Goal: Information Seeking & Learning: Learn about a topic

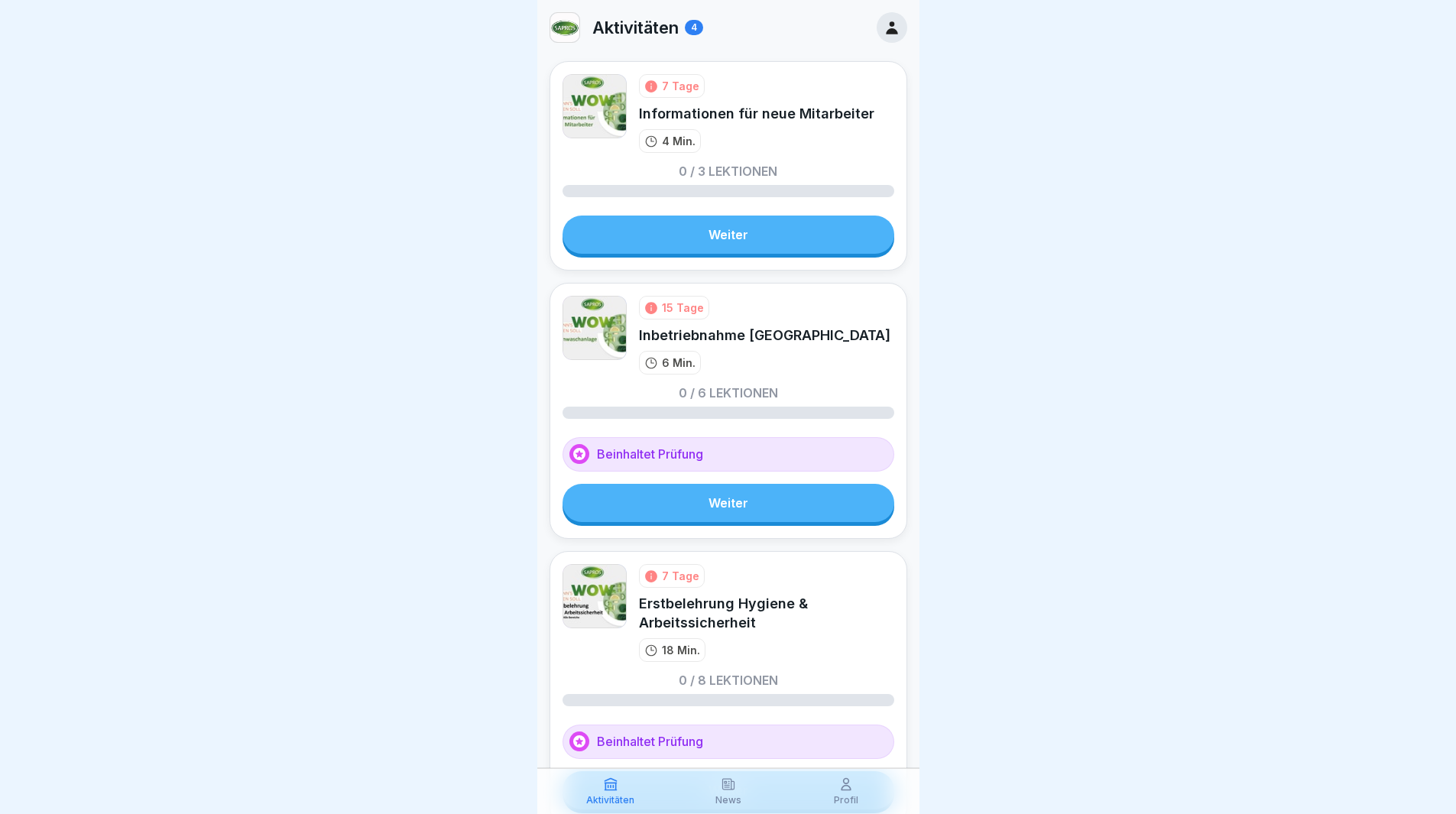
click at [764, 228] on link "Weiter" at bounding box center [728, 235] width 332 height 38
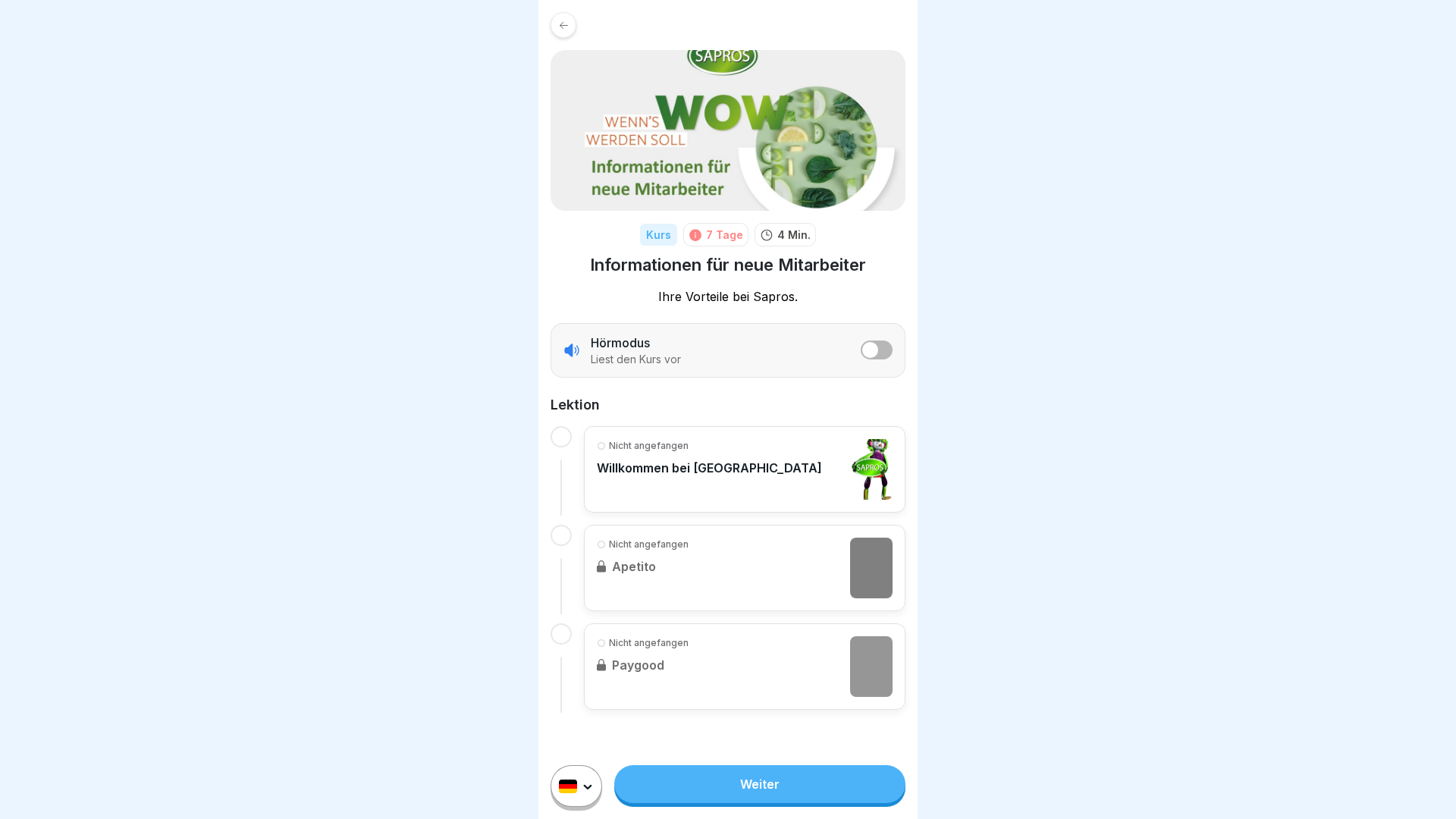
click at [579, 774] on html "Kurs 7 Tage 4 Min. Informationen für neue Mitarbeiter Ihre Vorteile bei [GEOGRA…" at bounding box center [728, 409] width 1456 height 819
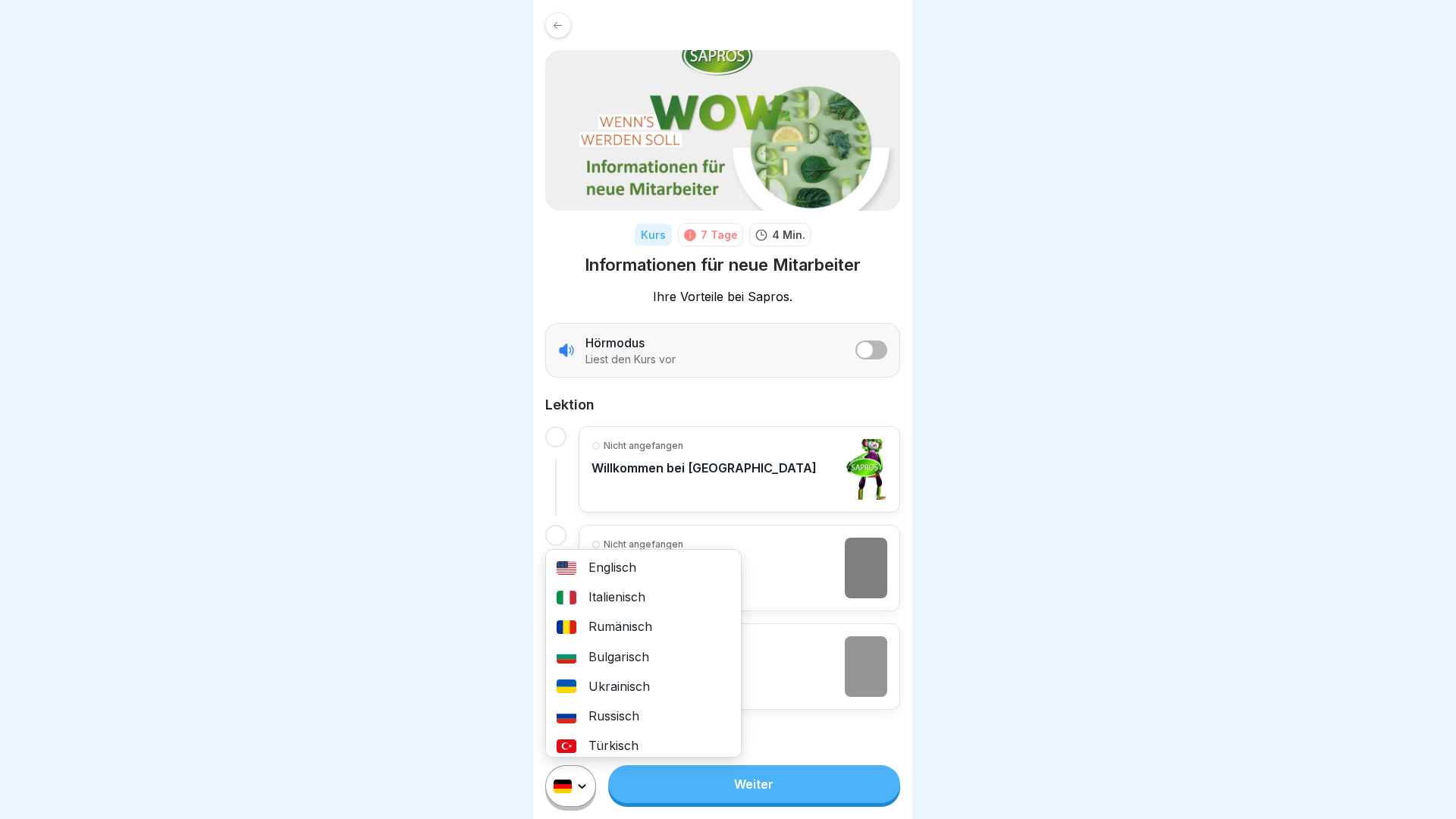
click at [642, 625] on div "Rumänisch" at bounding box center [644, 627] width 195 height 30
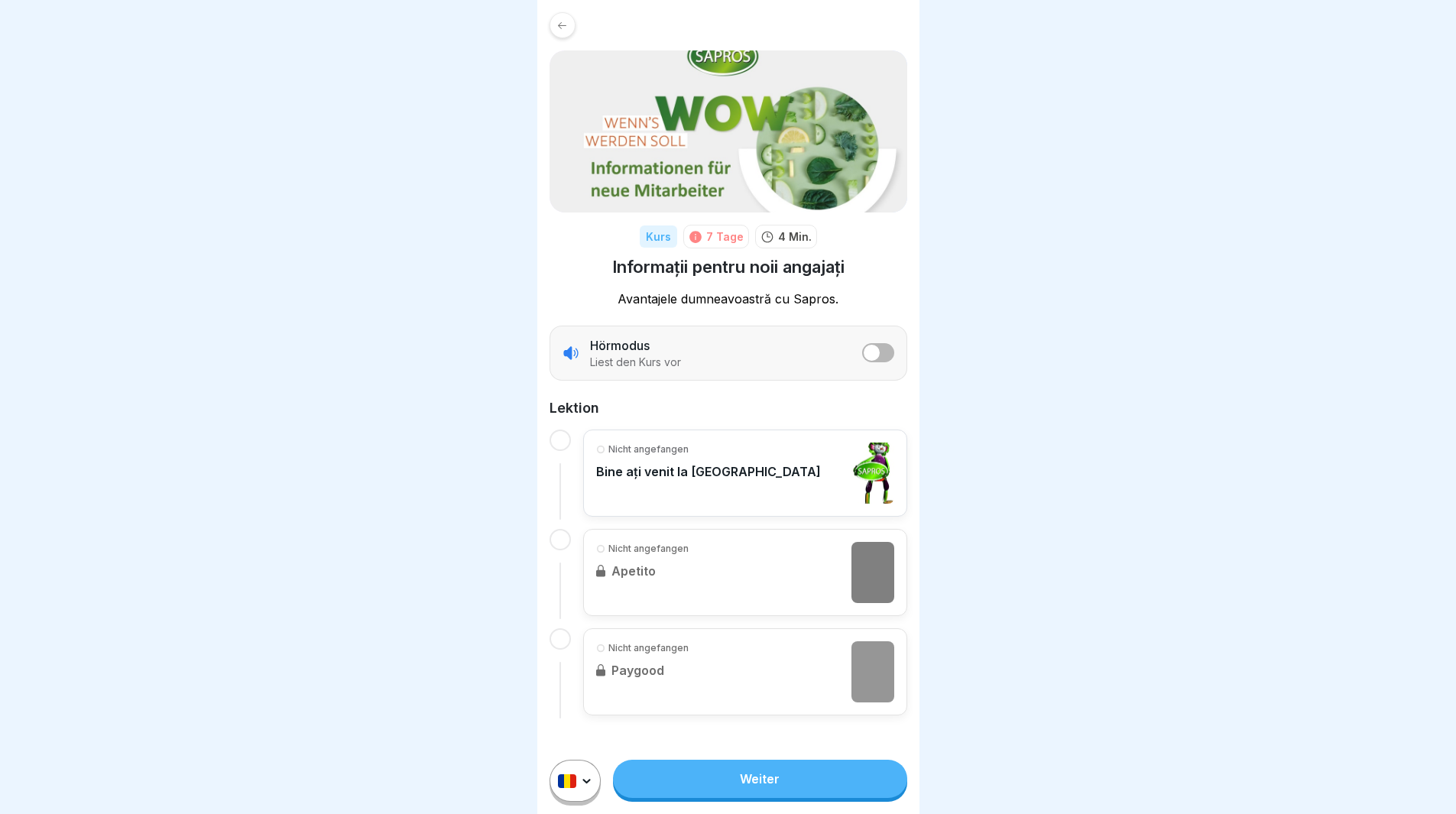
click at [563, 25] on icon at bounding box center [562, 25] width 9 height 7
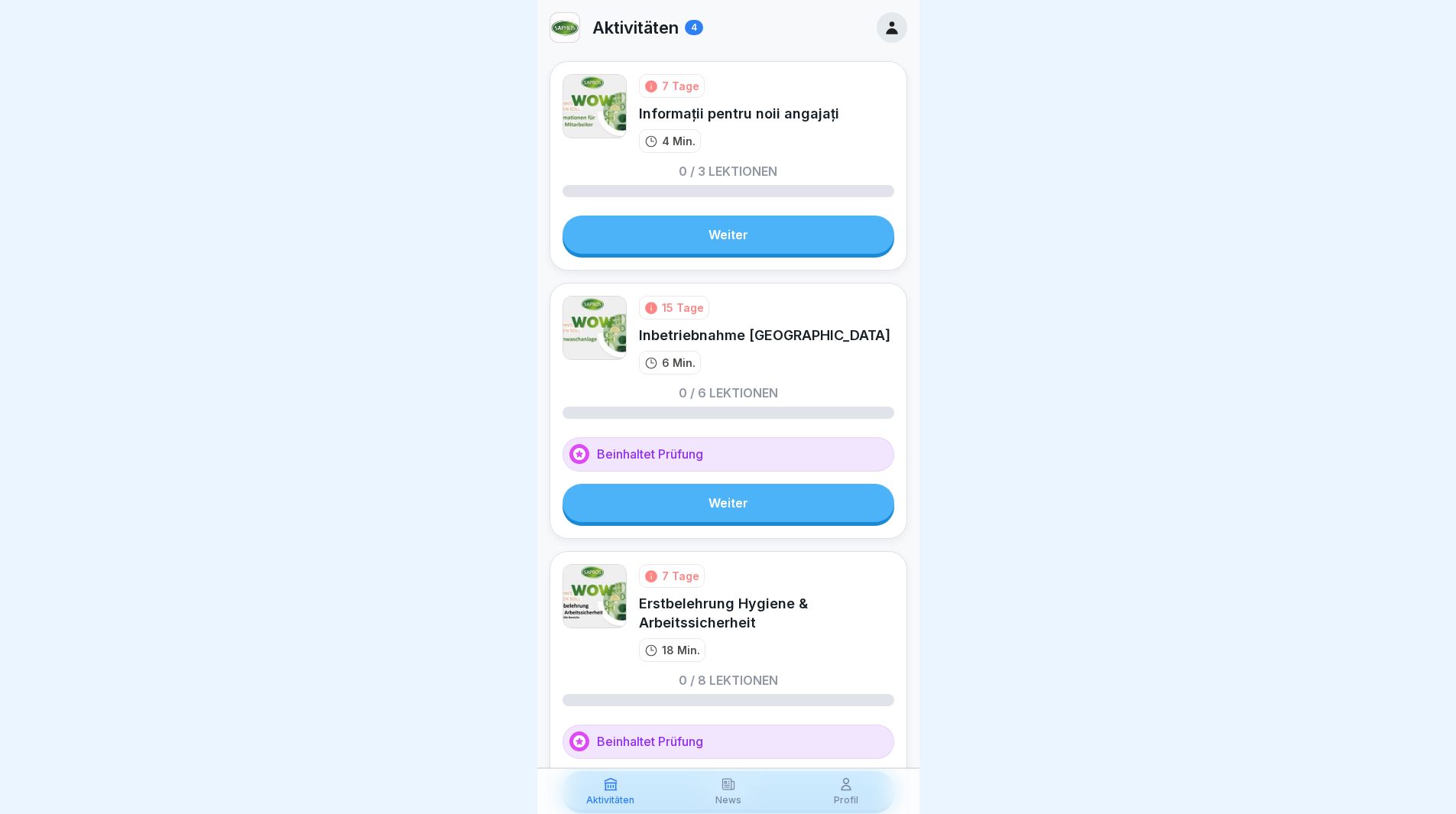
click at [688, 502] on link "Weiter" at bounding box center [728, 503] width 332 height 38
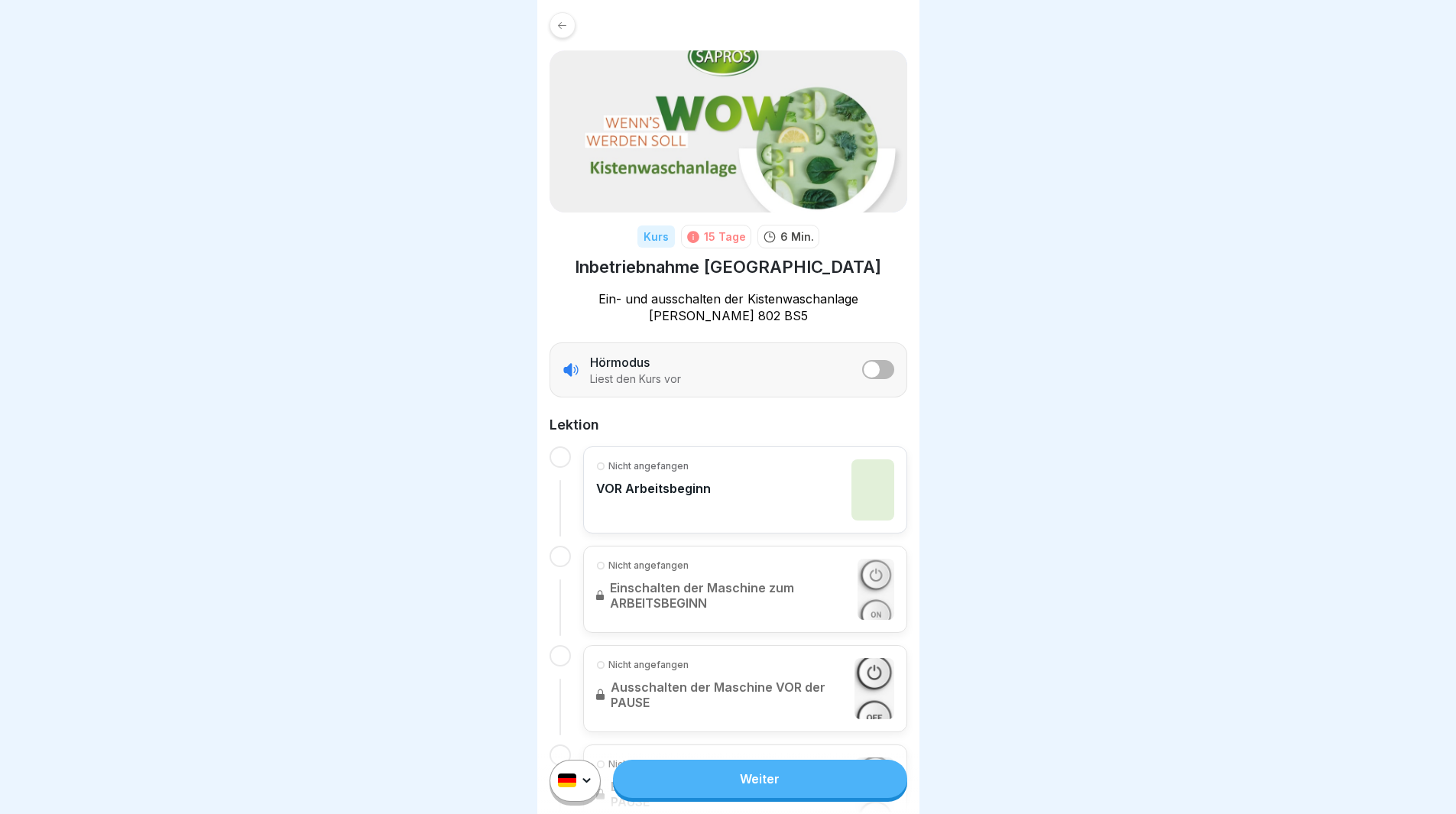
click at [587, 804] on html "Kurs 15 Tage 6 Min. Inbetriebnahme Kistenwäsche Ein- und ausschalten der Kisten…" at bounding box center [728, 407] width 1456 height 814
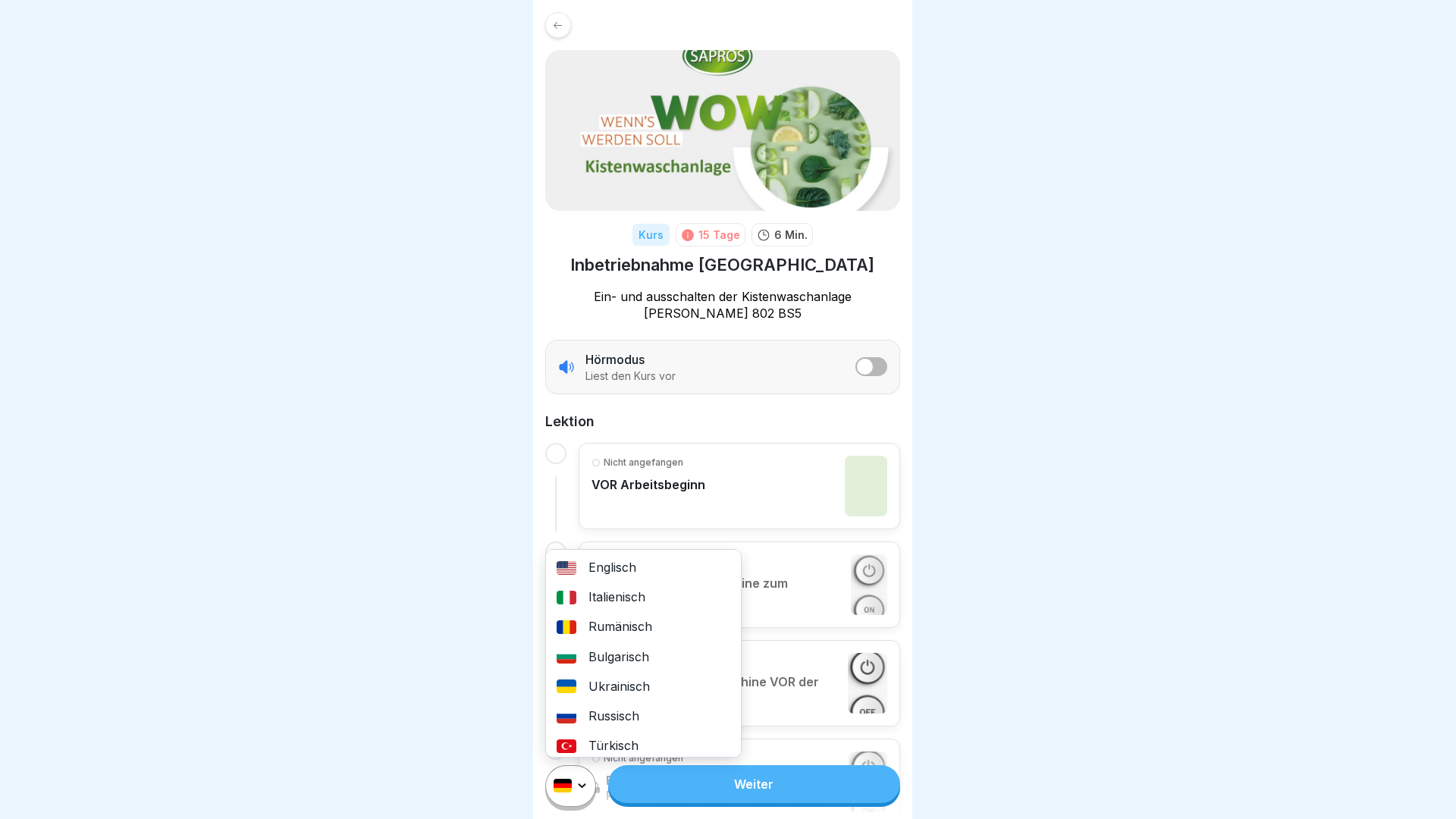
click at [612, 637] on div "Rumänisch" at bounding box center [644, 627] width 195 height 30
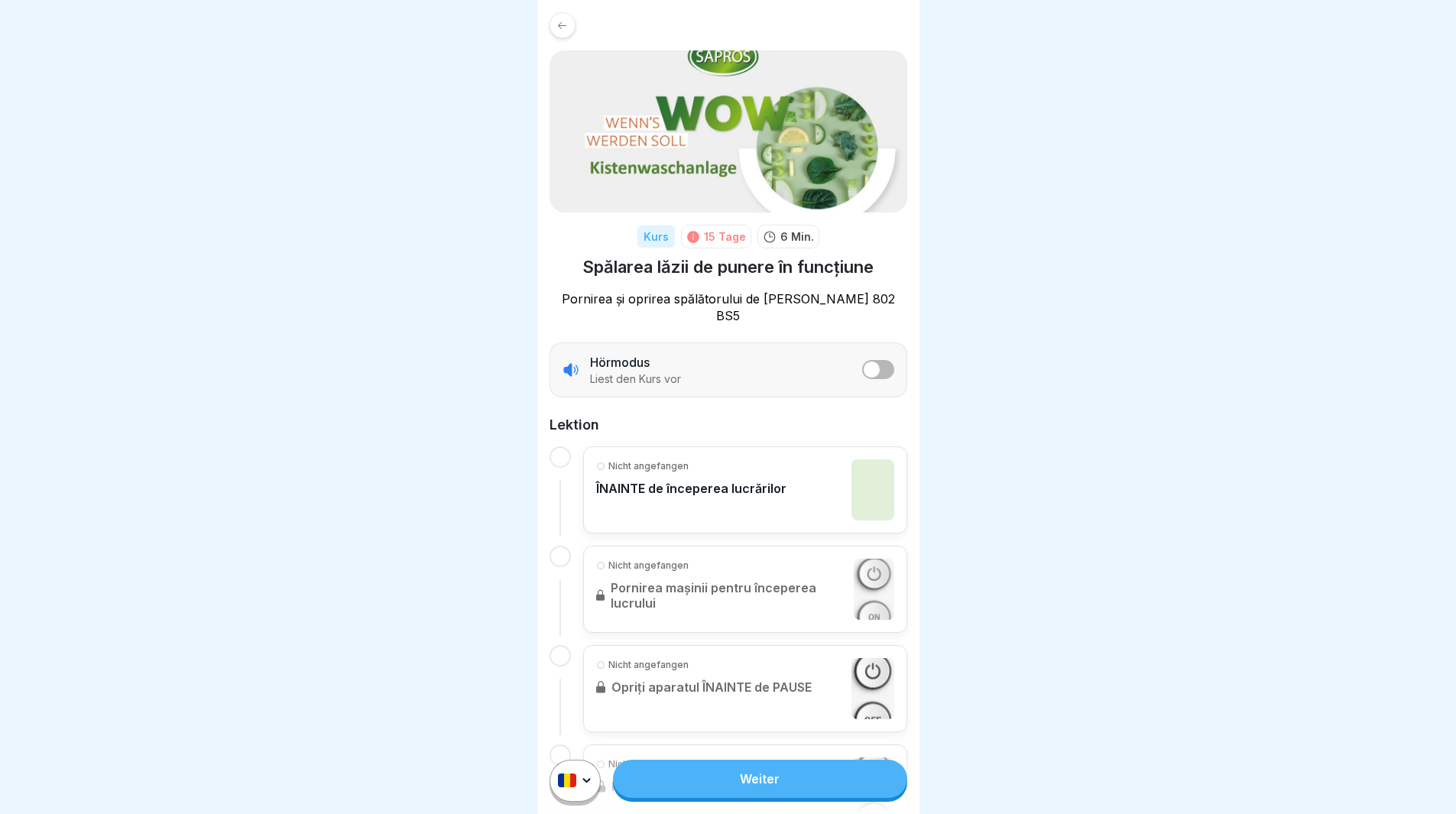
click at [560, 21] on icon at bounding box center [562, 25] width 11 height 11
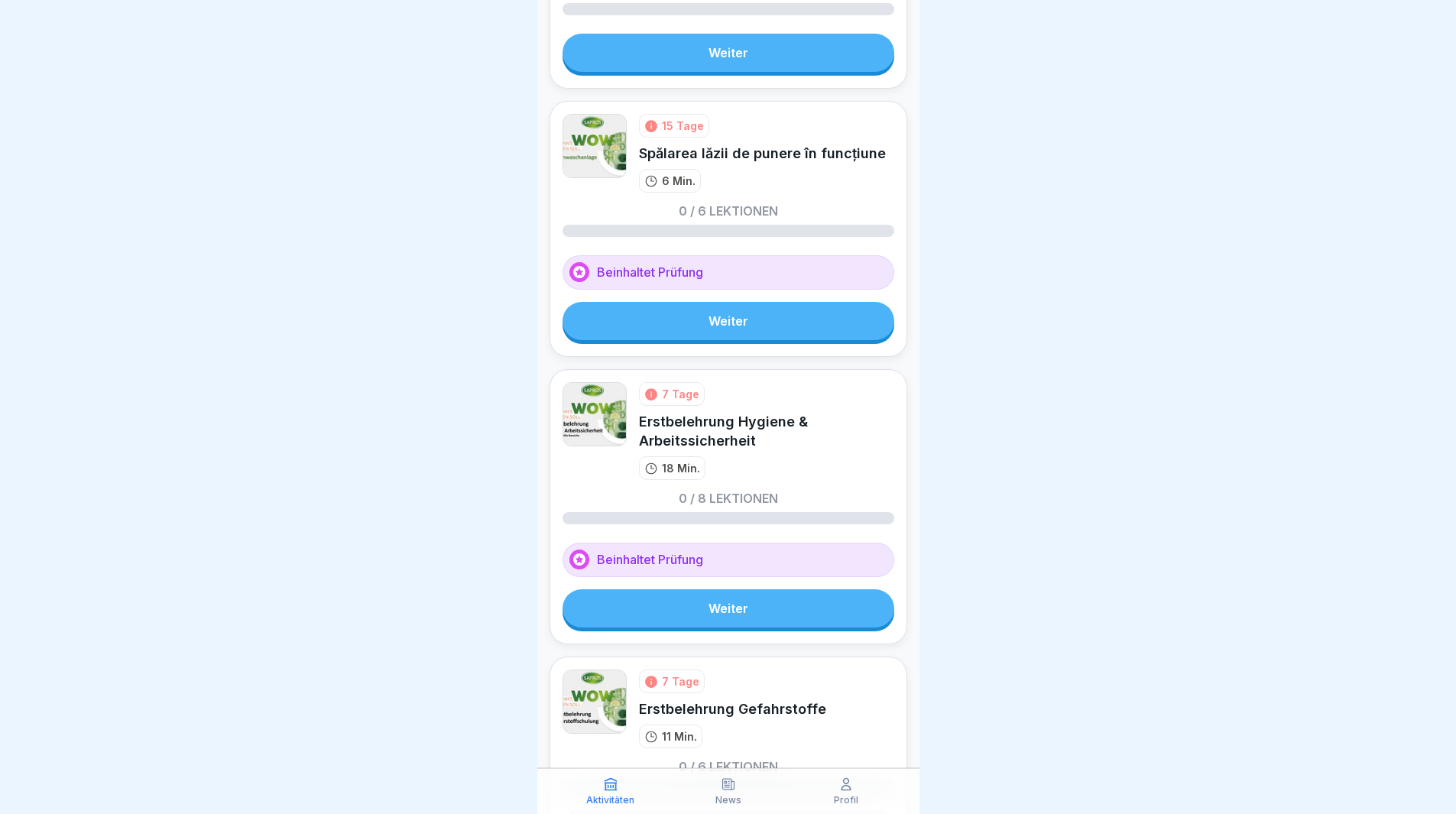
scroll to position [305, 0]
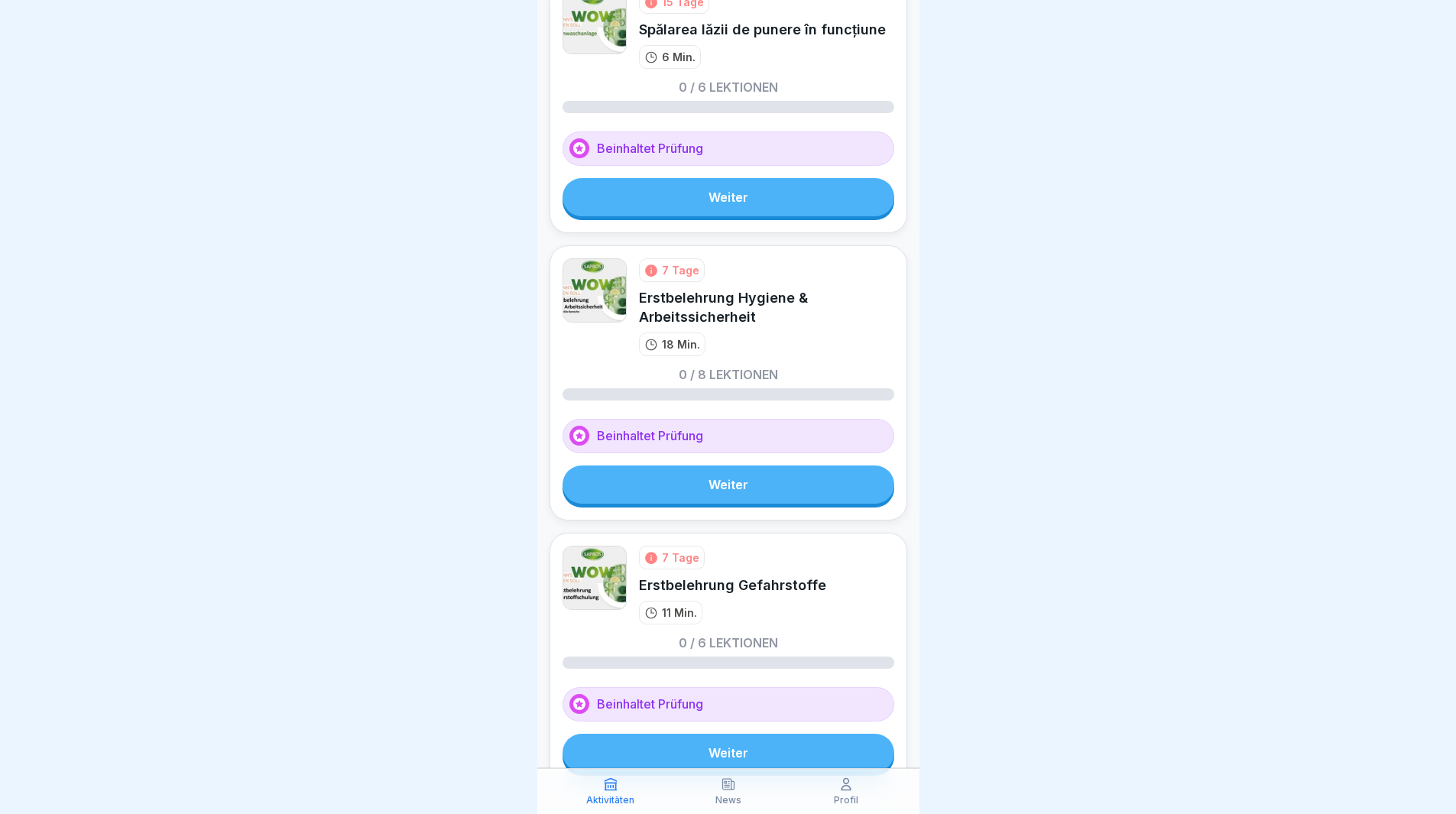
click at [693, 493] on link "Weiter" at bounding box center [728, 485] width 332 height 38
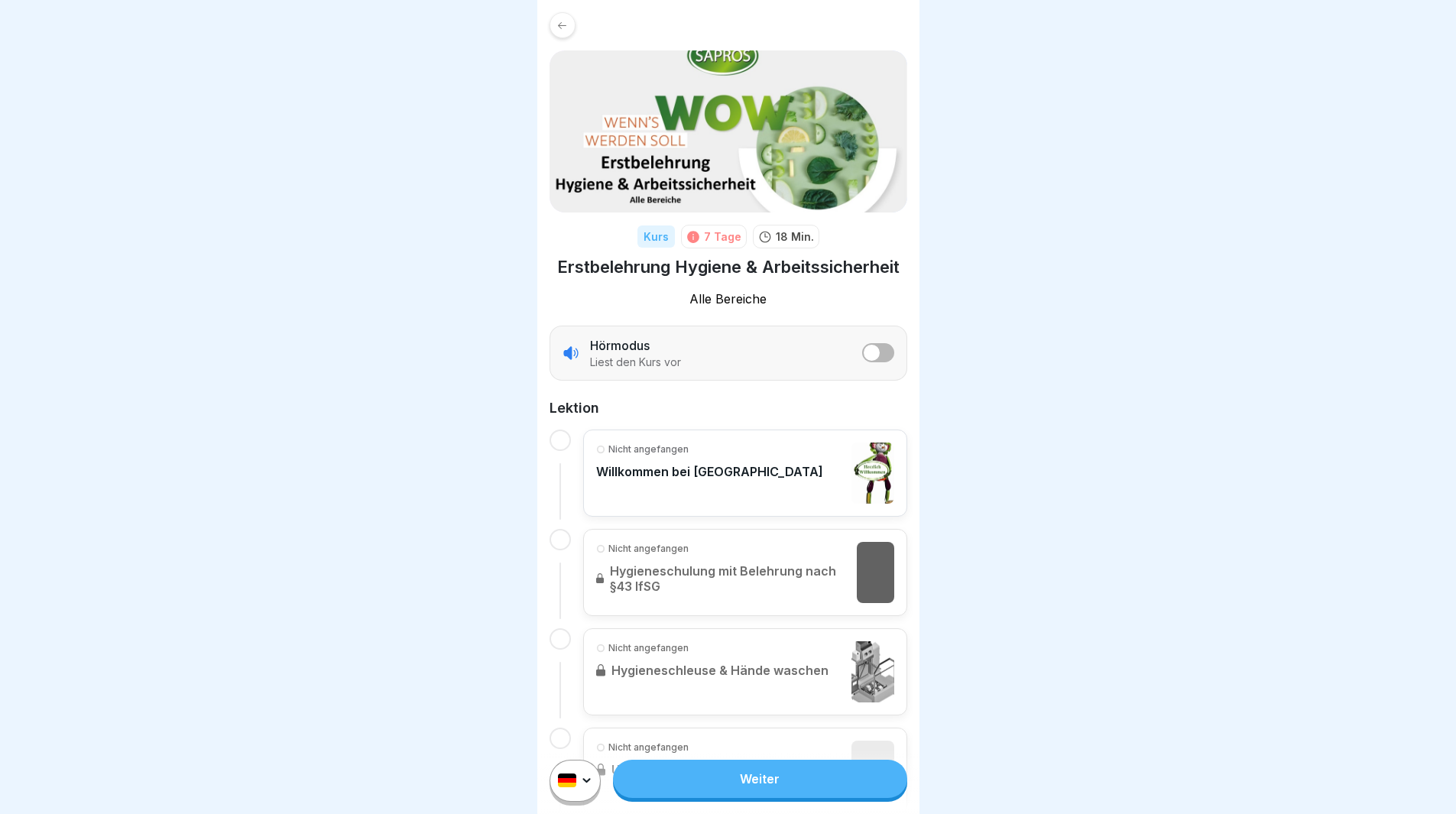
scroll to position [11, 0]
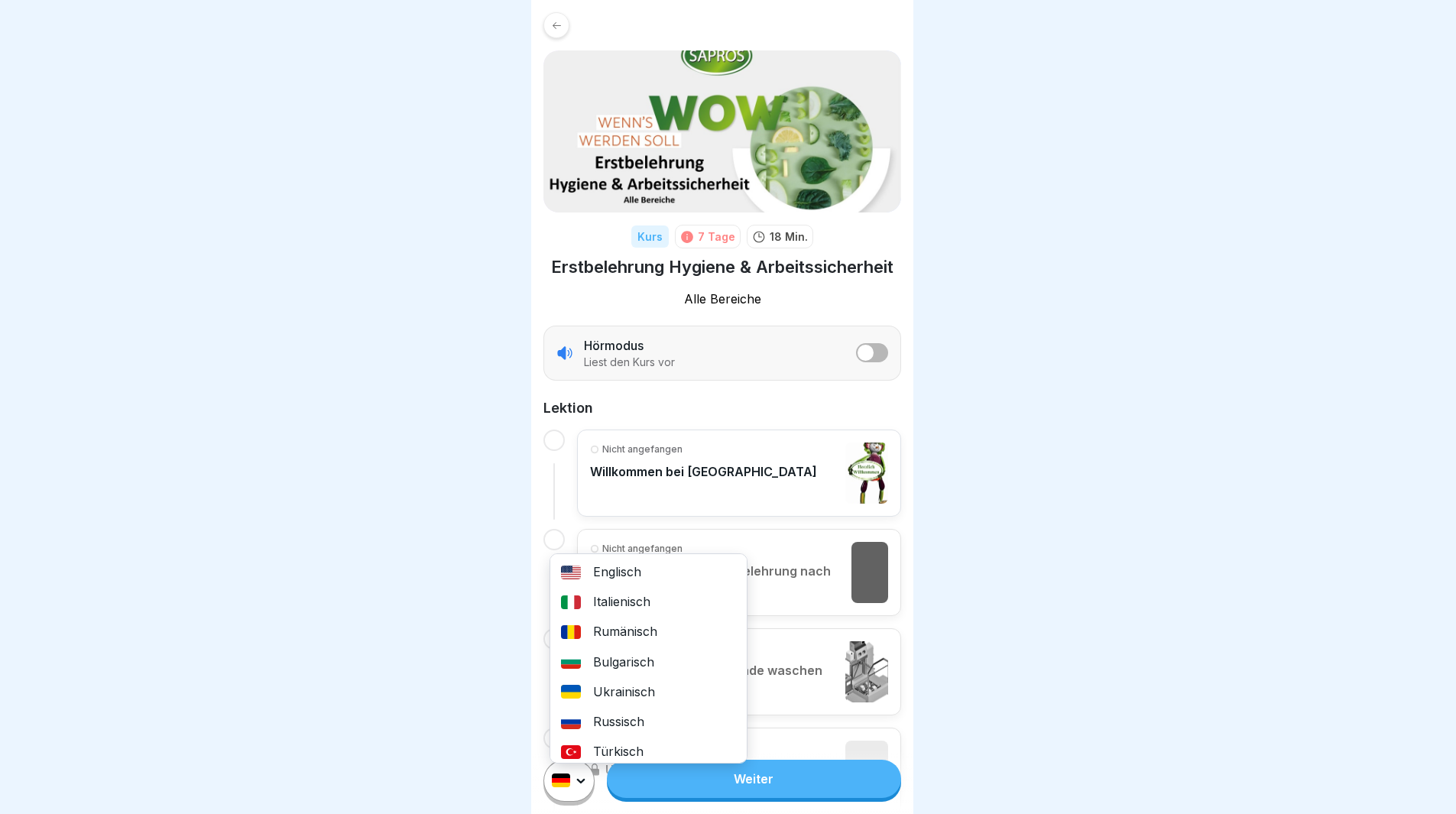
click at [584, 770] on html "Kurs 7 Tage 18 Min. Erstbelehrung Hygiene & Arbeitssicherheit Alle Bereiche Hör…" at bounding box center [728, 407] width 1456 height 814
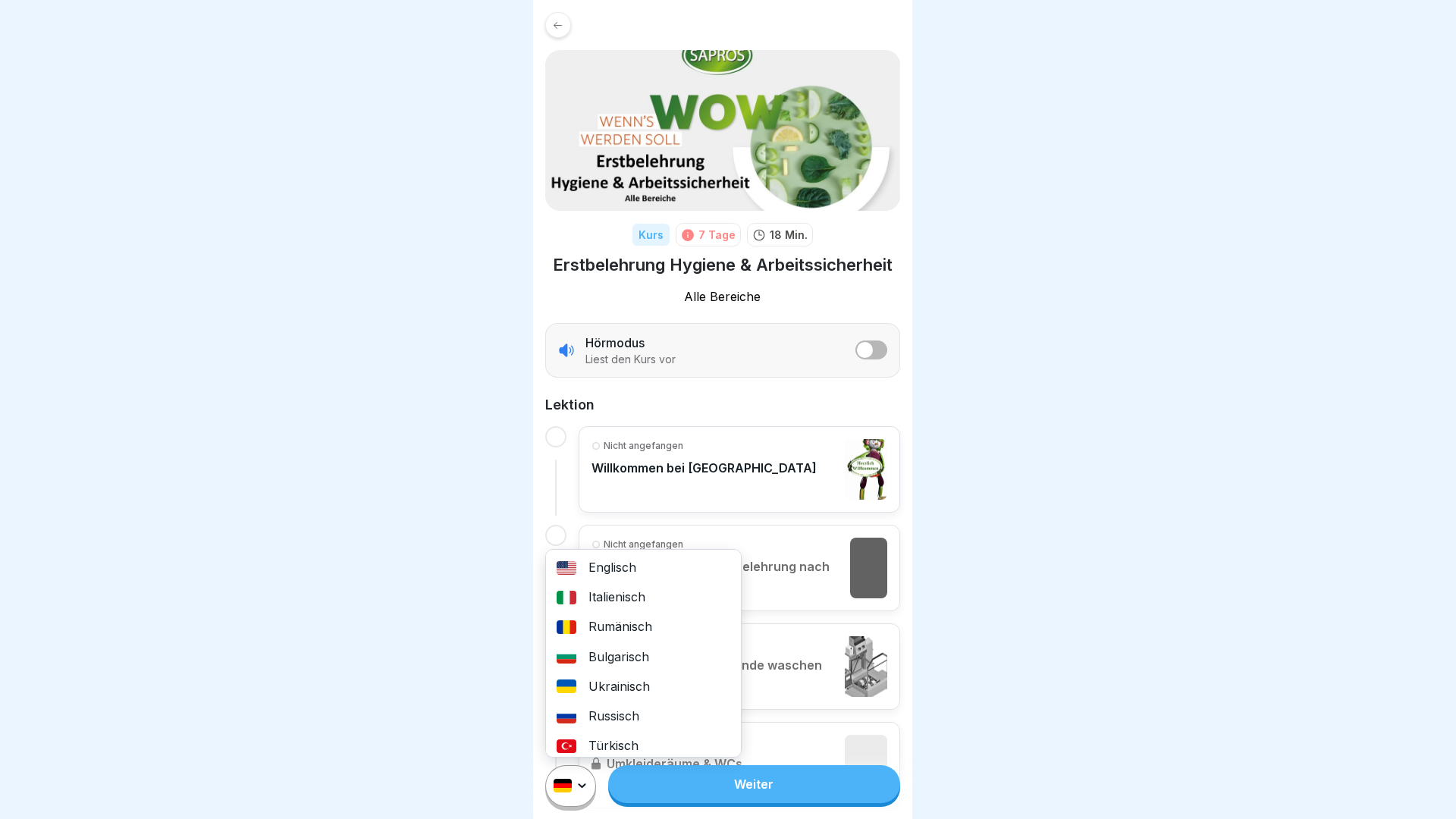
click at [608, 637] on div "Rumänisch" at bounding box center [644, 627] width 195 height 30
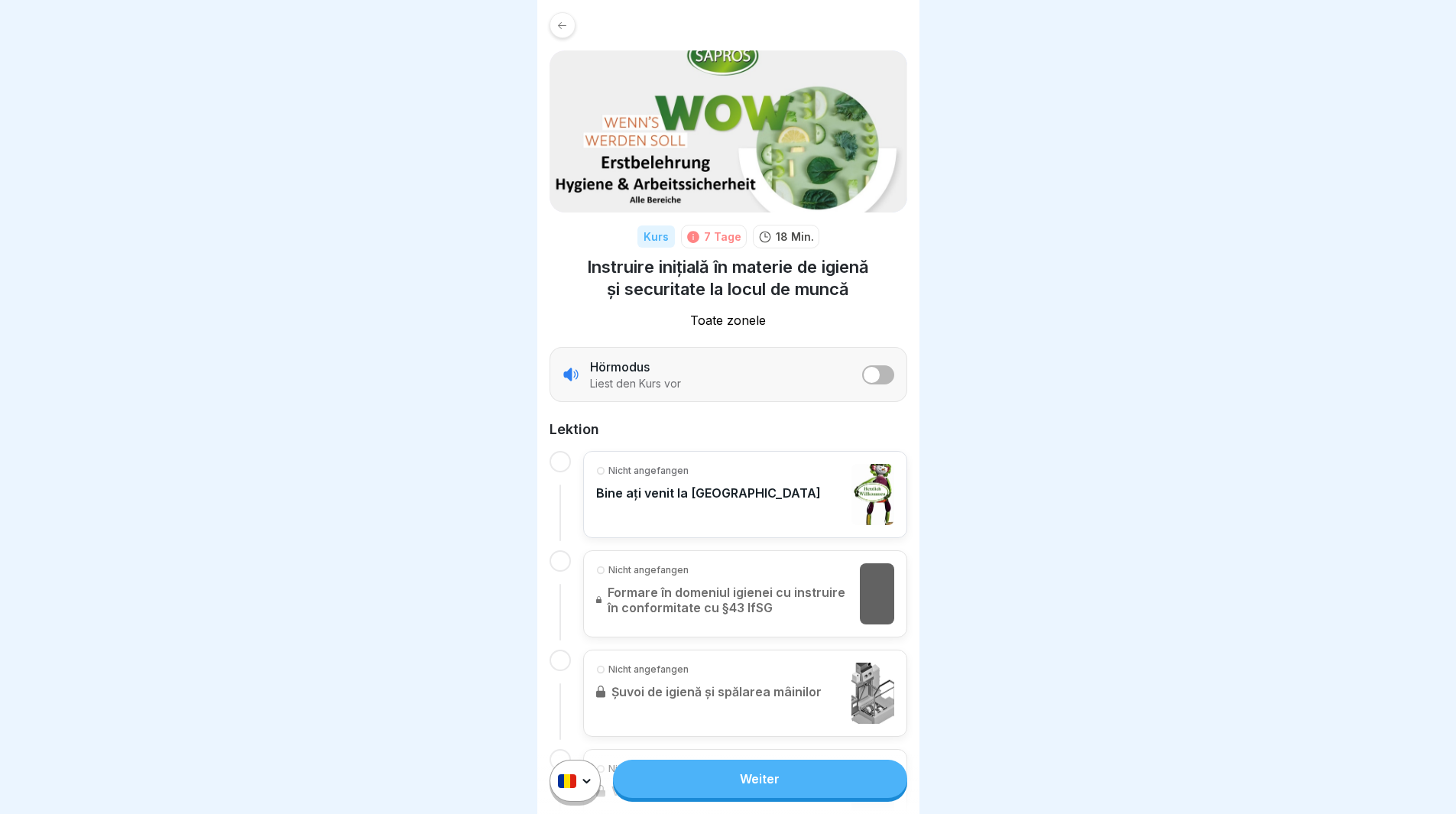
click at [563, 25] on icon at bounding box center [562, 25] width 11 height 11
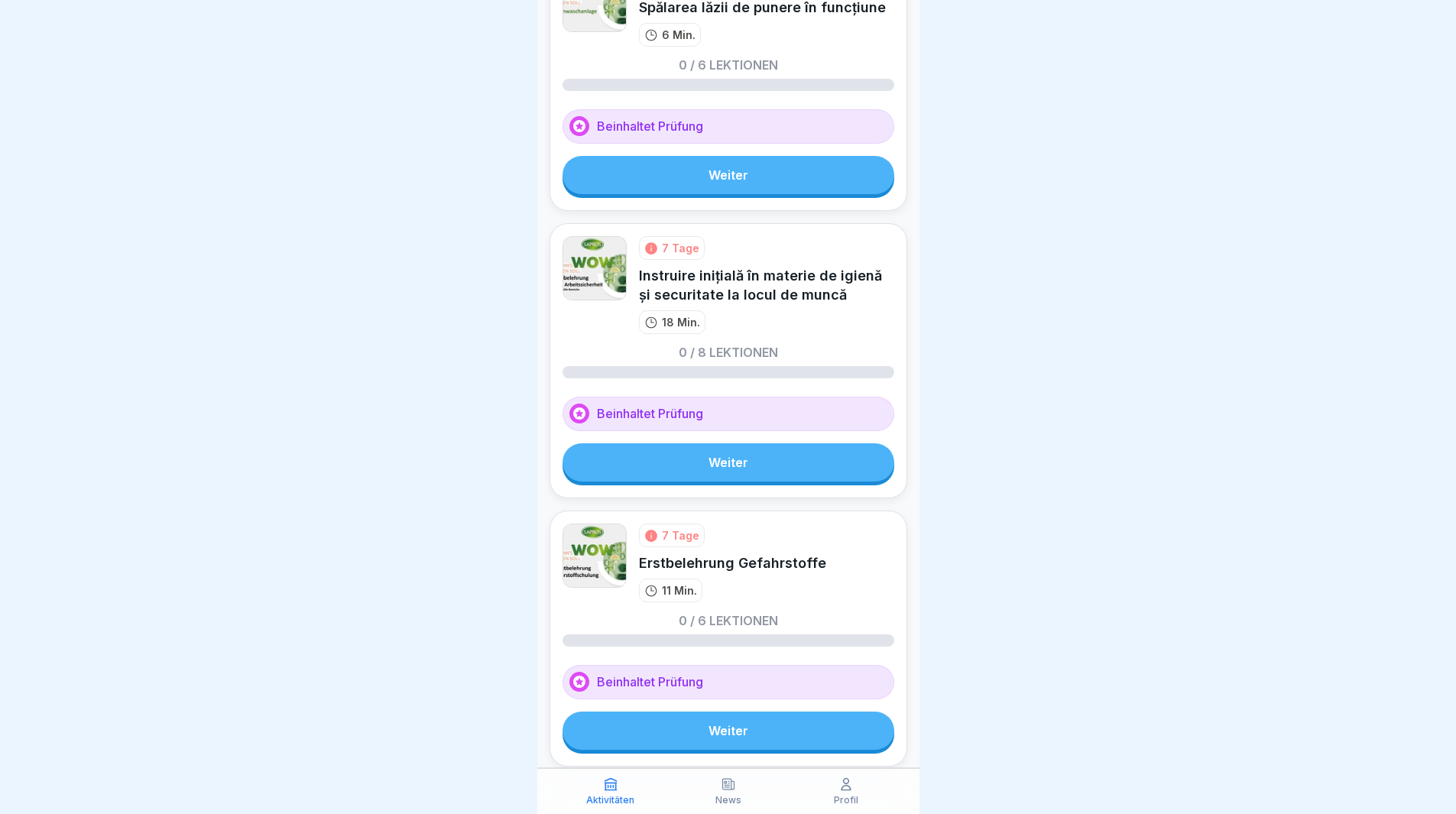
scroll to position [373, 0]
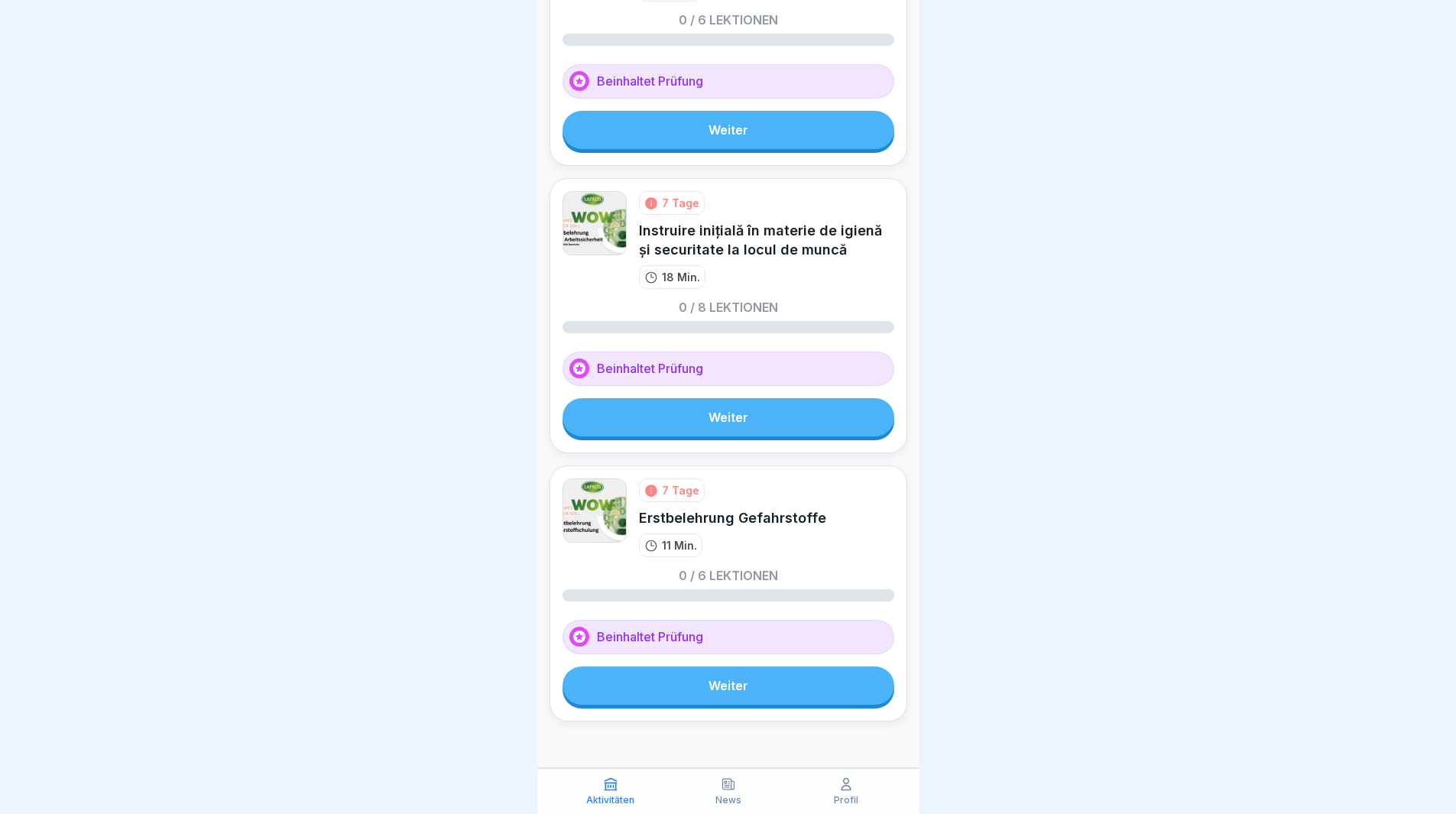
click at [726, 696] on link "Weiter" at bounding box center [728, 685] width 332 height 38
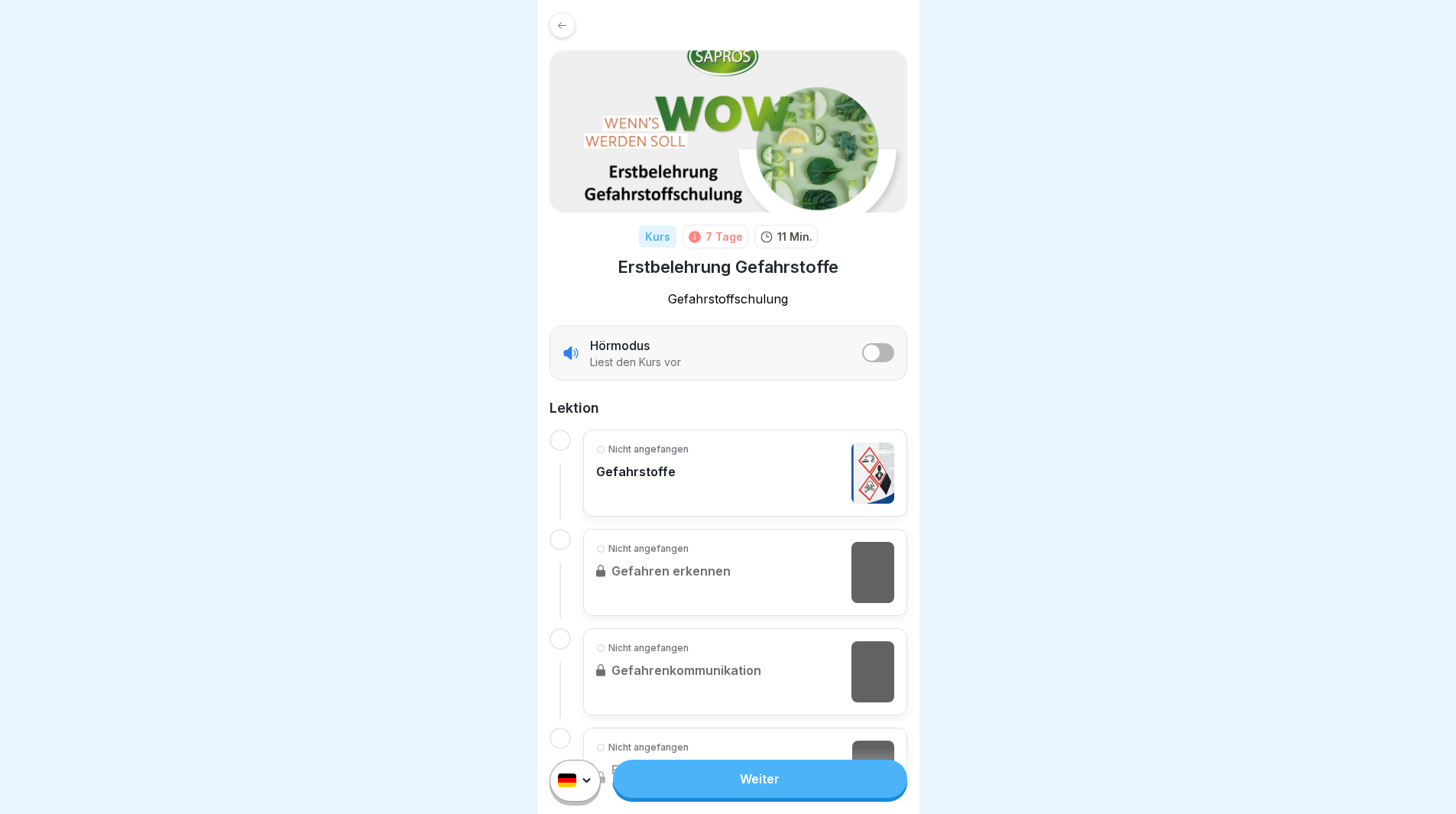
click at [582, 785] on html "Kurs 7 Tage 11 Min. Erstbelehrung Gefahrstoffe Gefahrstoffschulung Hörmodus Lie…" at bounding box center [728, 407] width 1456 height 814
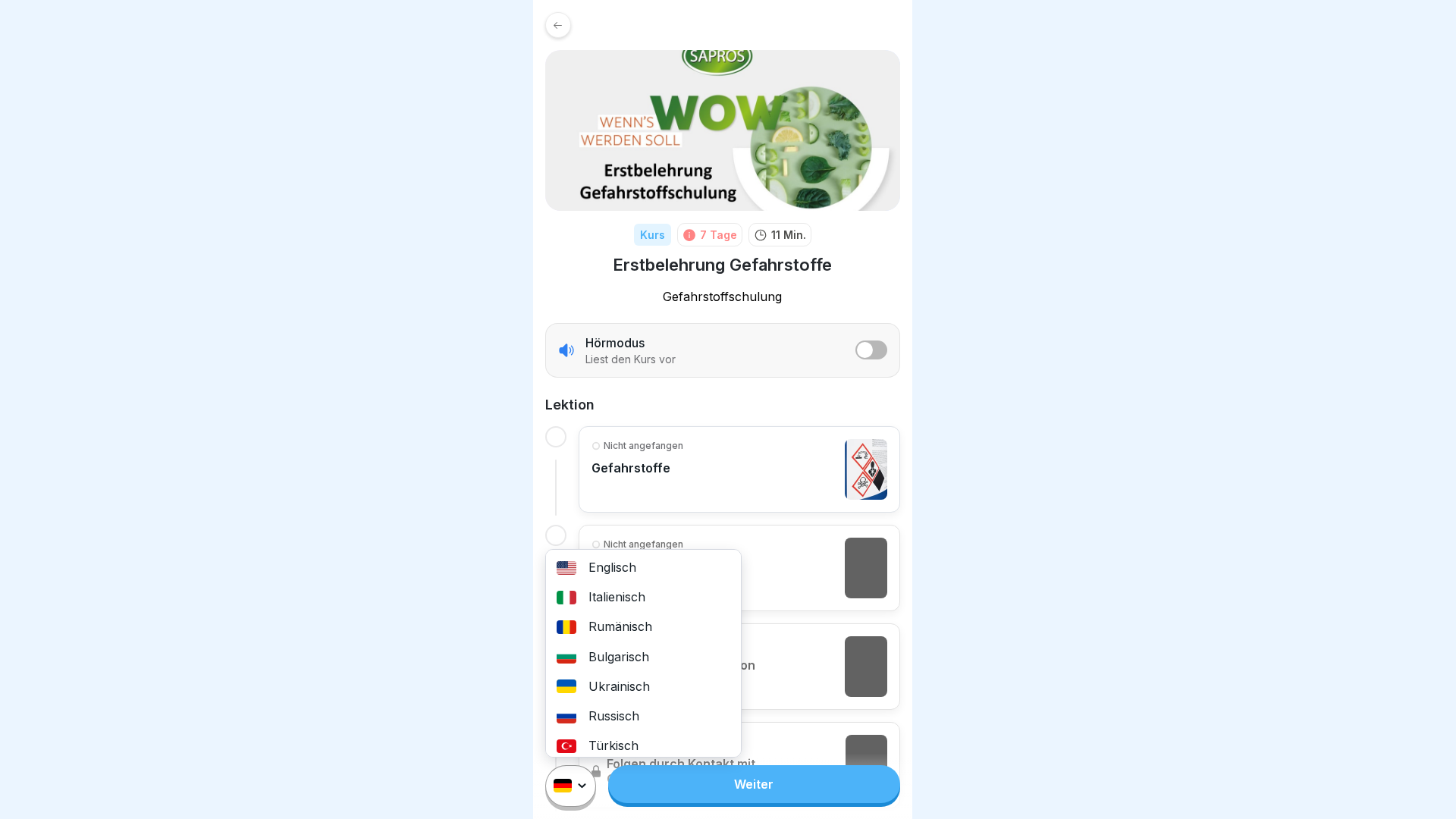
click at [604, 634] on div "Rumänisch" at bounding box center [644, 627] width 195 height 30
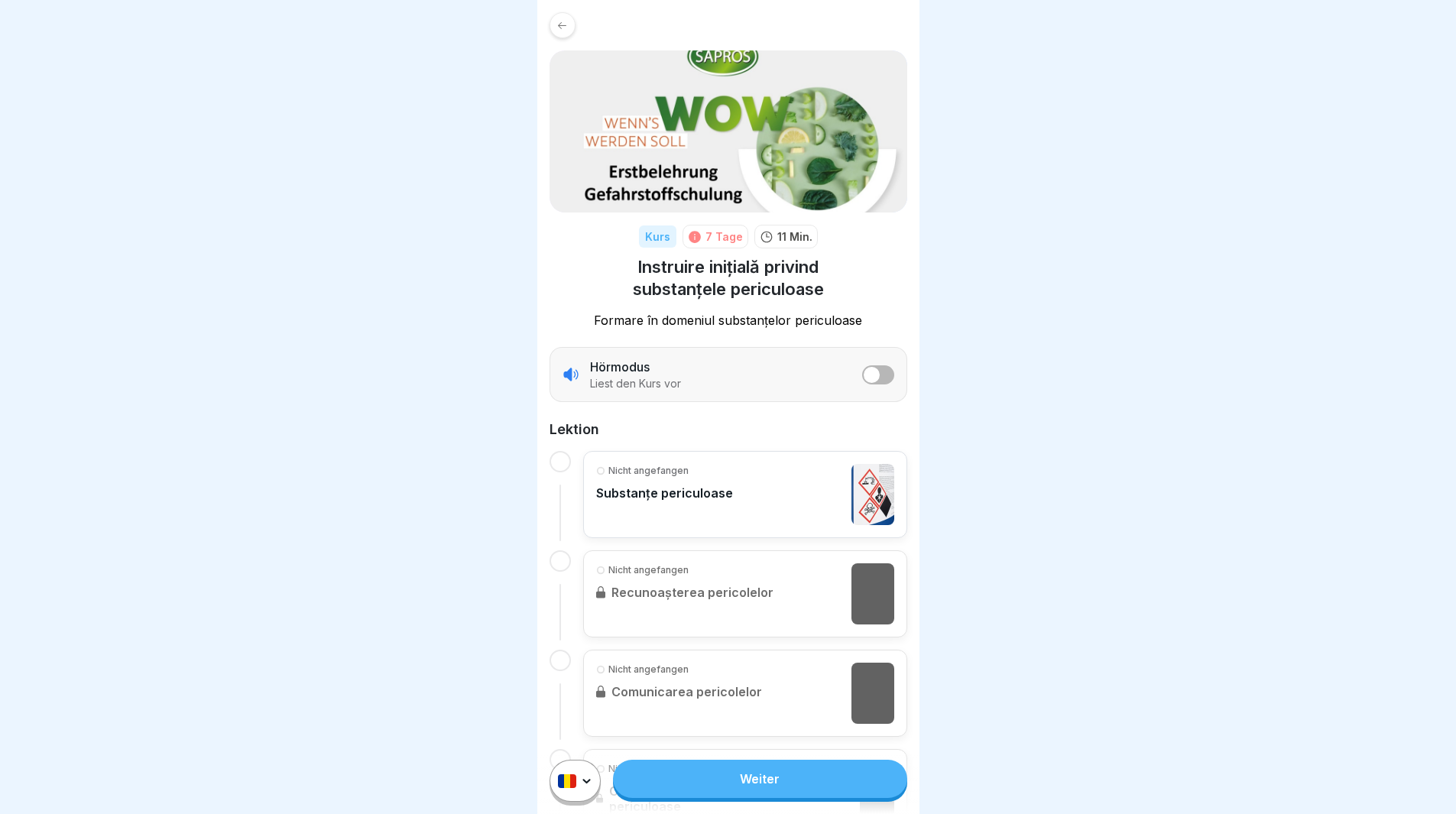
click at [564, 25] on icon at bounding box center [562, 25] width 9 height 7
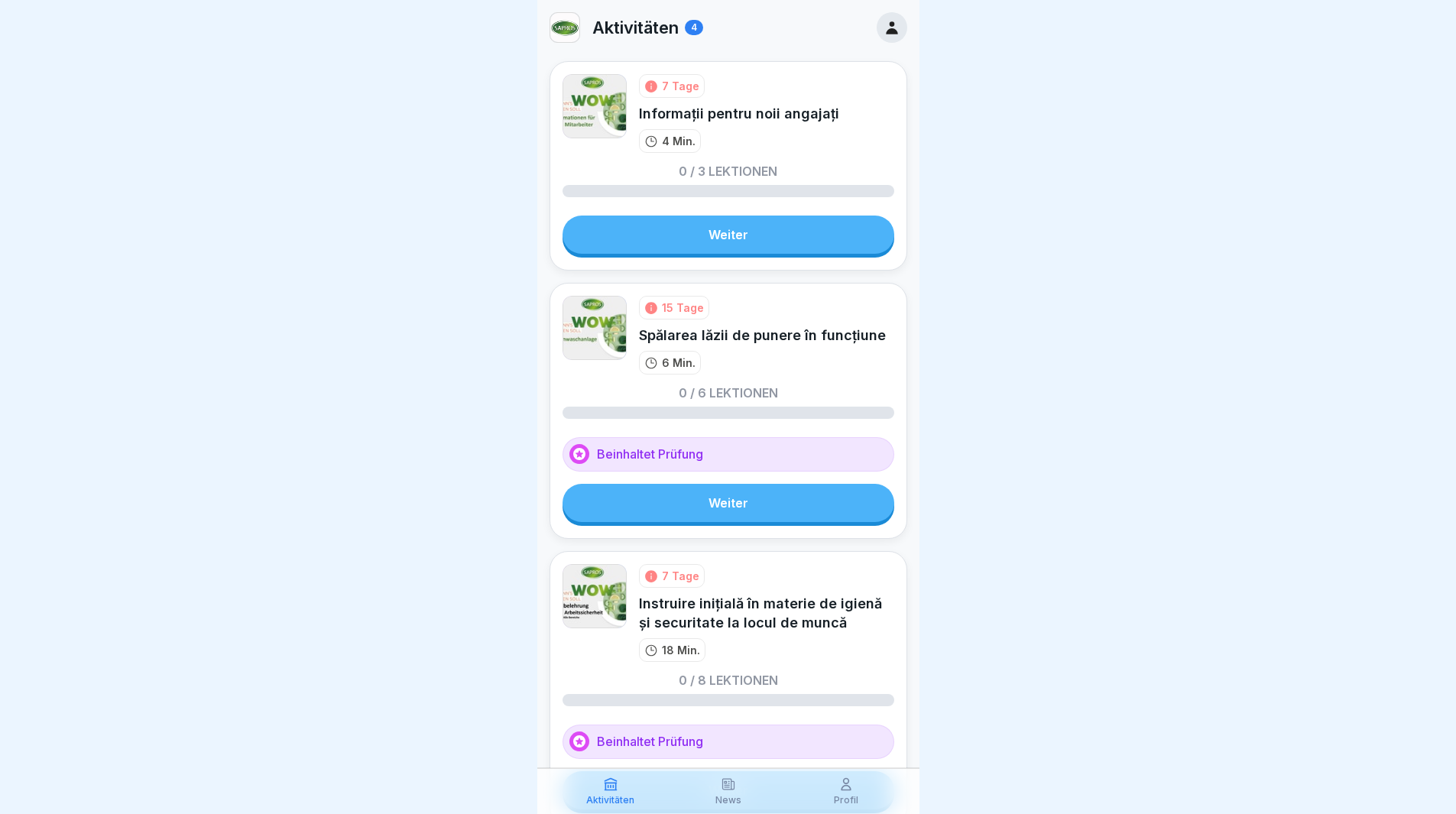
click at [726, 231] on link "Weiter" at bounding box center [728, 235] width 332 height 38
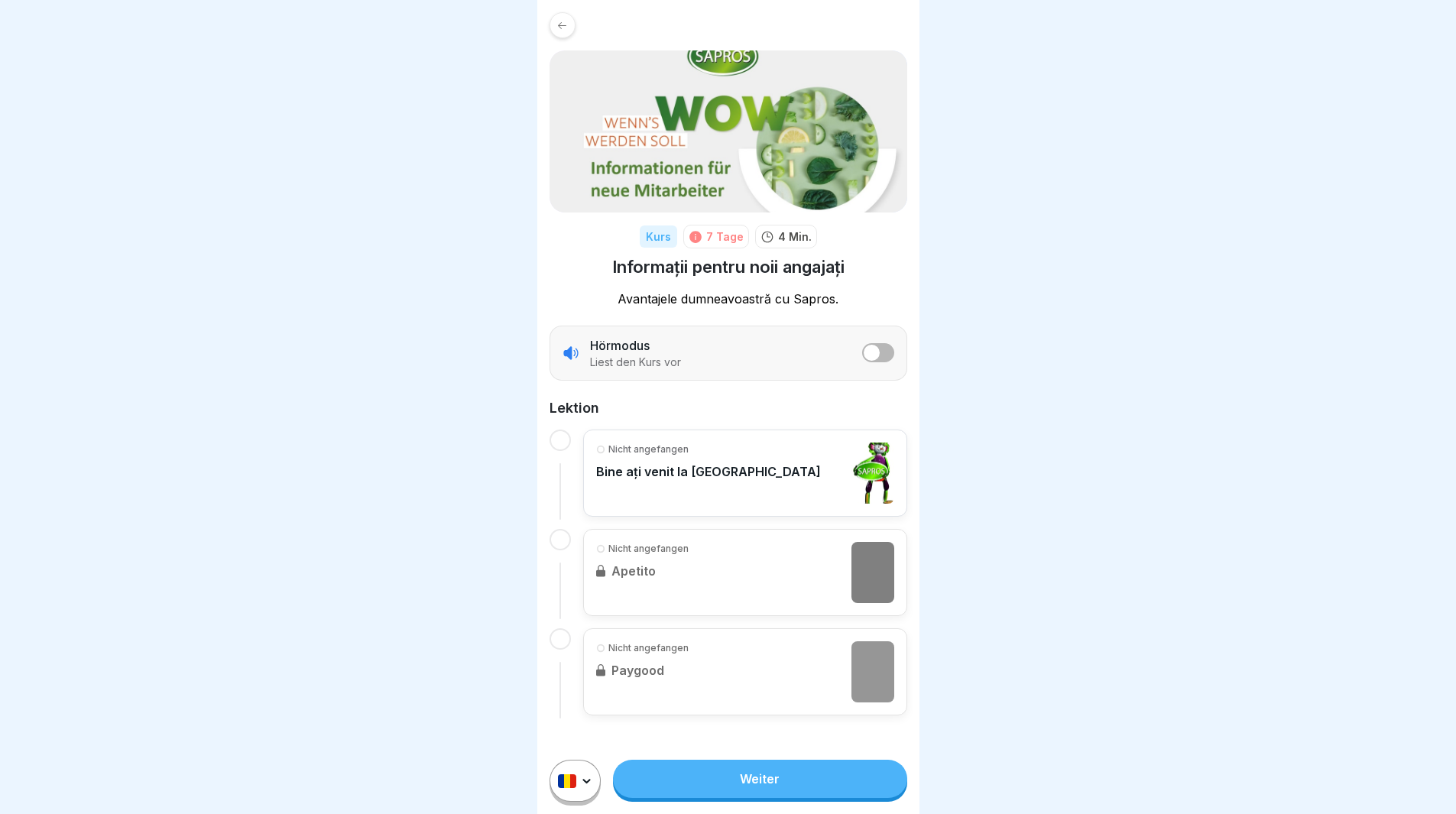
click at [884, 356] on button "listener mode" at bounding box center [878, 353] width 32 height 19
click at [896, 349] on div "Hörmodus Liest den Kurs vor" at bounding box center [728, 352] width 358 height 55
click at [625, 464] on p "Bine ați venit la [GEOGRAPHIC_DATA]" at bounding box center [708, 471] width 225 height 15
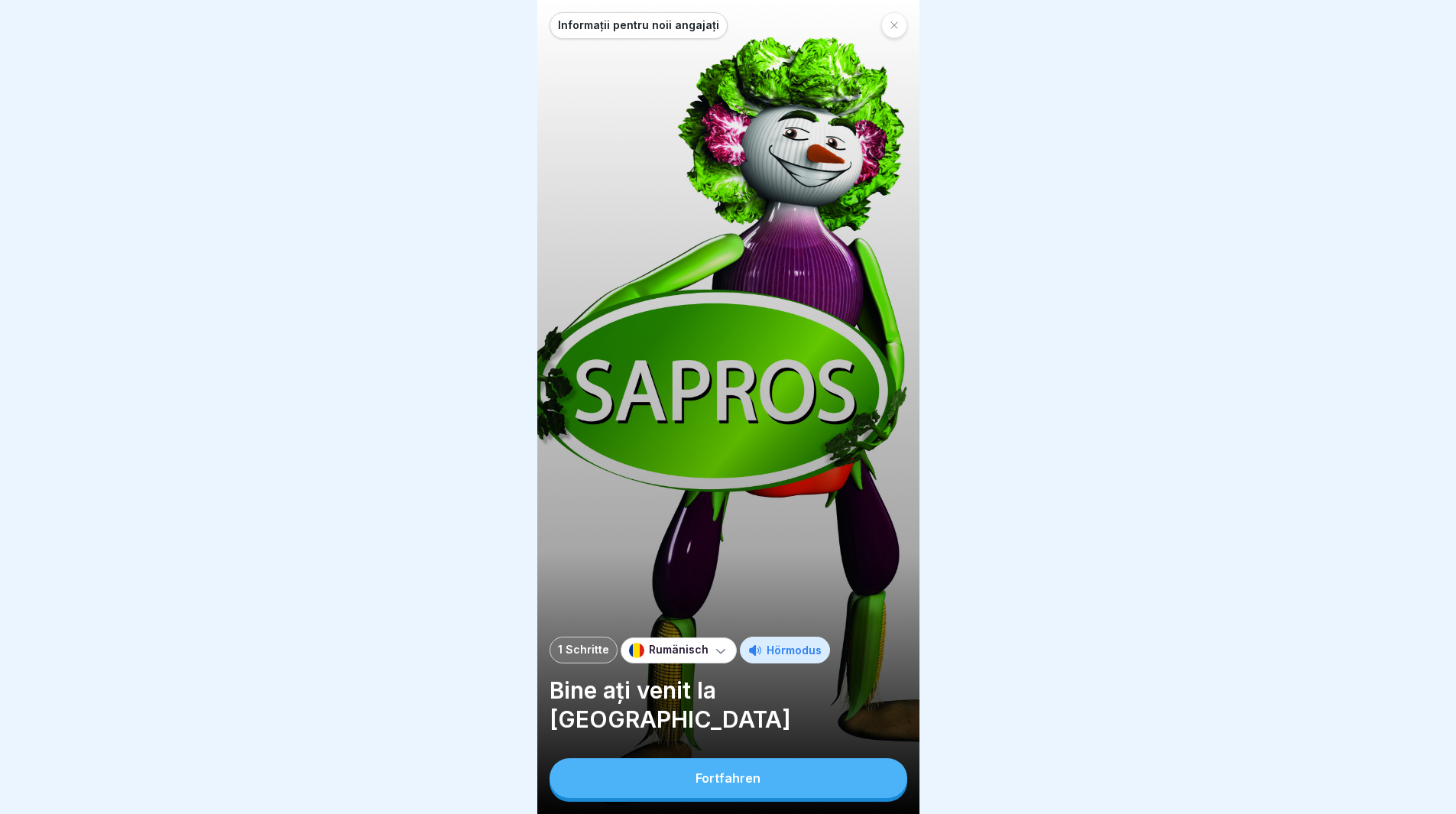
click at [720, 785] on div "Fortfahren" at bounding box center [728, 778] width 65 height 13
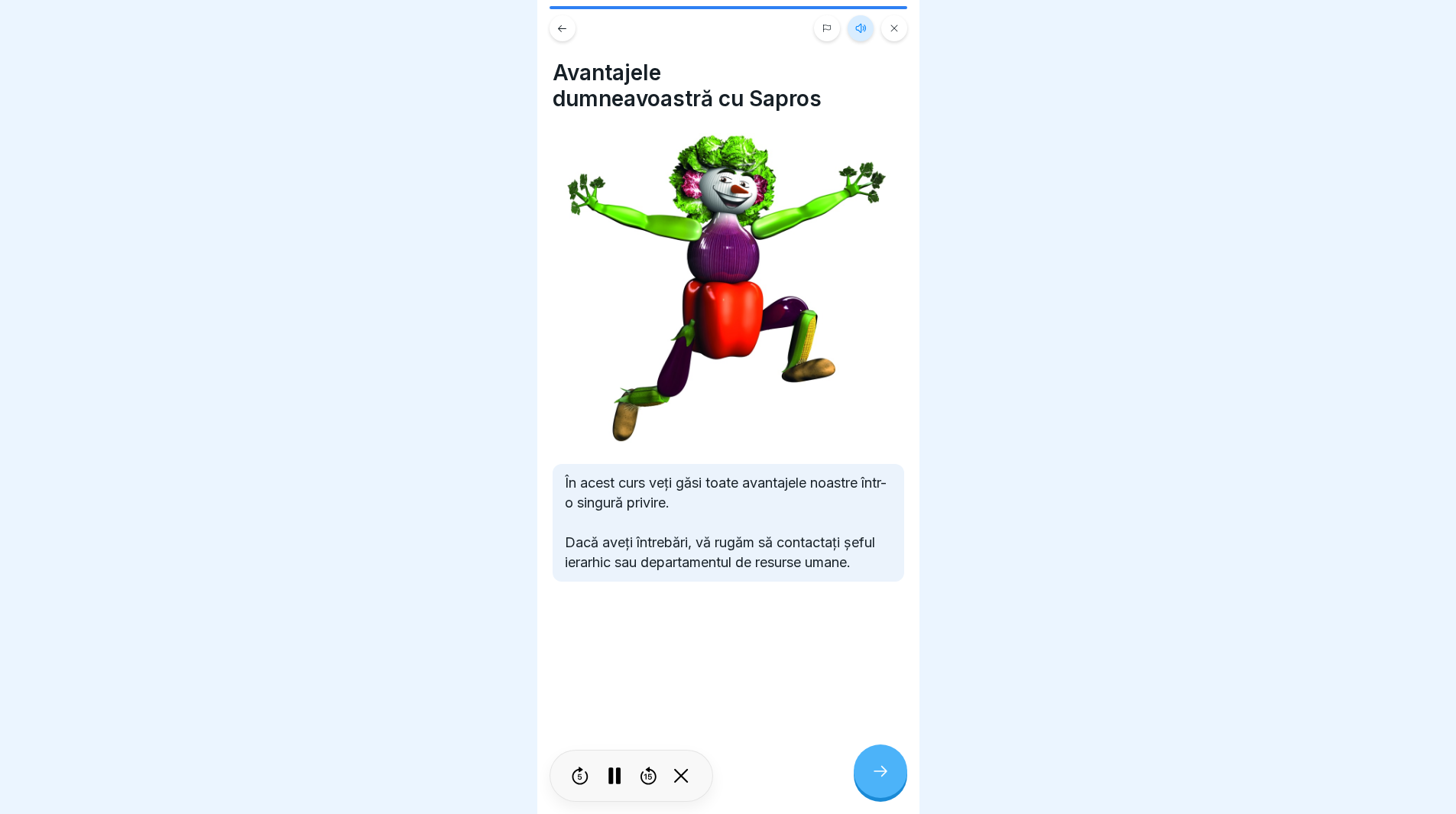
click at [855, 33] on icon at bounding box center [860, 28] width 12 height 12
click at [563, 32] on icon at bounding box center [562, 29] width 11 height 11
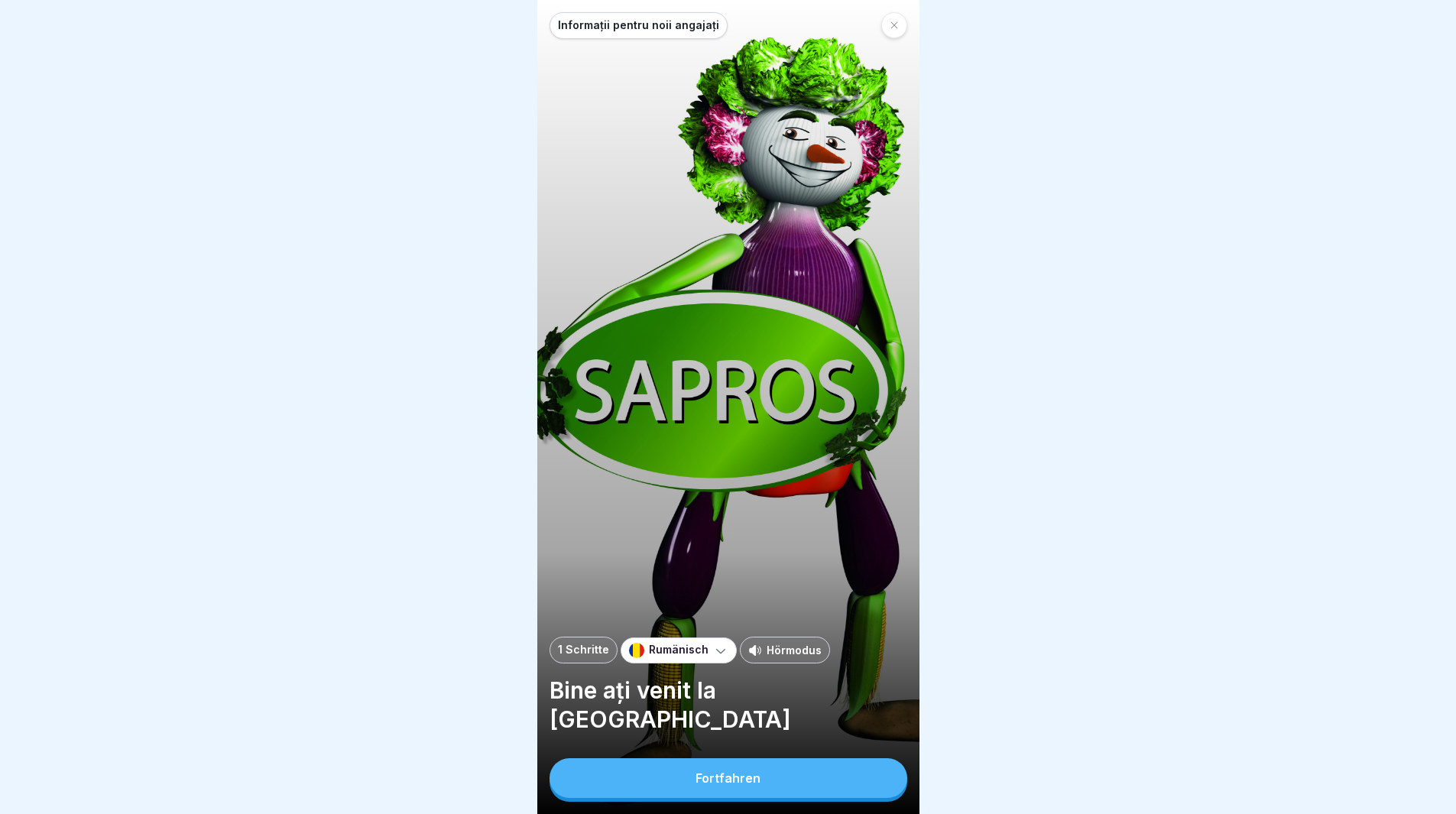
click at [756, 785] on div "Fortfahren" at bounding box center [728, 778] width 65 height 13
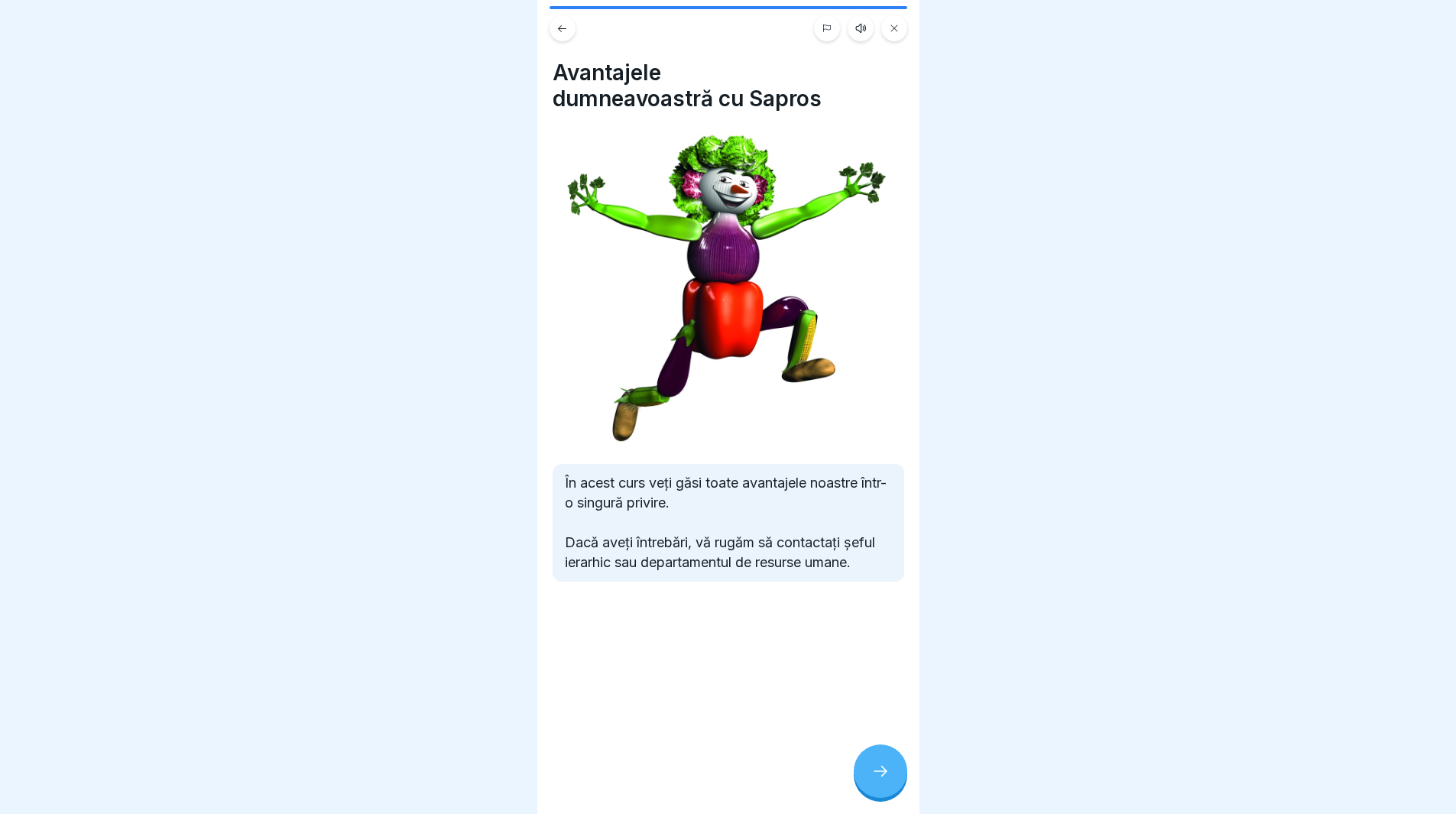
click at [873, 773] on div at bounding box center [880, 770] width 53 height 53
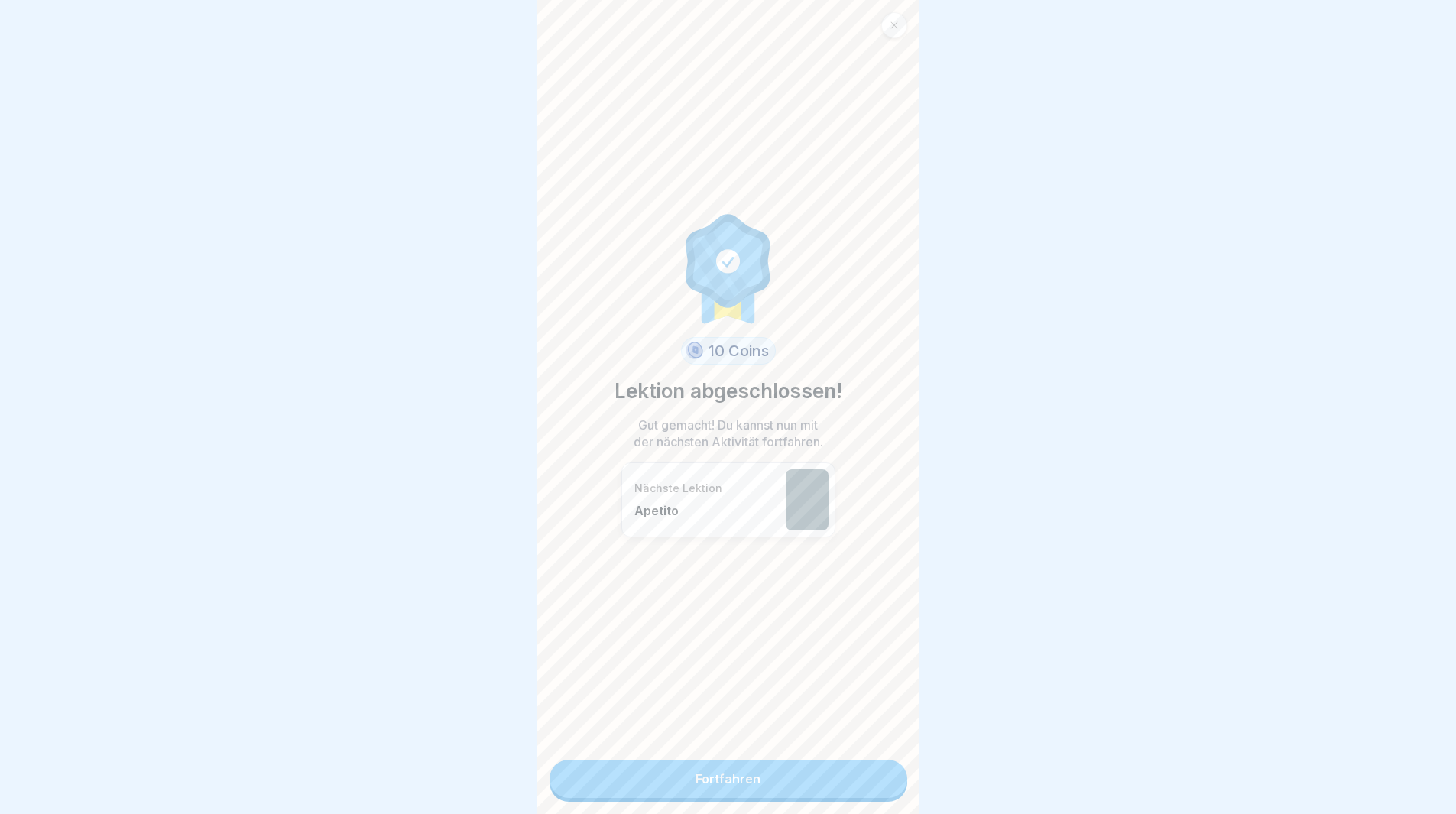
click at [790, 796] on link "Fortfahren" at bounding box center [728, 779] width 358 height 38
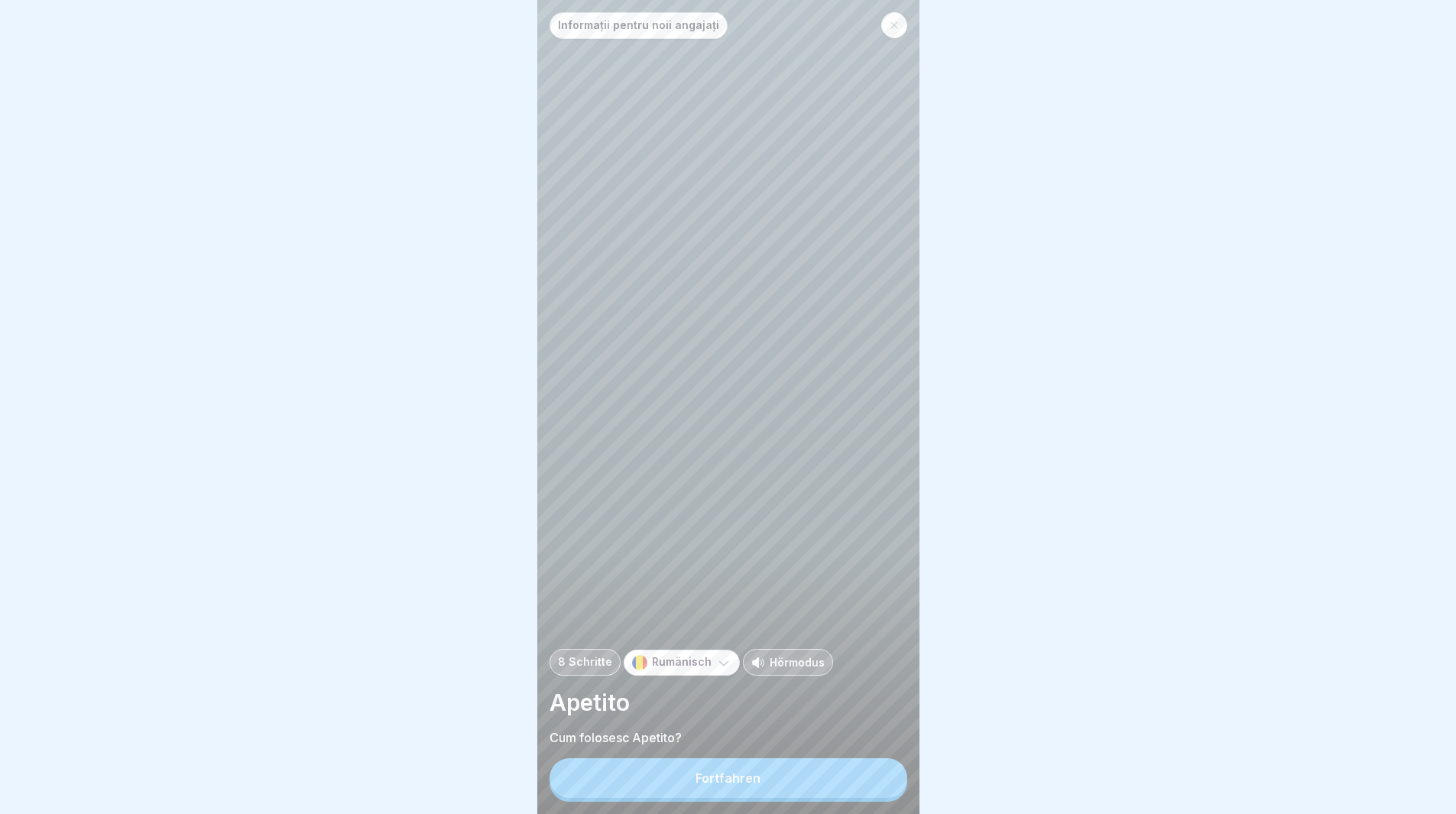
click at [789, 788] on button "Fortfahren" at bounding box center [728, 778] width 358 height 40
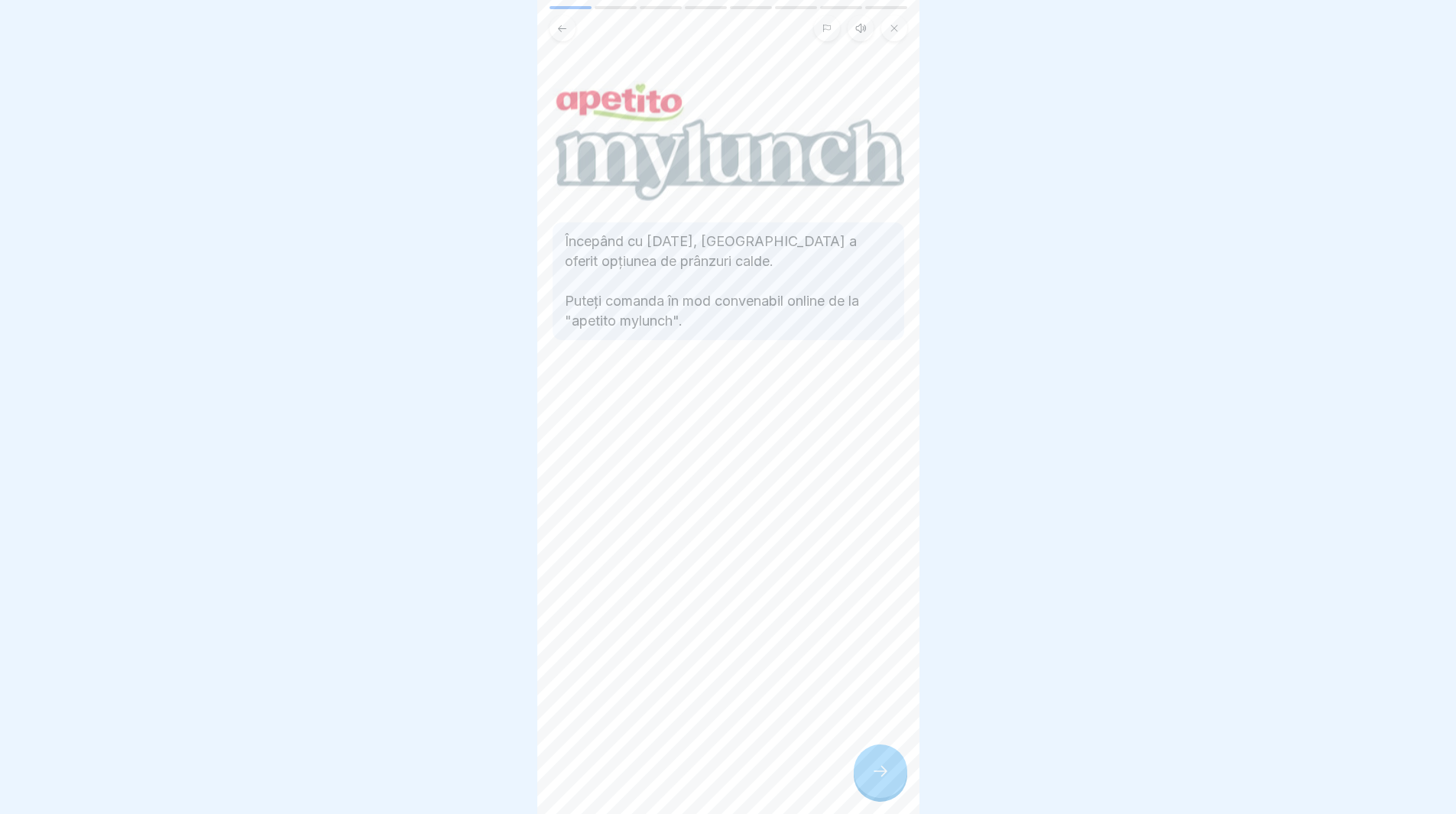
click at [886, 798] on div at bounding box center [880, 770] width 53 height 53
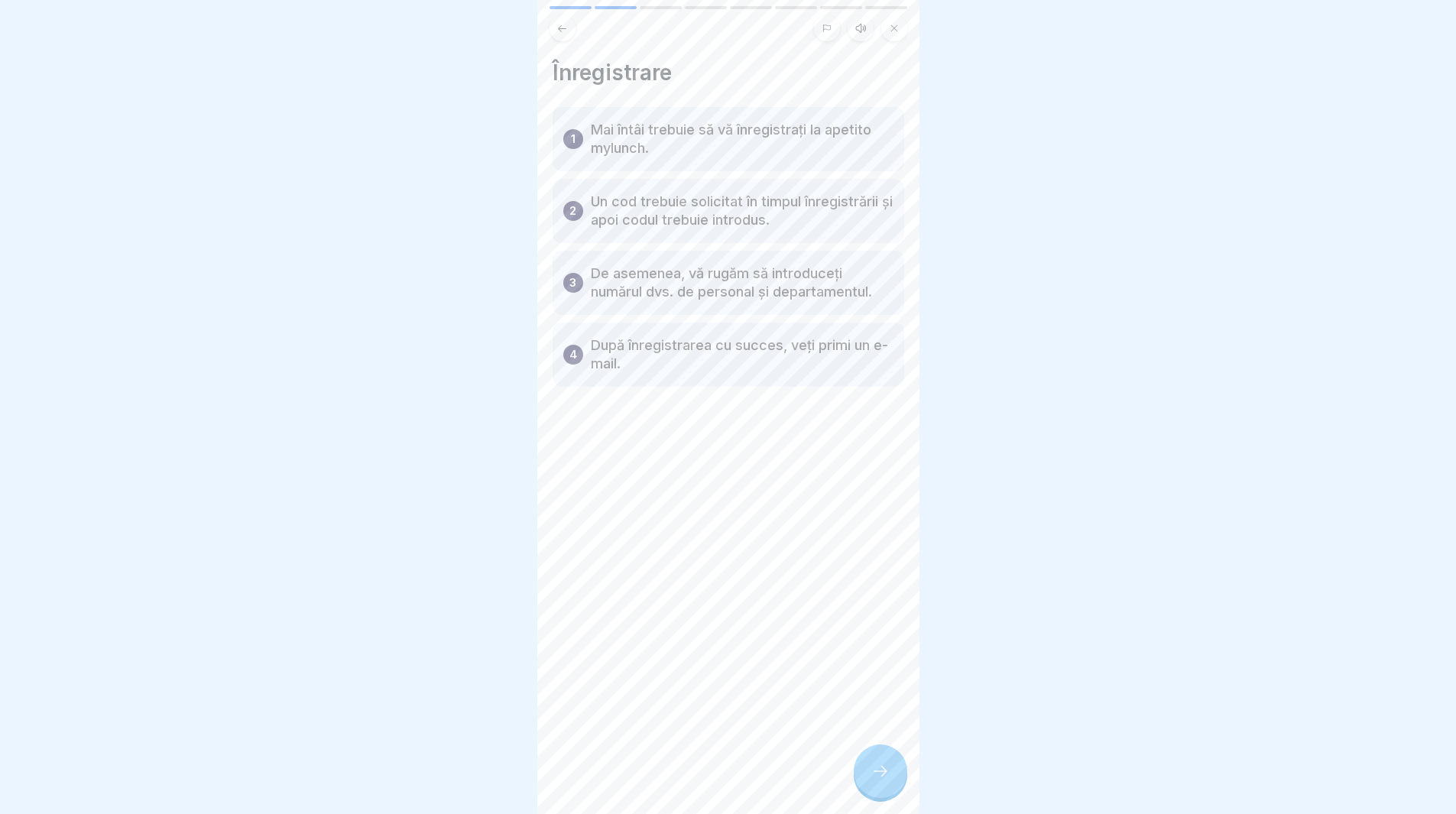
click at [878, 781] on icon at bounding box center [880, 771] width 18 height 18
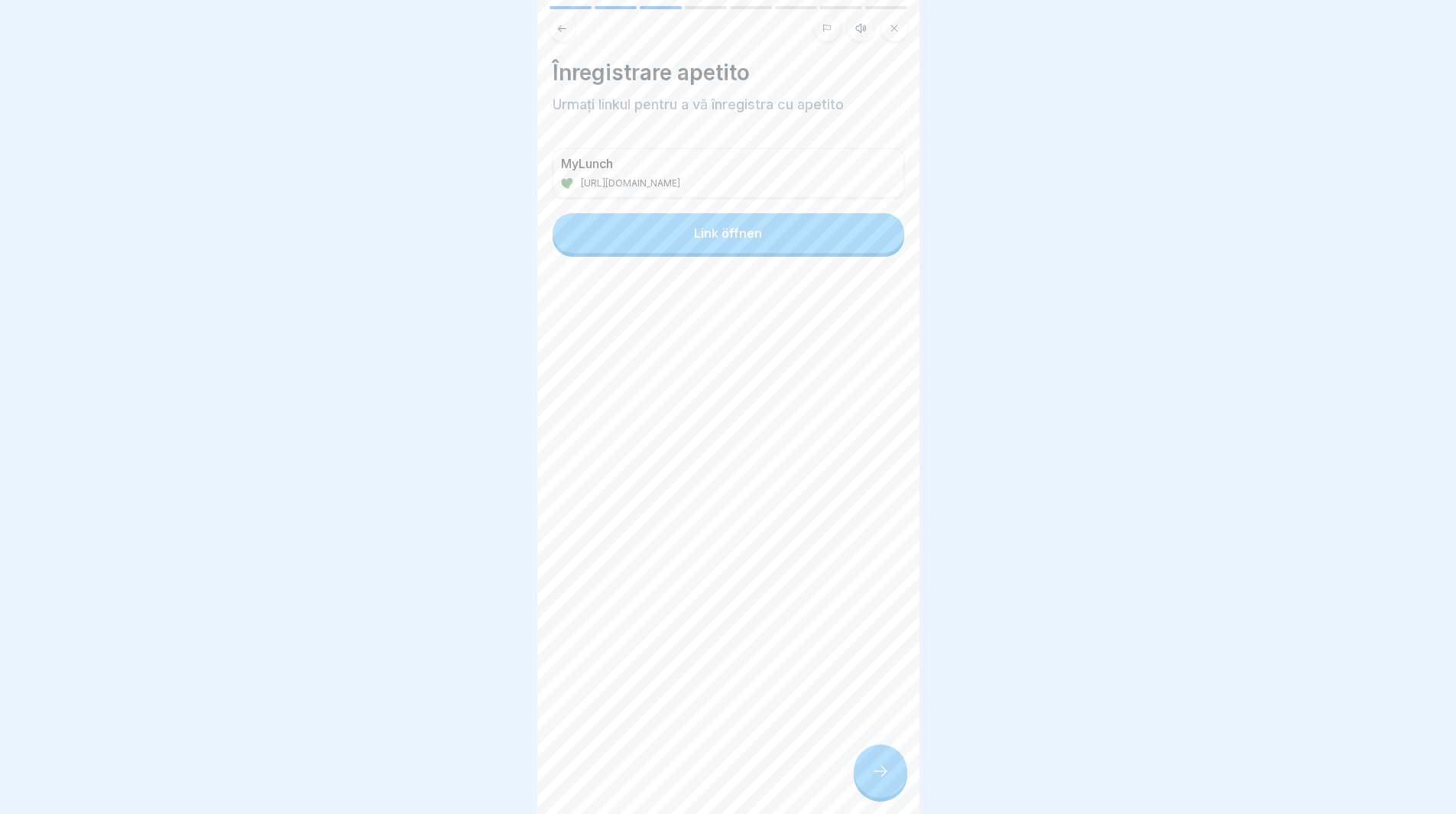
click at [880, 781] on icon at bounding box center [880, 771] width 18 height 18
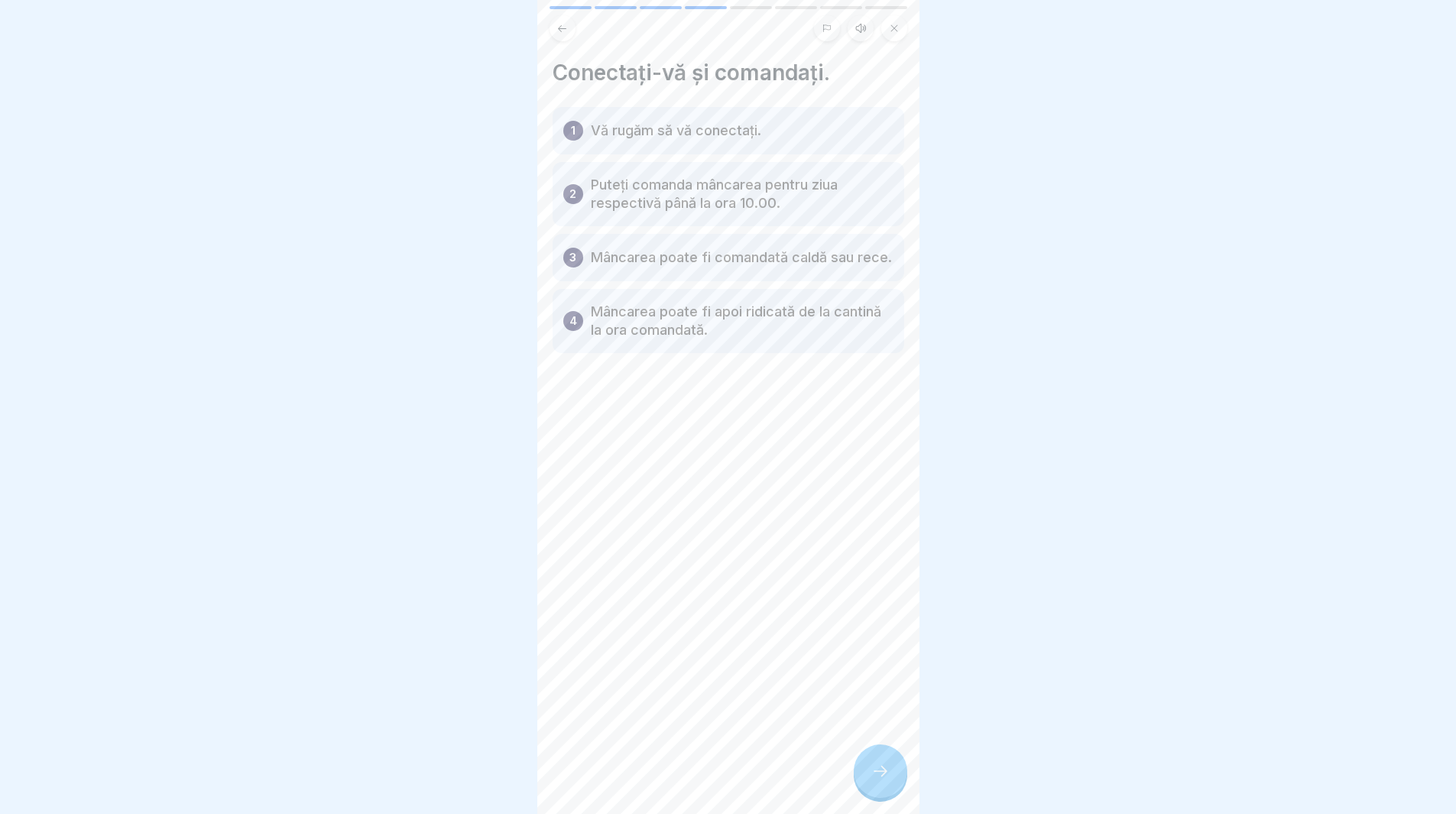
click at [878, 781] on icon at bounding box center [880, 771] width 18 height 18
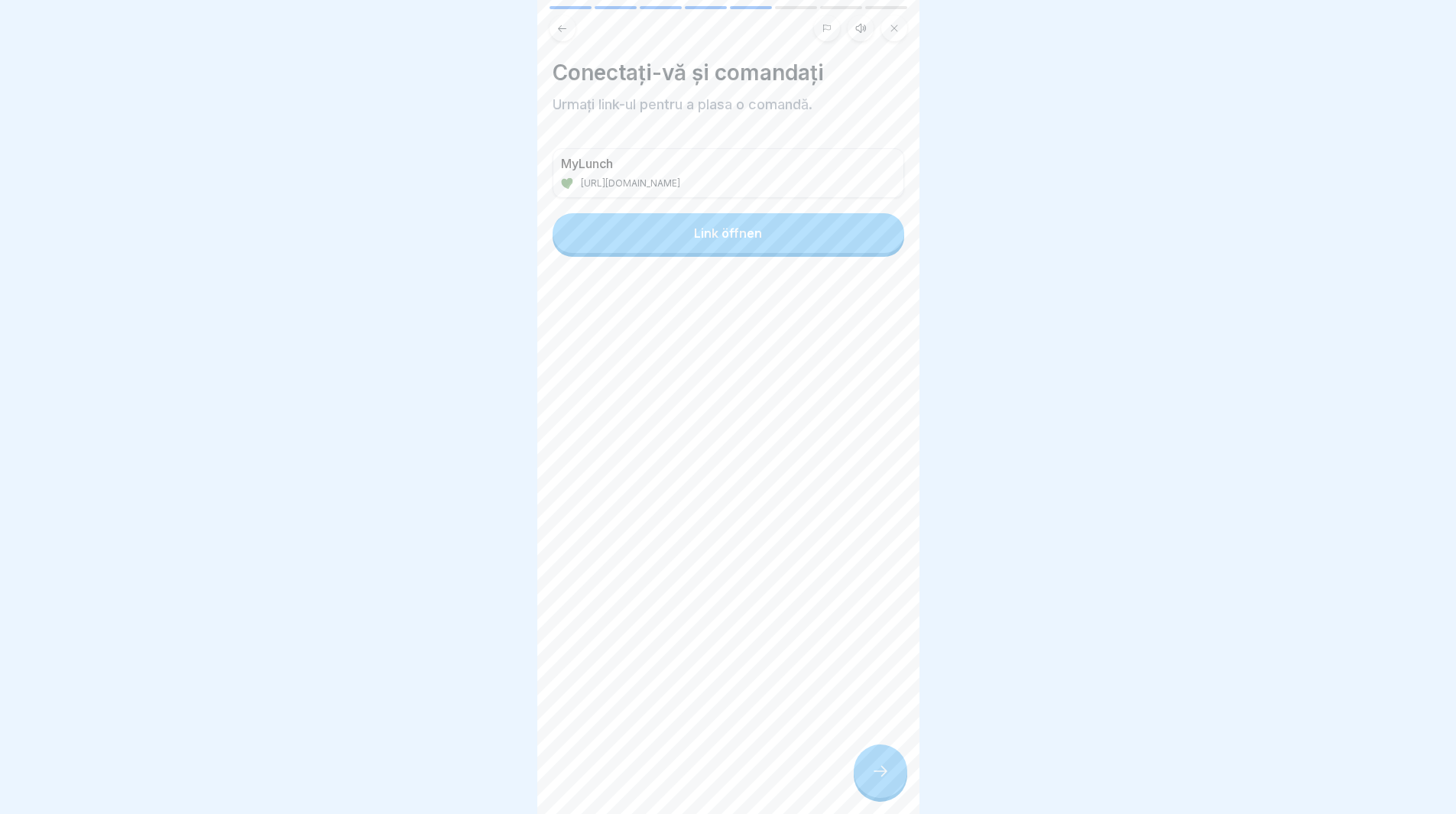
click at [878, 781] on icon at bounding box center [880, 771] width 18 height 18
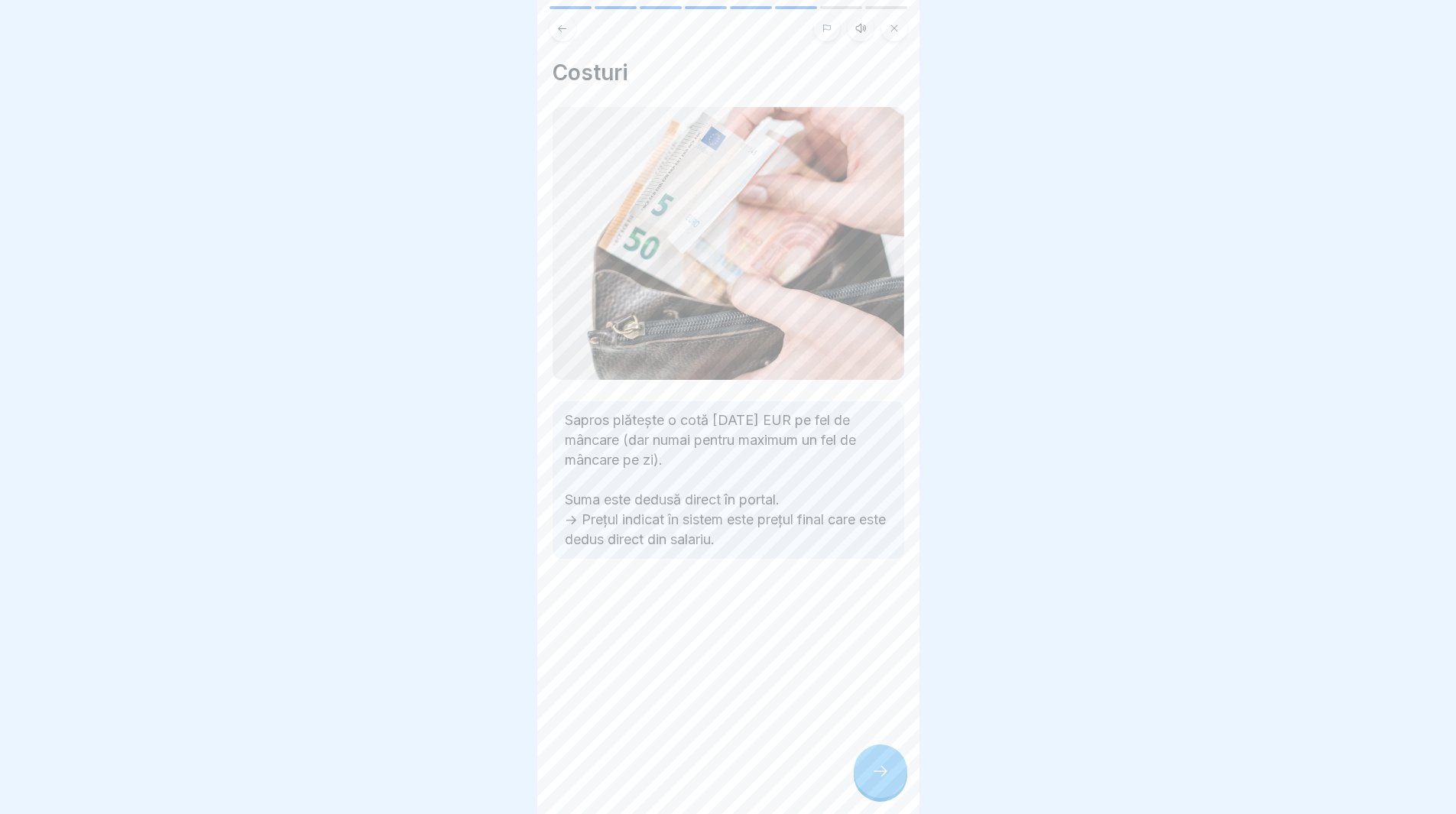
click at [882, 781] on icon at bounding box center [880, 771] width 18 height 18
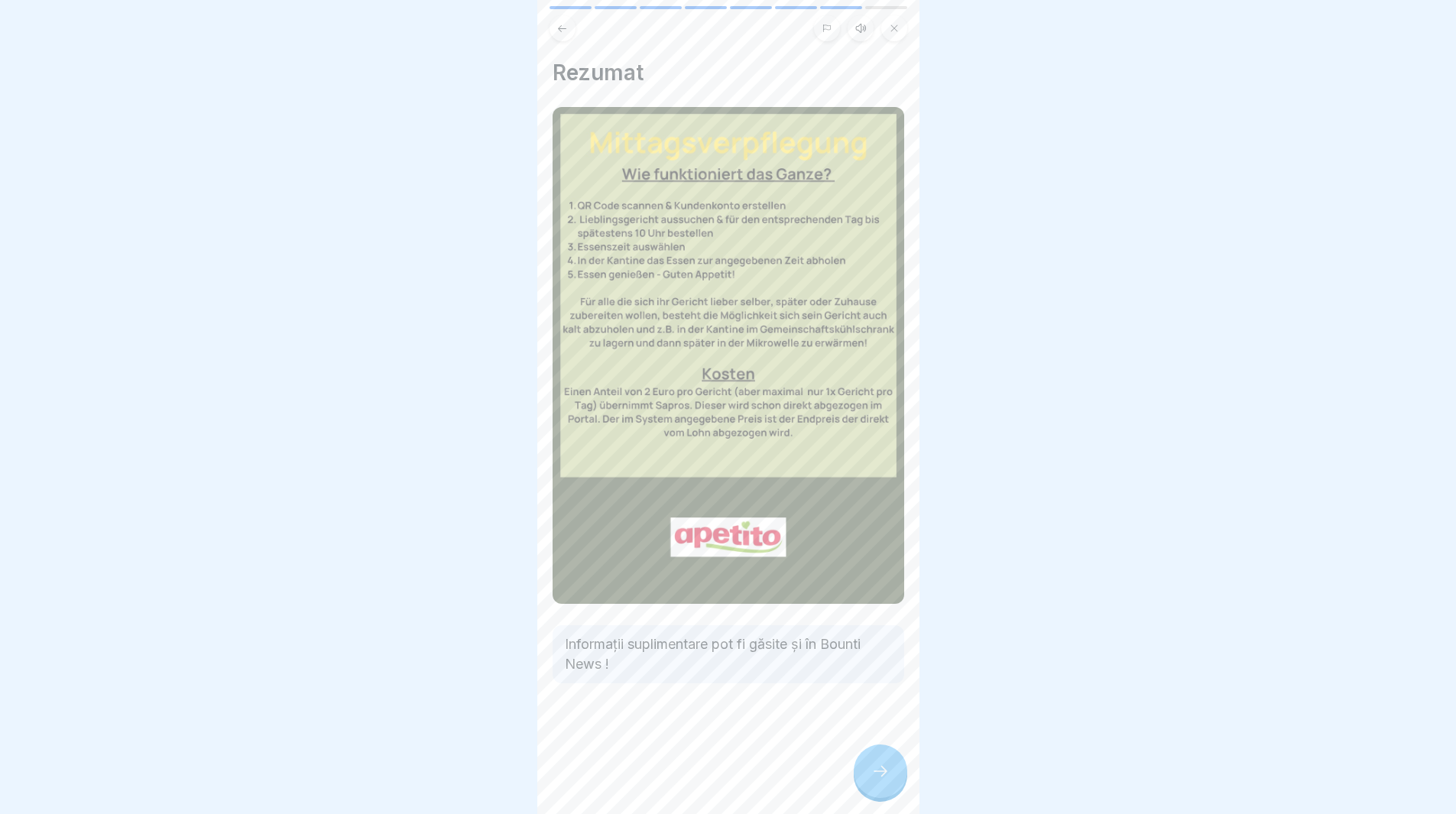
click at [879, 775] on div at bounding box center [880, 770] width 53 height 53
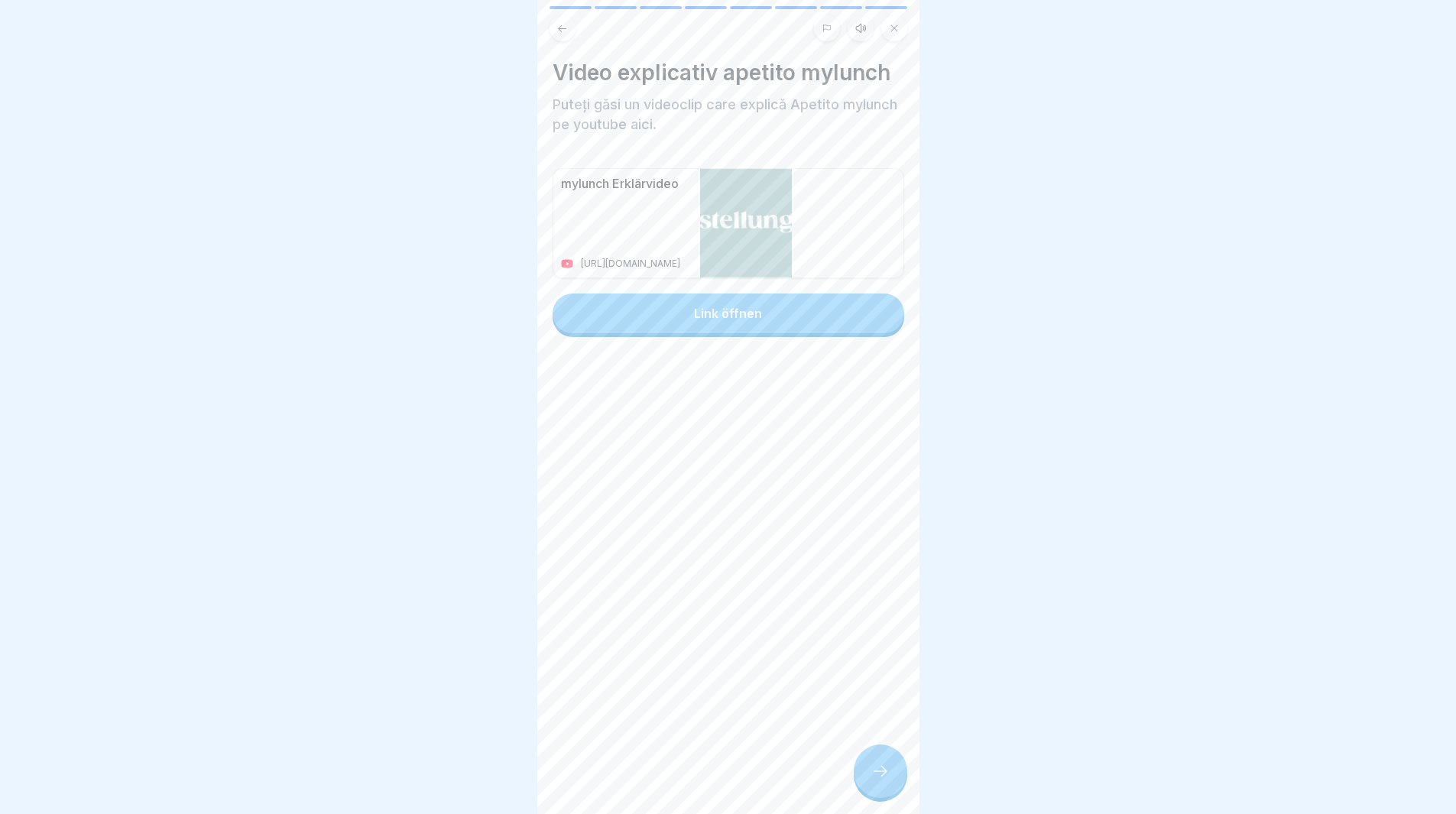
click at [860, 773] on div at bounding box center [880, 770] width 53 height 53
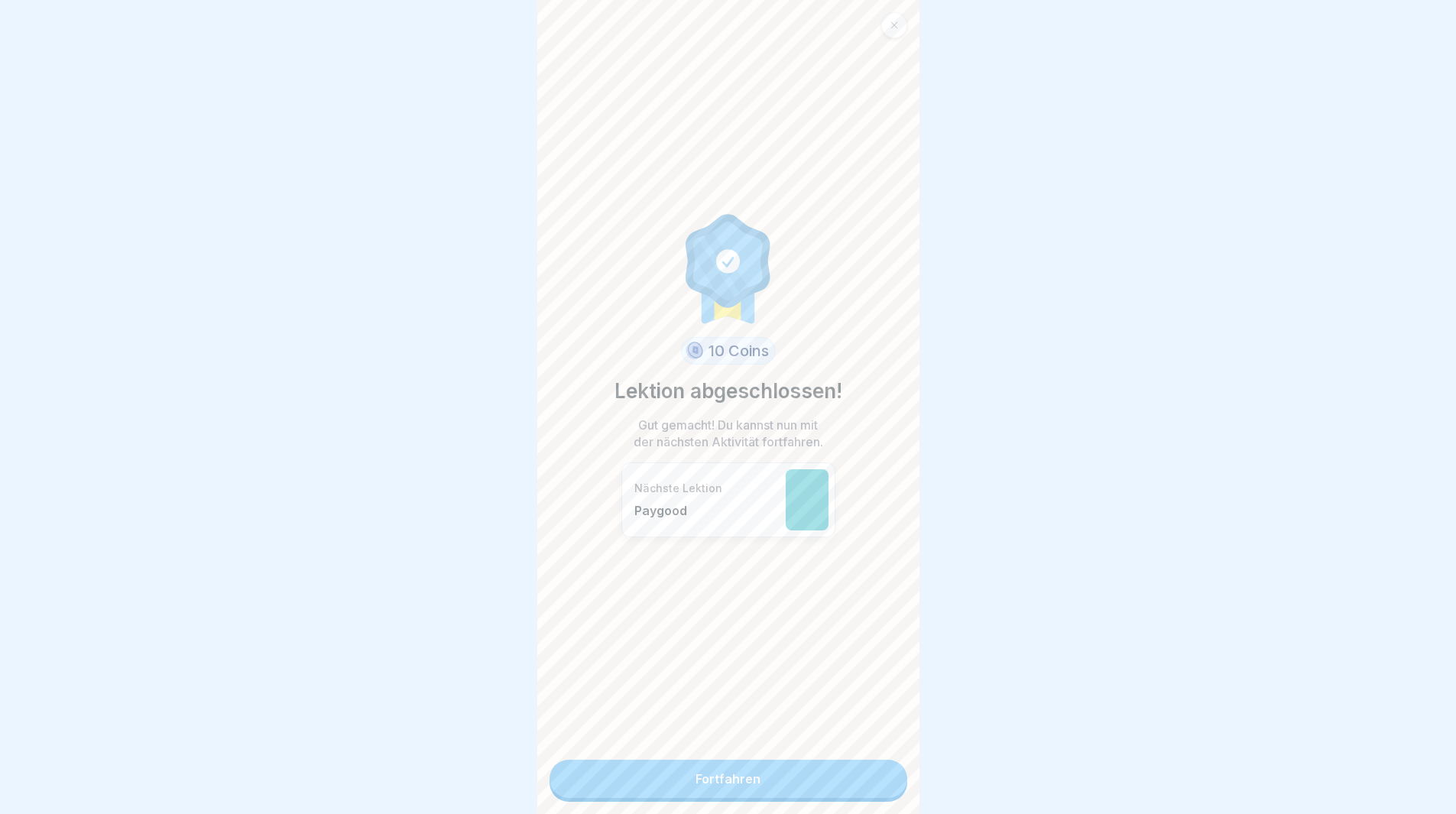
click at [734, 774] on link "Fortfahren" at bounding box center [728, 779] width 358 height 38
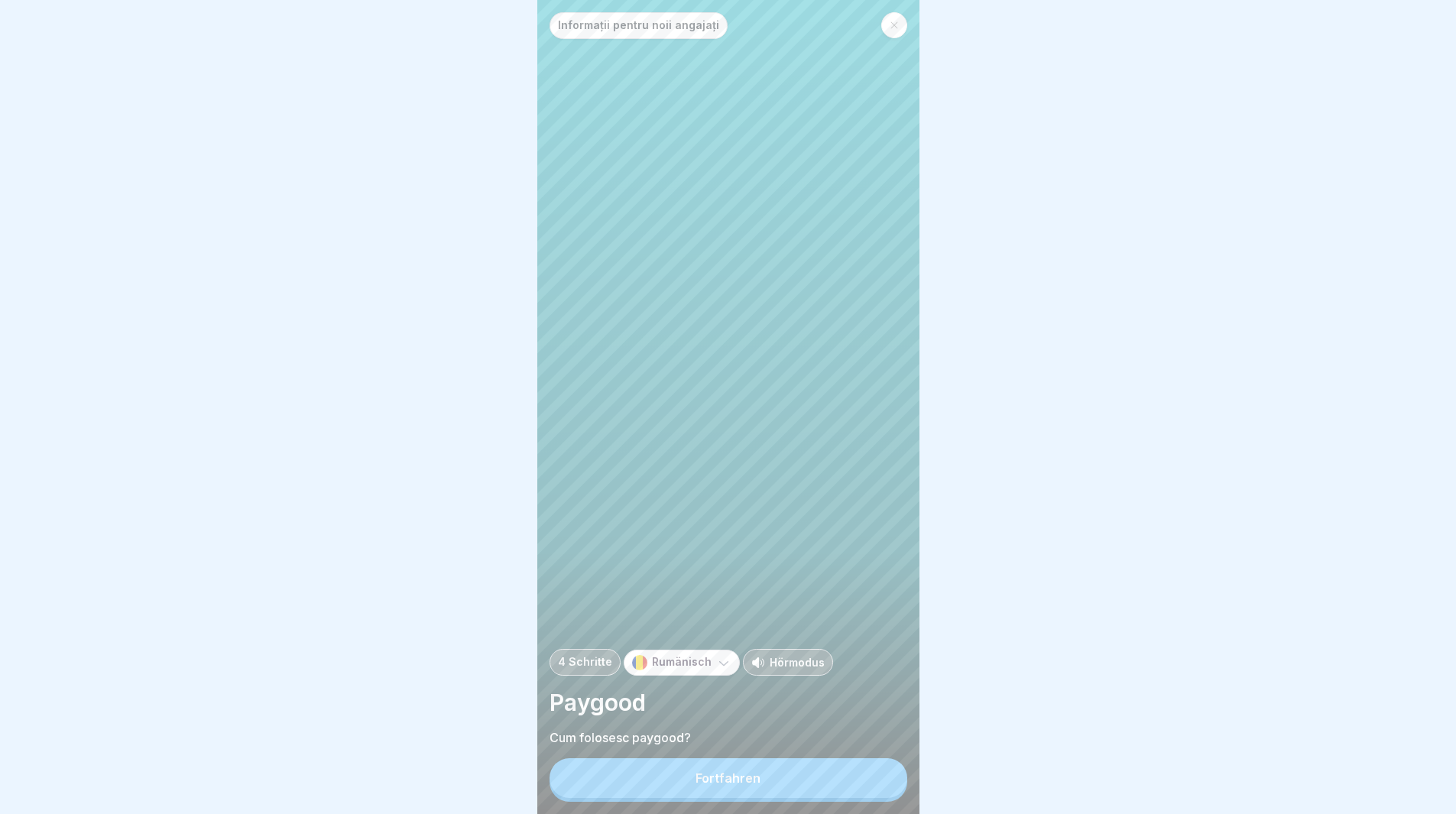
click at [741, 798] on button "Fortfahren" at bounding box center [728, 778] width 358 height 40
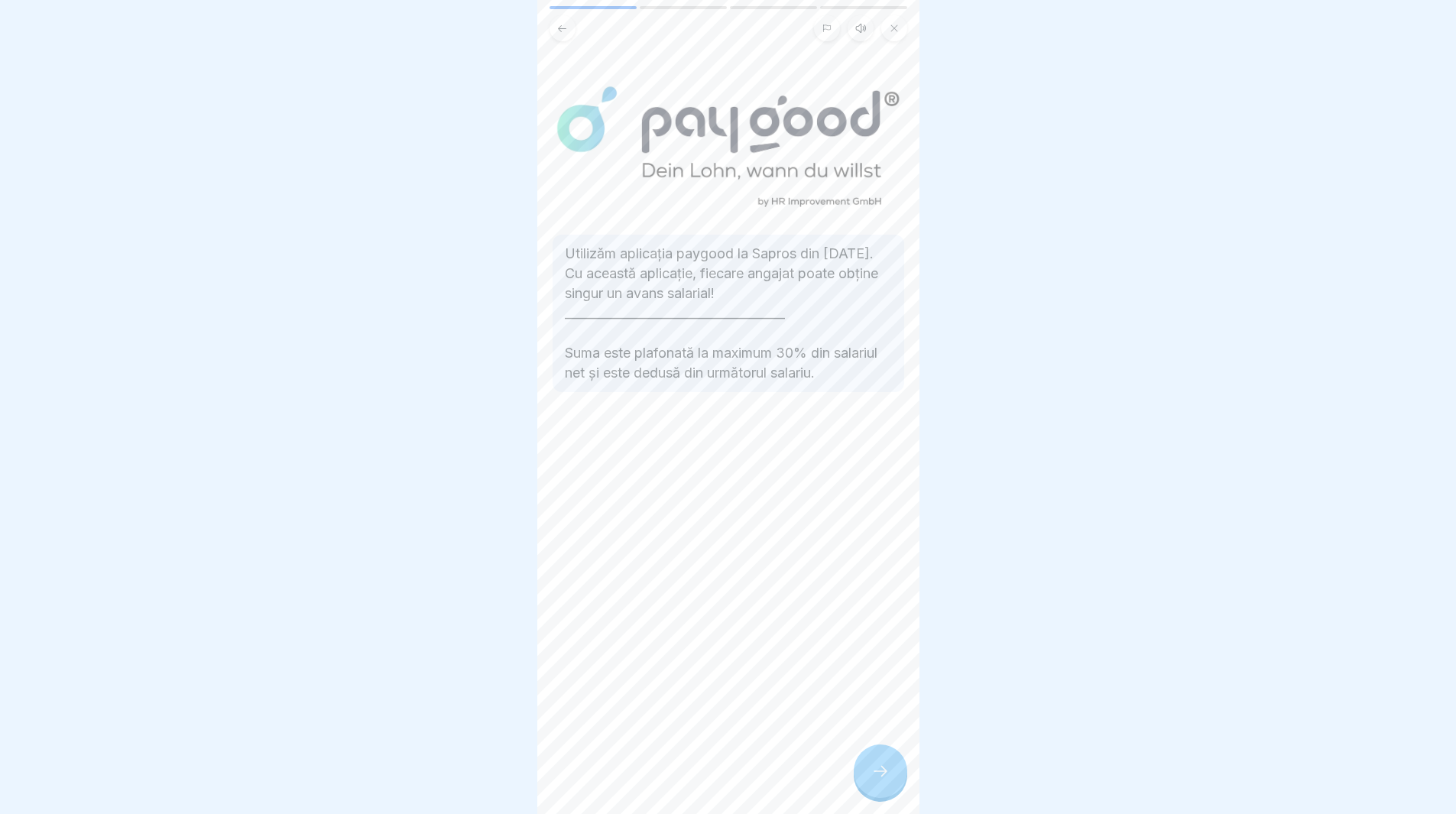
click at [878, 781] on icon at bounding box center [880, 771] width 18 height 18
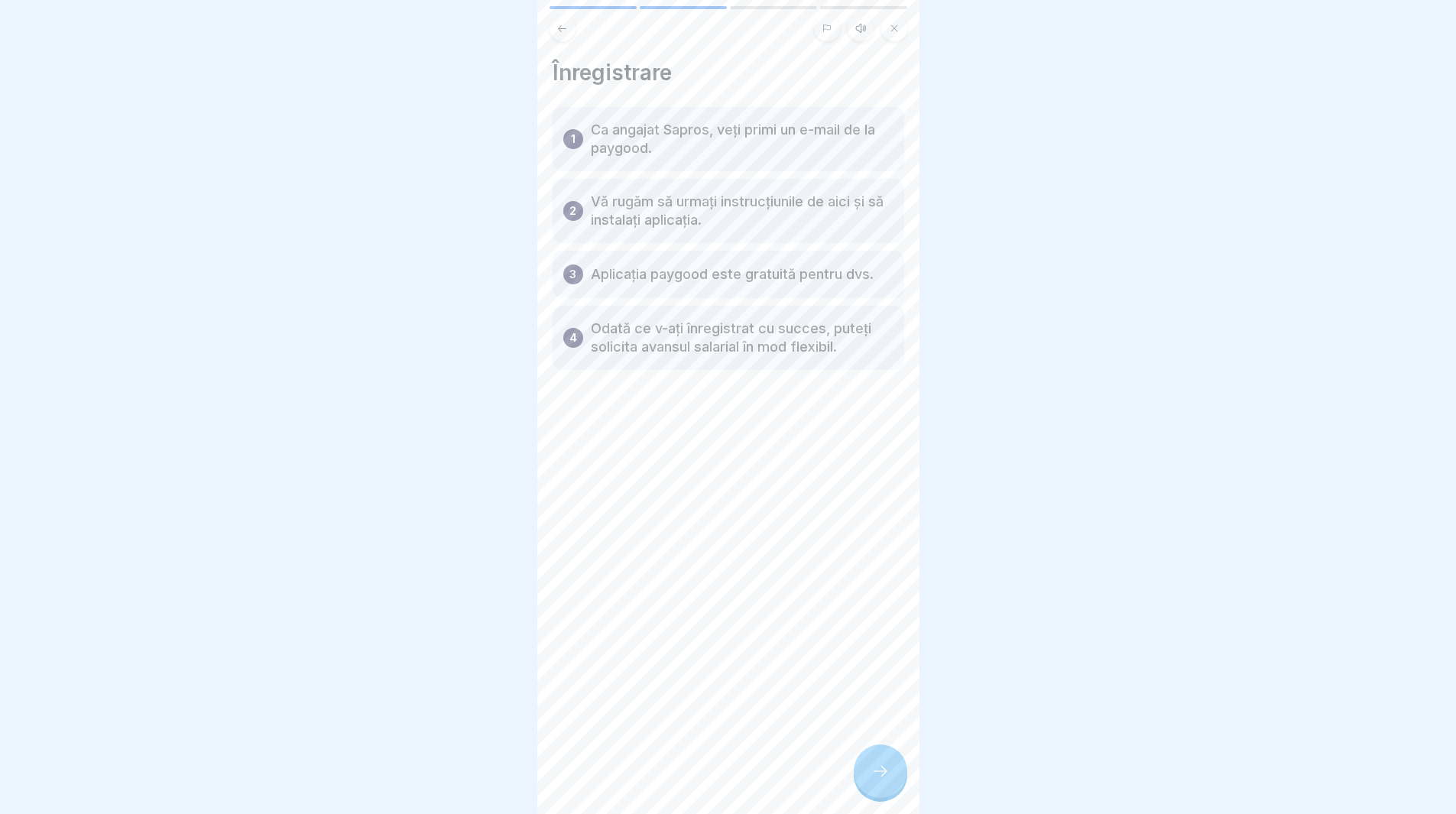
click at [874, 781] on icon at bounding box center [880, 771] width 18 height 18
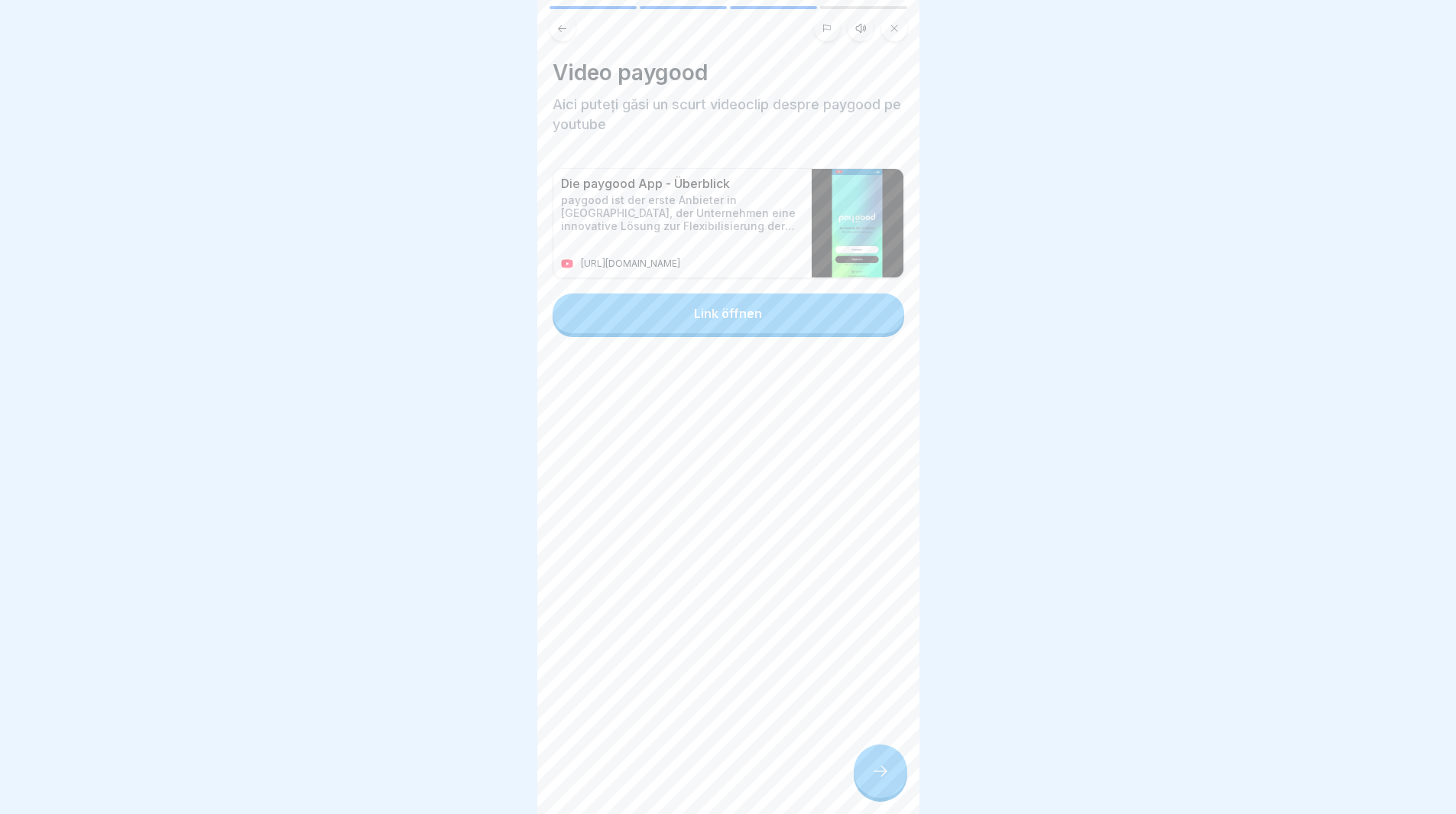
click at [870, 785] on div at bounding box center [880, 770] width 53 height 53
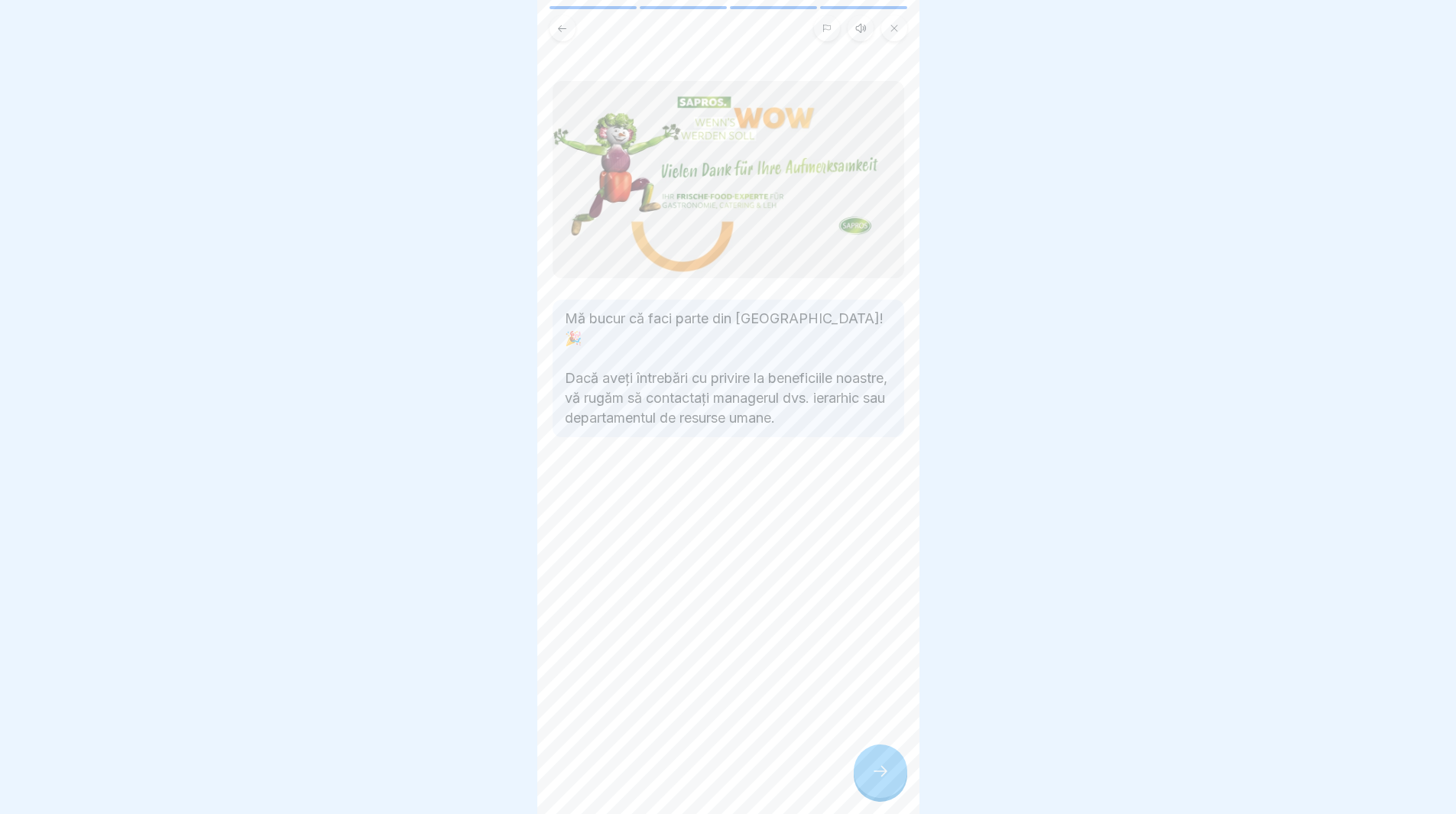
click at [868, 785] on div at bounding box center [880, 770] width 53 height 53
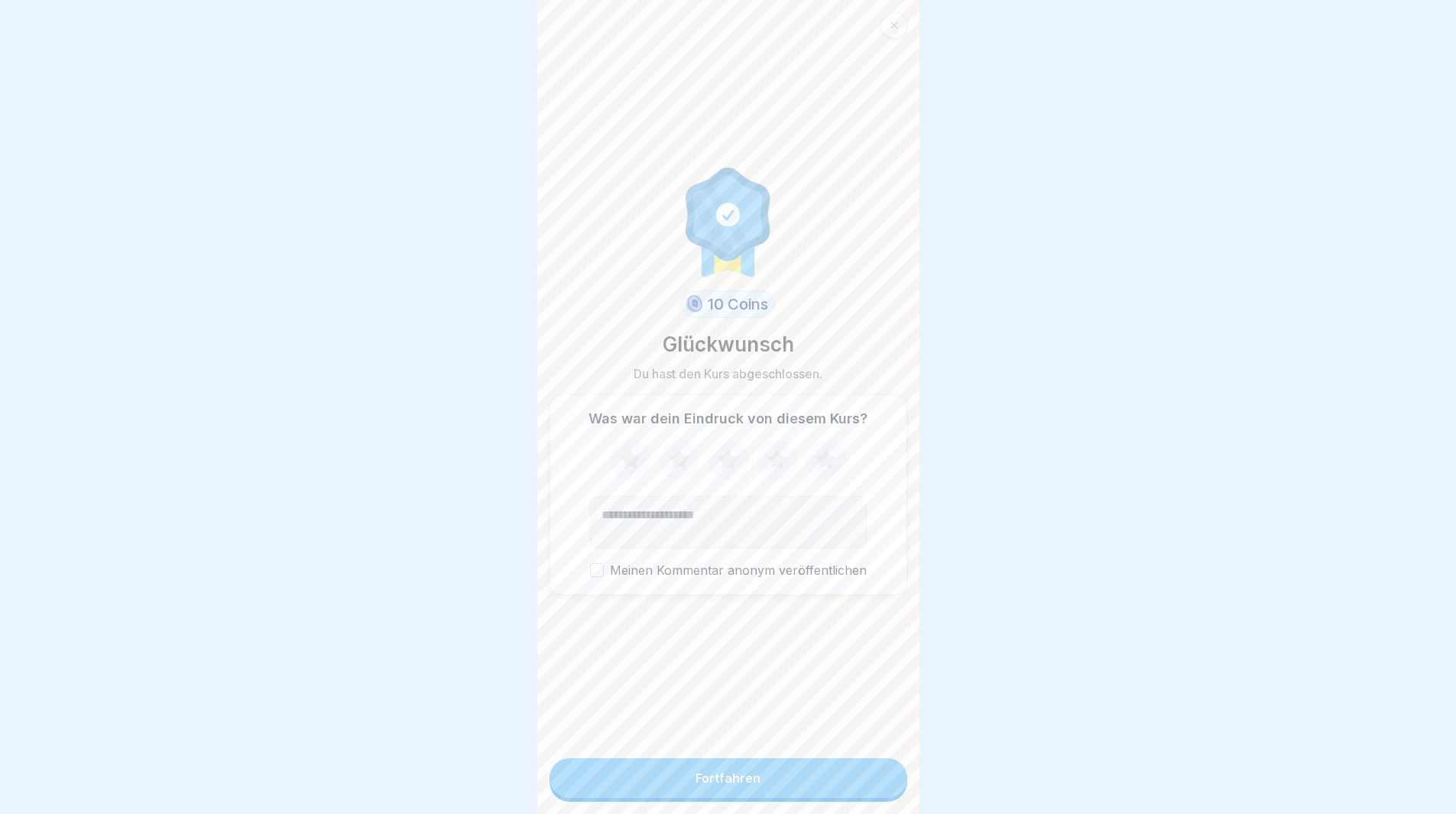
click at [866, 785] on button "Fortfahren" at bounding box center [728, 778] width 358 height 40
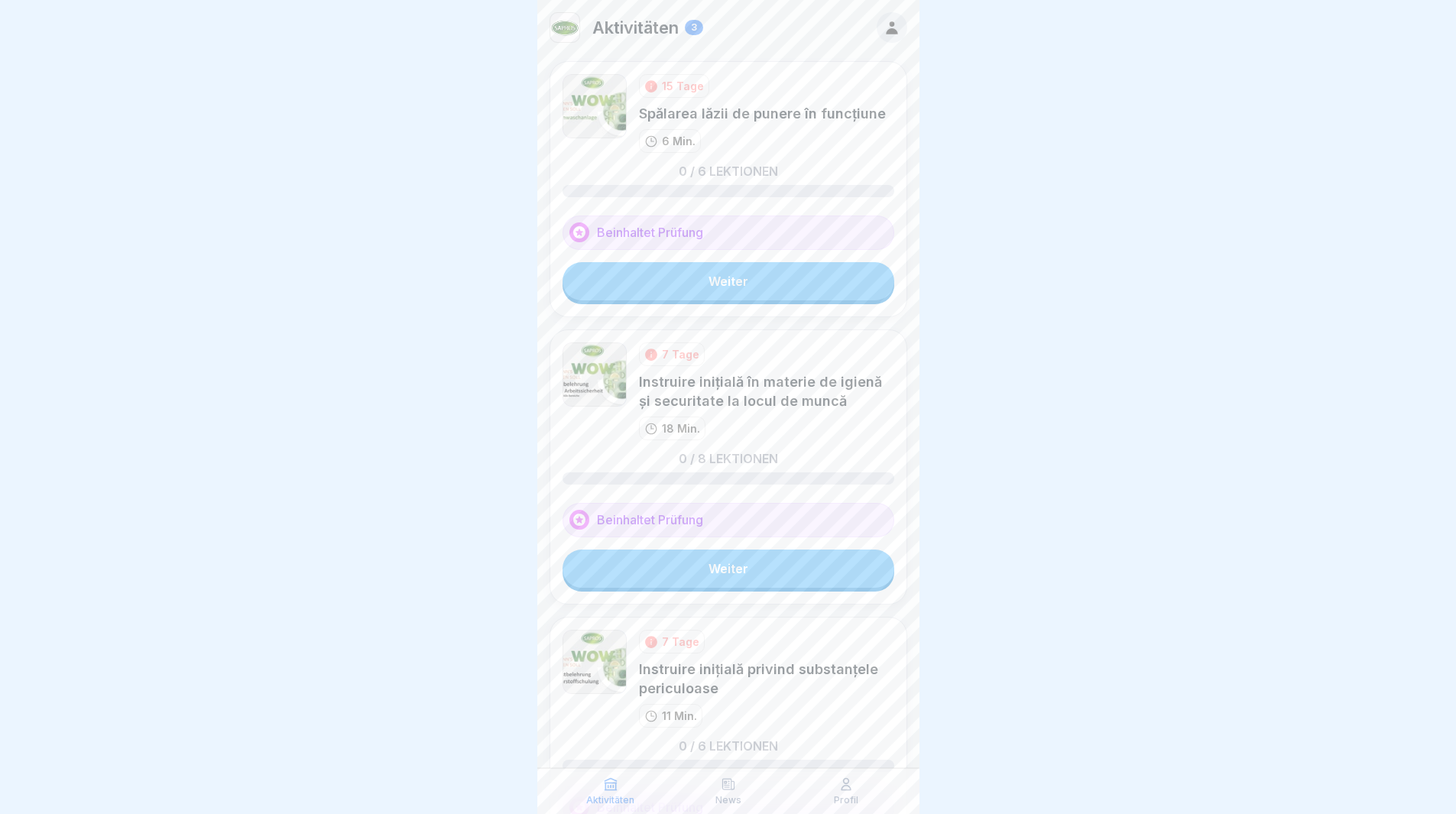
click at [744, 286] on link "Weiter" at bounding box center [728, 281] width 332 height 38
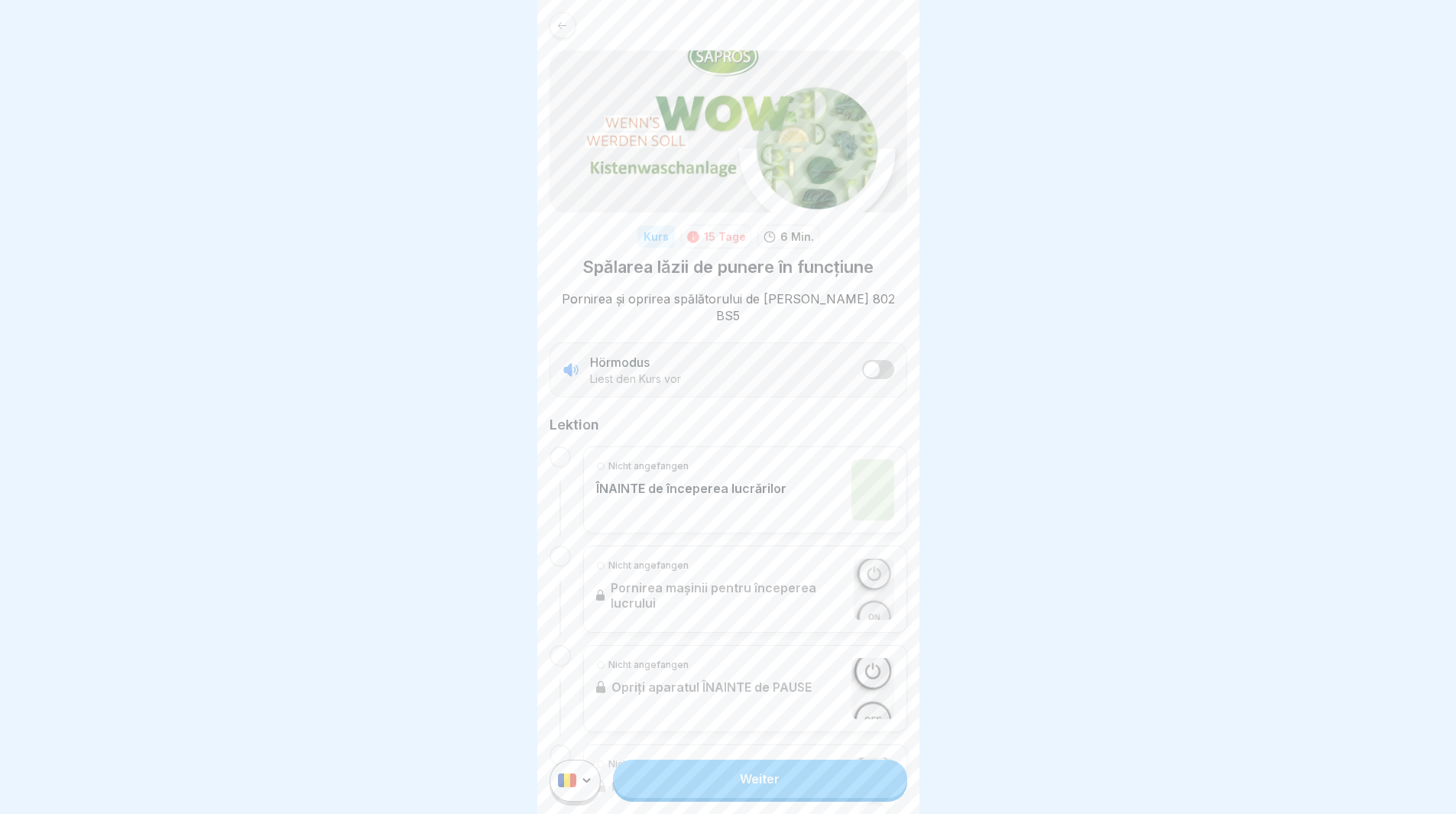
click at [557, 449] on div at bounding box center [560, 457] width 21 height 21
click at [625, 494] on p "ÎNAINTE de începerea lucrărilor" at bounding box center [691, 488] width 190 height 15
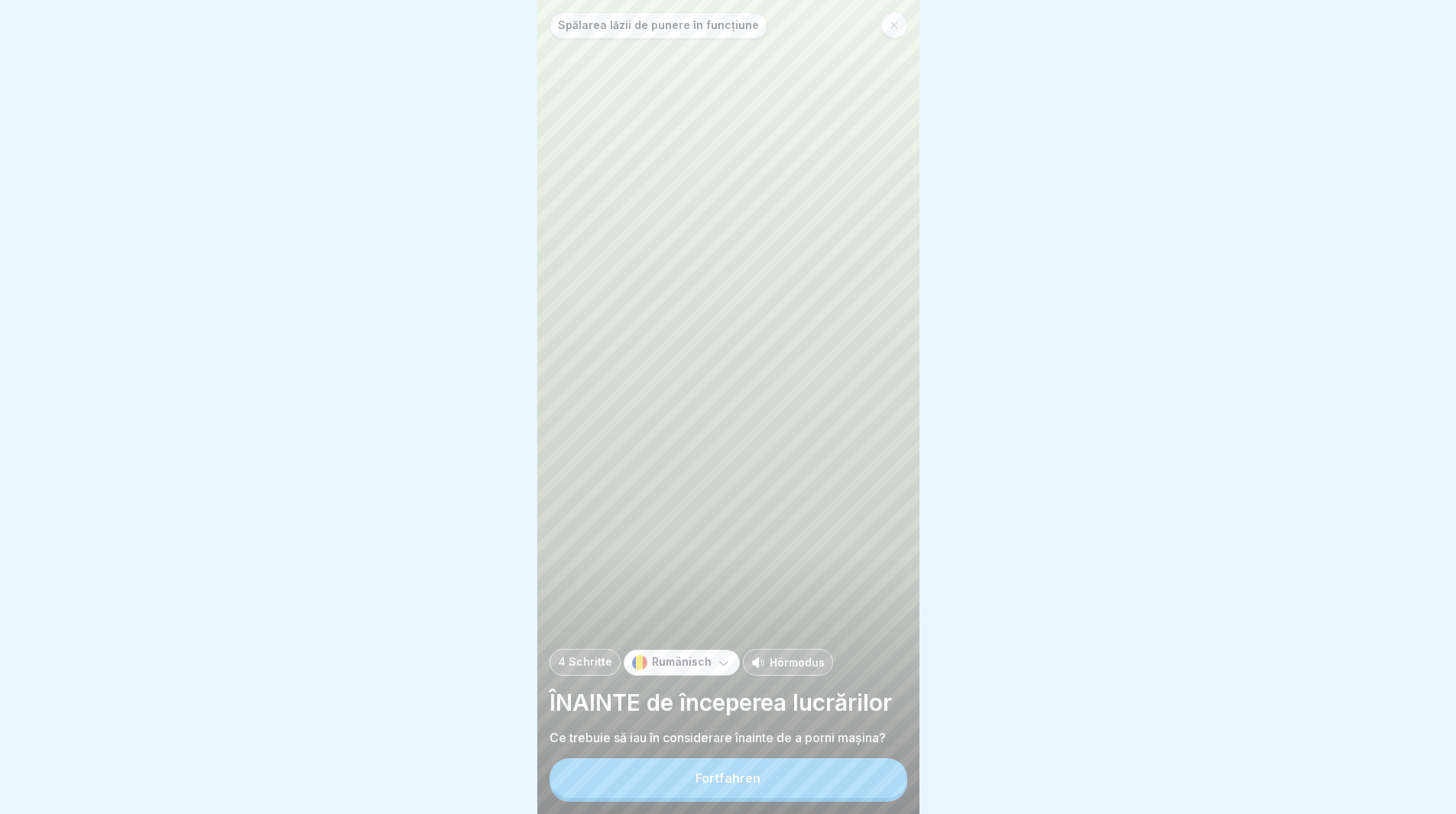
click at [711, 785] on div "Fortfahren" at bounding box center [728, 778] width 65 height 13
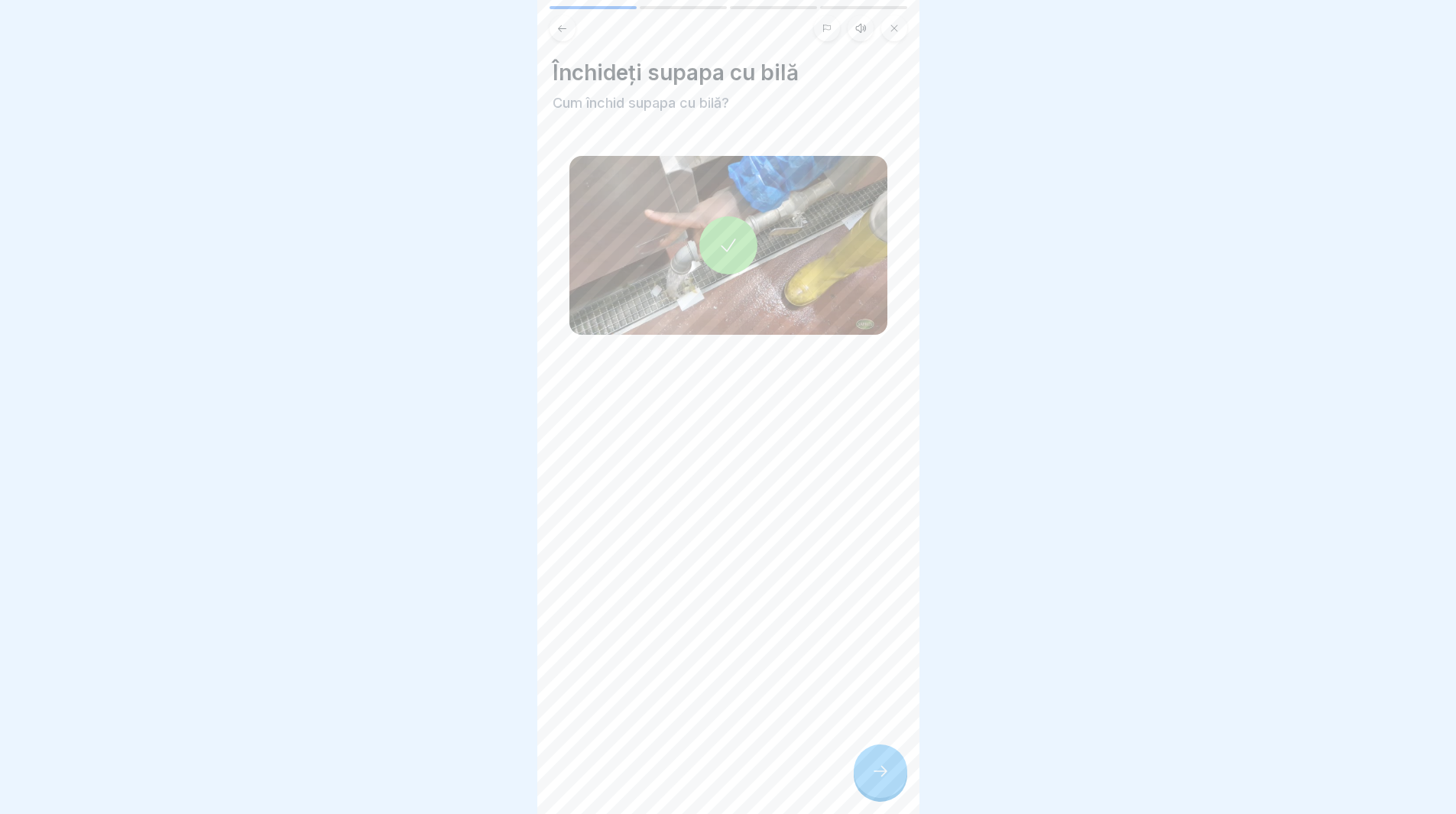
click at [871, 781] on icon at bounding box center [880, 771] width 18 height 18
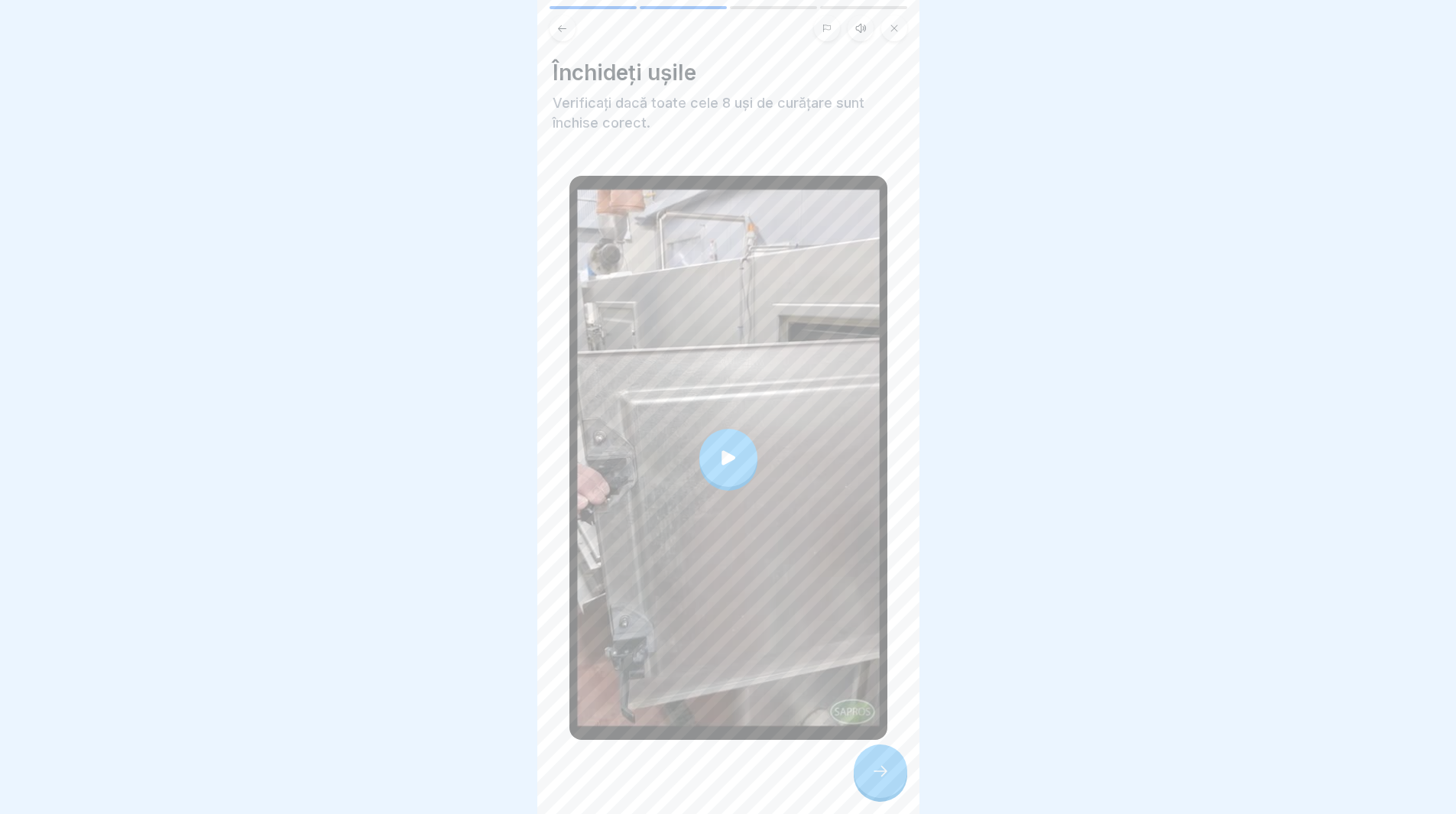
click at [718, 447] on icon at bounding box center [728, 458] width 21 height 21
click at [865, 773] on div at bounding box center [880, 770] width 53 height 53
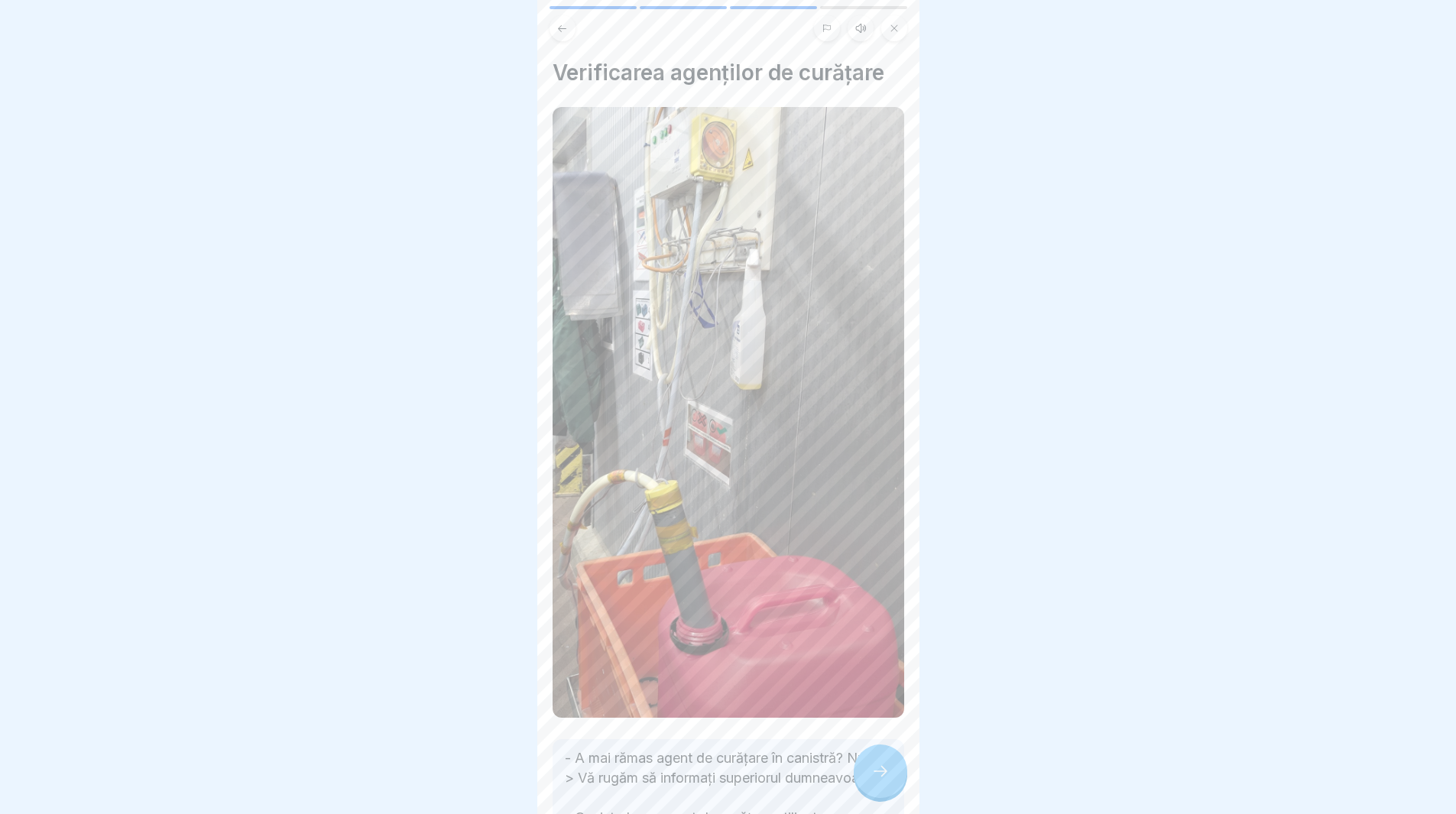
click at [868, 785] on div at bounding box center [880, 770] width 53 height 53
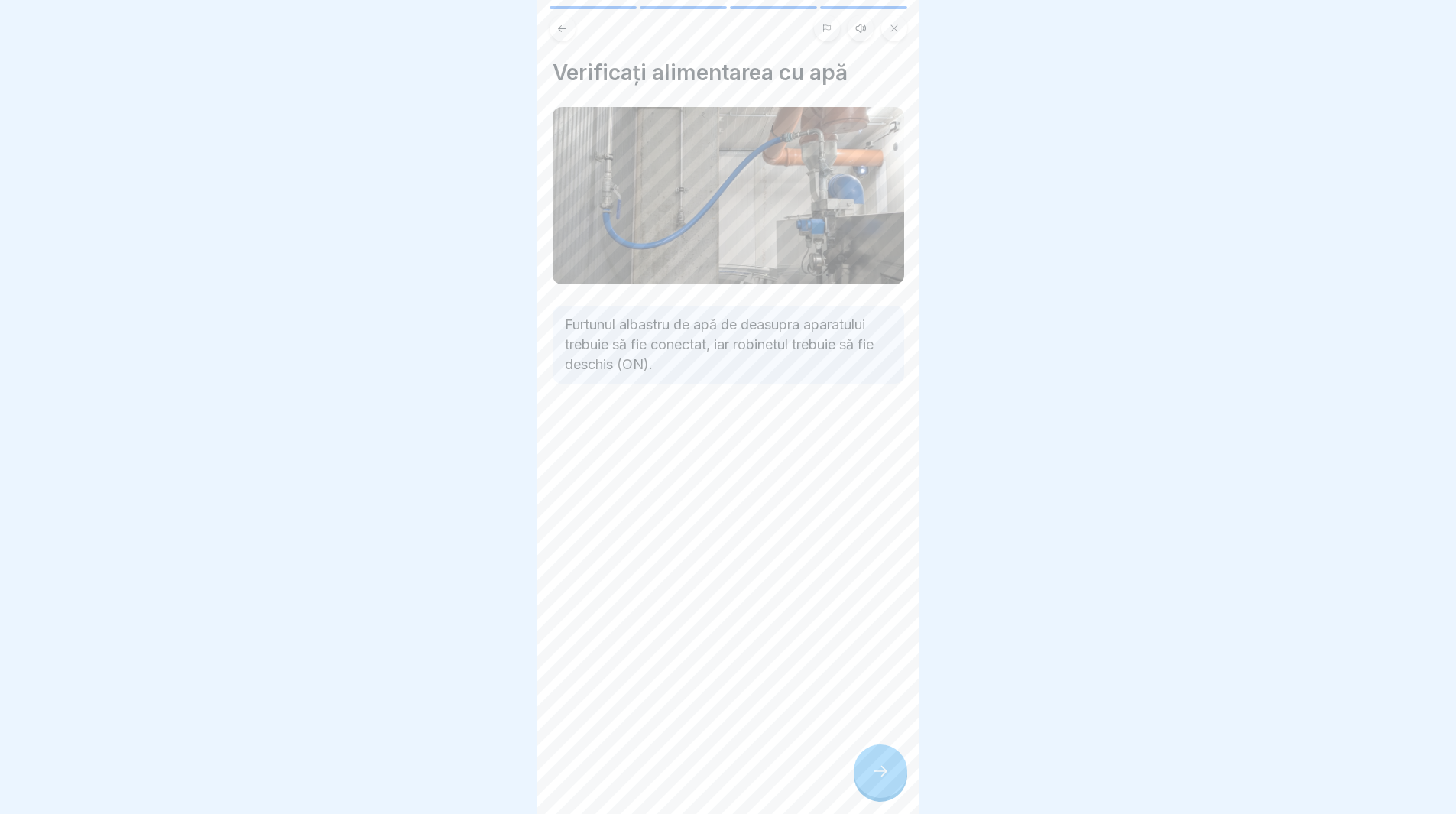
click at [867, 784] on div at bounding box center [880, 770] width 53 height 53
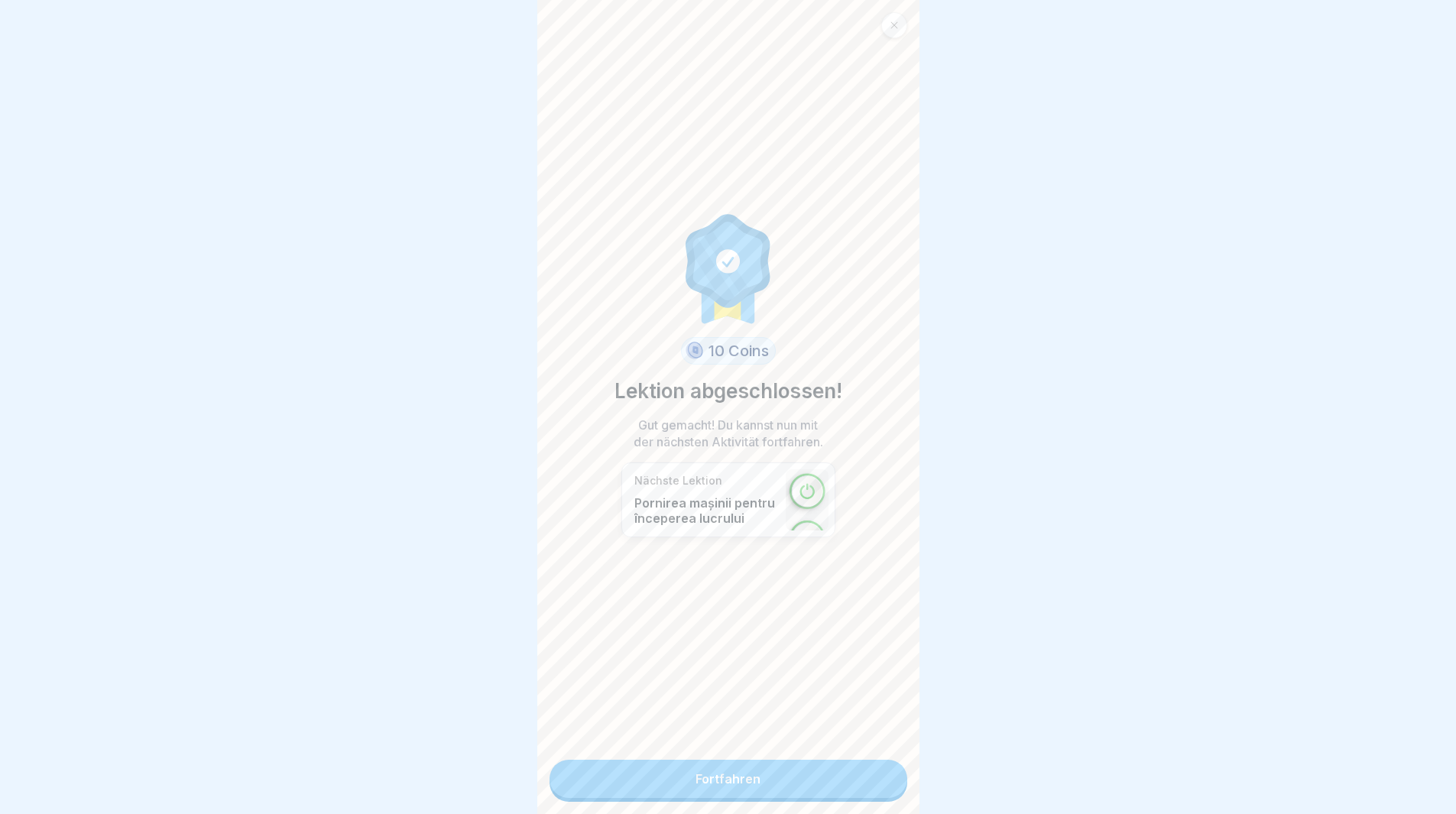
click at [867, 784] on link "Fortfahren" at bounding box center [728, 779] width 358 height 38
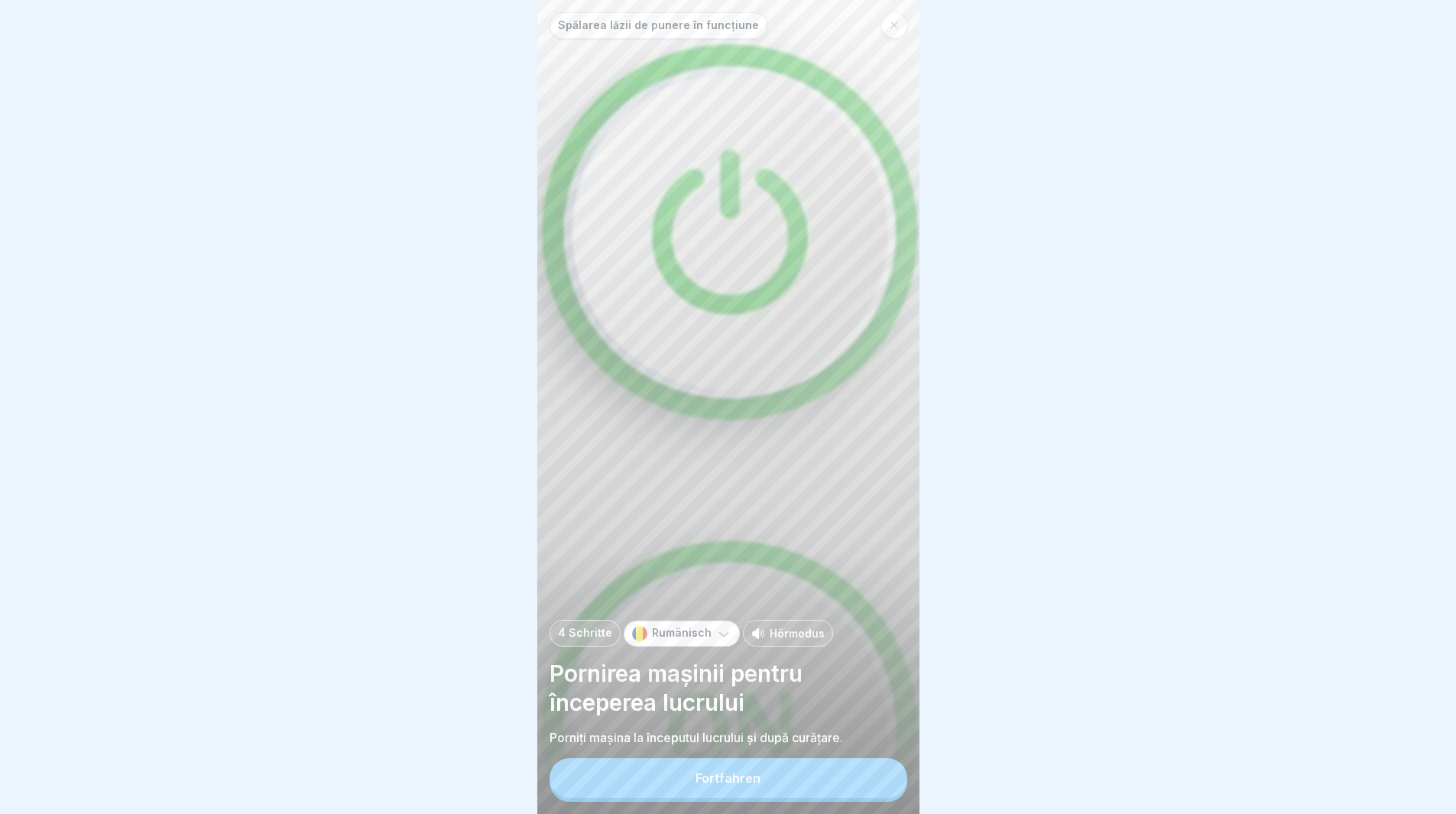
click at [858, 784] on button "Fortfahren" at bounding box center [728, 778] width 358 height 40
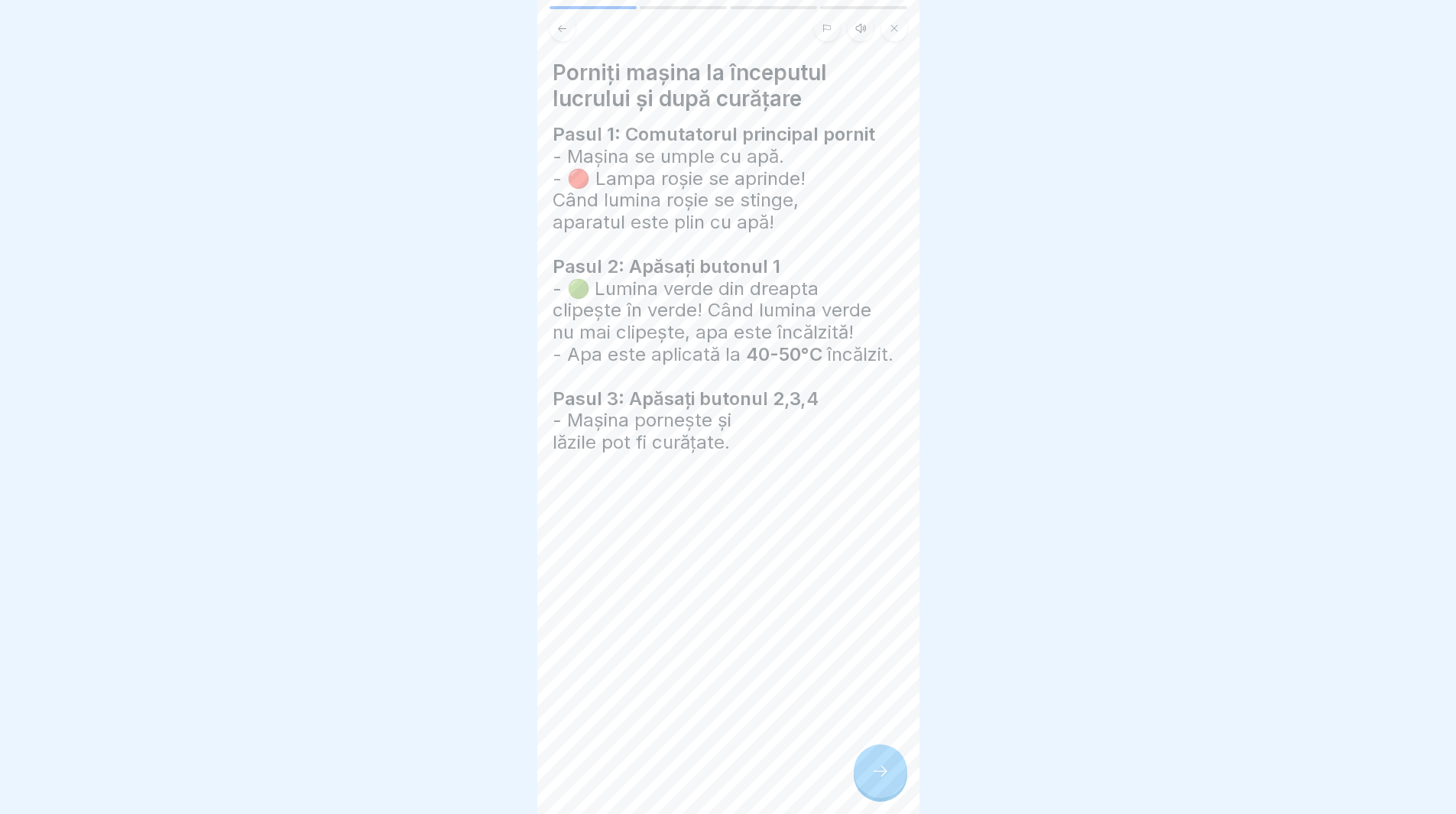
click at [886, 798] on div at bounding box center [880, 770] width 53 height 53
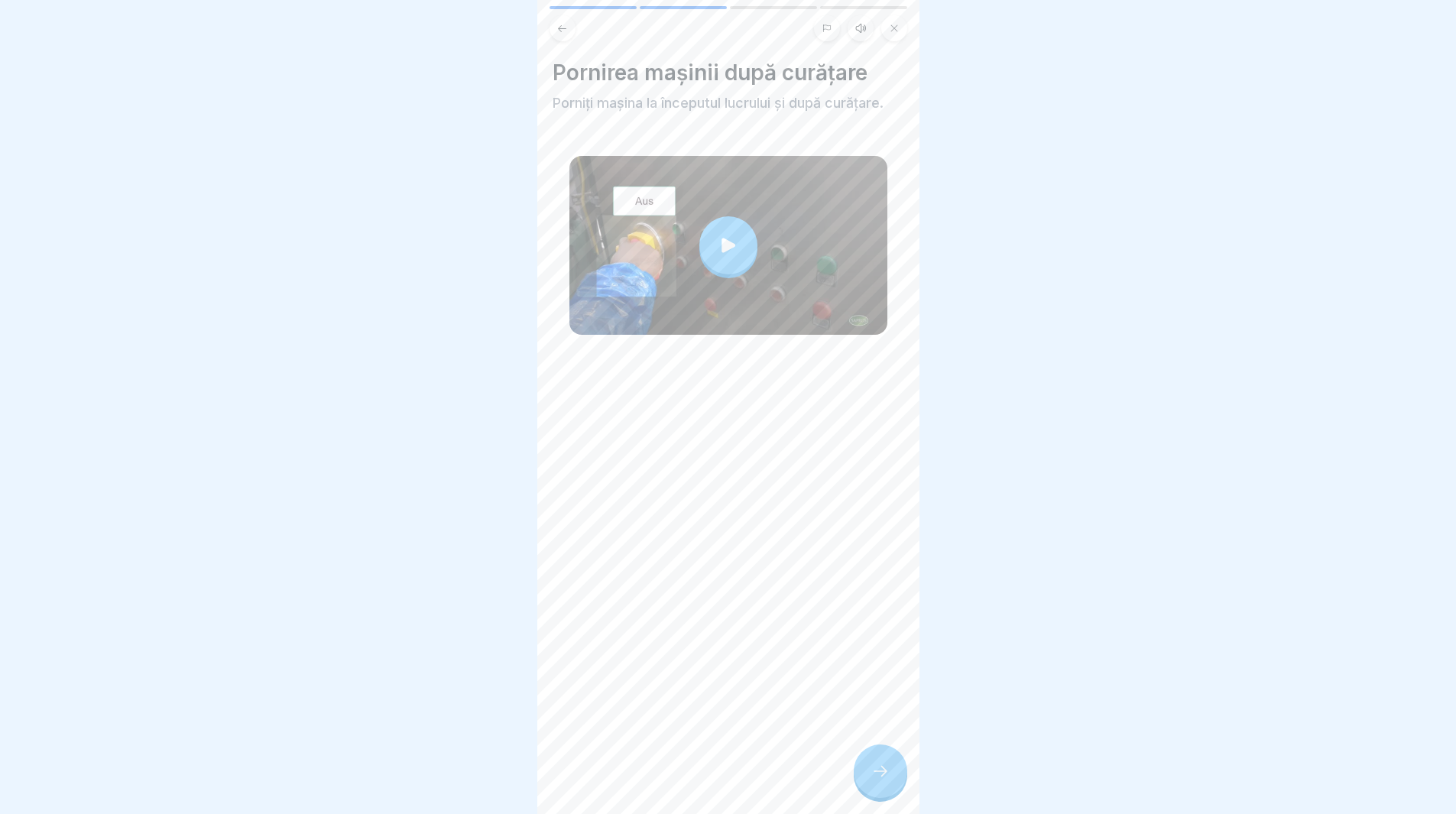
click at [711, 240] on div at bounding box center [728, 245] width 58 height 58
click at [883, 793] on div at bounding box center [880, 770] width 53 height 53
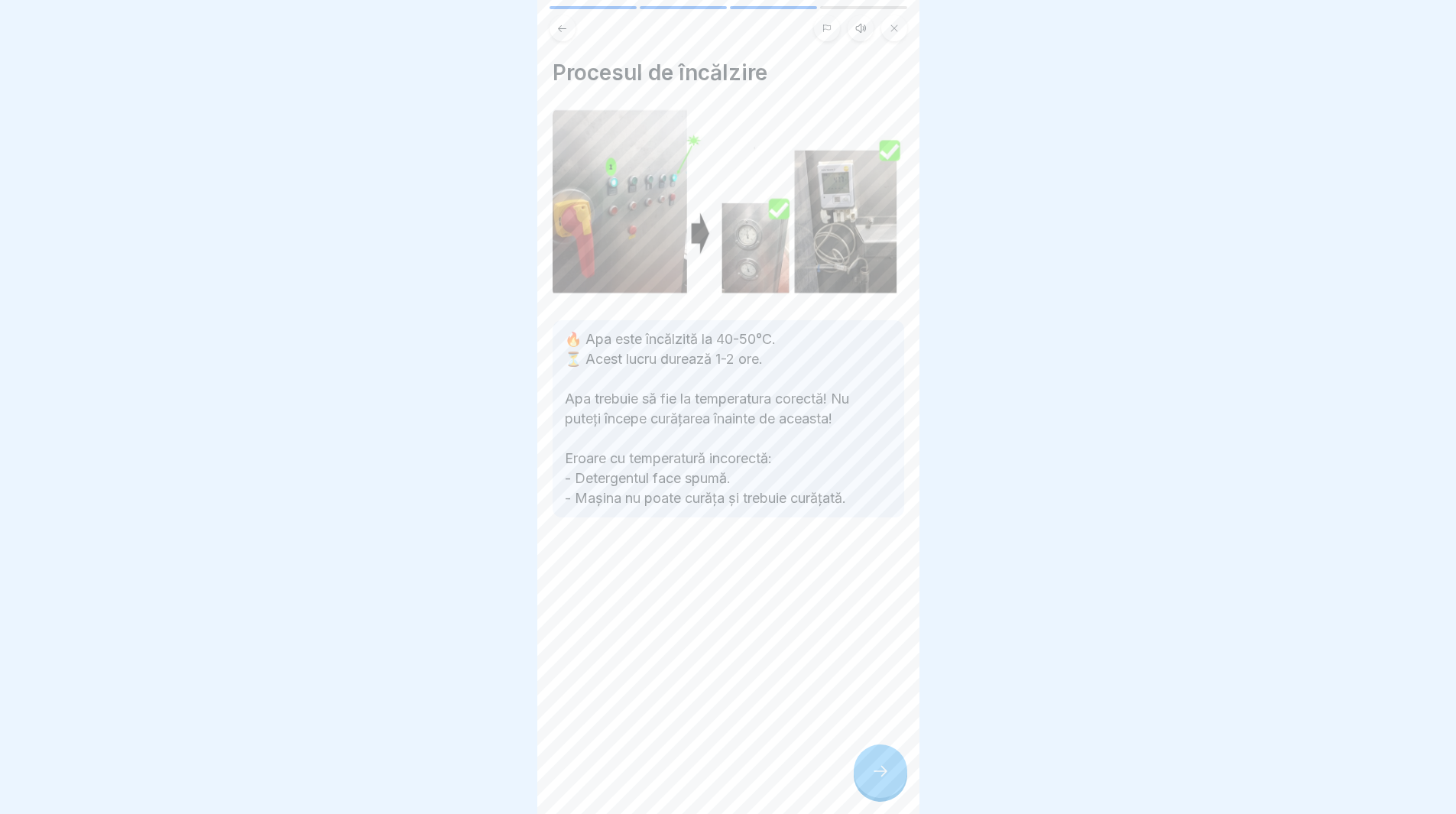
click at [866, 798] on div at bounding box center [880, 770] width 53 height 53
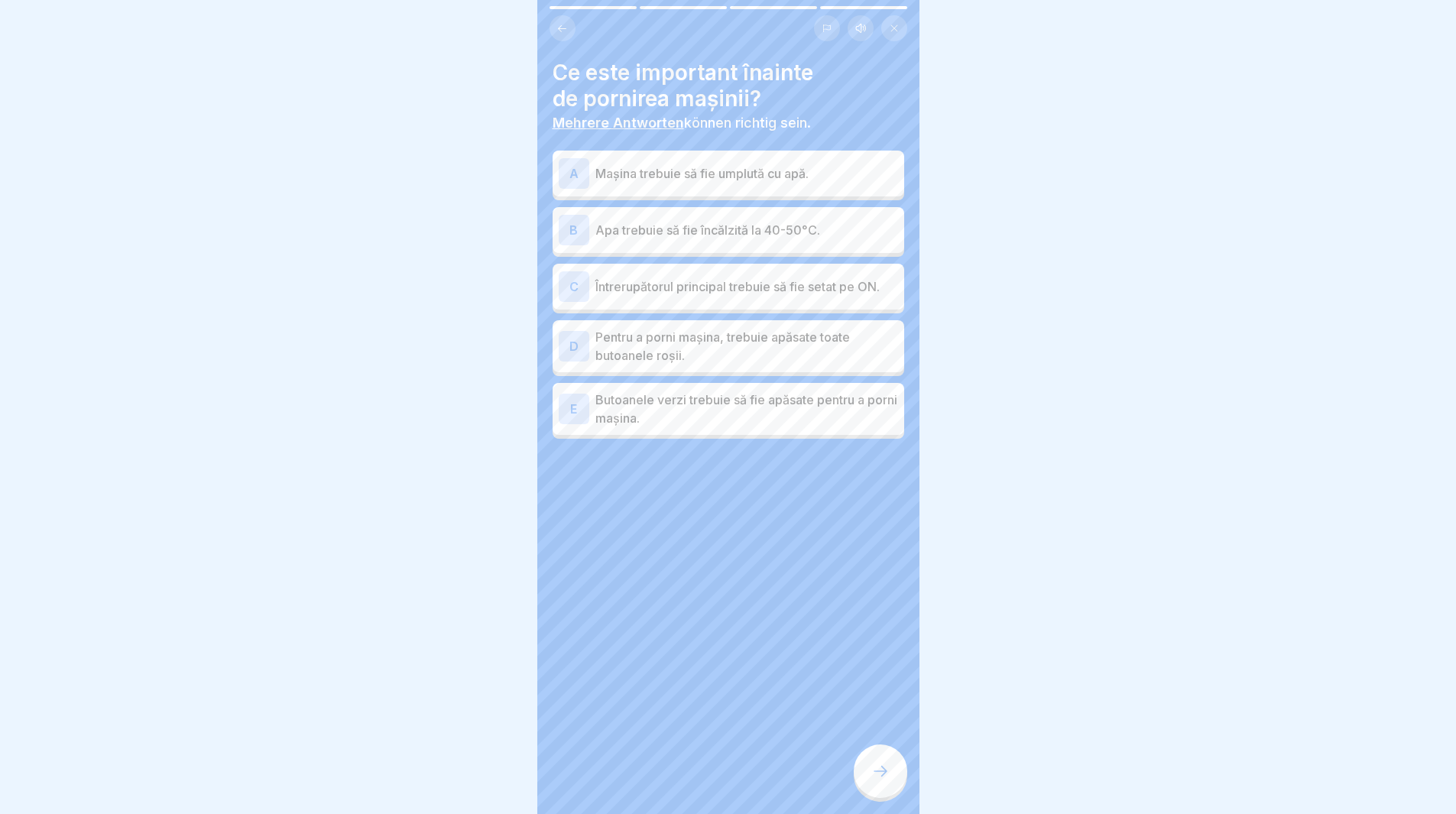
click at [567, 179] on div "A" at bounding box center [574, 173] width 31 height 31
click at [567, 229] on div "B" at bounding box center [574, 230] width 31 height 31
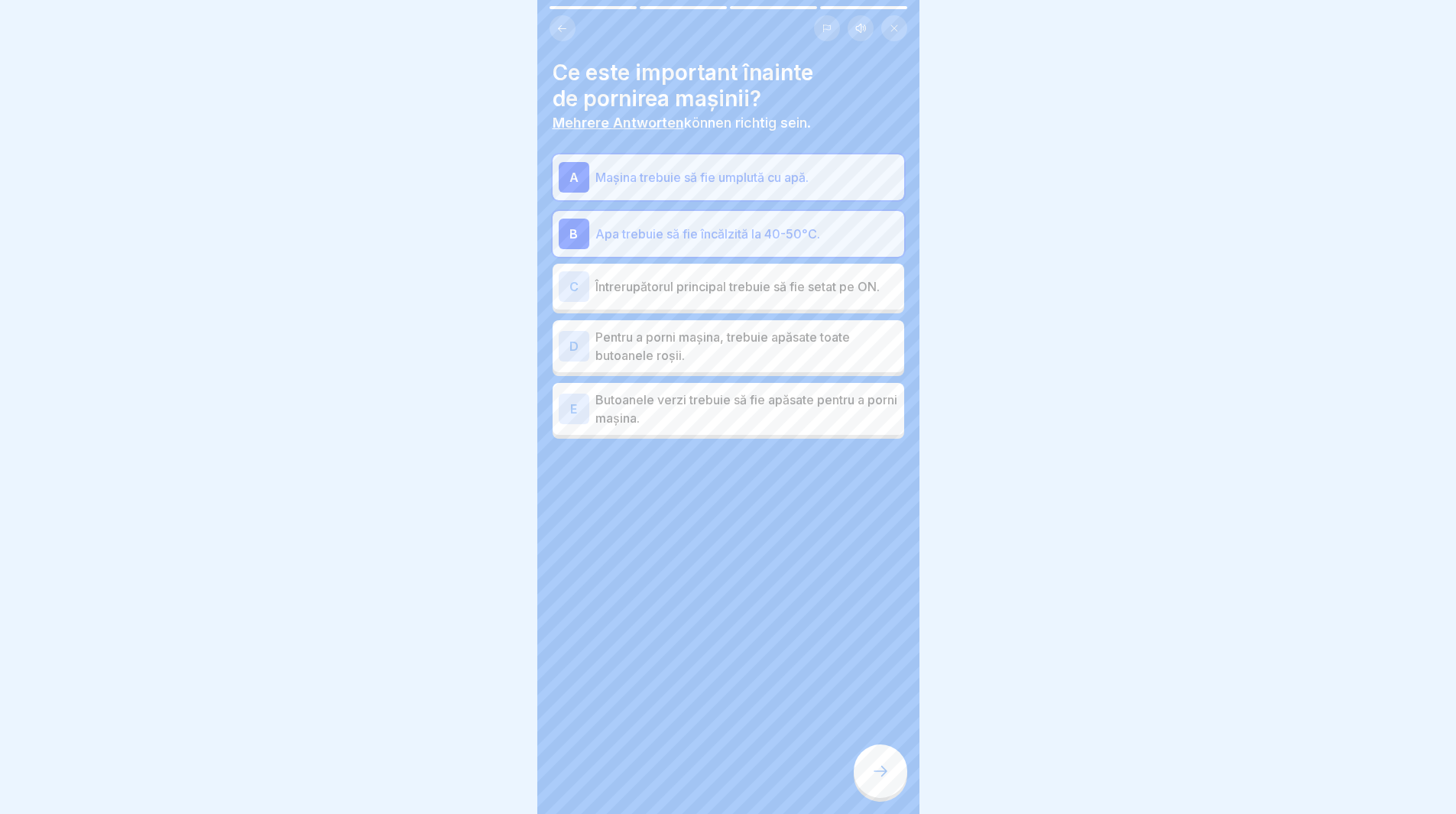
click at [575, 347] on div "D" at bounding box center [574, 346] width 31 height 31
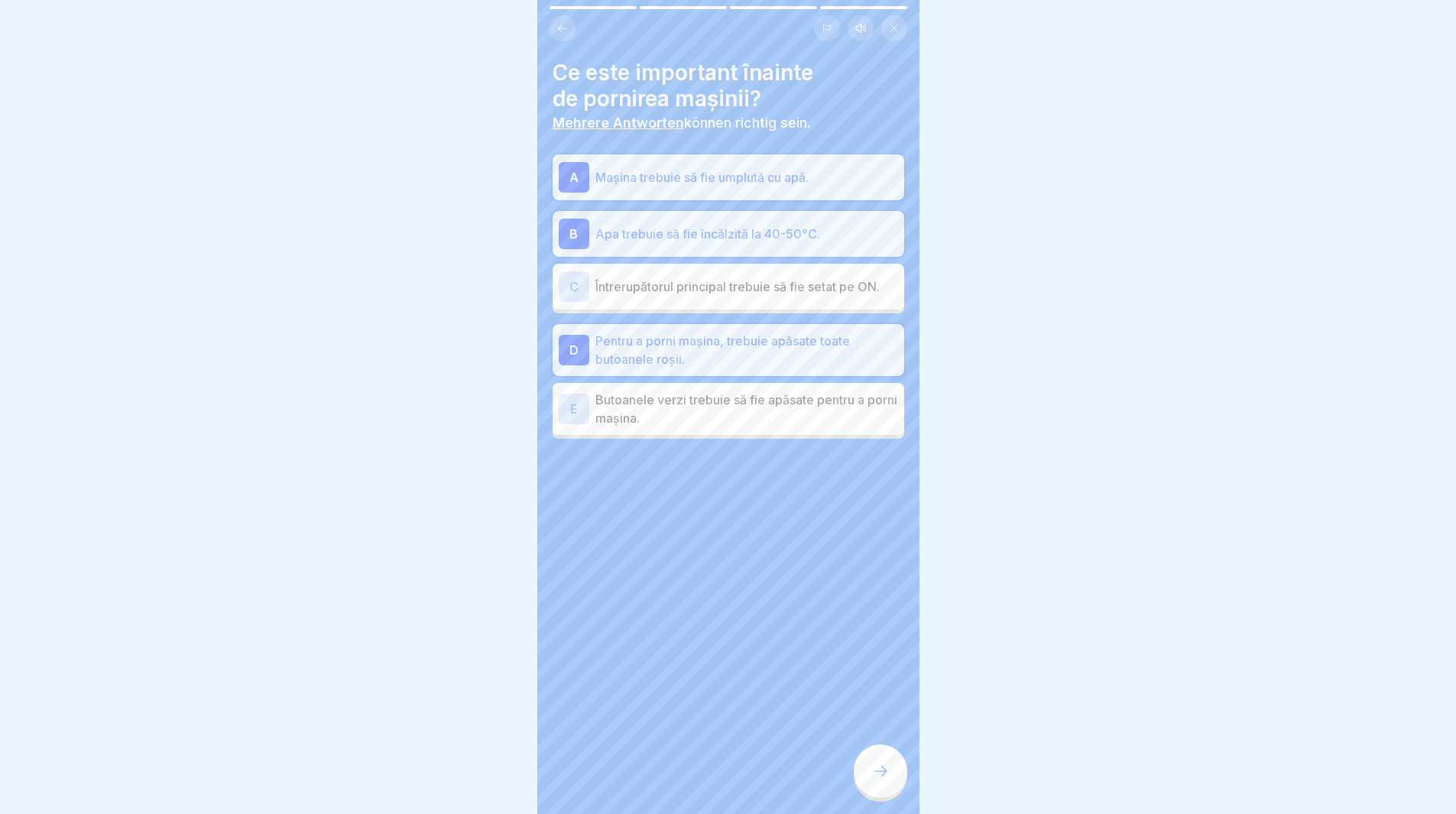
click at [575, 420] on div "E" at bounding box center [574, 409] width 31 height 31
click at [877, 781] on icon at bounding box center [880, 771] width 18 height 18
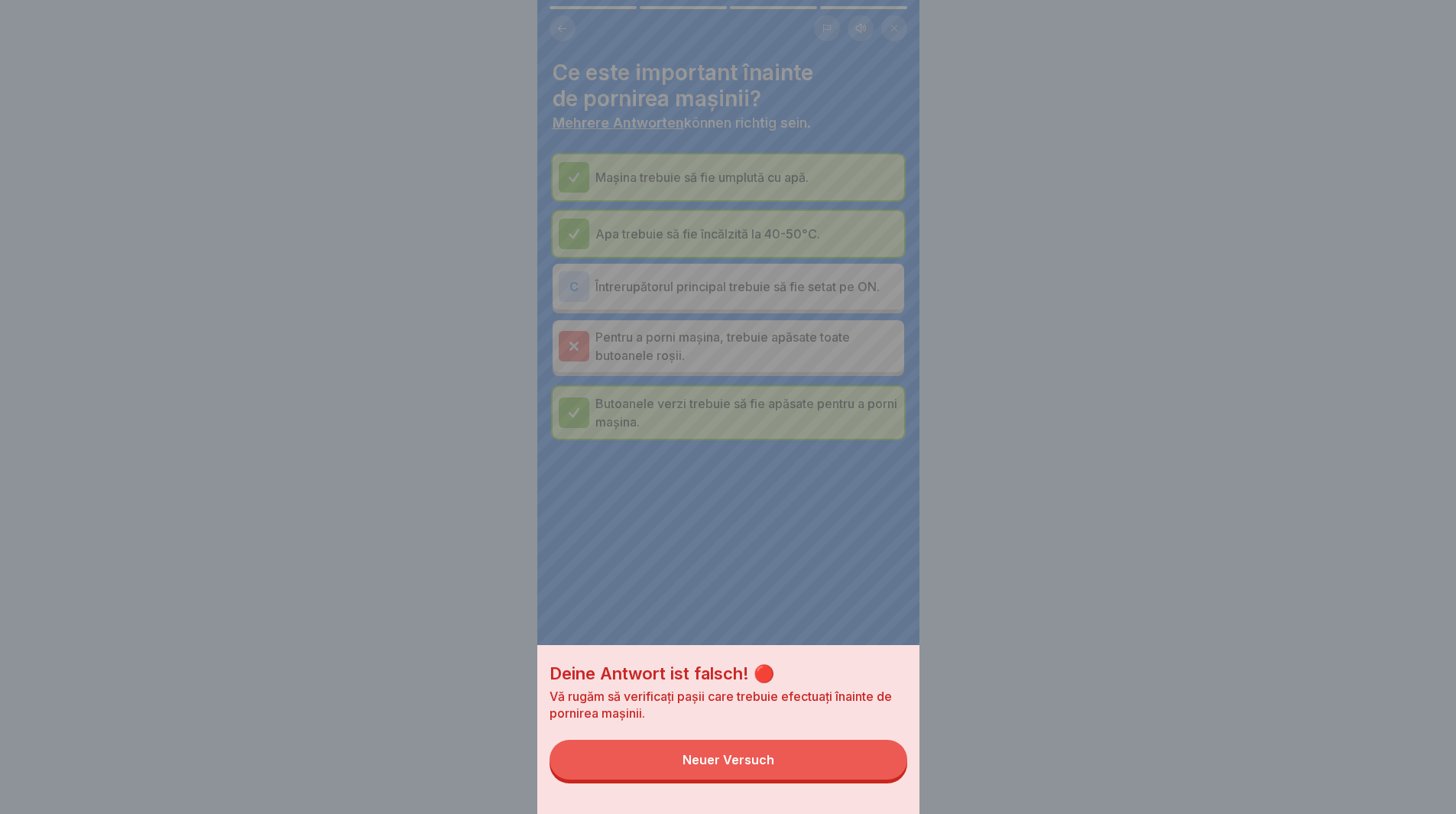
click at [745, 766] on div "Neuer Versuch" at bounding box center [728, 759] width 92 height 13
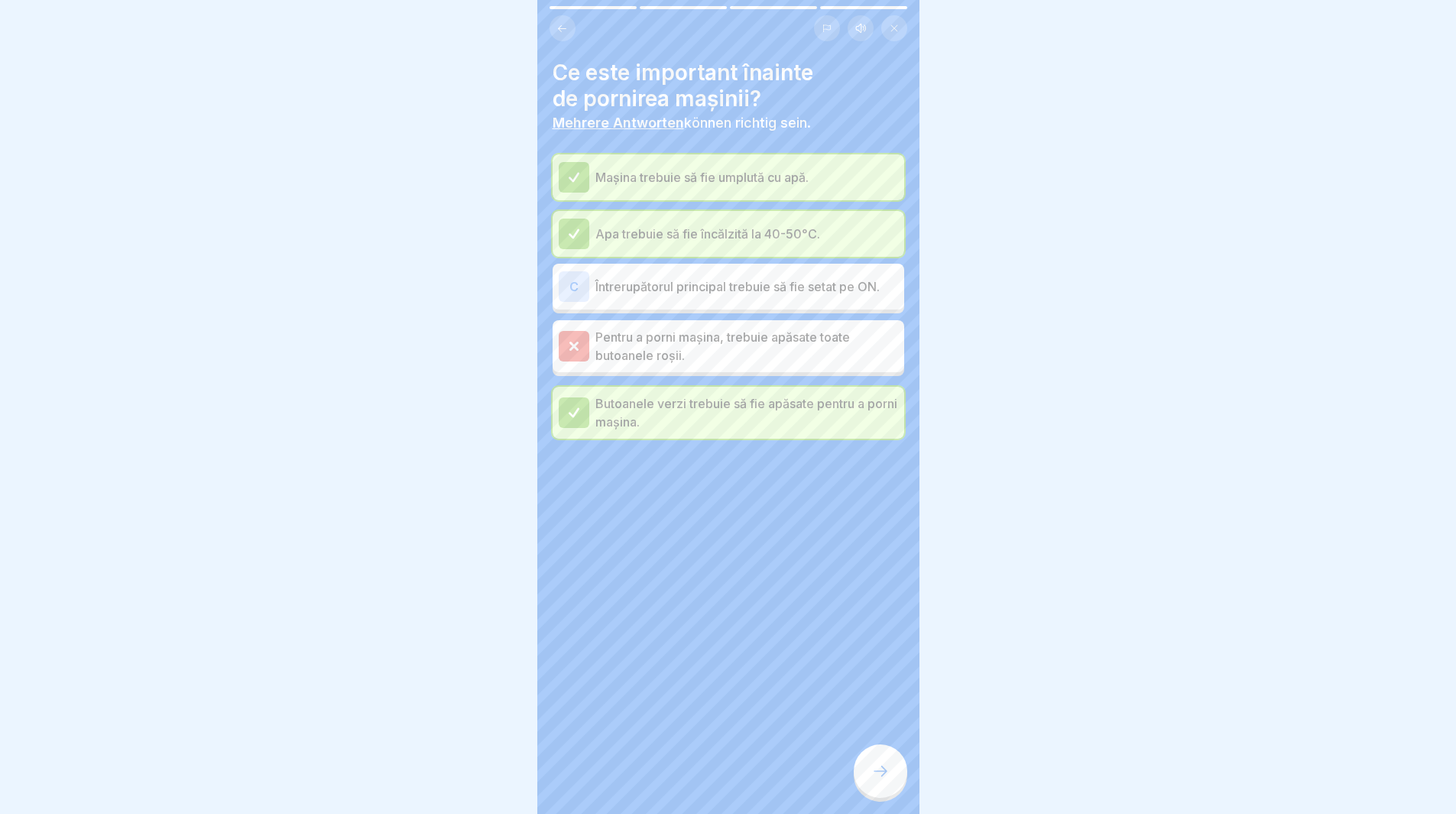
click at [881, 778] on icon at bounding box center [880, 771] width 18 height 18
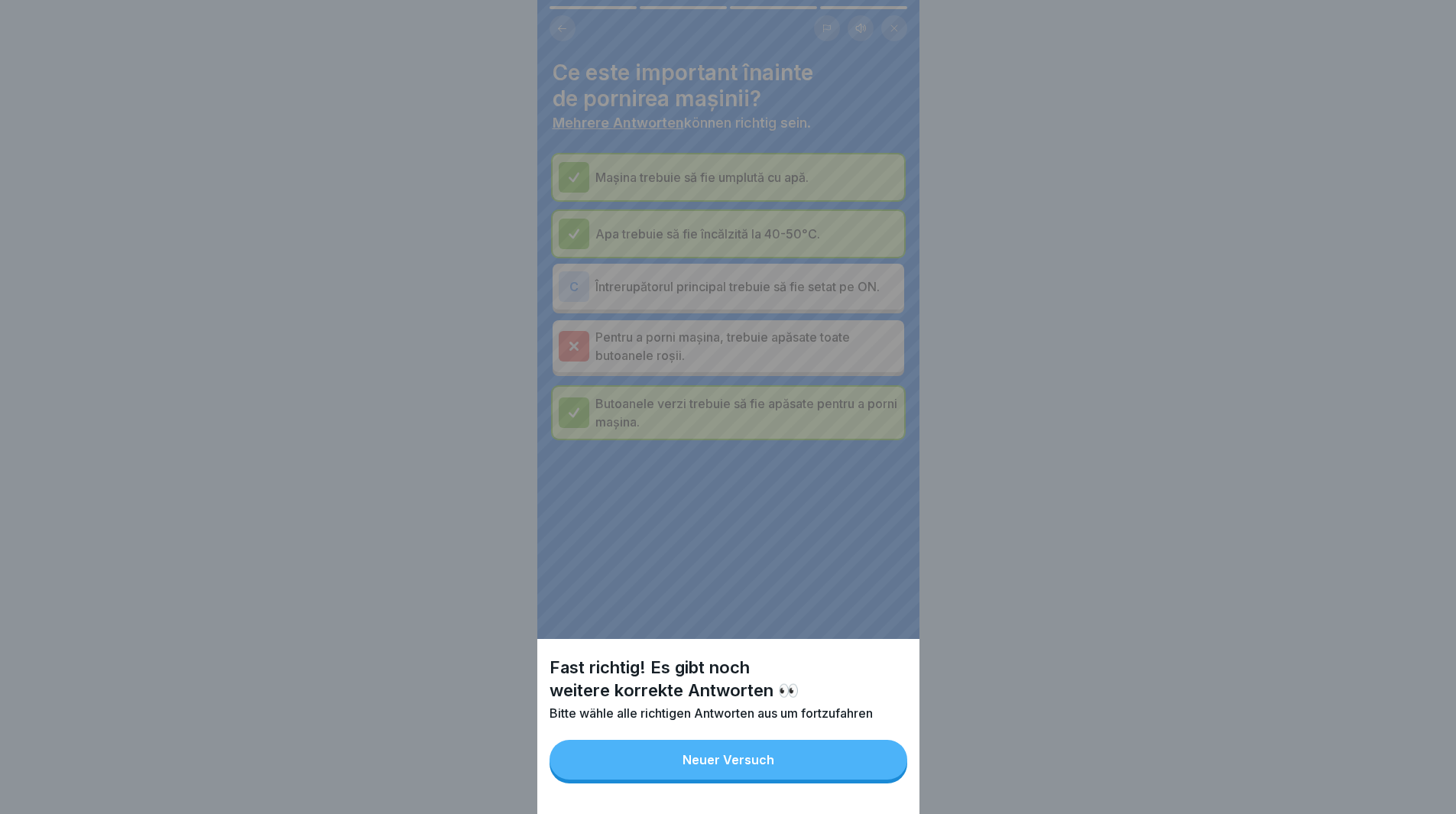
click at [713, 766] on div "Neuer Versuch" at bounding box center [728, 759] width 92 height 13
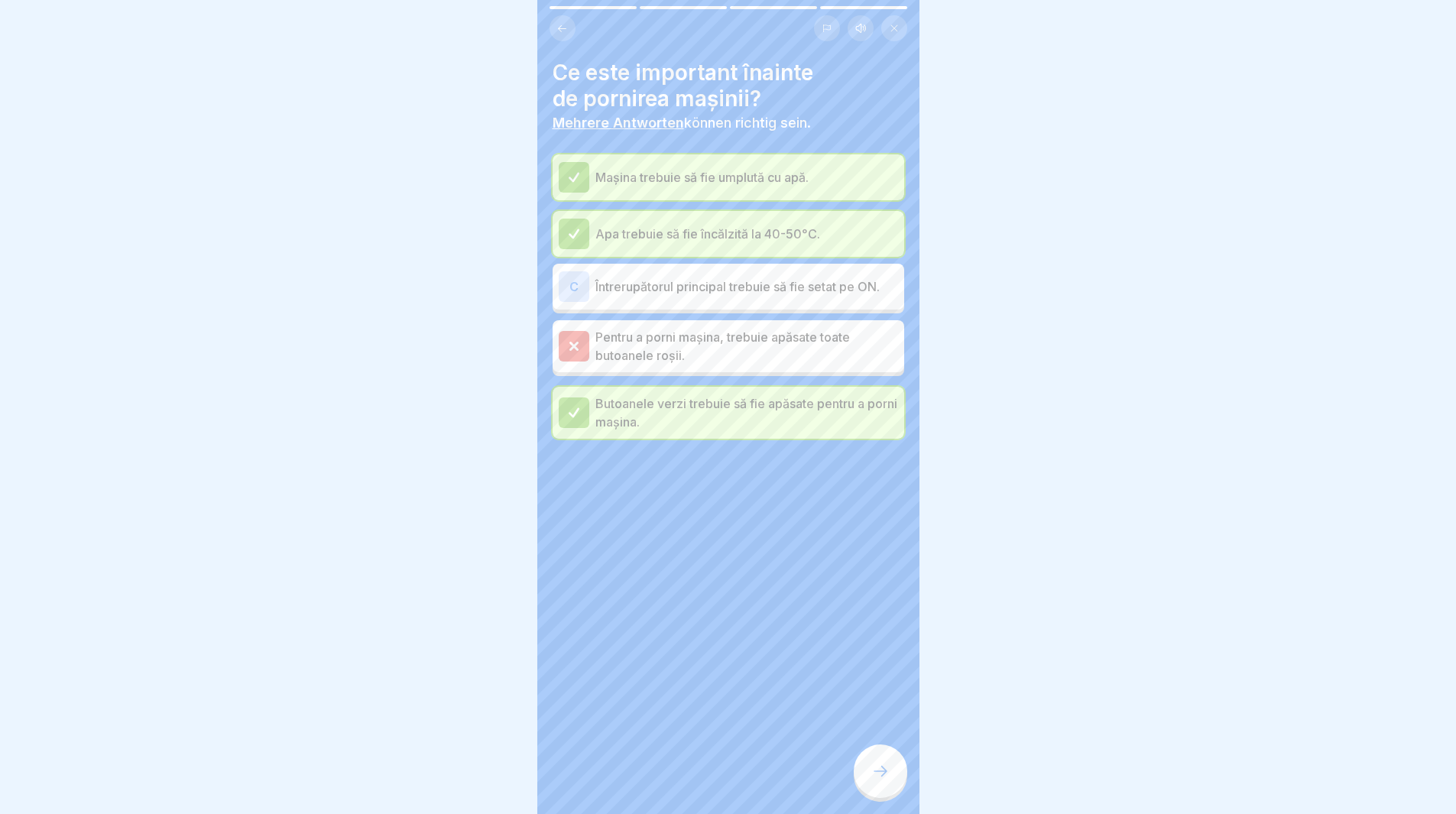
click at [573, 172] on div at bounding box center [574, 177] width 31 height 31
click at [556, 31] on icon at bounding box center [562, 29] width 11 height 11
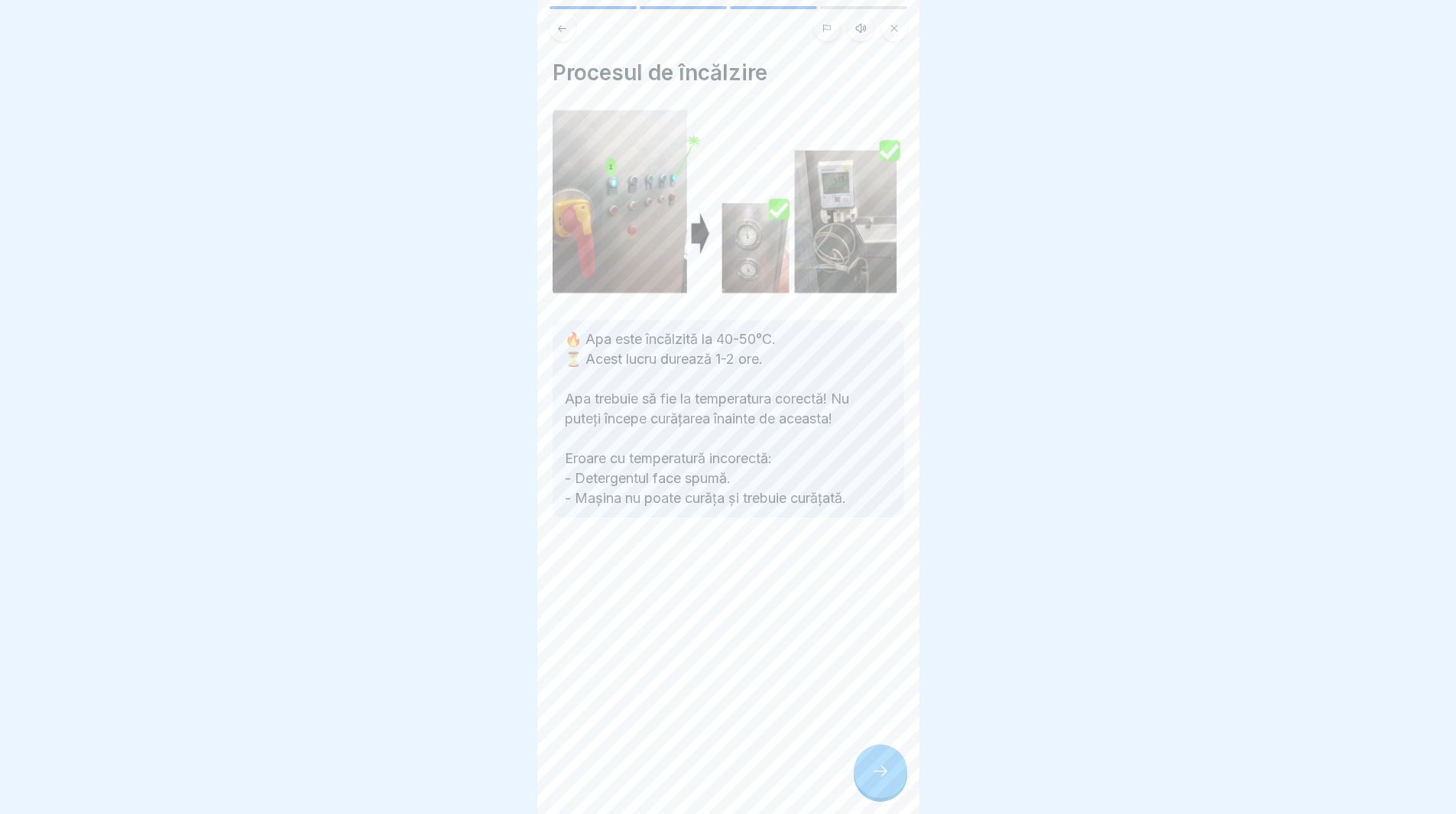
click at [878, 781] on icon at bounding box center [880, 771] width 18 height 18
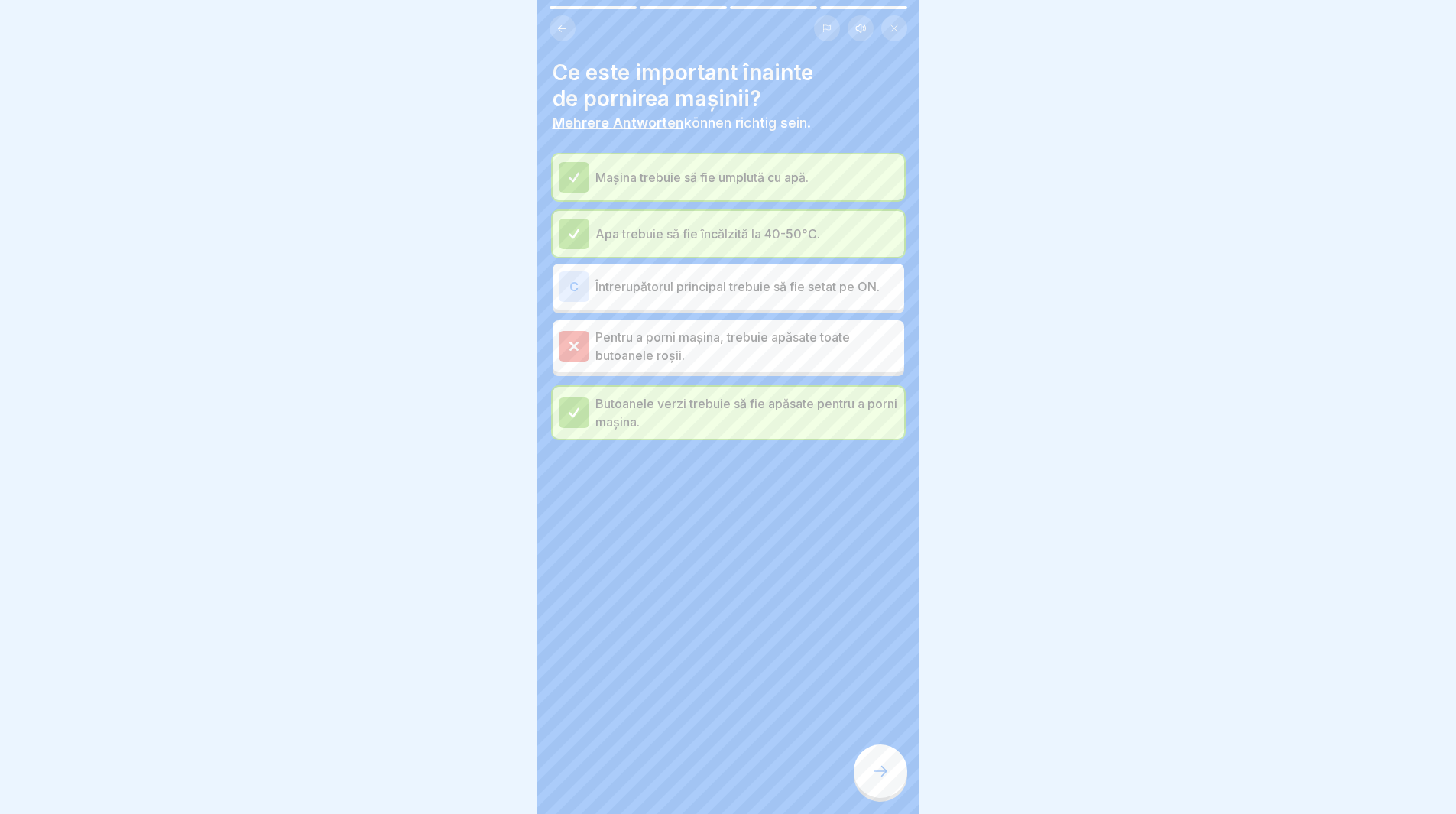
click at [570, 173] on icon at bounding box center [574, 177] width 13 height 13
click at [566, 346] on div at bounding box center [574, 346] width 31 height 31
click at [575, 291] on div "C" at bounding box center [574, 286] width 31 height 31
click at [575, 291] on div "C" at bounding box center [574, 290] width 31 height 31
click at [870, 781] on div at bounding box center [880, 770] width 53 height 53
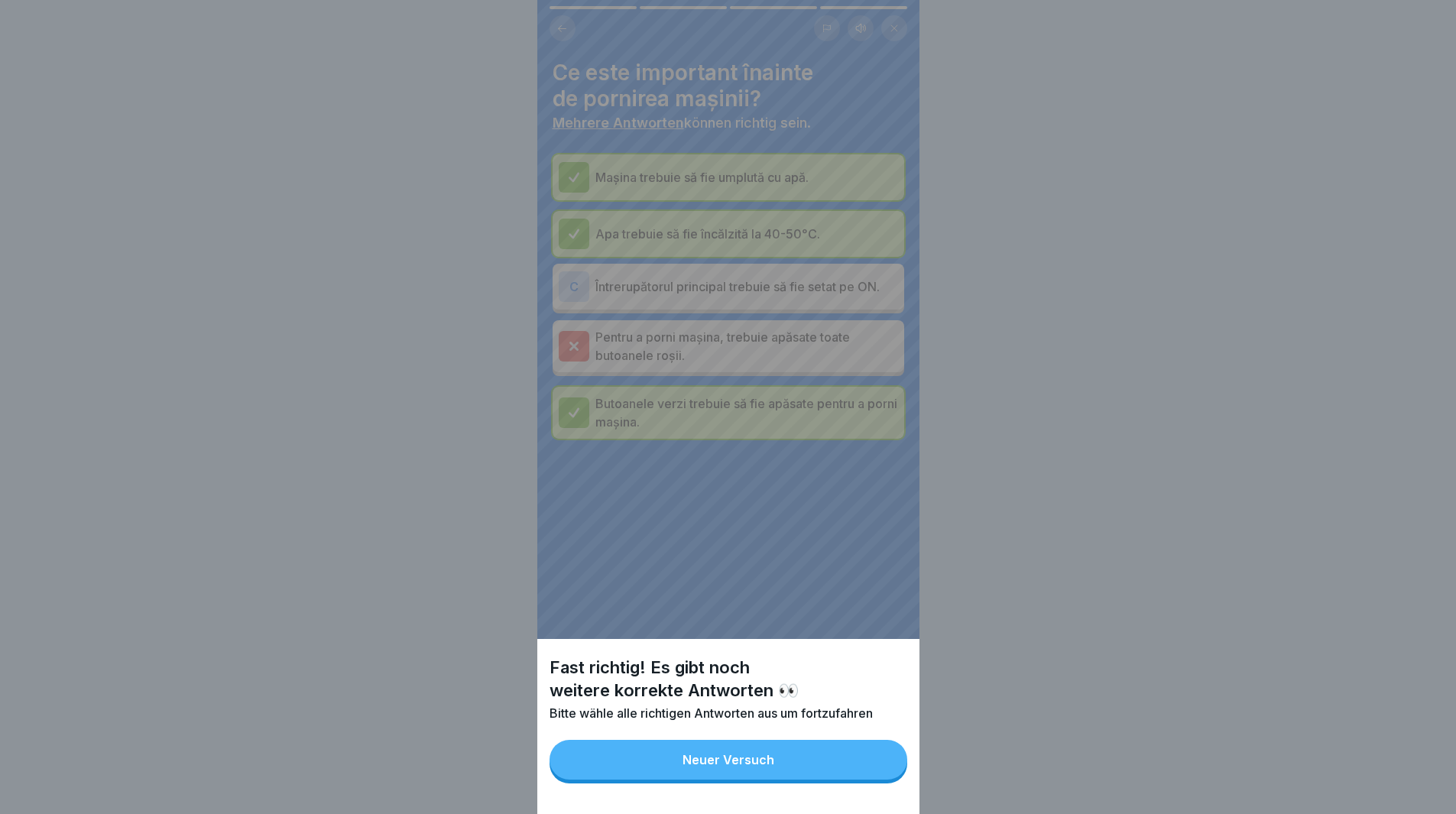
click at [570, 283] on div "Fast richtig! Es gibt noch weitere korrekte Antworten 👀 Bitte wähle alle richti…" at bounding box center [728, 407] width 382 height 814
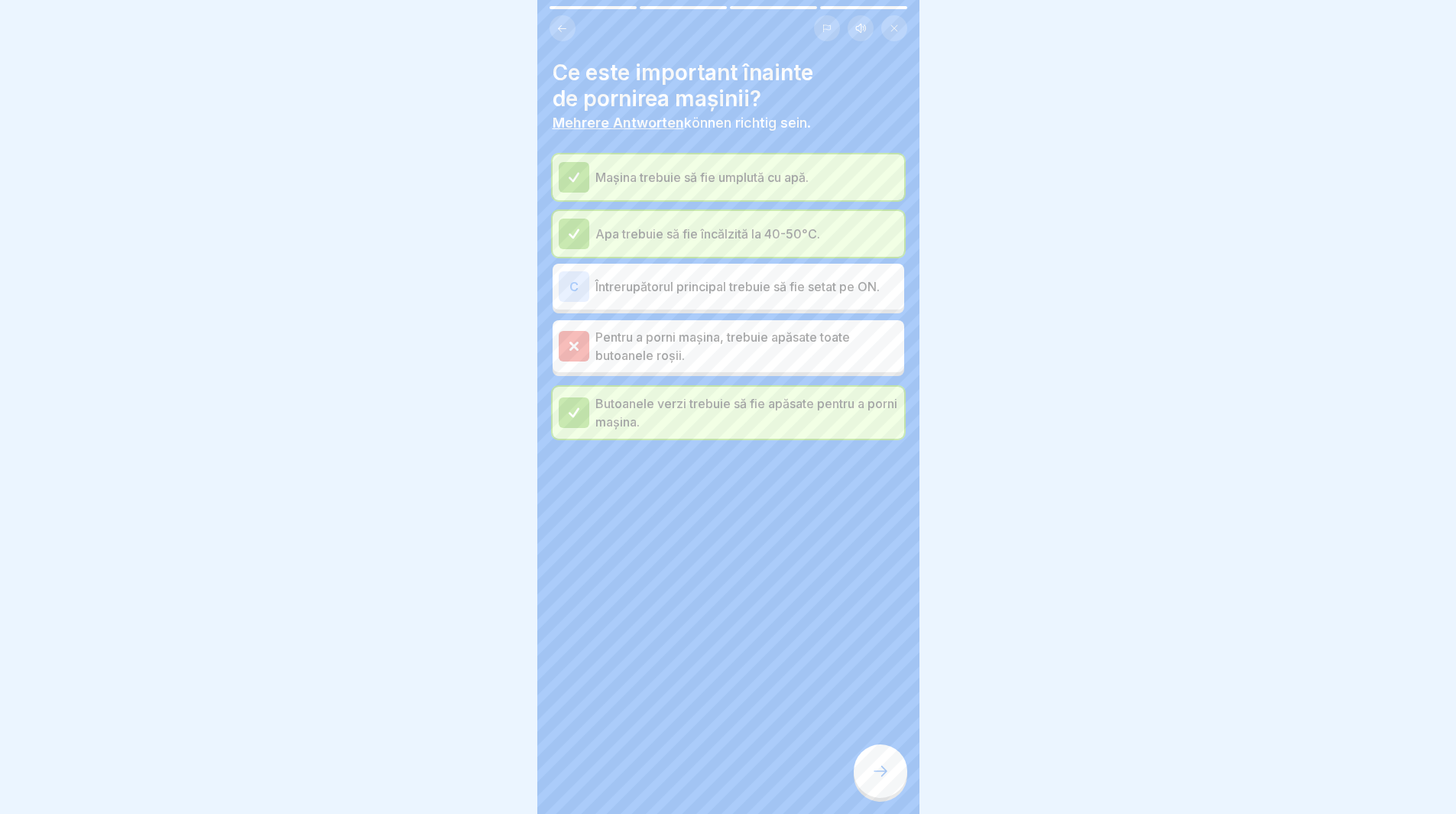
click at [571, 283] on div "C" at bounding box center [574, 286] width 31 height 31
click at [882, 792] on div at bounding box center [880, 770] width 53 height 53
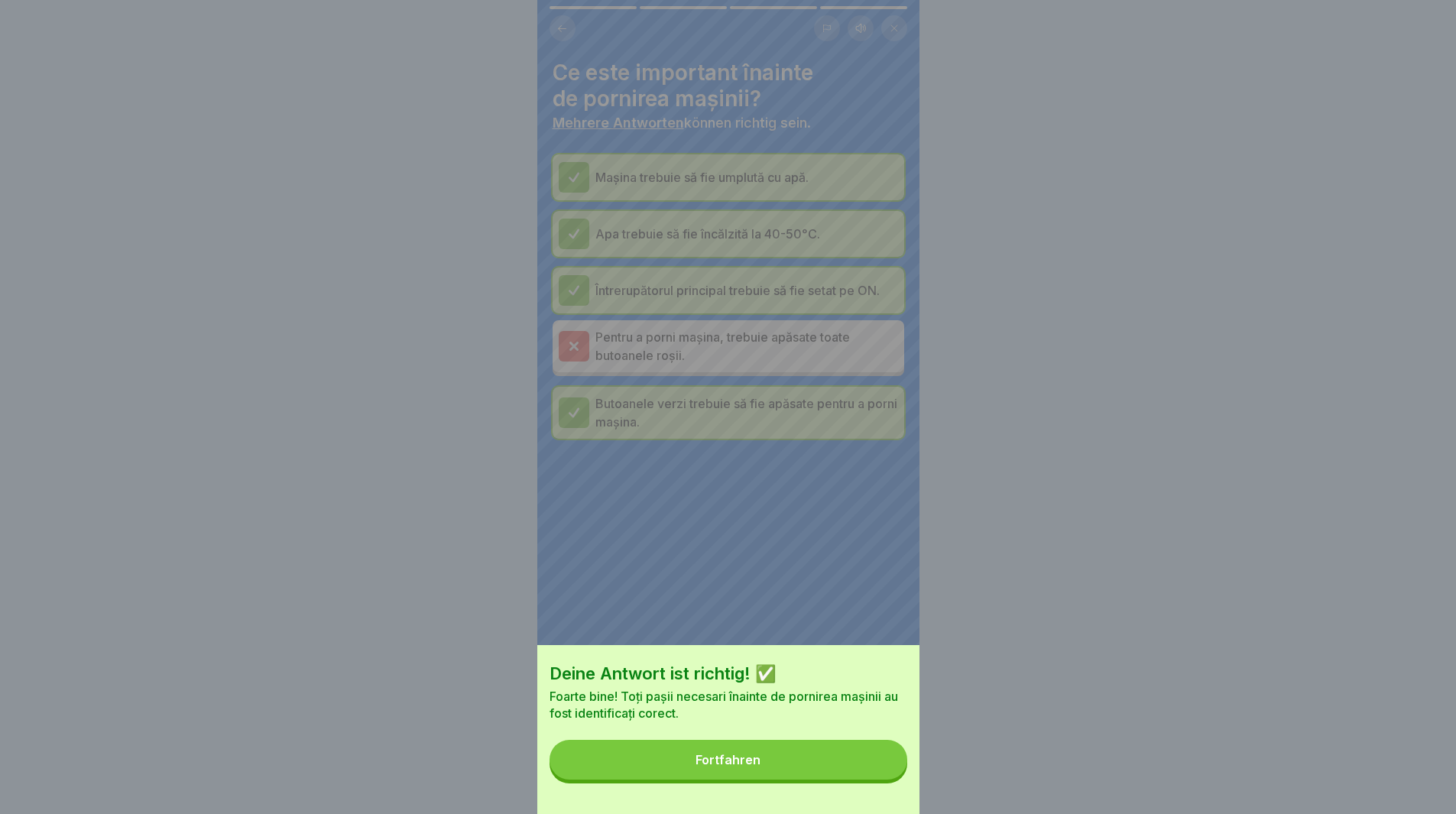
click at [729, 766] on div "Fortfahren" at bounding box center [728, 759] width 65 height 13
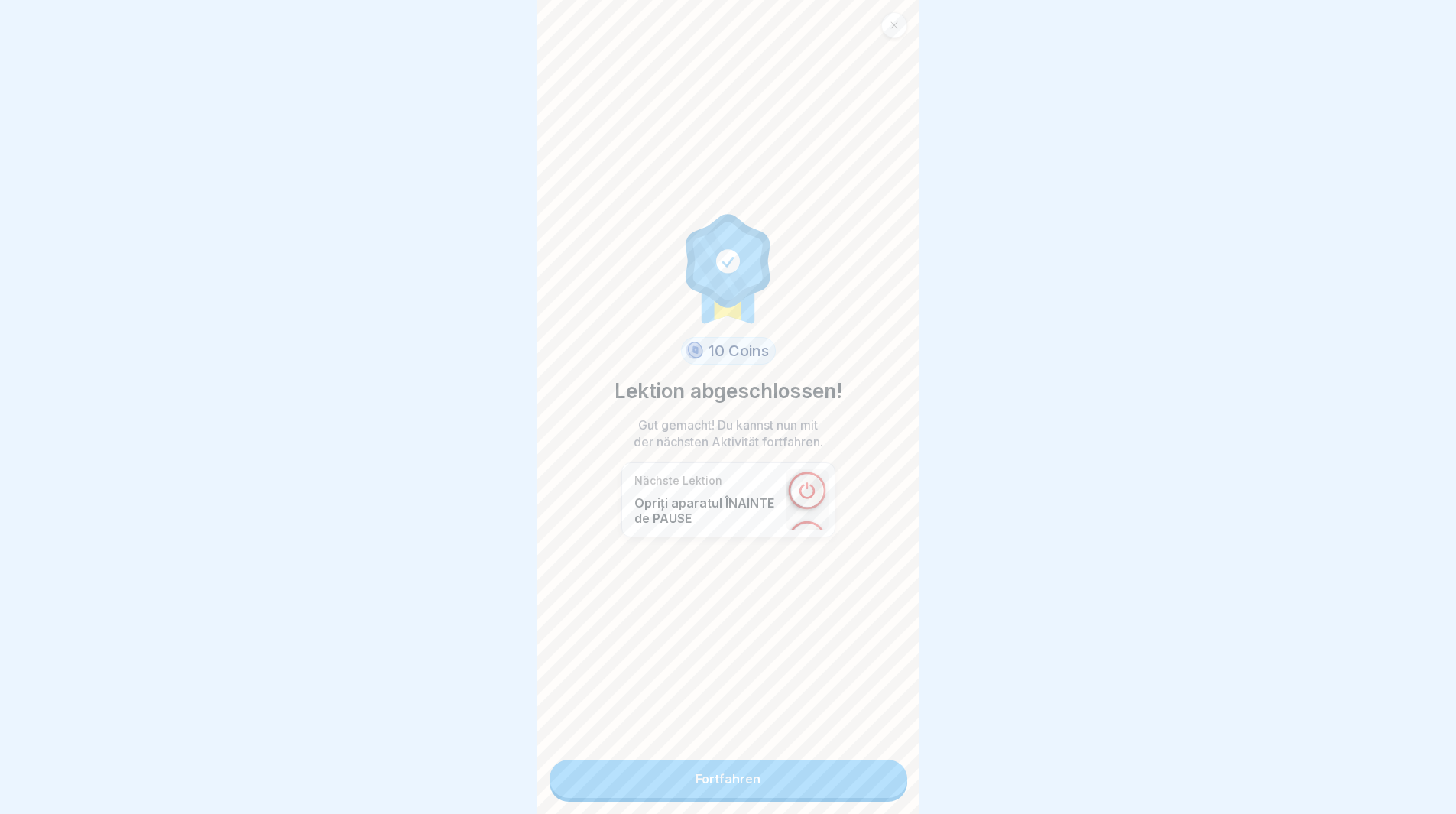
click at [687, 778] on link "Fortfahren" at bounding box center [728, 779] width 358 height 38
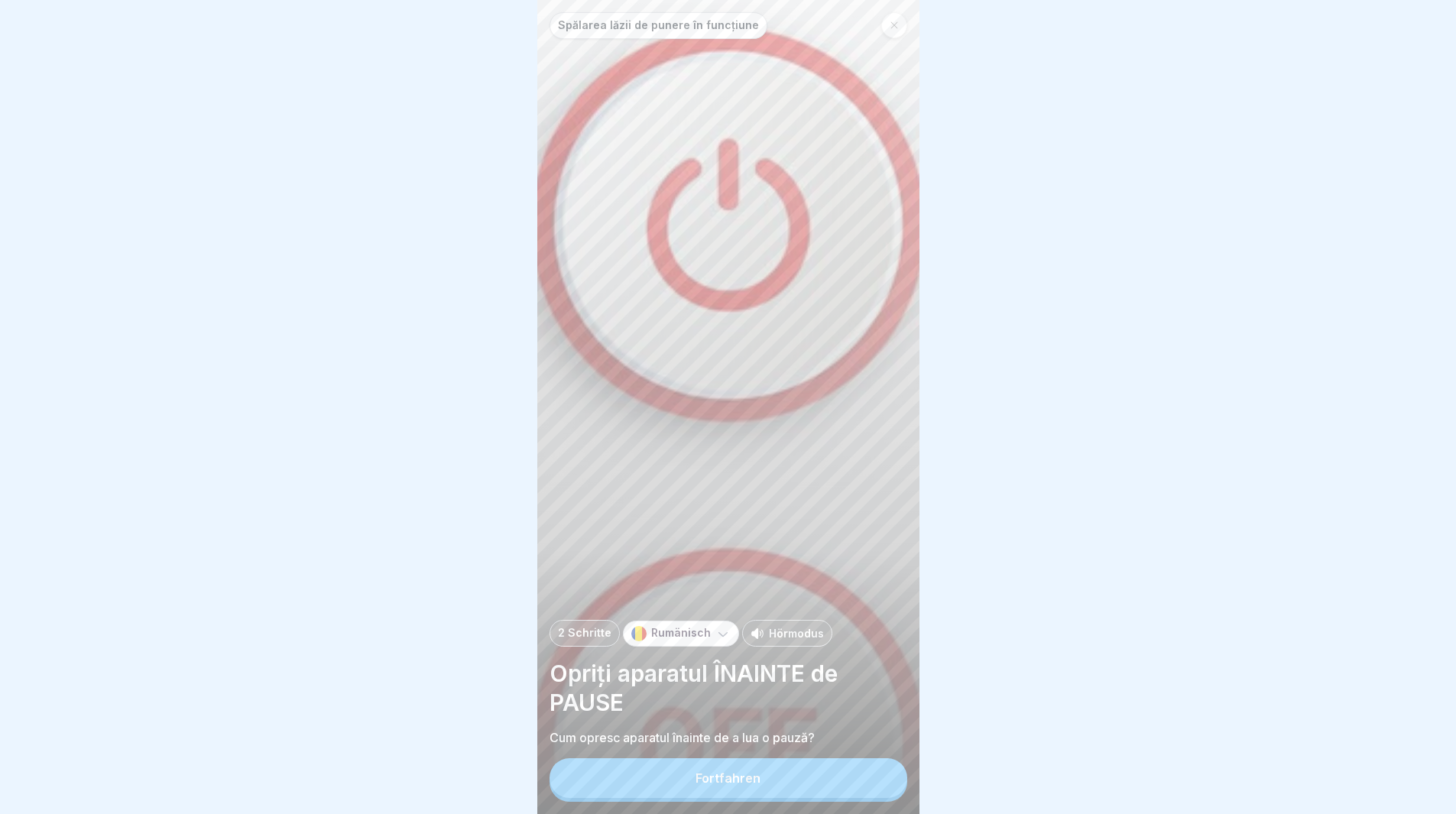
click at [705, 798] on button "Fortfahren" at bounding box center [728, 778] width 358 height 40
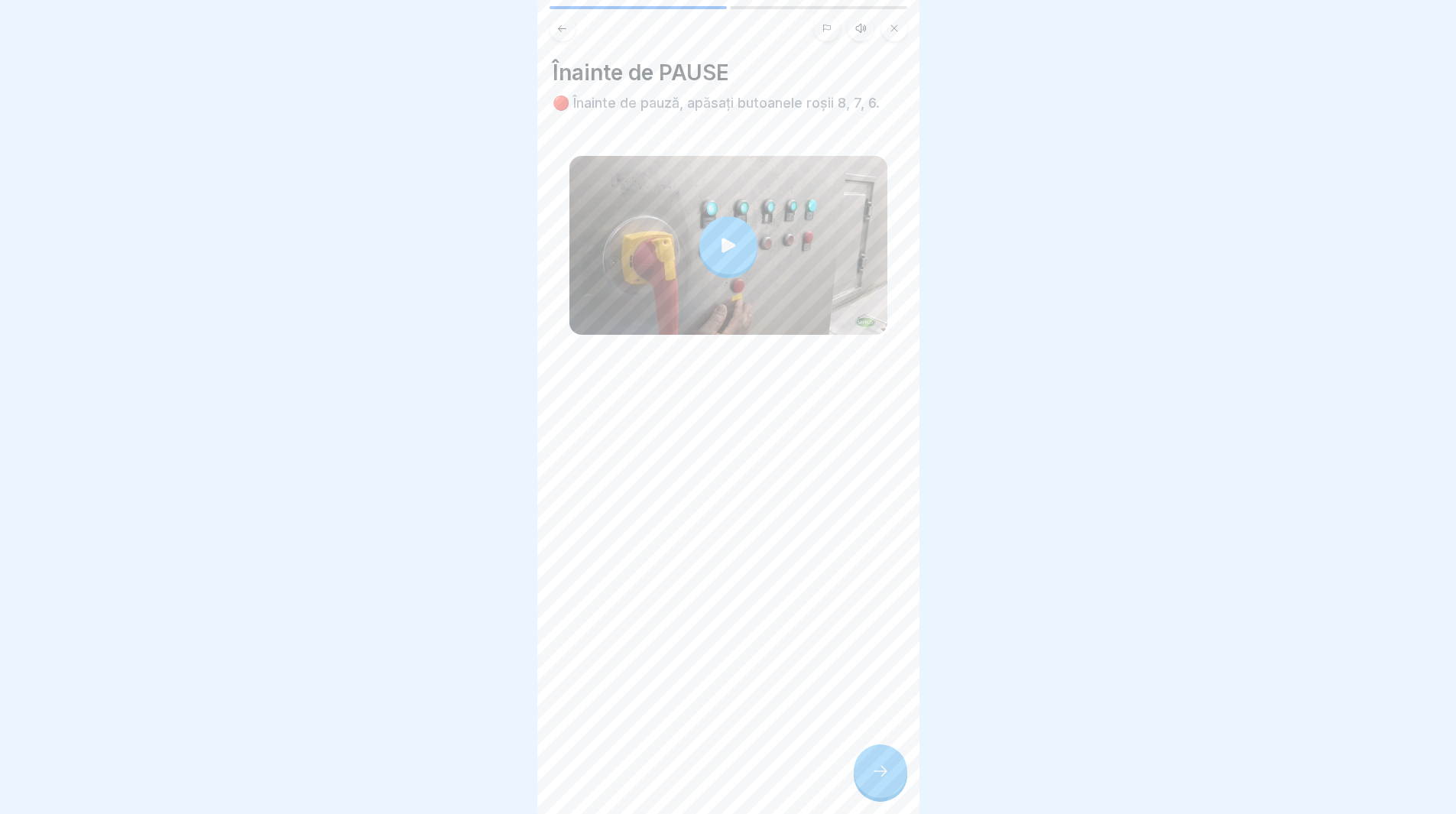
click at [731, 245] on icon at bounding box center [728, 245] width 21 height 21
click at [861, 780] on div at bounding box center [880, 770] width 53 height 53
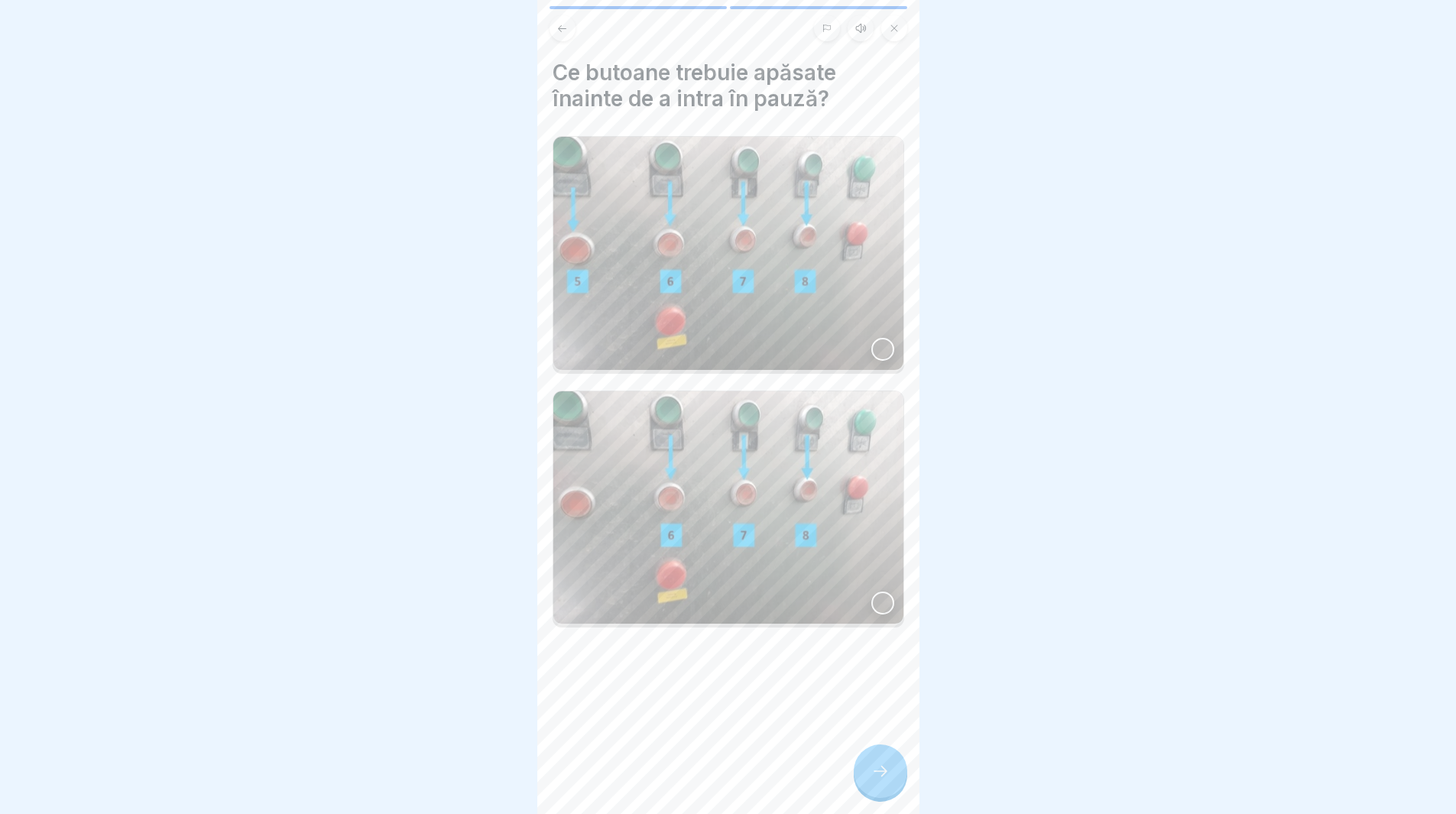
click at [882, 781] on icon at bounding box center [880, 771] width 18 height 18
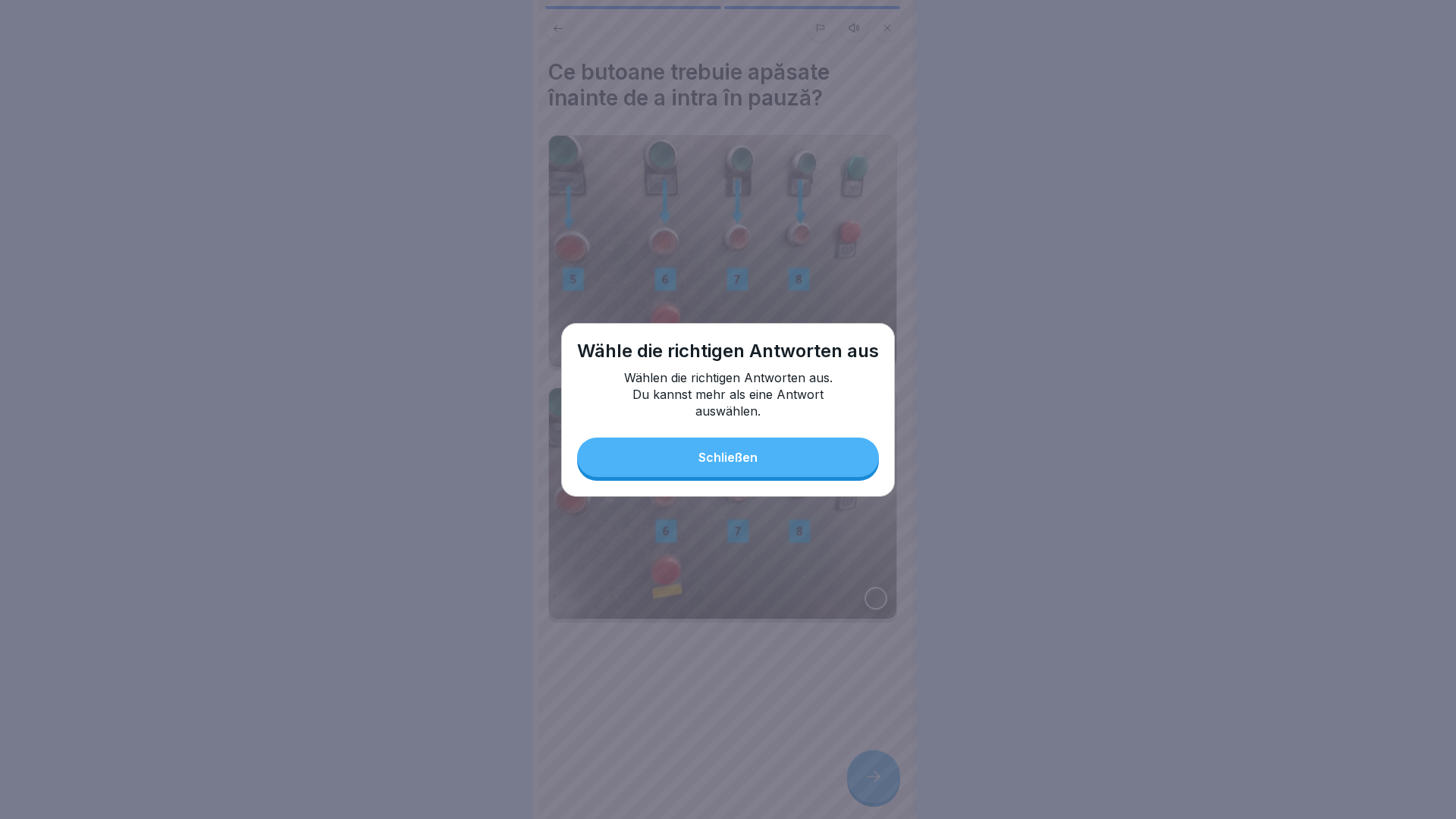
click at [722, 456] on div "Schließen" at bounding box center [727, 456] width 59 height 13
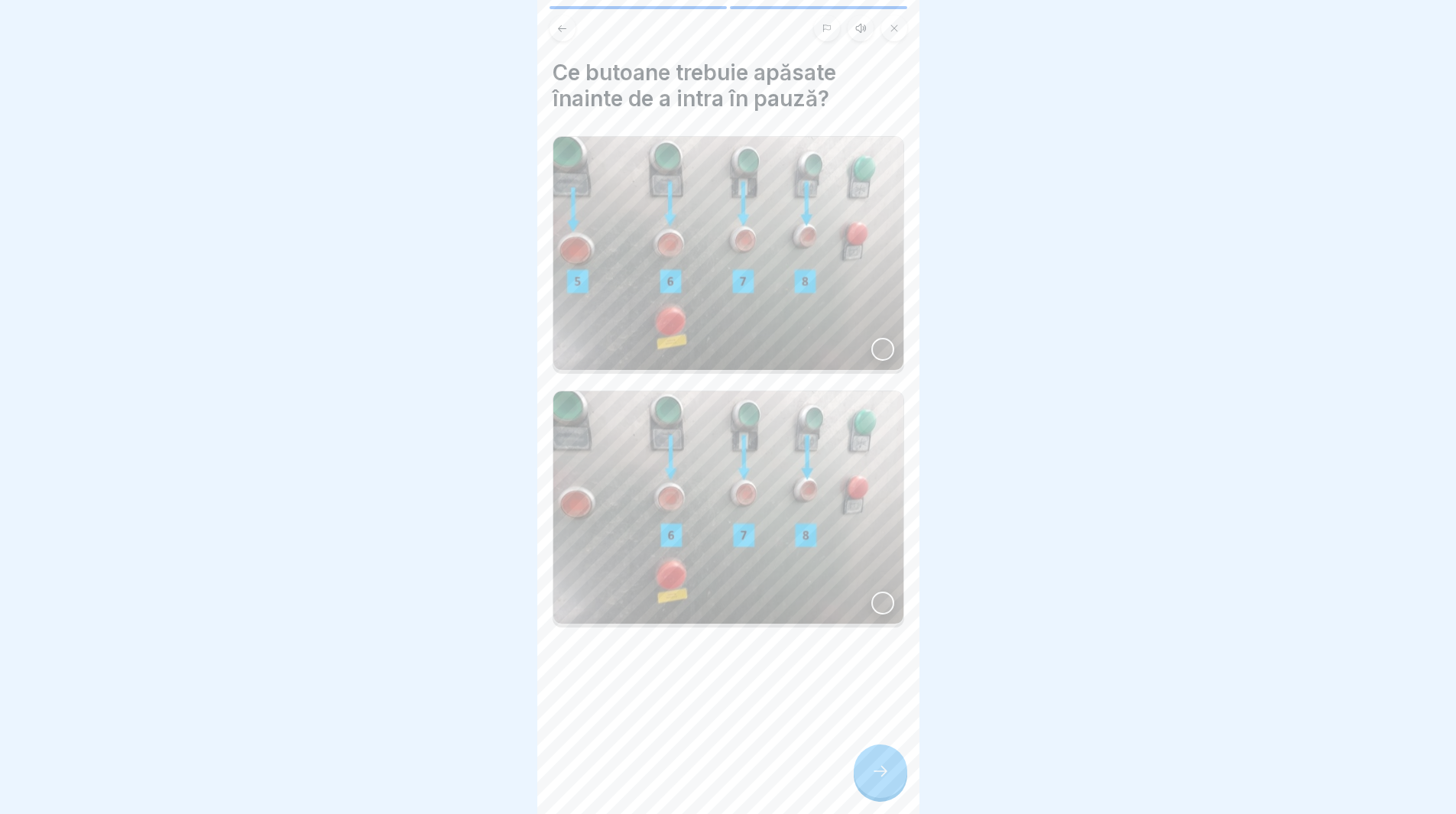
click at [871, 592] on div at bounding box center [882, 603] width 23 height 23
click at [882, 777] on icon at bounding box center [880, 771] width 18 height 18
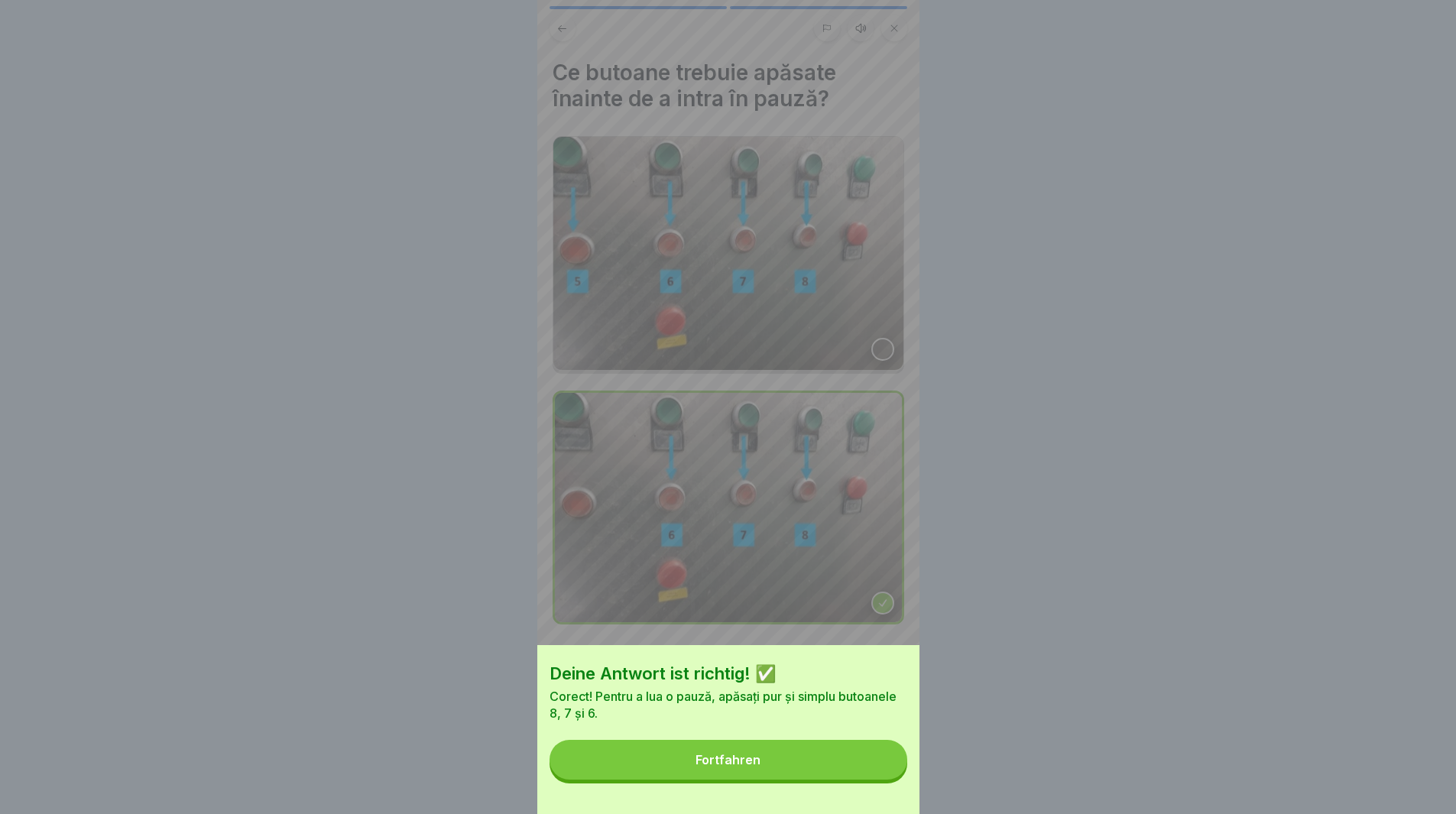
click at [782, 780] on button "Fortfahren" at bounding box center [728, 760] width 358 height 40
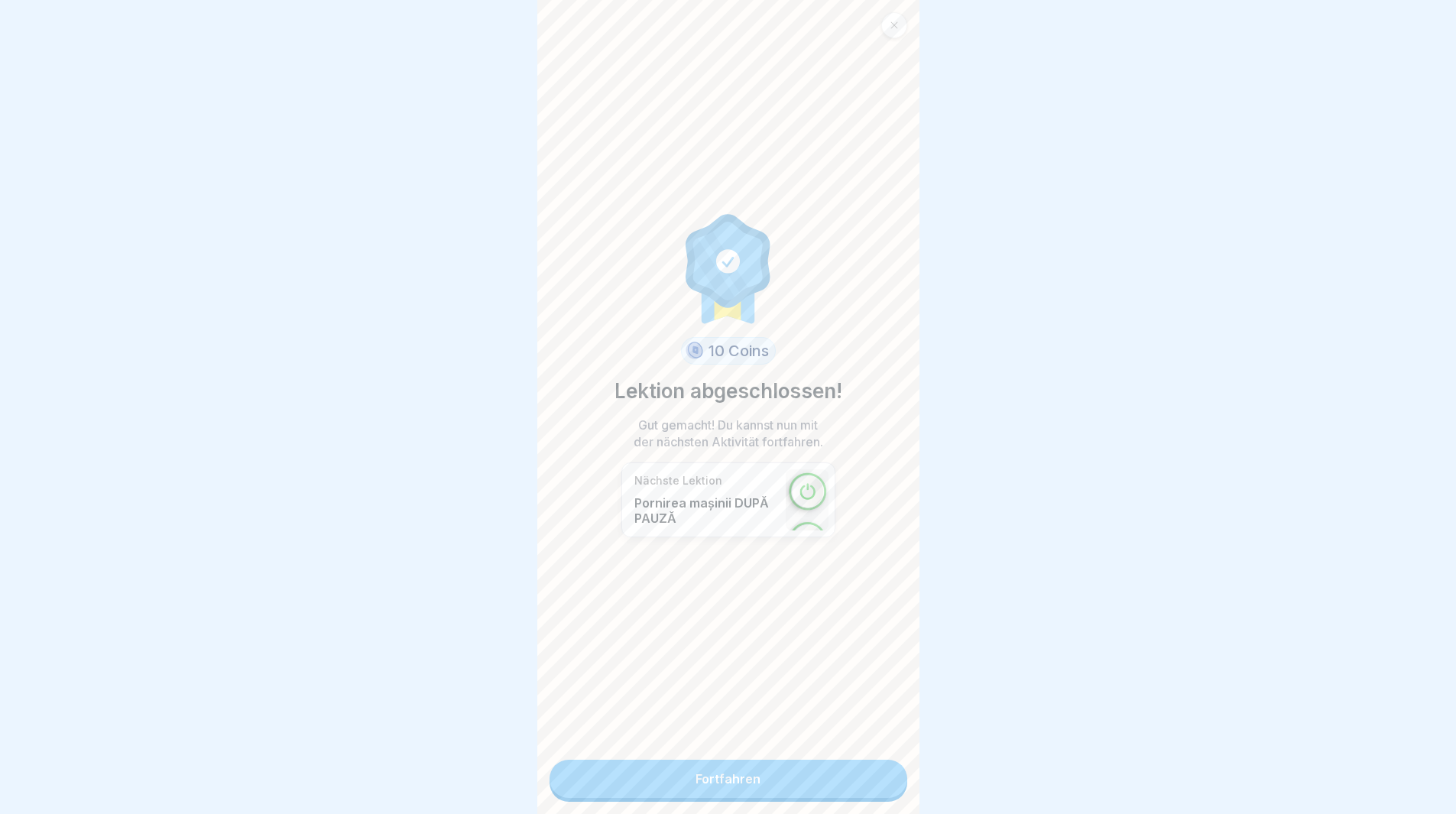
click at [744, 789] on link "Fortfahren" at bounding box center [728, 779] width 358 height 38
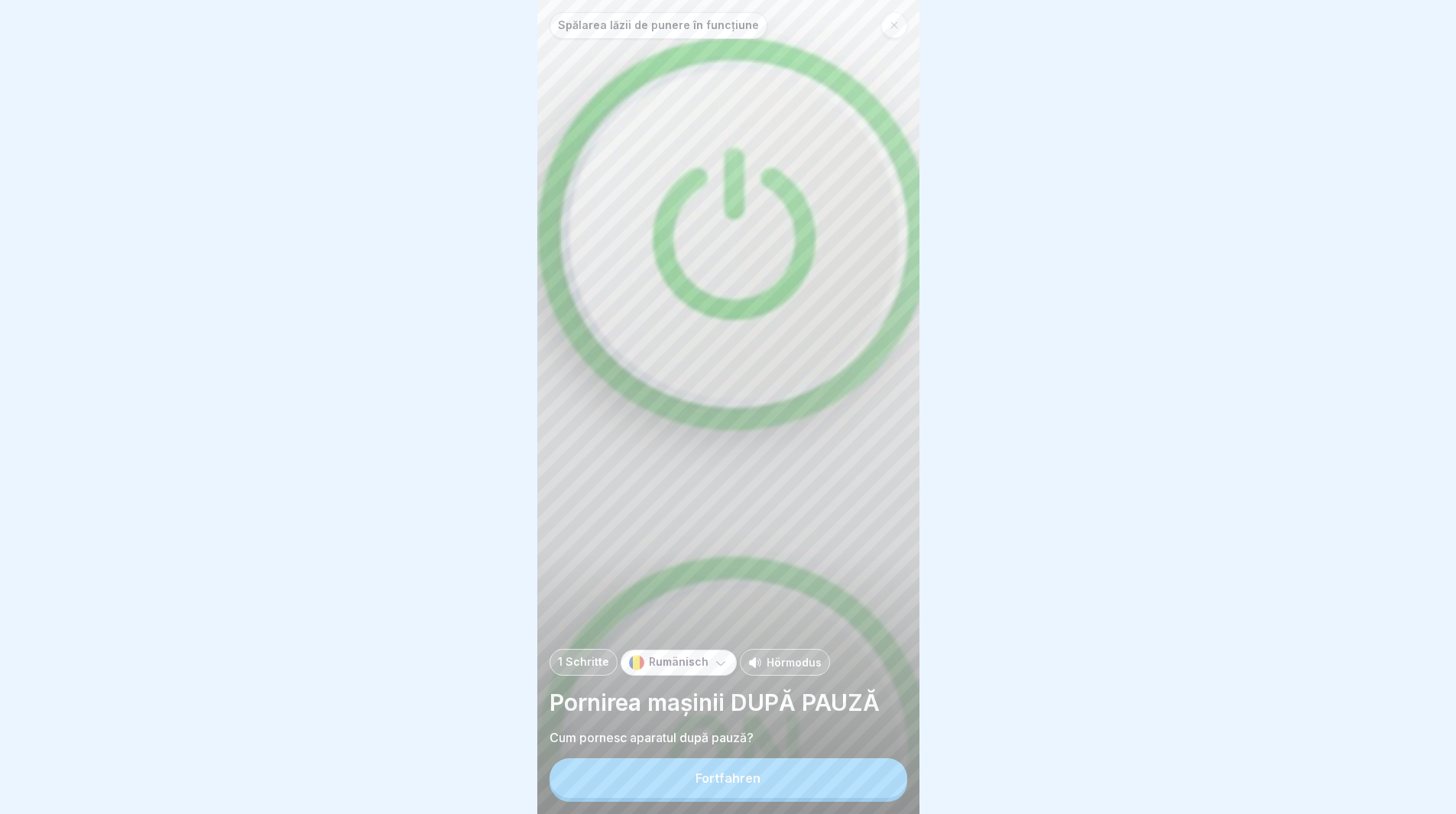
click at [744, 785] on div "Fortfahren" at bounding box center [728, 778] width 65 height 13
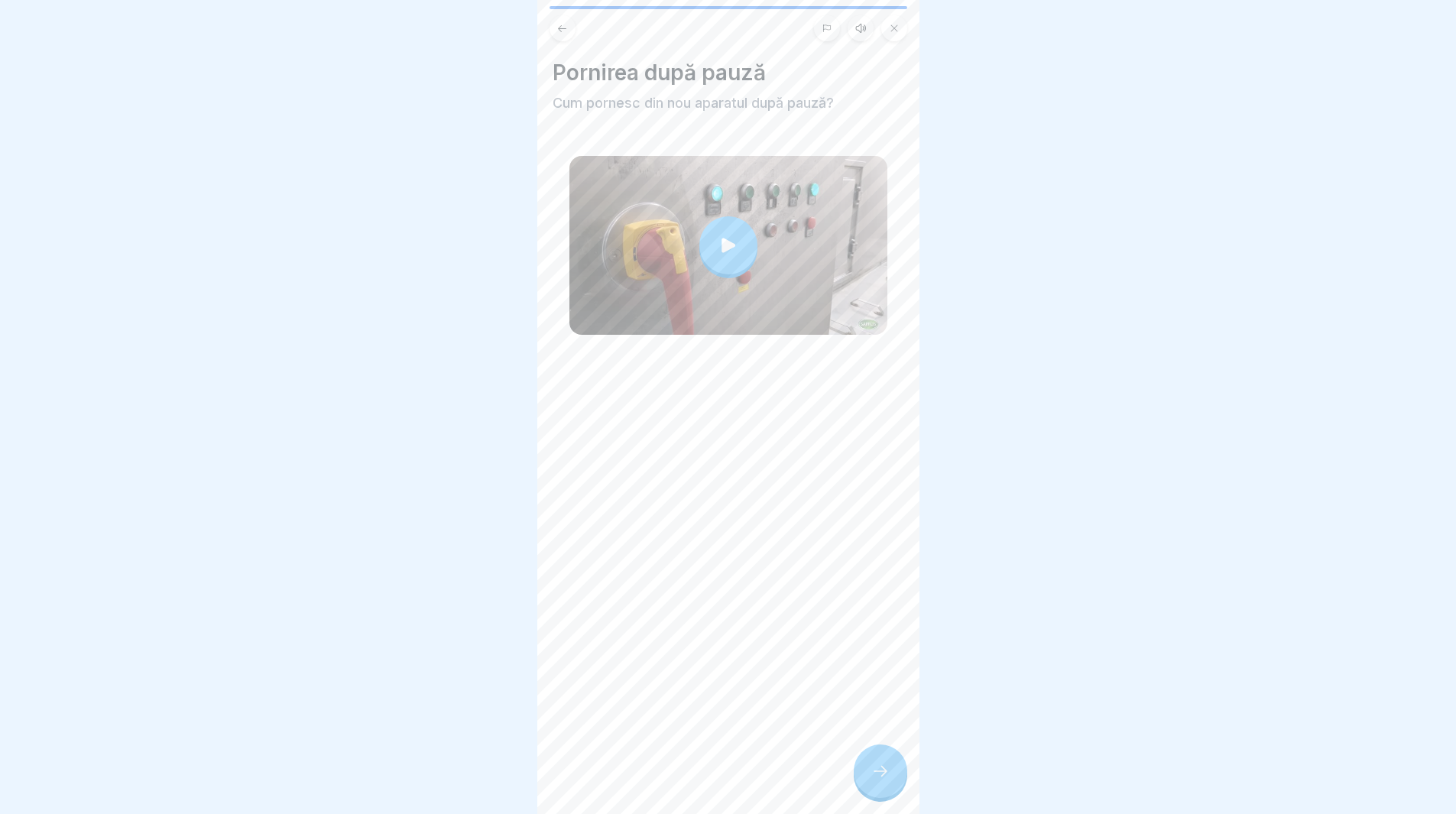
click at [701, 248] on div at bounding box center [728, 245] width 58 height 58
click at [868, 780] on div at bounding box center [880, 770] width 53 height 53
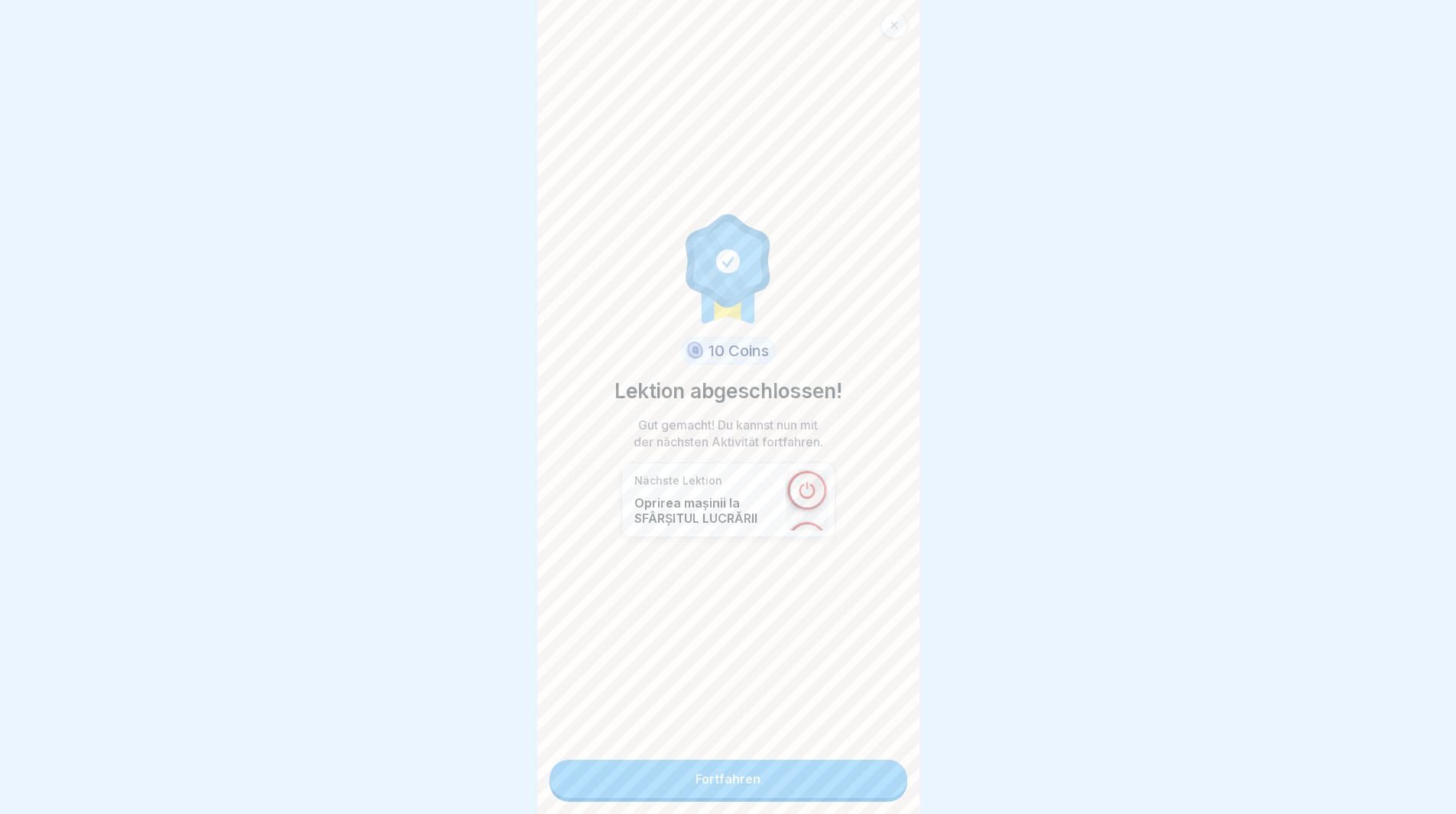
click at [757, 788] on link "Fortfahren" at bounding box center [728, 779] width 358 height 38
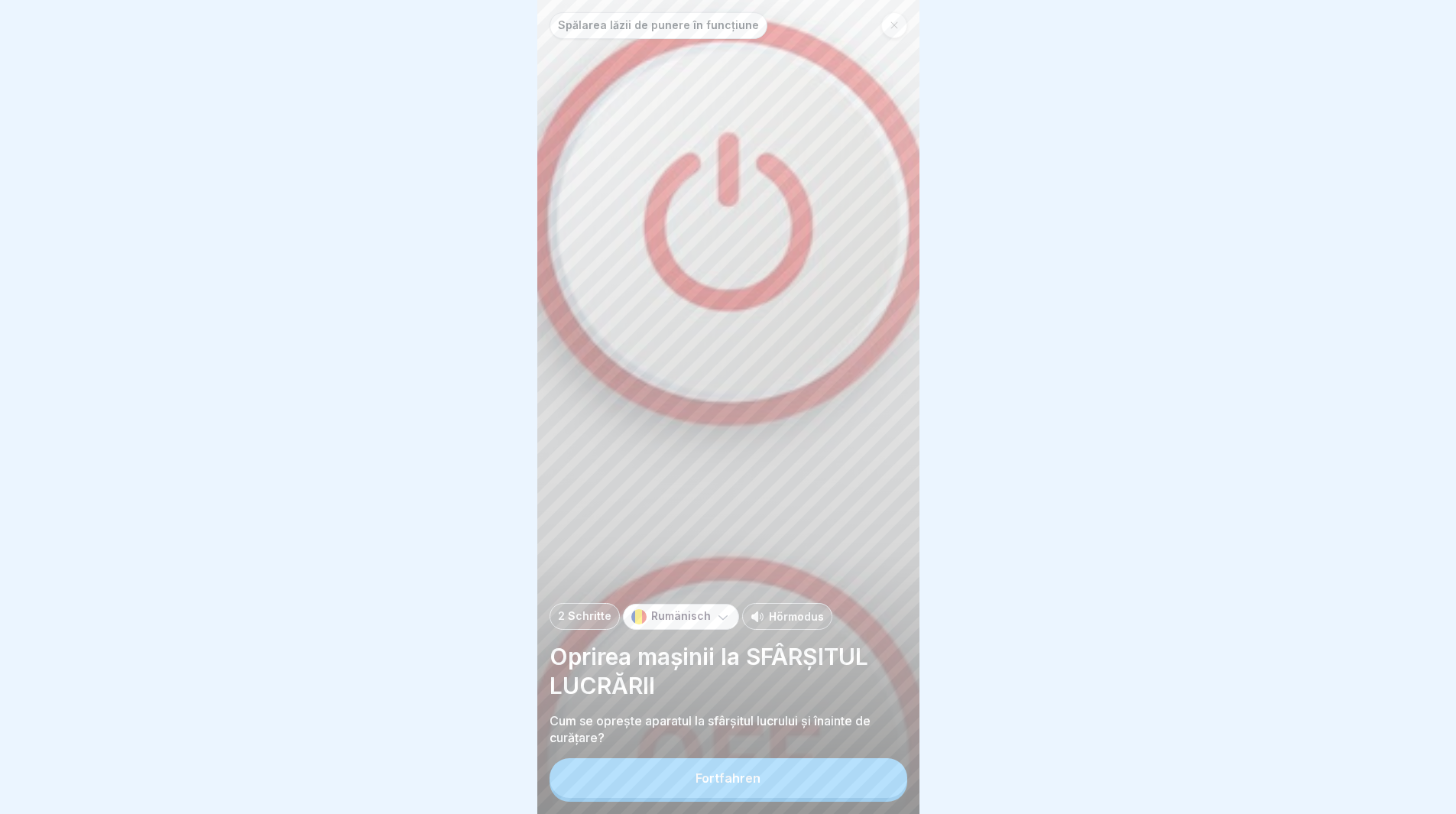
click at [786, 798] on button "Fortfahren" at bounding box center [728, 778] width 358 height 40
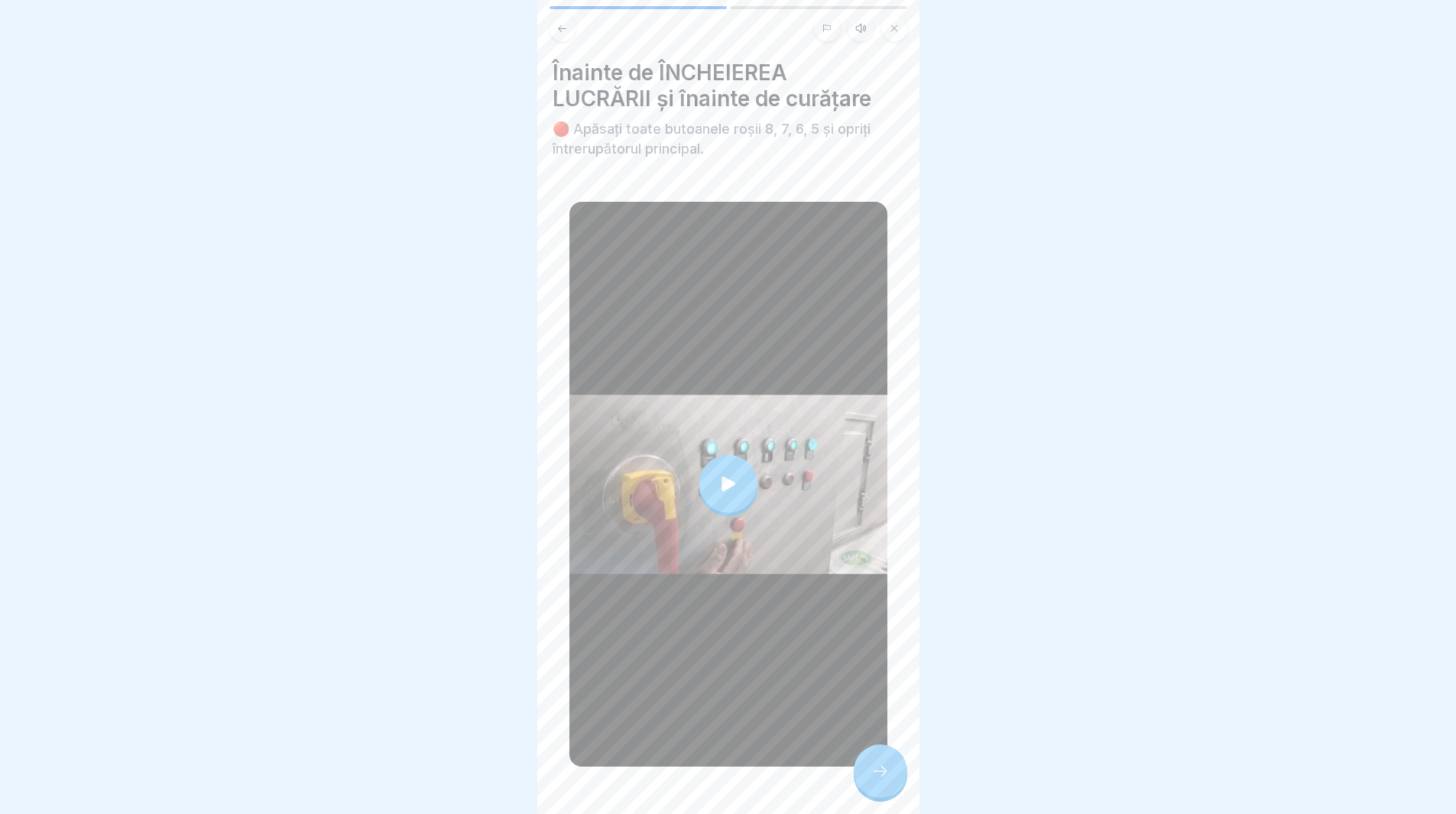
click at [722, 497] on div at bounding box center [728, 483] width 58 height 58
click at [882, 778] on icon at bounding box center [880, 771] width 18 height 18
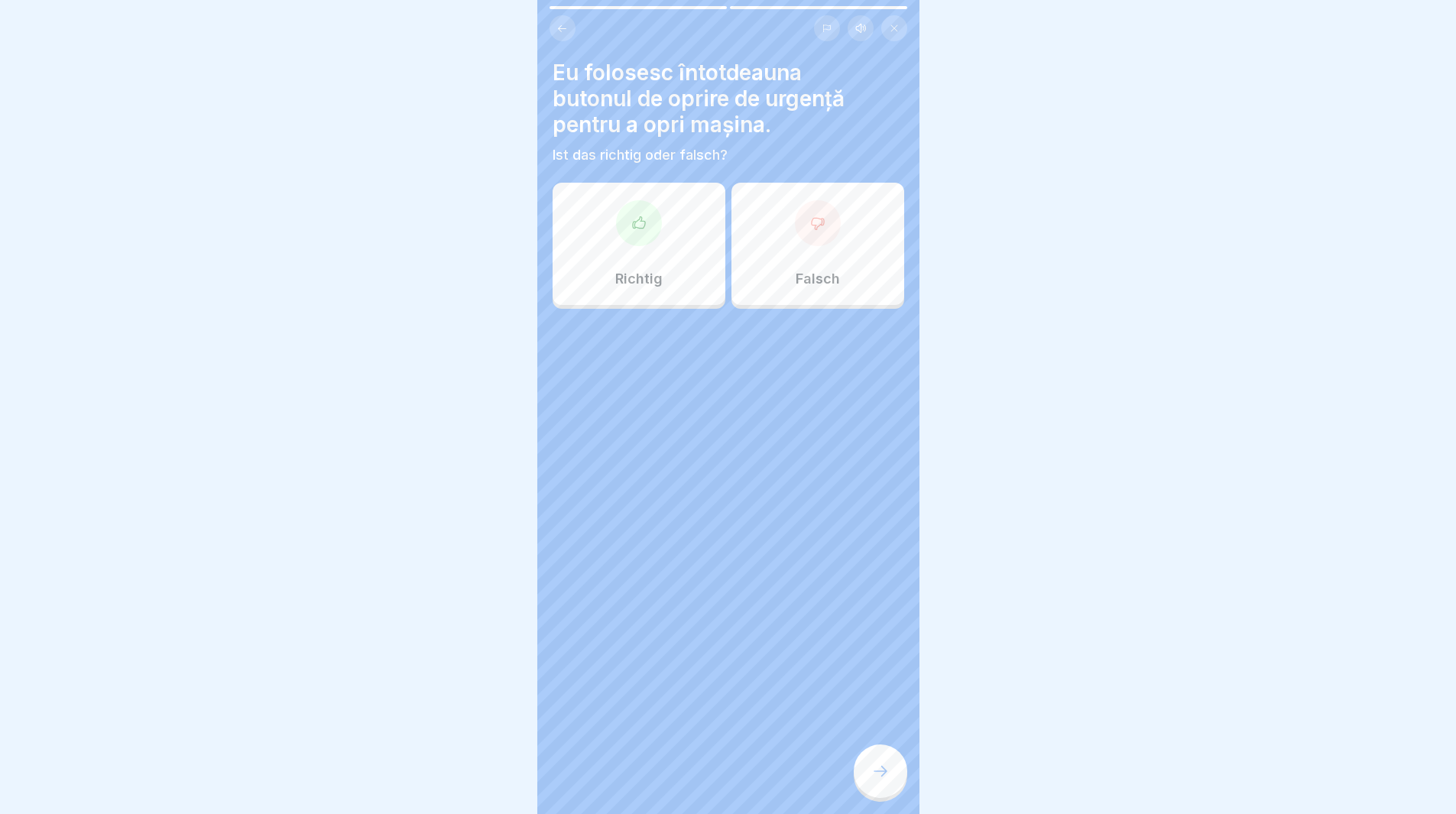
click at [801, 209] on div at bounding box center [818, 223] width 46 height 46
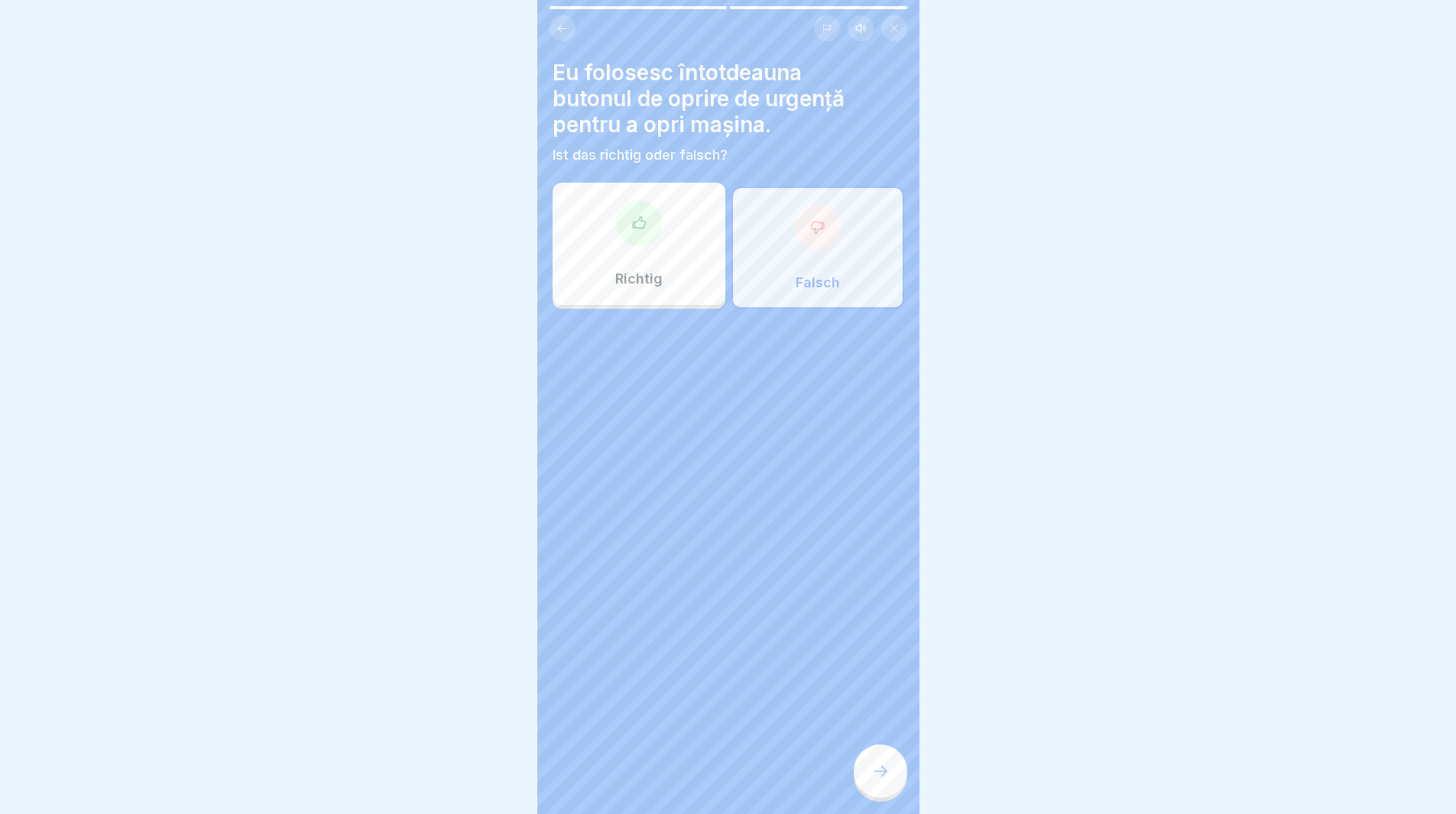
click at [875, 794] on div at bounding box center [880, 770] width 53 height 53
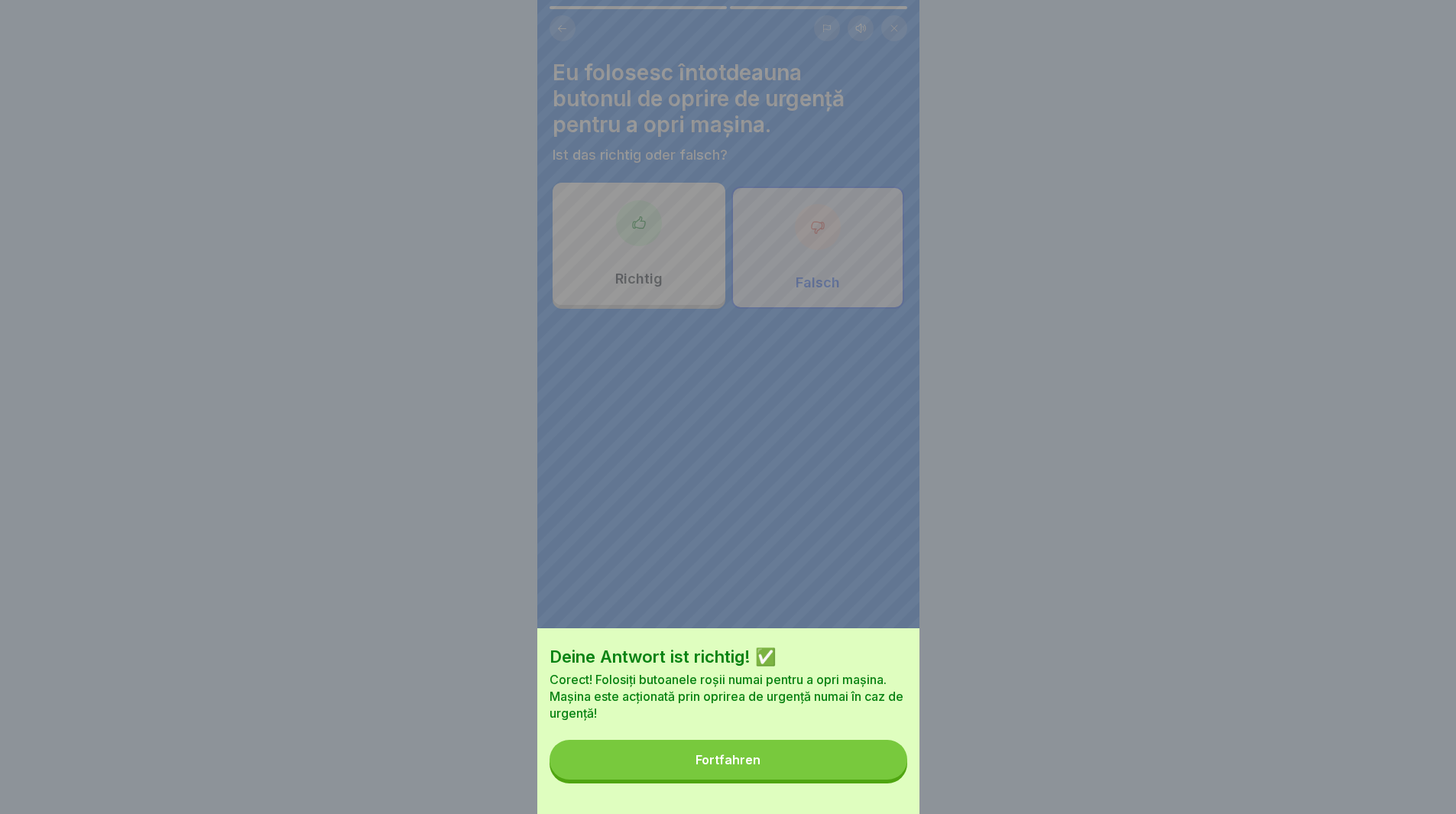
click at [730, 780] on button "Fortfahren" at bounding box center [728, 760] width 358 height 40
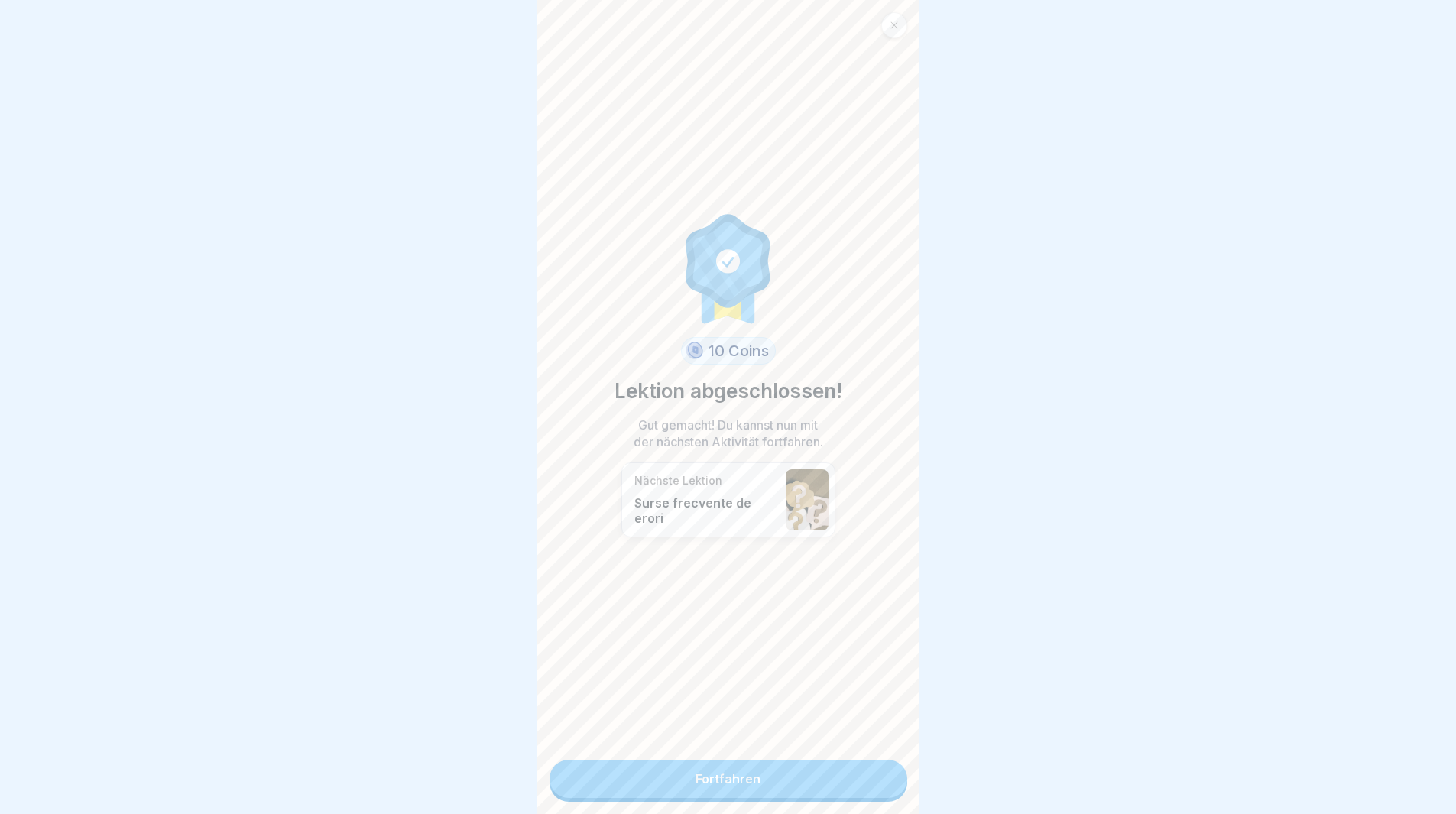
click at [707, 783] on link "Fortfahren" at bounding box center [728, 779] width 358 height 38
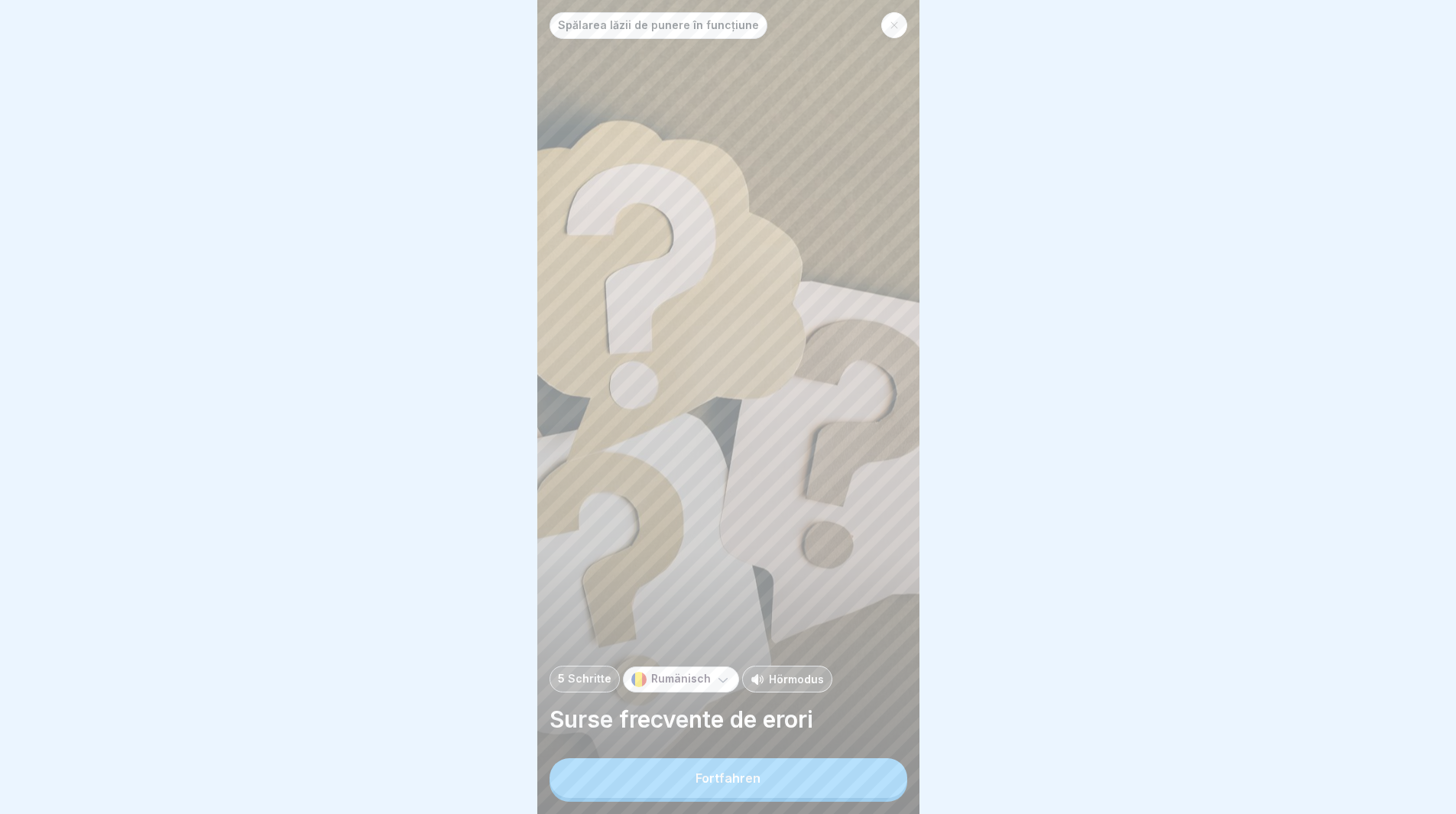
click at [714, 798] on button "Fortfahren" at bounding box center [728, 778] width 358 height 40
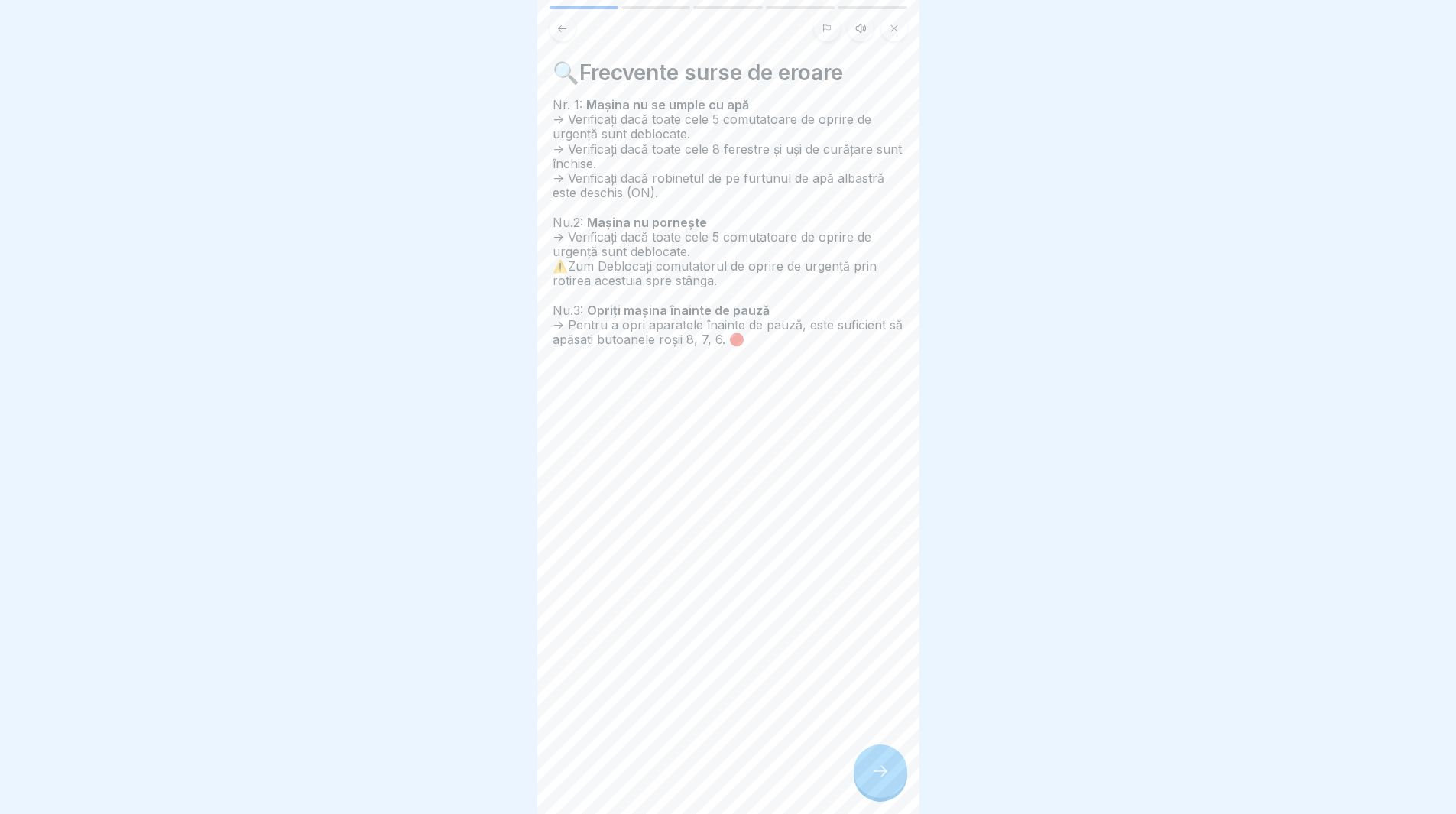
click at [875, 793] on div at bounding box center [880, 770] width 53 height 53
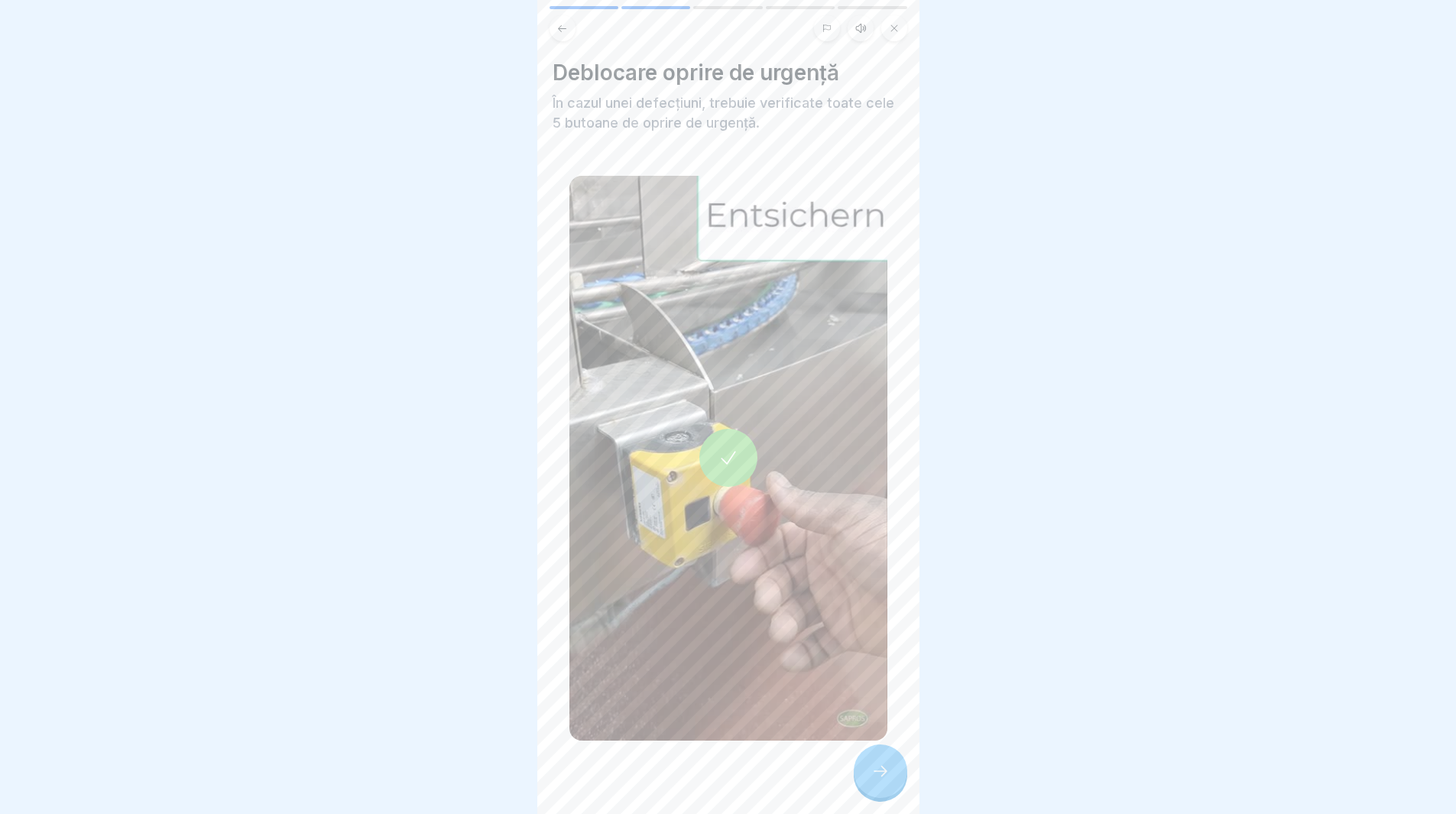
click at [875, 781] on icon at bounding box center [880, 771] width 18 height 18
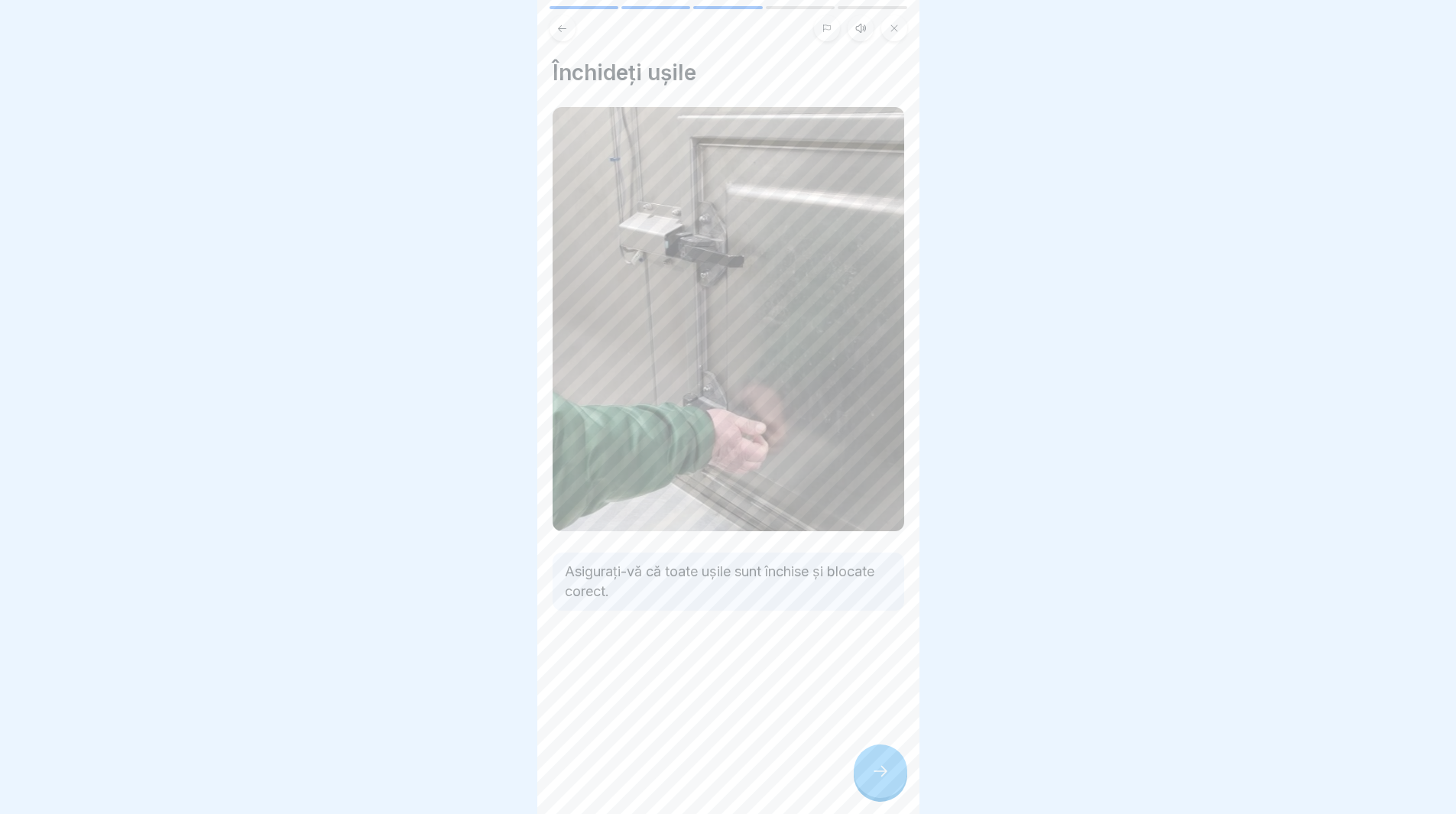
click at [874, 781] on icon at bounding box center [880, 771] width 18 height 18
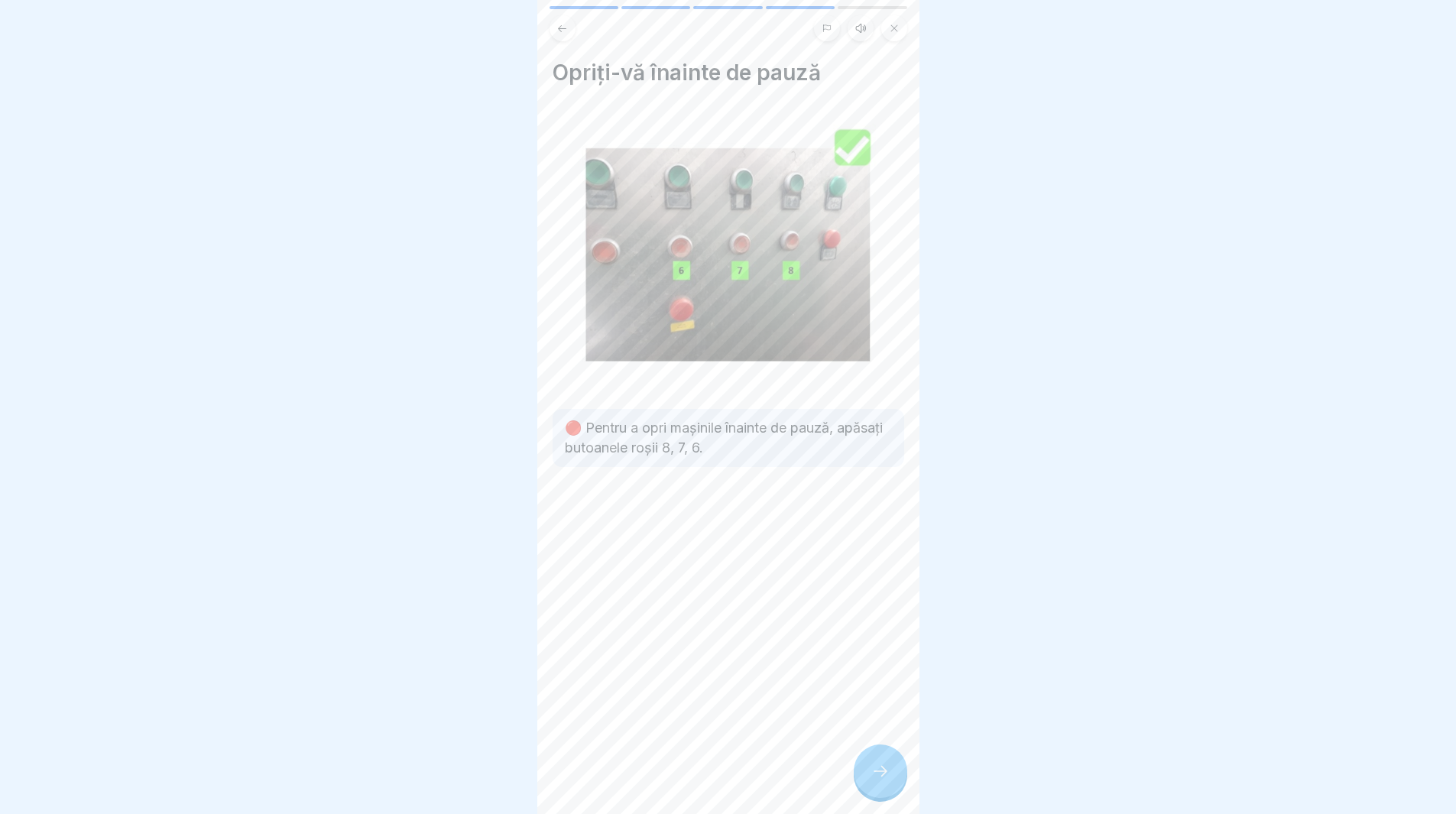
click at [874, 781] on icon at bounding box center [880, 771] width 18 height 18
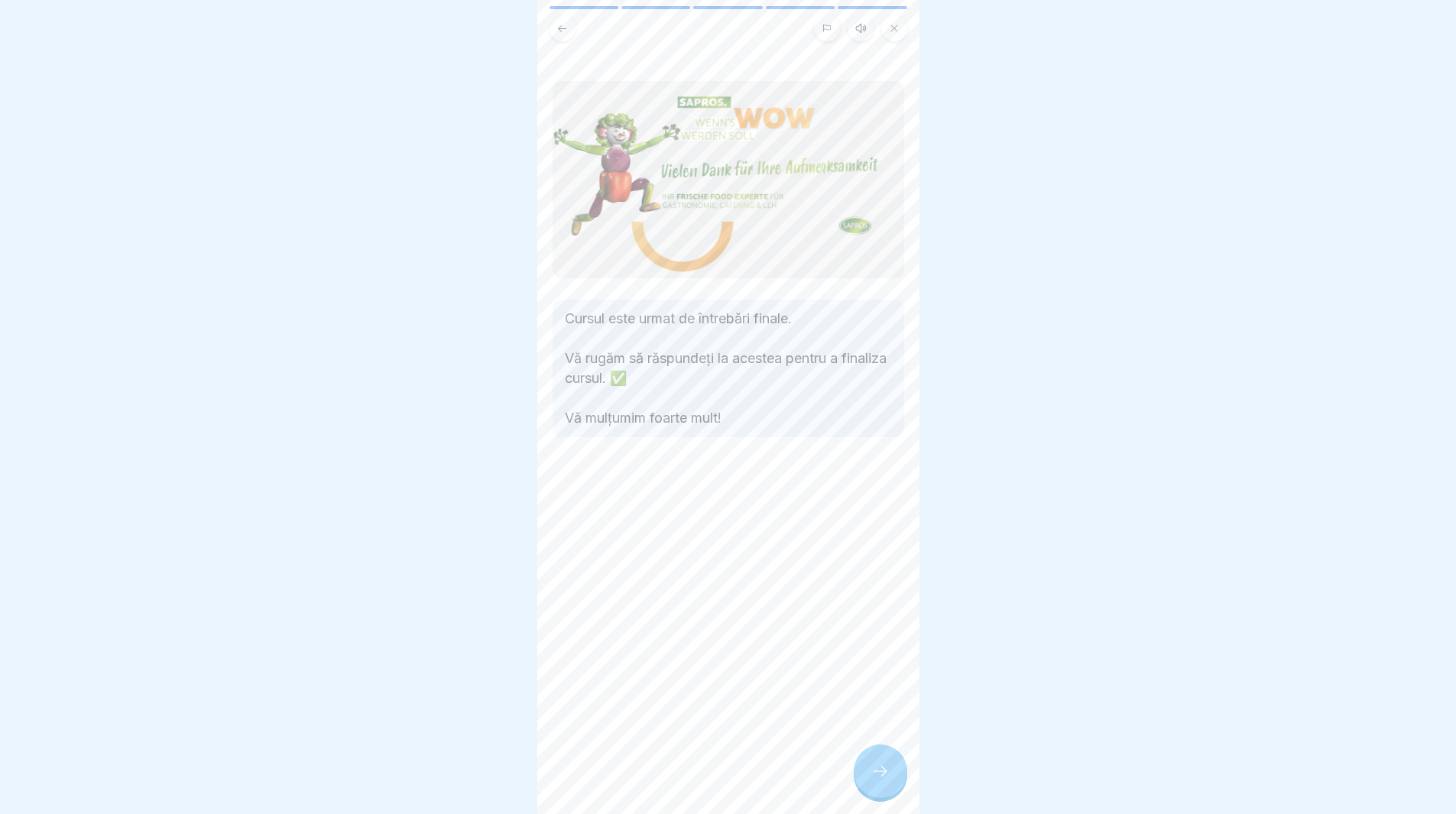
click at [874, 781] on icon at bounding box center [880, 771] width 18 height 18
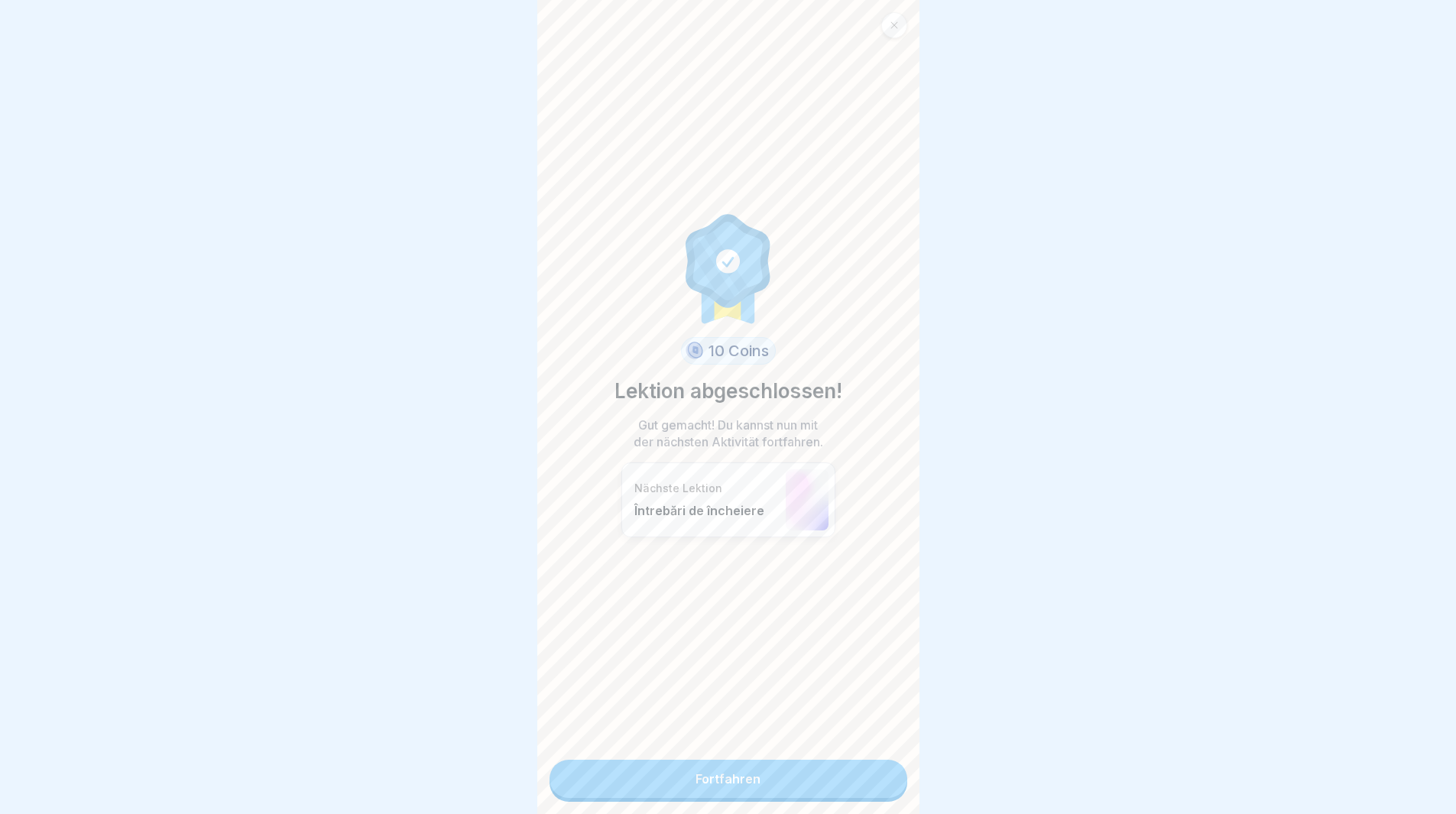
click at [874, 785] on link "Fortfahren" at bounding box center [728, 779] width 358 height 38
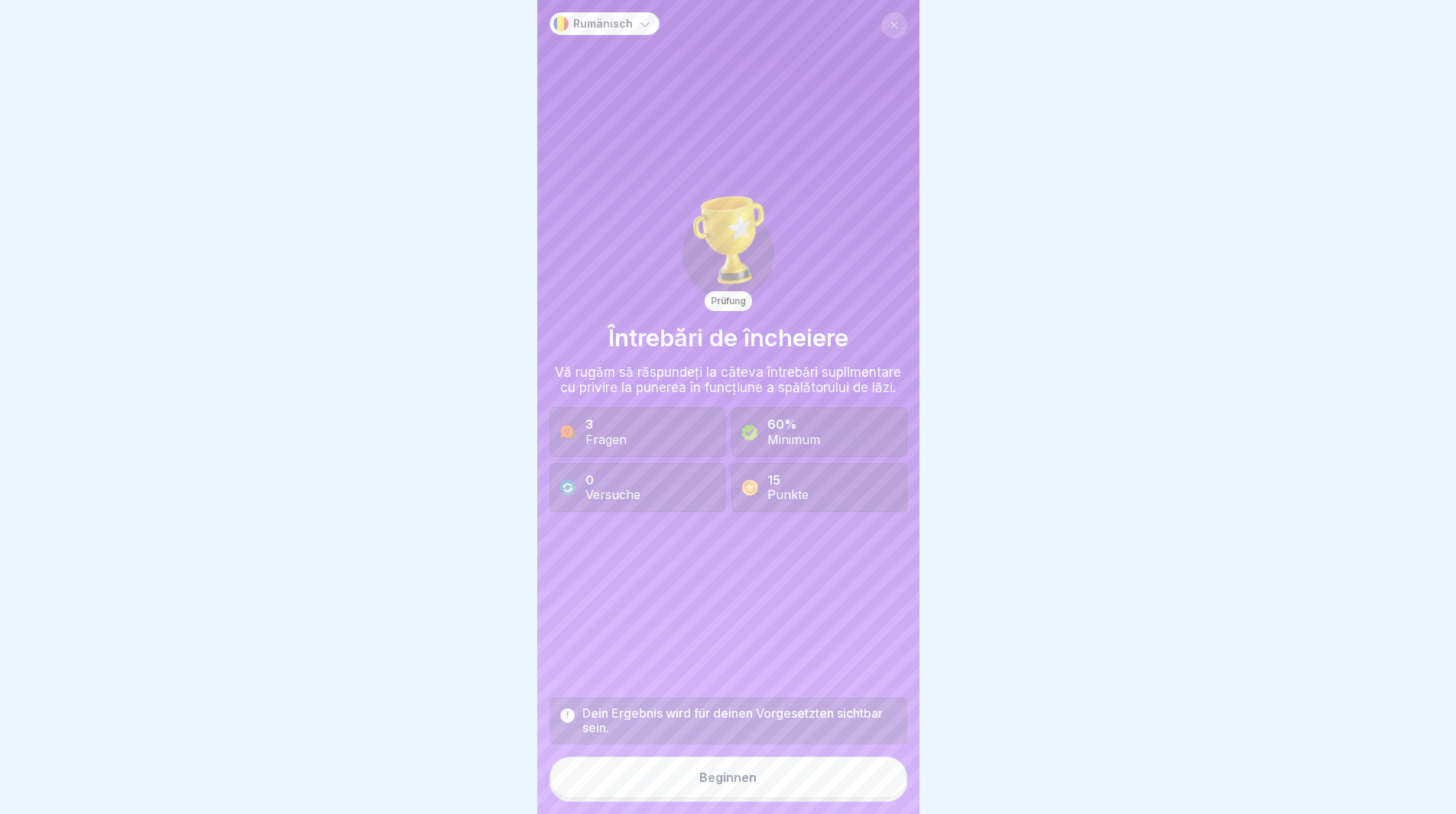
click at [743, 798] on button "Beginnen" at bounding box center [728, 778] width 358 height 41
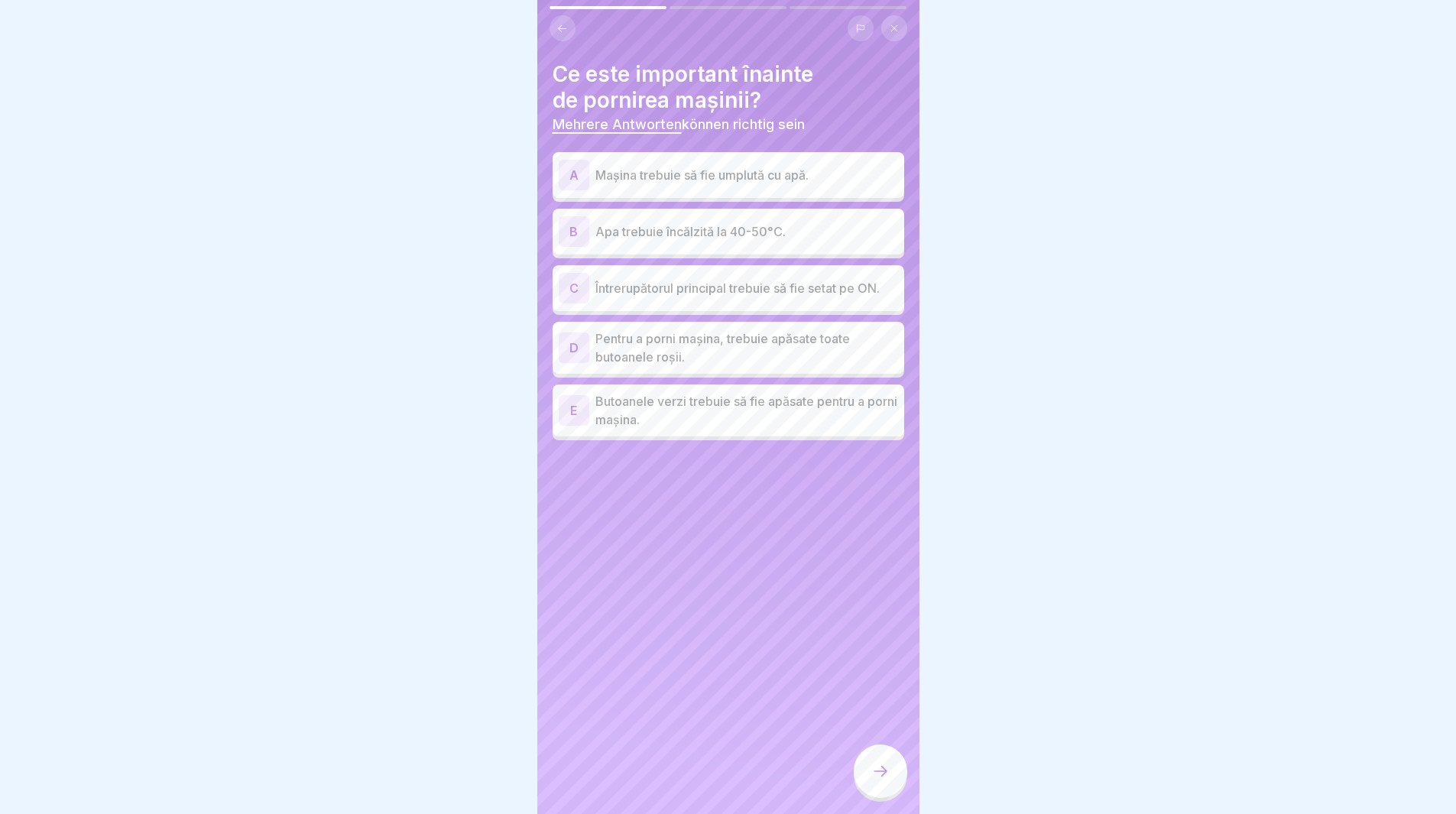
click at [569, 179] on div "A" at bounding box center [574, 175] width 31 height 31
click at [564, 235] on div "B" at bounding box center [574, 232] width 31 height 31
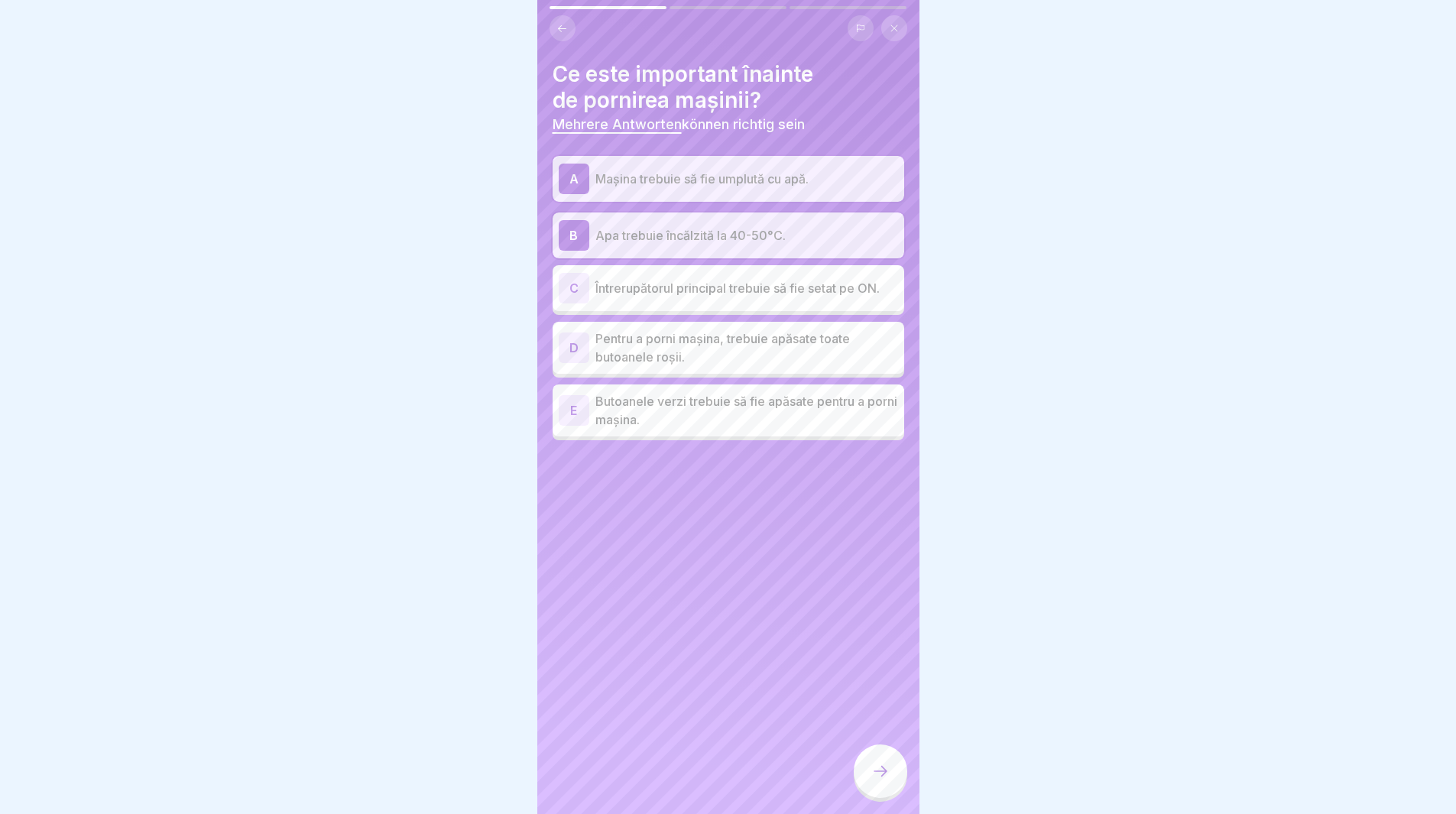
click at [573, 282] on div "C" at bounding box center [574, 288] width 31 height 31
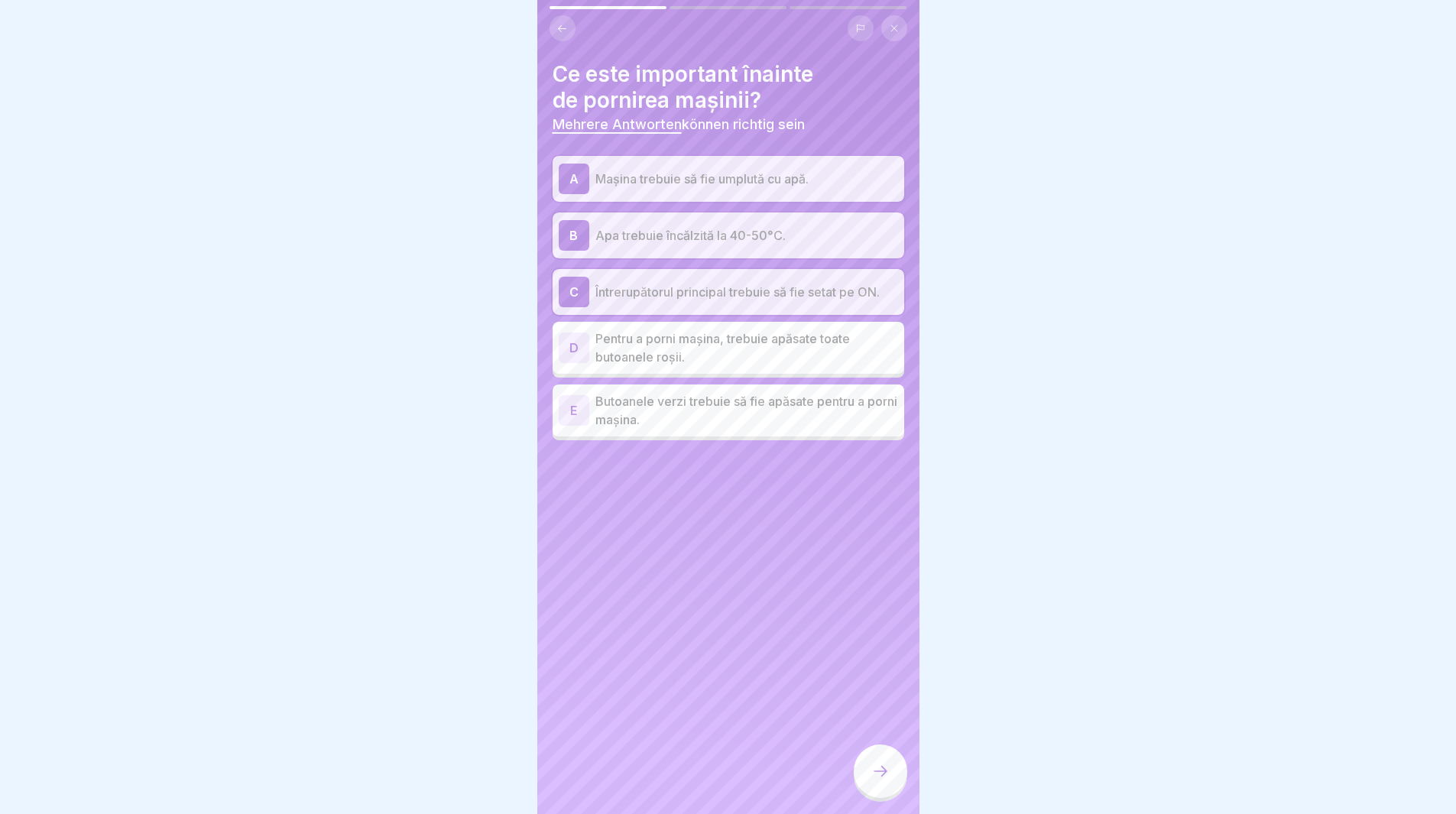
click at [566, 410] on div "E" at bounding box center [574, 410] width 31 height 31
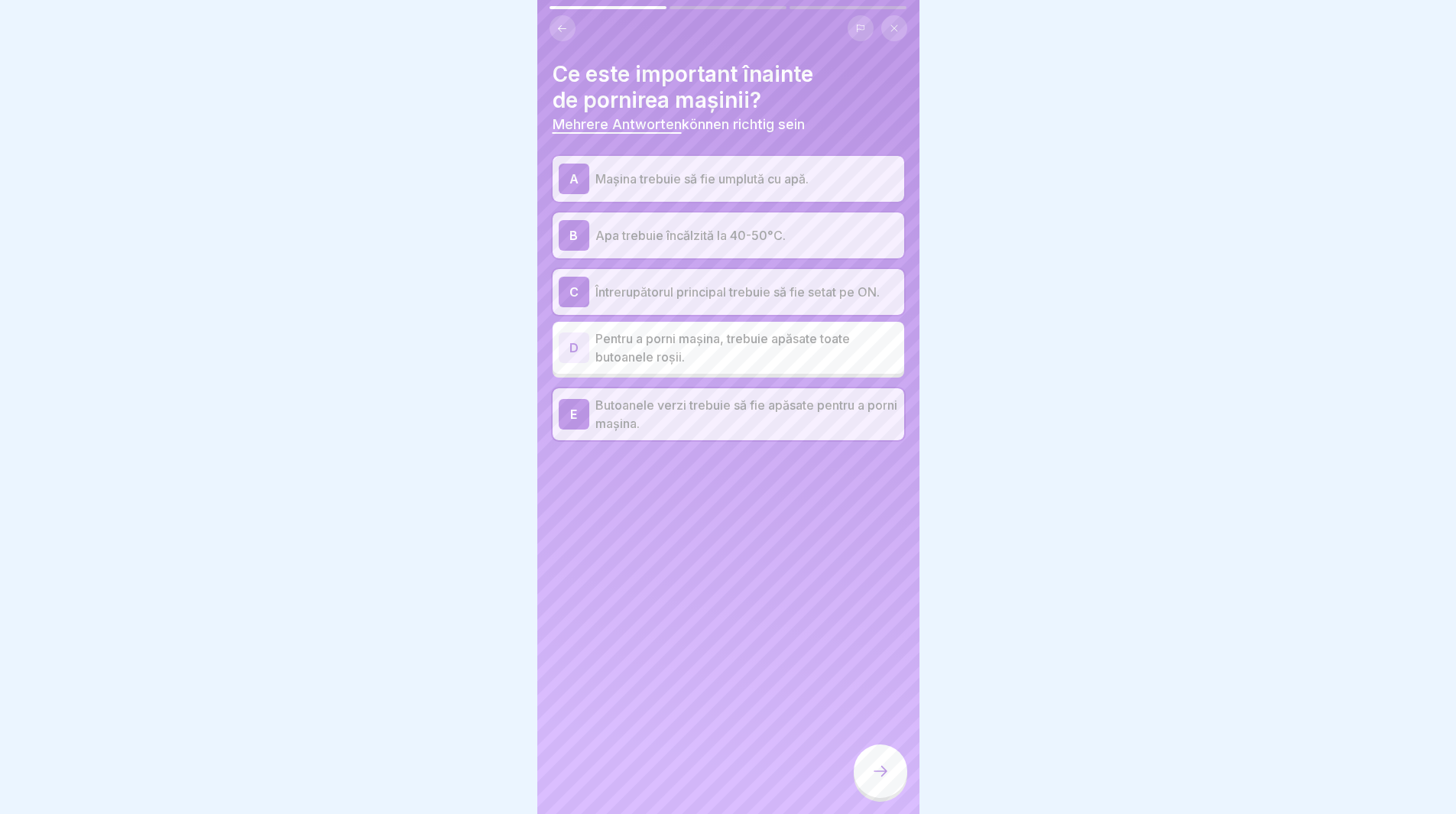
drag, startPoint x: 870, startPoint y: 776, endPoint x: 879, endPoint y: 777, distance: 9.1
click at [874, 776] on div at bounding box center [880, 770] width 53 height 53
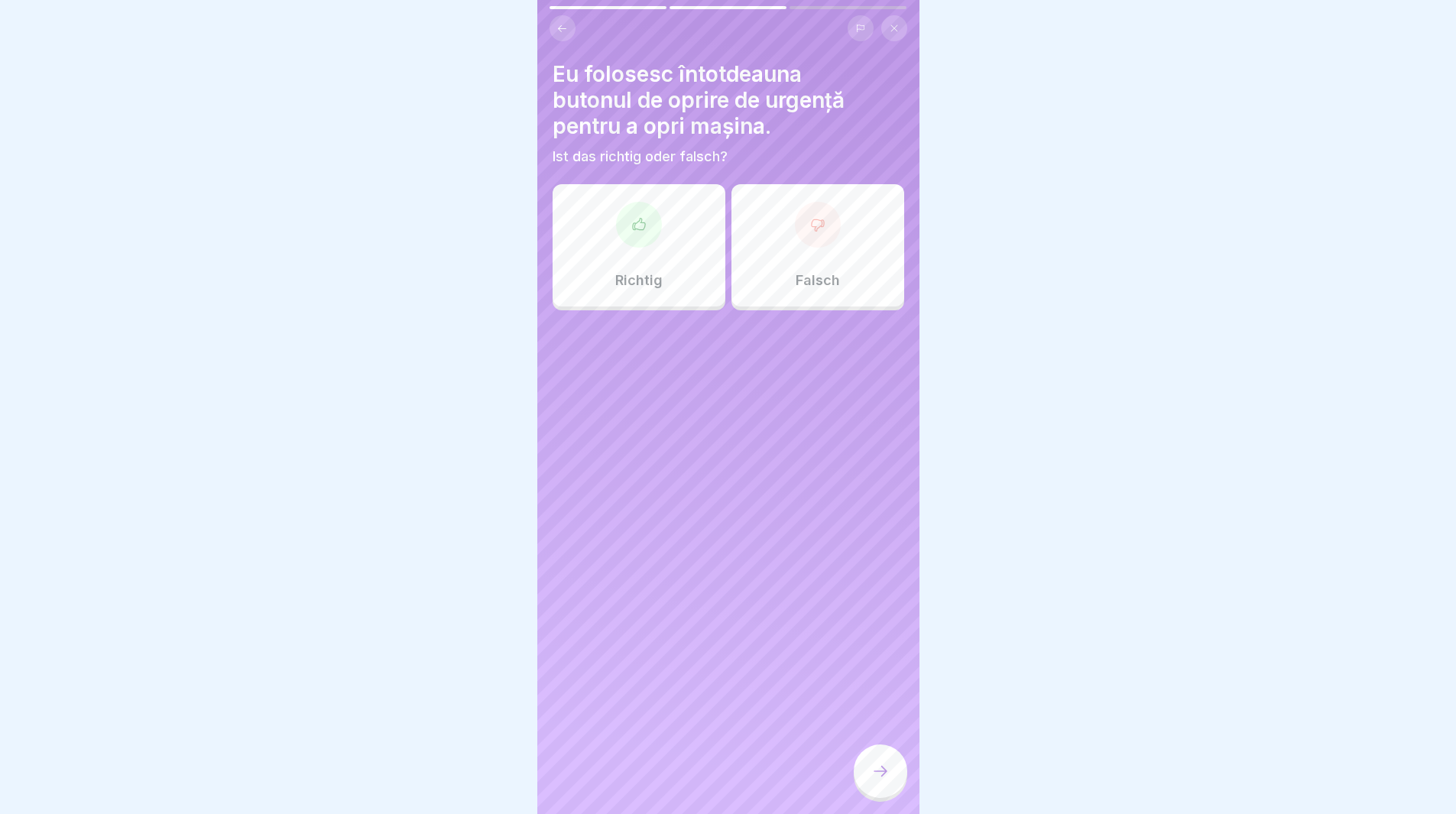
click at [795, 221] on div at bounding box center [818, 225] width 46 height 46
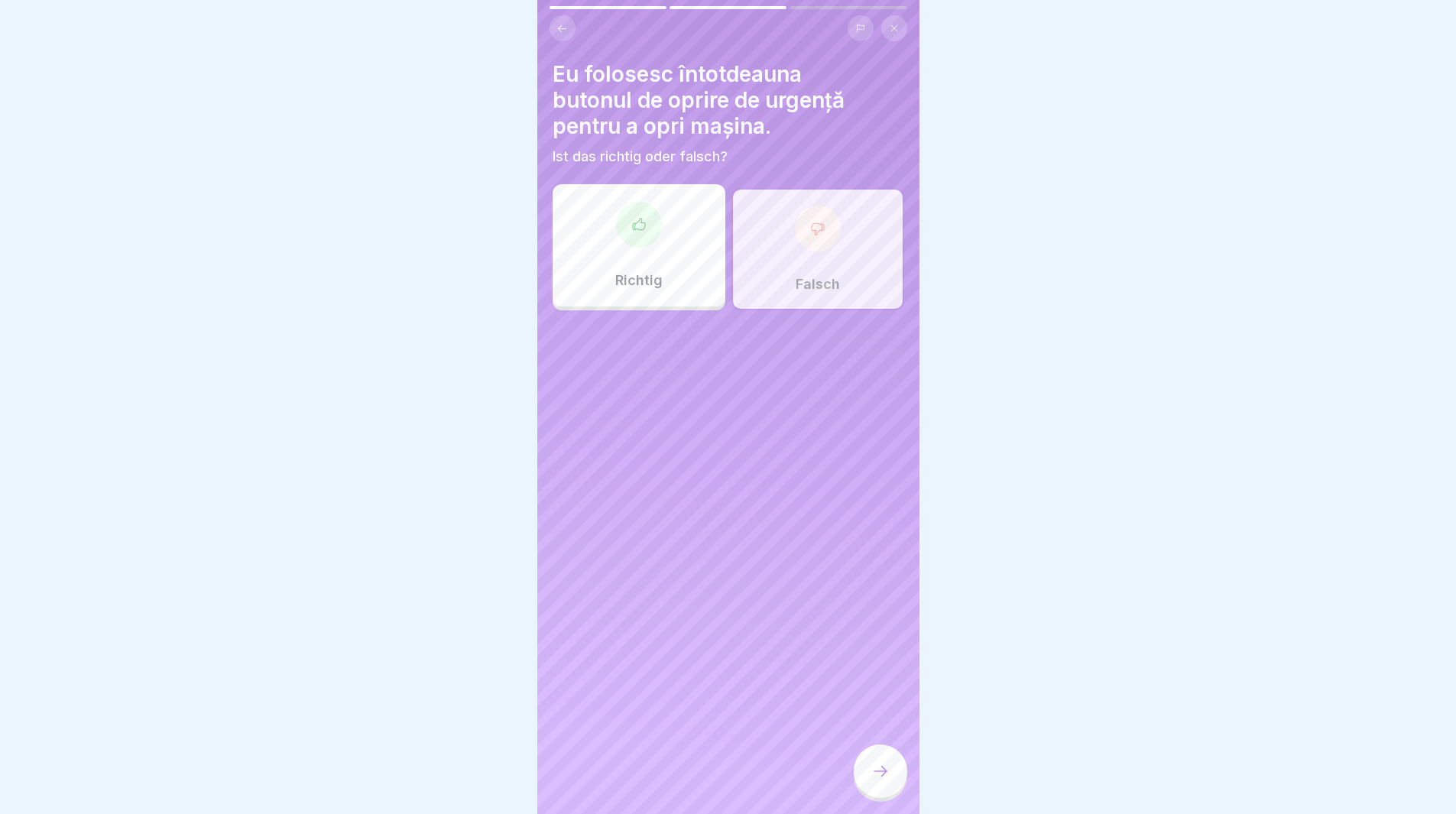
click at [797, 228] on div at bounding box center [818, 228] width 46 height 46
click at [872, 774] on div at bounding box center [880, 770] width 53 height 53
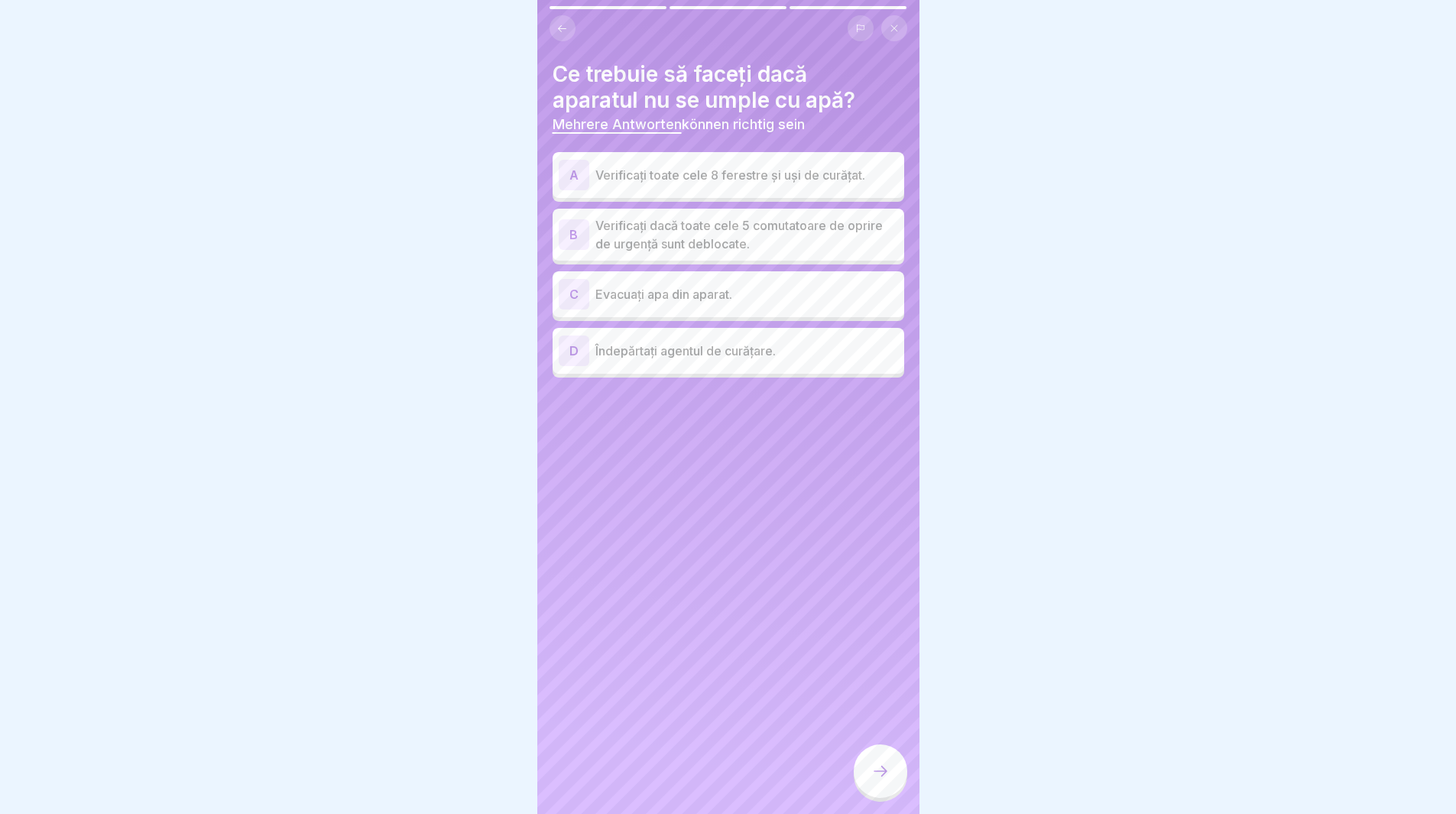
click at [569, 234] on div "B" at bounding box center [574, 235] width 31 height 31
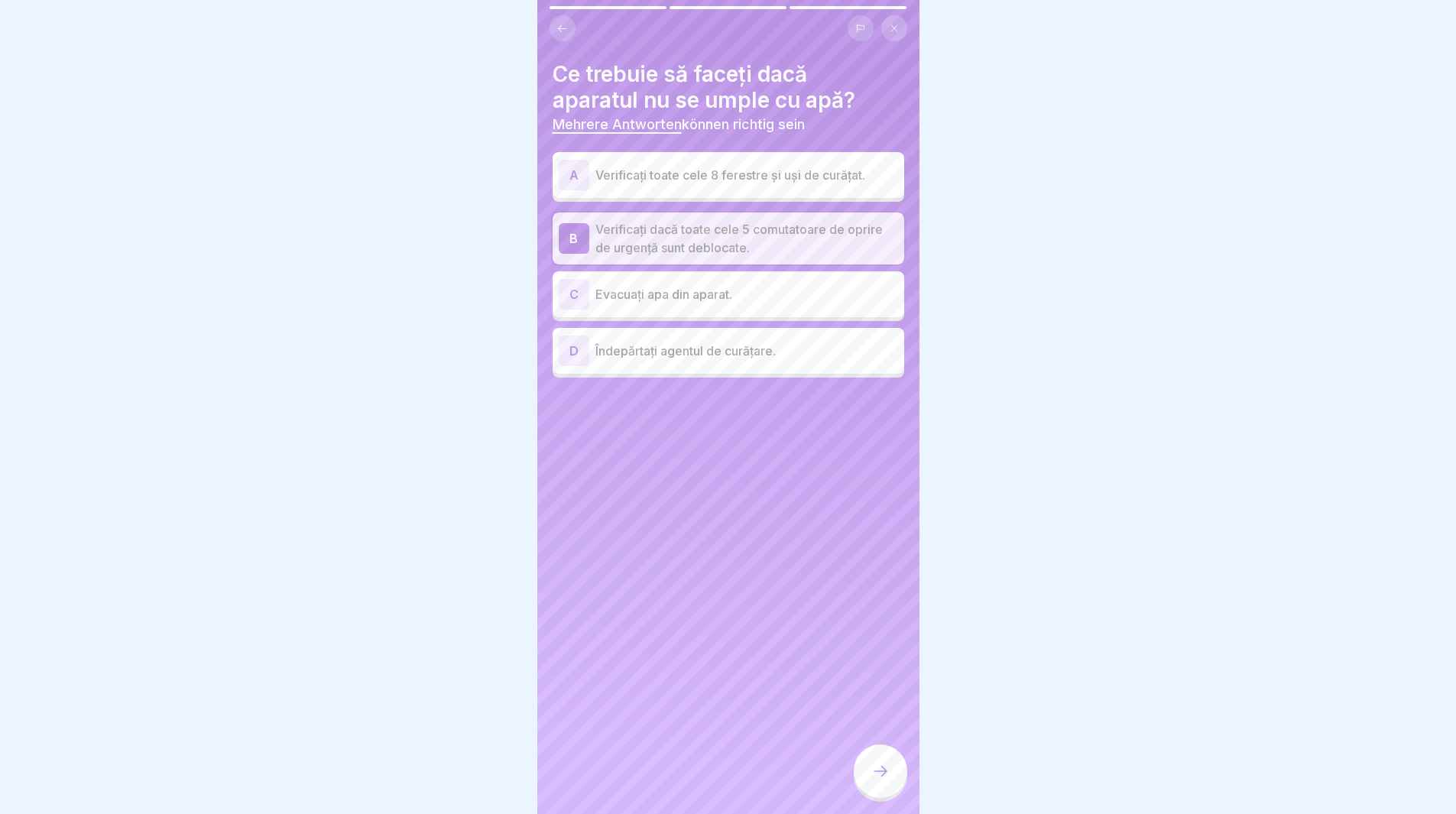
click at [578, 351] on div "D" at bounding box center [574, 351] width 31 height 31
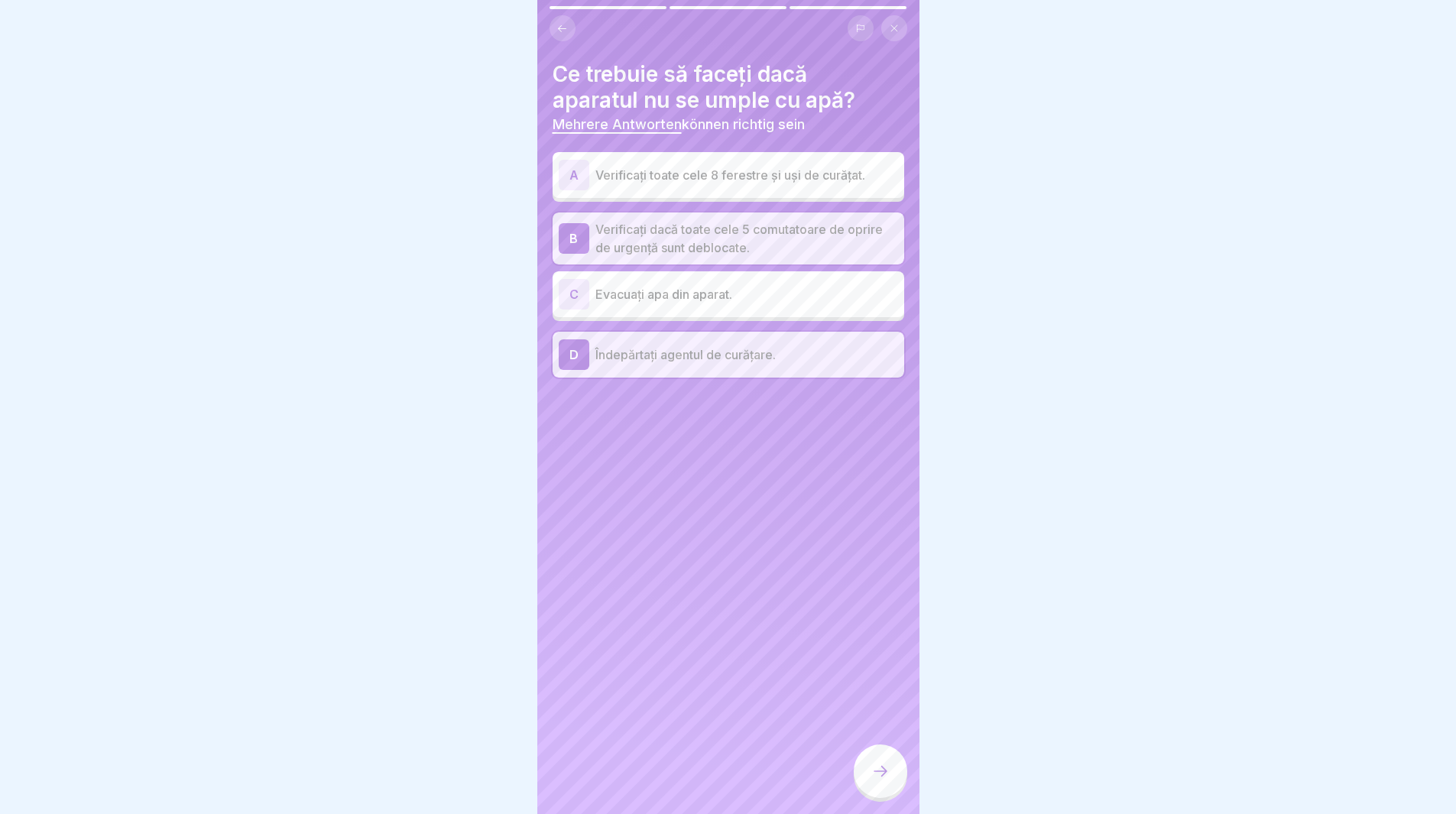
click at [874, 780] on icon at bounding box center [880, 771] width 18 height 18
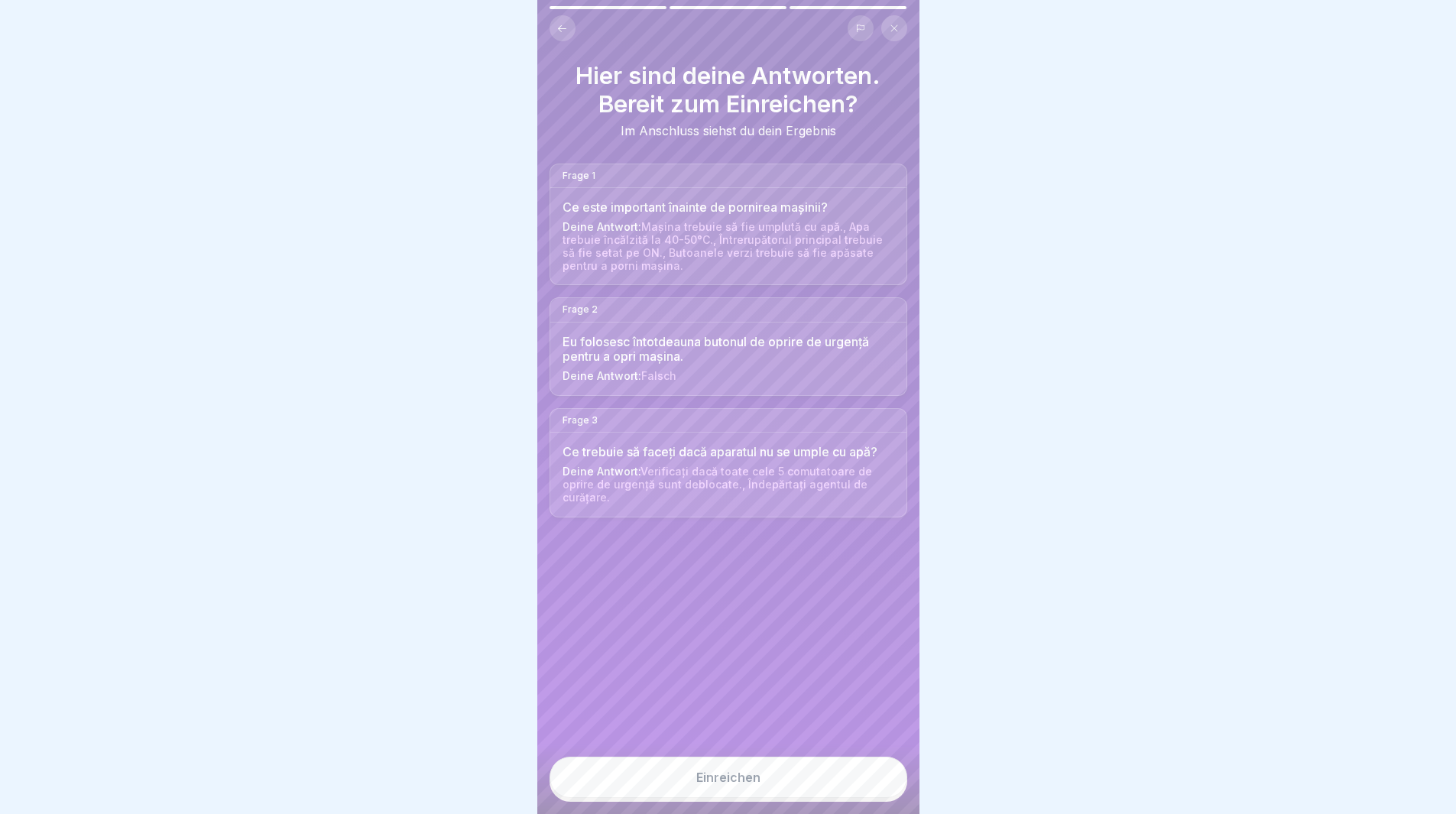
click at [774, 798] on button "Einreichen" at bounding box center [728, 778] width 358 height 41
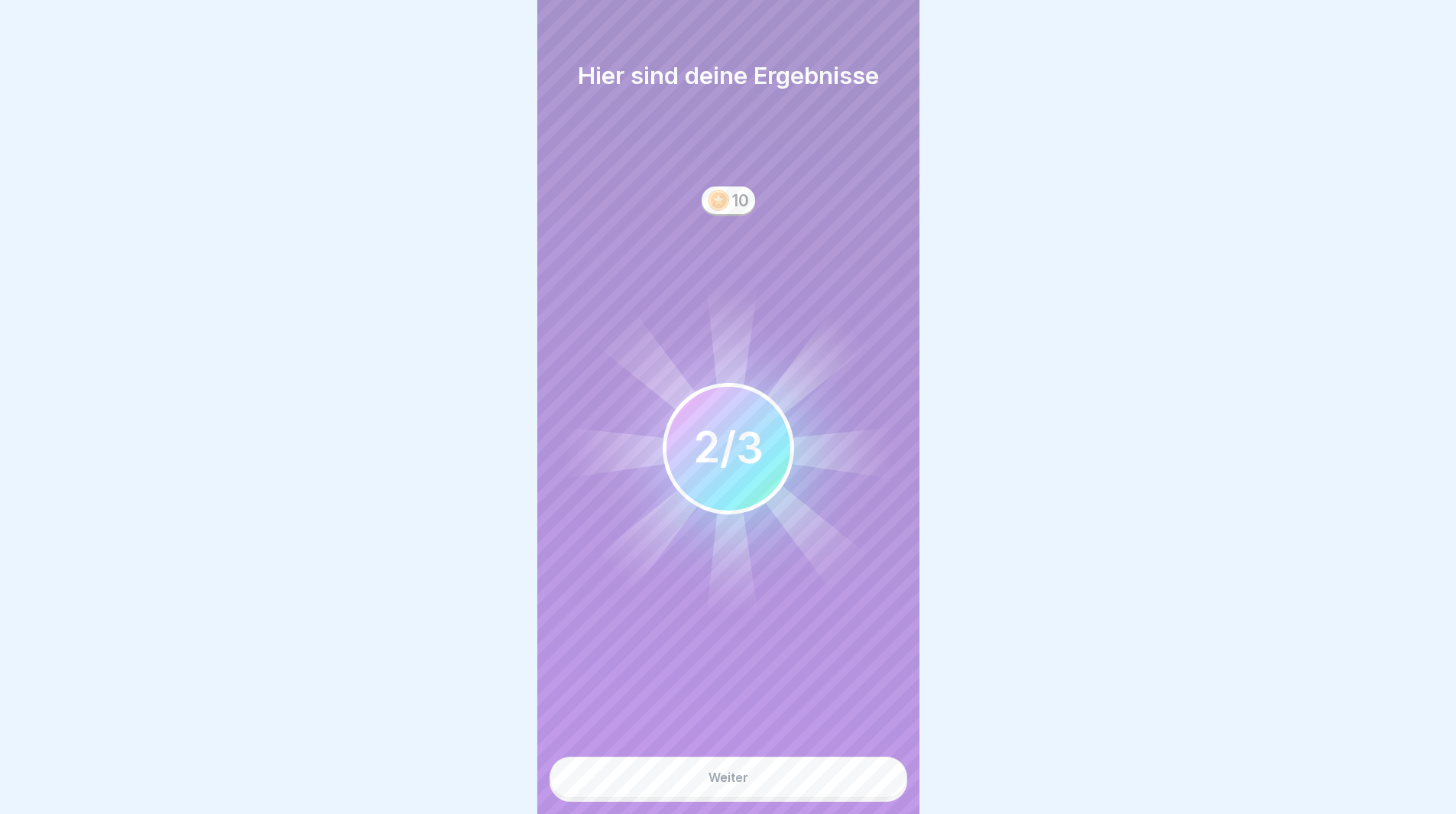
click at [743, 785] on div "Weiter" at bounding box center [728, 777] width 40 height 13
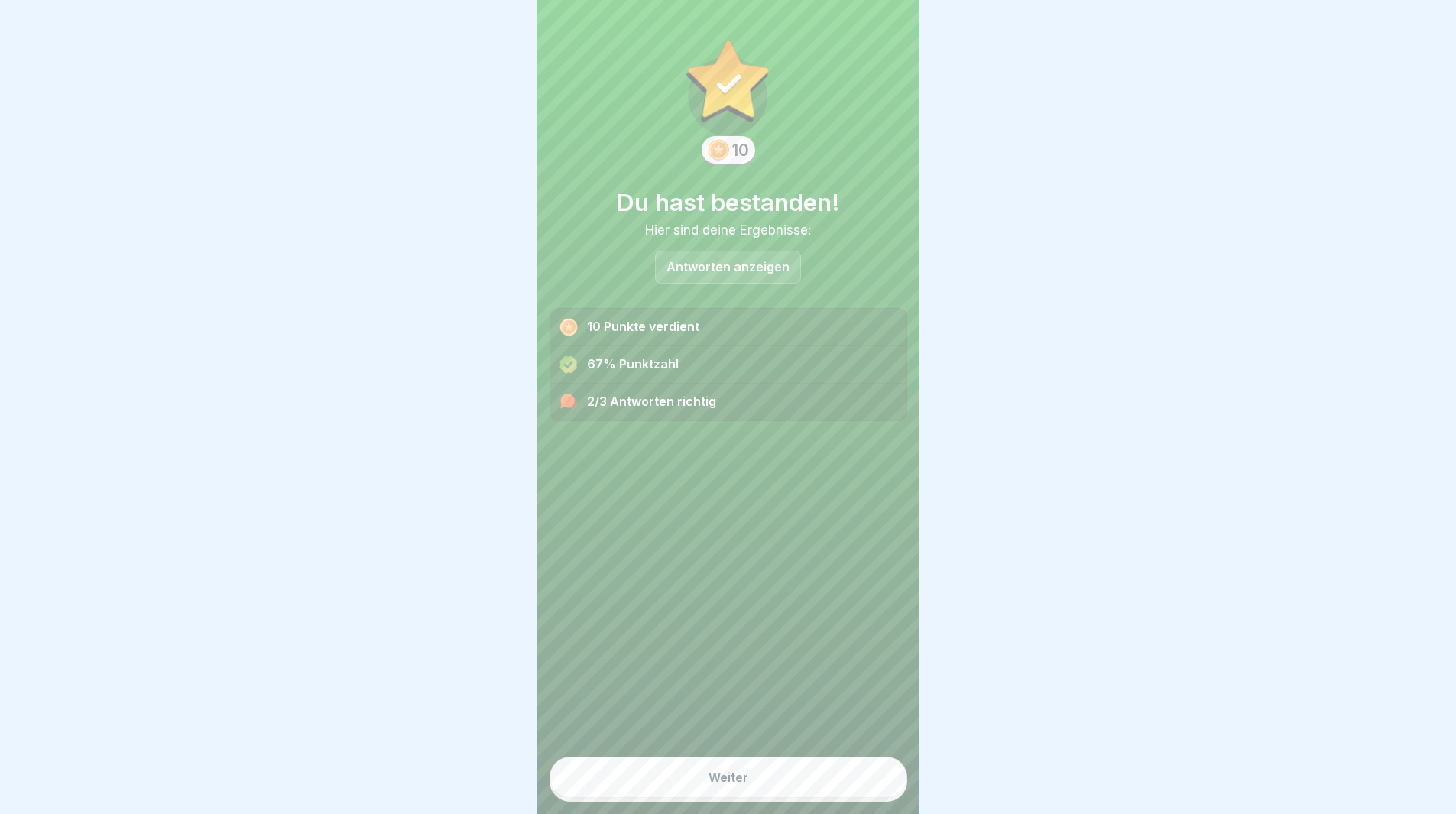
click at [718, 785] on div "Weiter" at bounding box center [728, 777] width 40 height 13
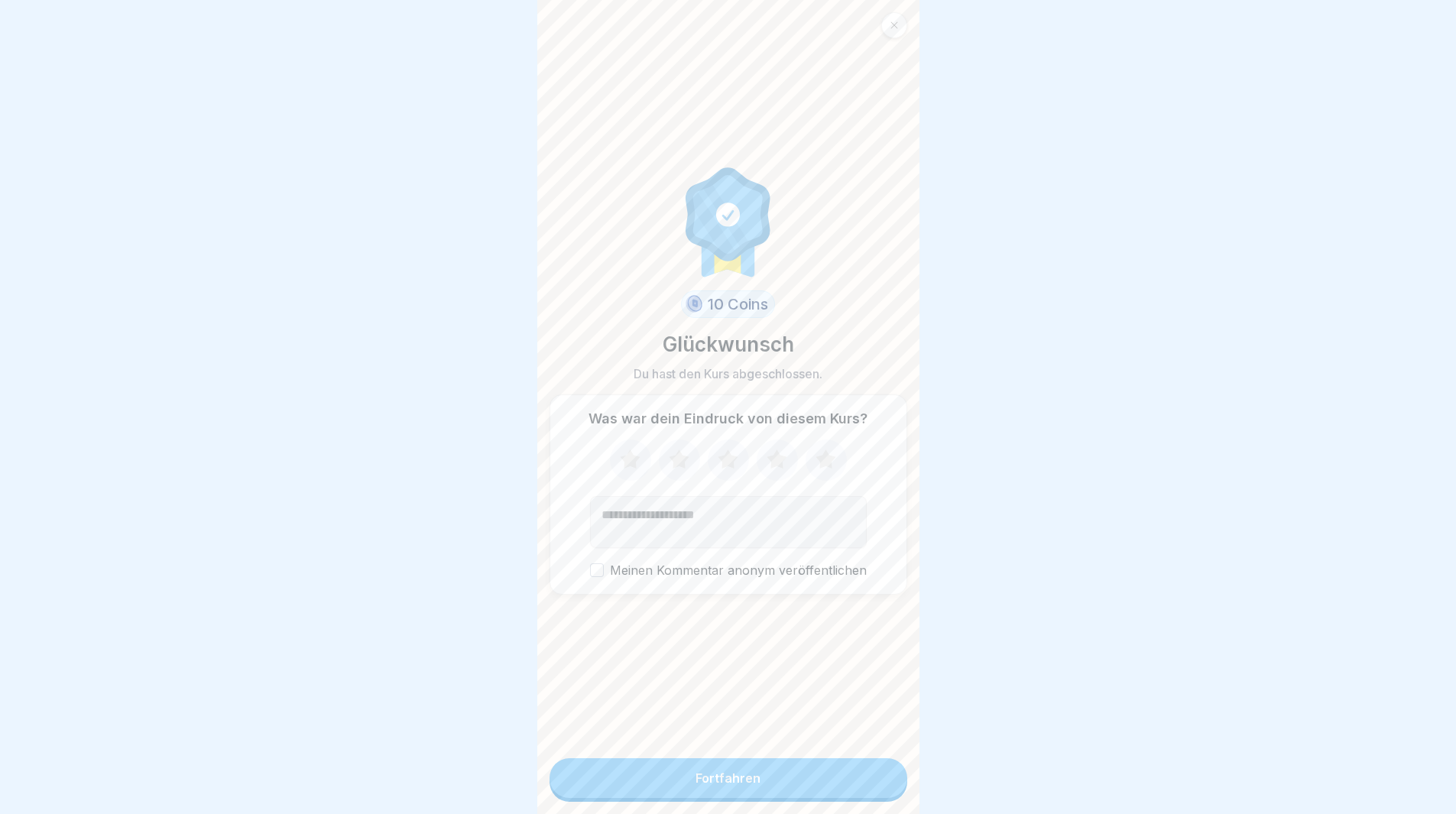
click at [709, 781] on button "Fortfahren" at bounding box center [728, 778] width 358 height 40
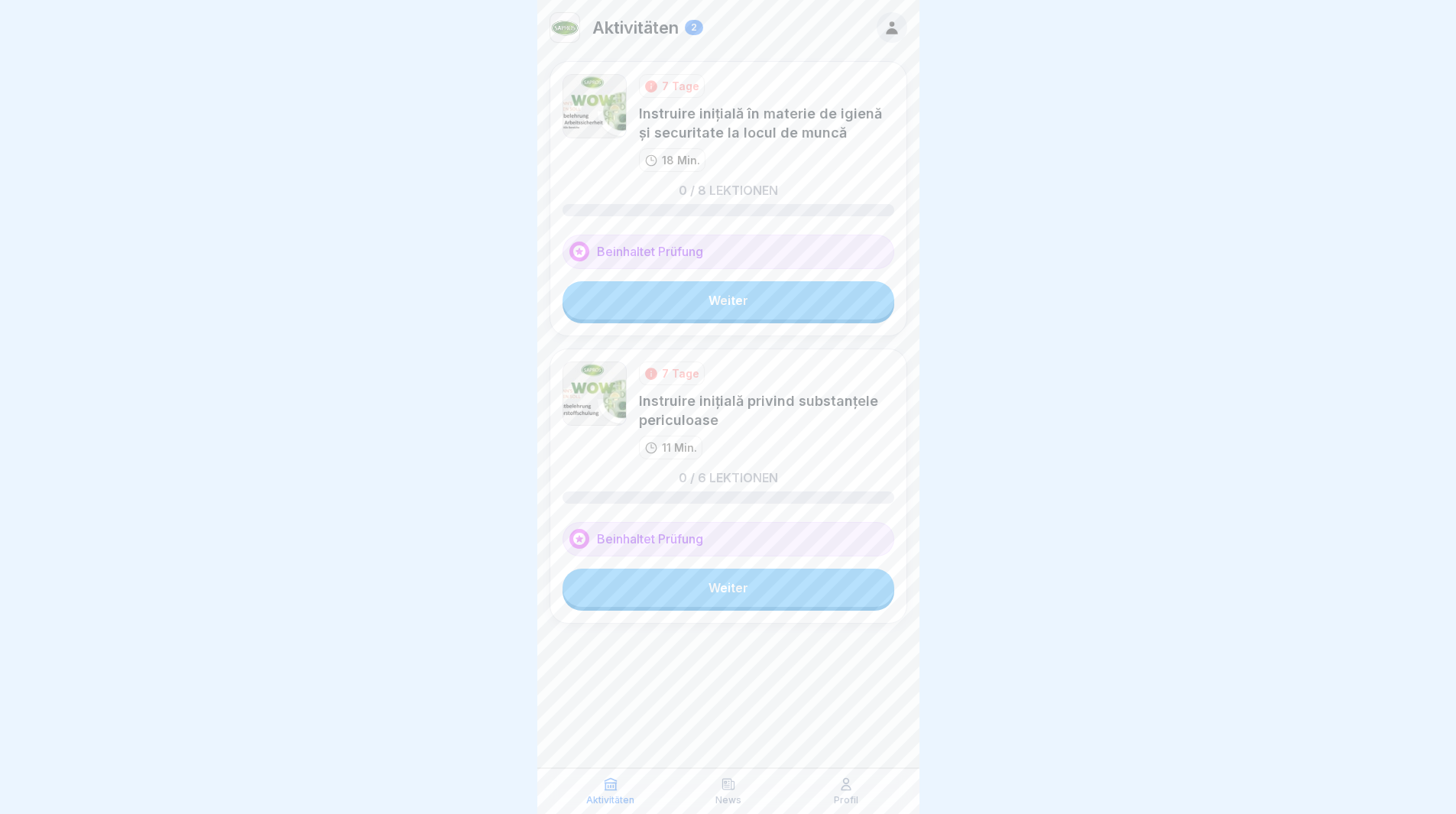
click at [748, 304] on link "Weiter" at bounding box center [728, 301] width 332 height 38
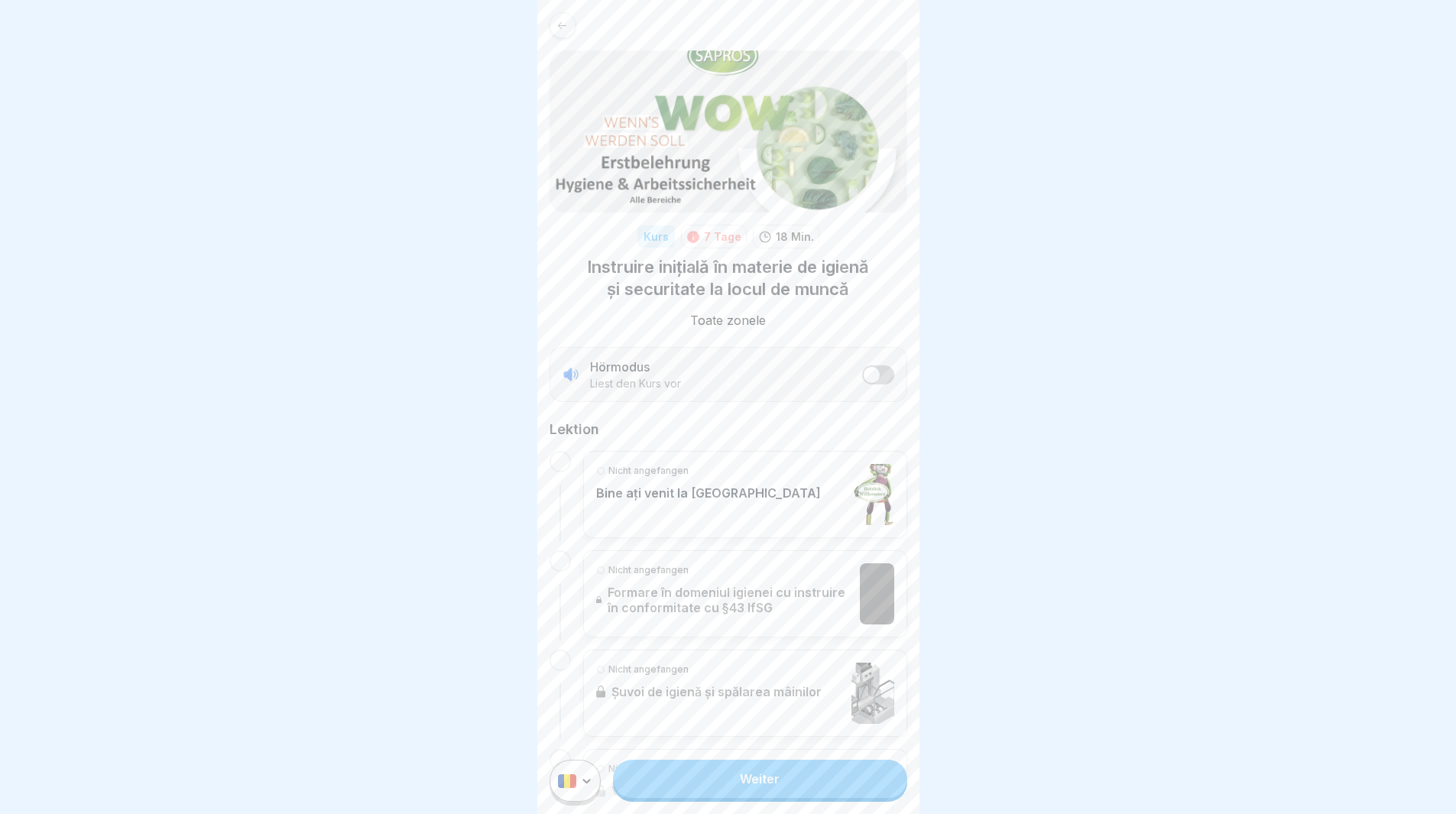
click at [563, 456] on div at bounding box center [560, 461] width 21 height 21
click at [614, 499] on p "Bine ați venit la [GEOGRAPHIC_DATA]" at bounding box center [708, 493] width 225 height 15
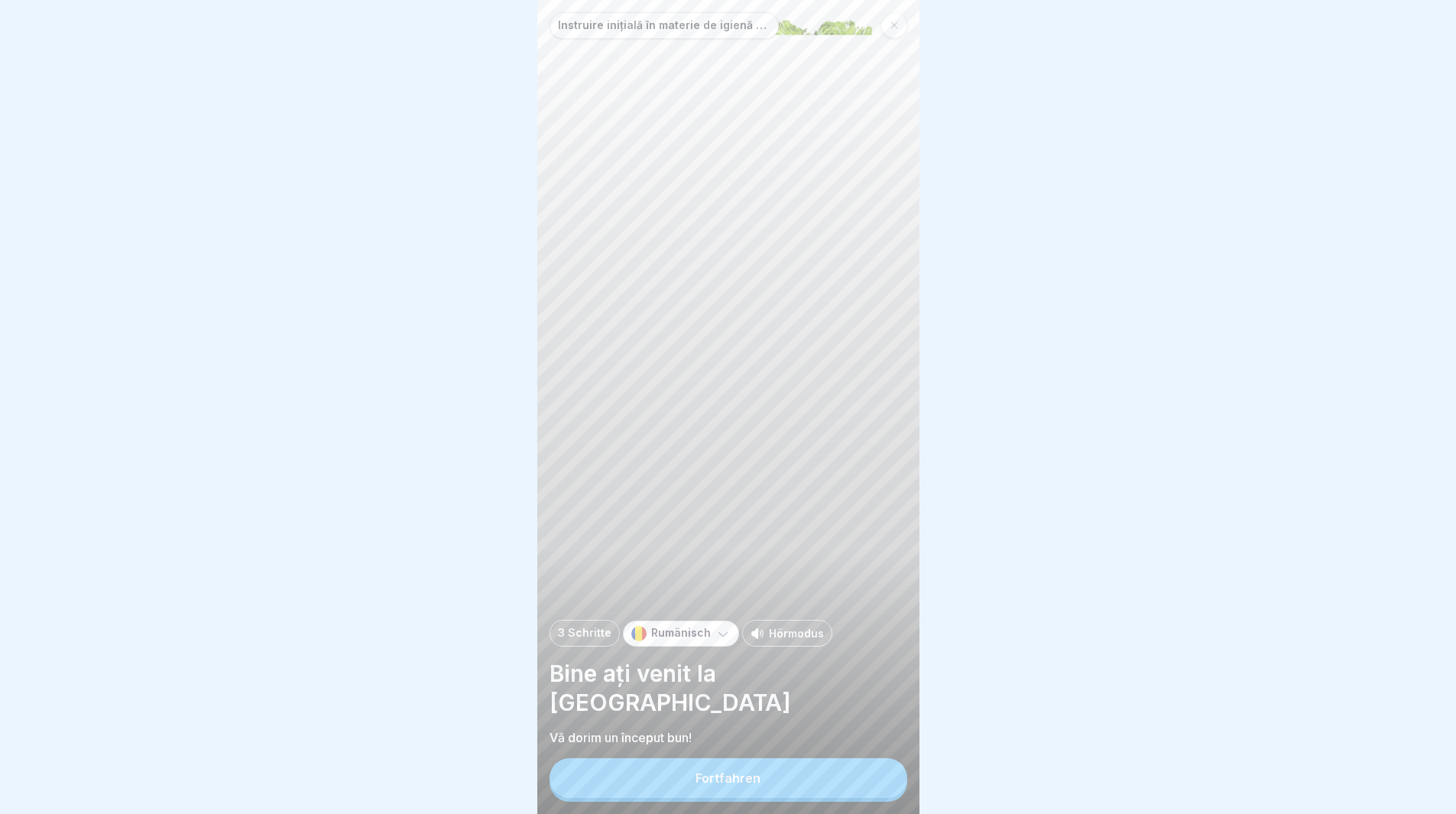
click at [751, 785] on div "Fortfahren" at bounding box center [728, 778] width 65 height 13
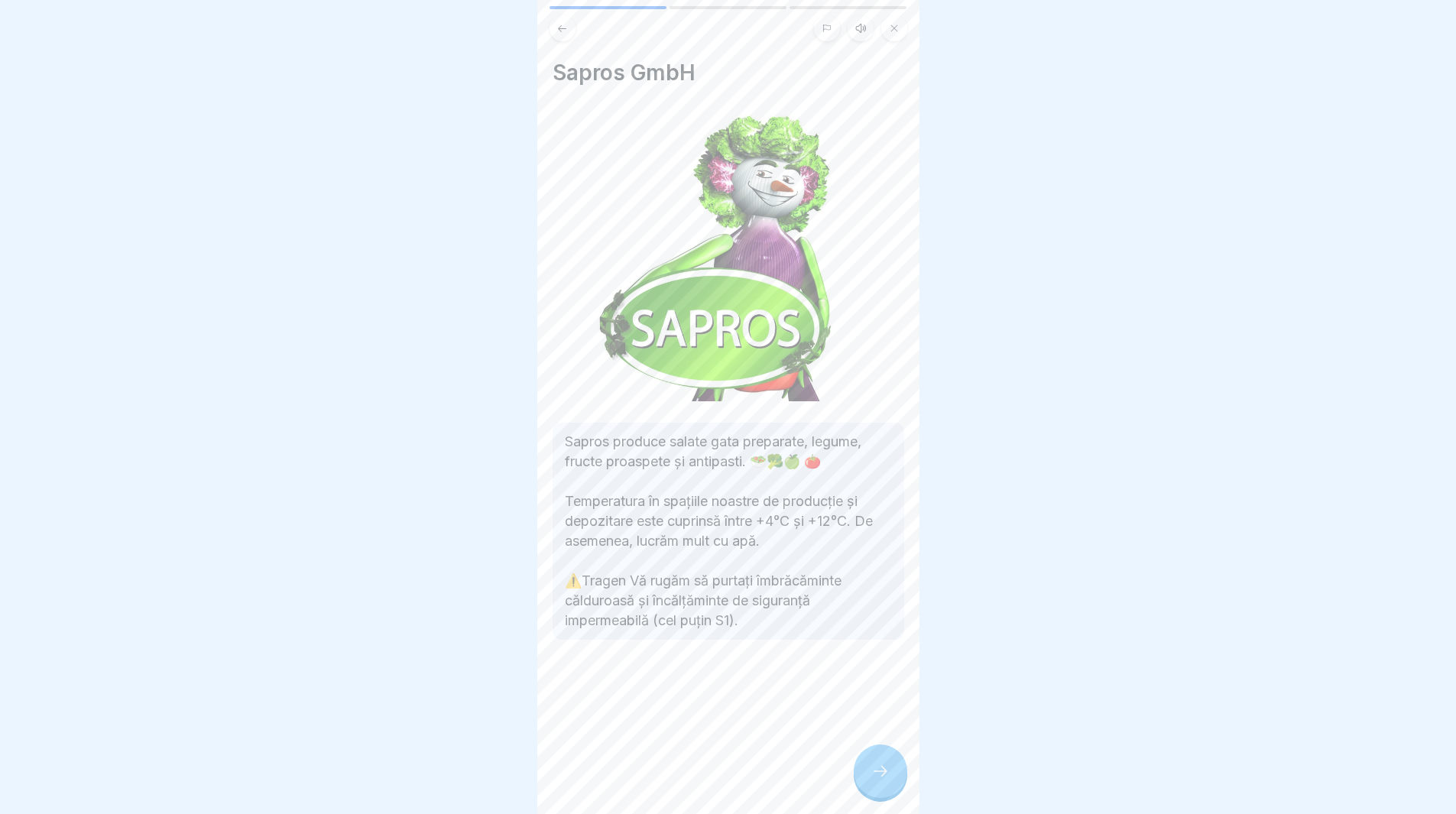
click at [869, 796] on div at bounding box center [880, 770] width 53 height 53
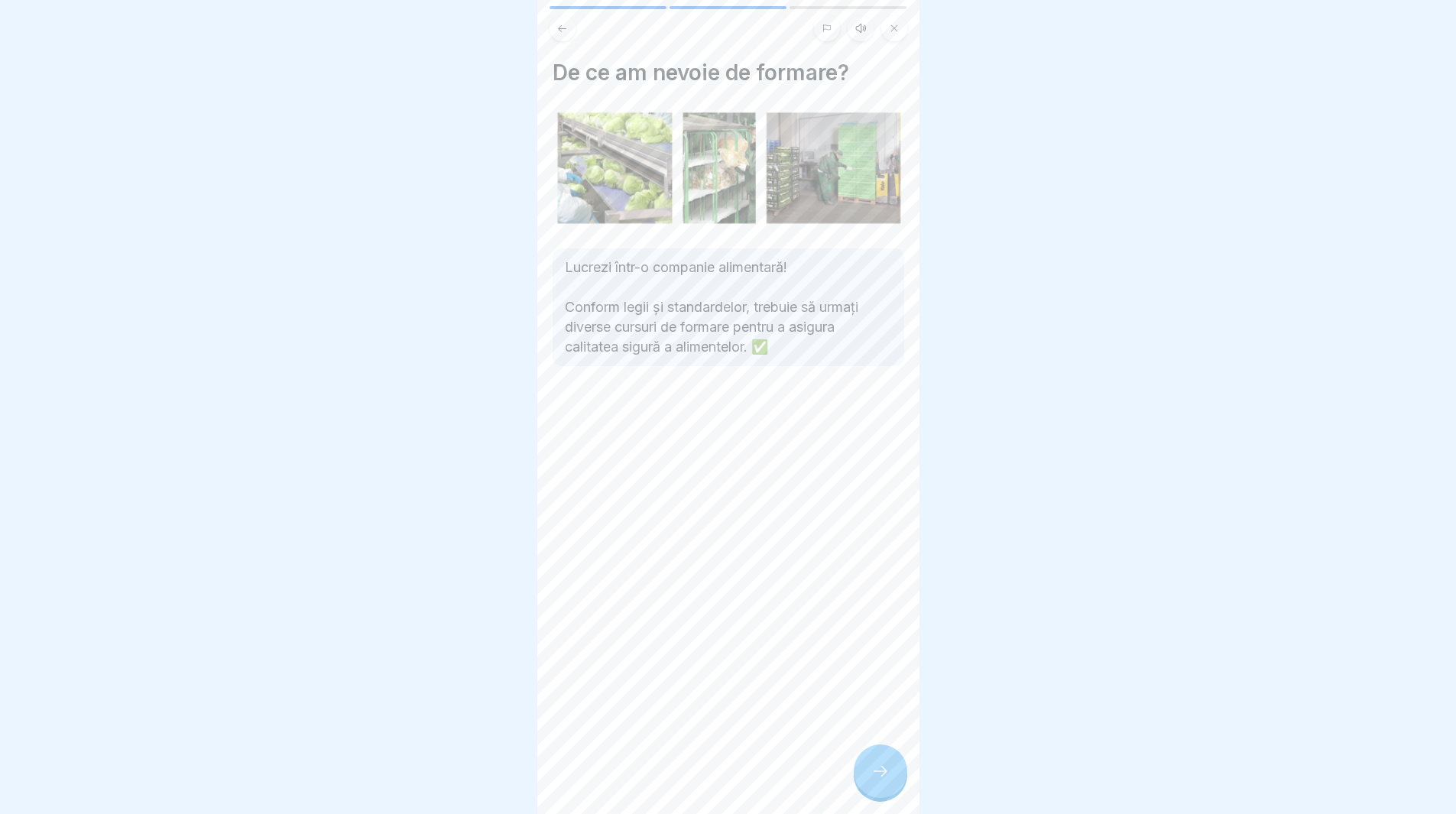
click at [868, 779] on div at bounding box center [880, 770] width 53 height 53
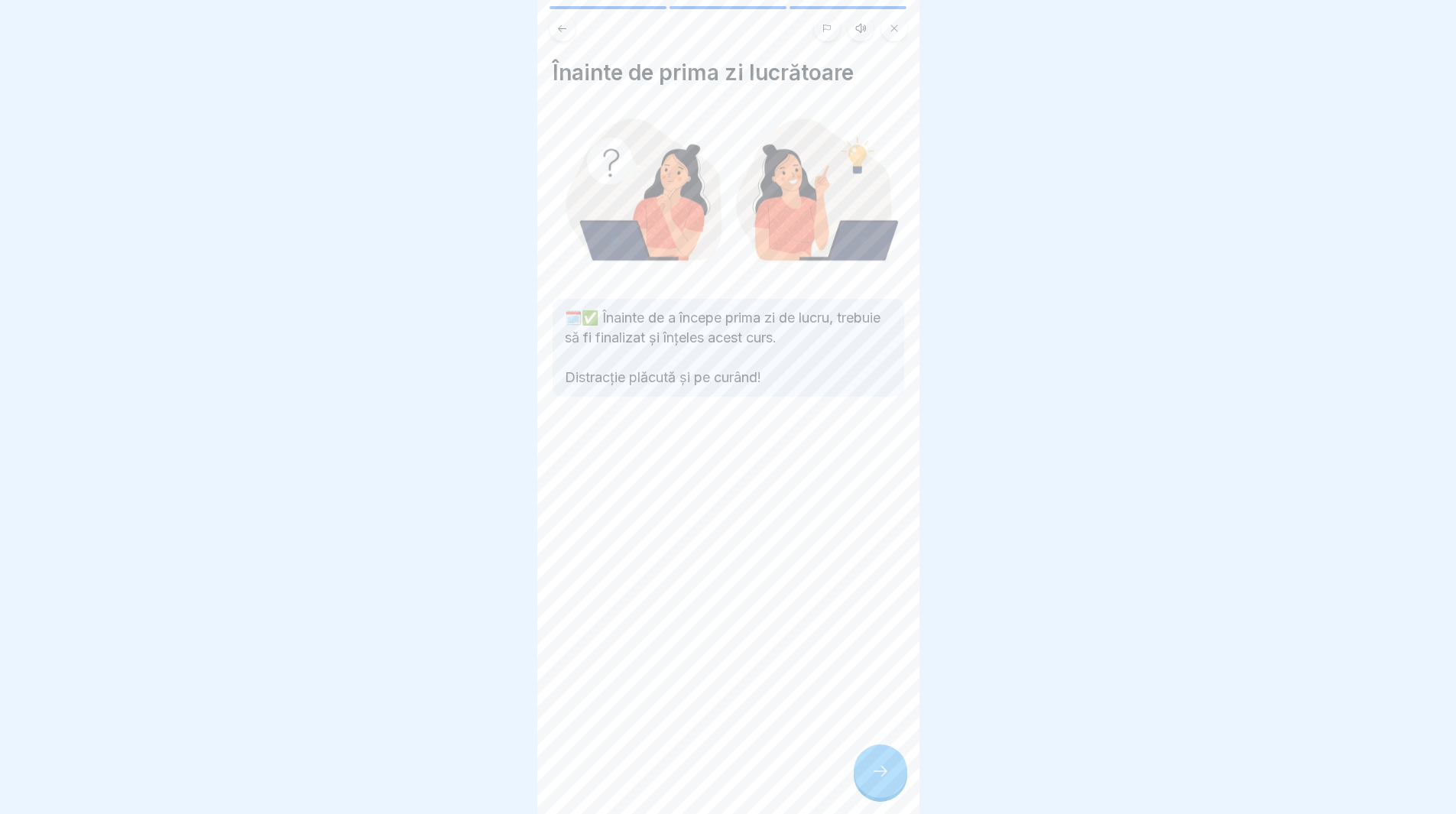
click at [889, 781] on icon at bounding box center [880, 771] width 18 height 18
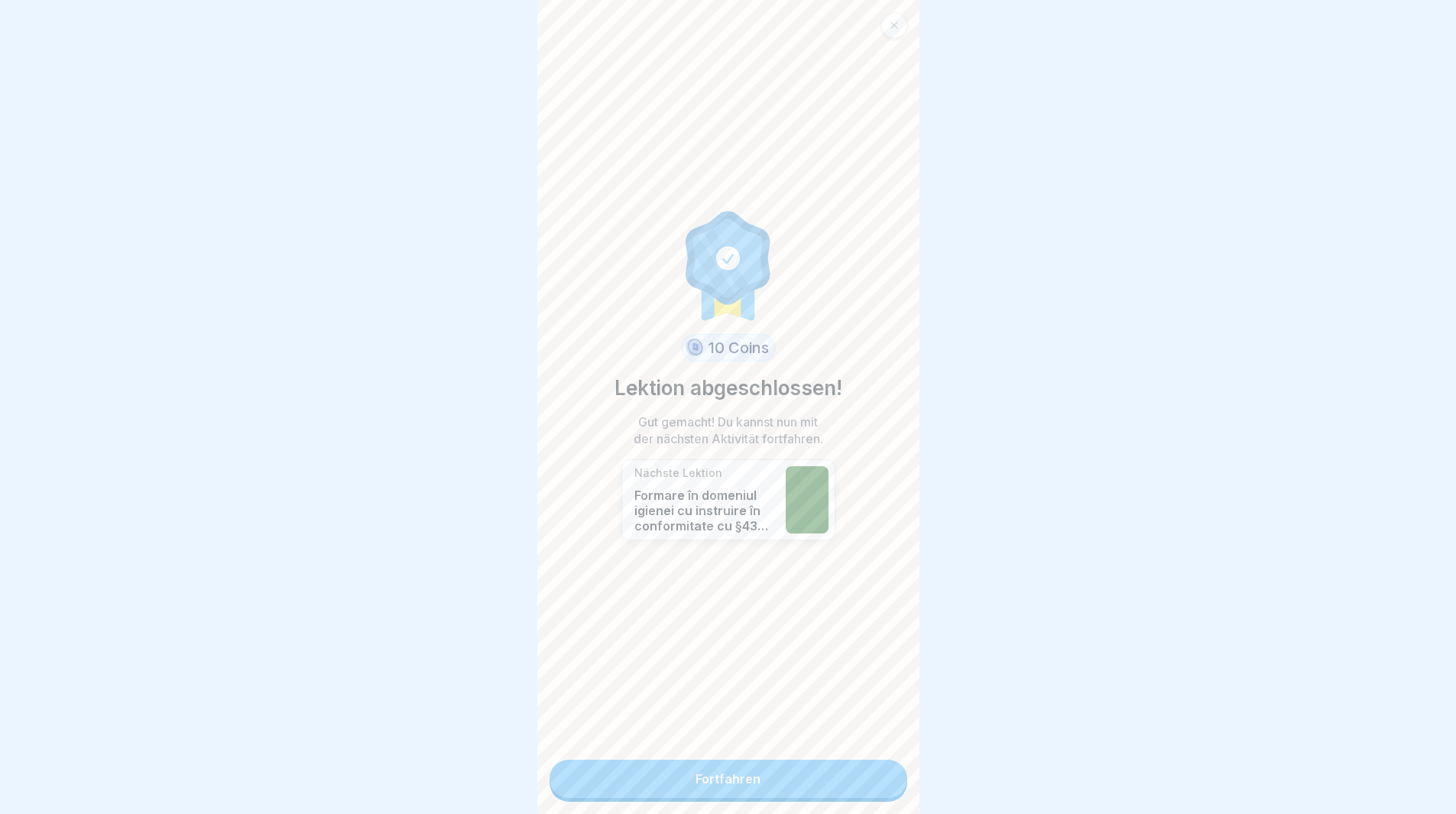
click at [770, 792] on link "Fortfahren" at bounding box center [728, 779] width 358 height 38
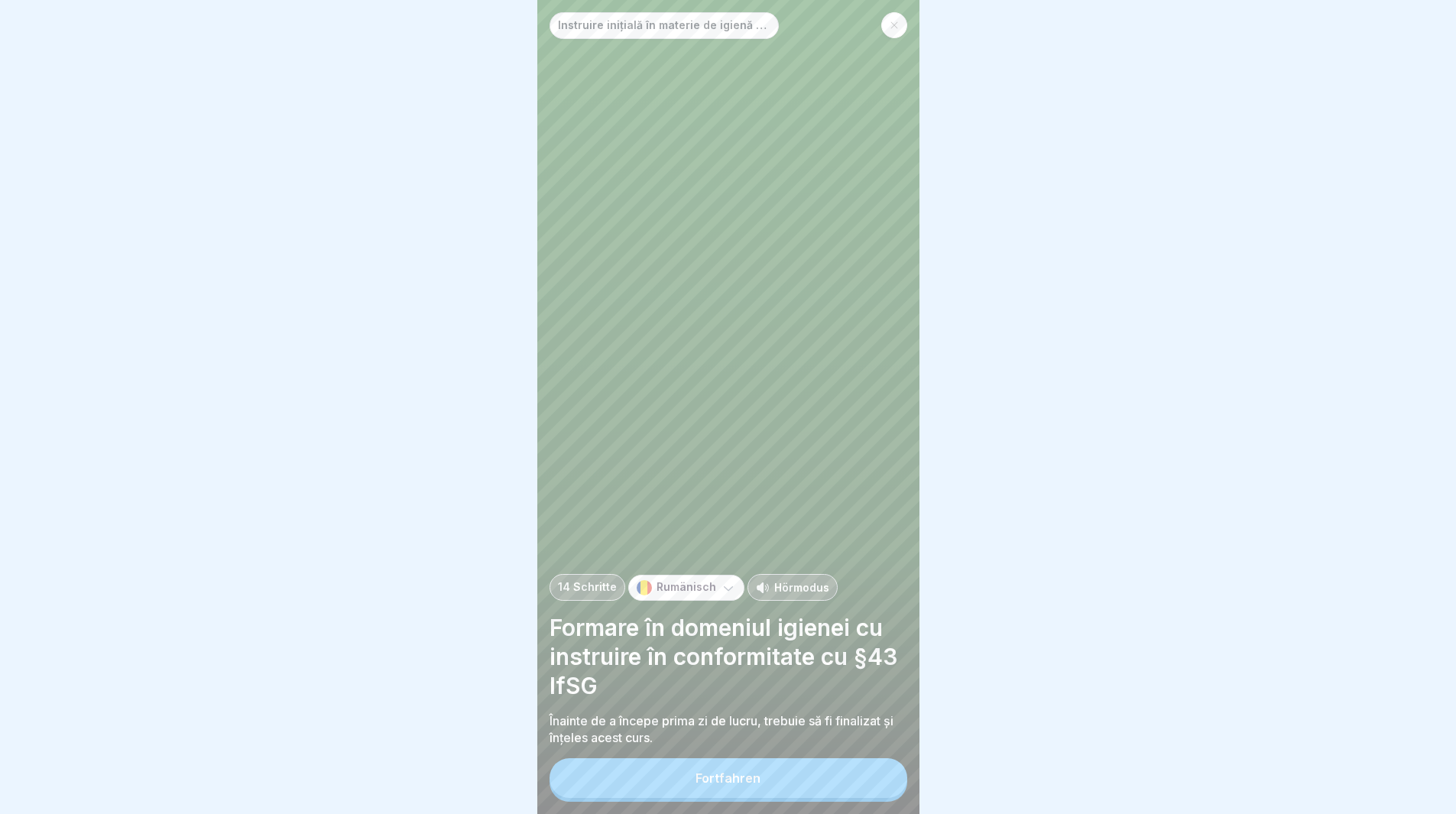
click at [762, 795] on button "Fortfahren" at bounding box center [728, 778] width 358 height 40
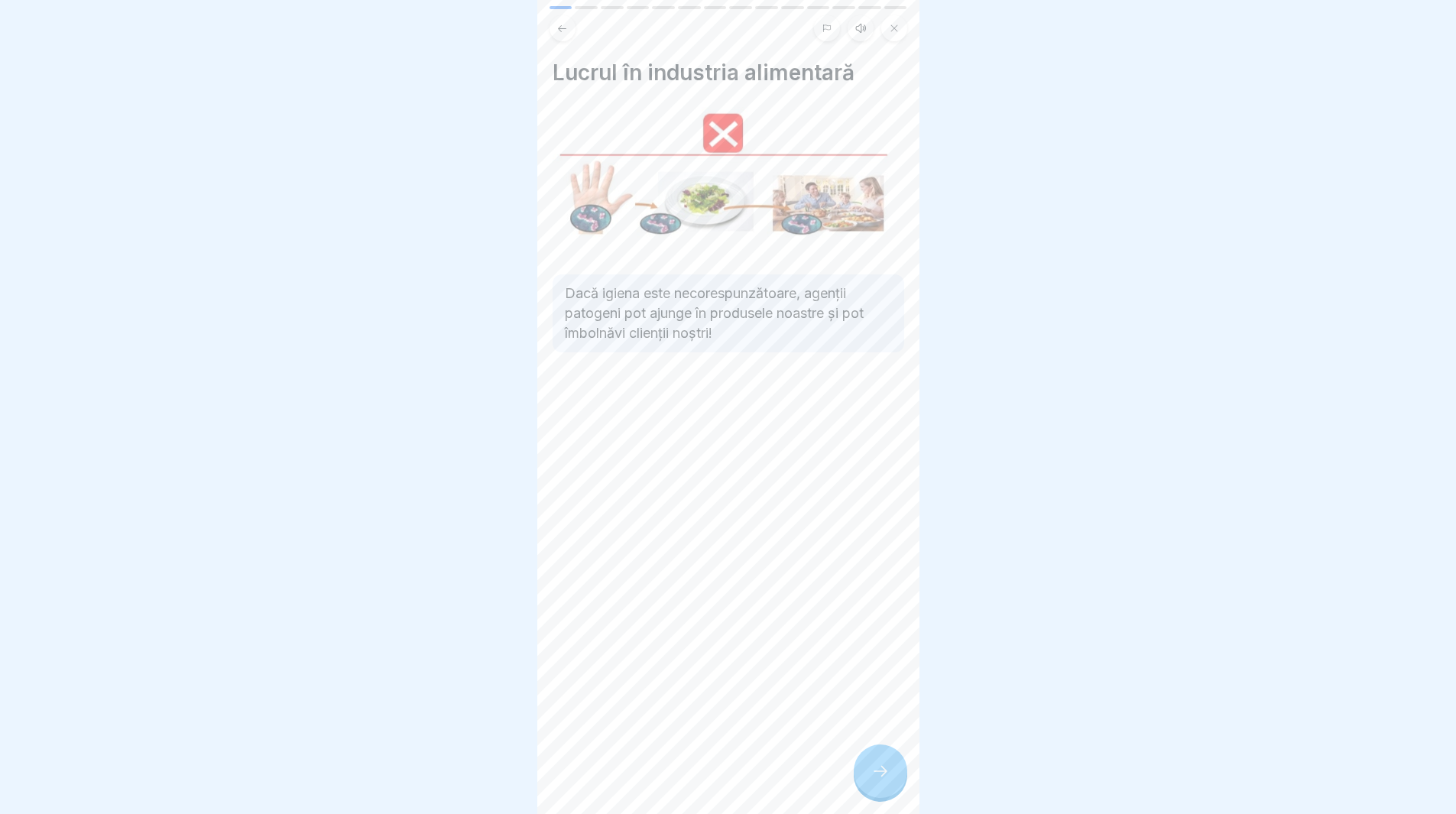
click at [874, 781] on icon at bounding box center [880, 771] width 18 height 18
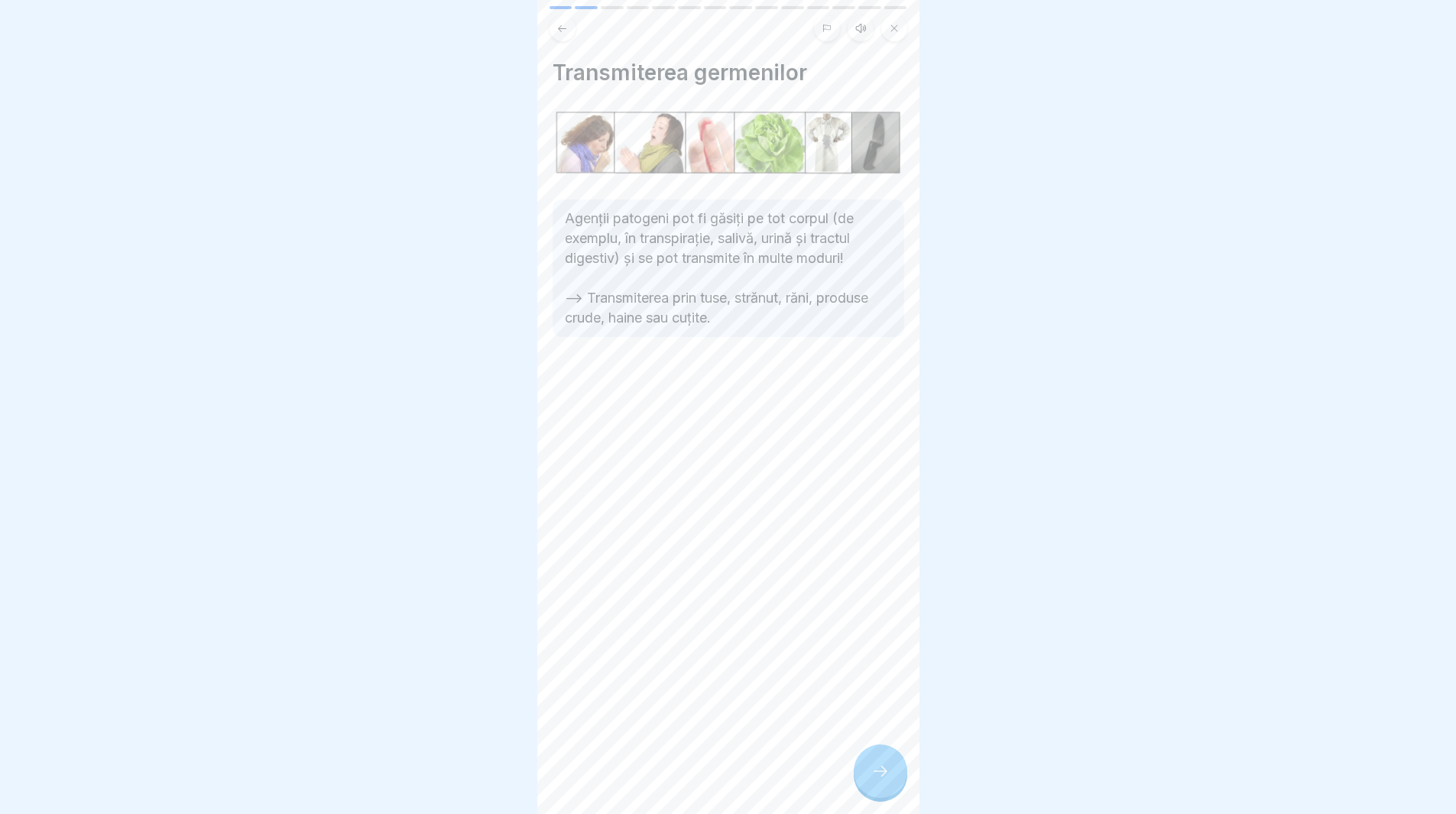
click at [867, 784] on div at bounding box center [880, 770] width 53 height 53
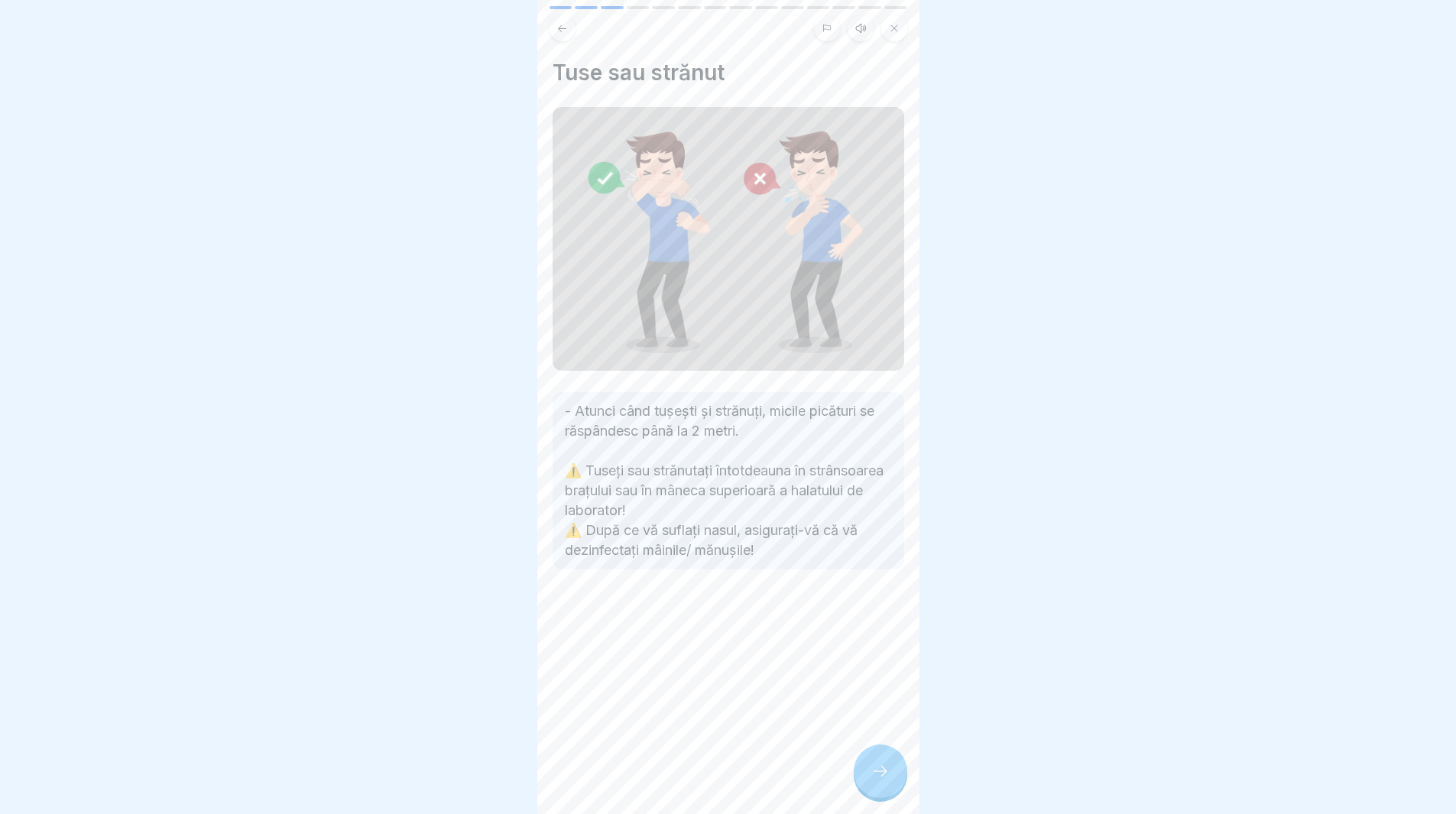
click at [857, 783] on div at bounding box center [880, 770] width 53 height 53
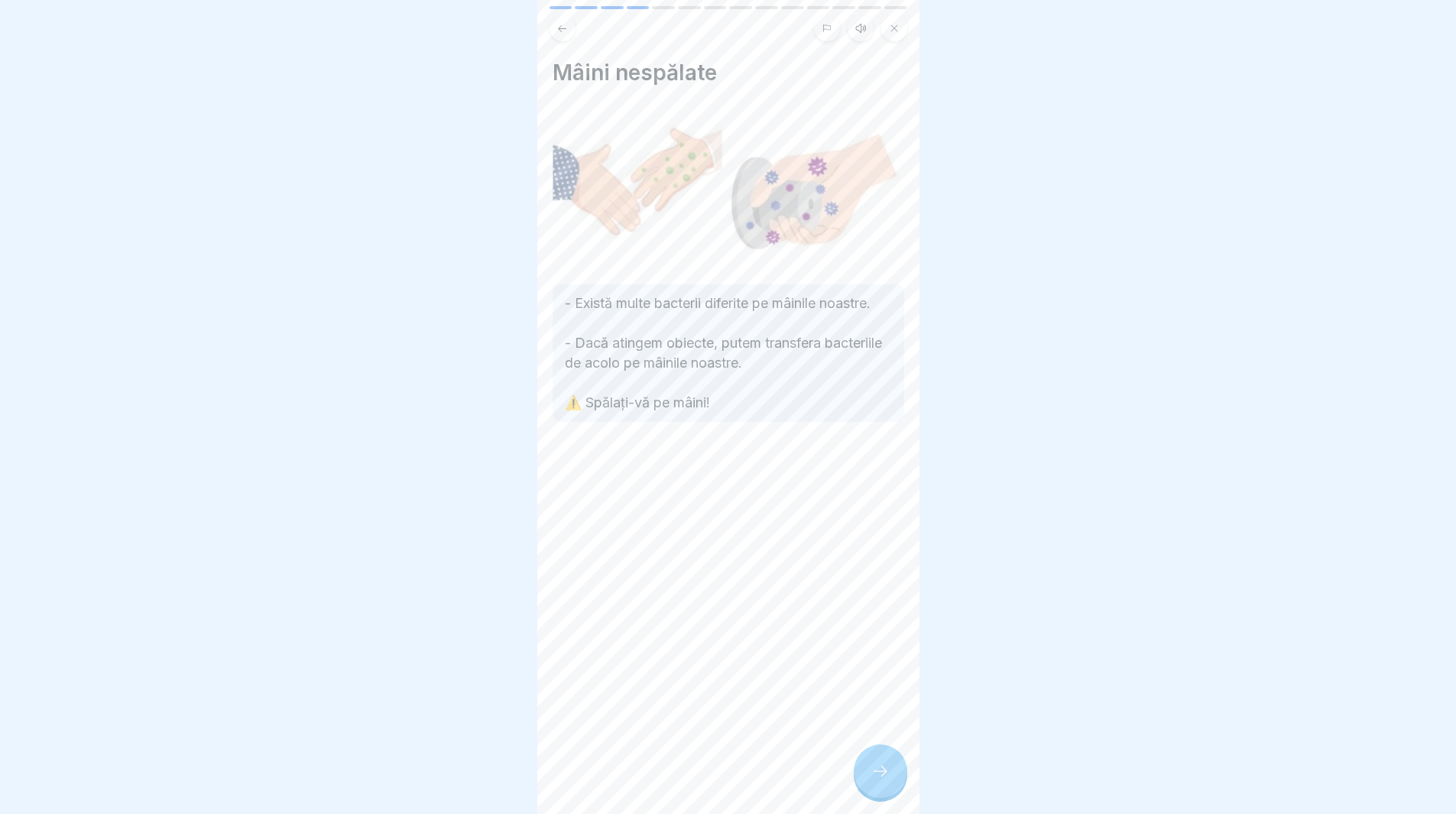
click at [866, 773] on div at bounding box center [880, 770] width 53 height 53
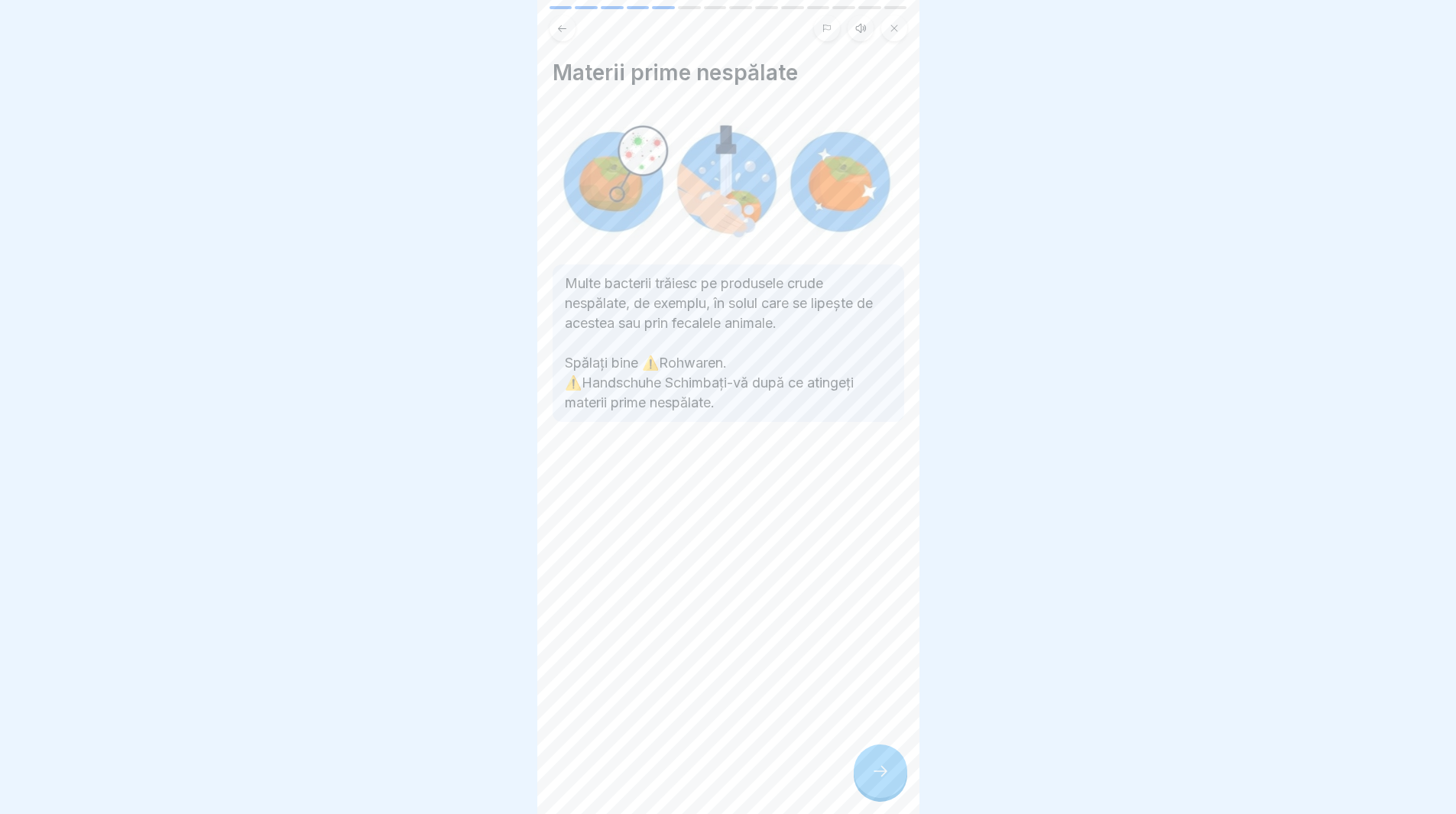
click at [866, 774] on div at bounding box center [880, 770] width 53 height 53
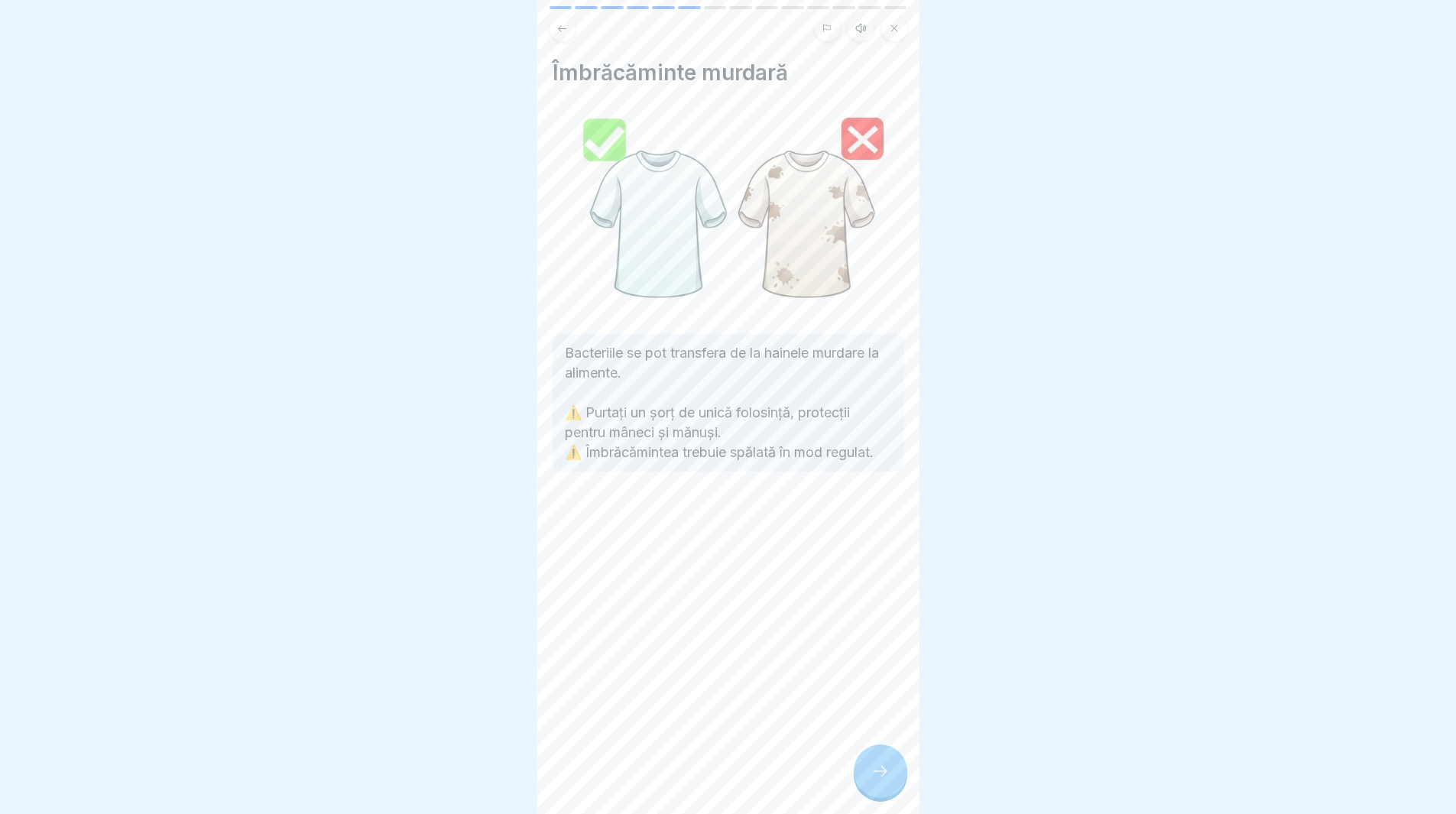
click at [866, 773] on div at bounding box center [880, 770] width 53 height 53
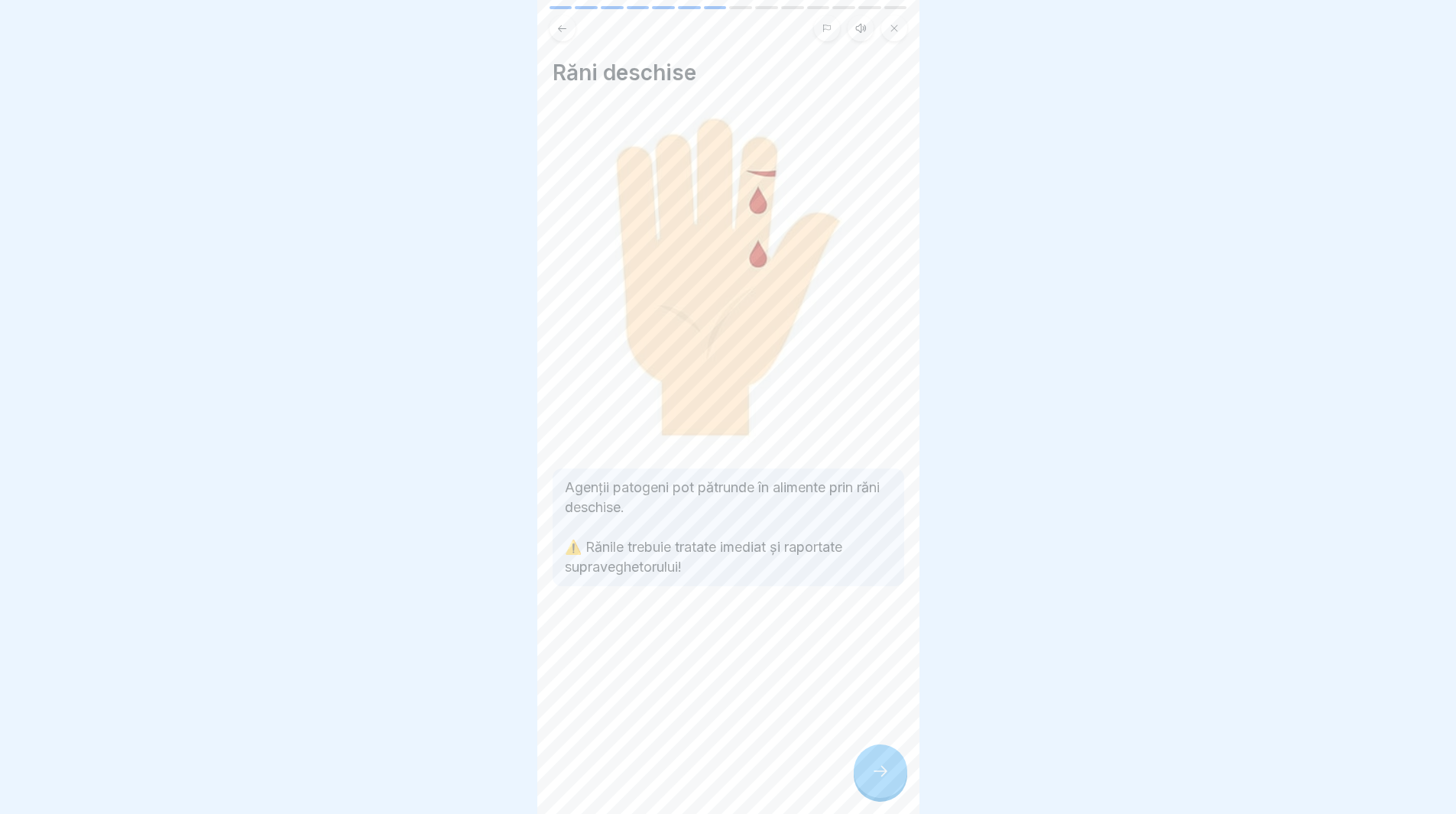
click at [865, 770] on div at bounding box center [880, 770] width 53 height 53
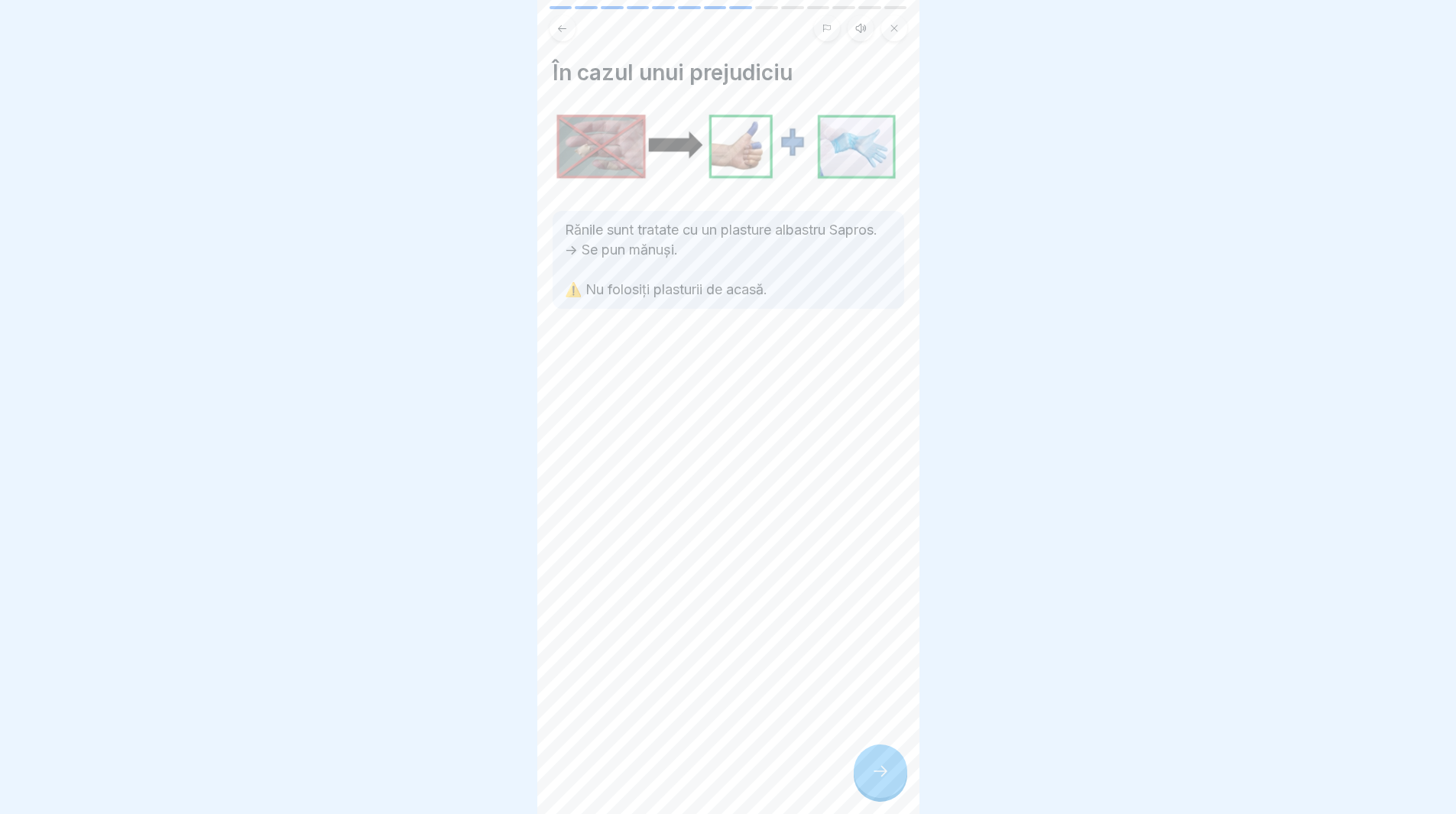
click at [865, 770] on div at bounding box center [880, 770] width 53 height 53
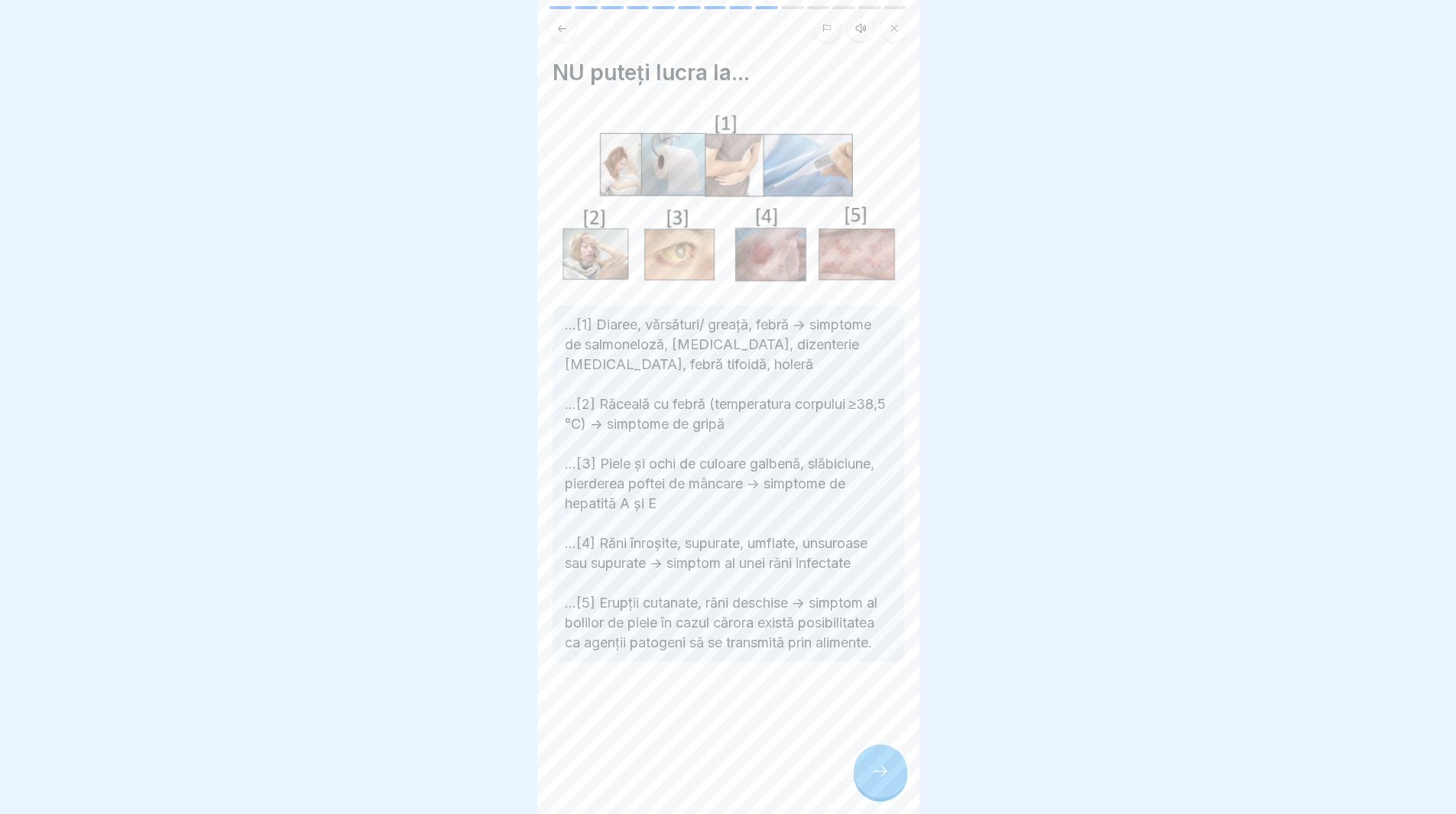
click at [898, 793] on div at bounding box center [880, 770] width 53 height 53
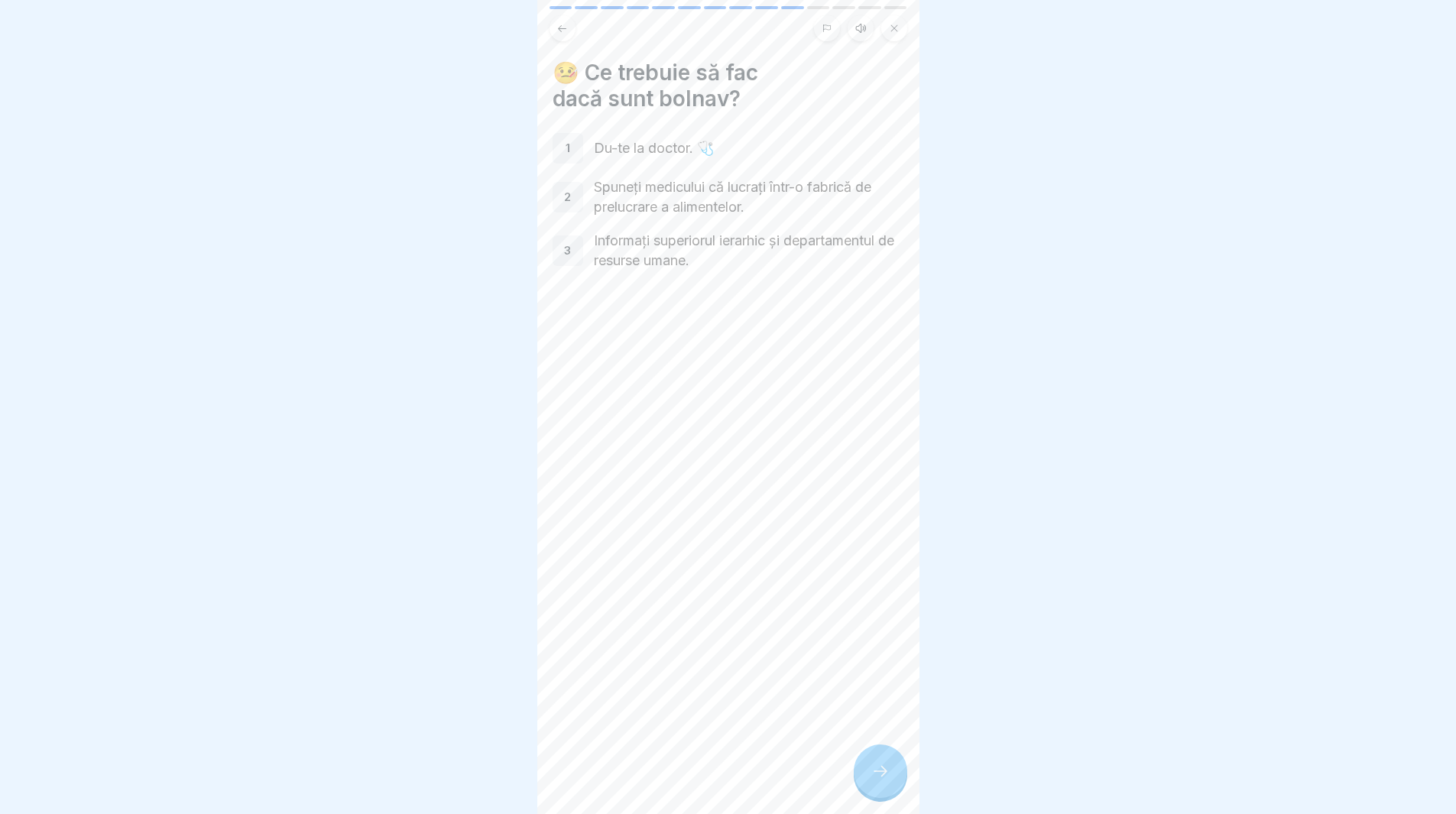
click at [887, 781] on icon at bounding box center [880, 771] width 18 height 18
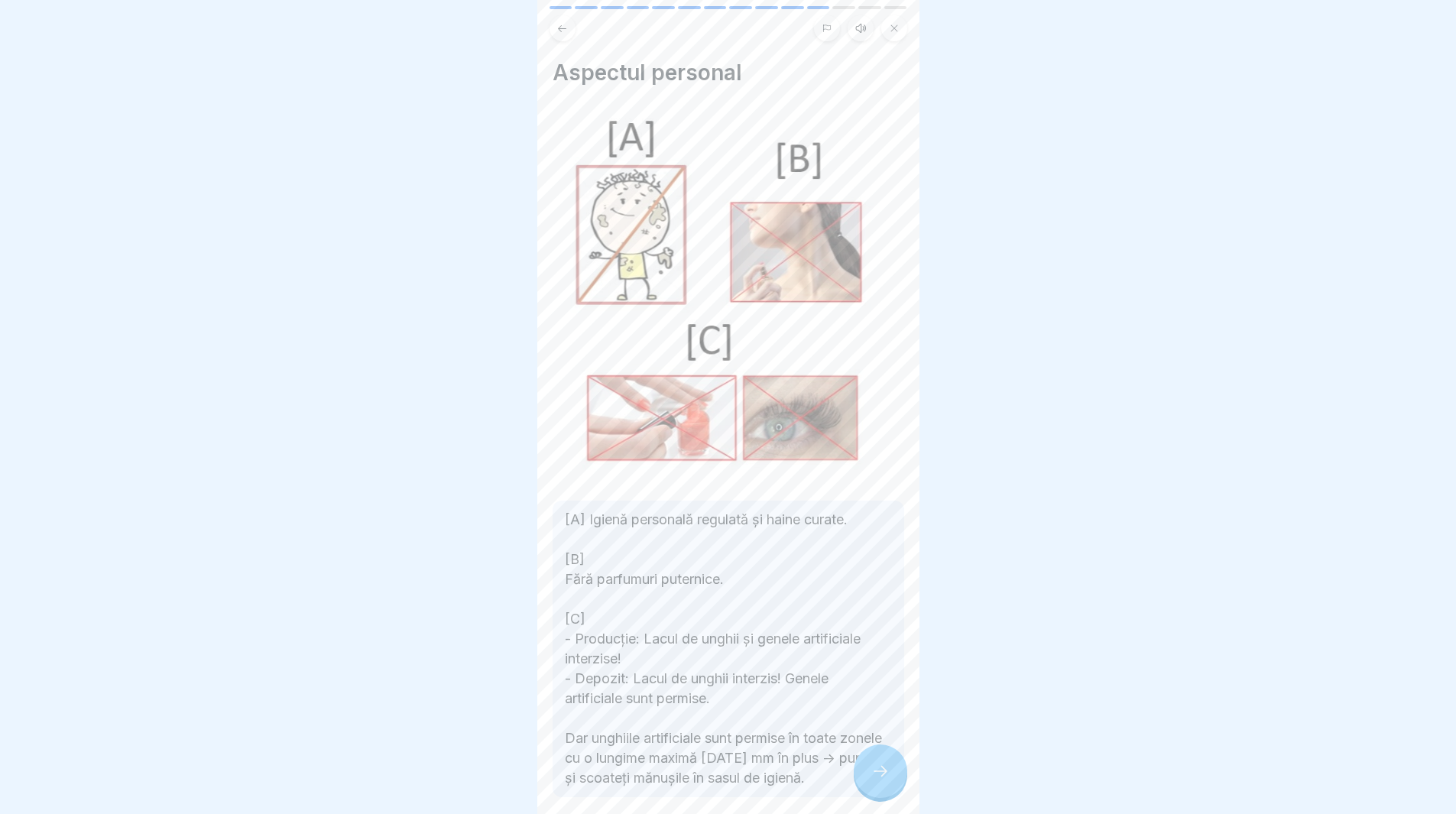
click at [886, 781] on icon at bounding box center [880, 771] width 18 height 18
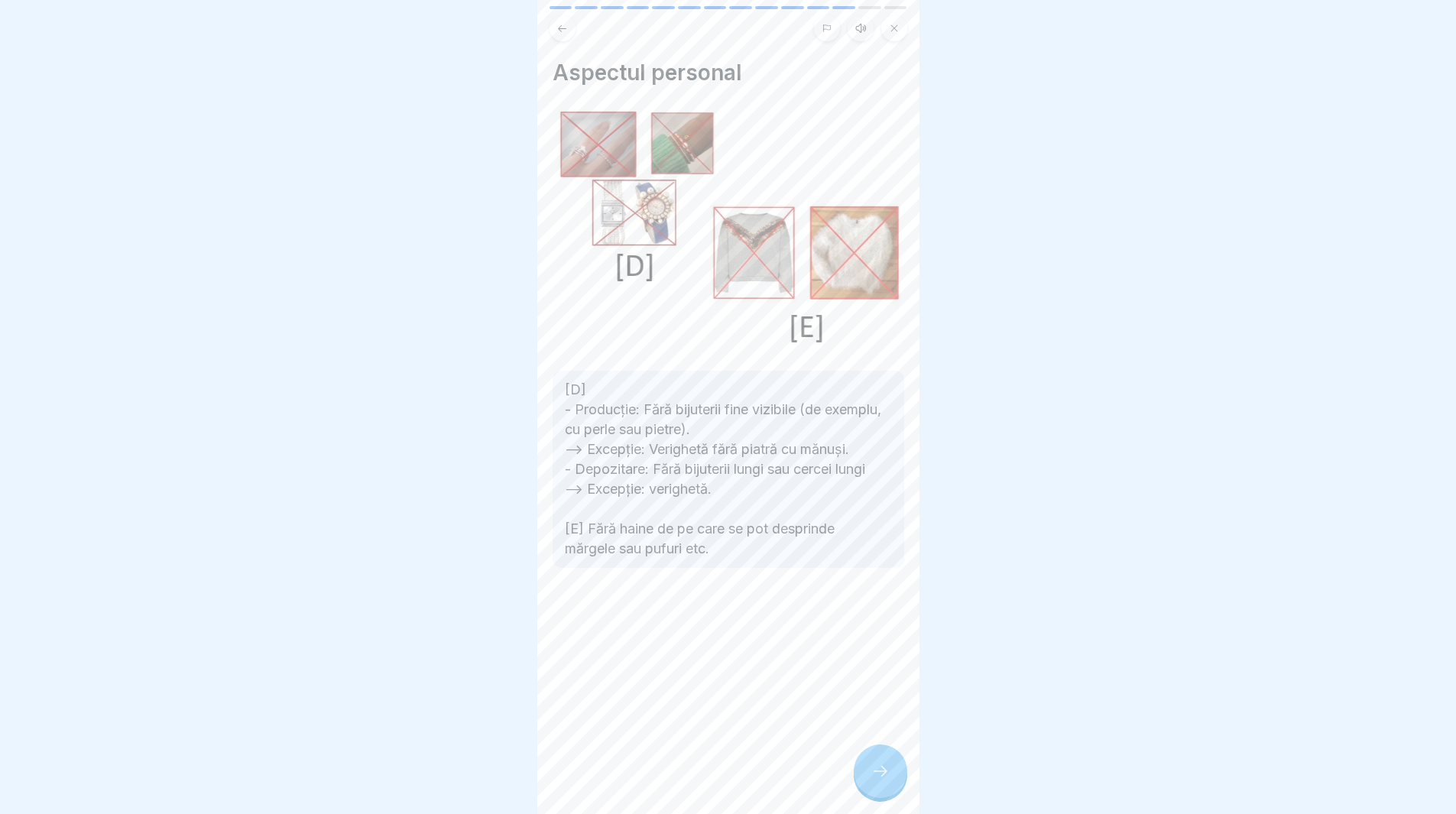
click at [881, 781] on icon at bounding box center [880, 771] width 18 height 18
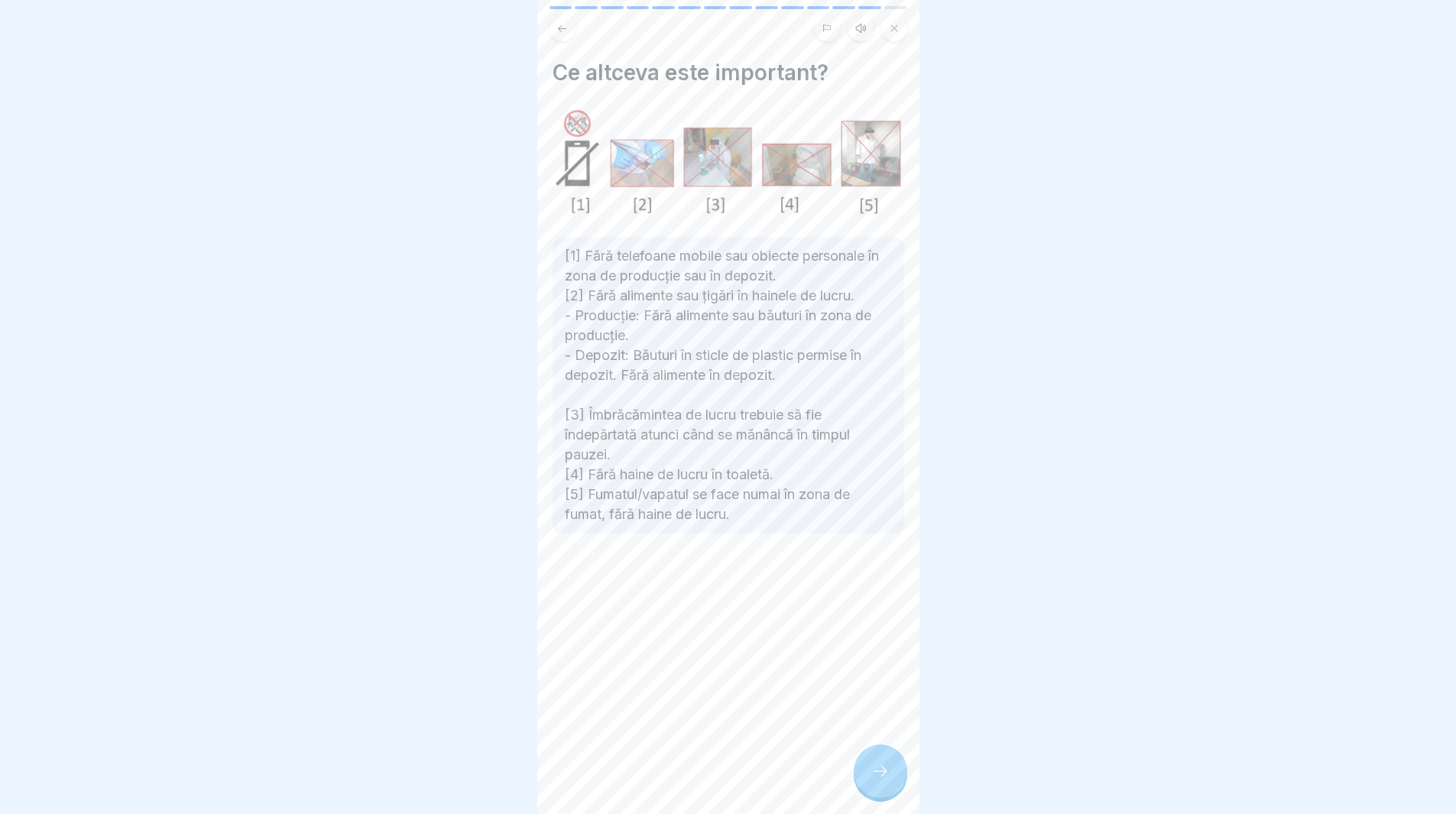
click at [882, 775] on div at bounding box center [880, 770] width 53 height 53
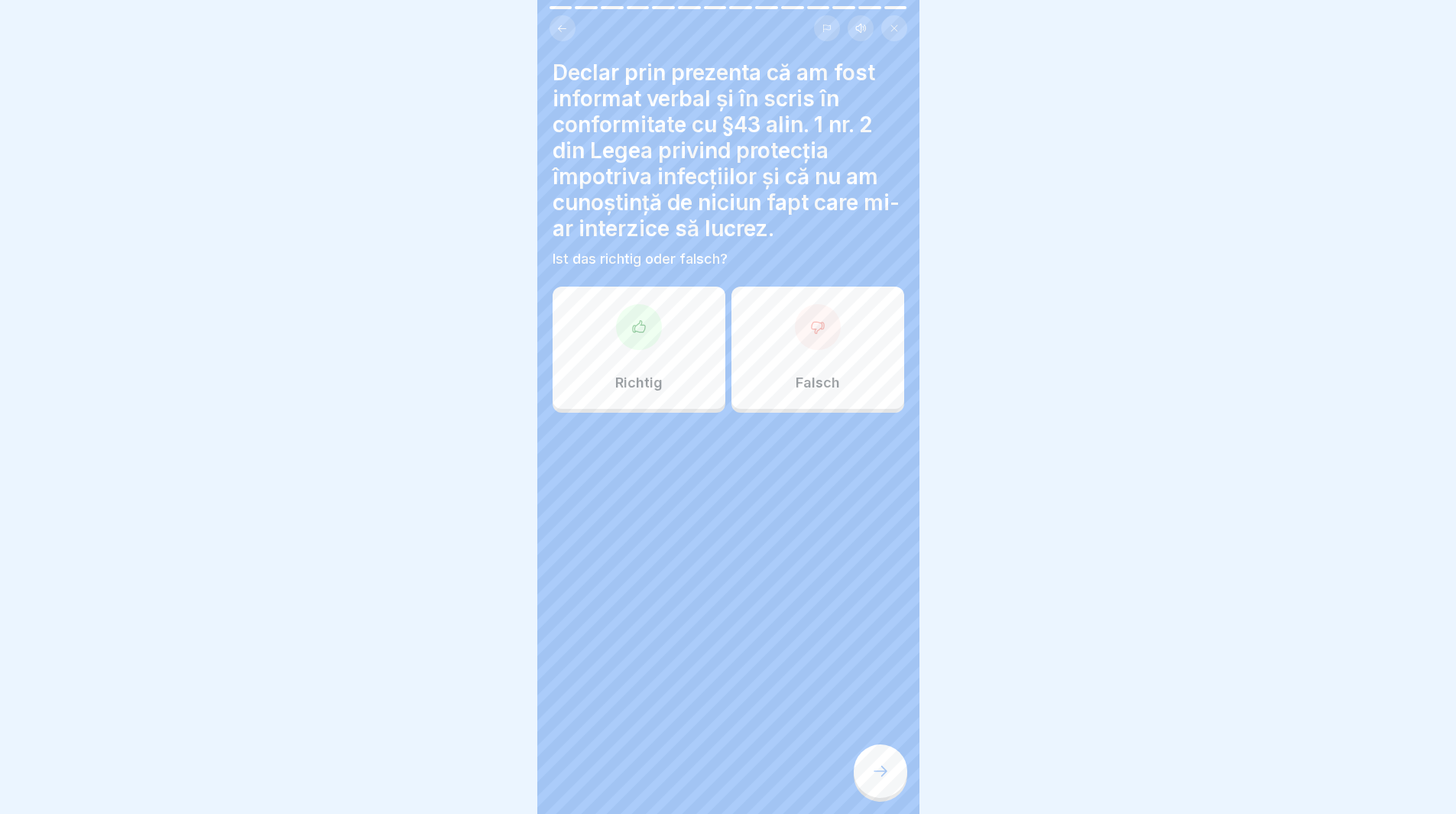
click at [646, 328] on div at bounding box center [640, 327] width 46 height 46
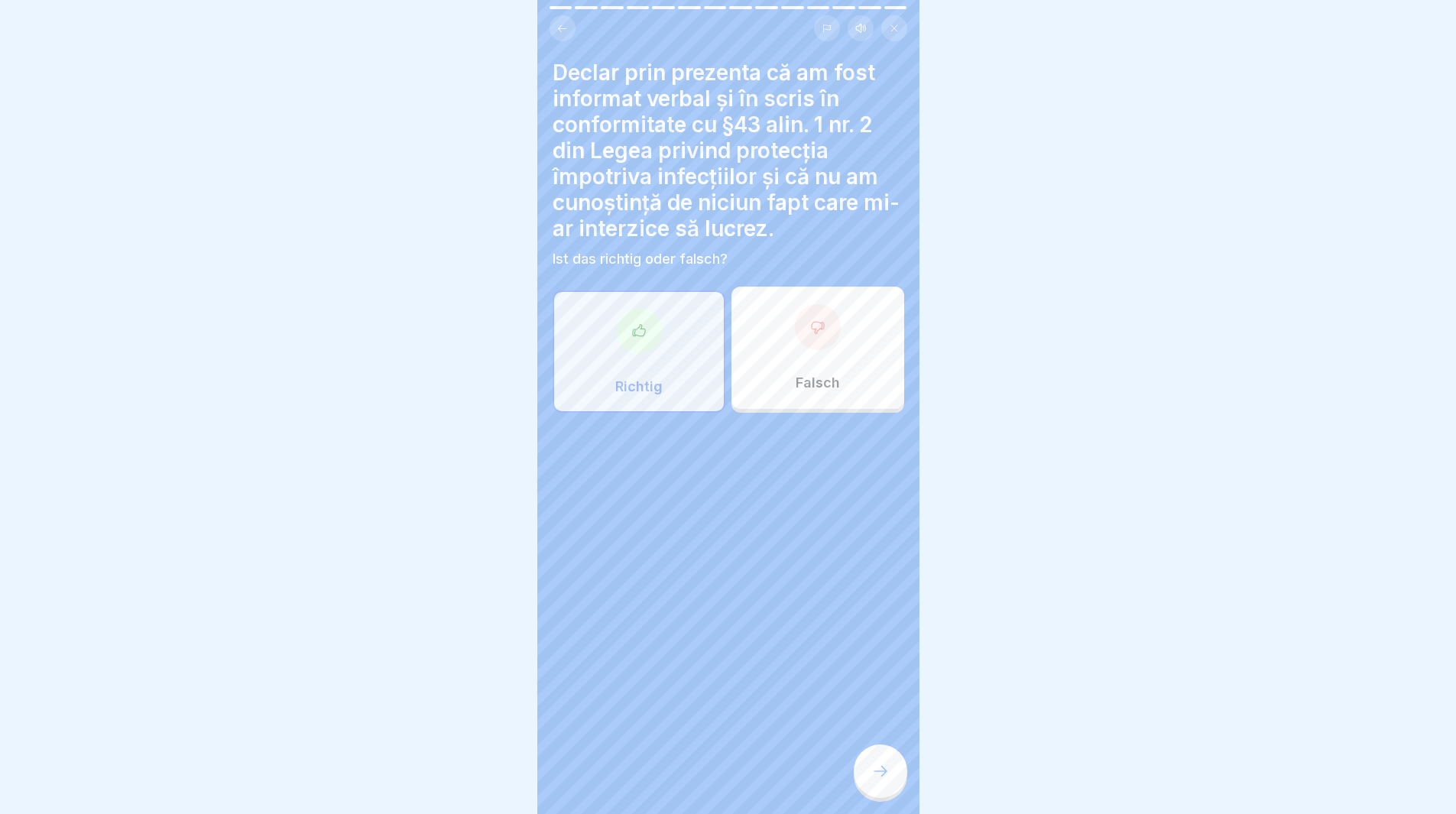
click at [866, 785] on div at bounding box center [880, 770] width 53 height 53
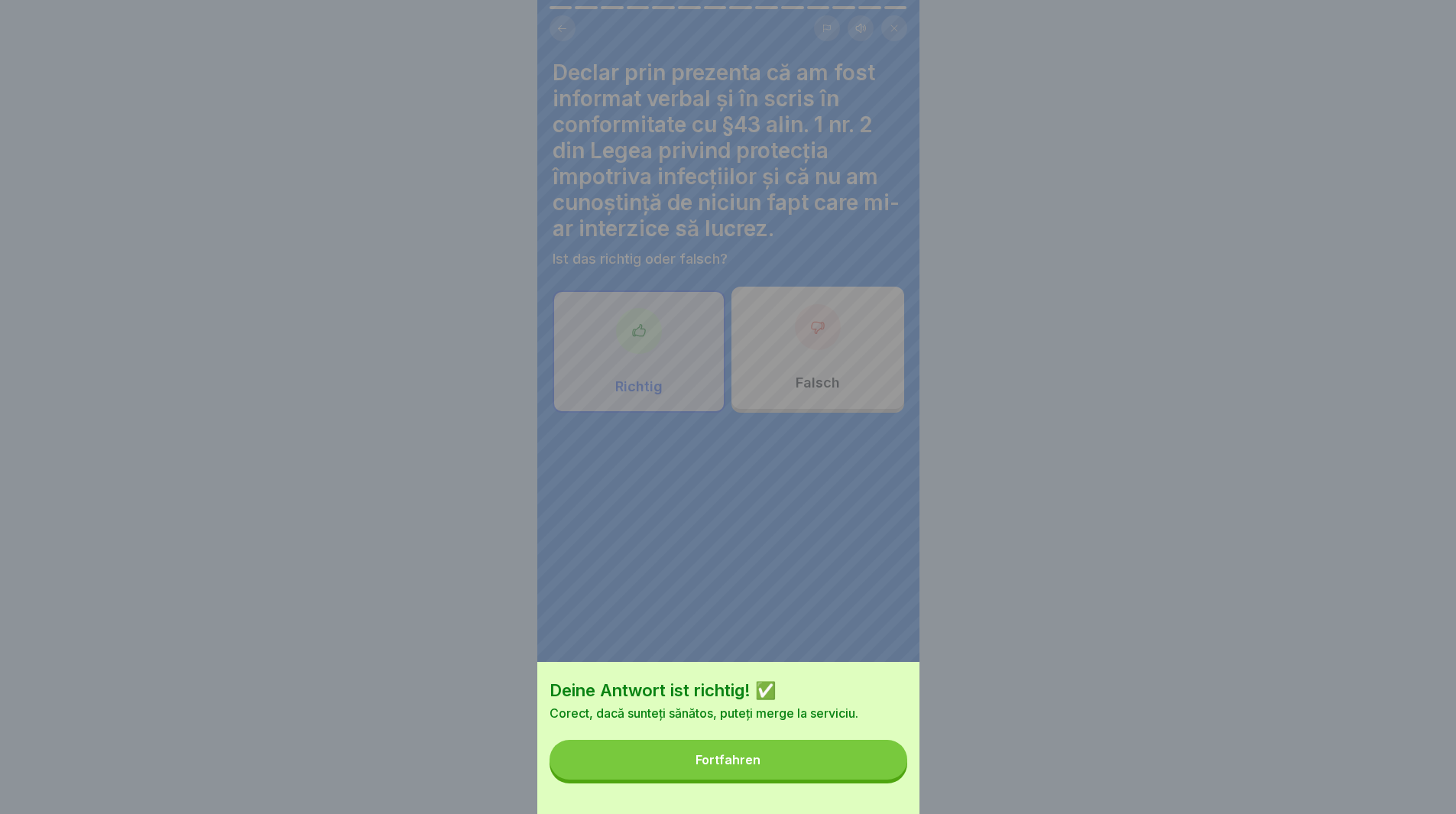
click at [831, 770] on button "Fortfahren" at bounding box center [728, 760] width 358 height 40
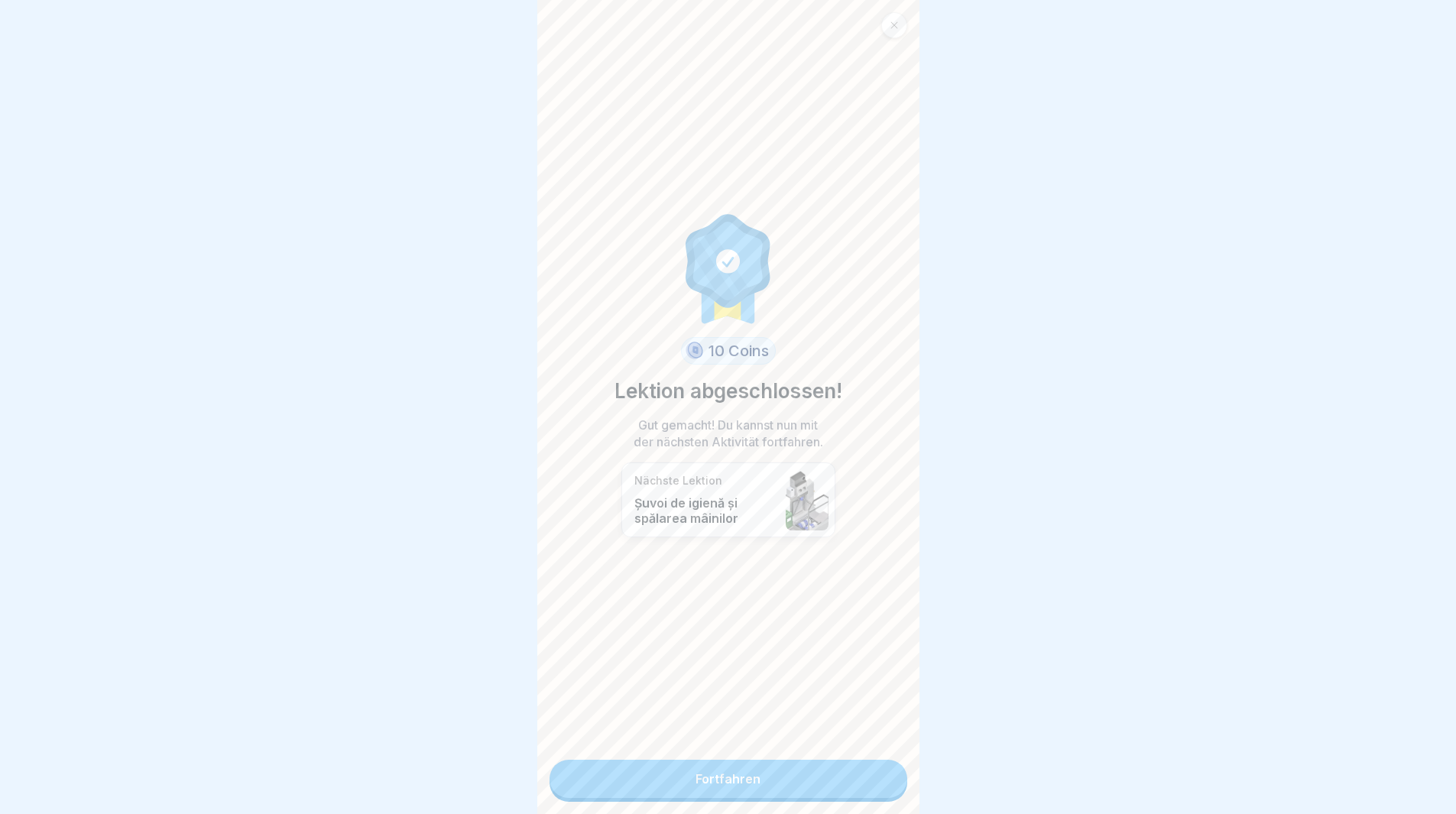
click at [827, 795] on link "Fortfahren" at bounding box center [728, 779] width 358 height 38
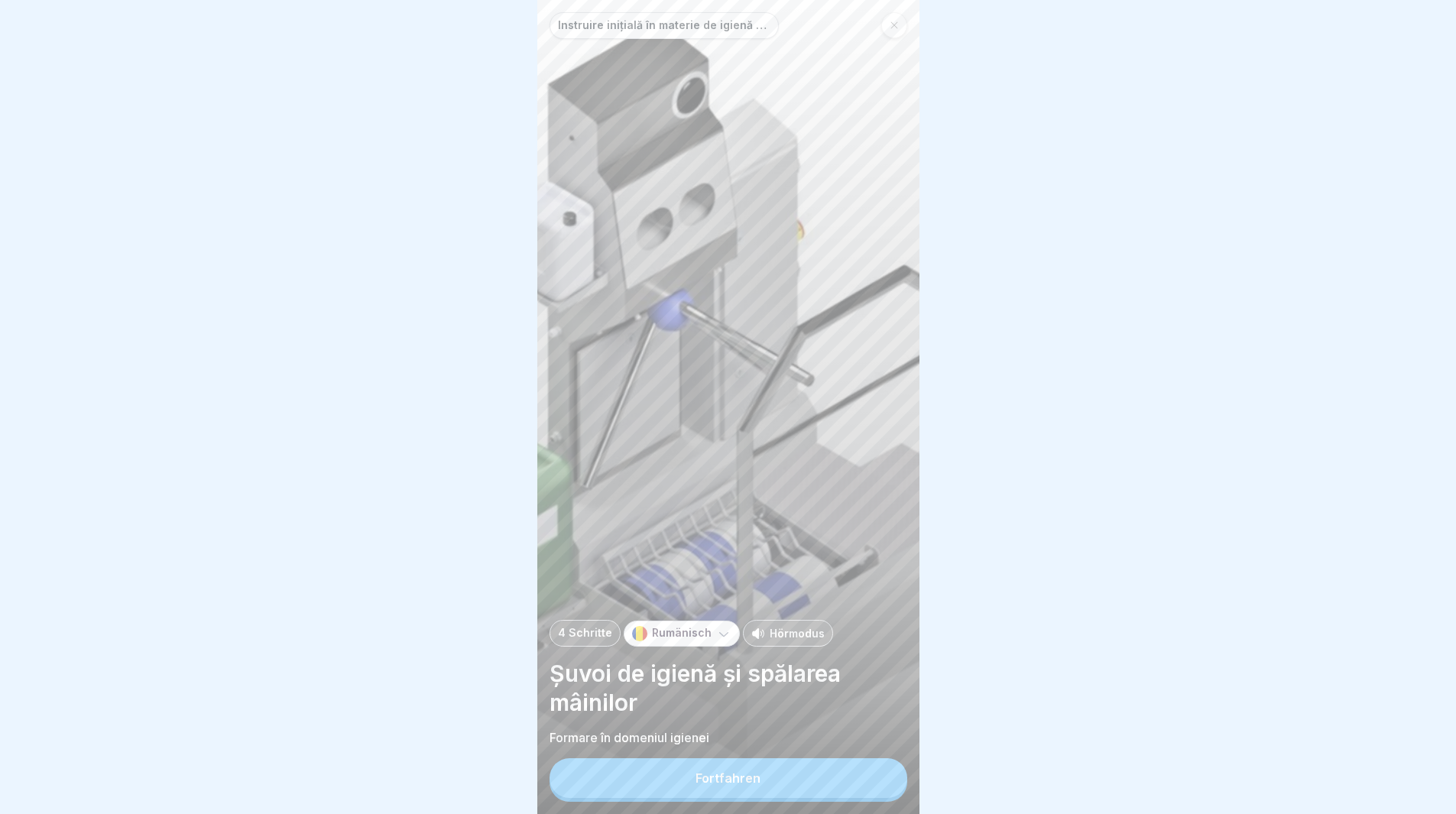
click at [726, 785] on div "Fortfahren" at bounding box center [728, 778] width 65 height 13
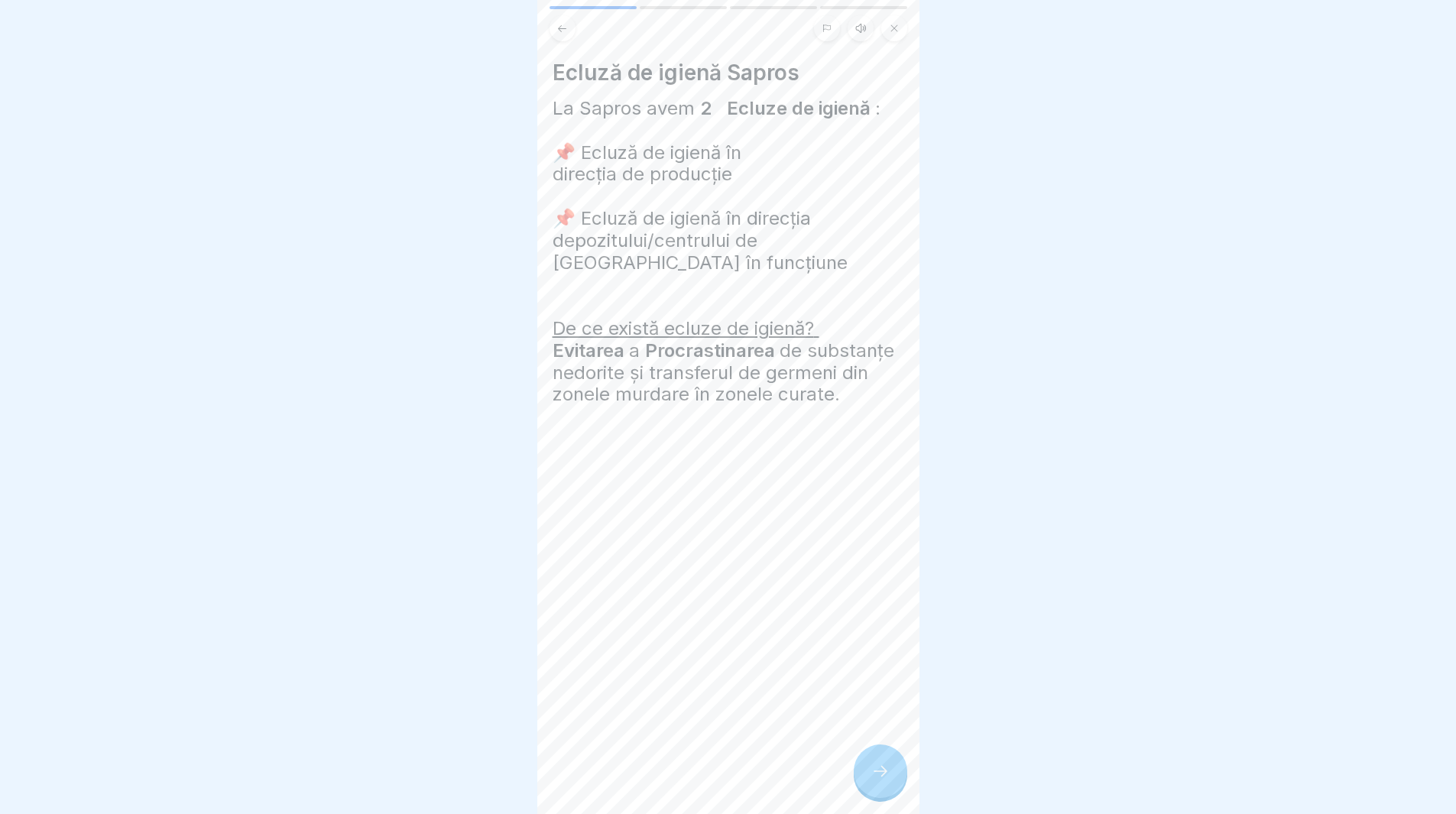
drag, startPoint x: 885, startPoint y: 793, endPoint x: 895, endPoint y: 793, distance: 10.0
click at [888, 793] on div at bounding box center [880, 770] width 53 height 53
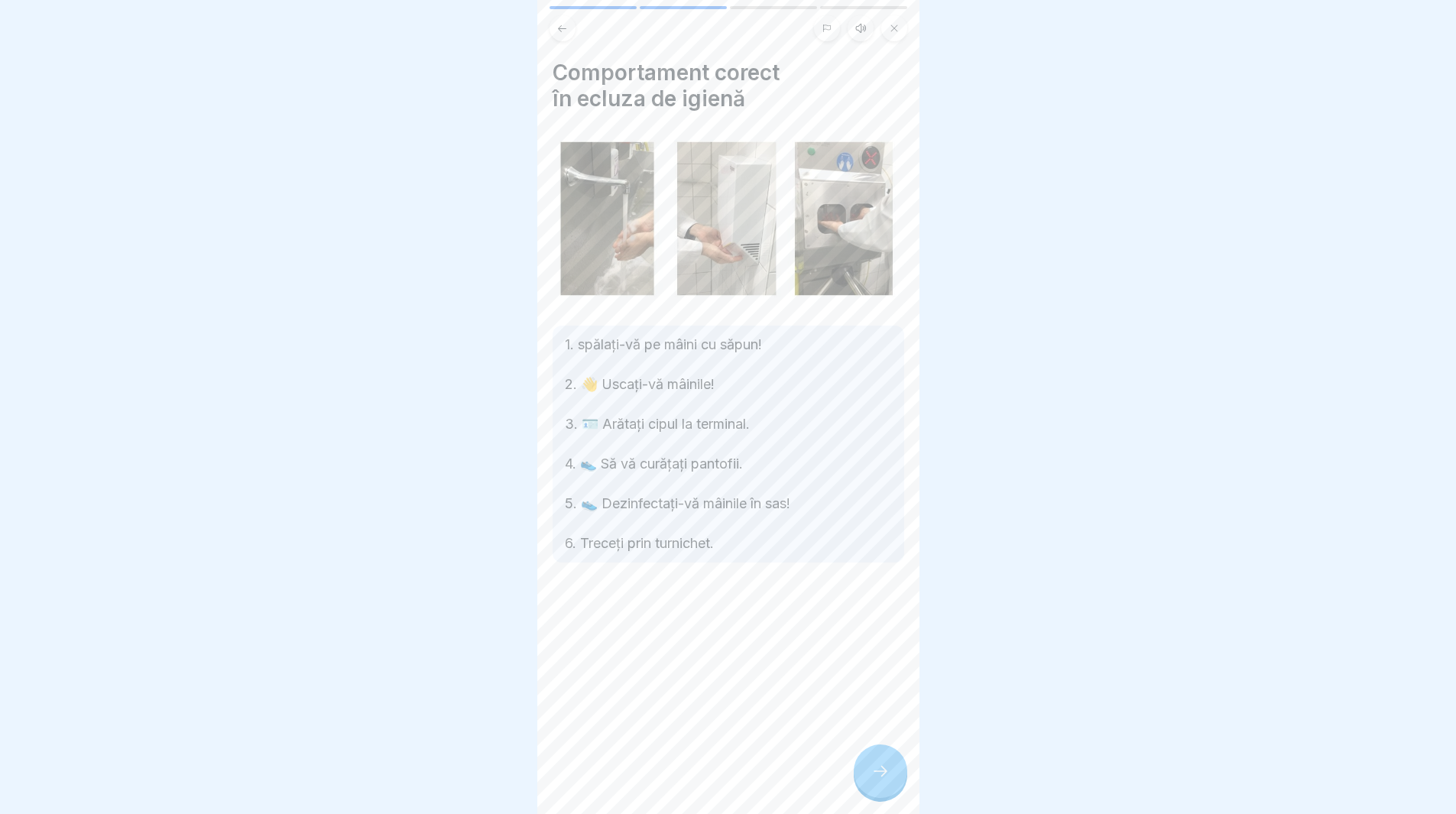
click at [886, 781] on icon at bounding box center [880, 771] width 18 height 18
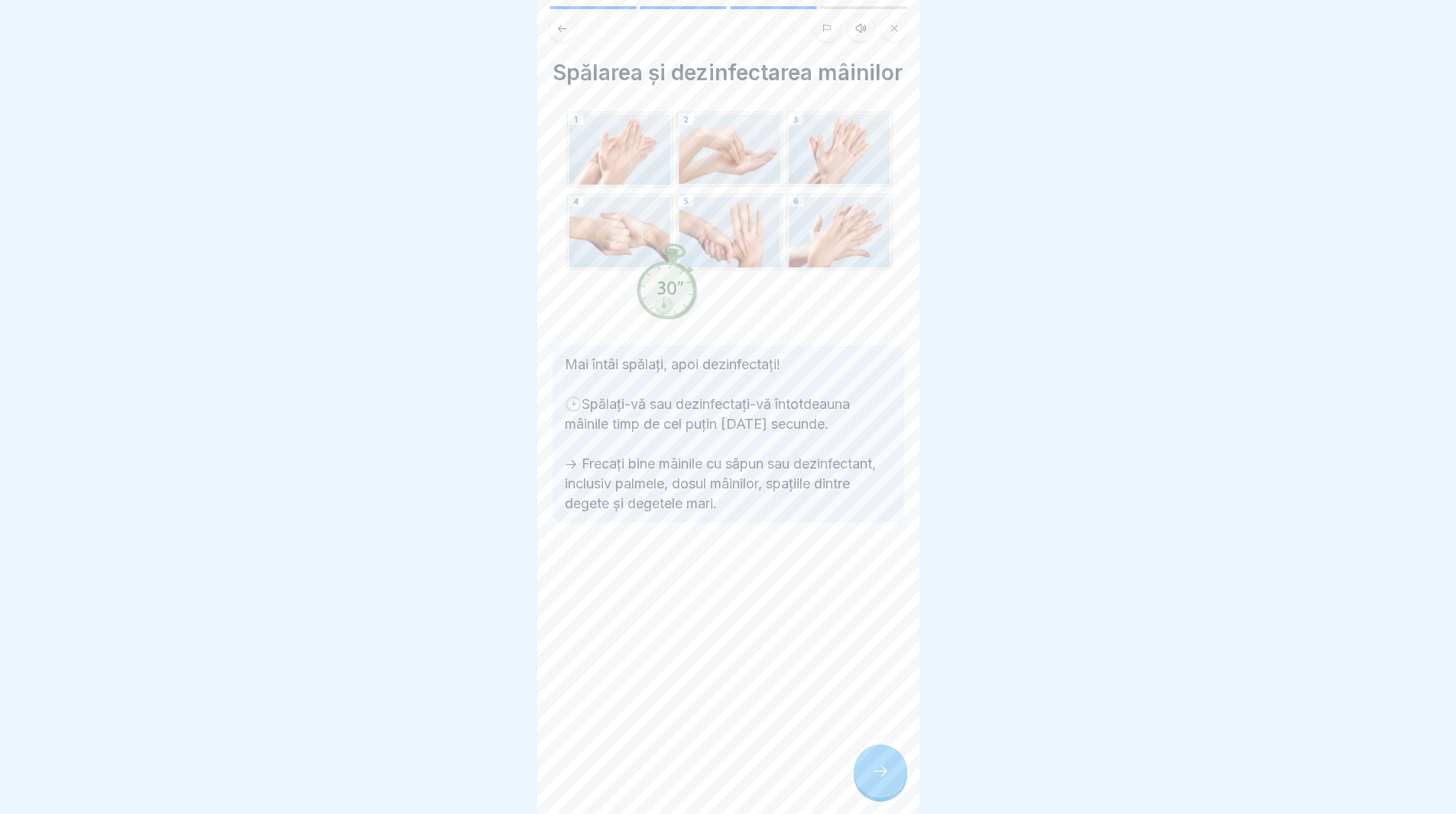
click at [886, 781] on icon at bounding box center [880, 771] width 18 height 18
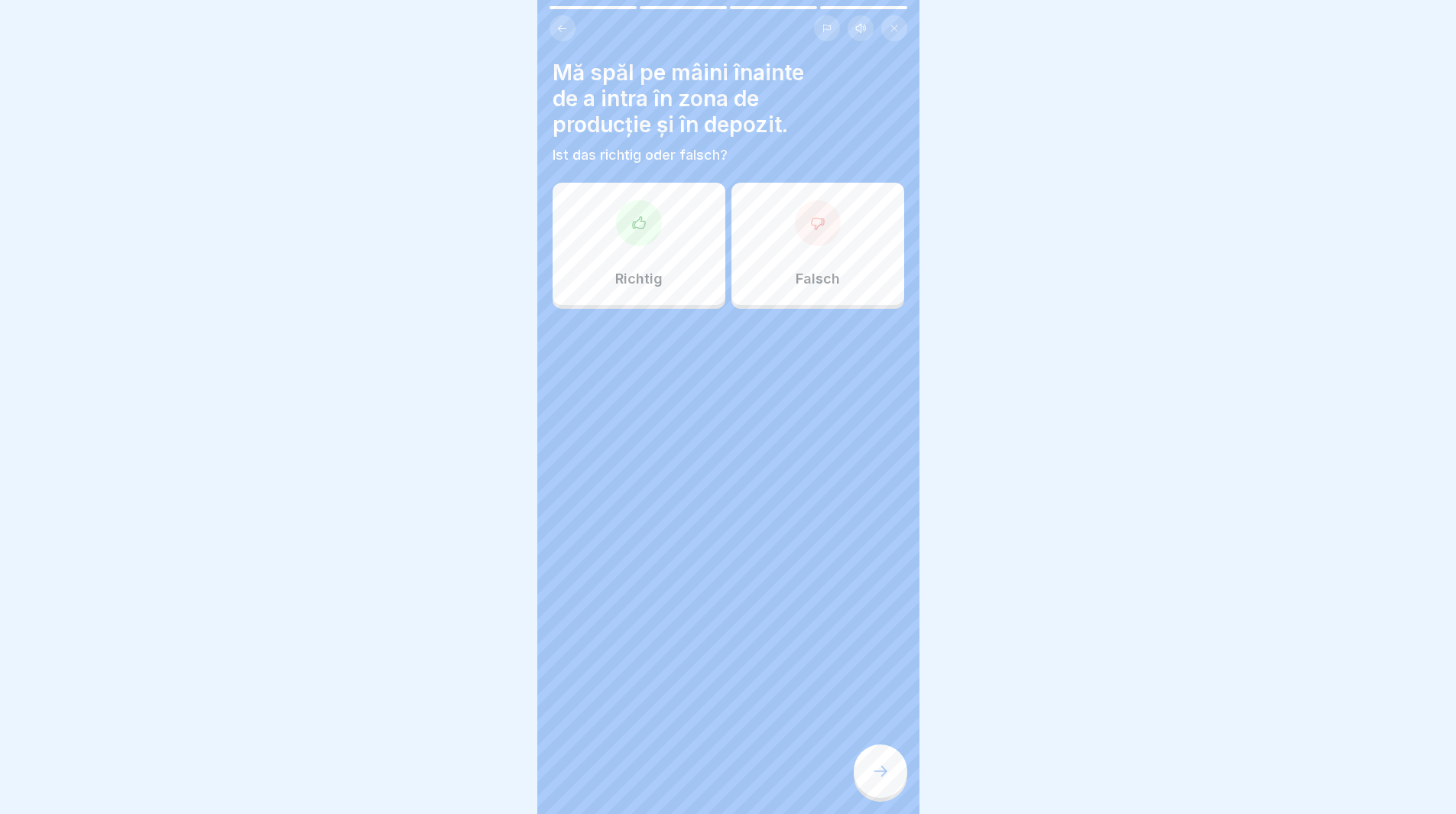
click at [635, 234] on div at bounding box center [640, 223] width 46 height 46
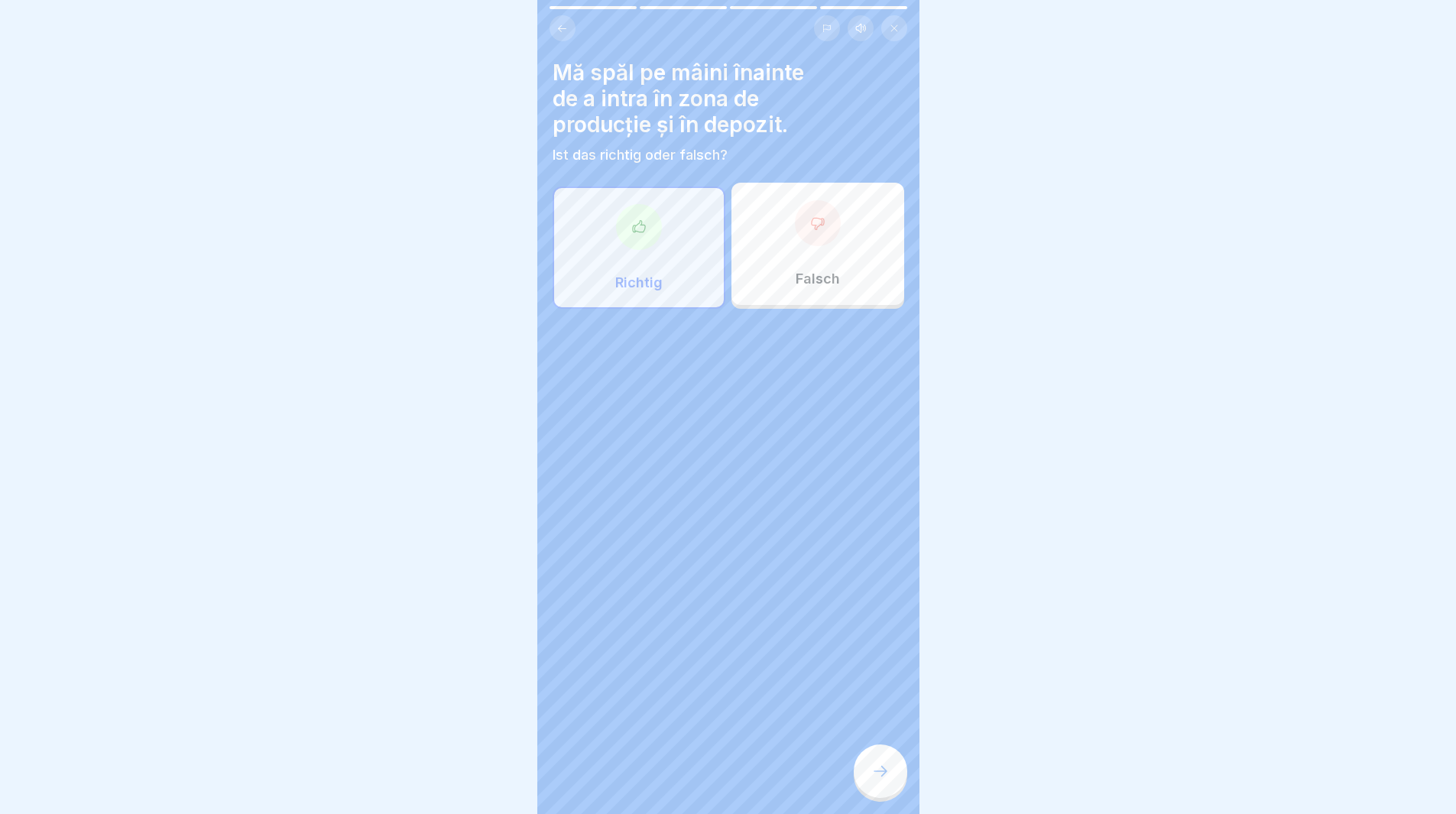
click at [882, 776] on icon at bounding box center [880, 771] width 18 height 18
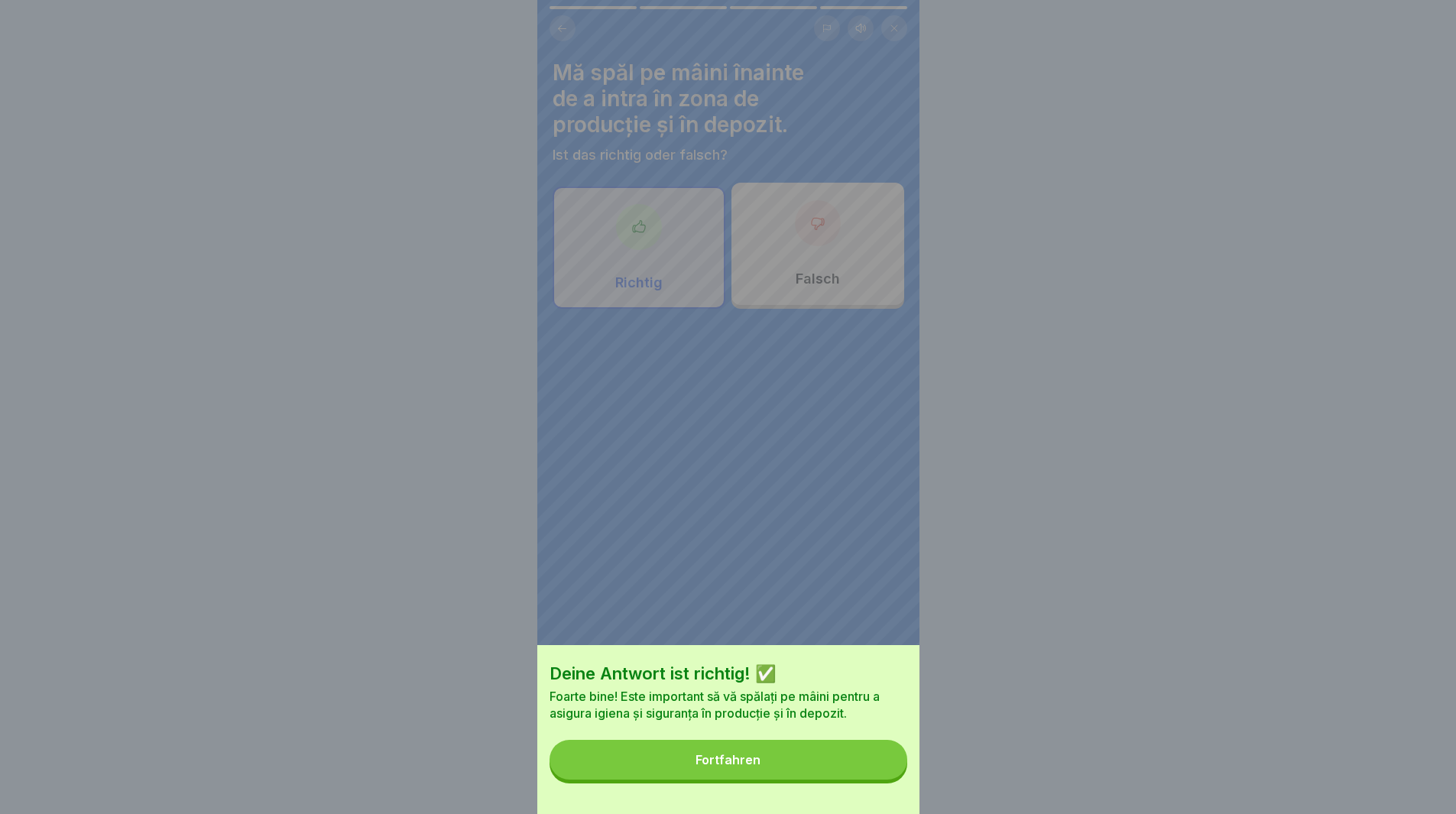
click at [790, 762] on button "Fortfahren" at bounding box center [728, 760] width 358 height 40
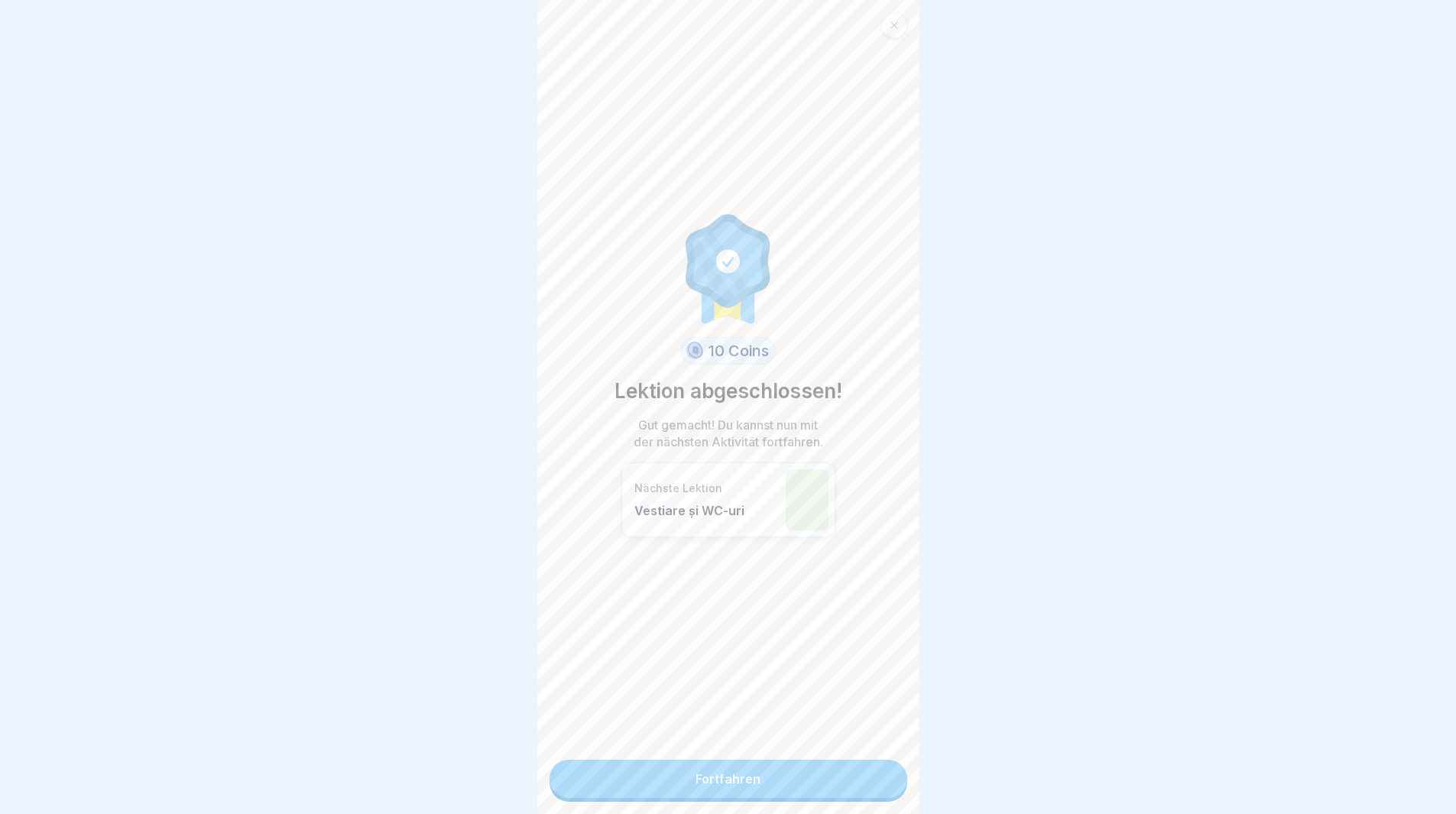
click at [784, 794] on link "Fortfahren" at bounding box center [728, 779] width 358 height 38
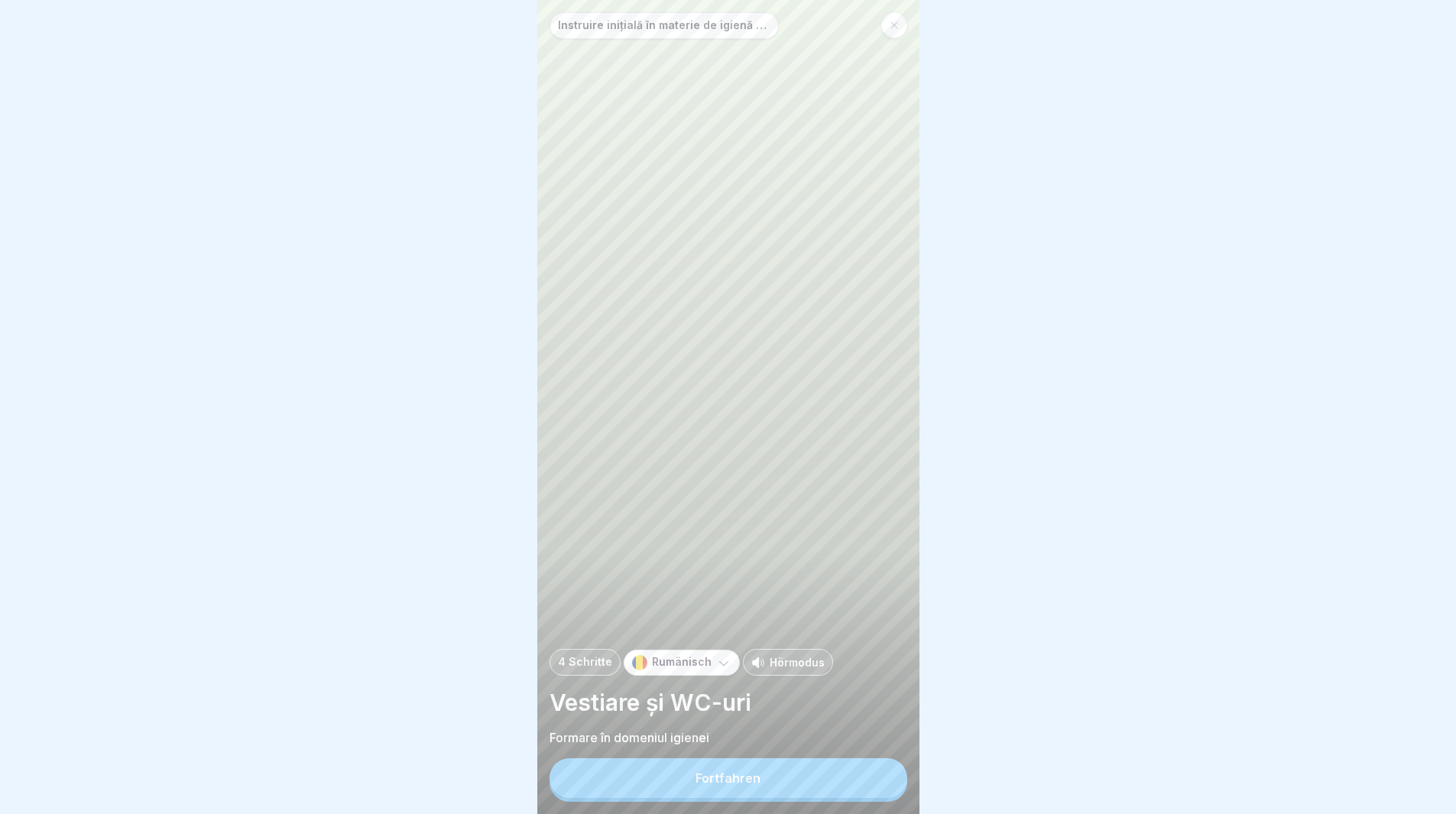
click at [644, 781] on button "Fortfahren" at bounding box center [728, 778] width 358 height 40
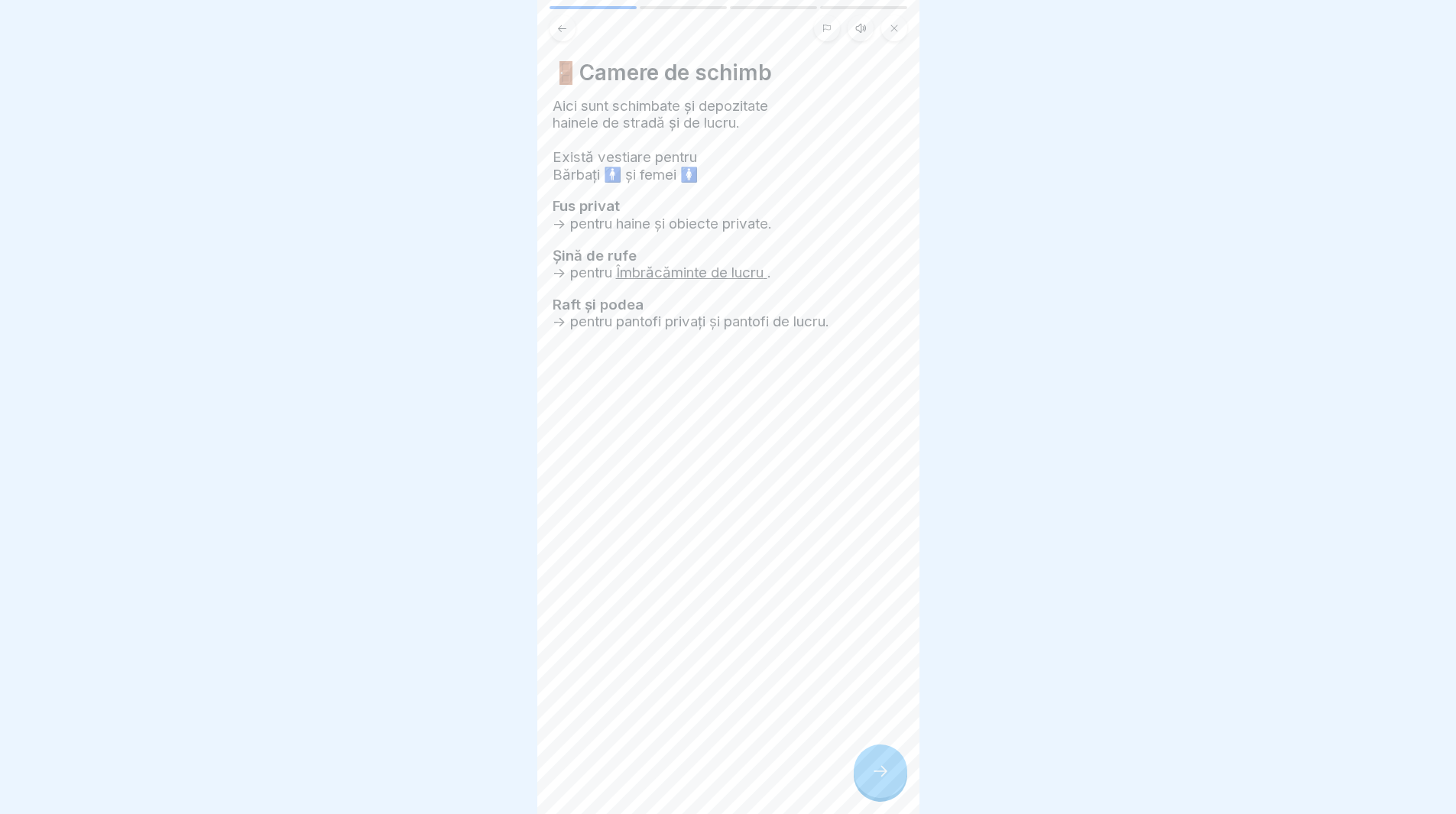
click at [881, 781] on icon at bounding box center [880, 771] width 18 height 18
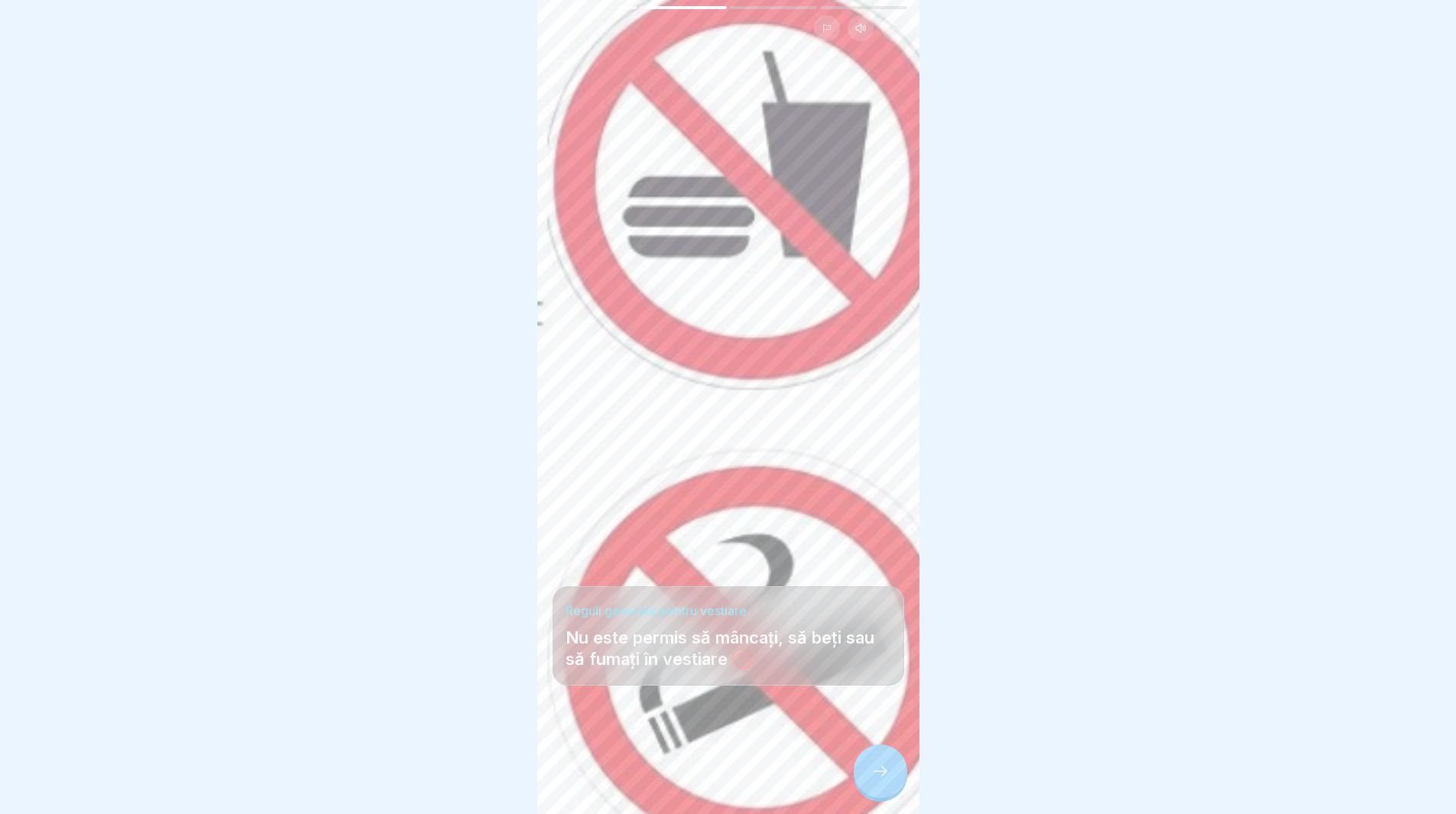
click at [866, 781] on div at bounding box center [880, 770] width 53 height 53
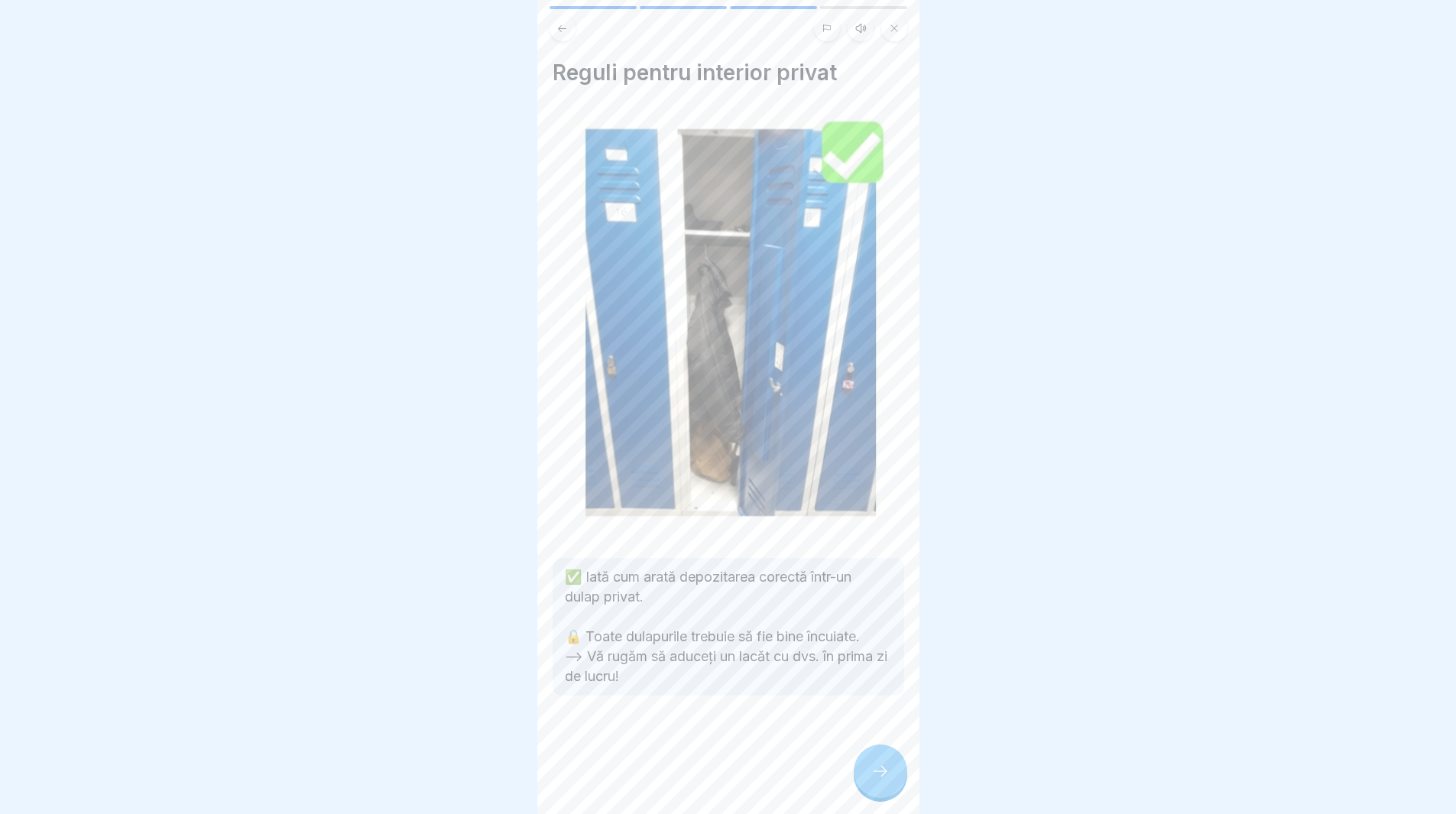
click at [889, 788] on div at bounding box center [880, 770] width 53 height 53
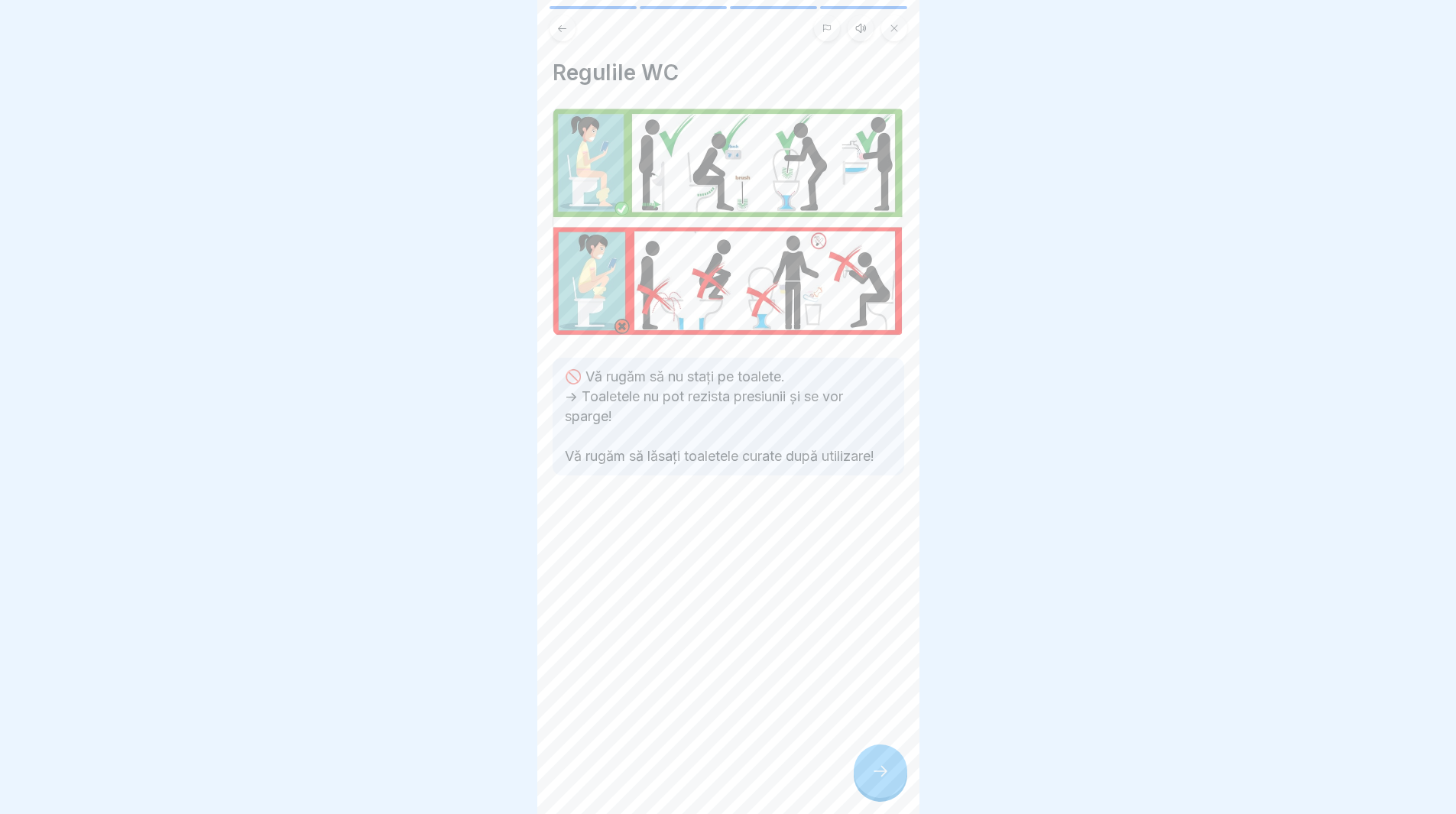
click at [889, 781] on icon at bounding box center [880, 771] width 18 height 18
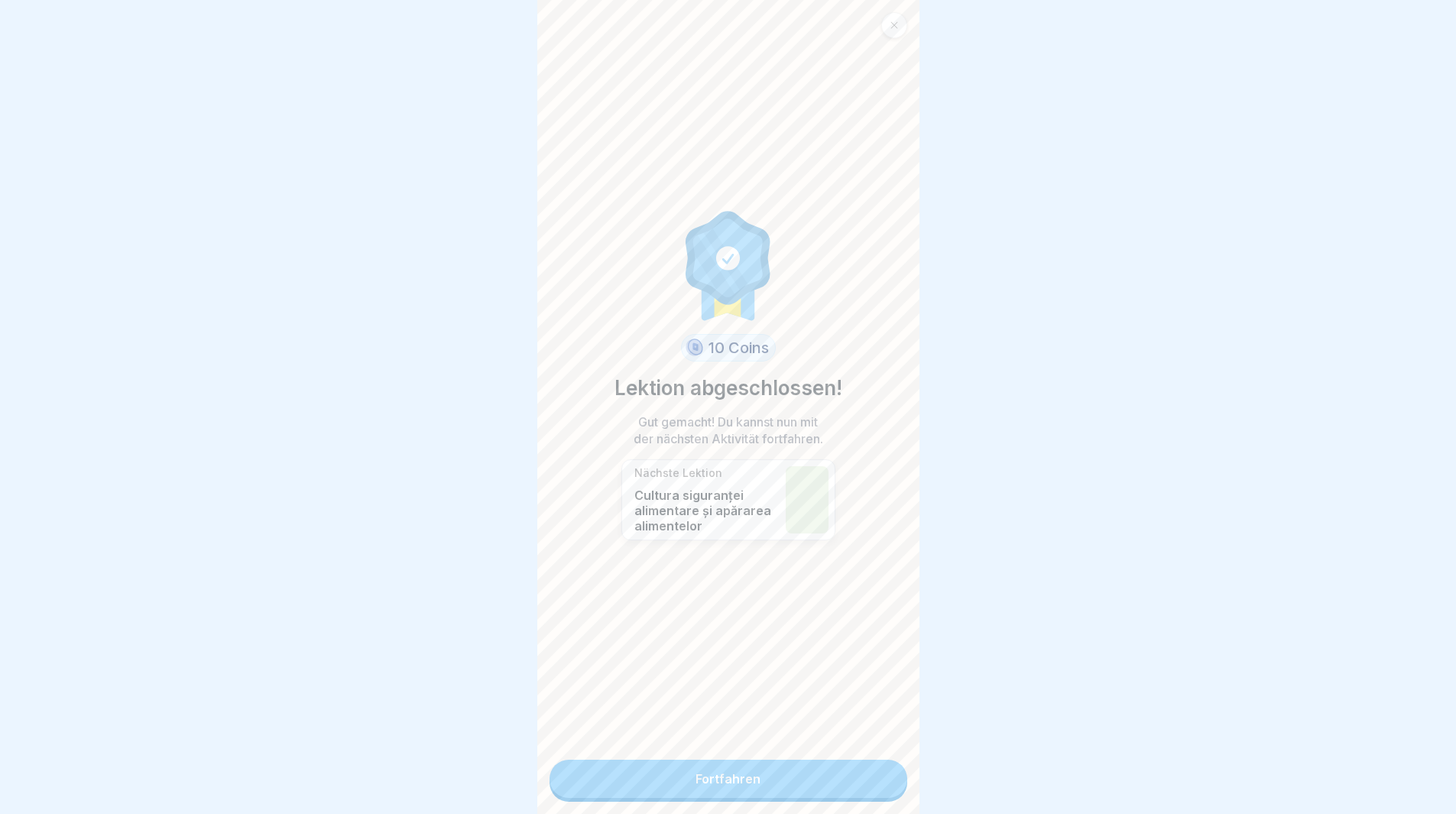
click at [888, 785] on link "Fortfahren" at bounding box center [728, 779] width 358 height 38
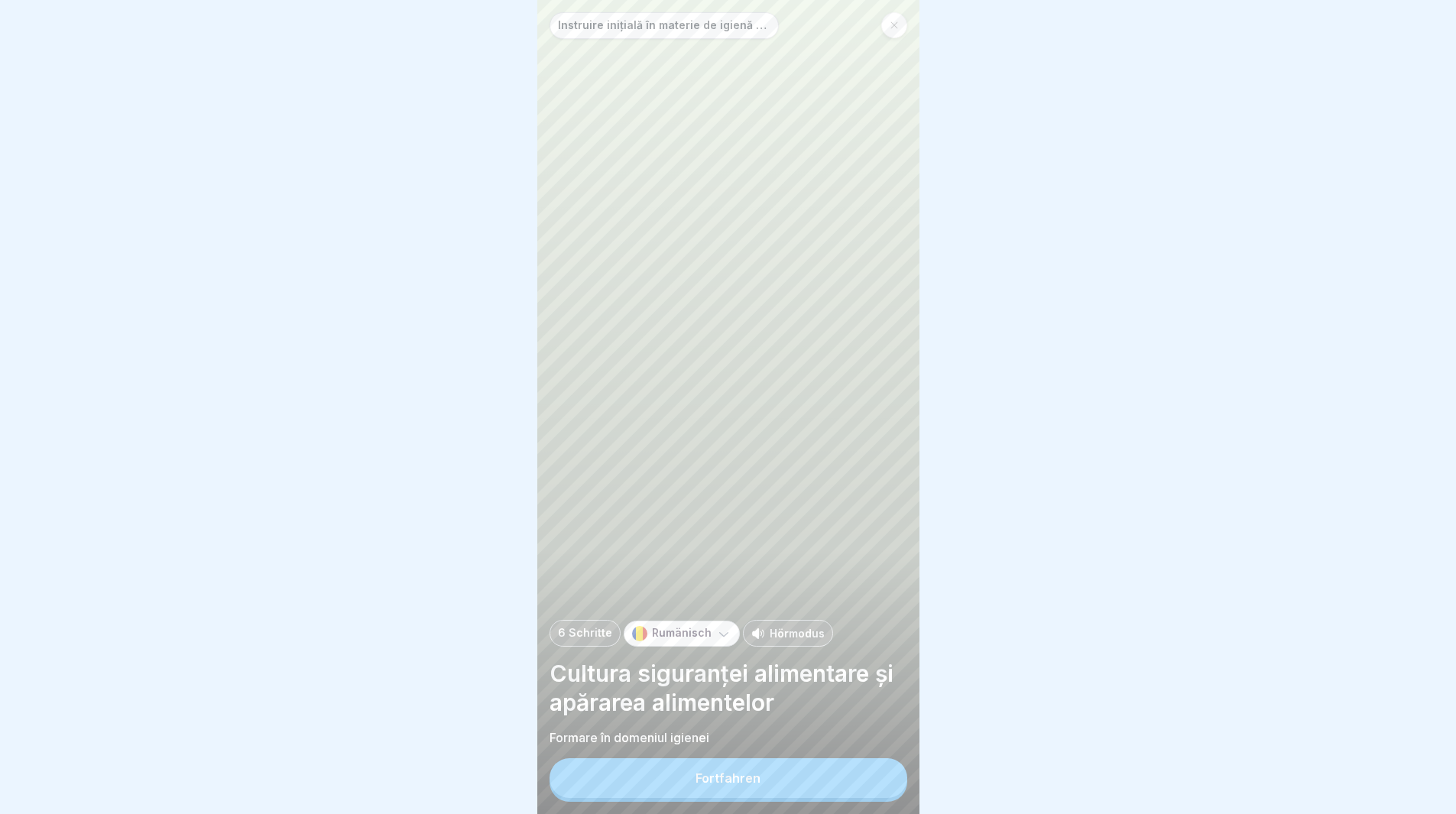
click at [677, 779] on button "Fortfahren" at bounding box center [728, 778] width 358 height 40
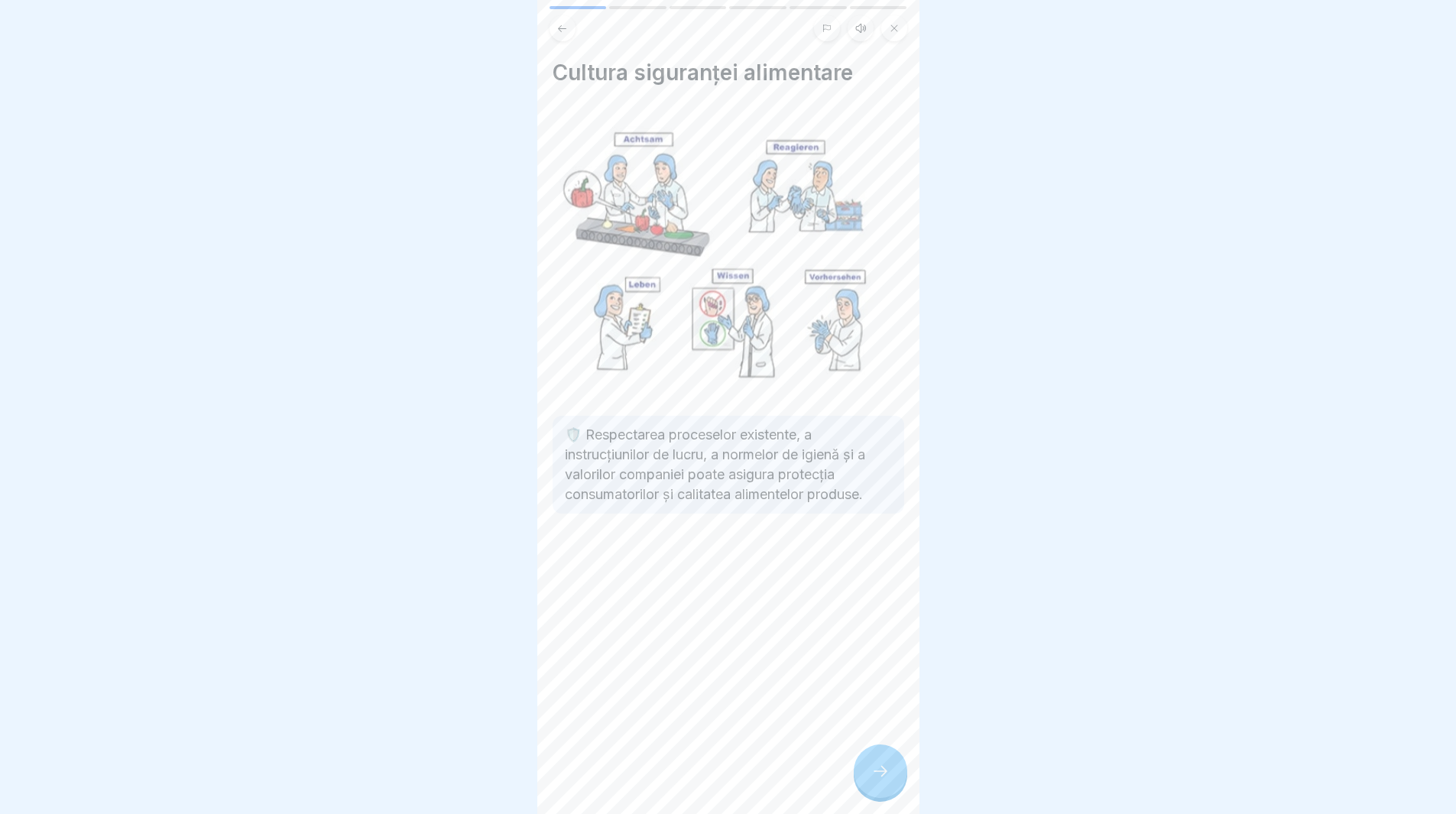
click at [880, 792] on div at bounding box center [880, 770] width 53 height 53
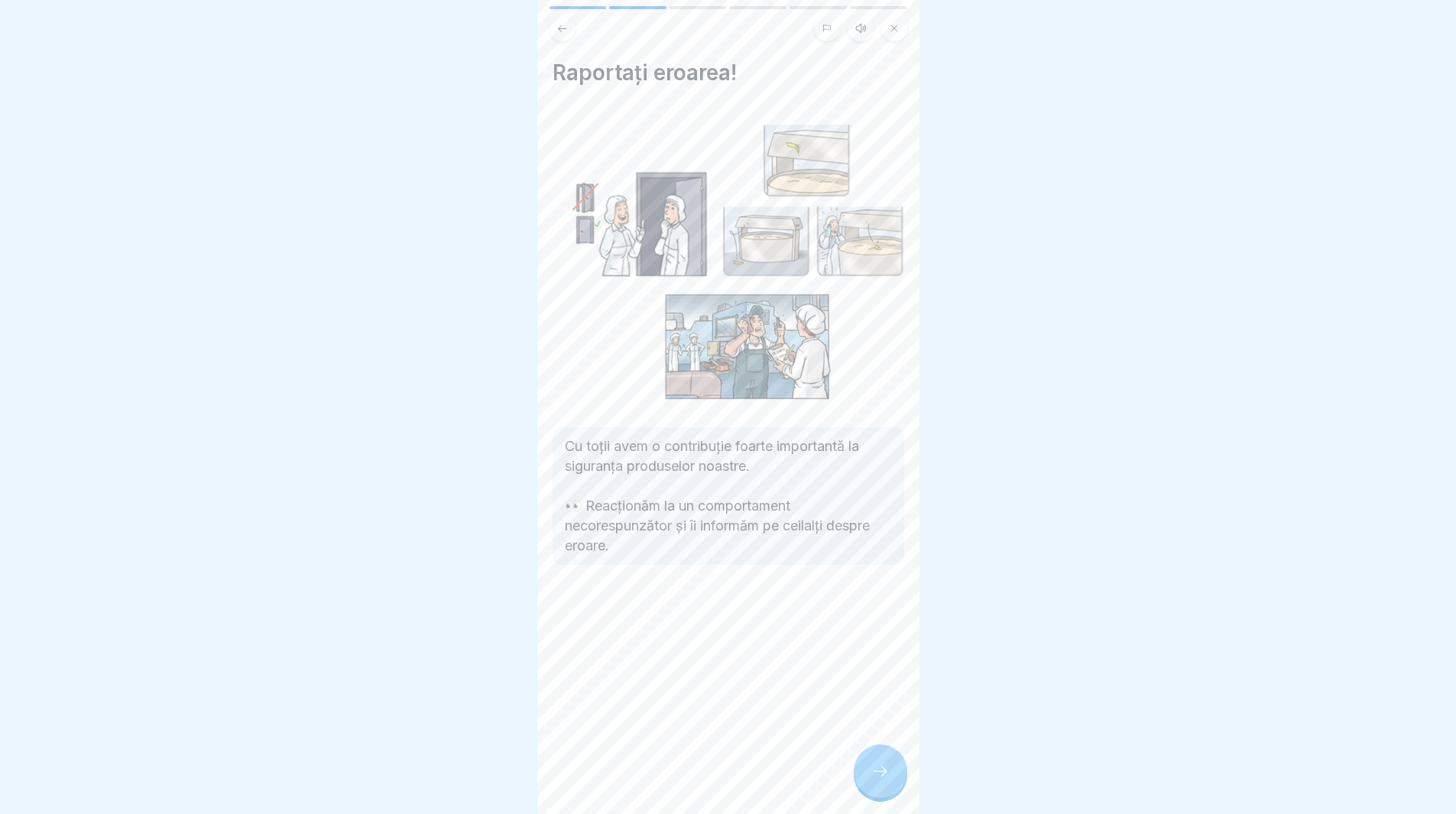
click at [879, 798] on div at bounding box center [880, 770] width 53 height 53
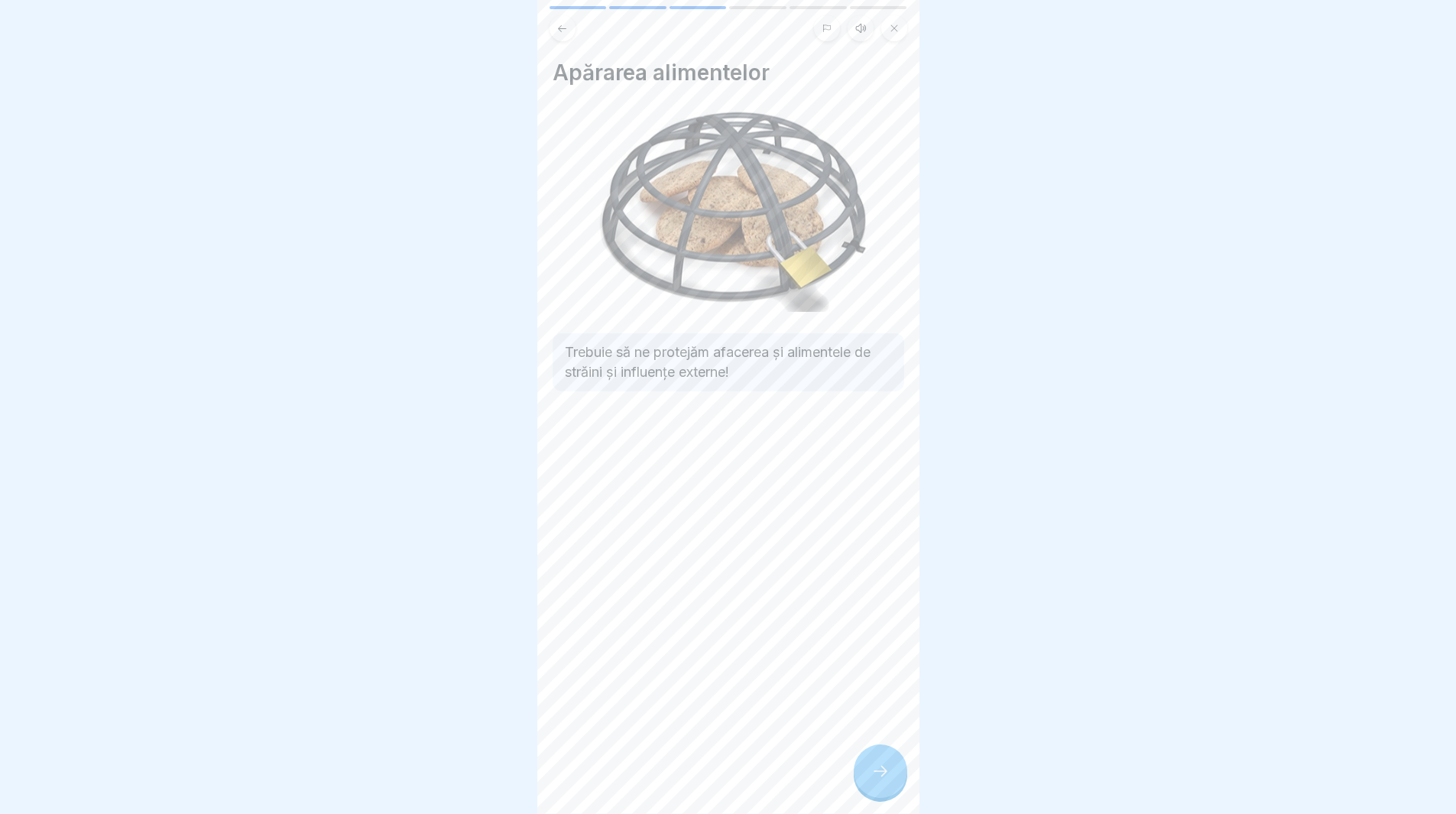
click at [872, 796] on div at bounding box center [880, 770] width 53 height 53
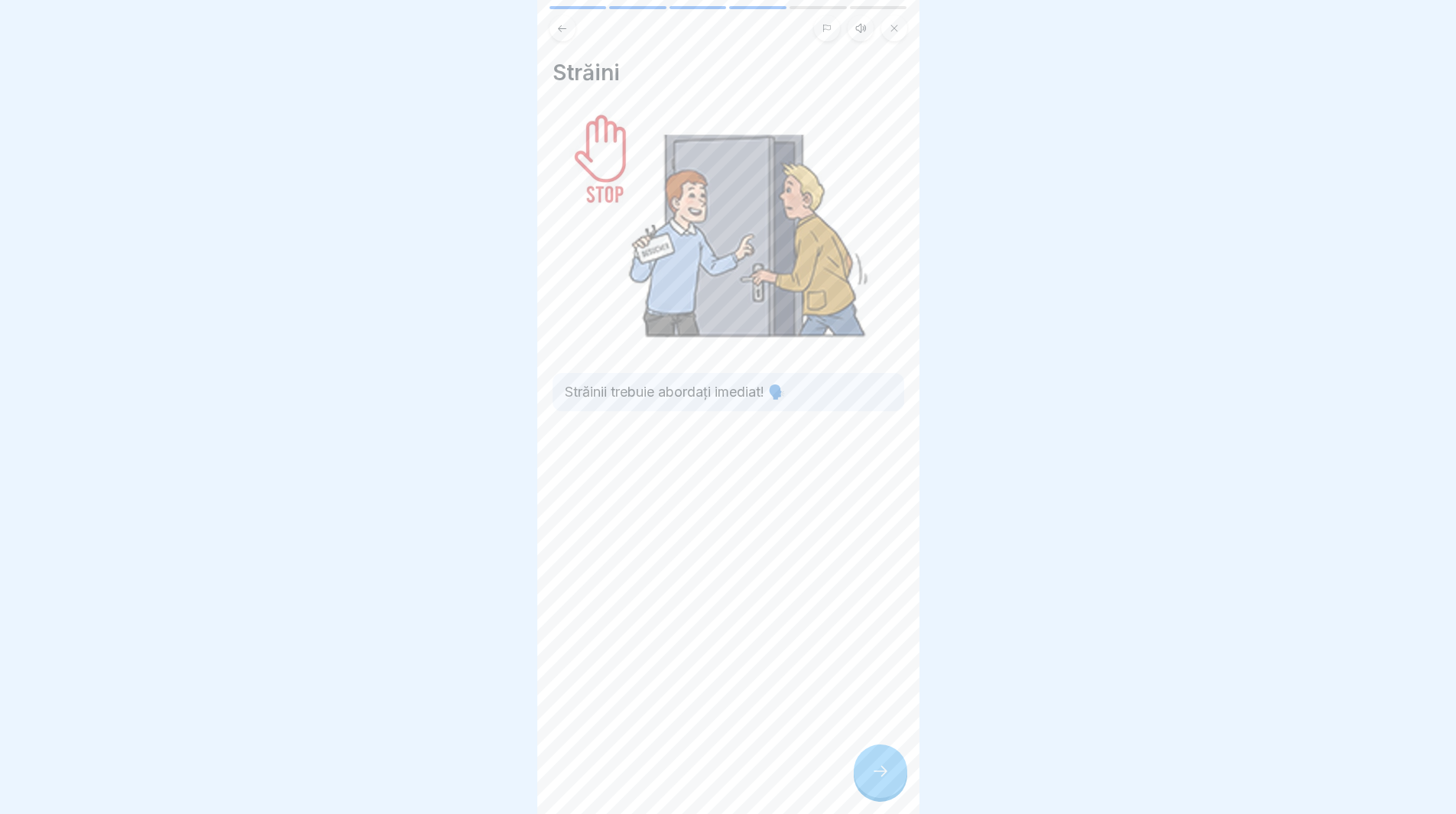
click at [868, 795] on div at bounding box center [880, 770] width 53 height 53
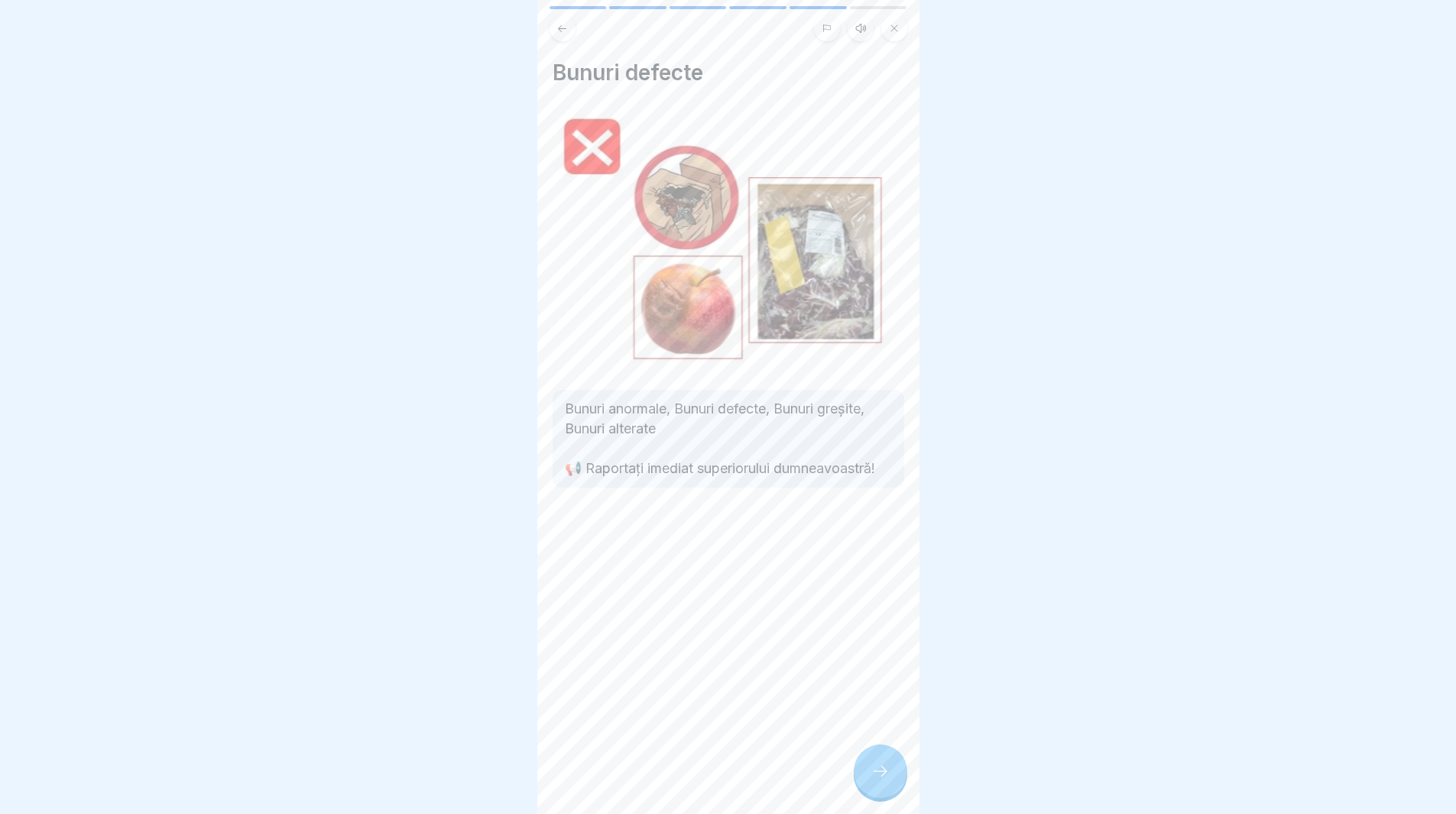
click at [889, 792] on div at bounding box center [880, 770] width 53 height 53
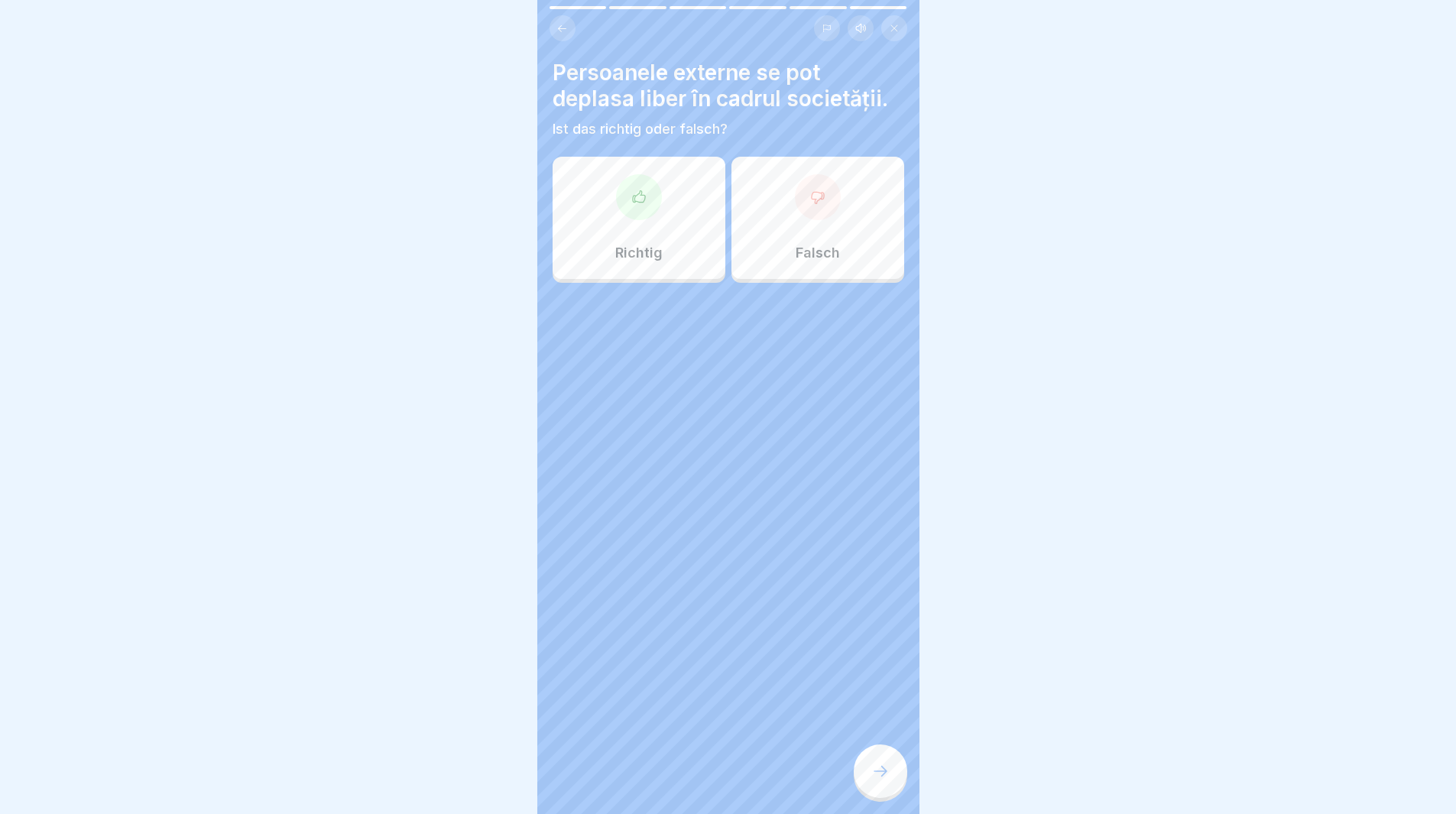
click at [805, 220] on div "Falsch" at bounding box center [818, 218] width 173 height 122
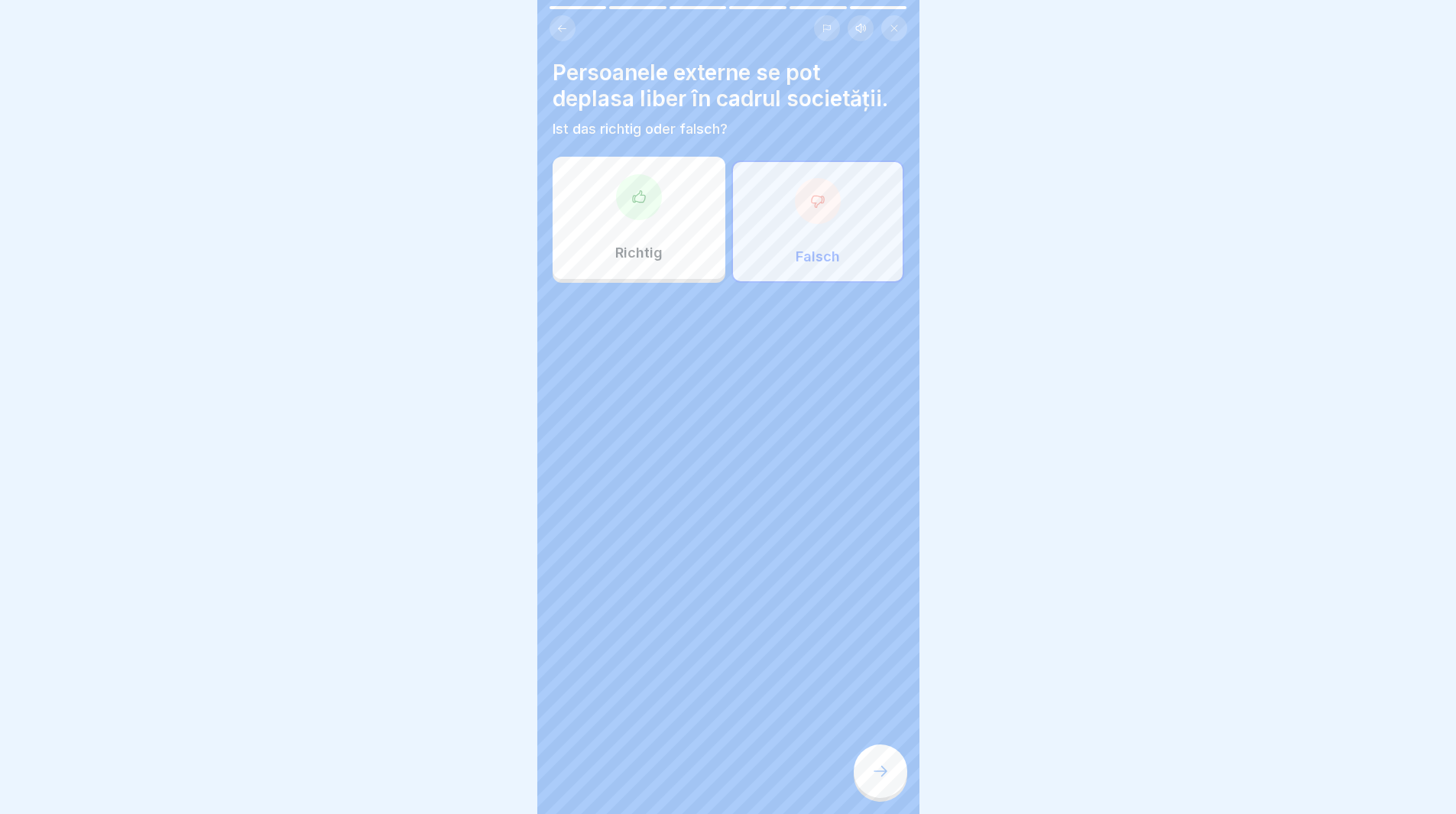
click at [875, 790] on div at bounding box center [880, 770] width 53 height 53
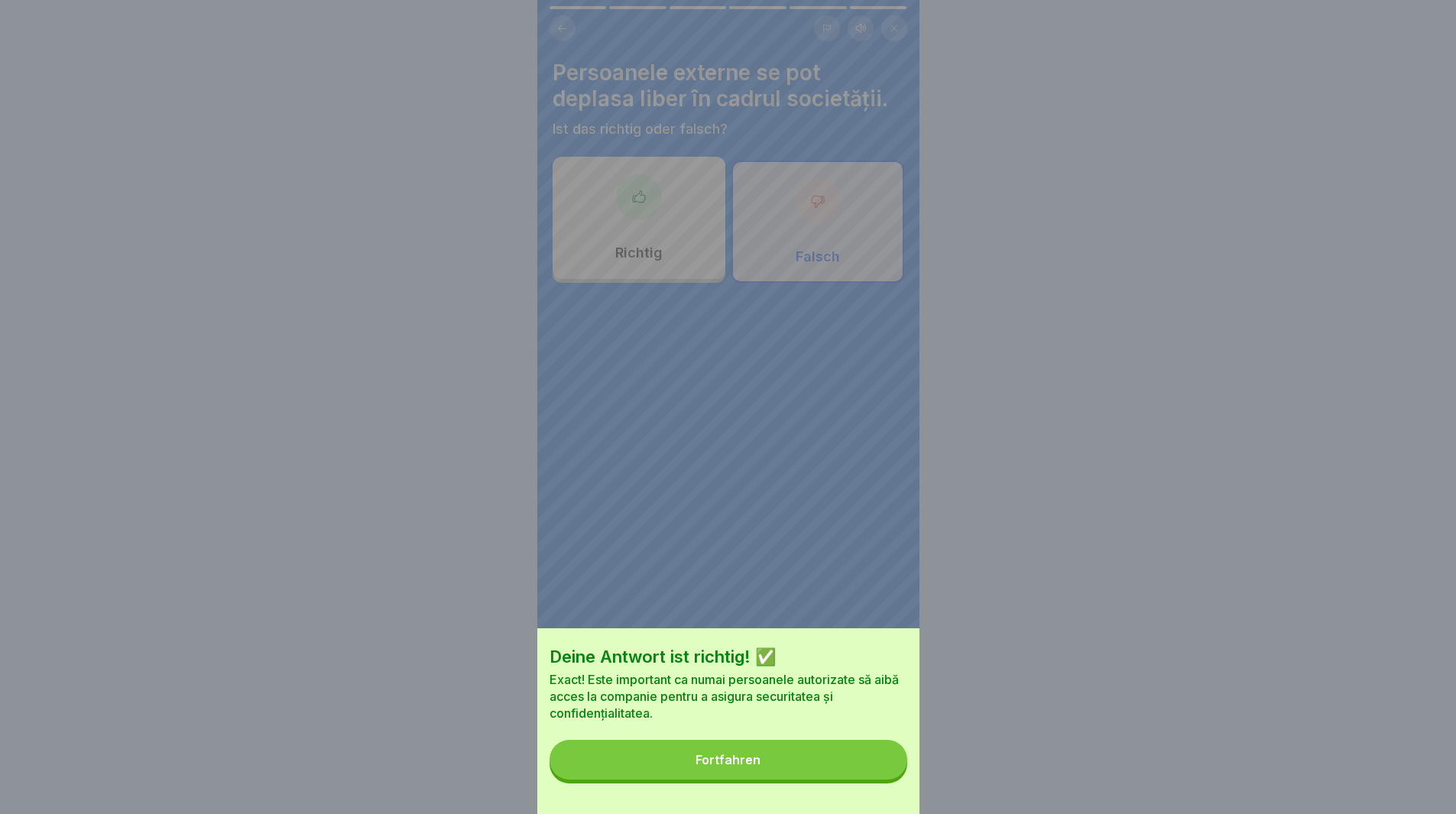
click at [820, 770] on button "Fortfahren" at bounding box center [728, 760] width 358 height 40
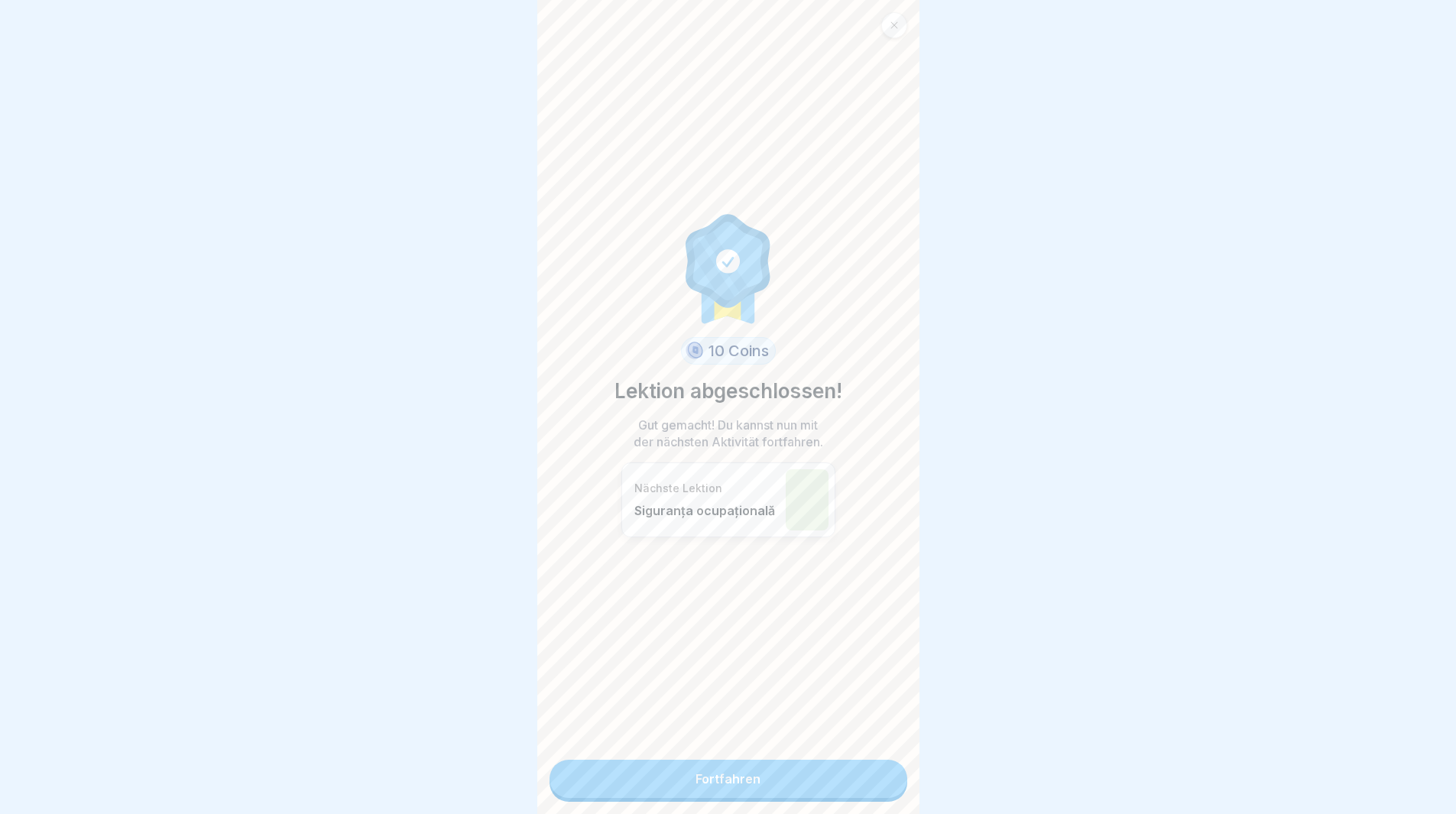
click at [806, 777] on link "Fortfahren" at bounding box center [728, 779] width 358 height 38
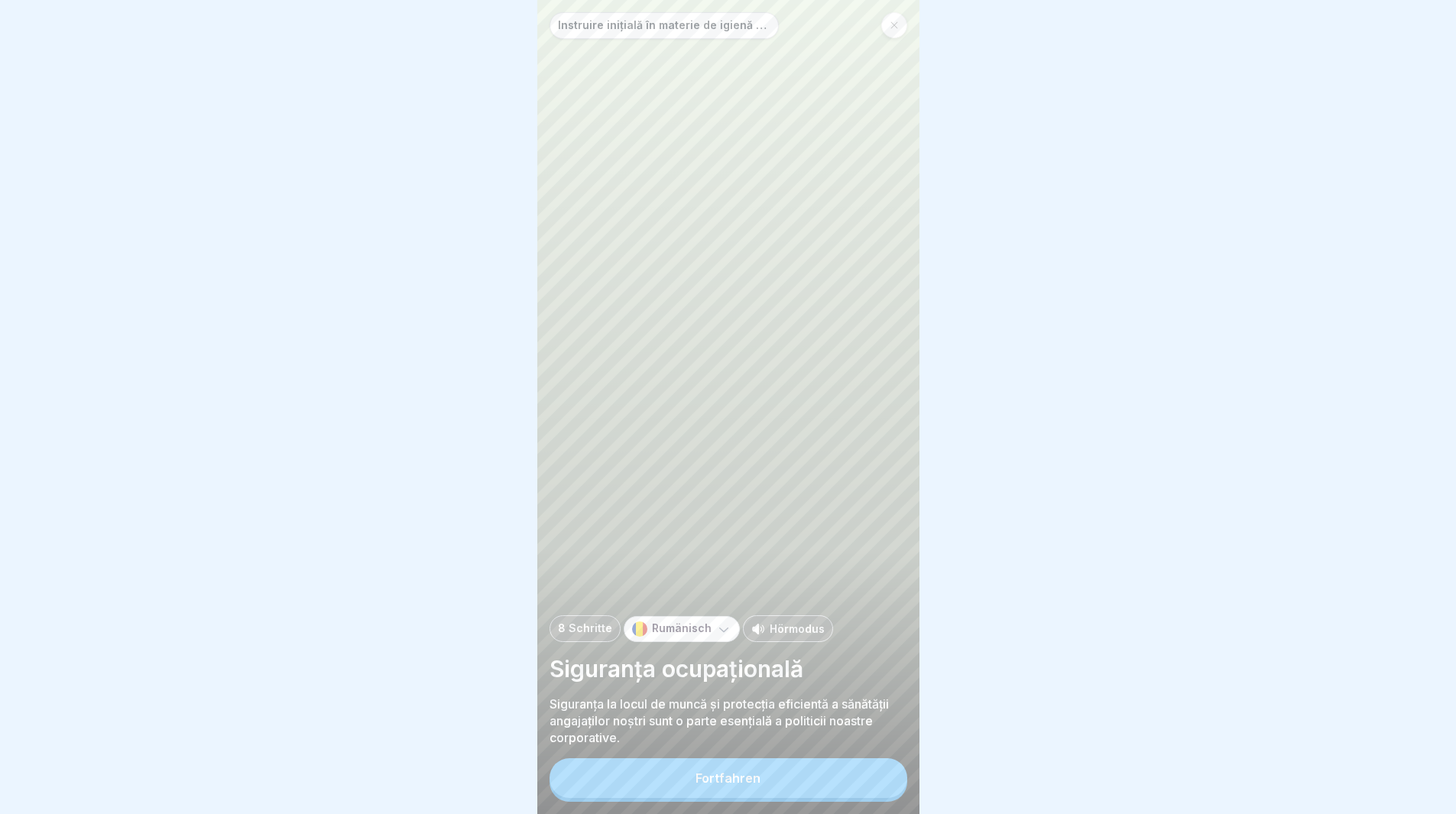
click at [806, 777] on button "Fortfahren" at bounding box center [728, 778] width 358 height 40
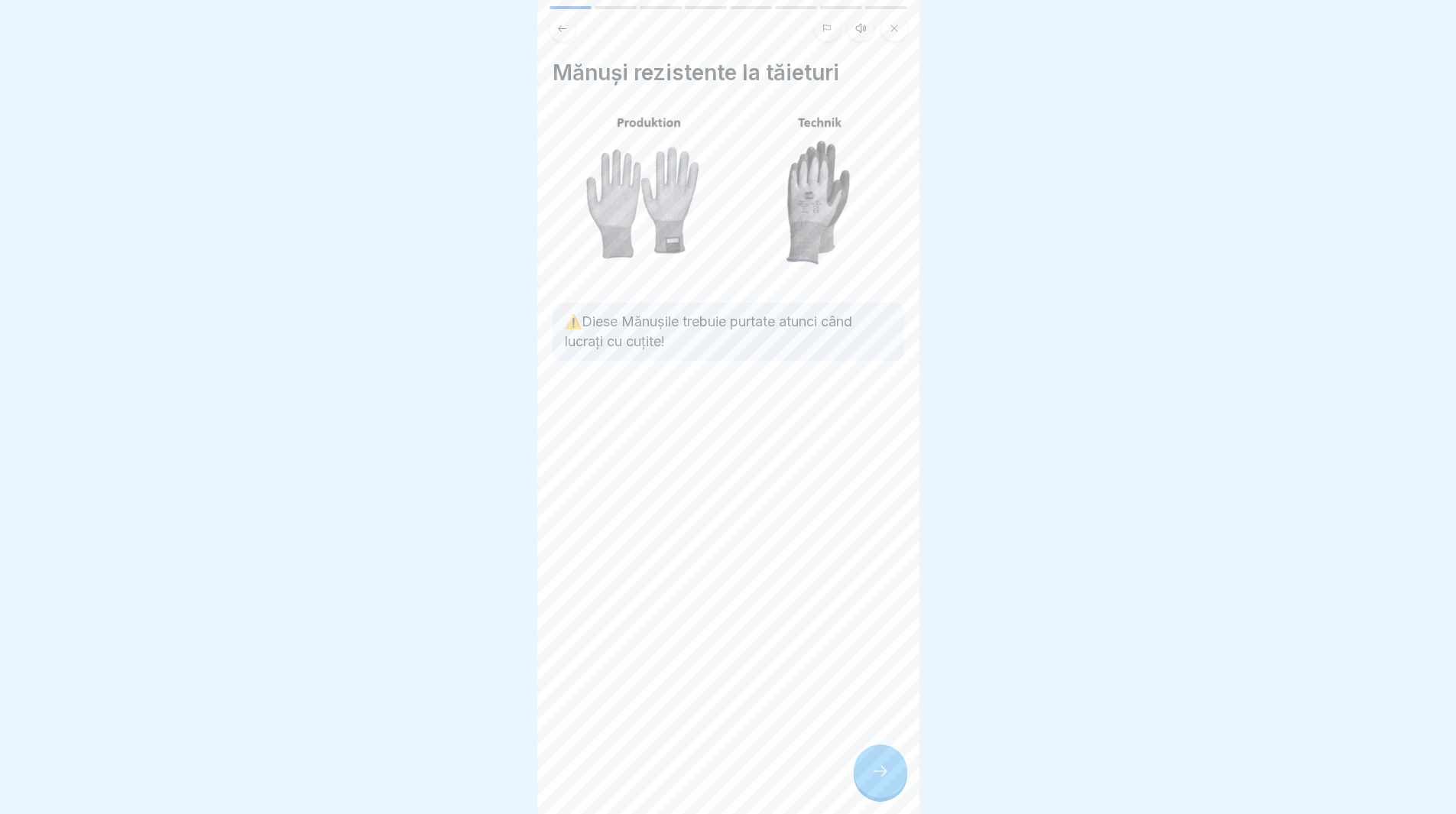
click at [859, 790] on div at bounding box center [880, 770] width 53 height 53
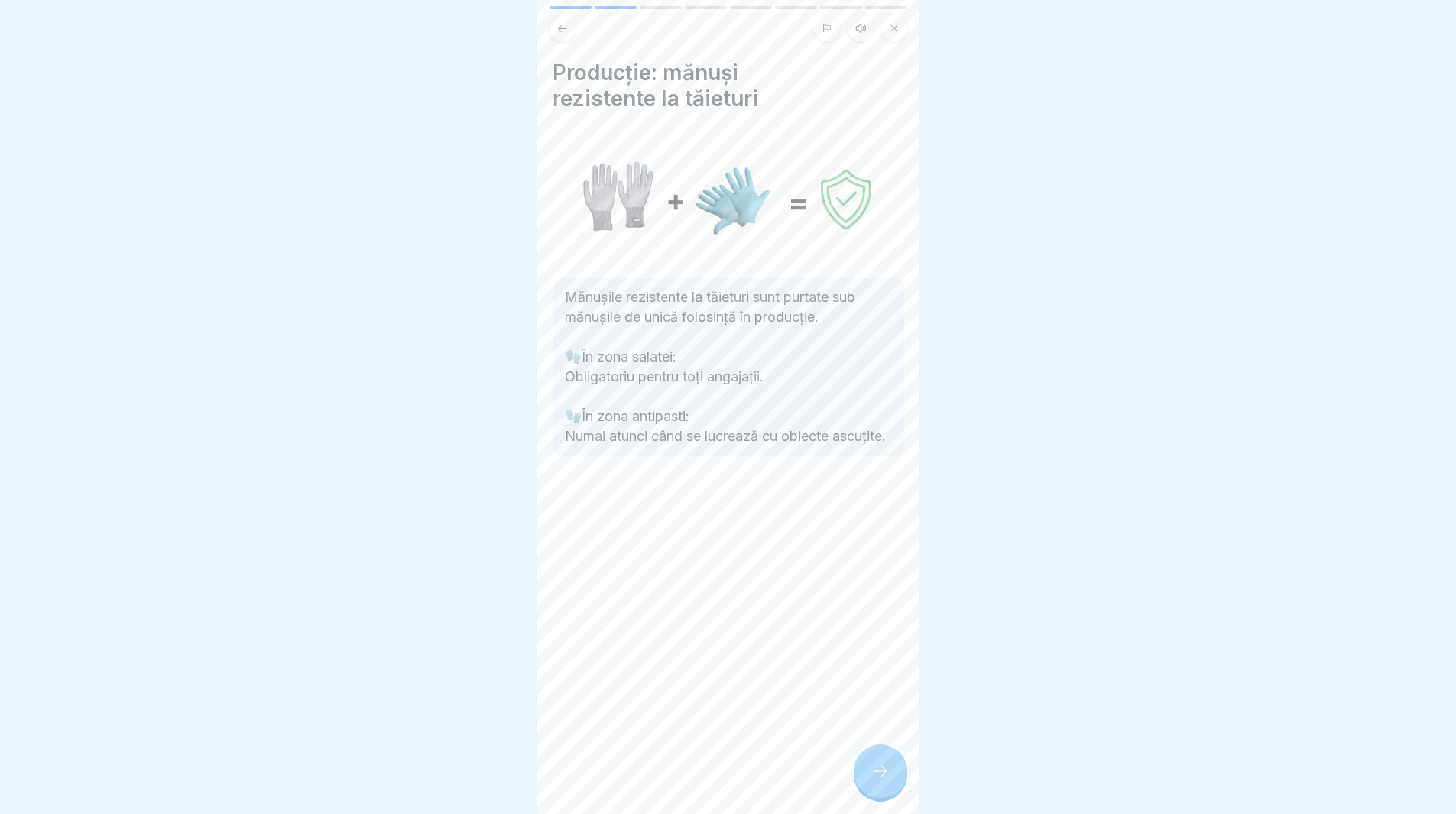
click at [871, 793] on div at bounding box center [880, 770] width 53 height 53
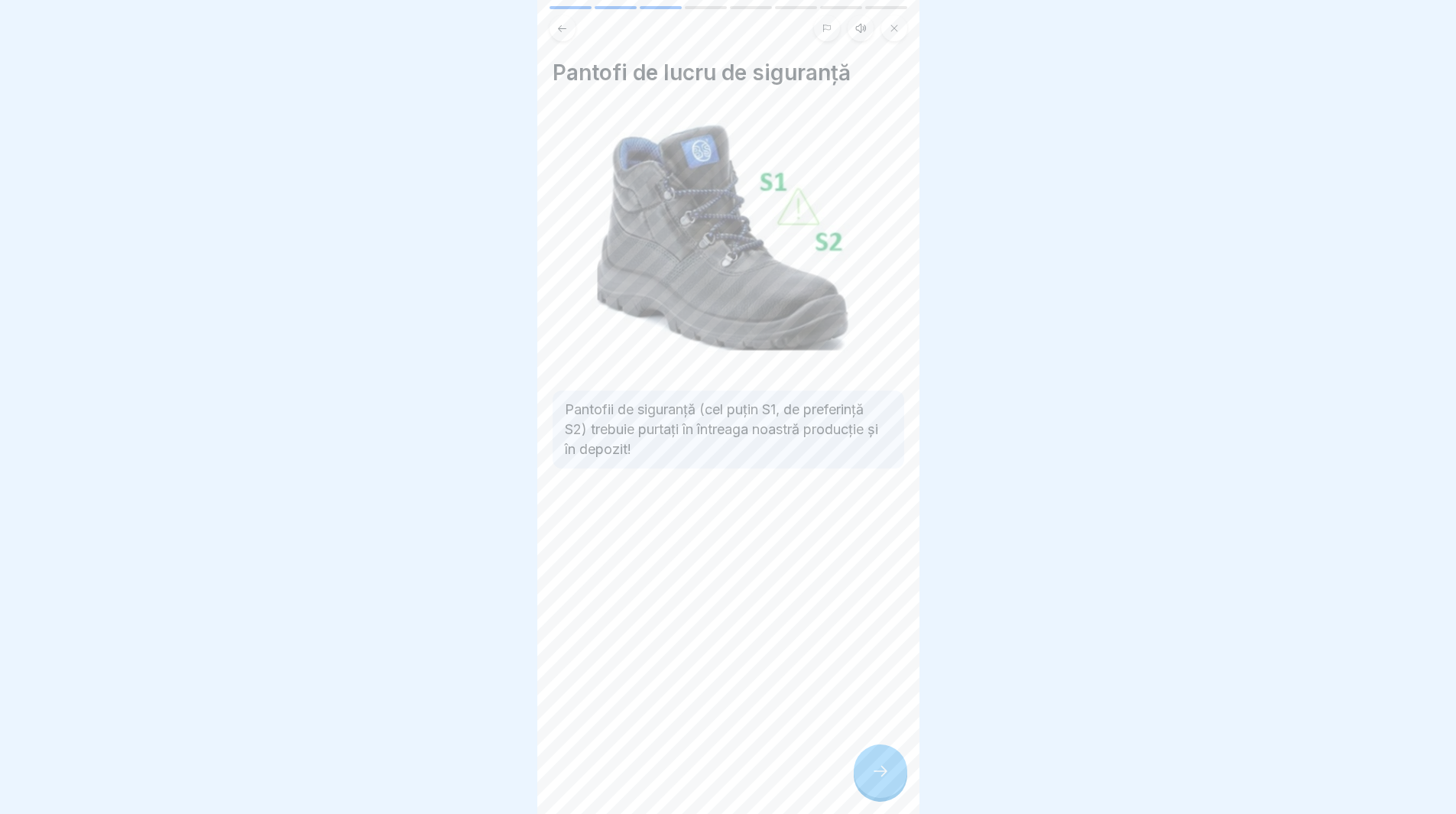
click at [851, 791] on div "Pantofi de lucru de siguranță Pantofii de siguranță (cel puțin S1, de preferinț…" at bounding box center [728, 407] width 382 height 814
click at [869, 793] on div at bounding box center [880, 770] width 53 height 53
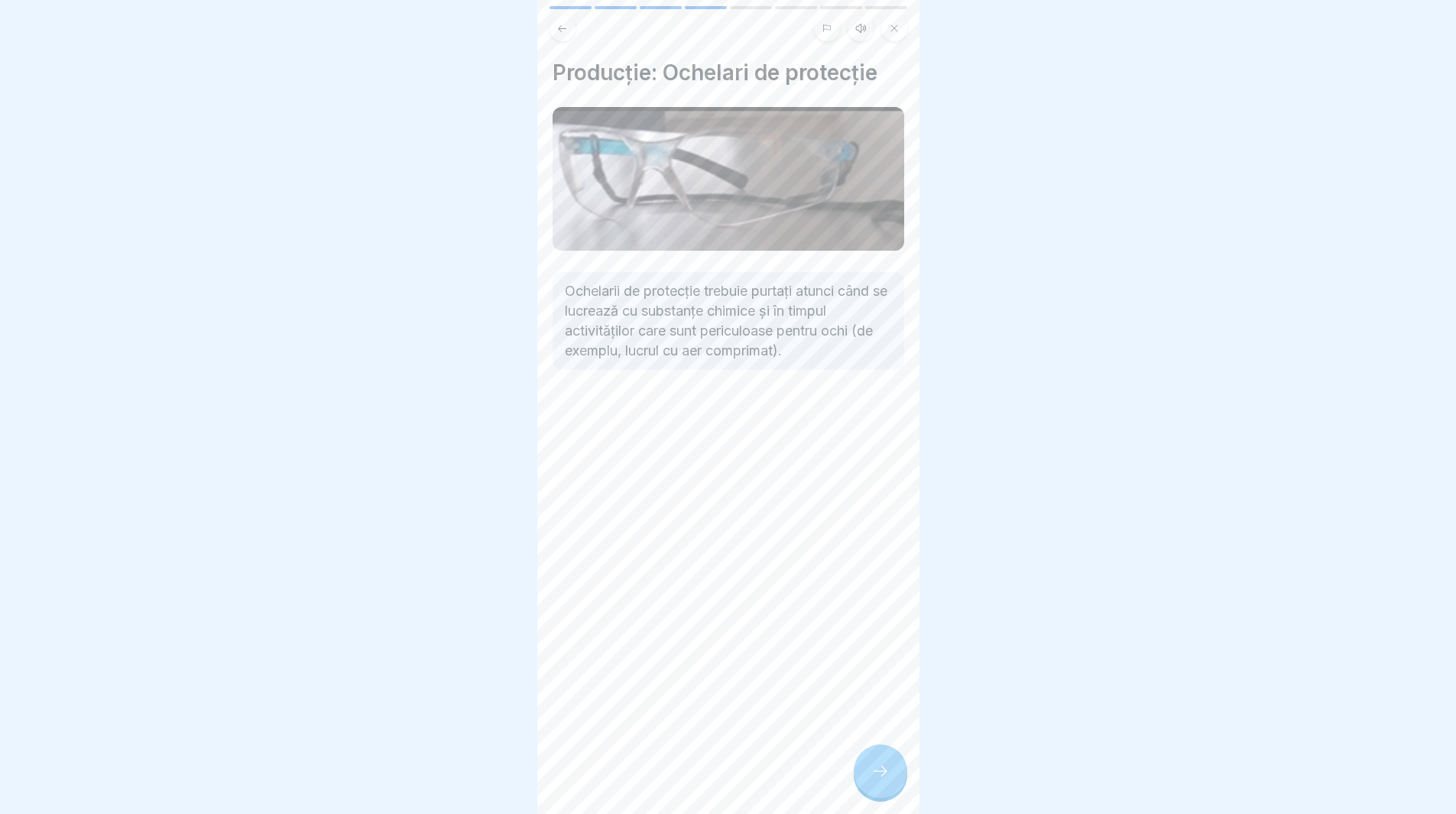
click at [886, 793] on div at bounding box center [880, 770] width 53 height 53
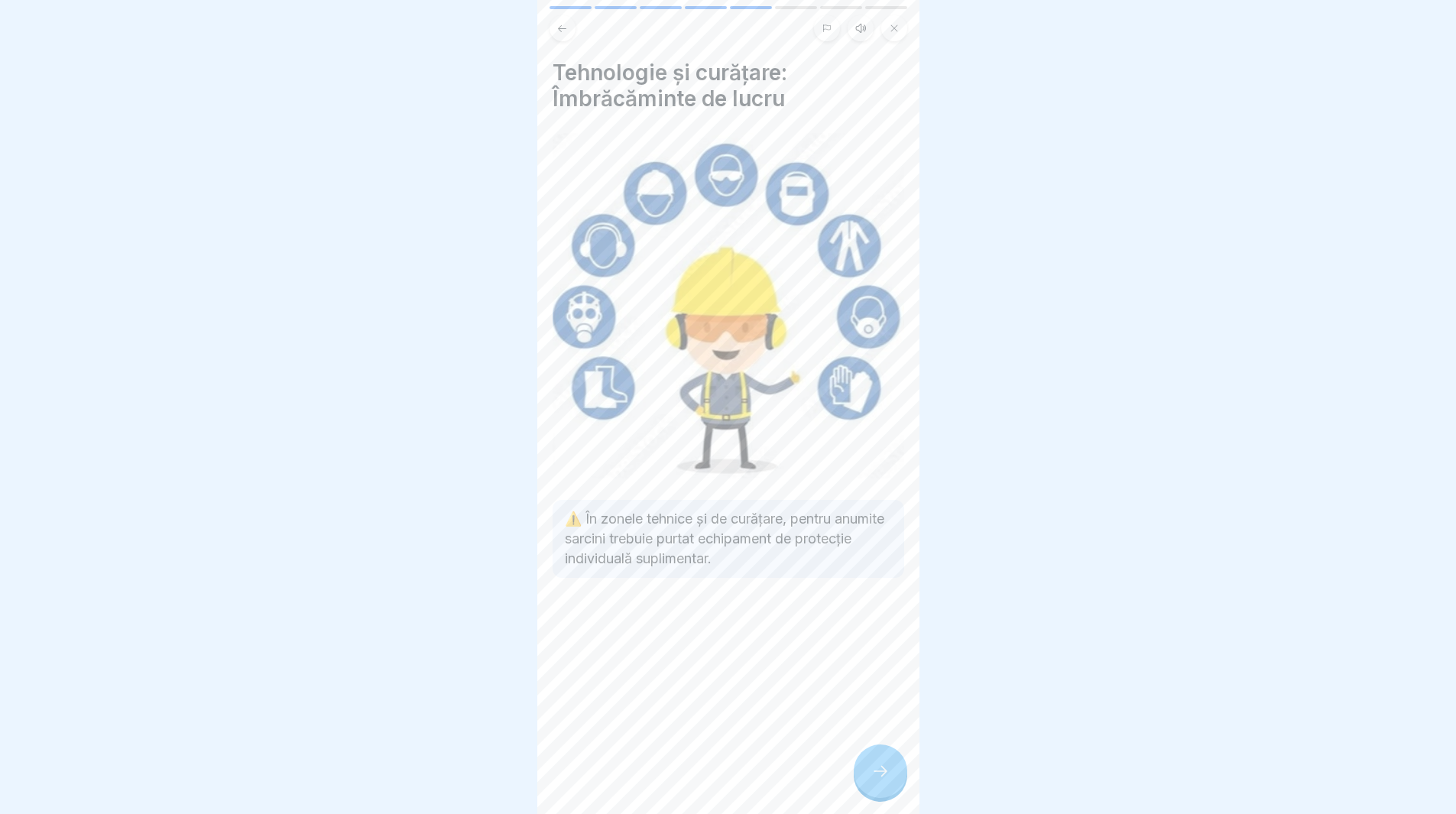
click at [886, 793] on div at bounding box center [880, 770] width 53 height 53
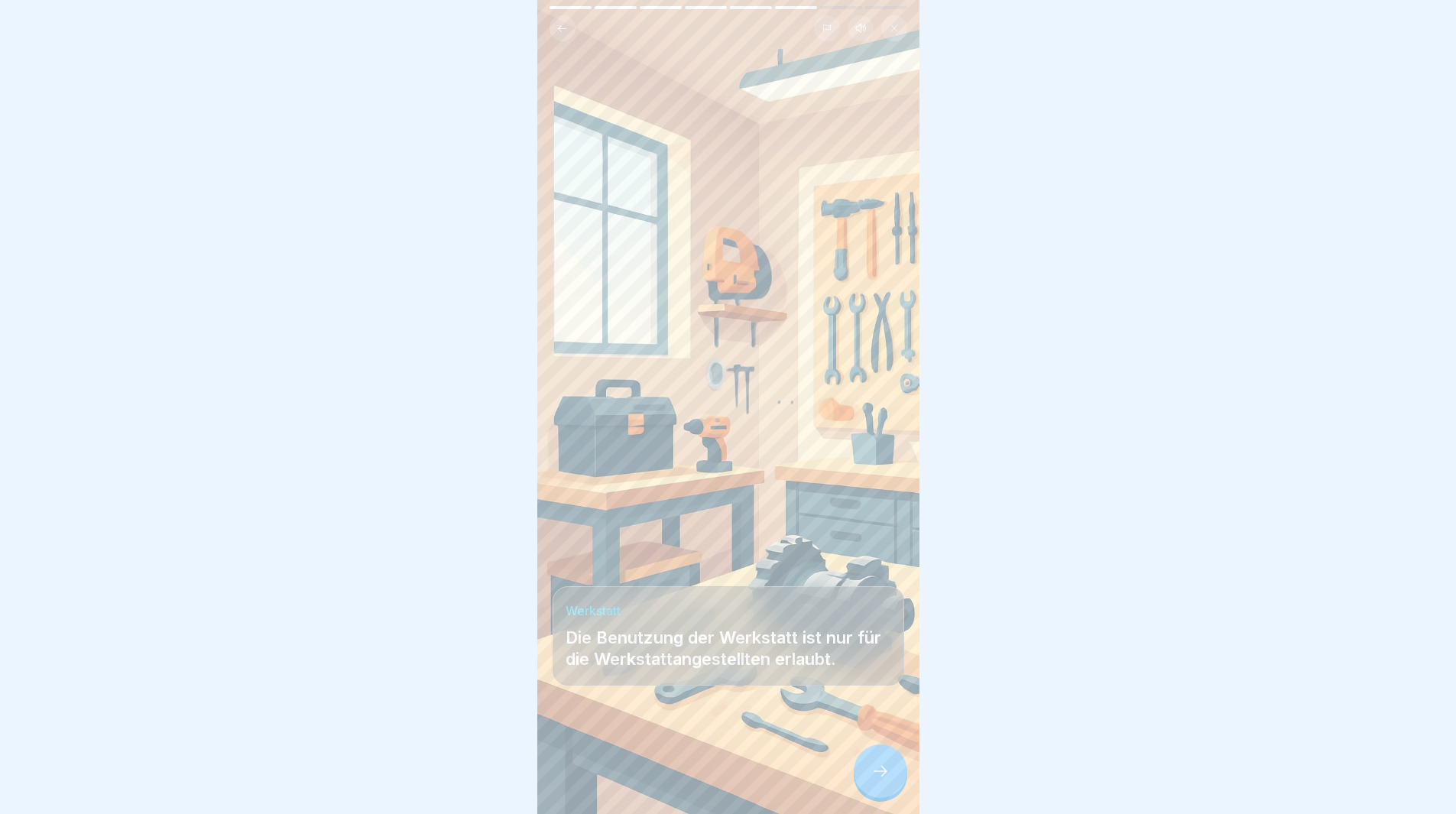
click at [886, 793] on div at bounding box center [880, 770] width 53 height 53
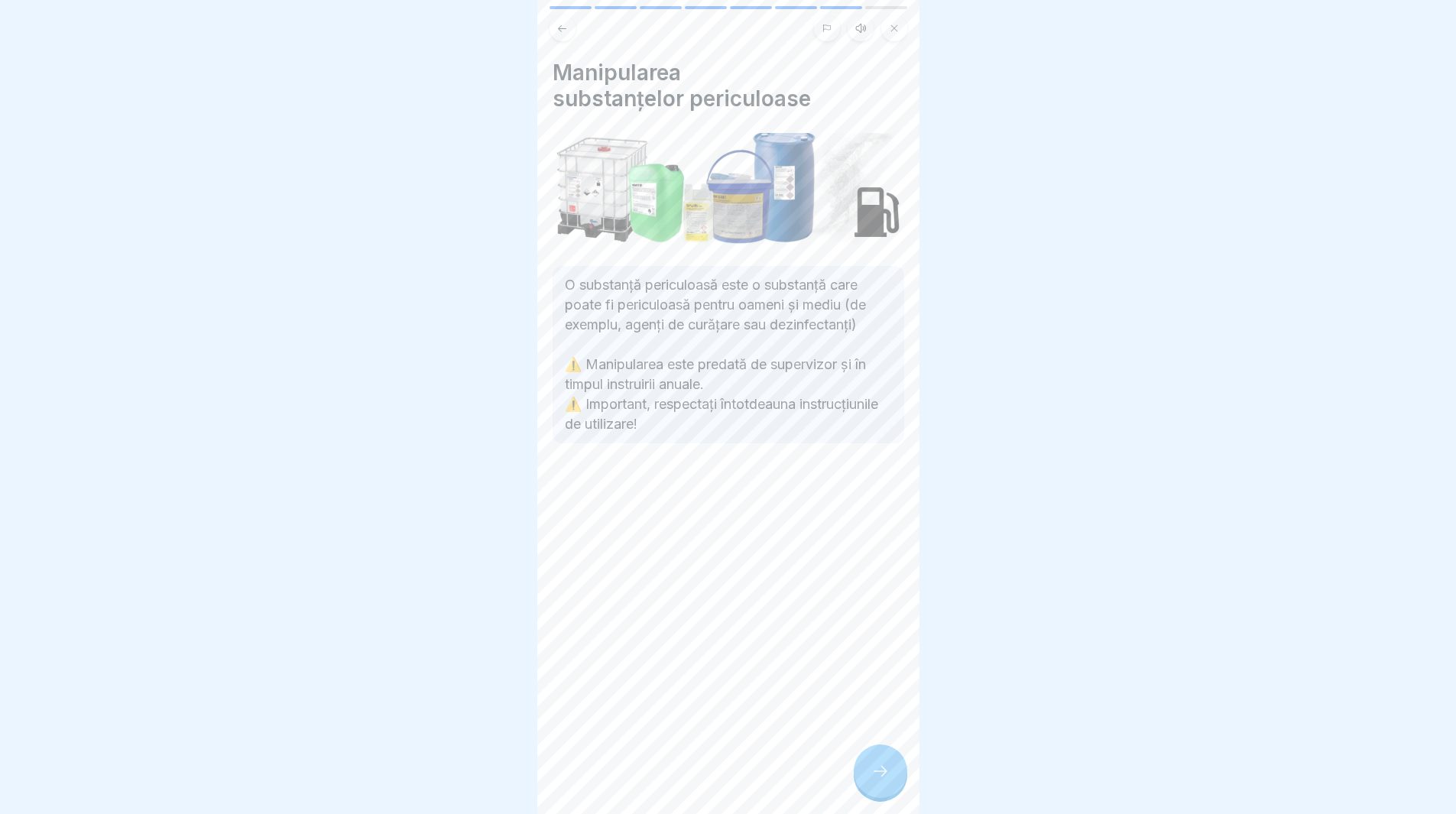
click at [886, 793] on div at bounding box center [880, 770] width 53 height 53
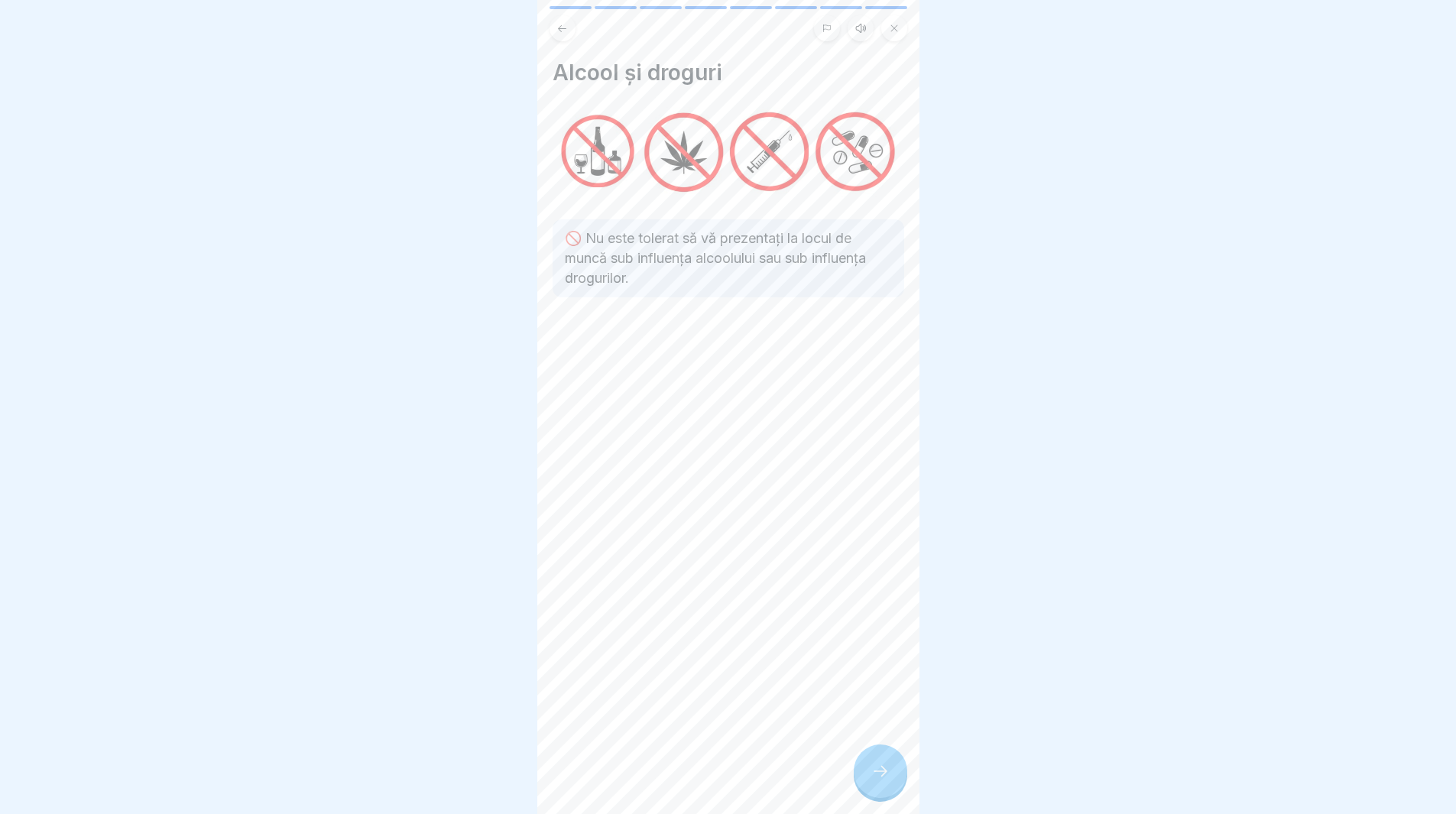
click at [886, 793] on div at bounding box center [880, 770] width 53 height 53
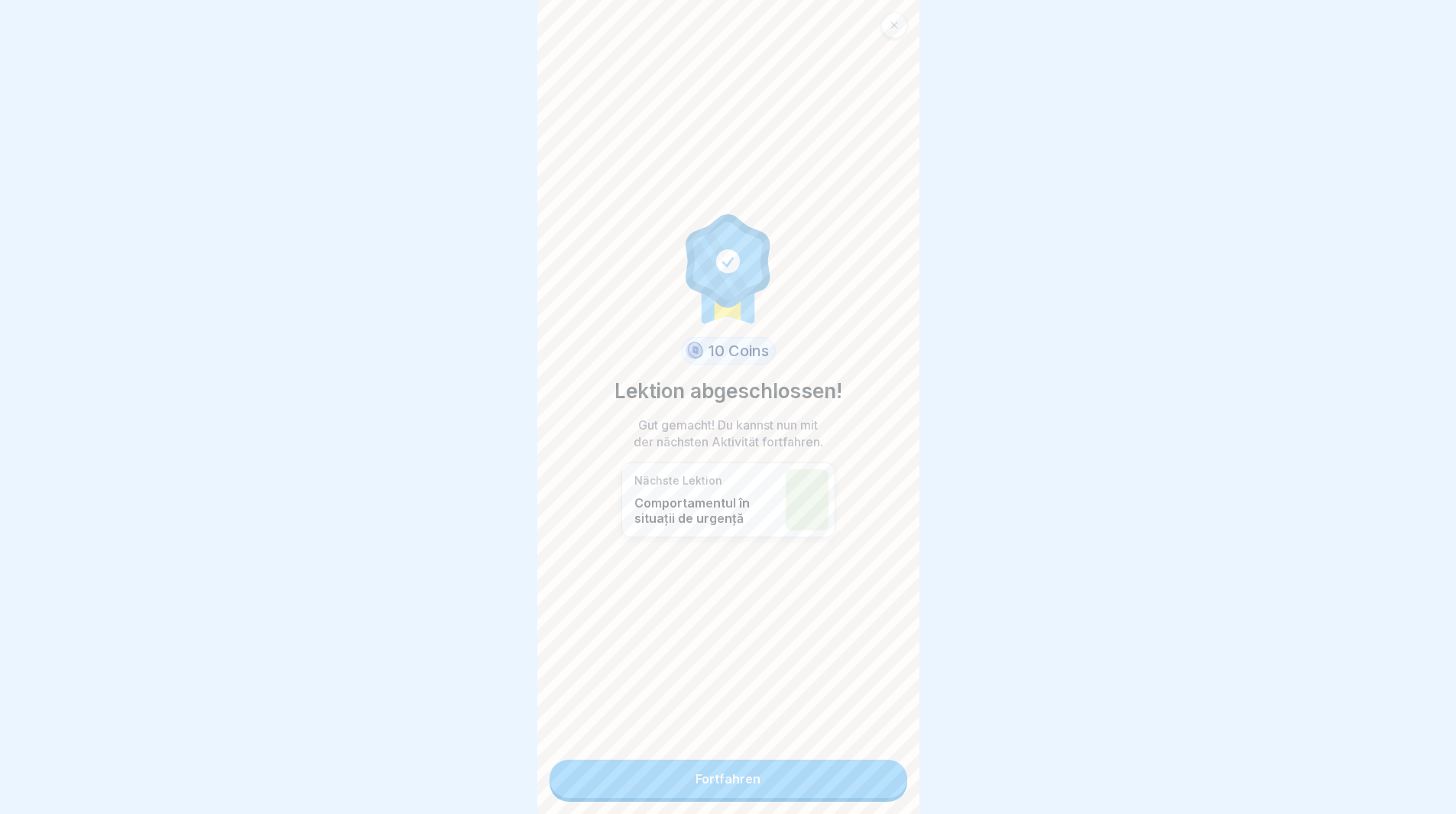
click at [886, 793] on link "Fortfahren" at bounding box center [728, 779] width 358 height 38
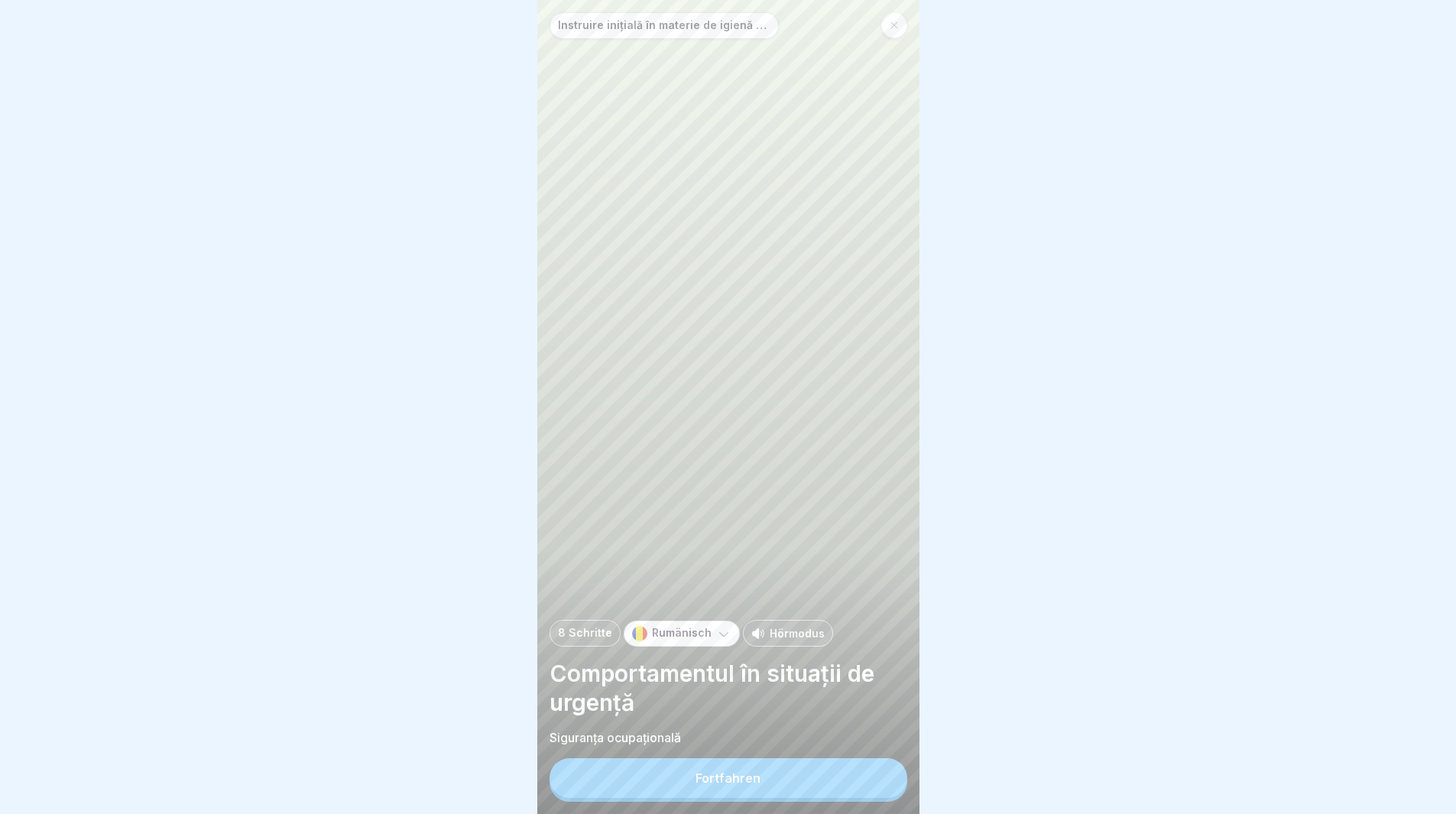
click at [851, 792] on button "Fortfahren" at bounding box center [728, 778] width 358 height 40
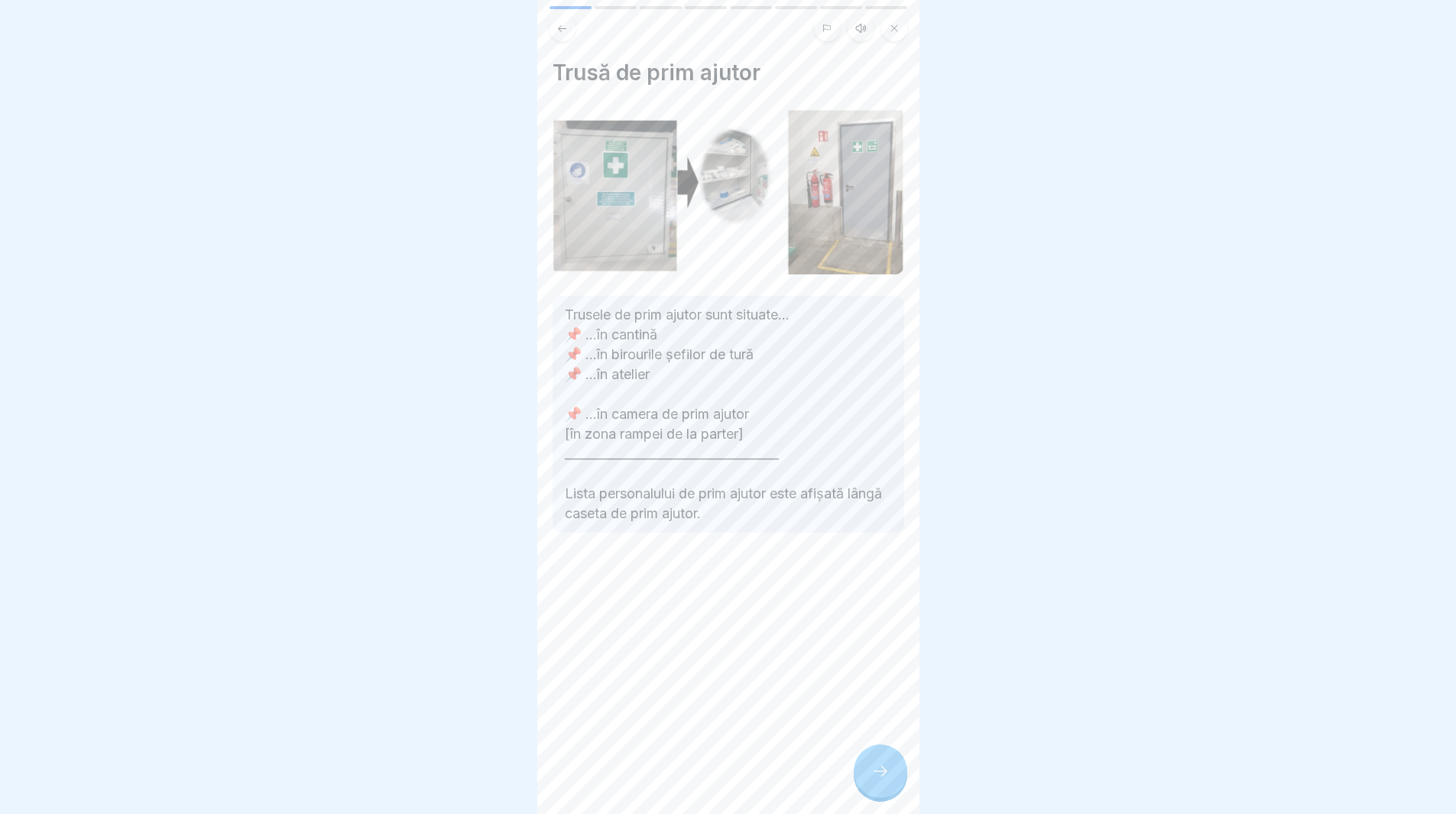
click at [889, 783] on div at bounding box center [880, 770] width 53 height 53
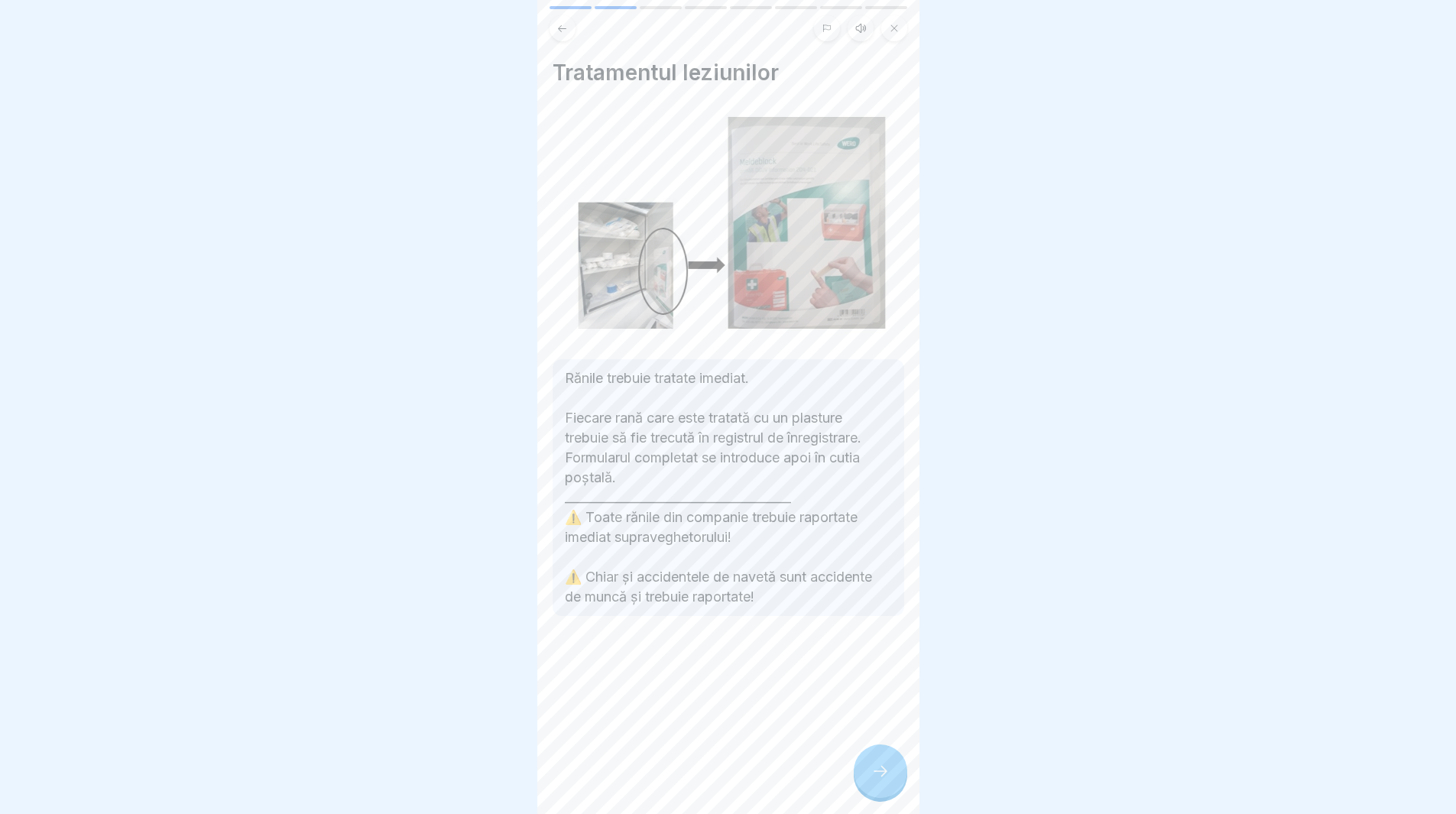
click at [889, 779] on icon at bounding box center [880, 771] width 18 height 18
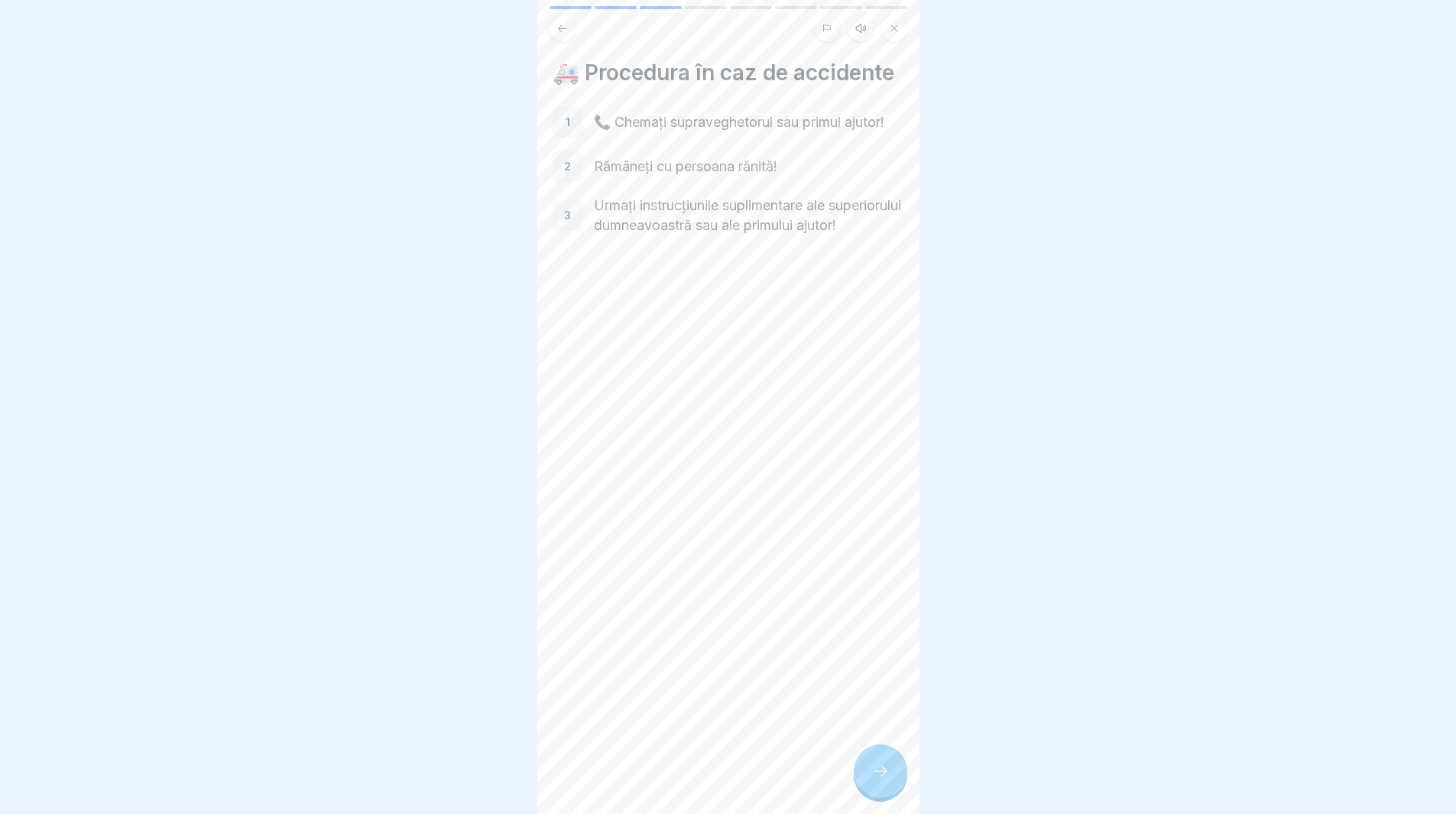
click at [886, 778] on icon at bounding box center [880, 771] width 18 height 18
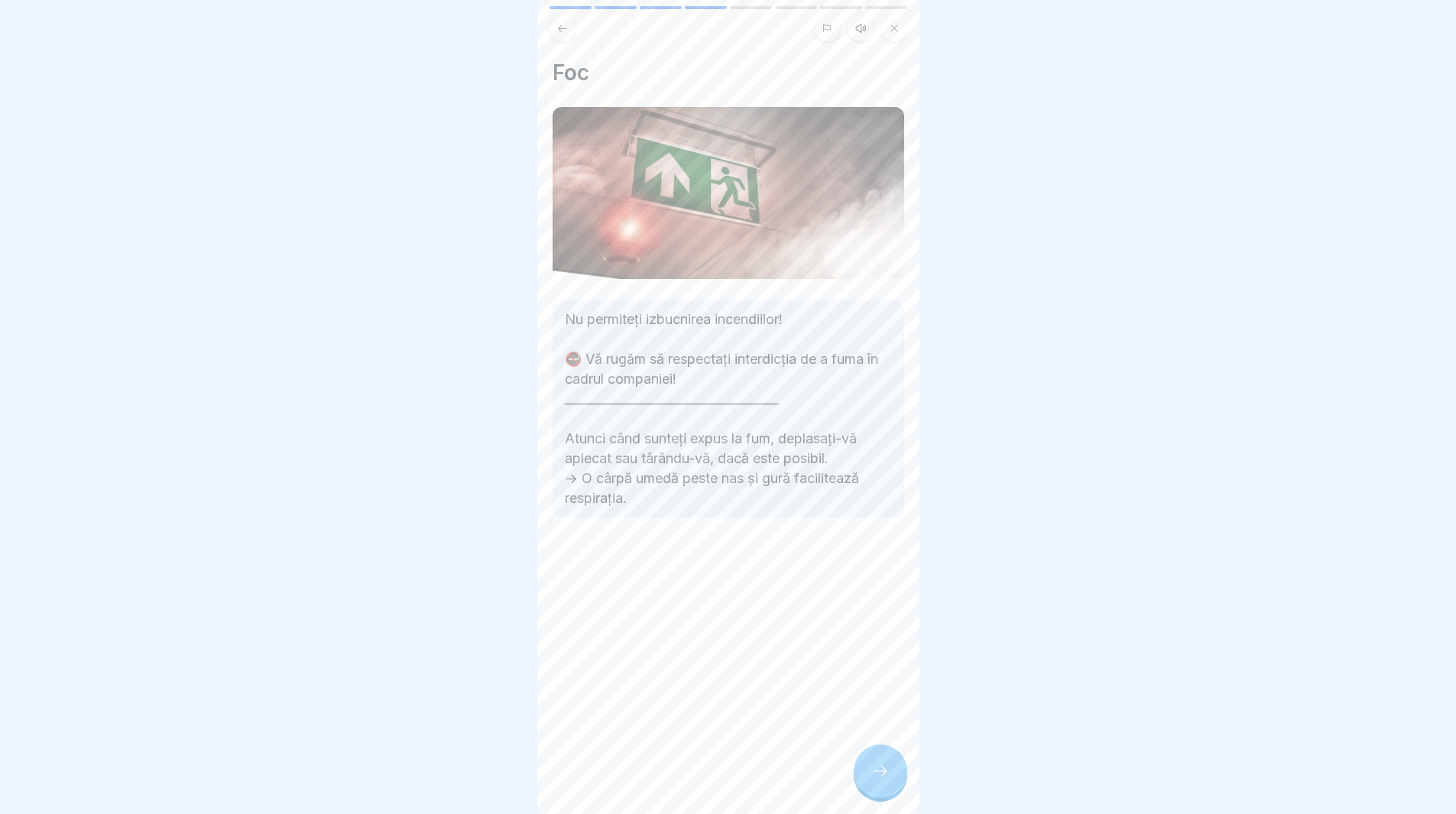
click at [886, 778] on icon at bounding box center [880, 771] width 18 height 18
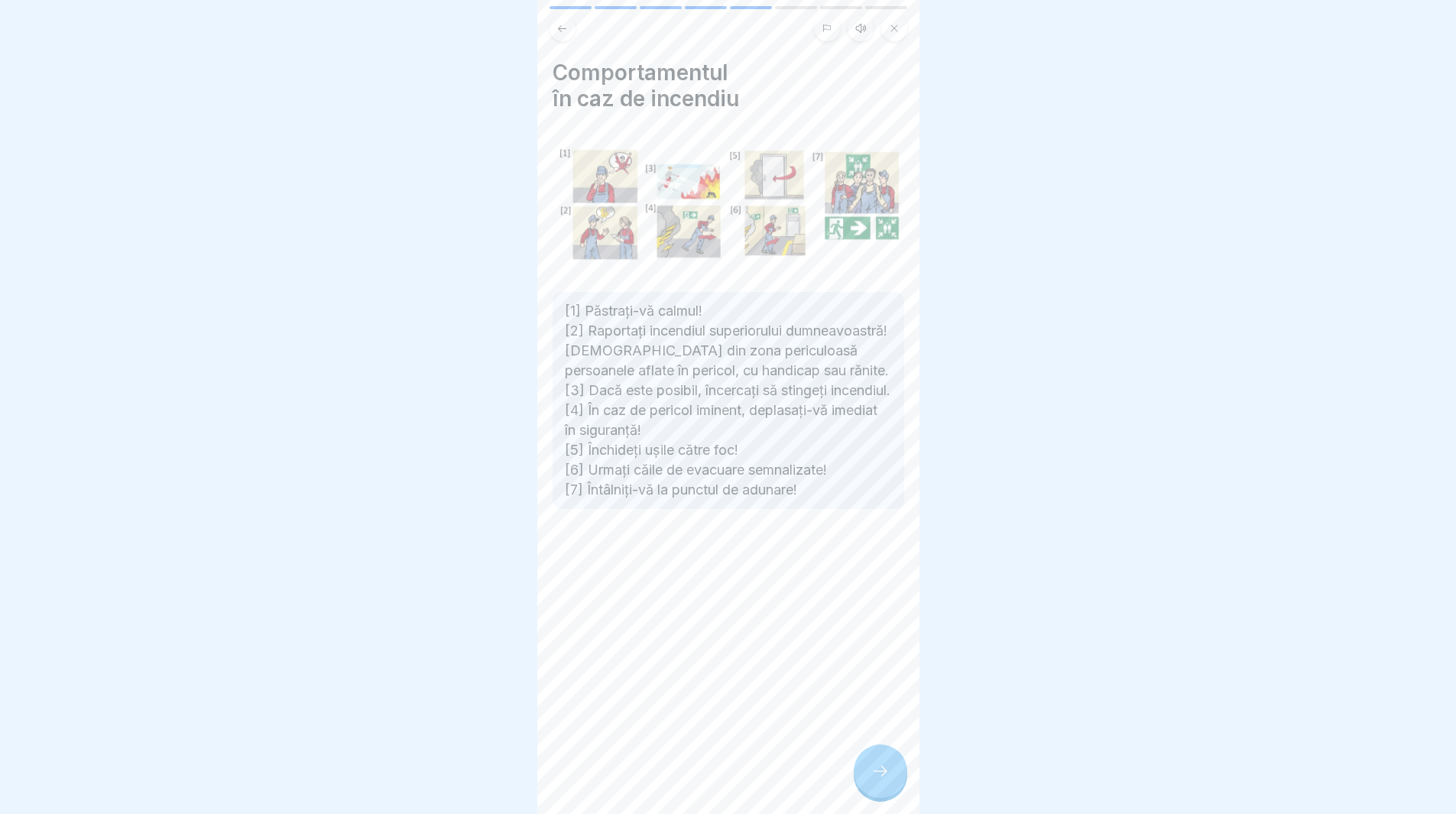
click at [886, 778] on icon at bounding box center [880, 771] width 18 height 18
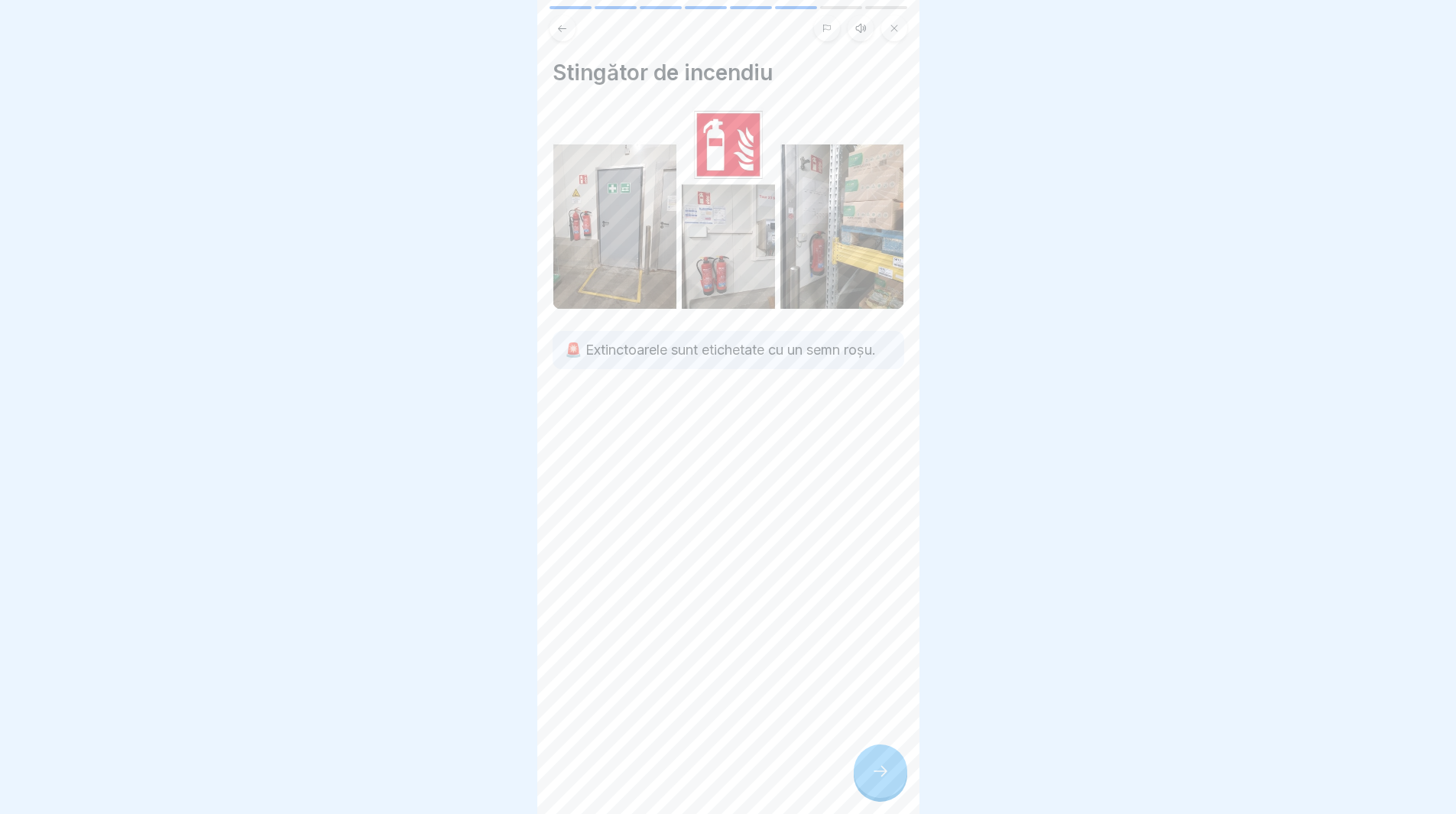
click at [886, 778] on icon at bounding box center [880, 771] width 18 height 18
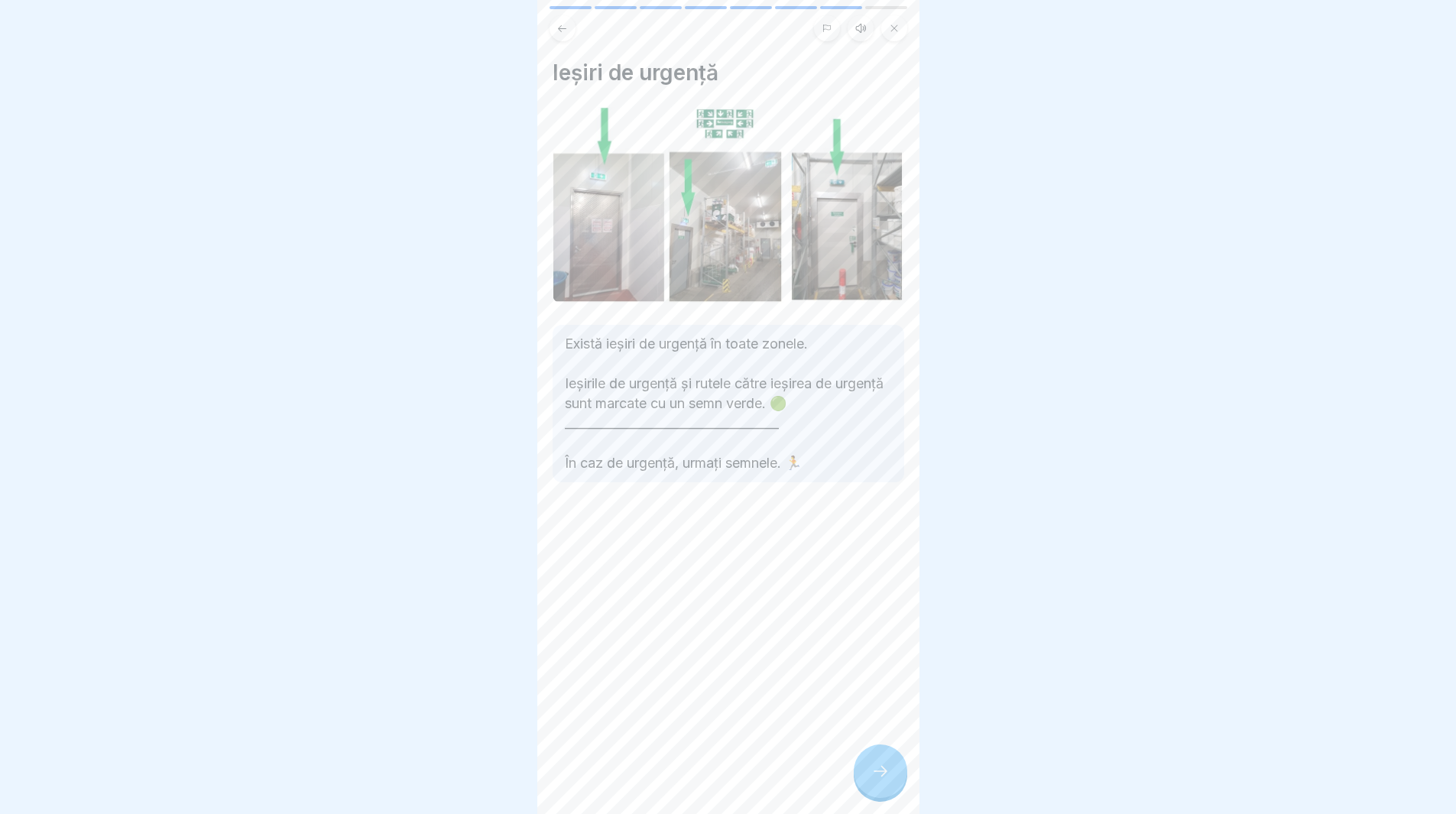
click at [886, 778] on icon at bounding box center [880, 771] width 18 height 18
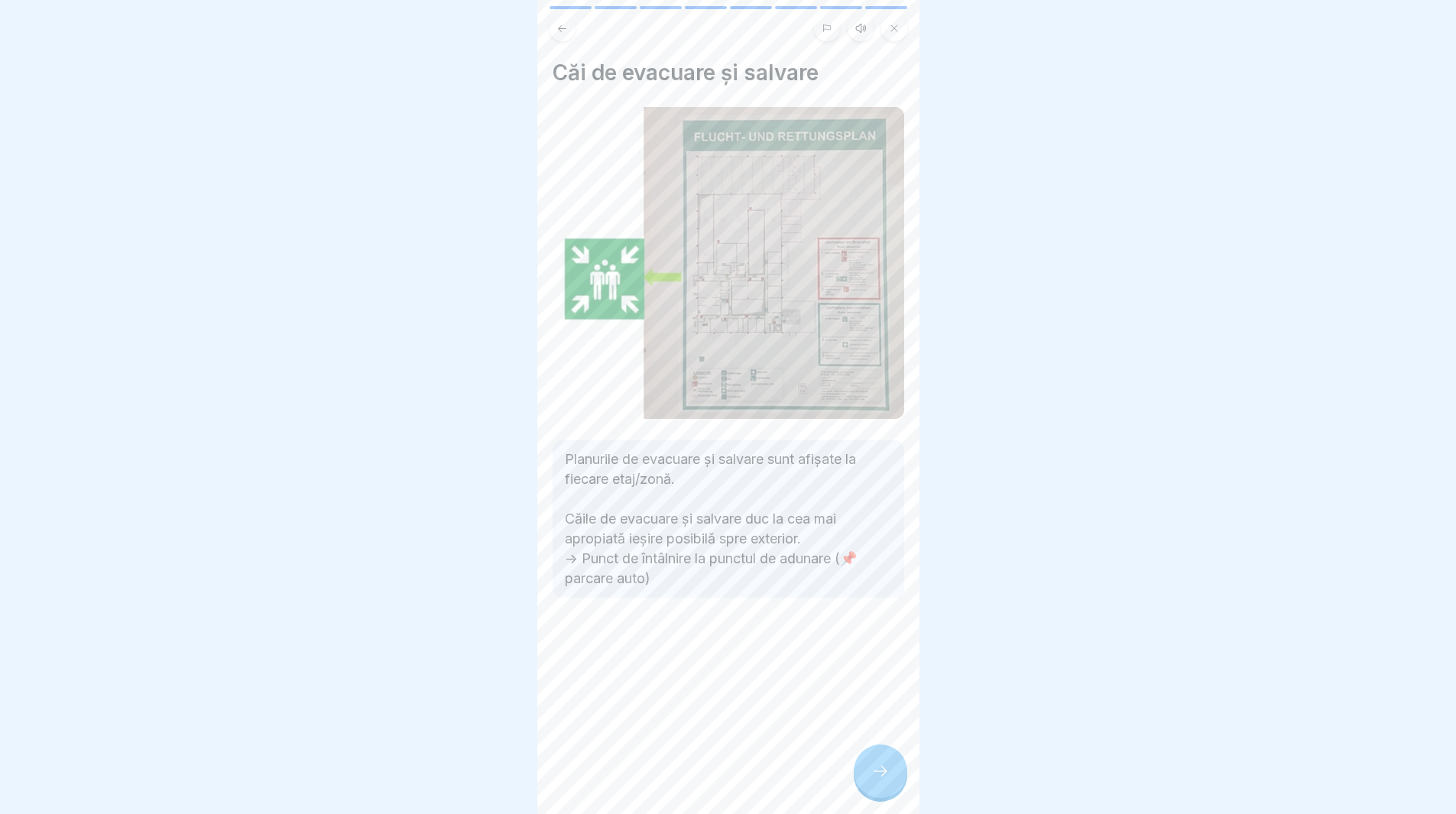
click at [886, 778] on icon at bounding box center [880, 771] width 18 height 18
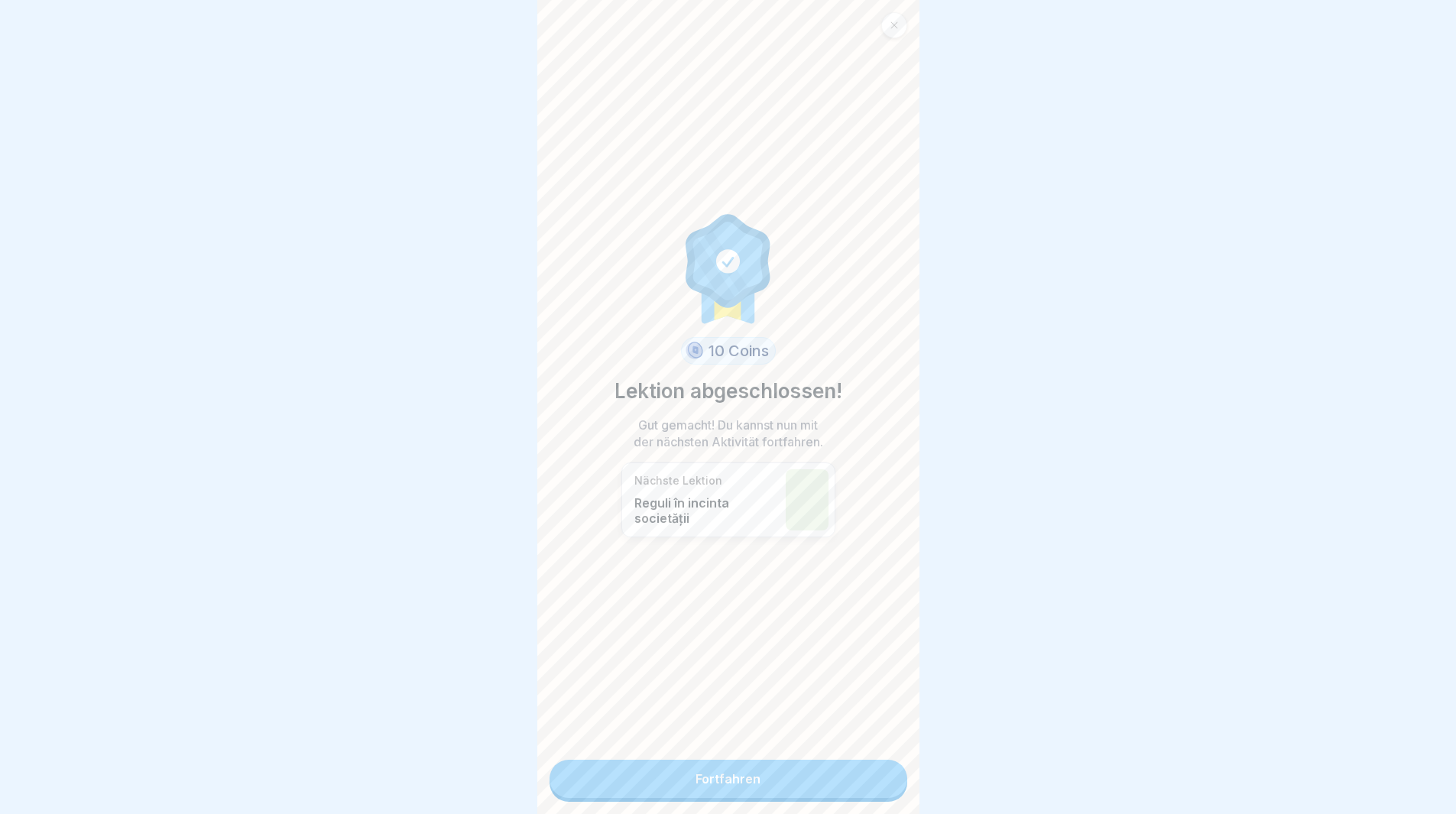
click at [885, 777] on link "Fortfahren" at bounding box center [728, 779] width 358 height 38
click at [836, 798] on link "Fortfahren" at bounding box center [728, 779] width 358 height 38
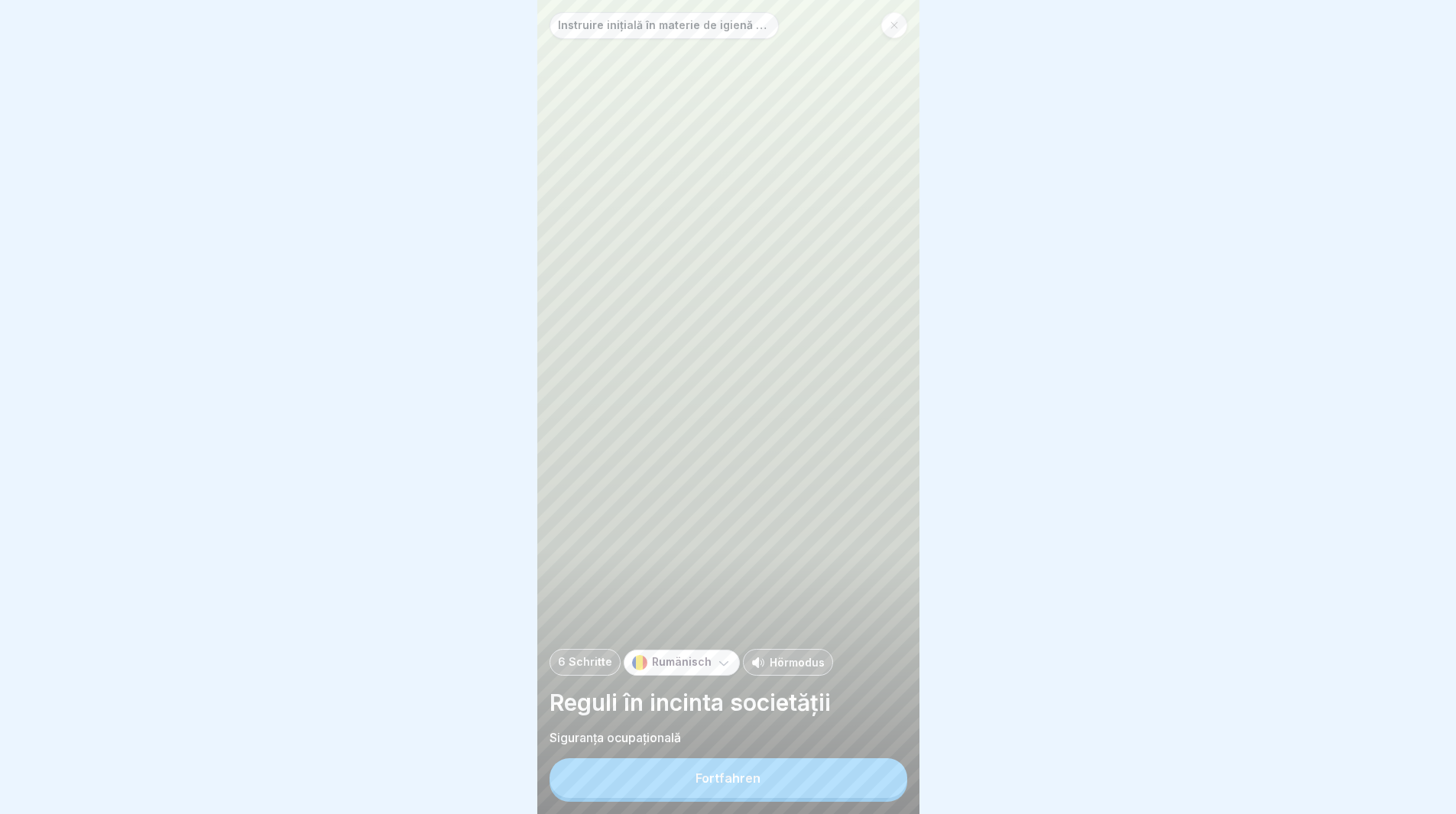
click at [826, 785] on button "Fortfahren" at bounding box center [728, 778] width 358 height 40
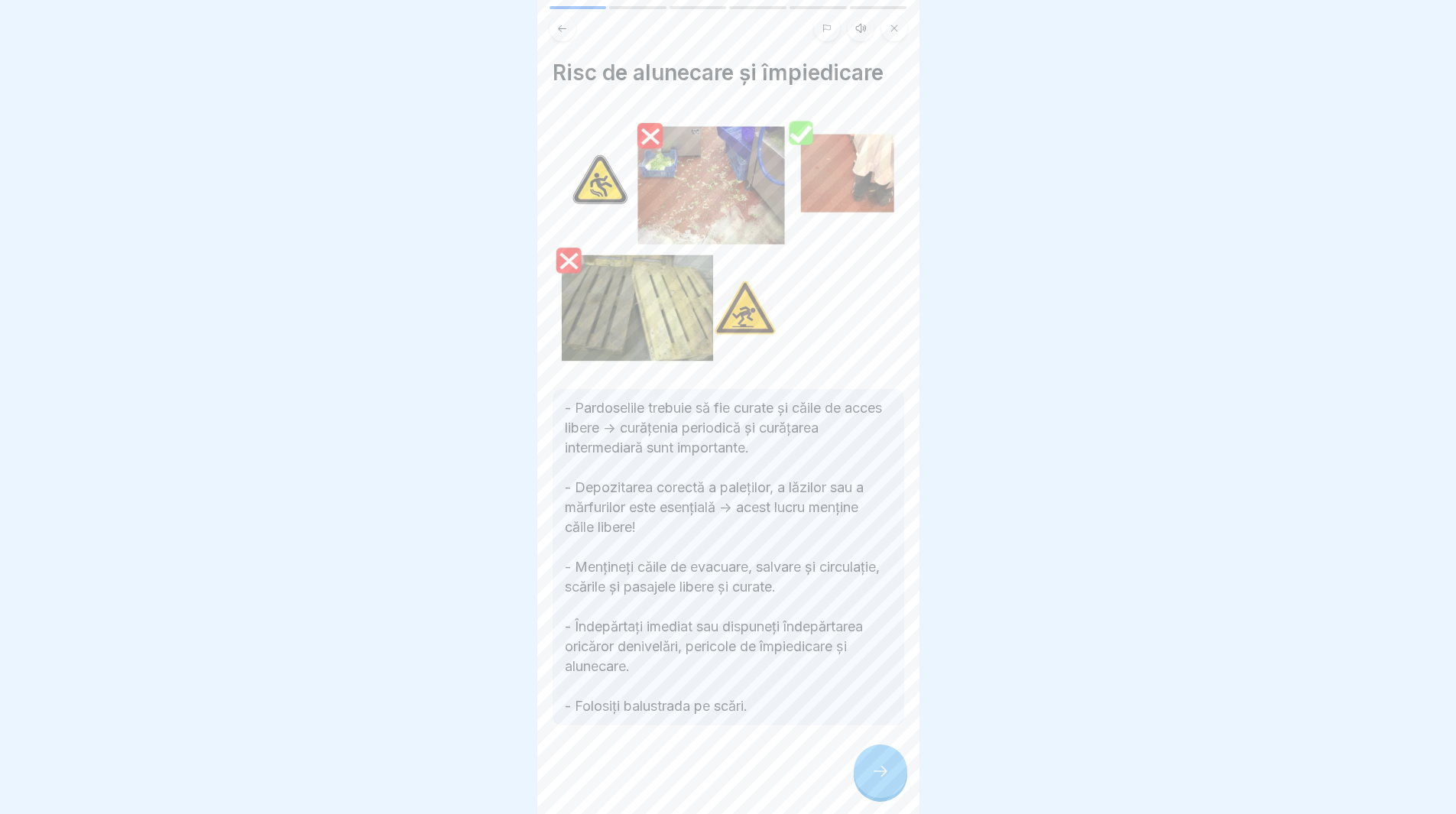
click at [889, 781] on icon at bounding box center [880, 771] width 18 height 18
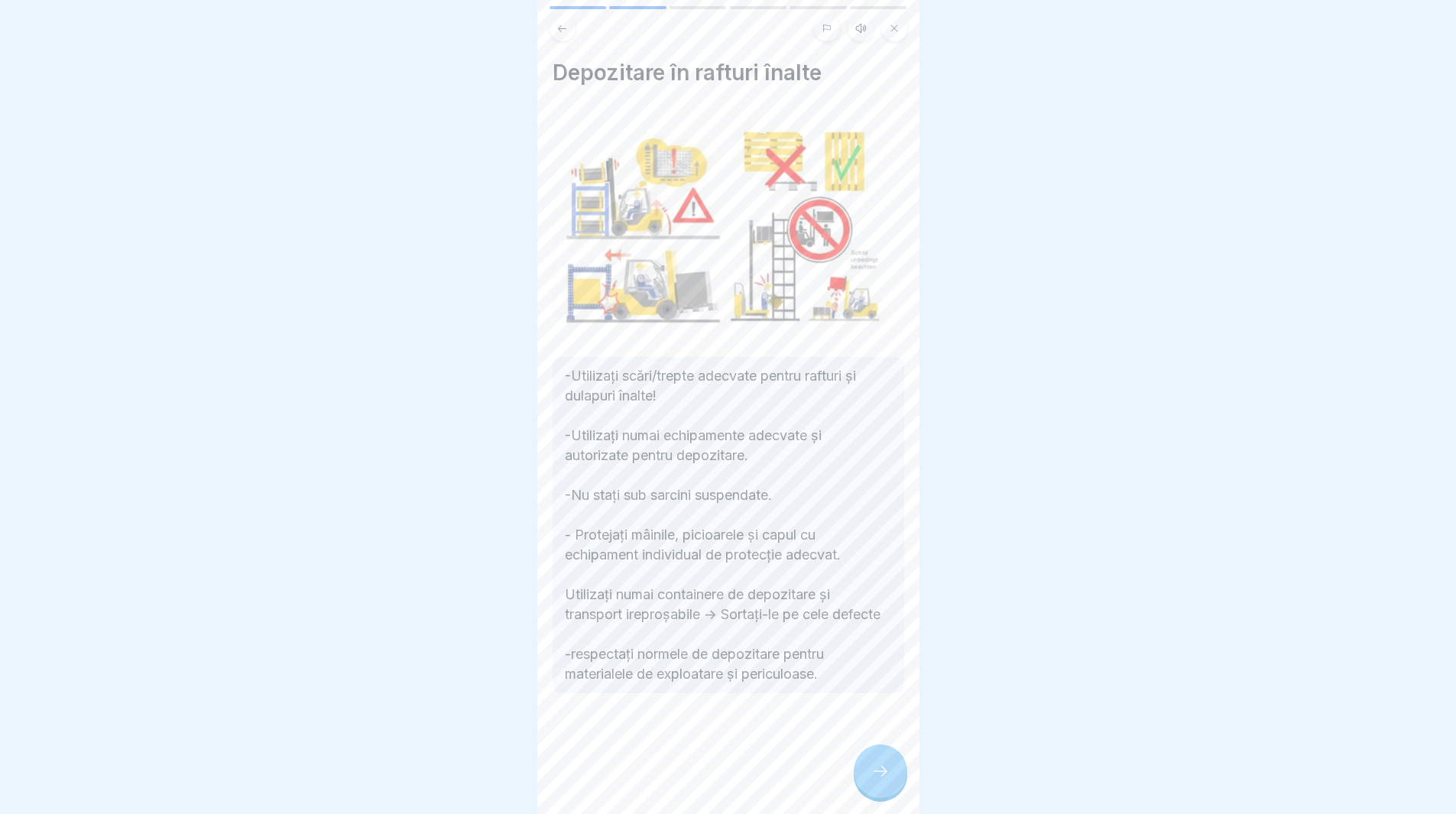
click at [887, 781] on icon at bounding box center [880, 771] width 18 height 18
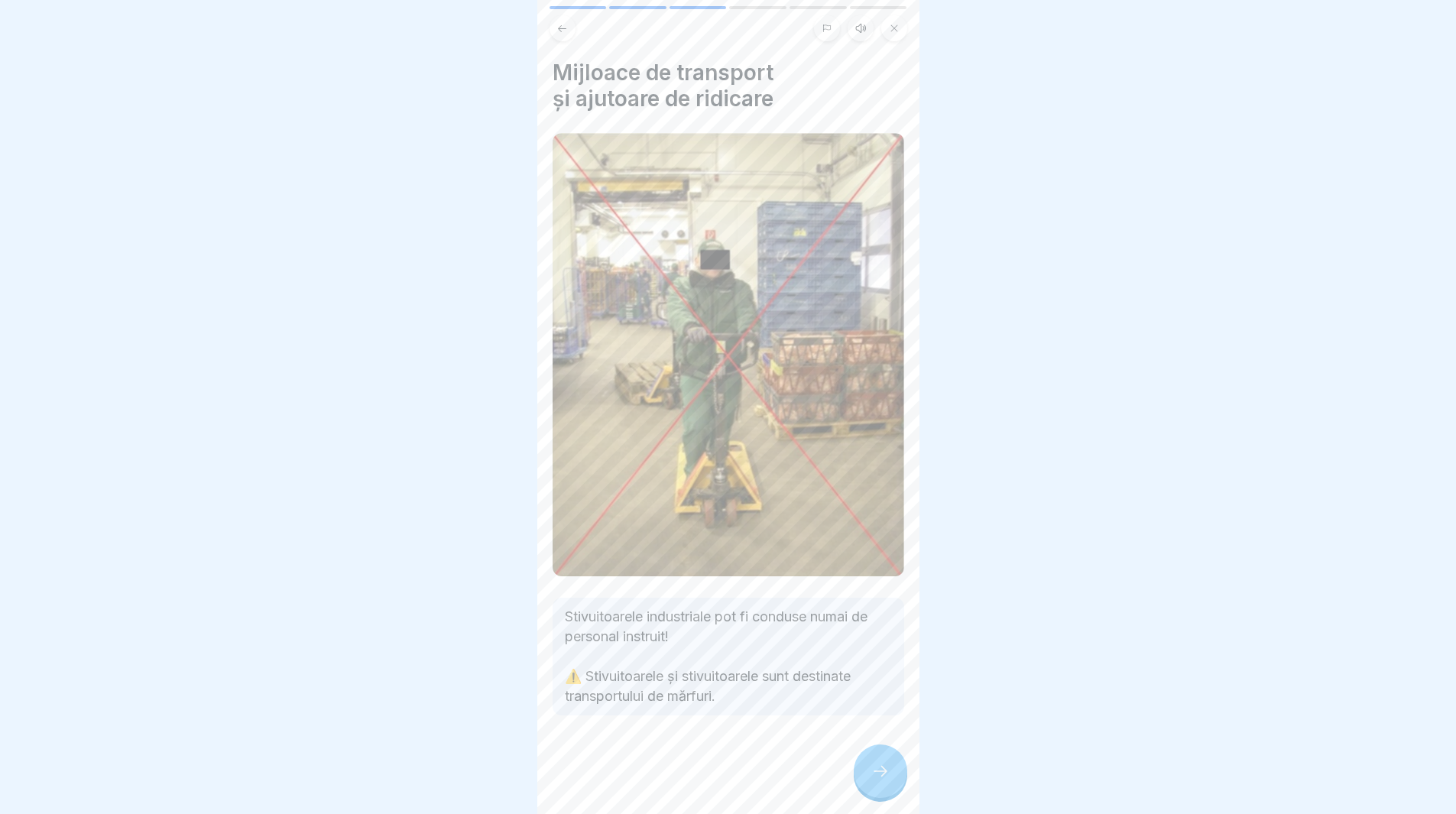
click at [886, 781] on icon at bounding box center [880, 771] width 18 height 18
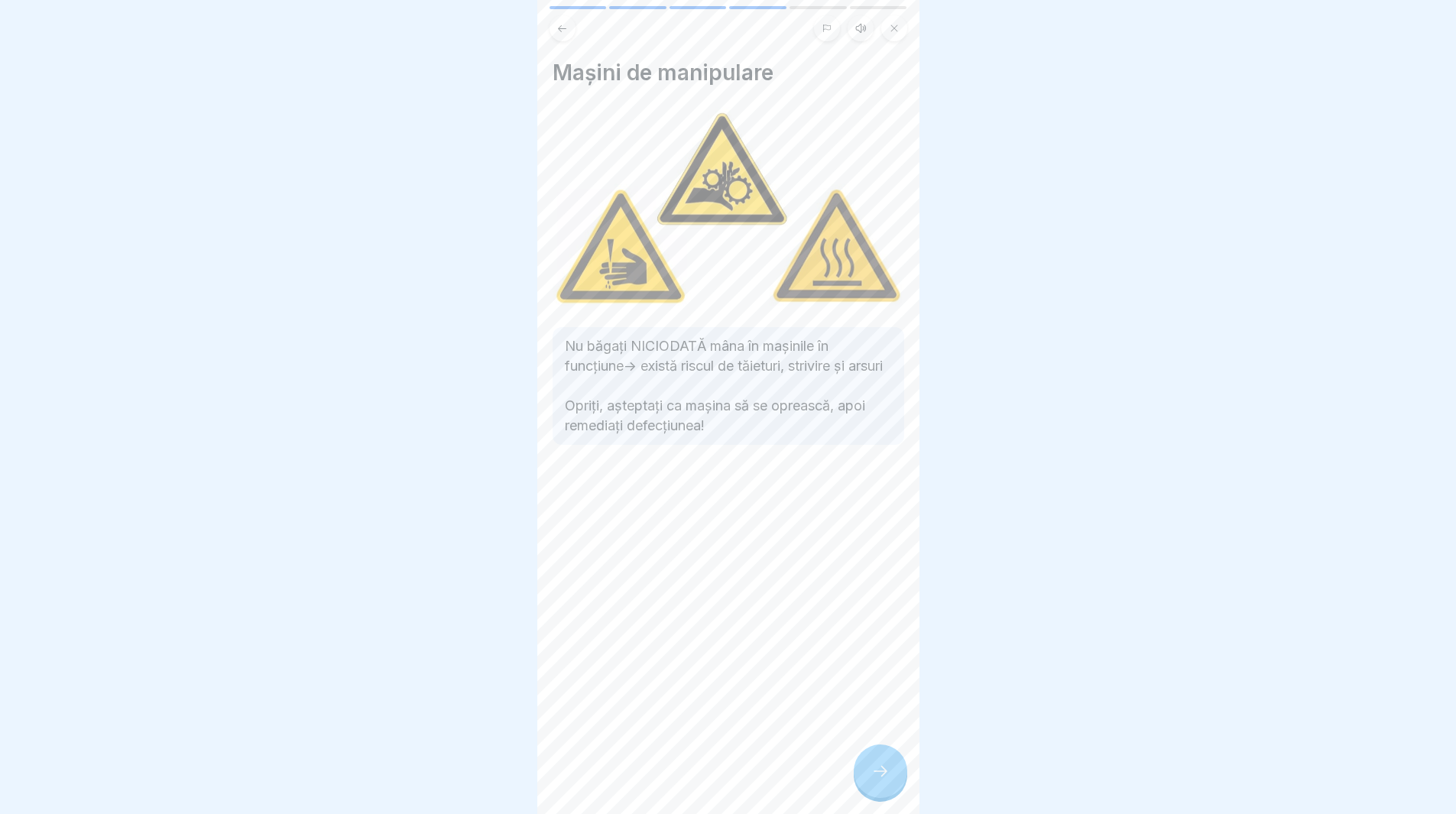
click at [886, 781] on icon at bounding box center [880, 771] width 18 height 18
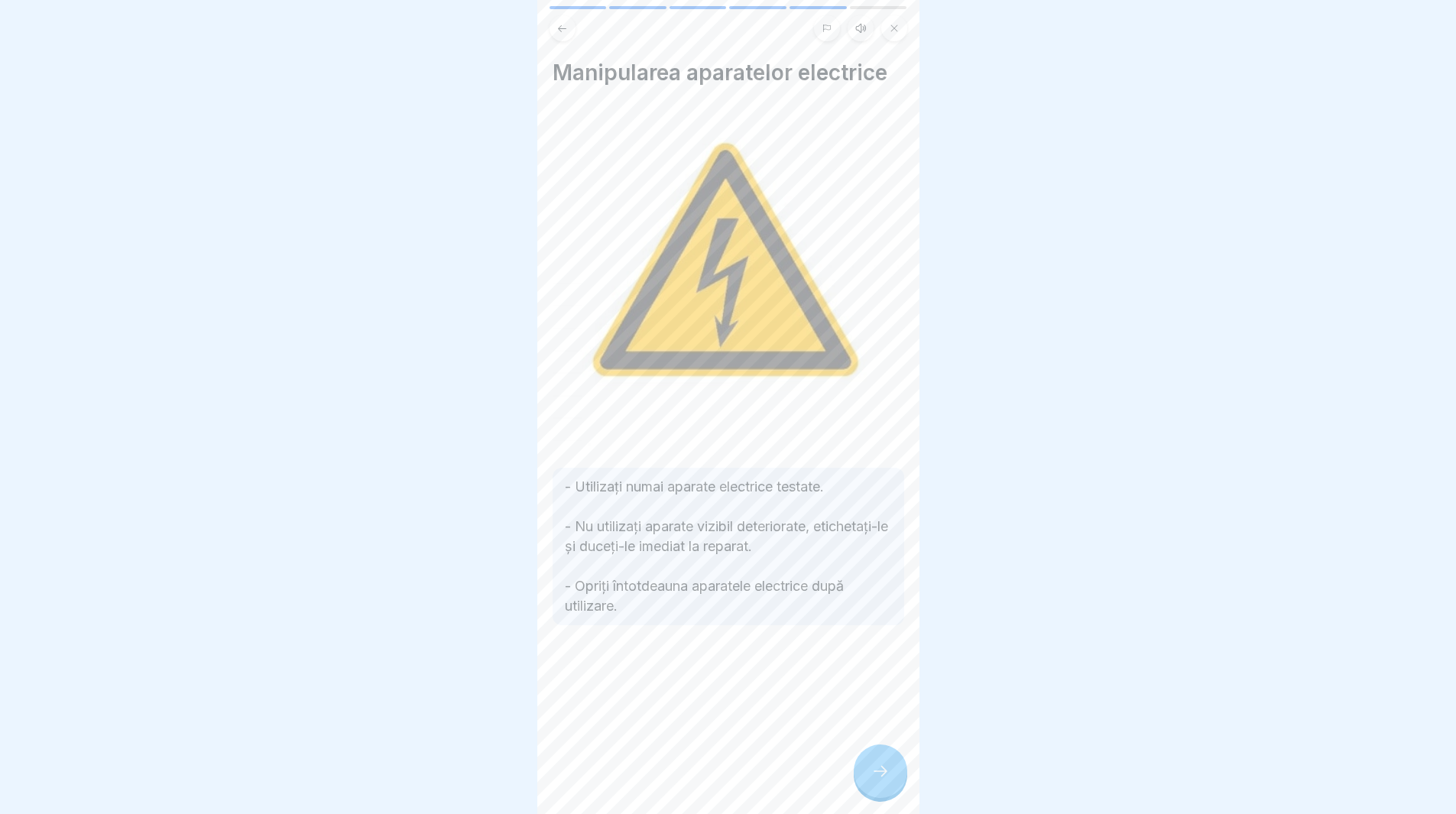
click at [886, 781] on icon at bounding box center [880, 771] width 18 height 18
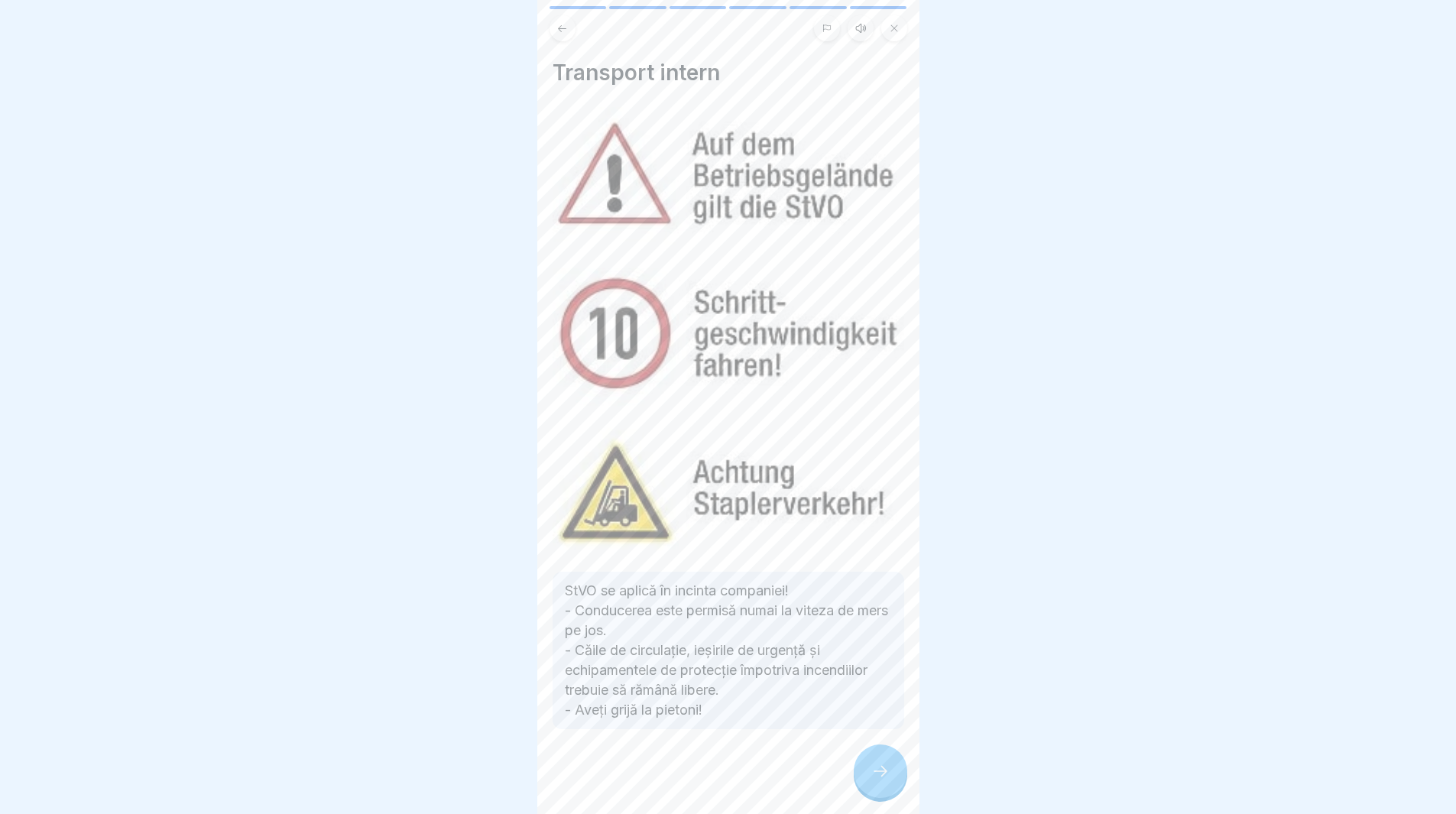
click at [886, 781] on icon at bounding box center [880, 771] width 18 height 18
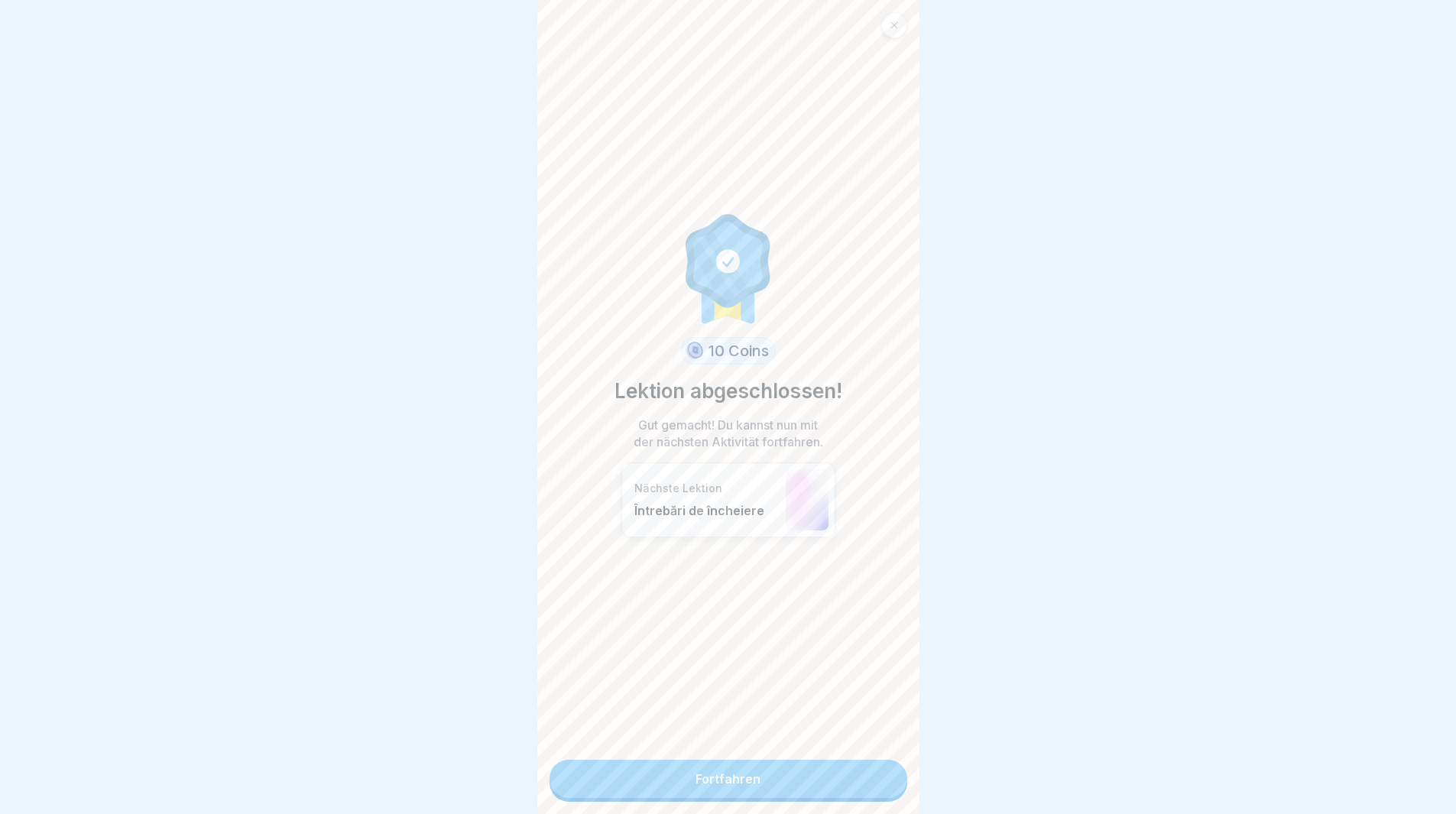
click at [886, 784] on link "Fortfahren" at bounding box center [728, 779] width 358 height 38
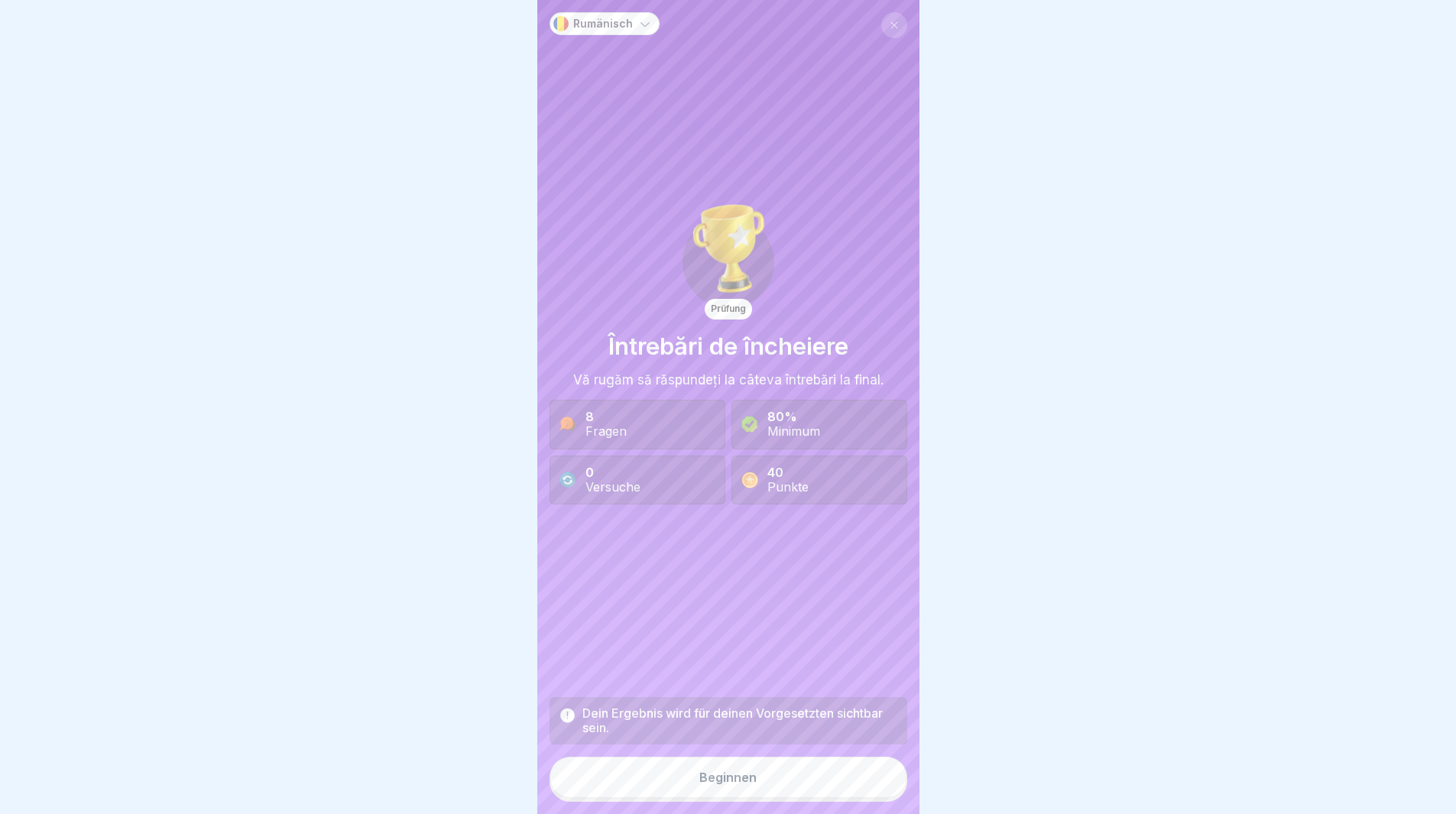
click at [812, 781] on button "Beginnen" at bounding box center [728, 778] width 358 height 41
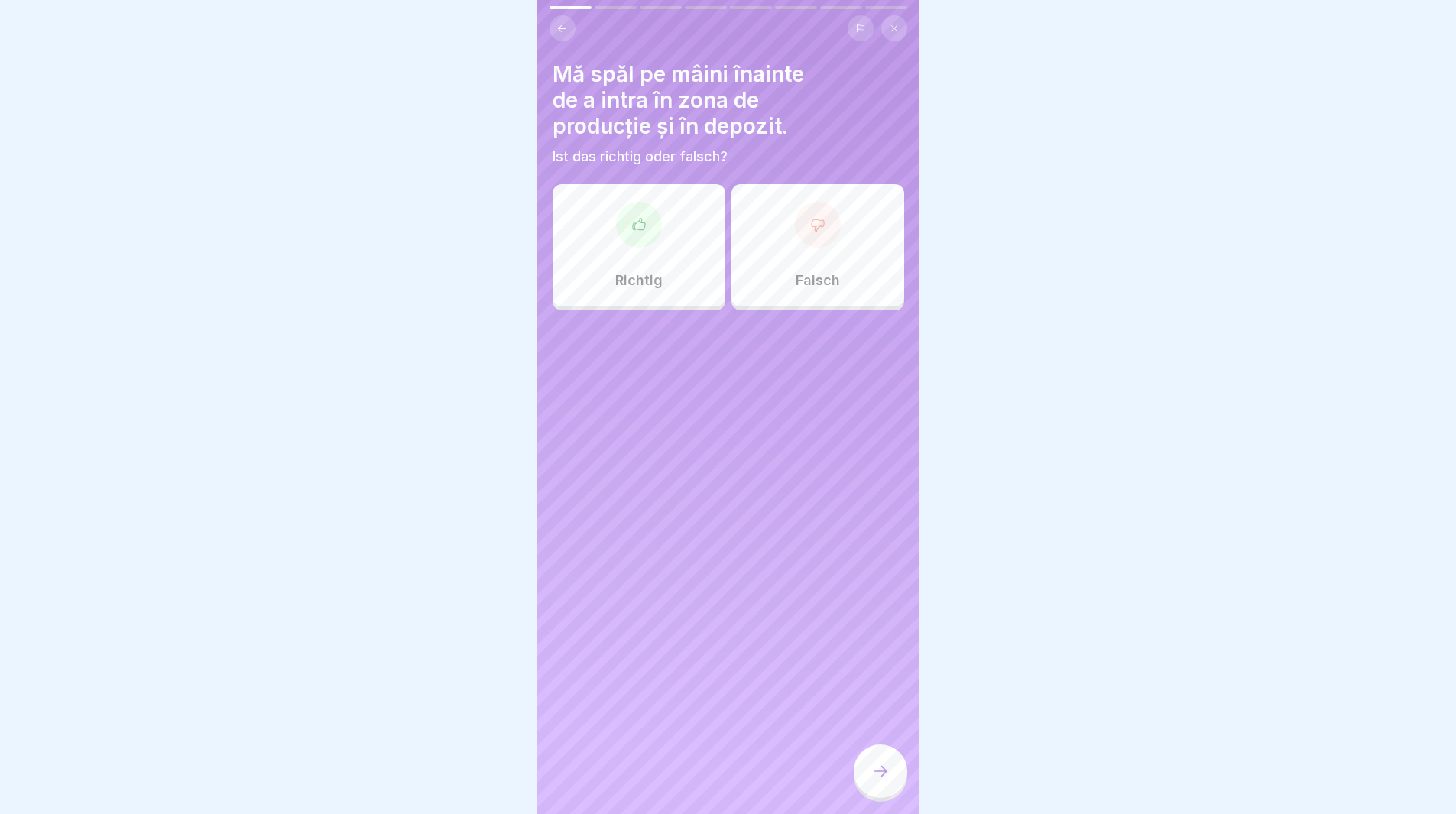
click at [634, 229] on icon at bounding box center [639, 225] width 15 height 15
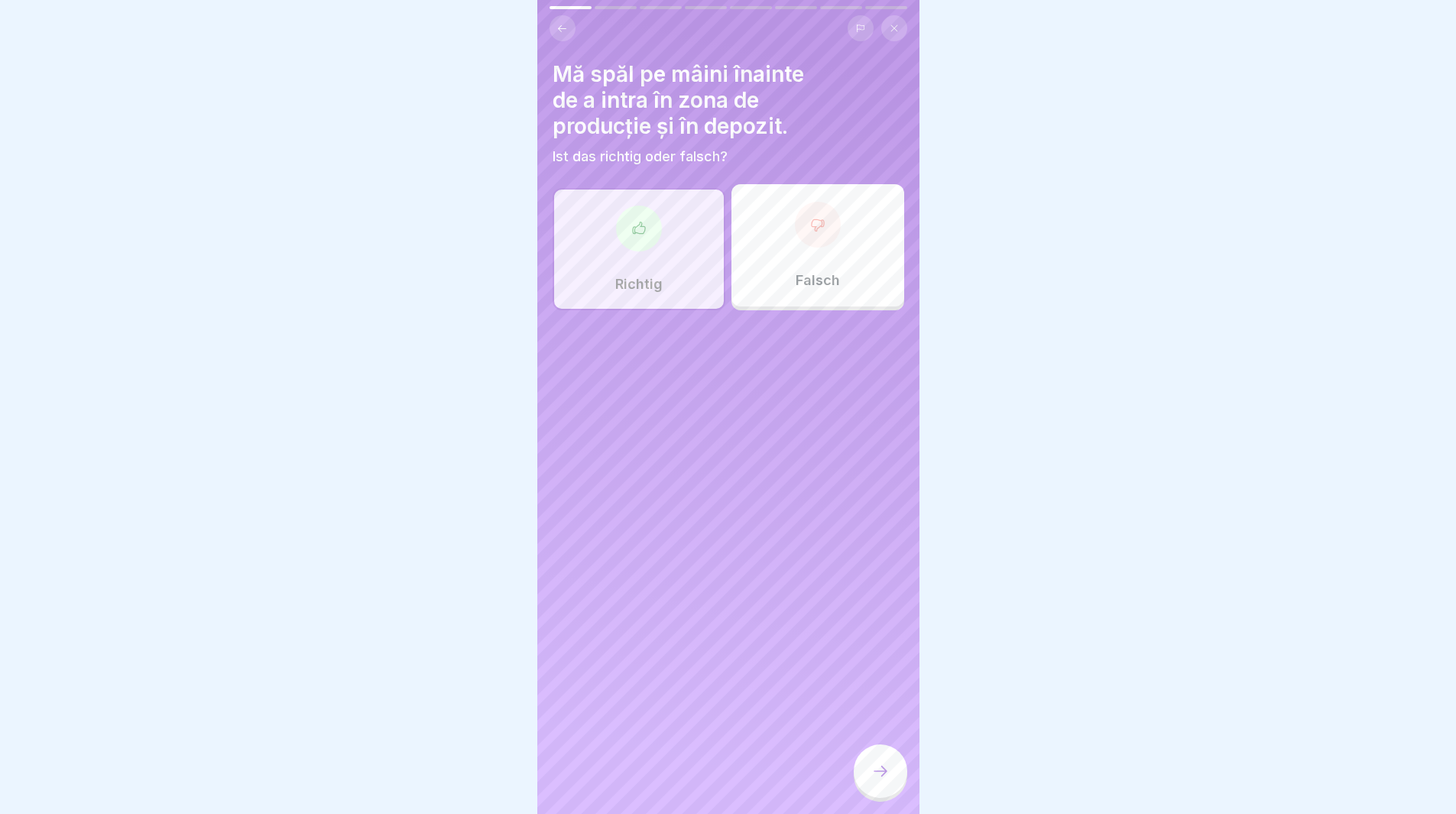
click at [886, 781] on icon at bounding box center [880, 771] width 18 height 18
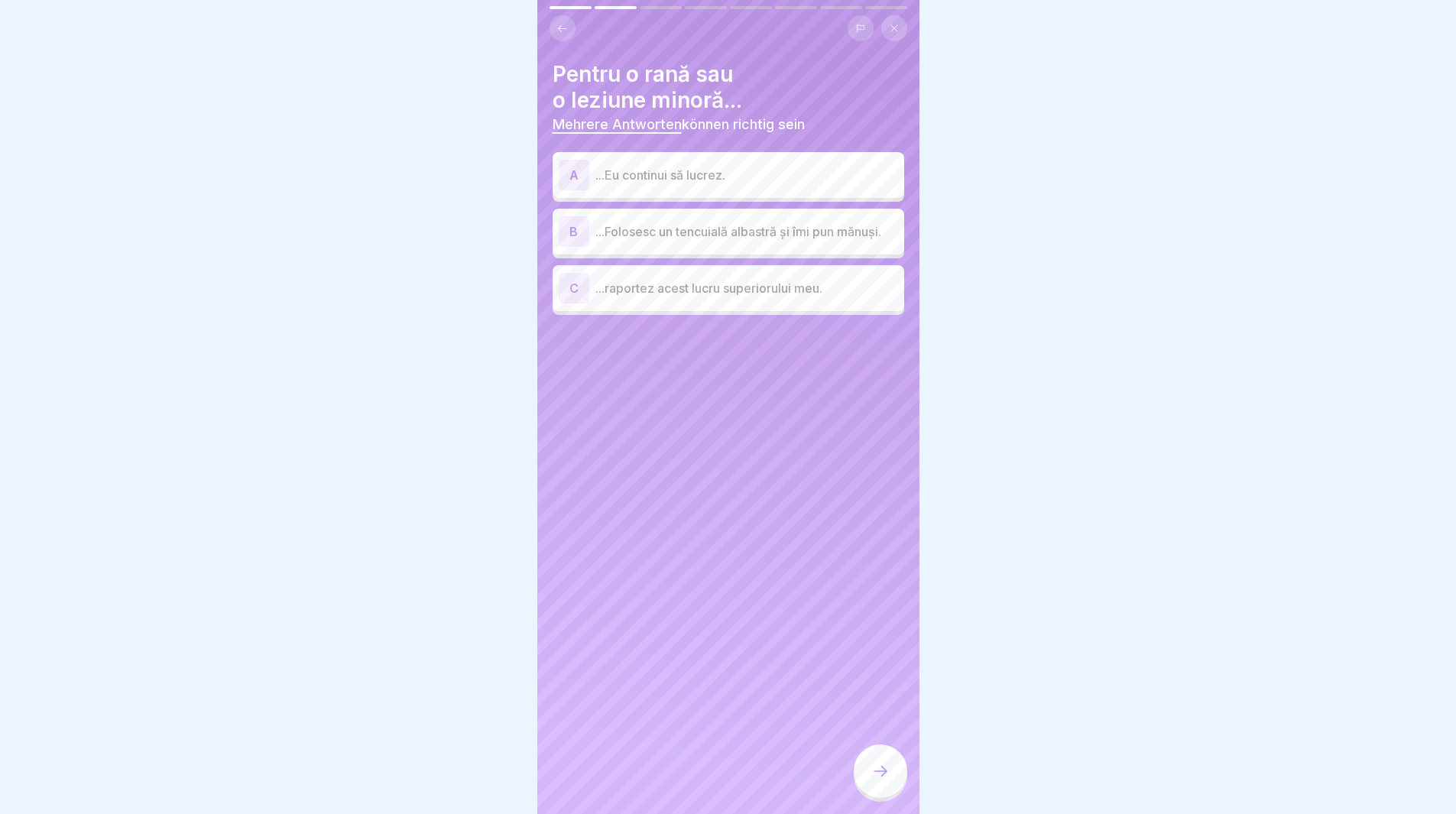
click at [565, 232] on div "B" at bounding box center [574, 232] width 31 height 31
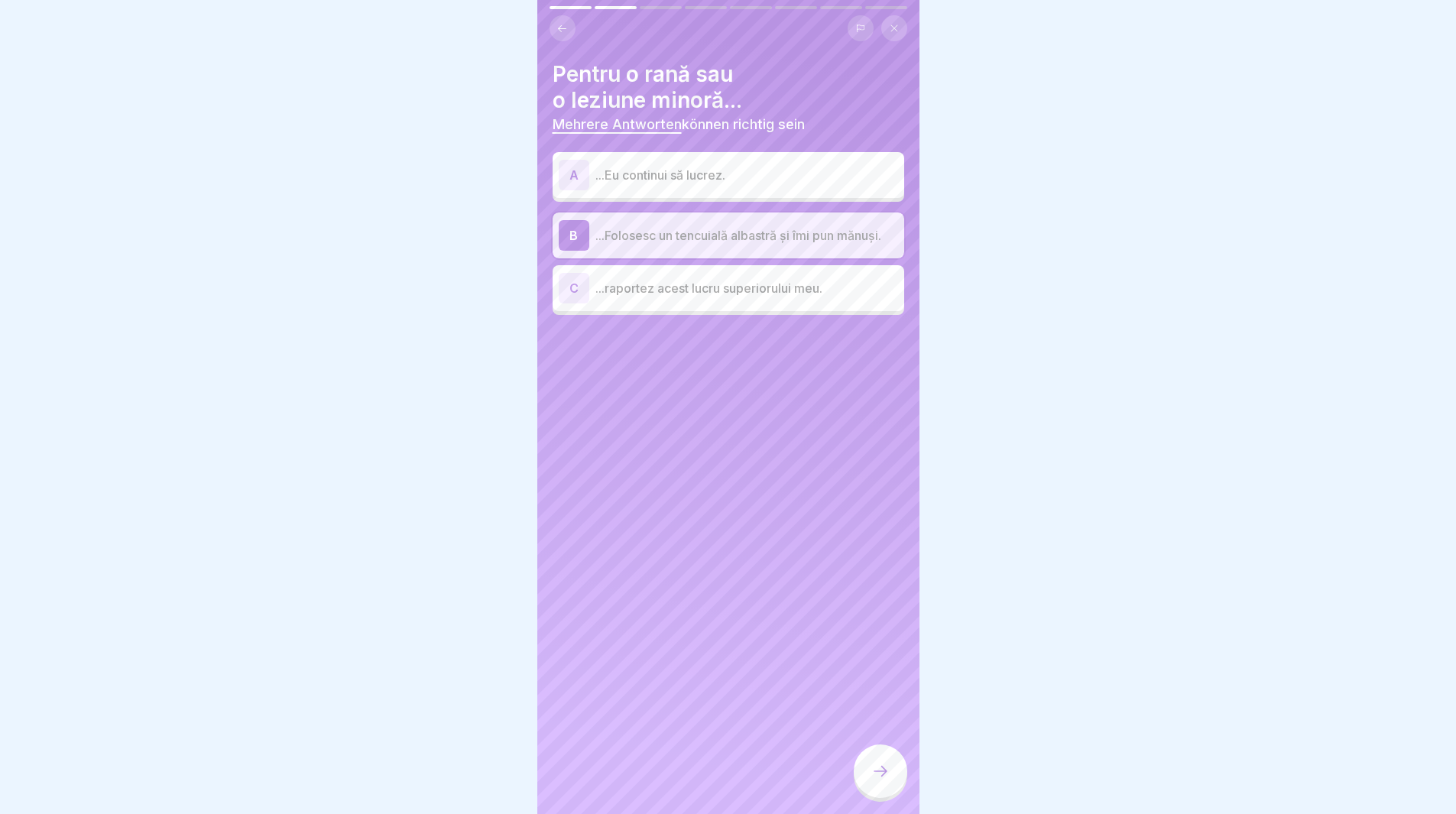
click at [580, 301] on div "C" at bounding box center [574, 288] width 31 height 31
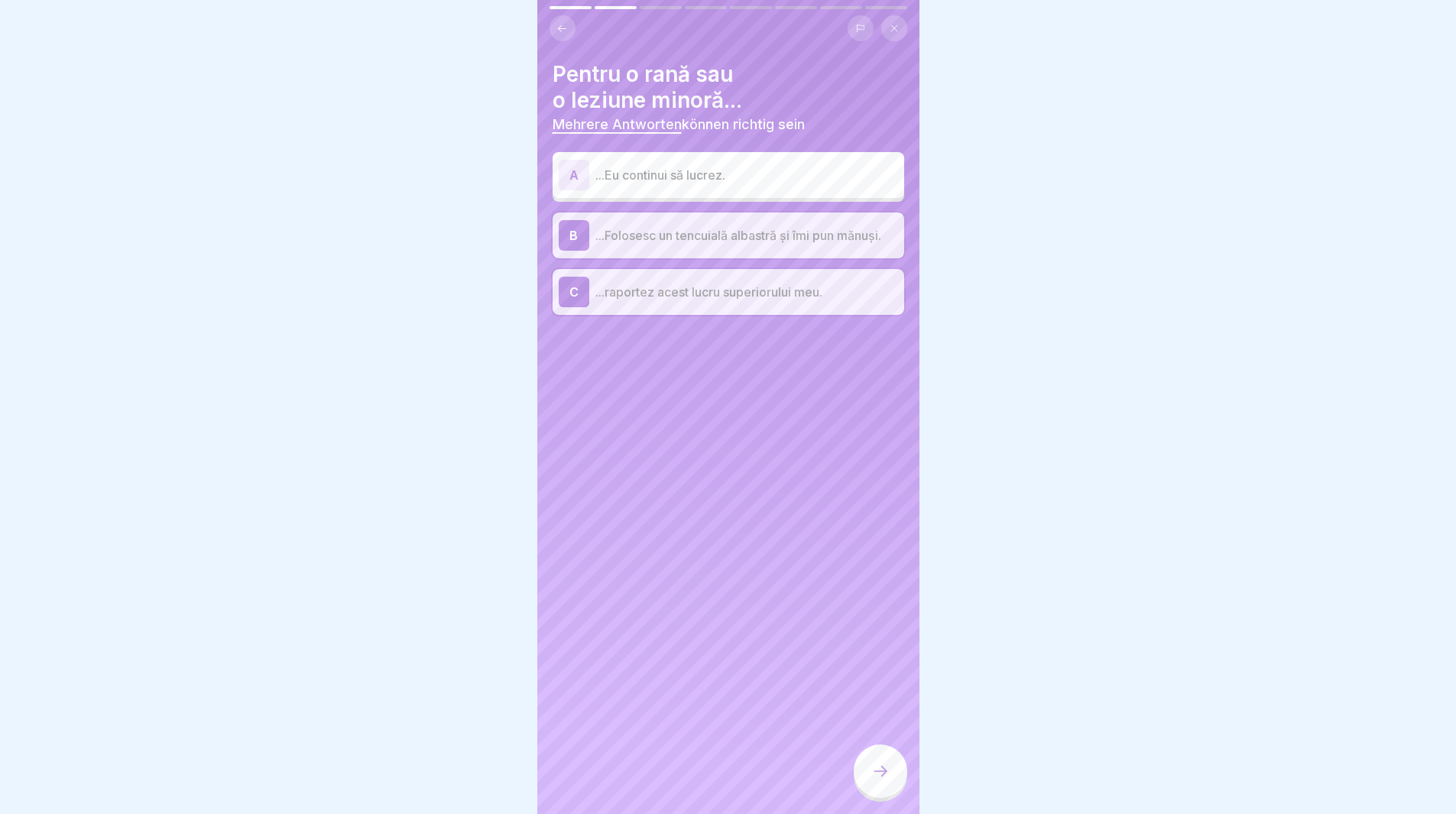
click at [878, 779] on icon at bounding box center [880, 771] width 18 height 18
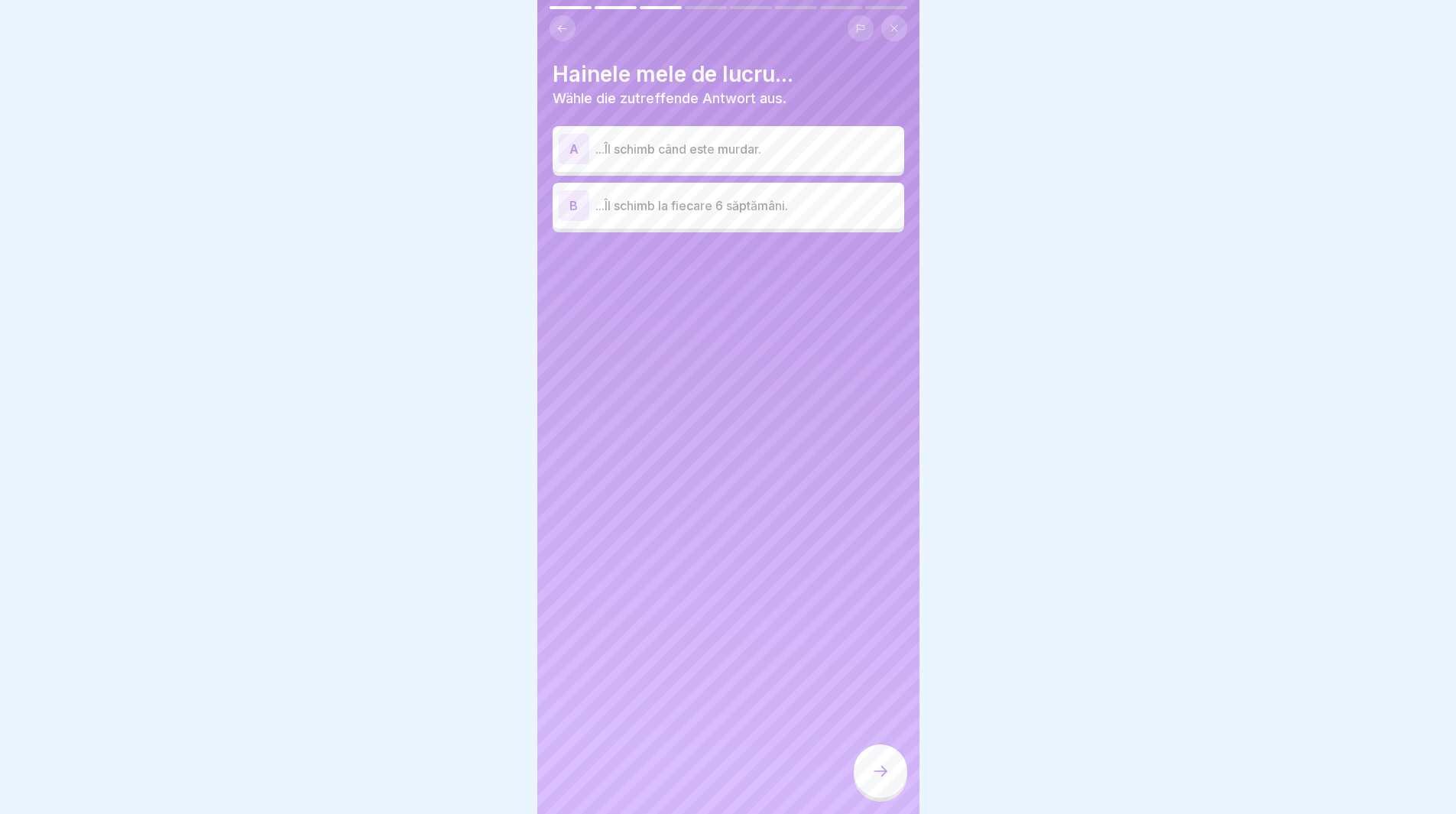
click at [573, 154] on div "A" at bounding box center [574, 149] width 31 height 31
click at [866, 798] on div at bounding box center [880, 770] width 53 height 53
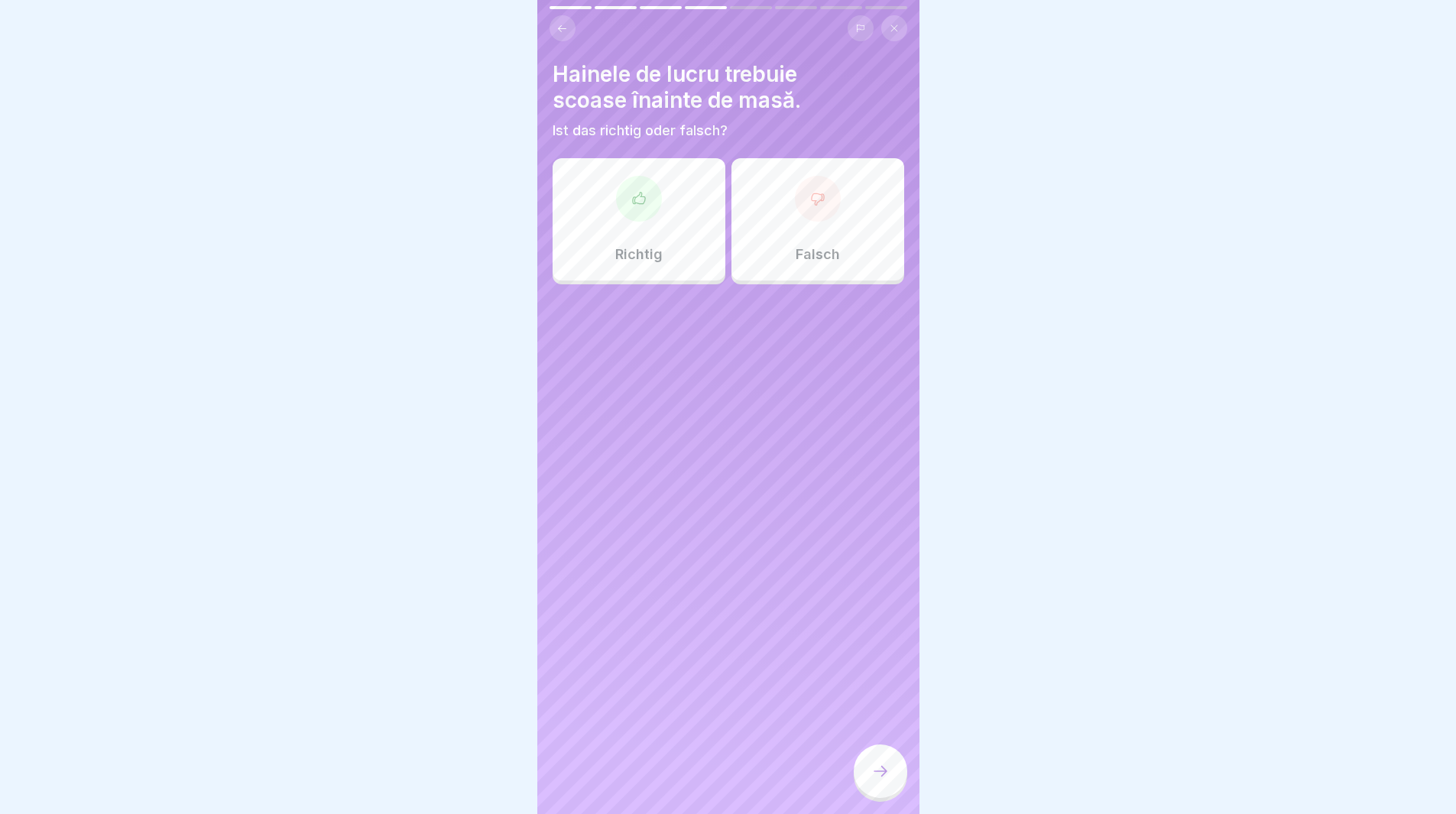
click at [620, 205] on div at bounding box center [640, 199] width 46 height 46
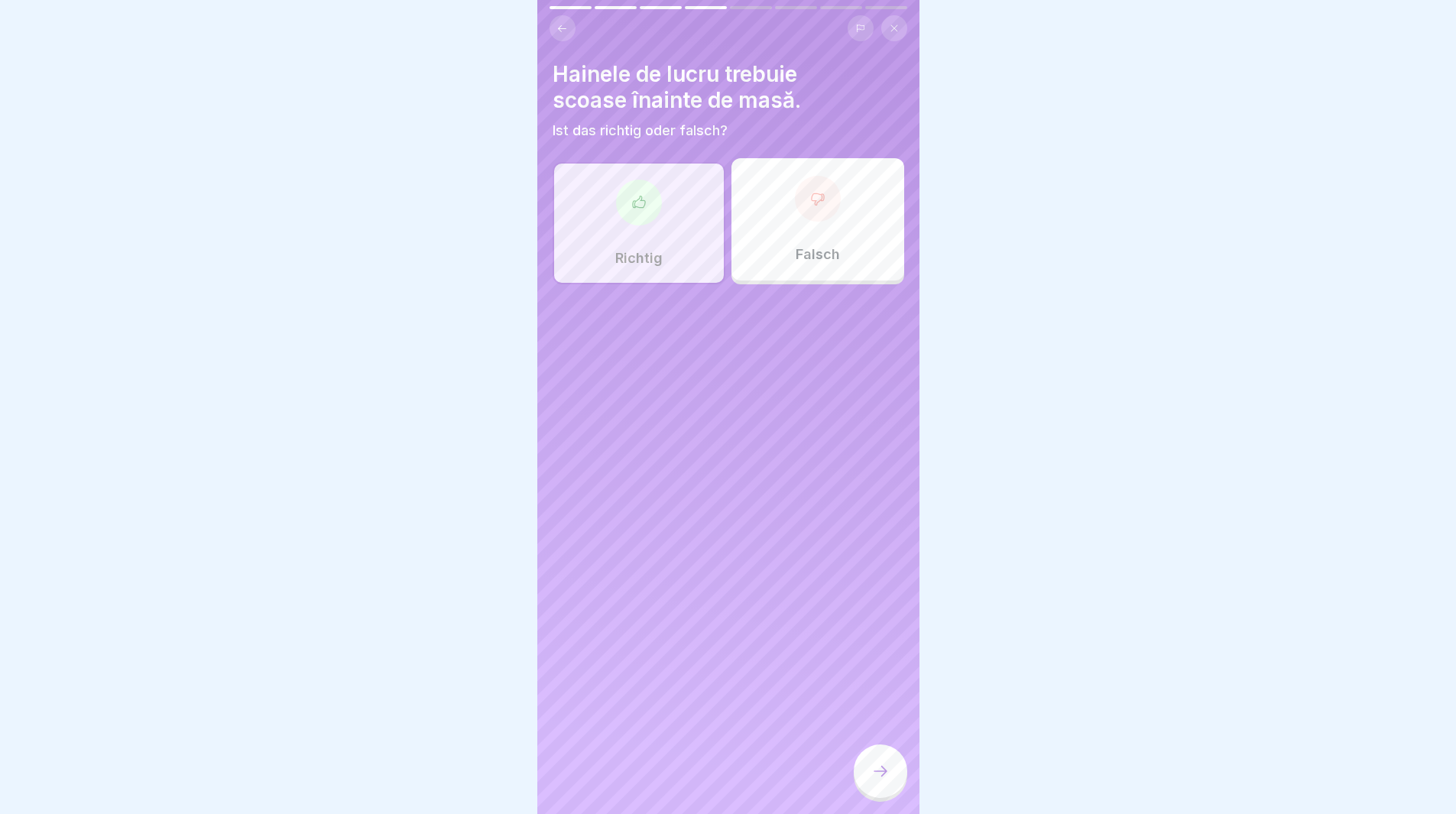
click at [878, 781] on icon at bounding box center [880, 771] width 18 height 18
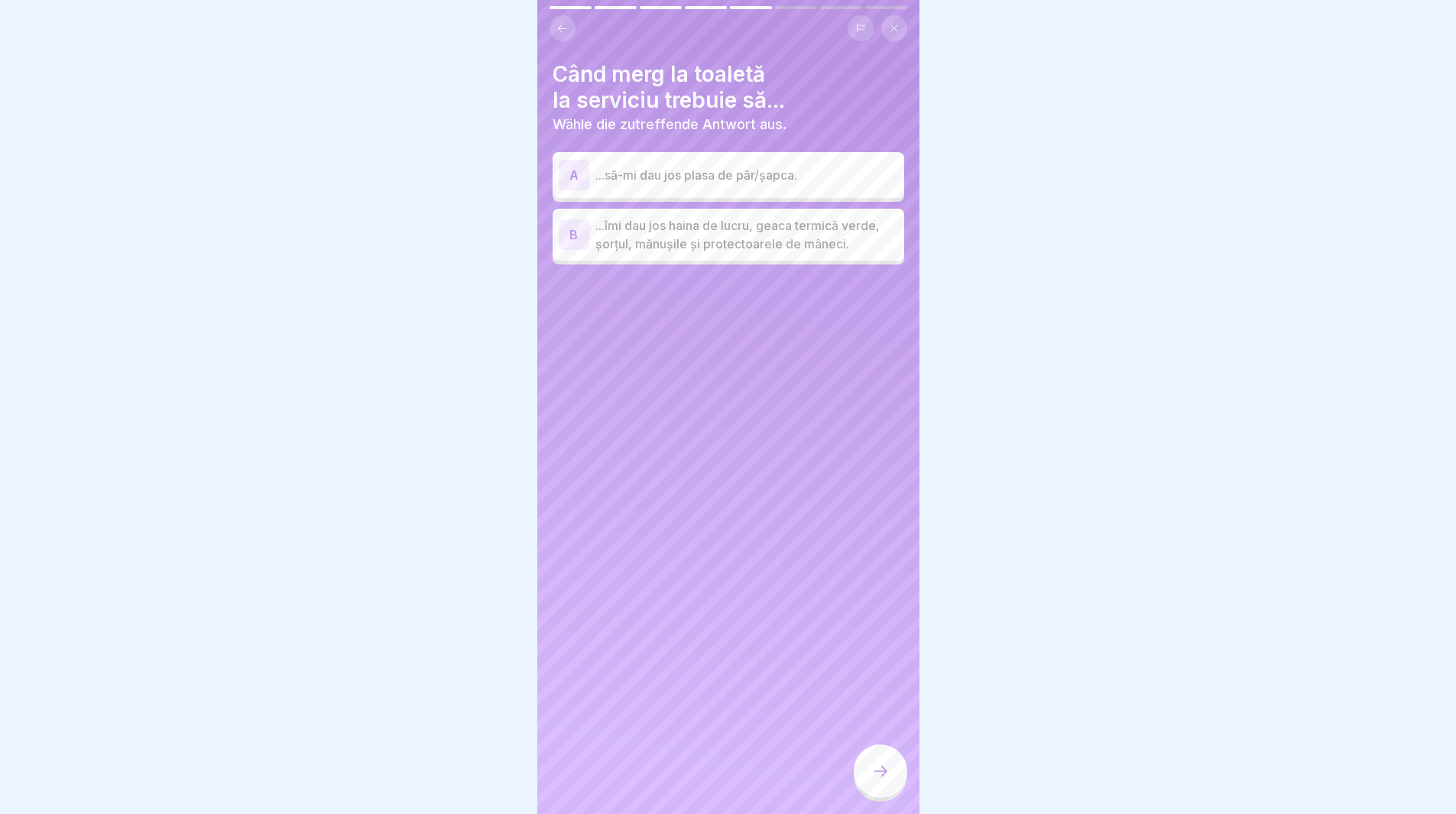
click at [573, 232] on div "B" at bounding box center [574, 235] width 31 height 31
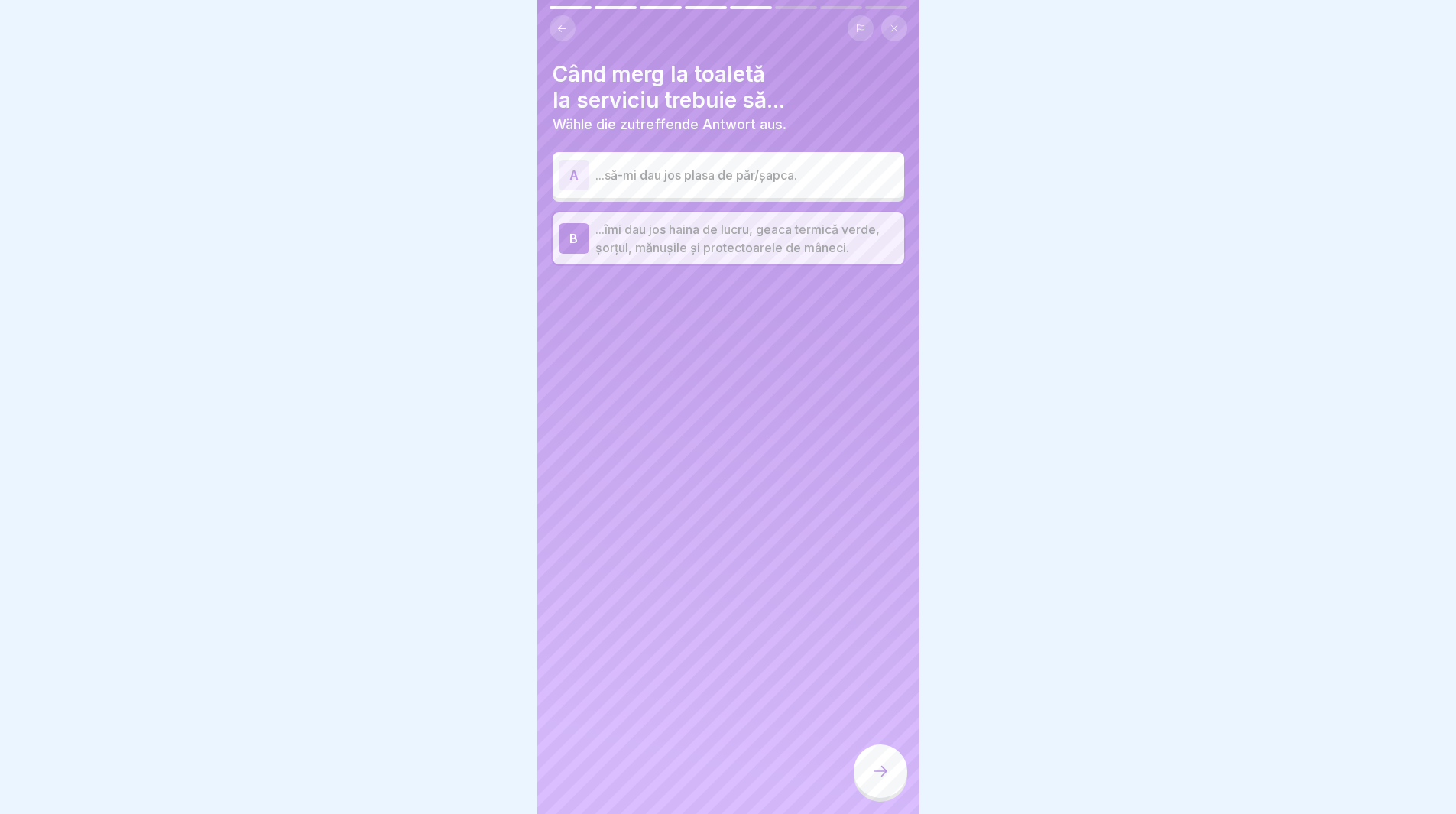
click at [875, 777] on icon at bounding box center [880, 771] width 18 height 18
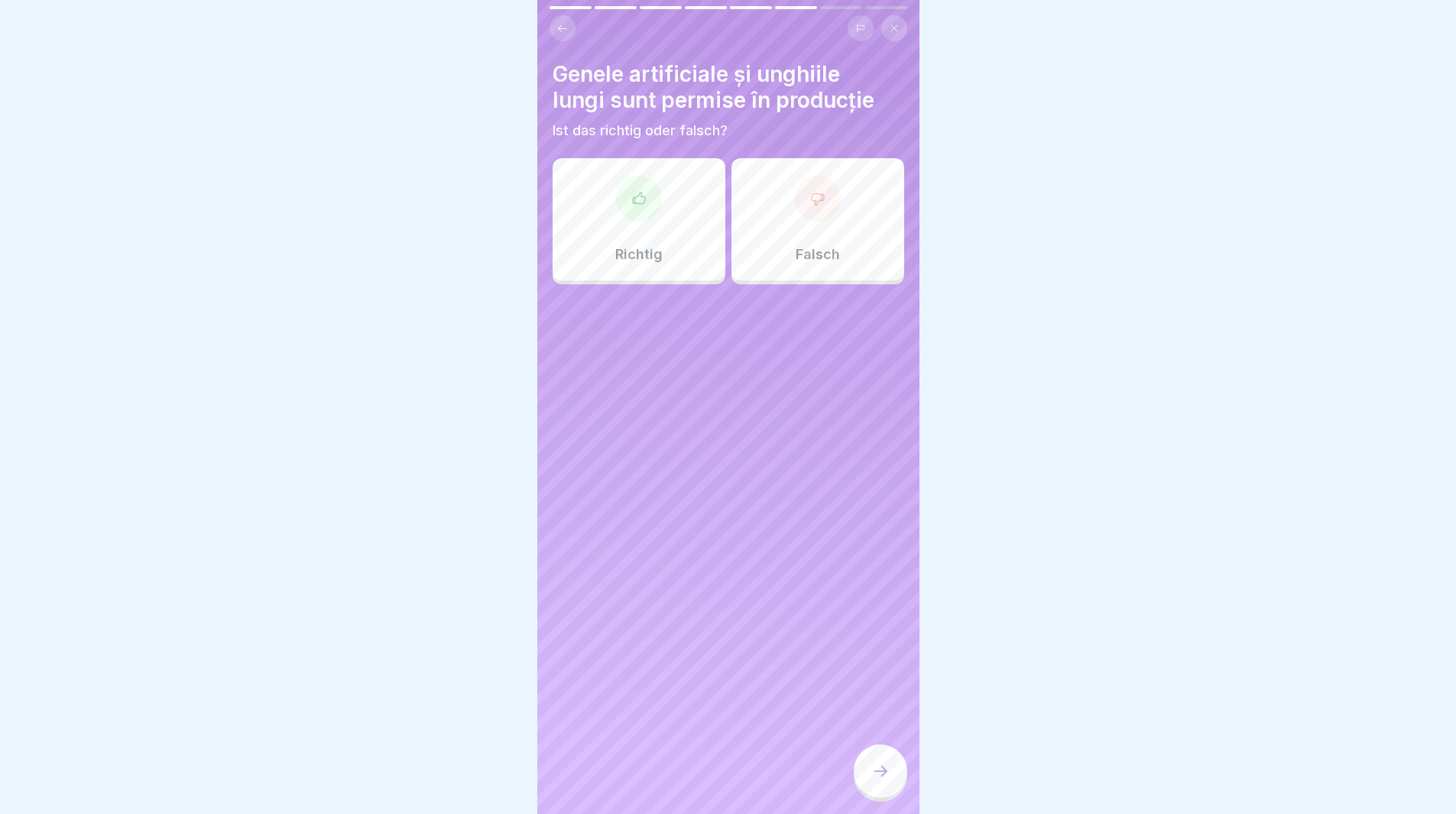
click at [795, 199] on div at bounding box center [818, 199] width 46 height 46
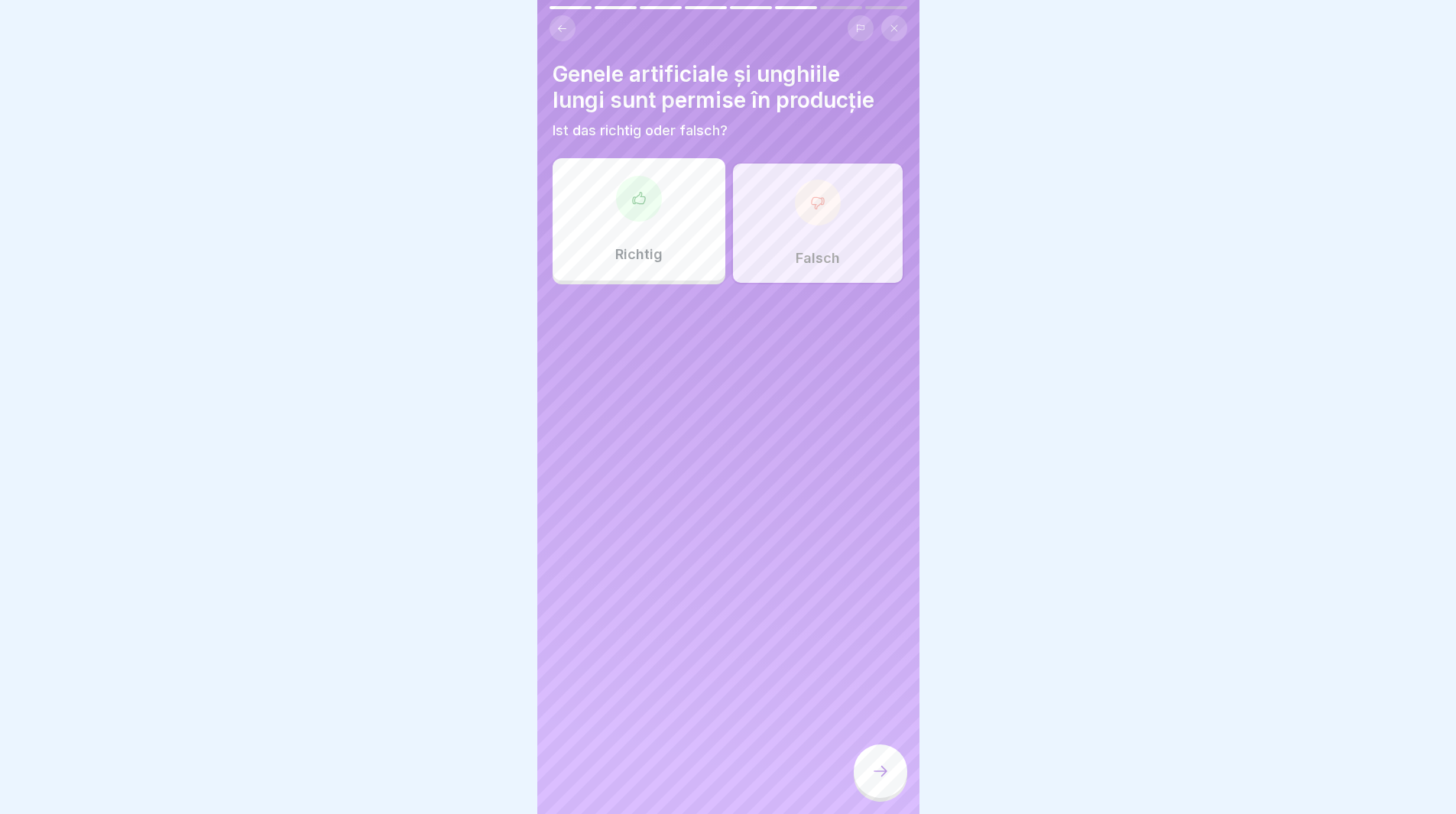
click at [865, 776] on div at bounding box center [880, 770] width 53 height 53
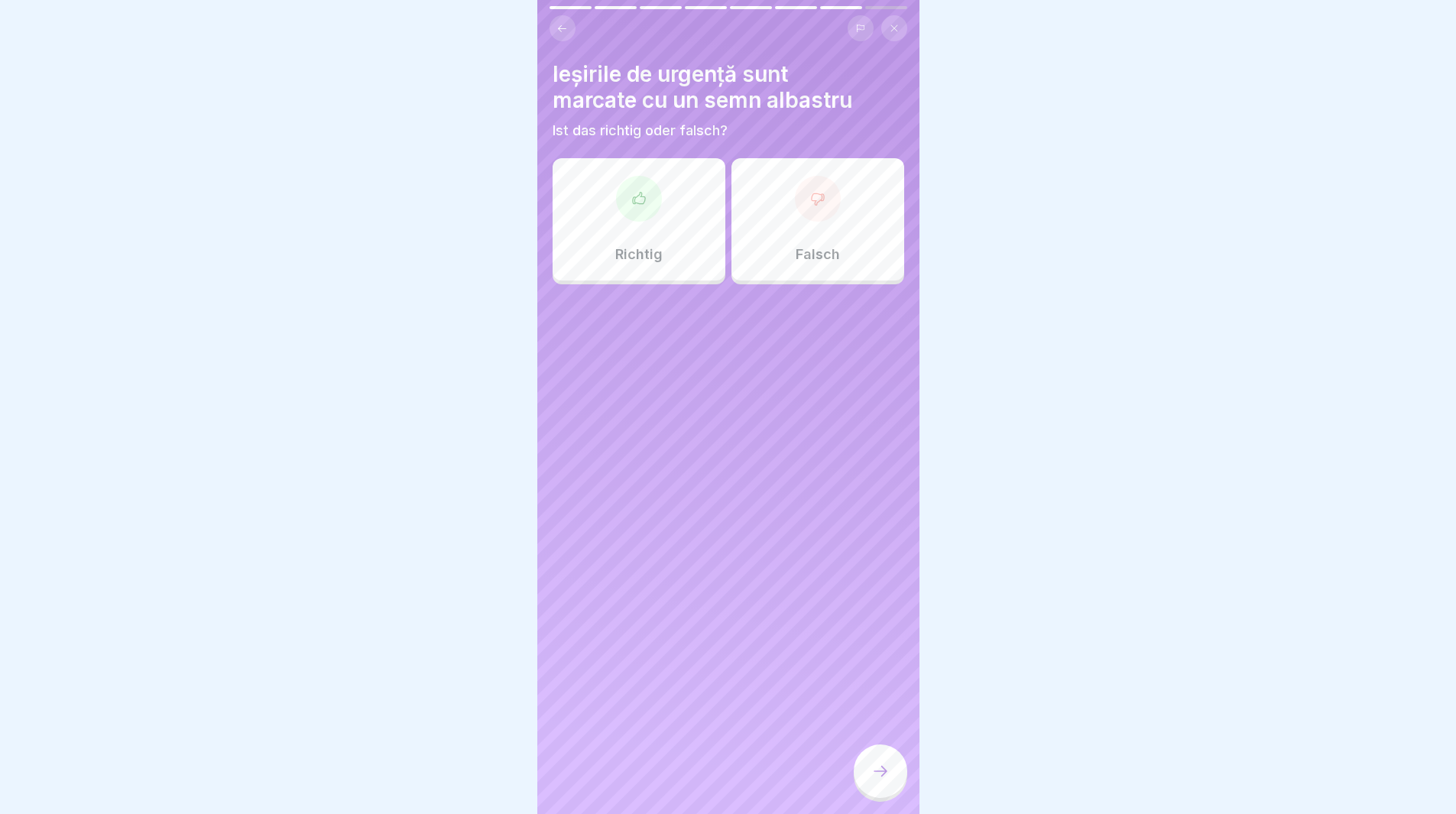
click at [817, 204] on div at bounding box center [818, 199] width 46 height 46
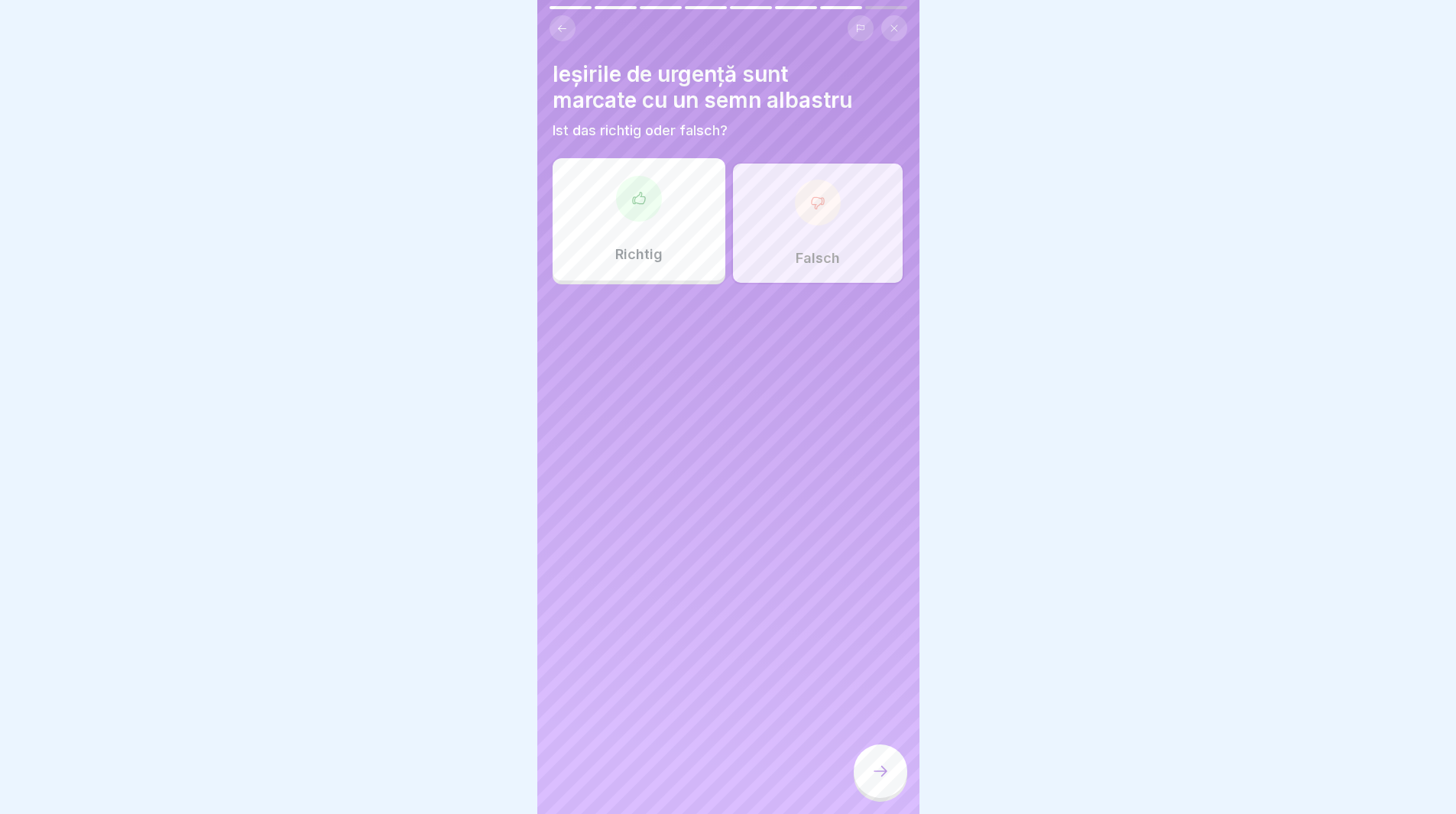
click at [874, 781] on icon at bounding box center [880, 771] width 18 height 18
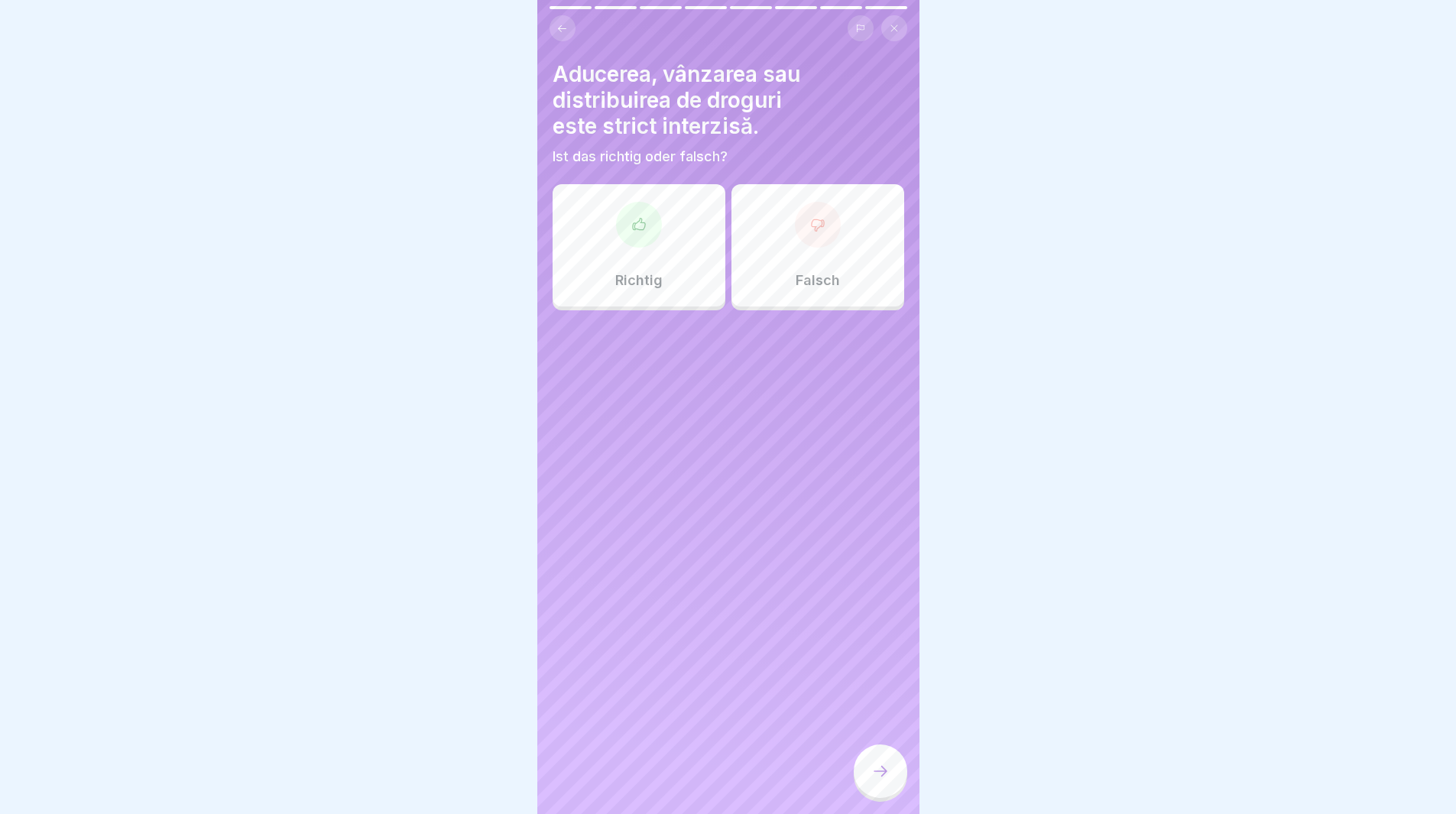
click at [609, 209] on div "Richtig" at bounding box center [640, 245] width 173 height 122
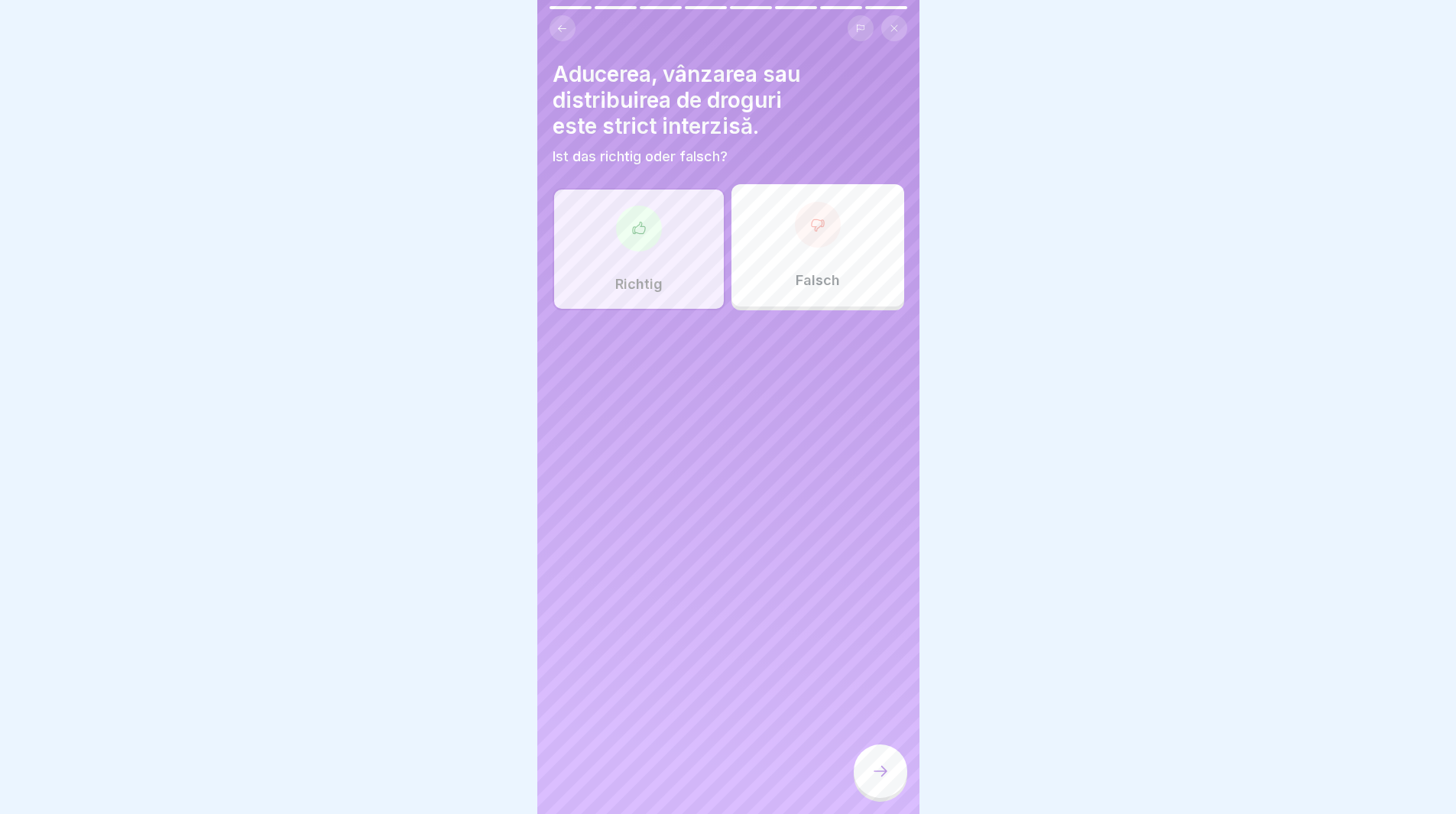
click at [871, 779] on icon at bounding box center [880, 771] width 18 height 18
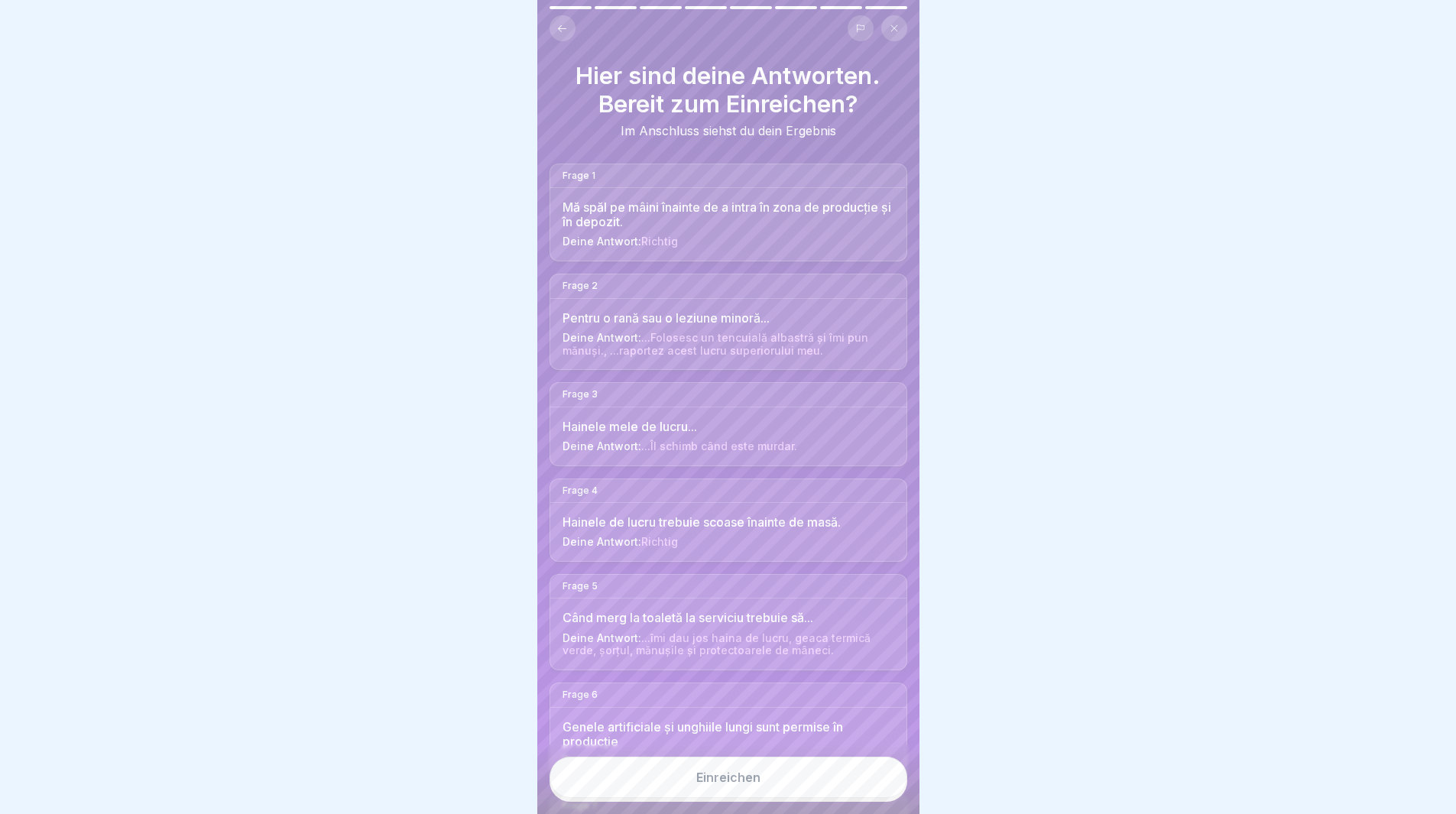
click at [788, 798] on button "Einreichen" at bounding box center [728, 778] width 358 height 41
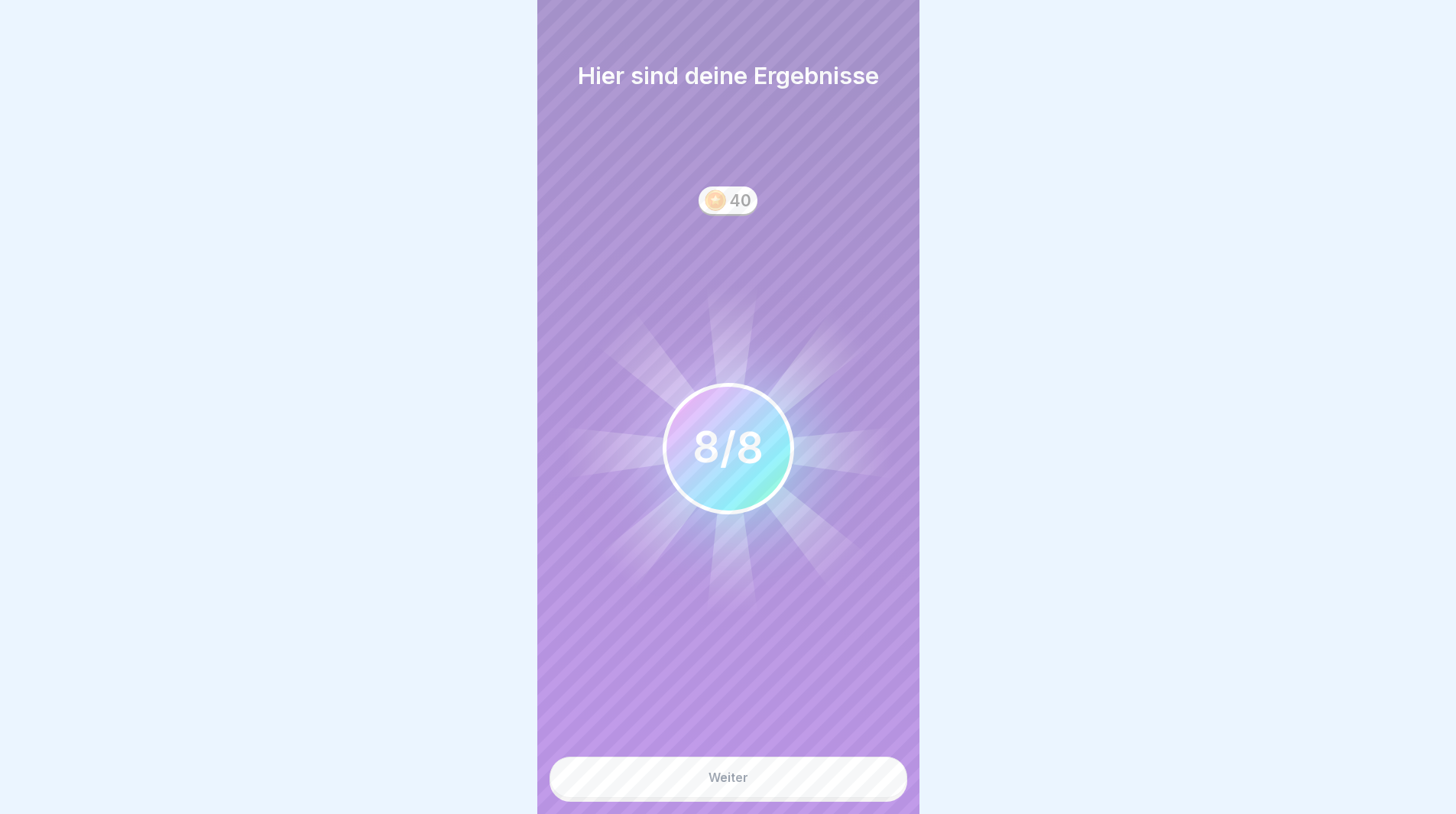
click at [788, 798] on button "Weiter" at bounding box center [728, 778] width 358 height 41
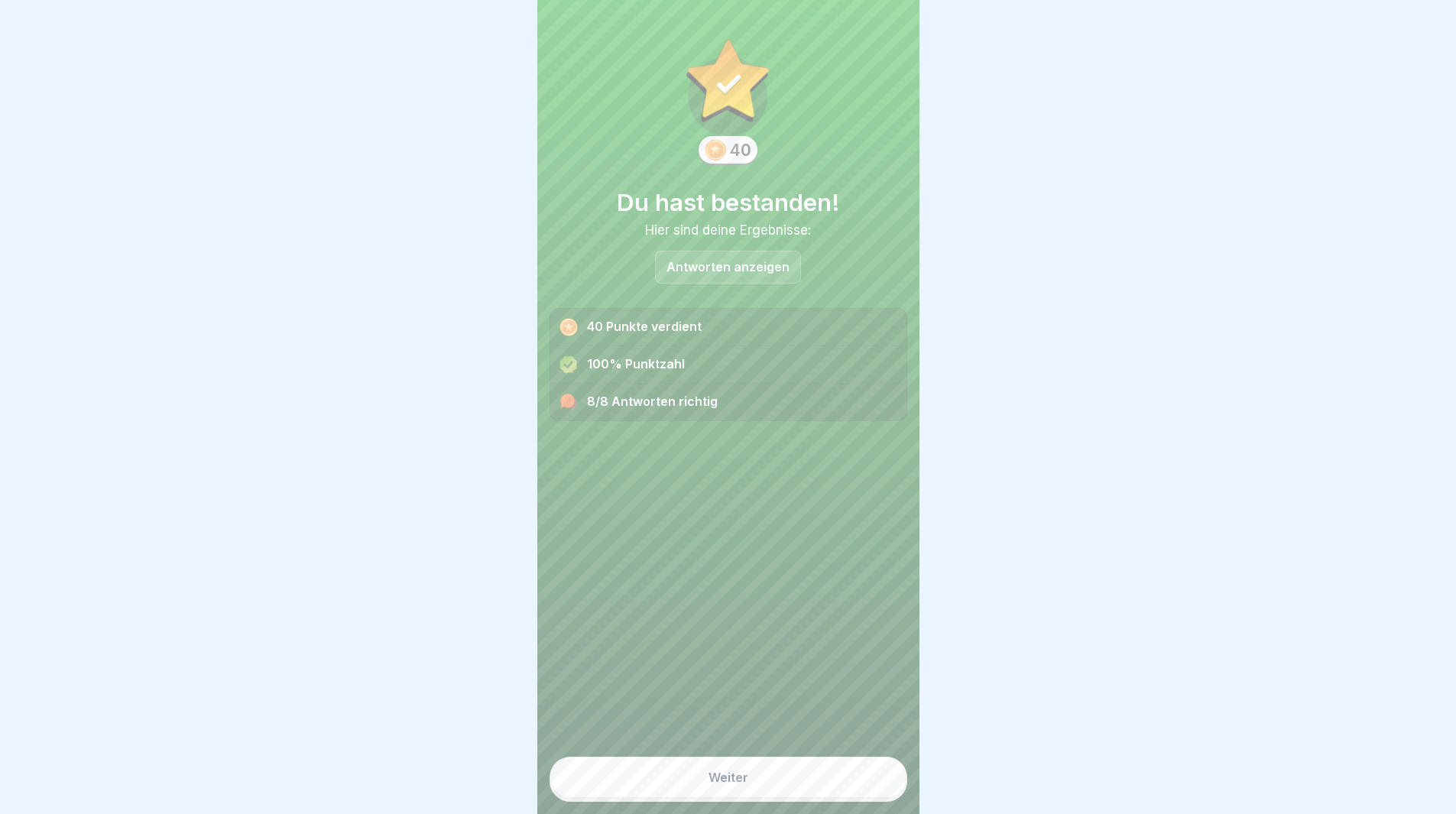
click at [789, 785] on button "Weiter" at bounding box center [728, 778] width 358 height 41
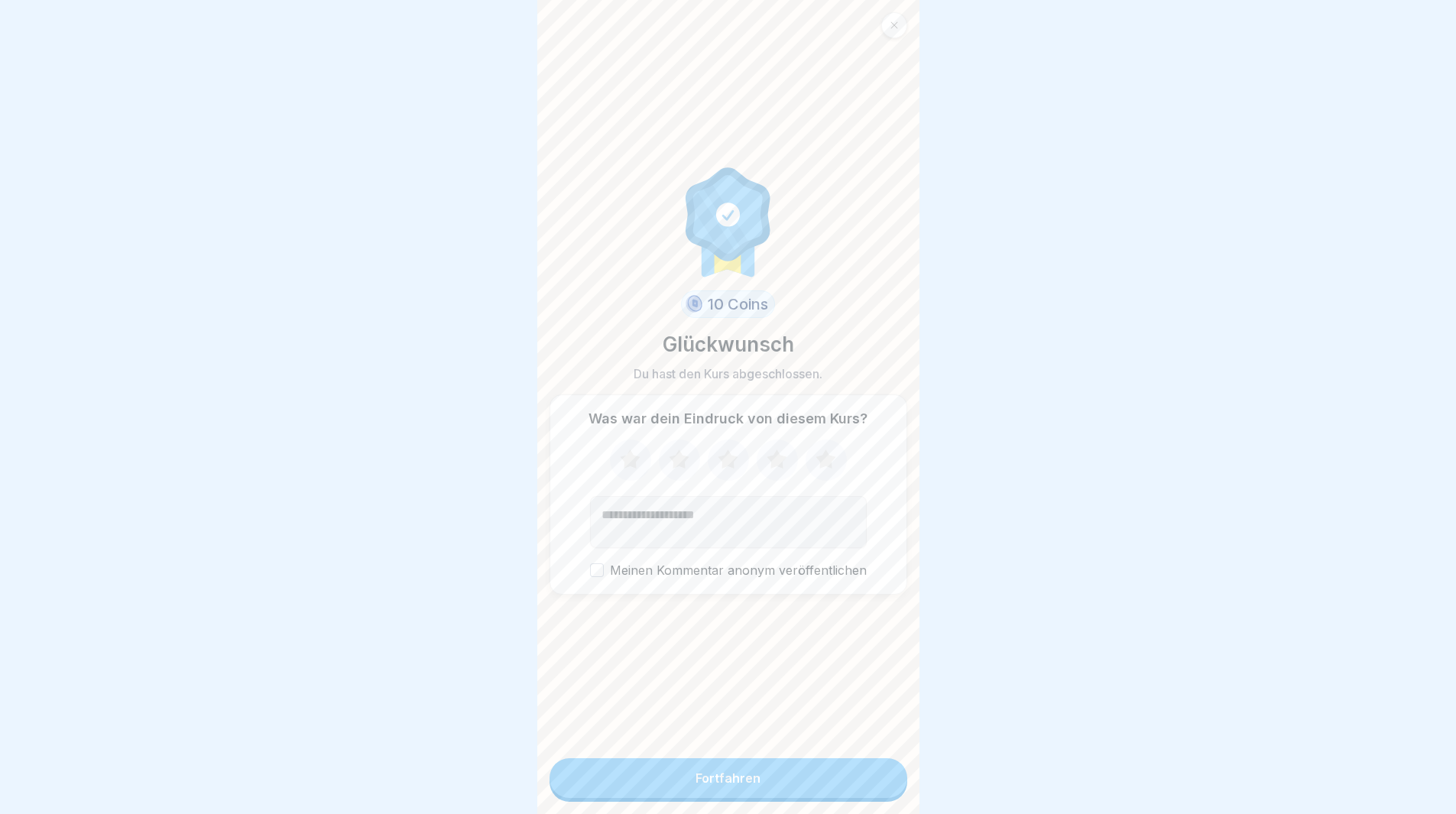
click at [789, 785] on button "Fortfahren" at bounding box center [728, 778] width 358 height 40
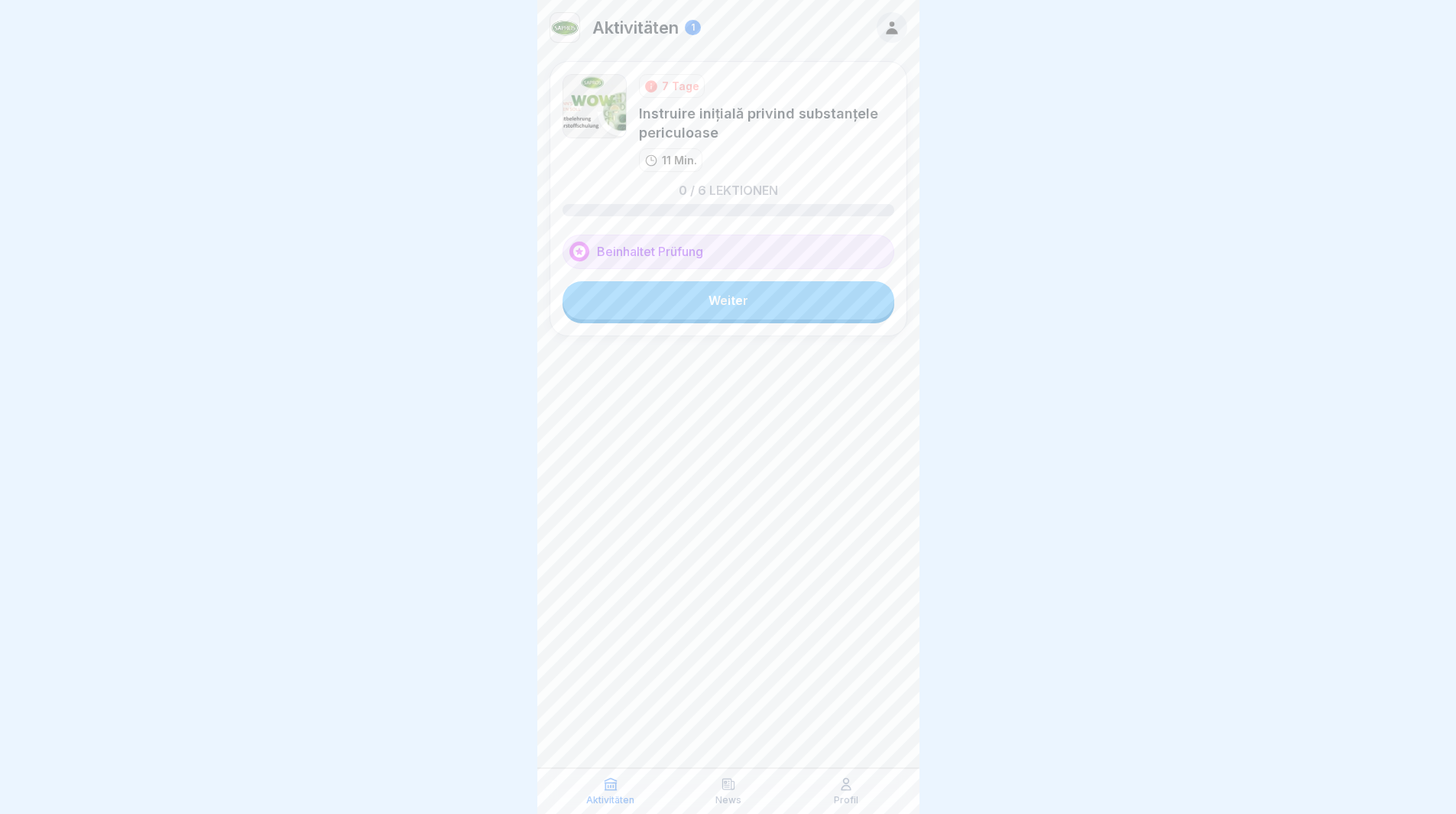
click at [702, 290] on link "Weiter" at bounding box center [728, 301] width 332 height 38
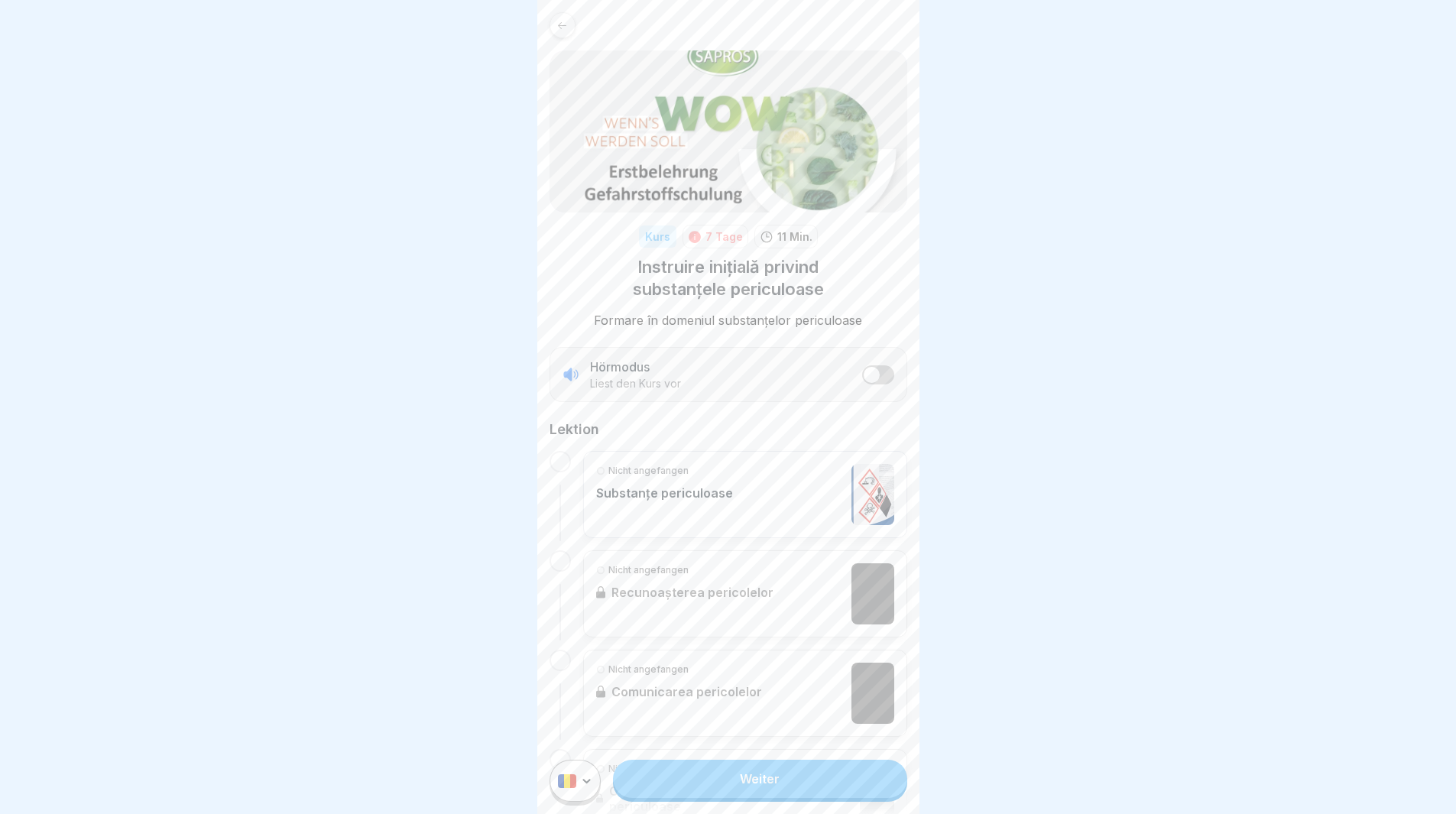
click at [554, 461] on div at bounding box center [560, 461] width 21 height 21
click at [773, 794] on link "Weiter" at bounding box center [760, 779] width 294 height 38
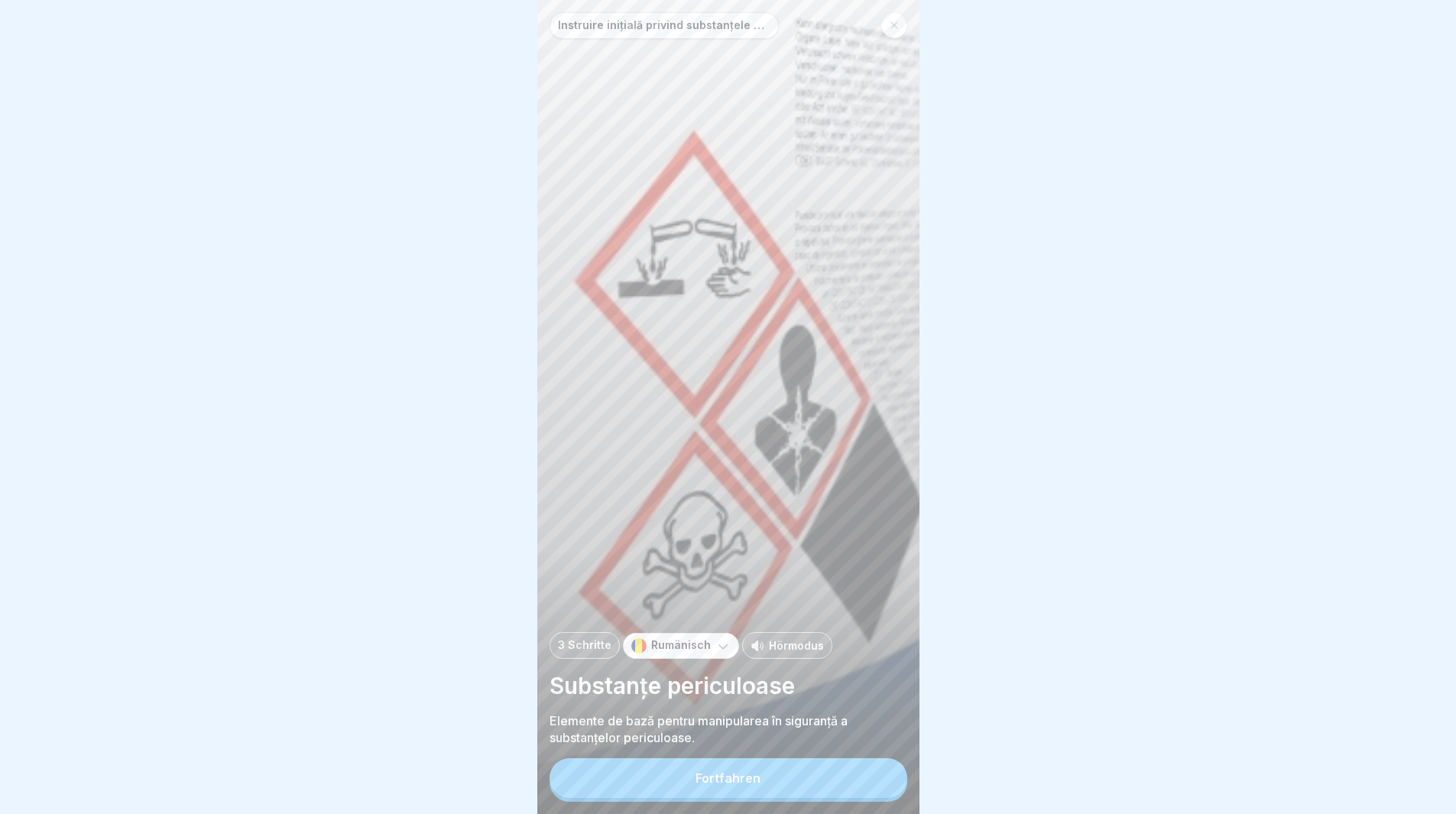
click at [755, 785] on div "Fortfahren" at bounding box center [728, 778] width 65 height 13
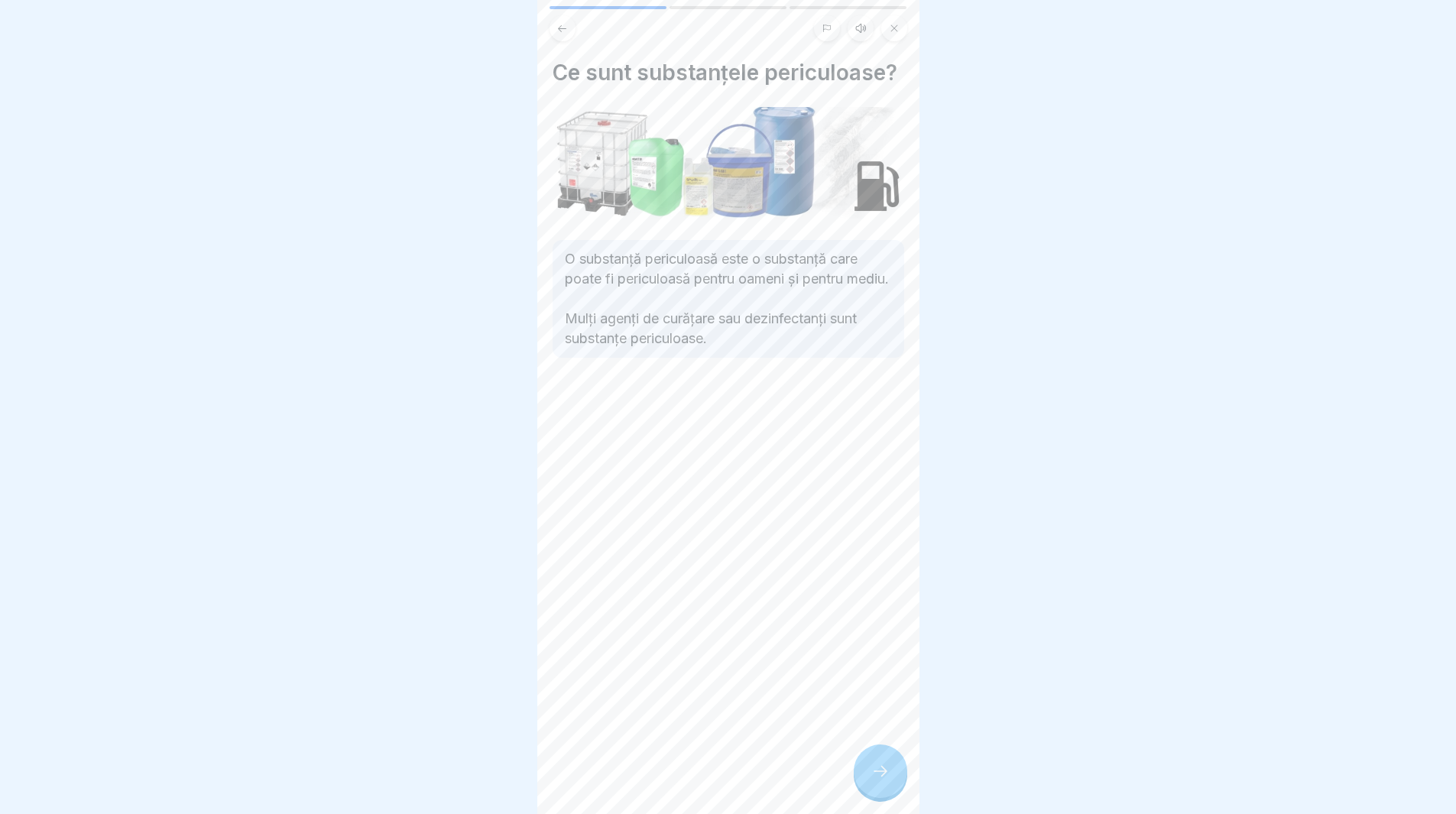
click at [873, 792] on div at bounding box center [880, 770] width 53 height 53
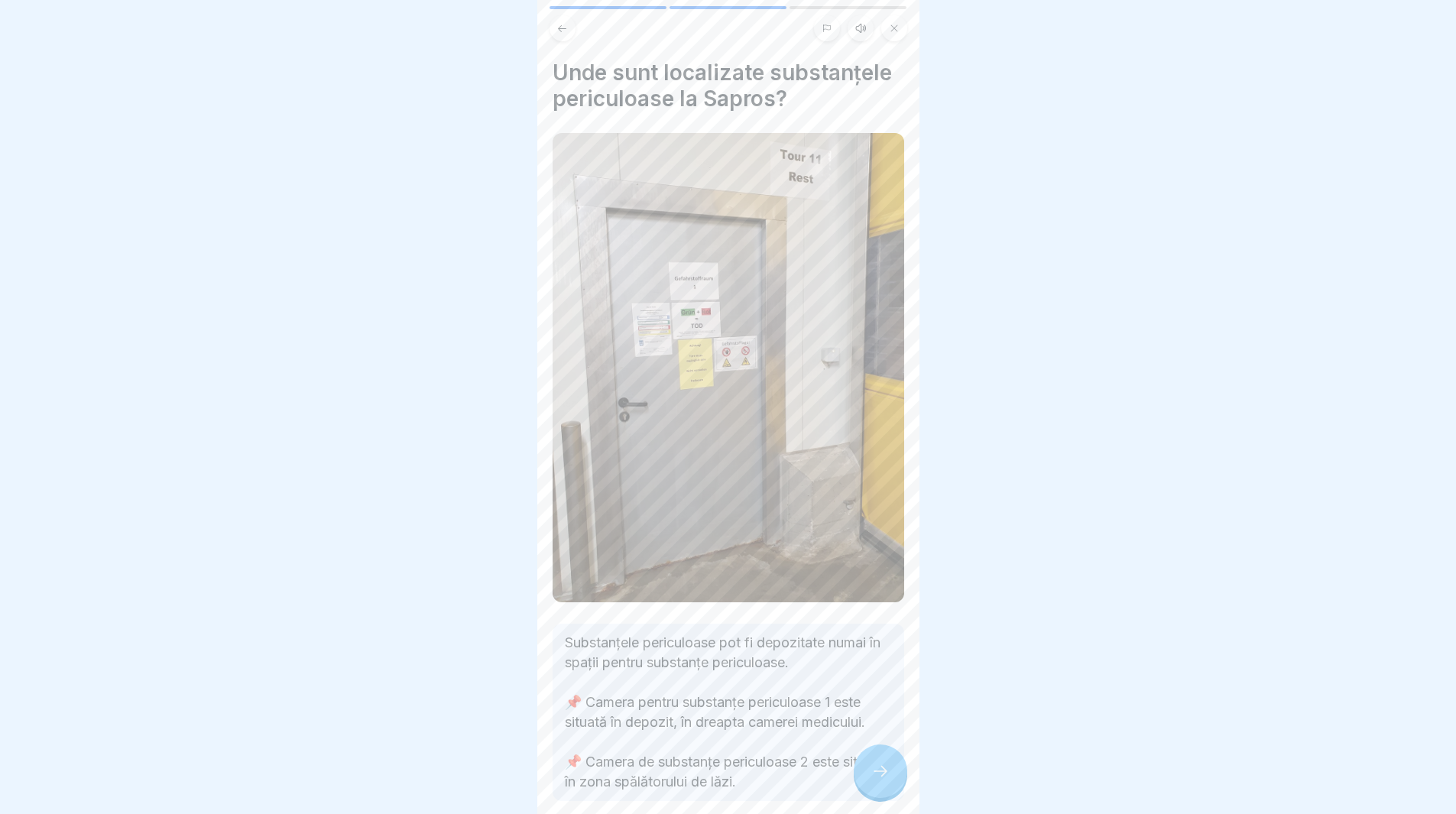
click at [885, 781] on icon at bounding box center [880, 771] width 18 height 18
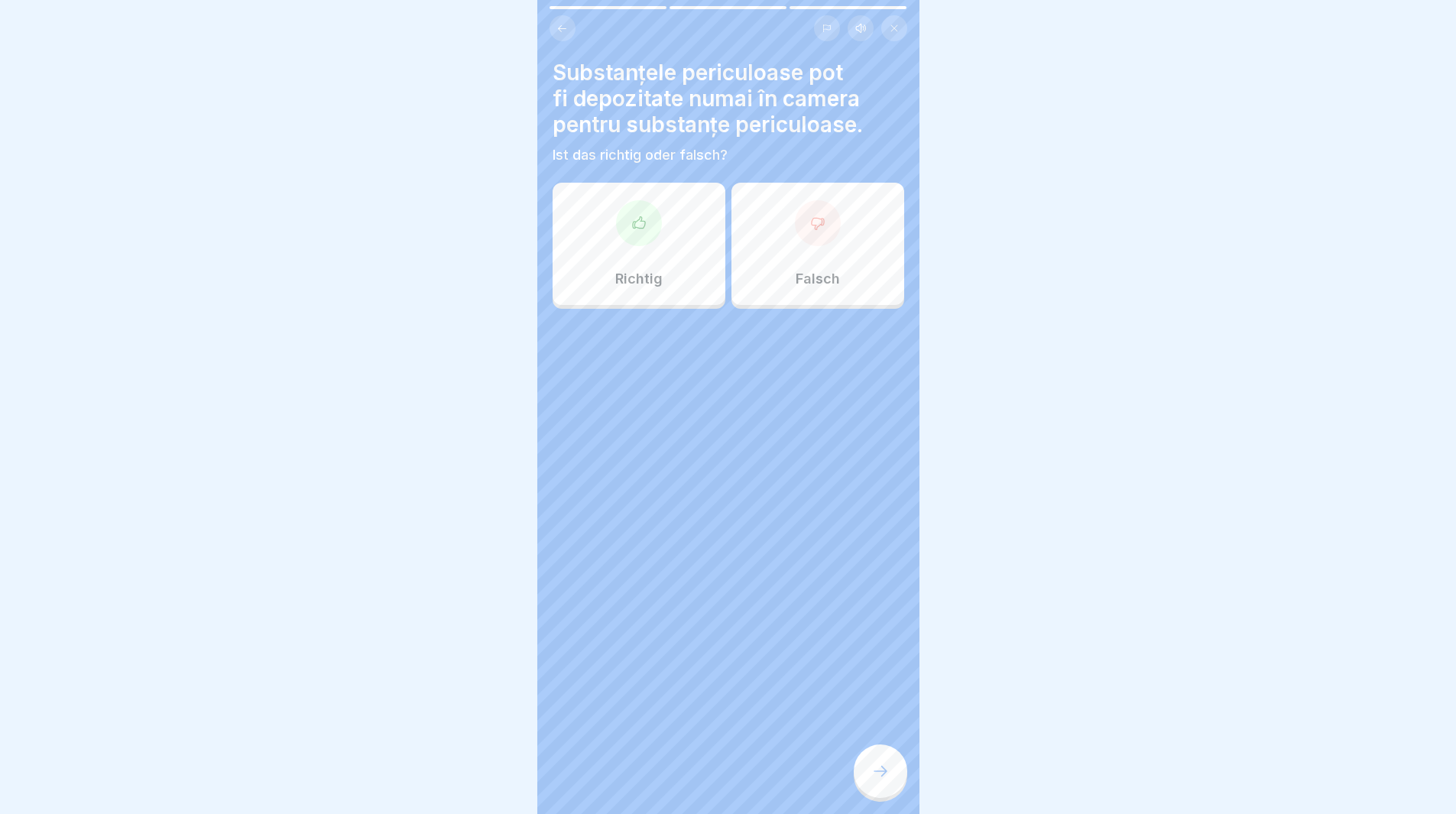
click at [609, 228] on div "Richtig" at bounding box center [640, 244] width 173 height 122
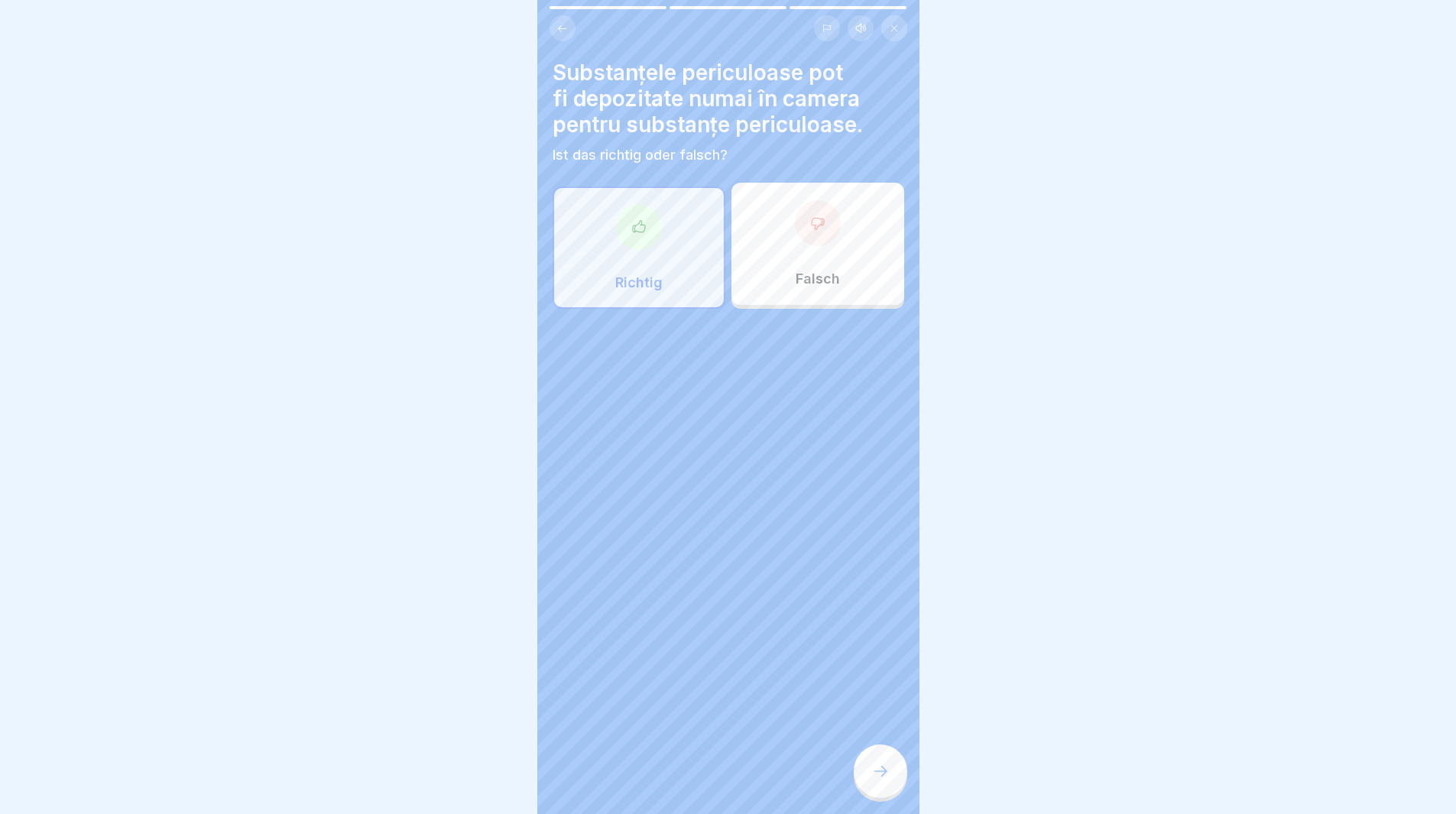
click at [889, 793] on div at bounding box center [880, 770] width 53 height 53
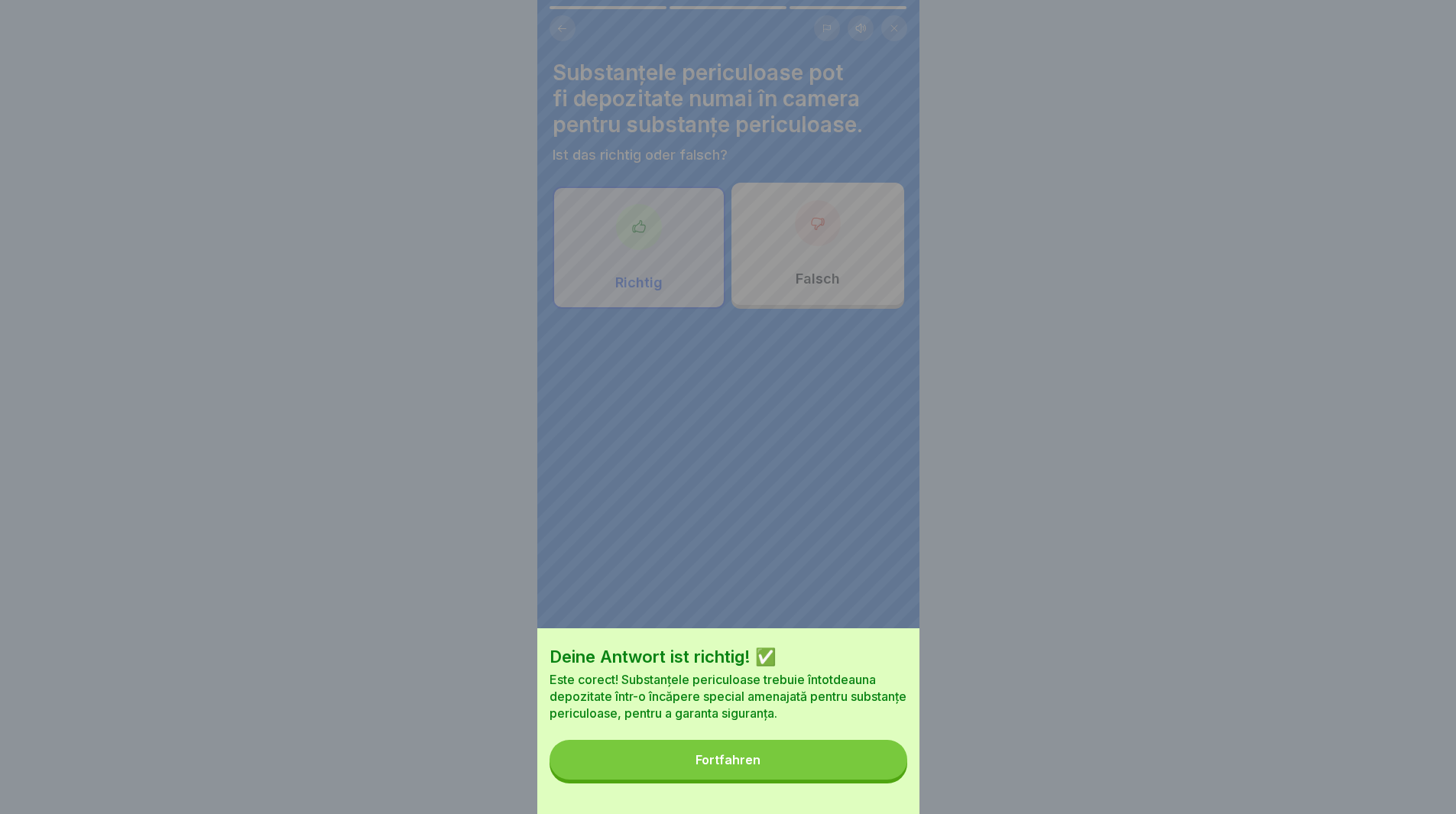
click at [878, 780] on button "Fortfahren" at bounding box center [728, 760] width 358 height 40
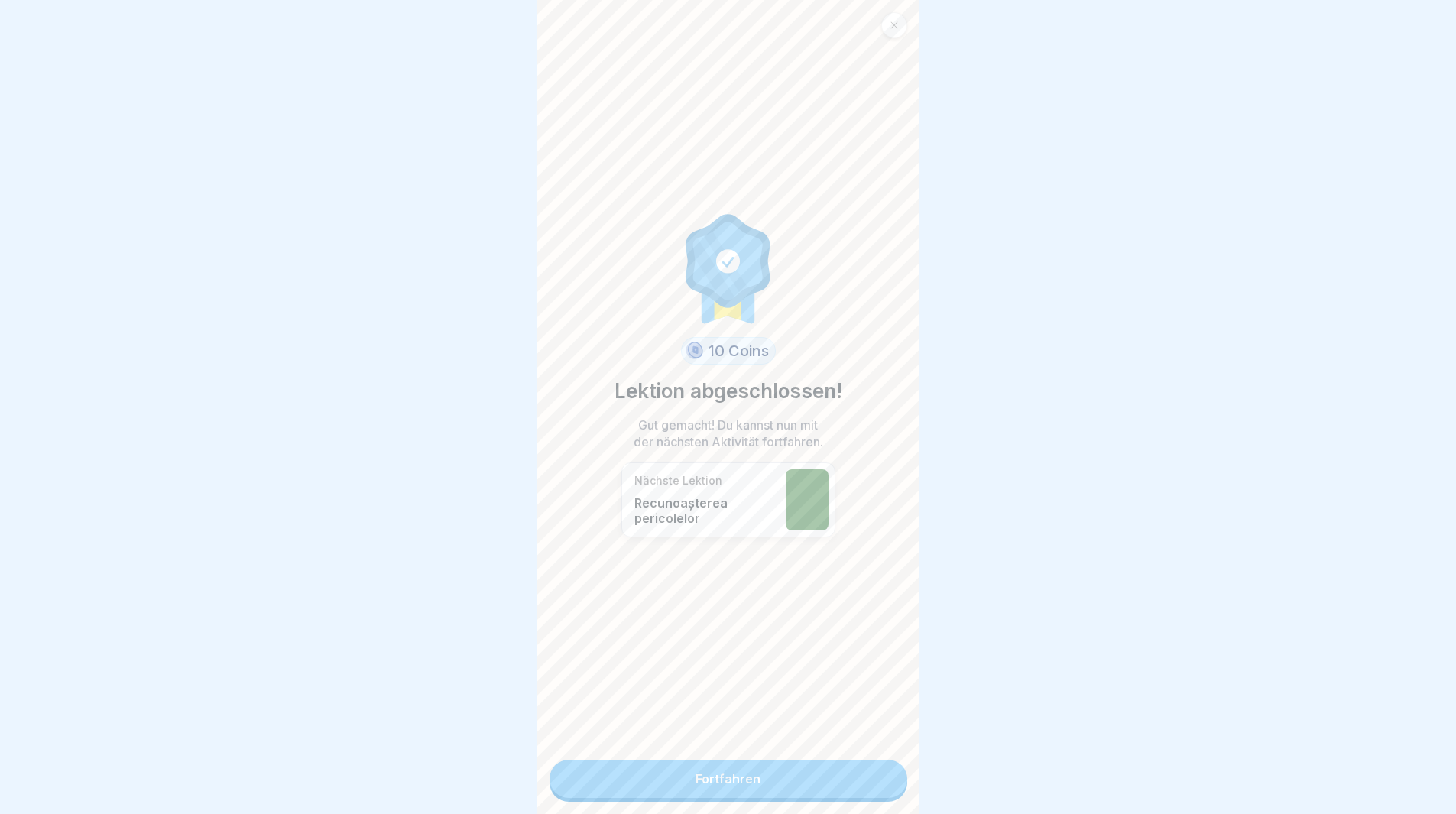
click at [858, 790] on link "Fortfahren" at bounding box center [728, 779] width 358 height 38
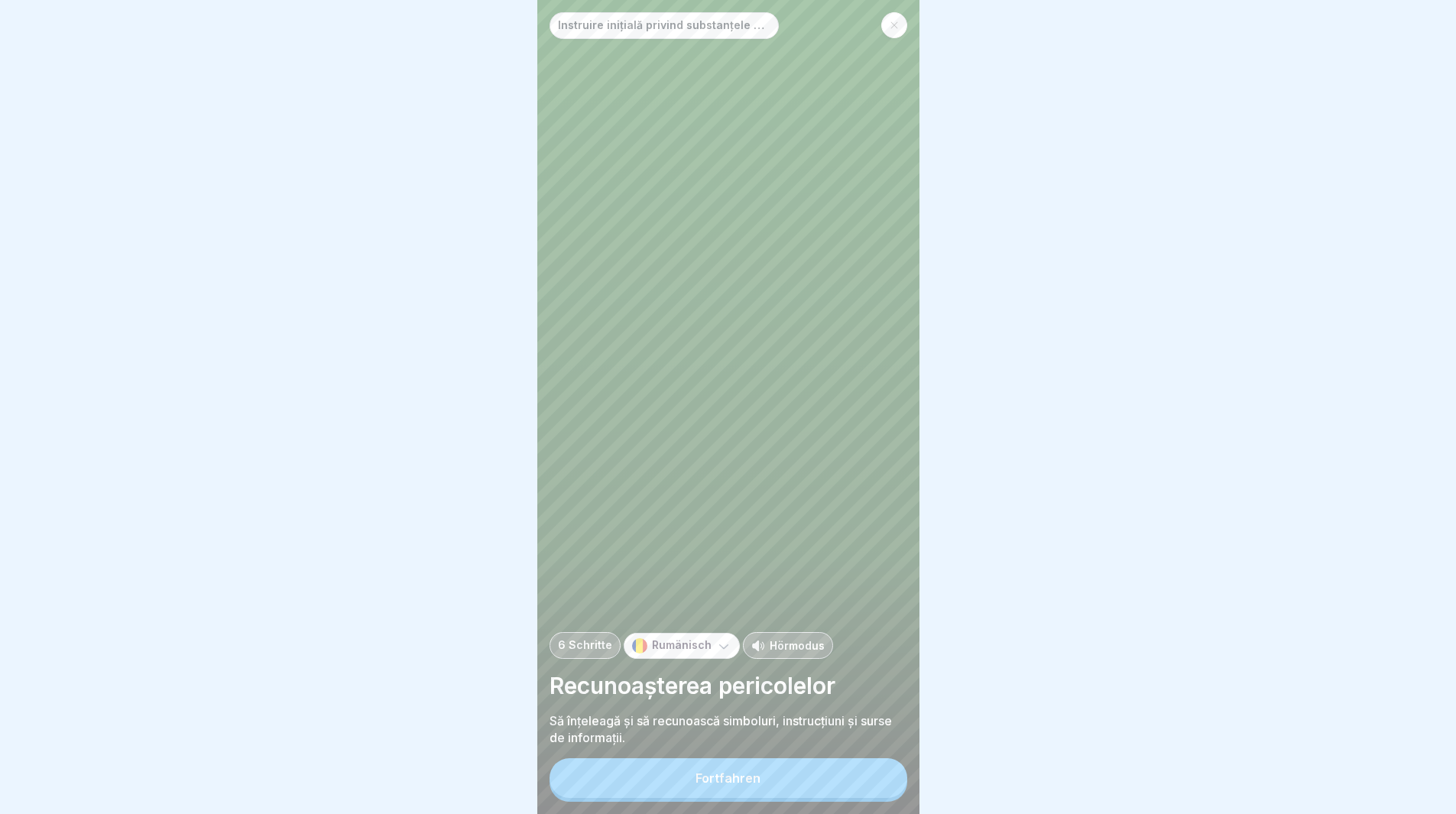
click at [843, 798] on button "Fortfahren" at bounding box center [728, 778] width 358 height 40
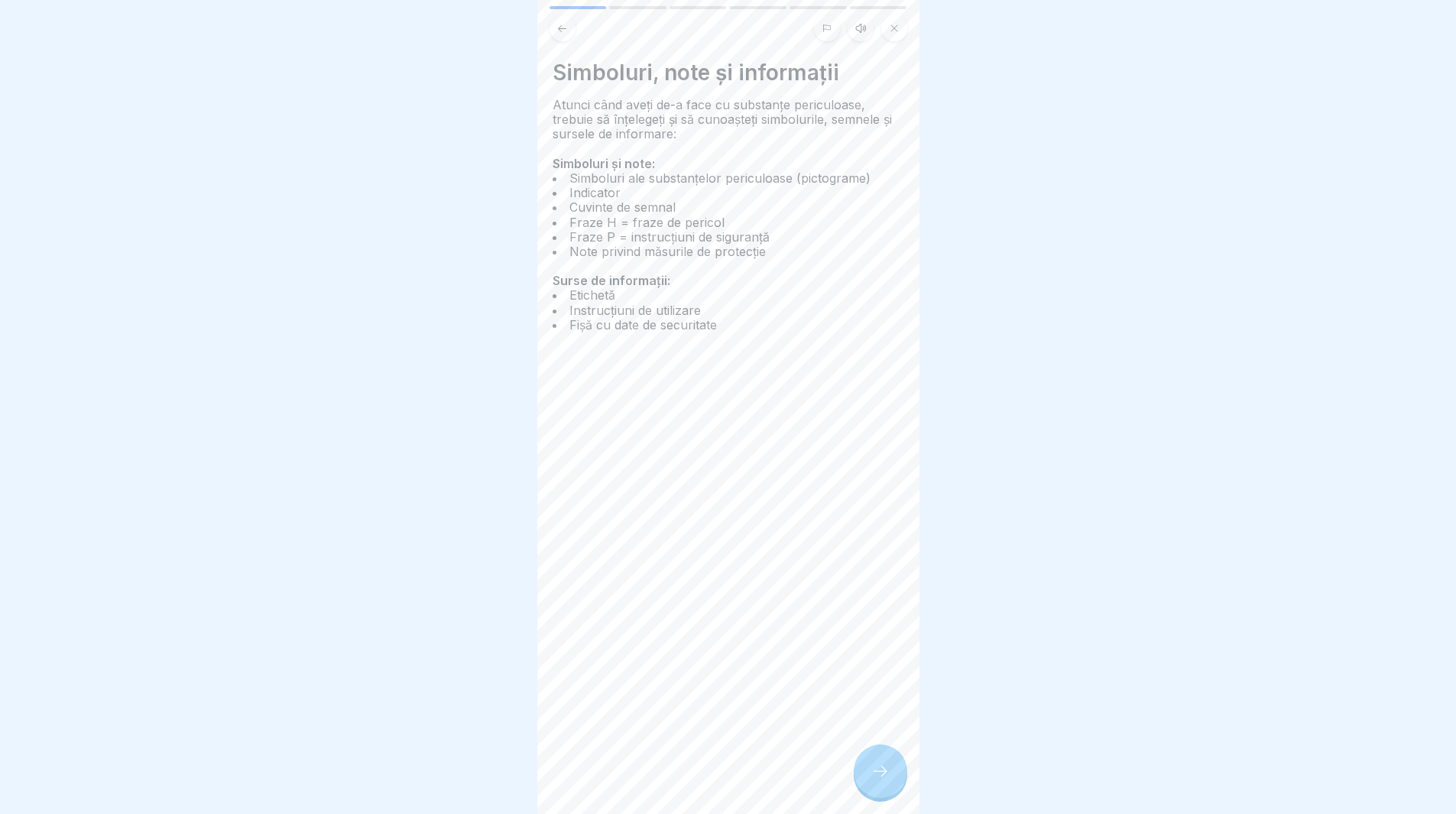
click at [884, 774] on div at bounding box center [880, 770] width 53 height 53
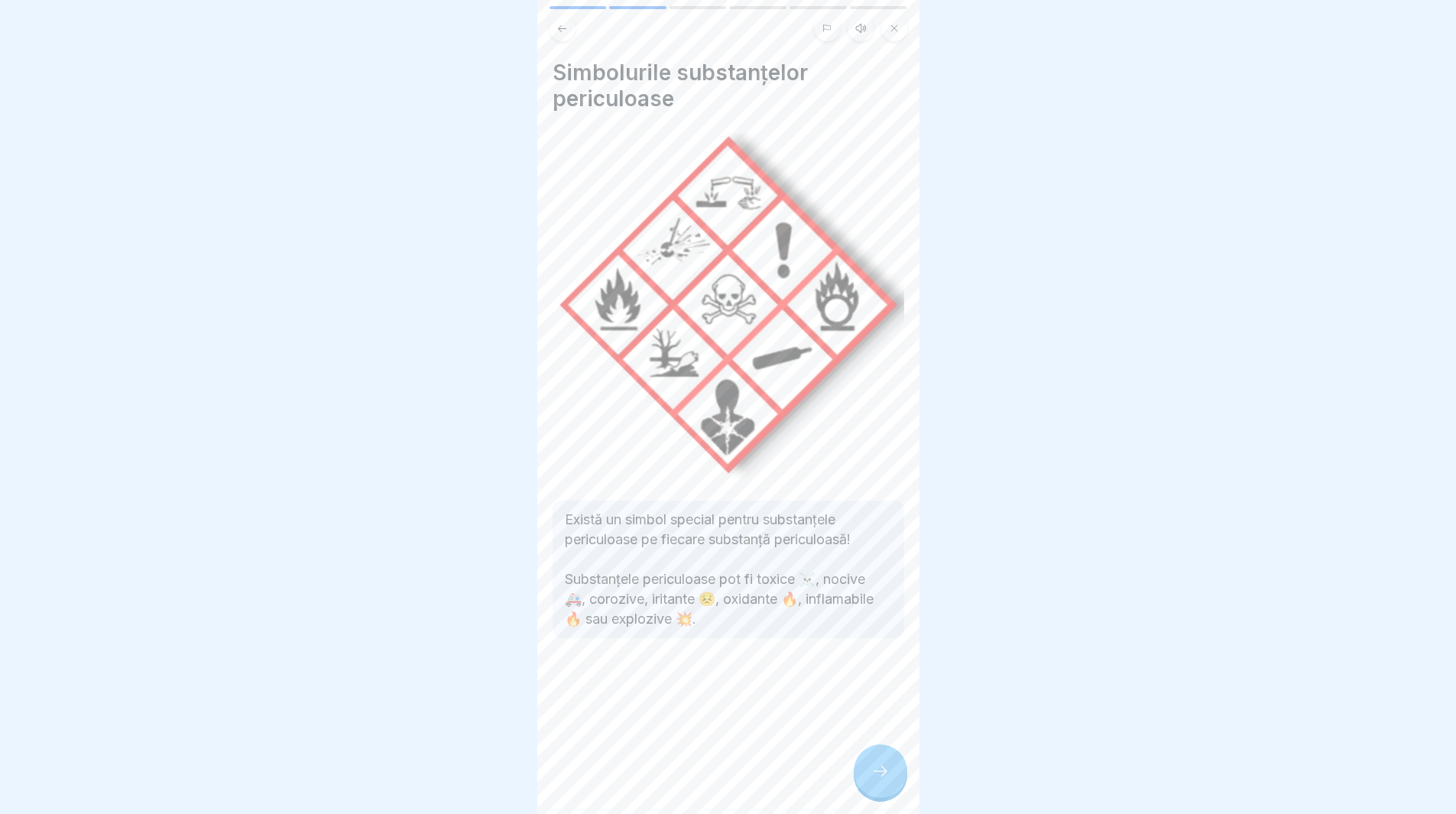
click at [879, 781] on icon at bounding box center [880, 771] width 18 height 18
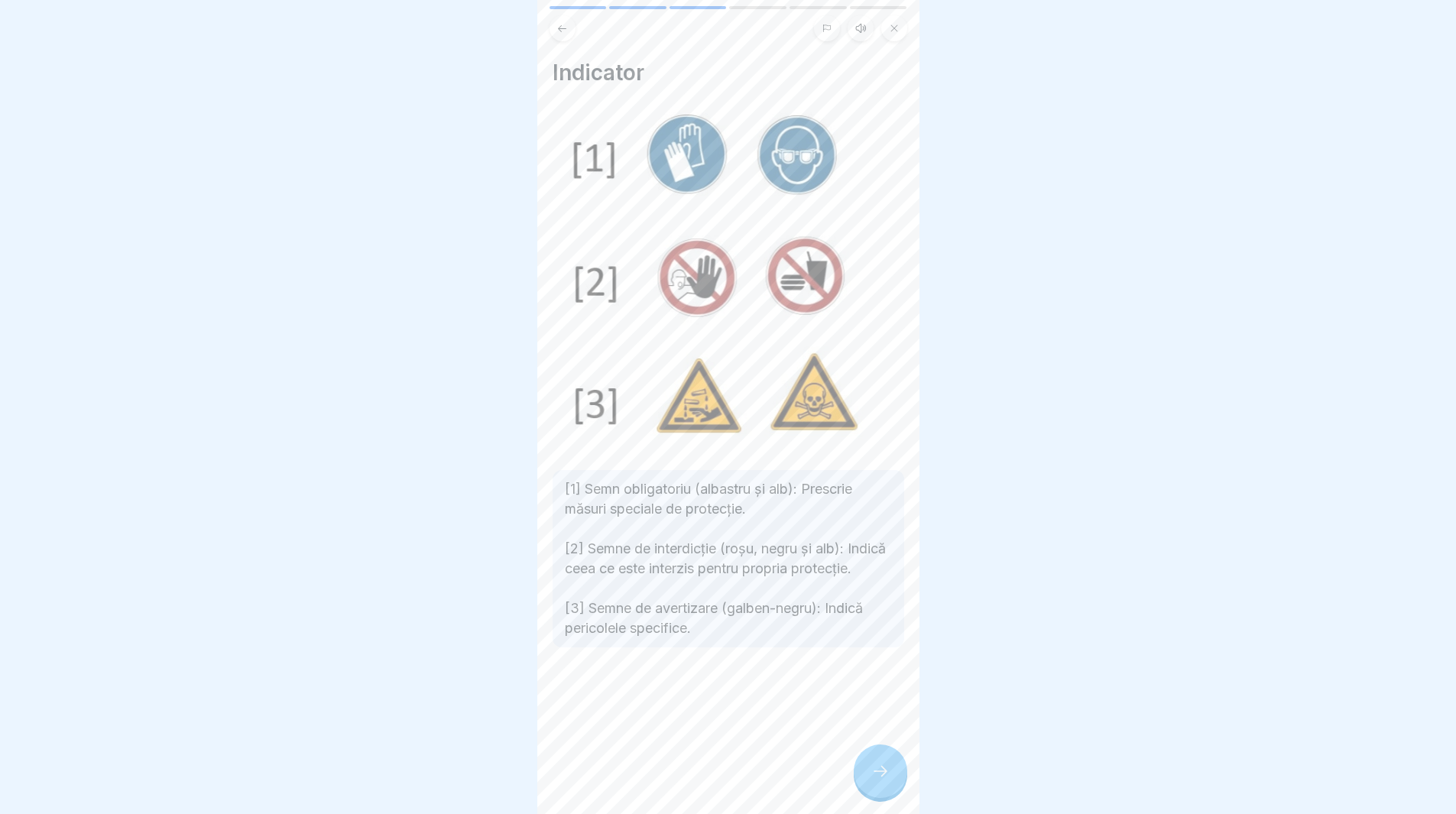
click at [881, 781] on icon at bounding box center [880, 771] width 18 height 18
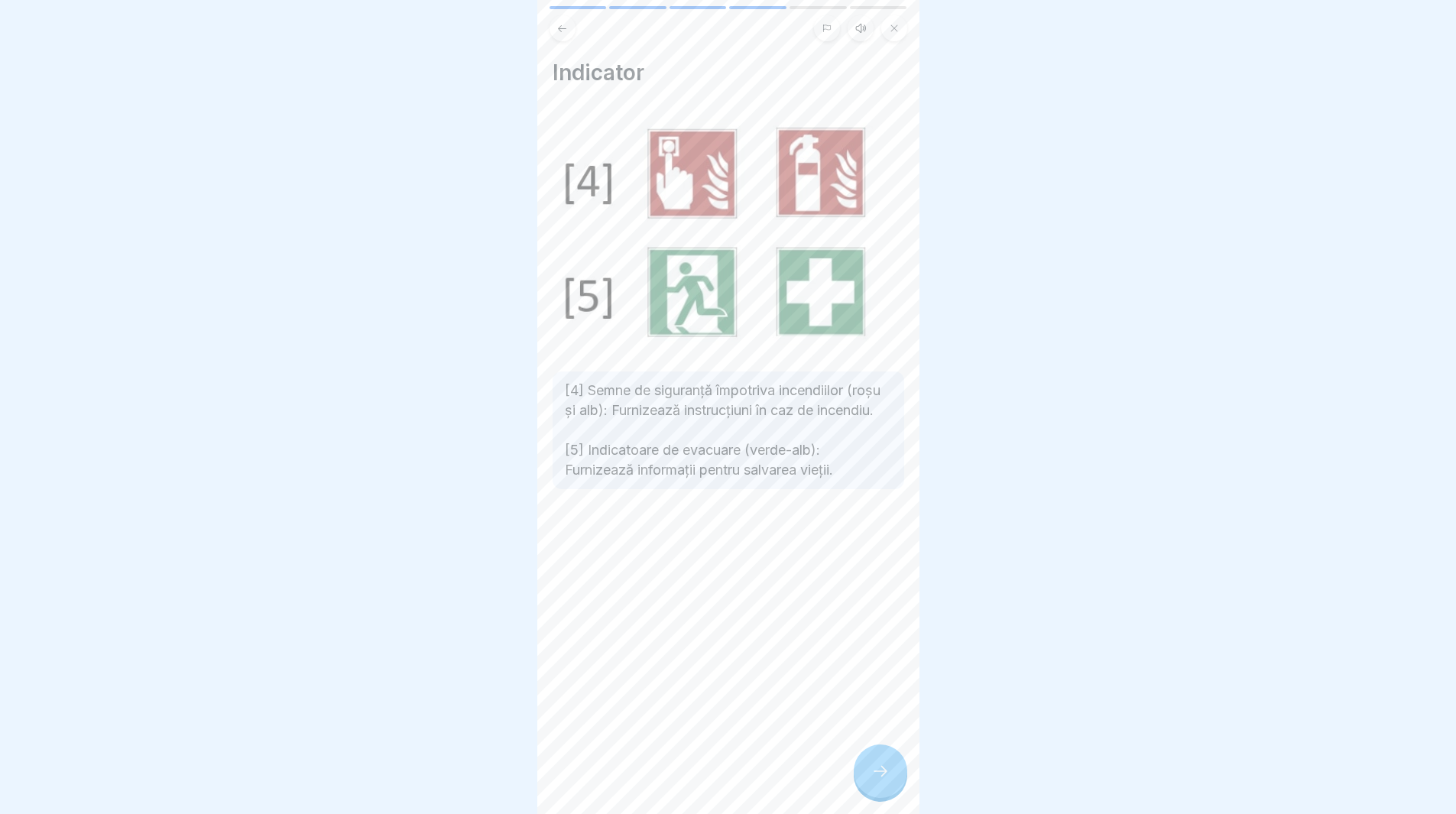
click at [881, 781] on icon at bounding box center [880, 771] width 18 height 18
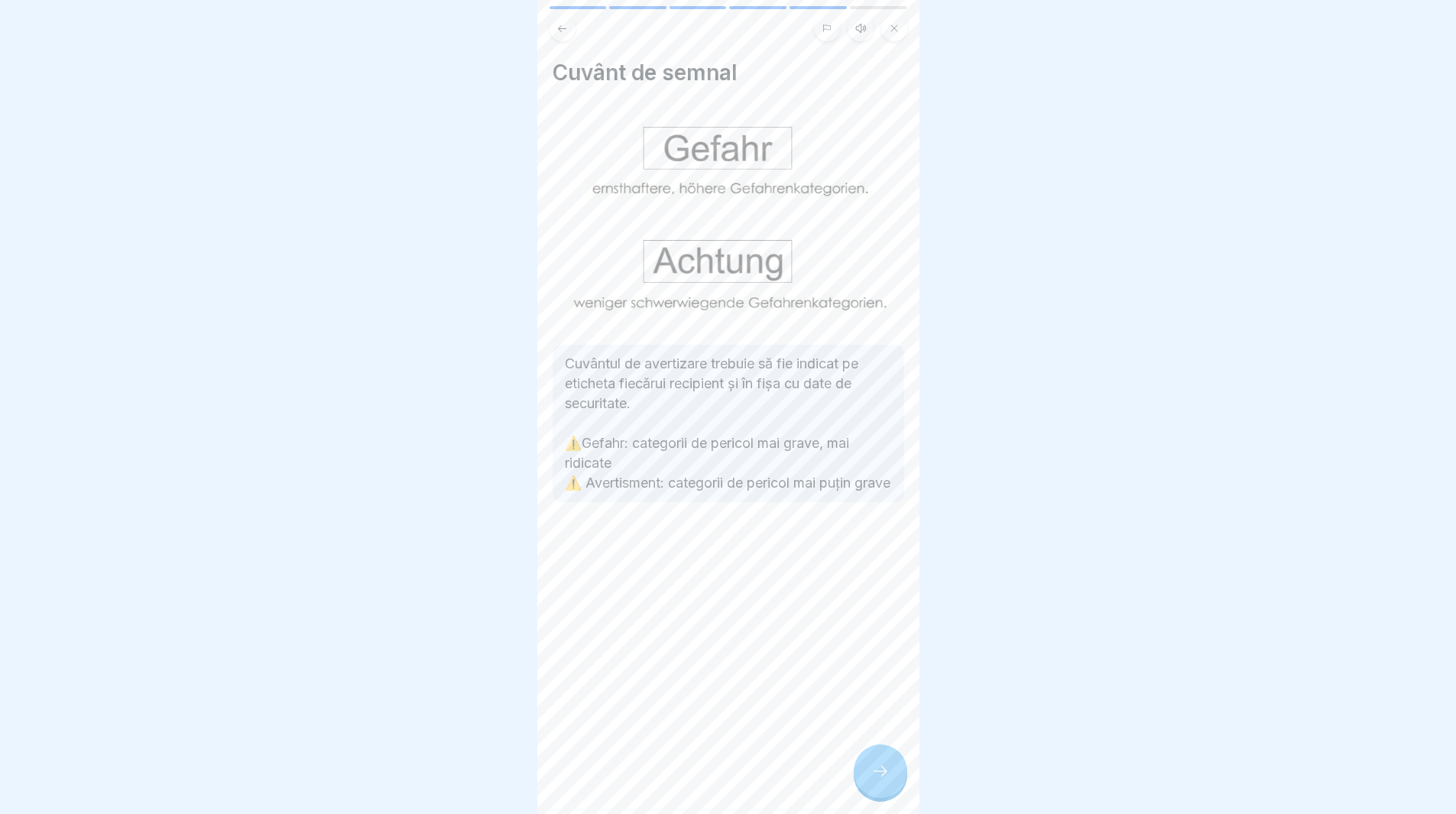
click at [881, 781] on icon at bounding box center [880, 771] width 18 height 18
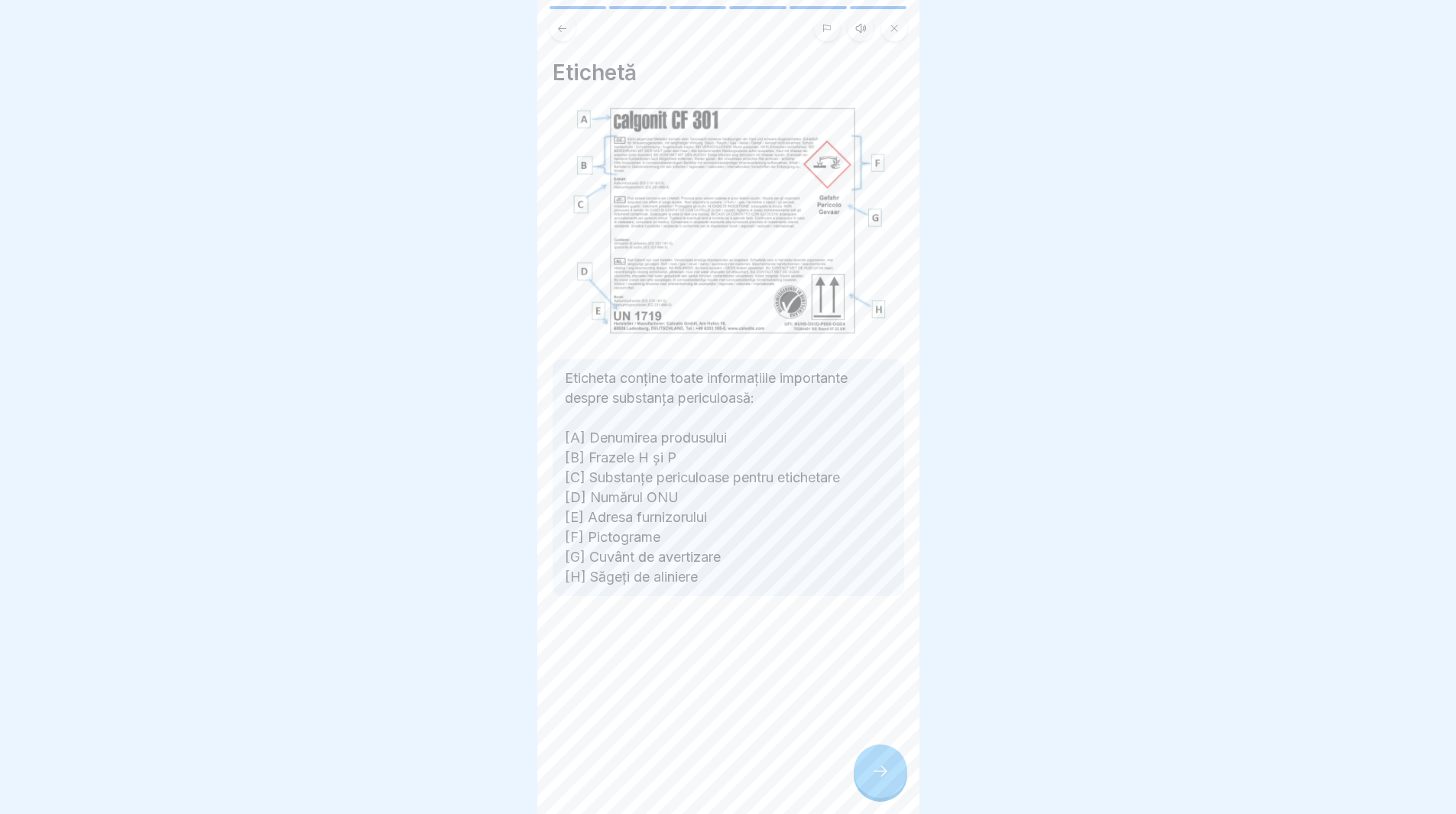
click at [881, 781] on icon at bounding box center [880, 771] width 18 height 18
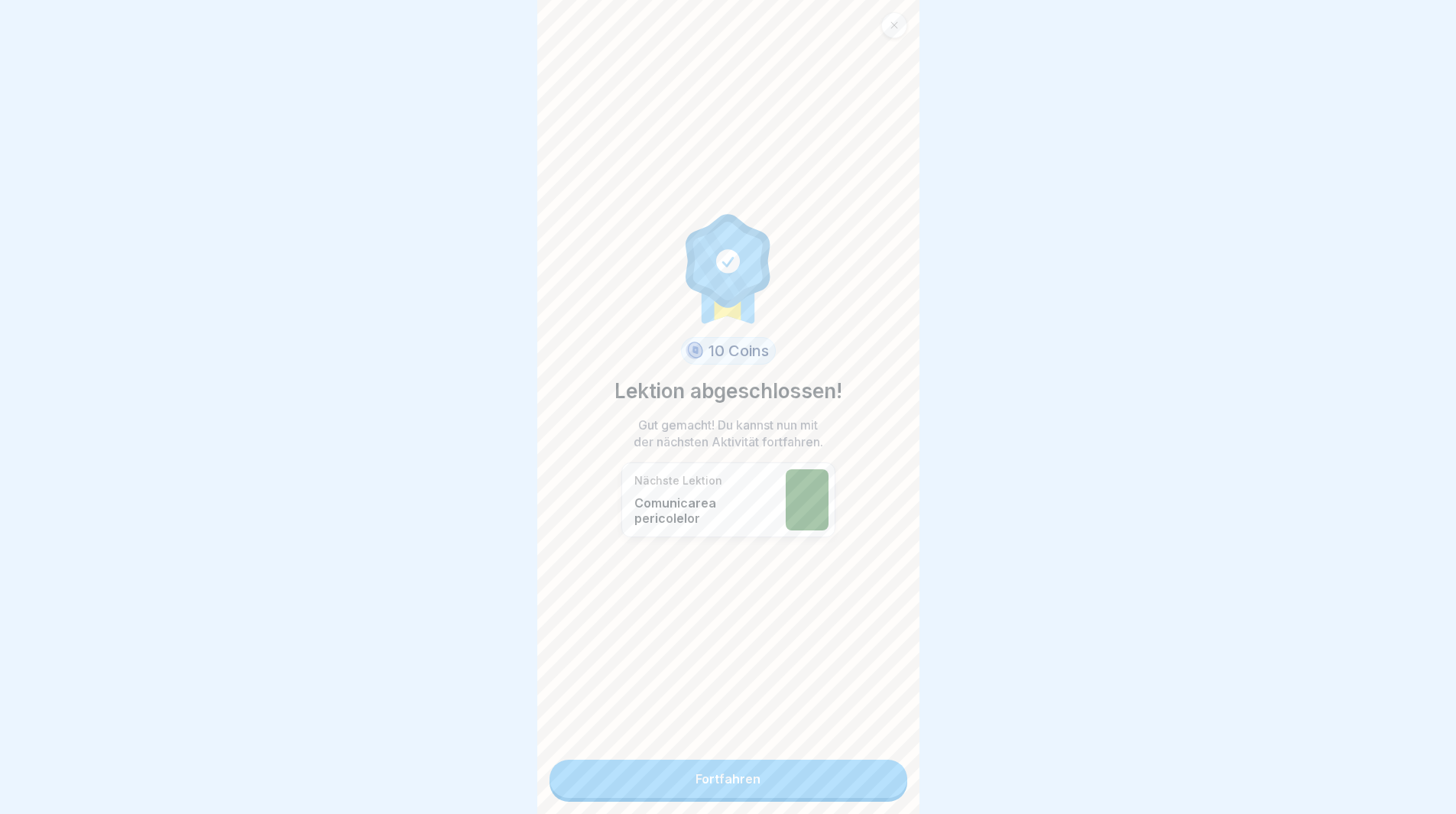
click at [881, 785] on link "Fortfahren" at bounding box center [728, 779] width 358 height 38
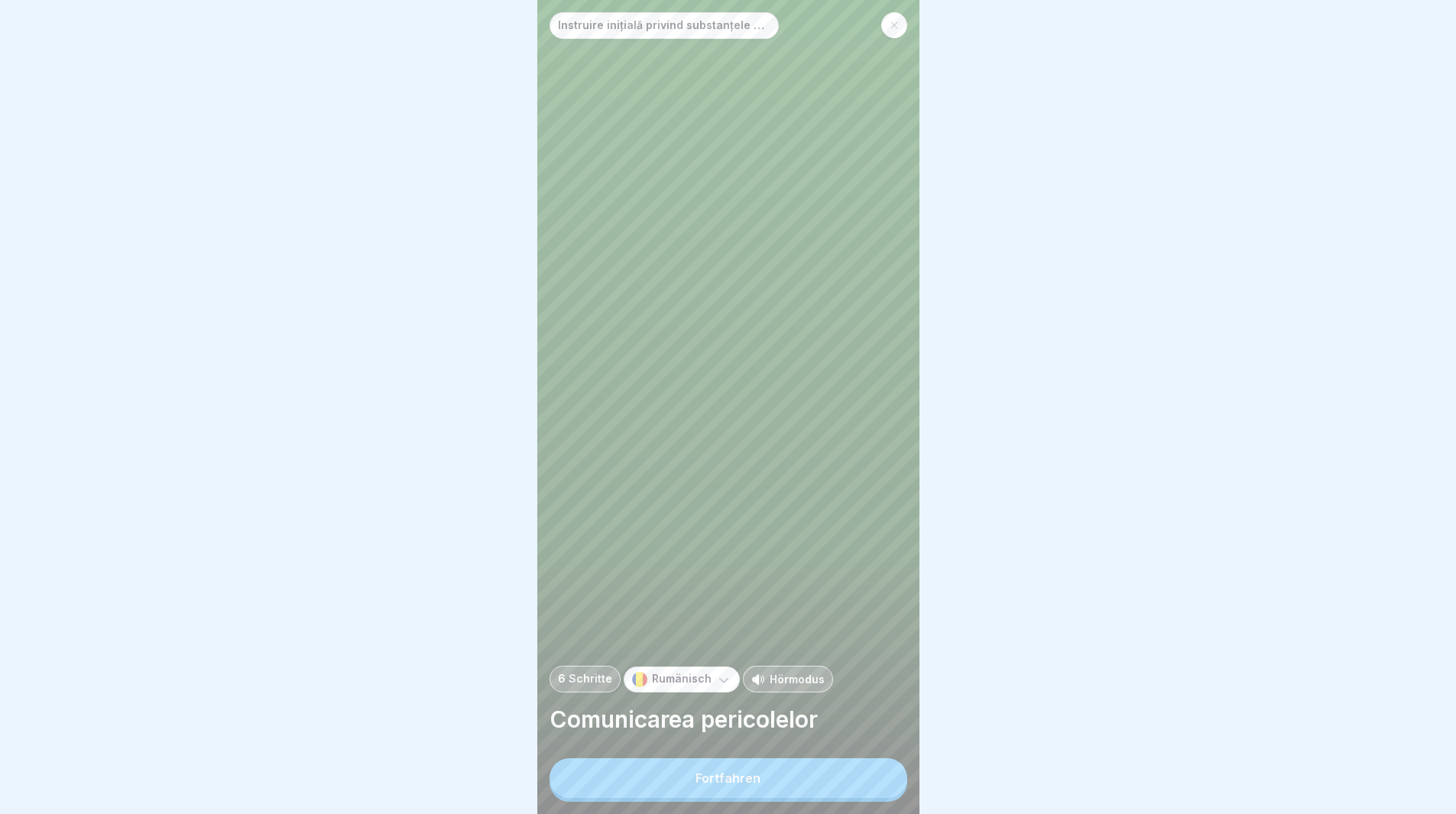
click at [884, 793] on button "Fortfahren" at bounding box center [728, 778] width 358 height 40
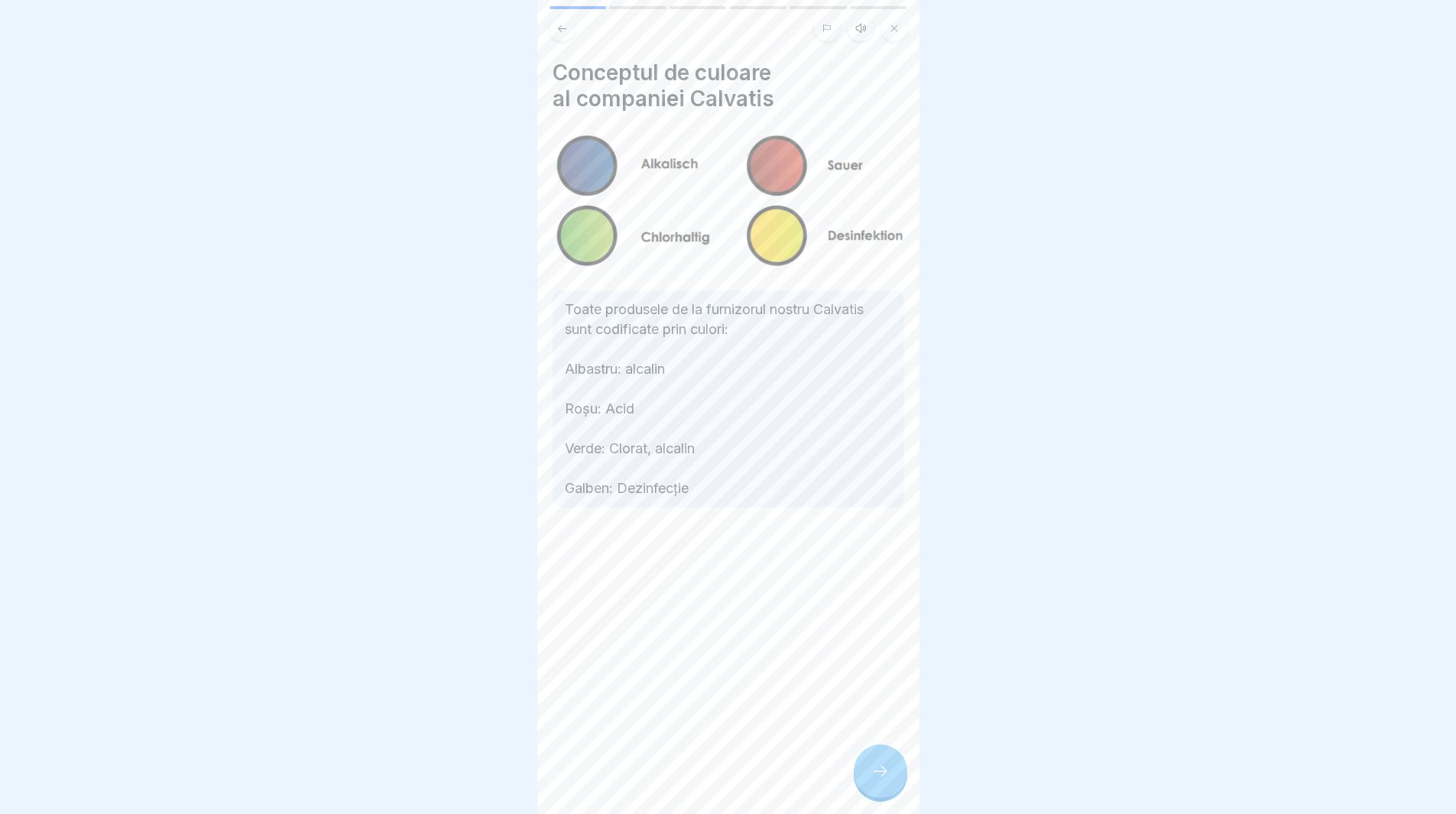
click at [882, 793] on div at bounding box center [880, 770] width 53 height 53
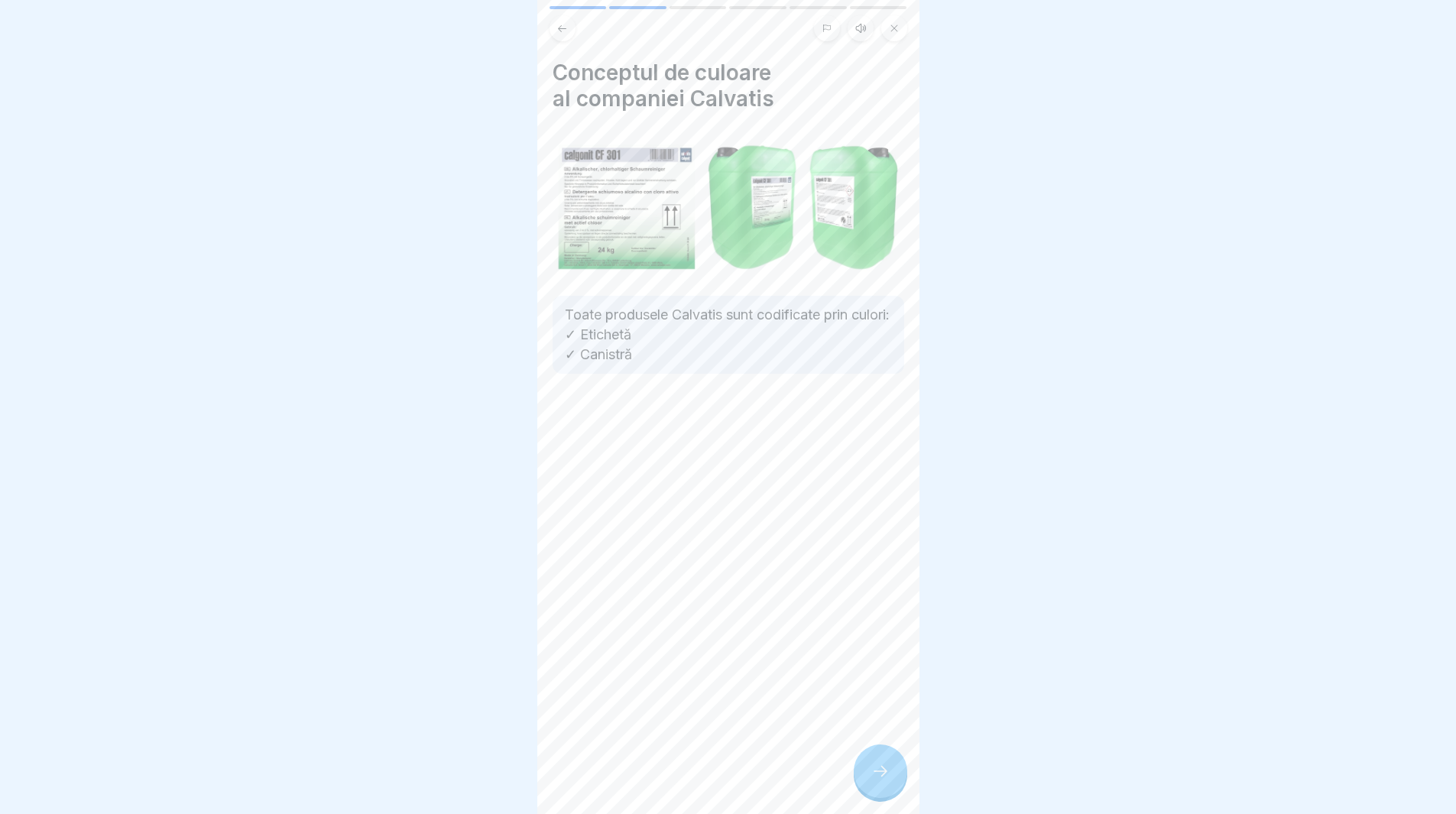
click at [873, 798] on div at bounding box center [880, 770] width 53 height 53
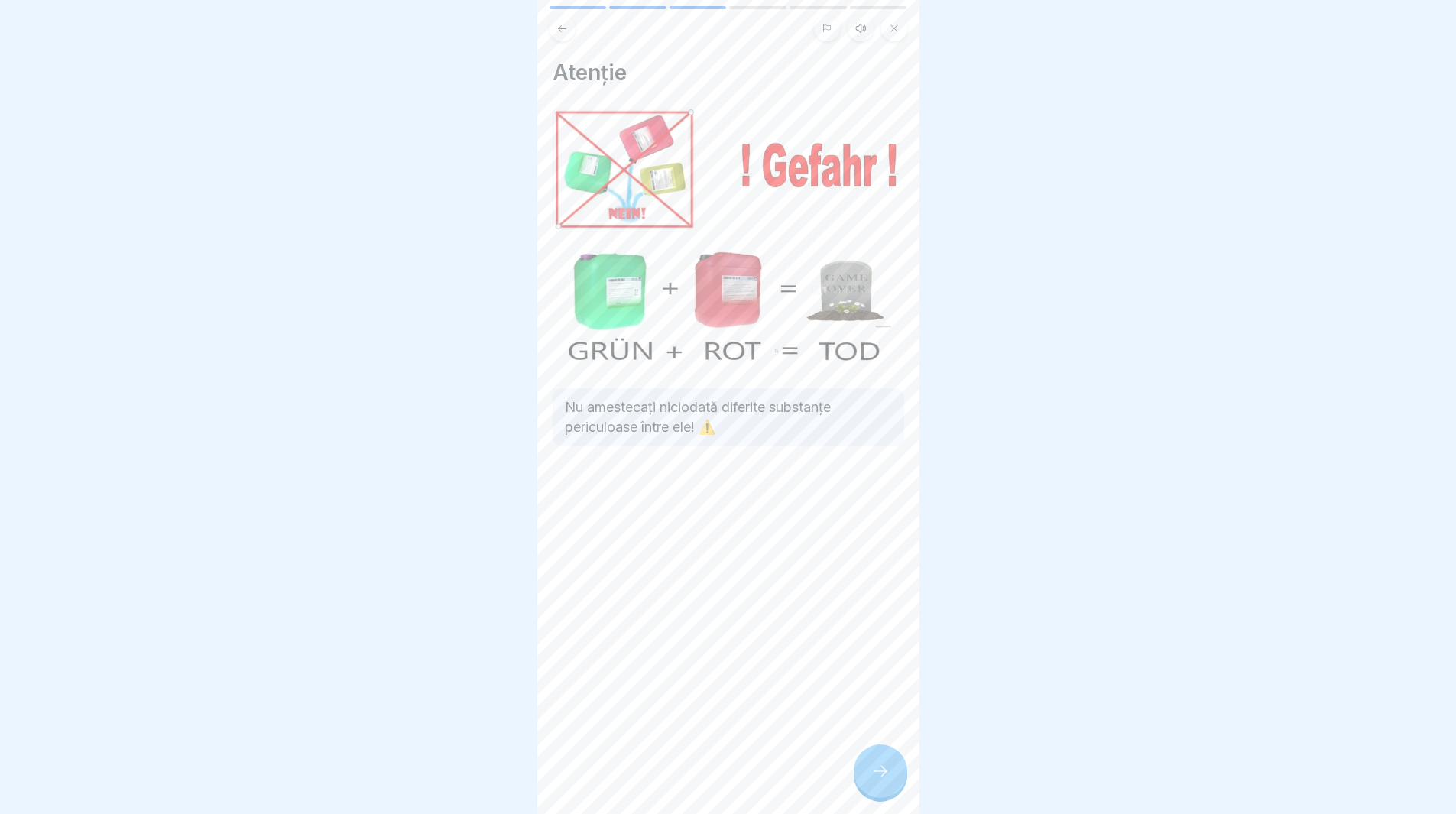
click at [871, 798] on div at bounding box center [880, 770] width 53 height 53
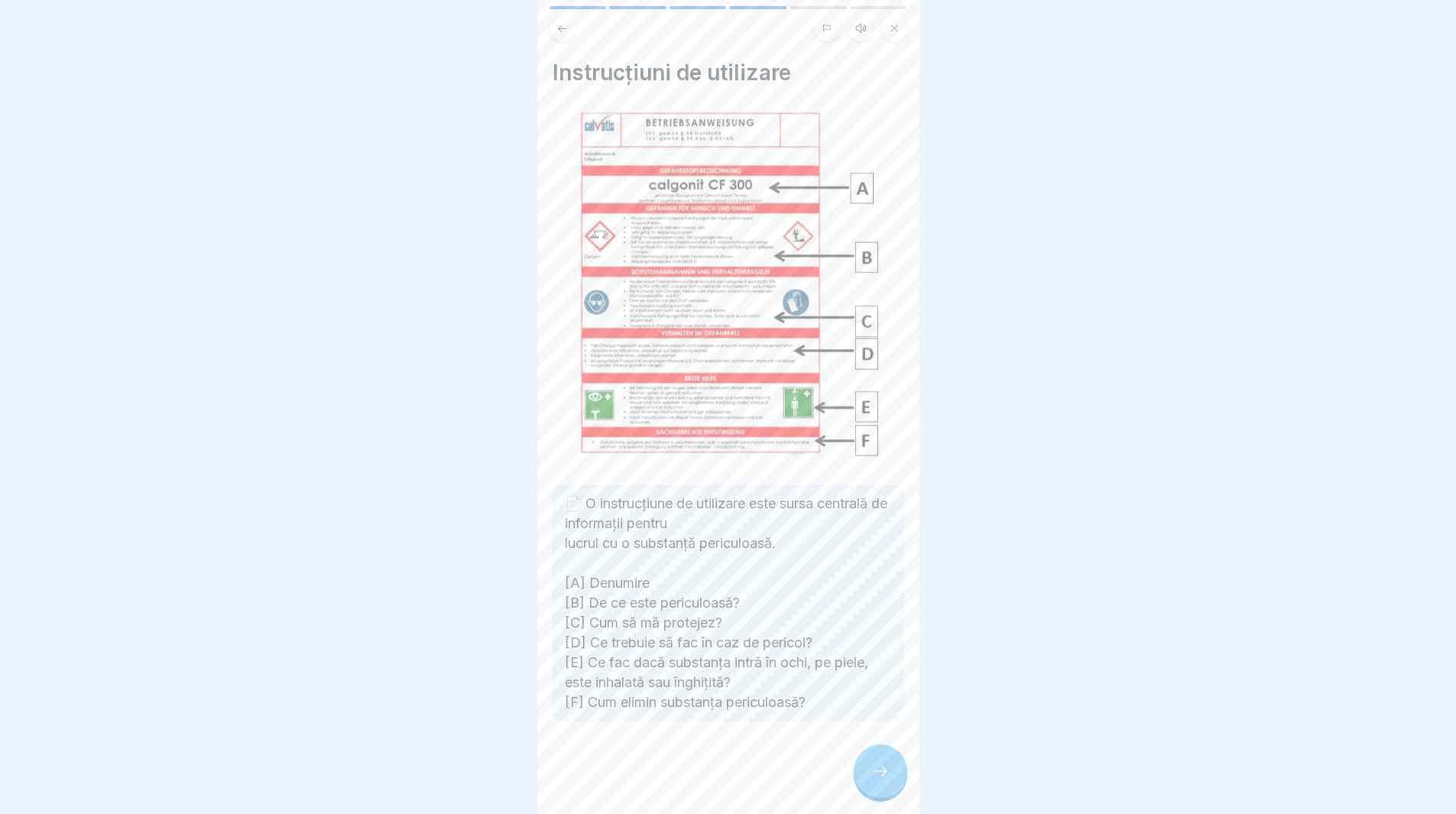
click at [868, 781] on div at bounding box center [880, 770] width 53 height 53
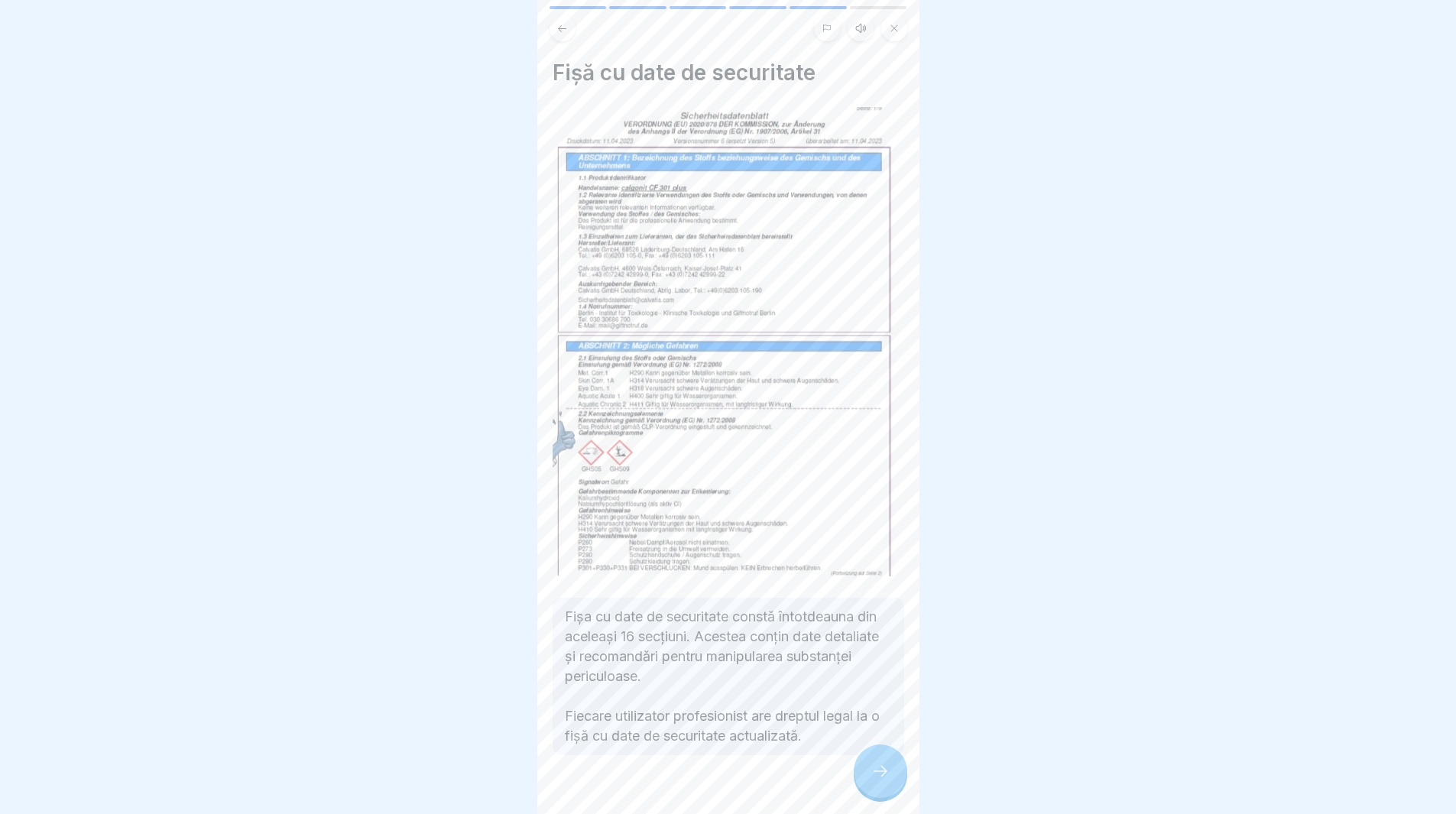
click at [868, 781] on div at bounding box center [880, 770] width 53 height 53
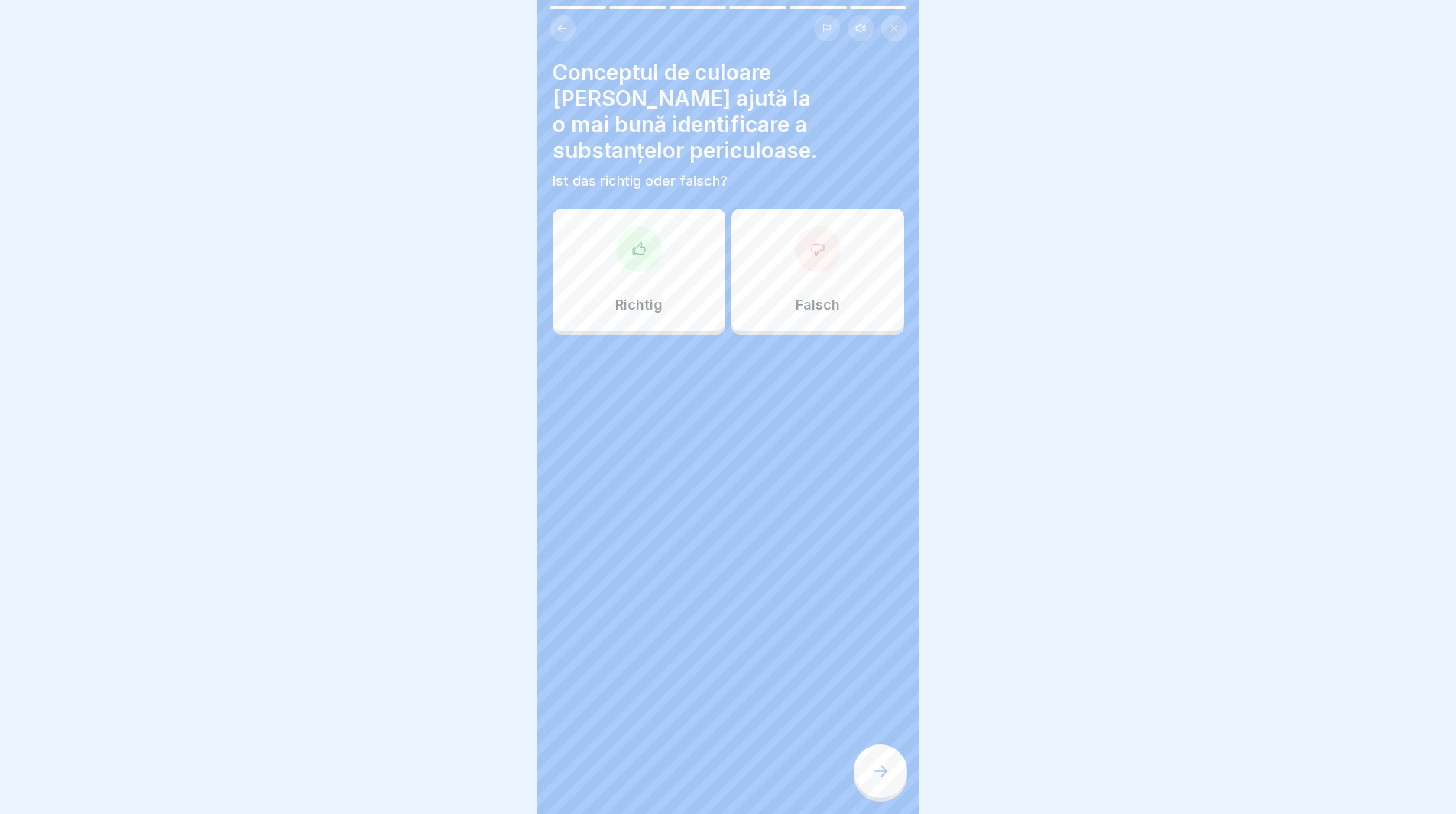
click at [624, 237] on div at bounding box center [640, 249] width 46 height 46
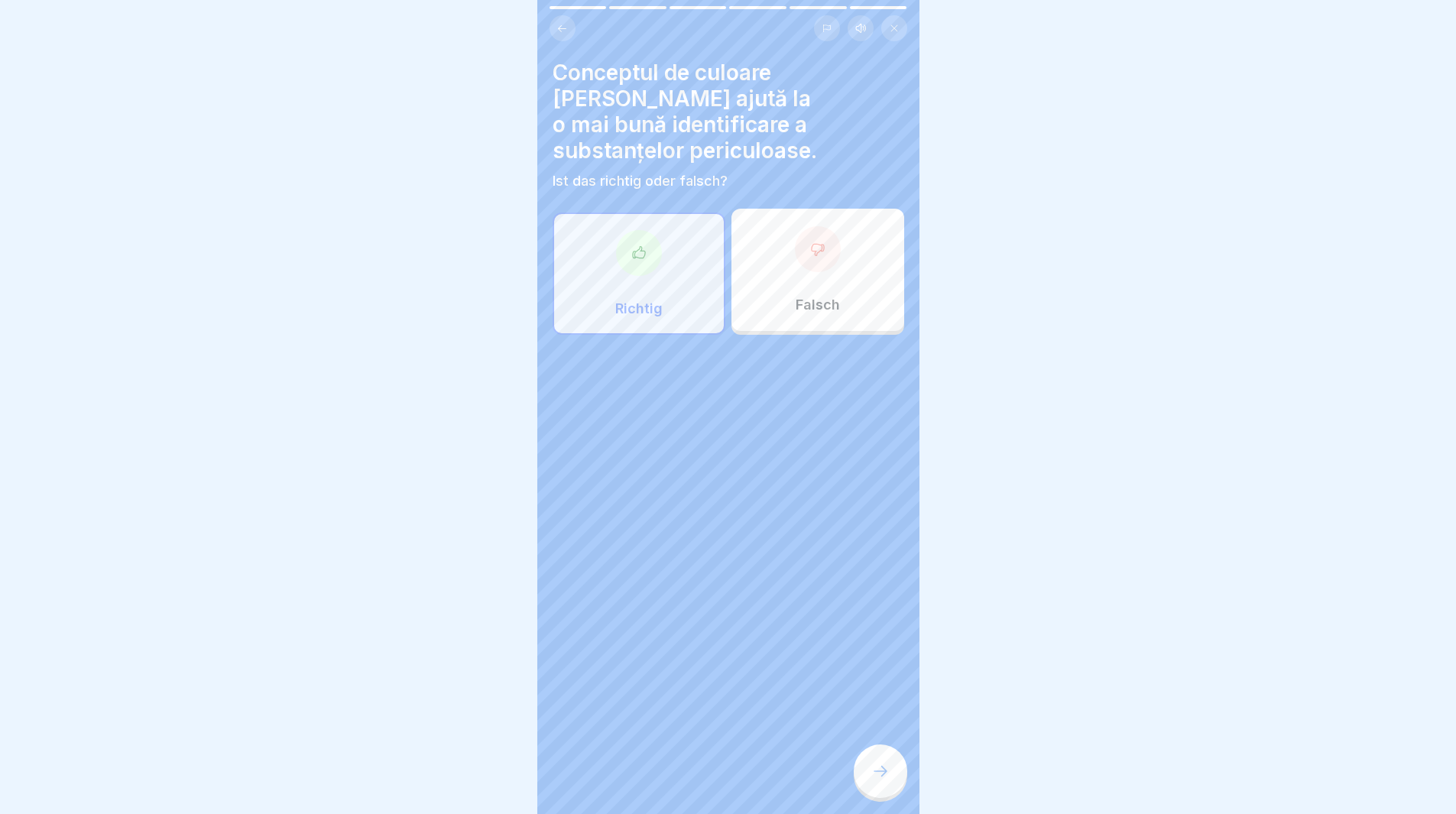
click at [863, 776] on div at bounding box center [880, 770] width 53 height 53
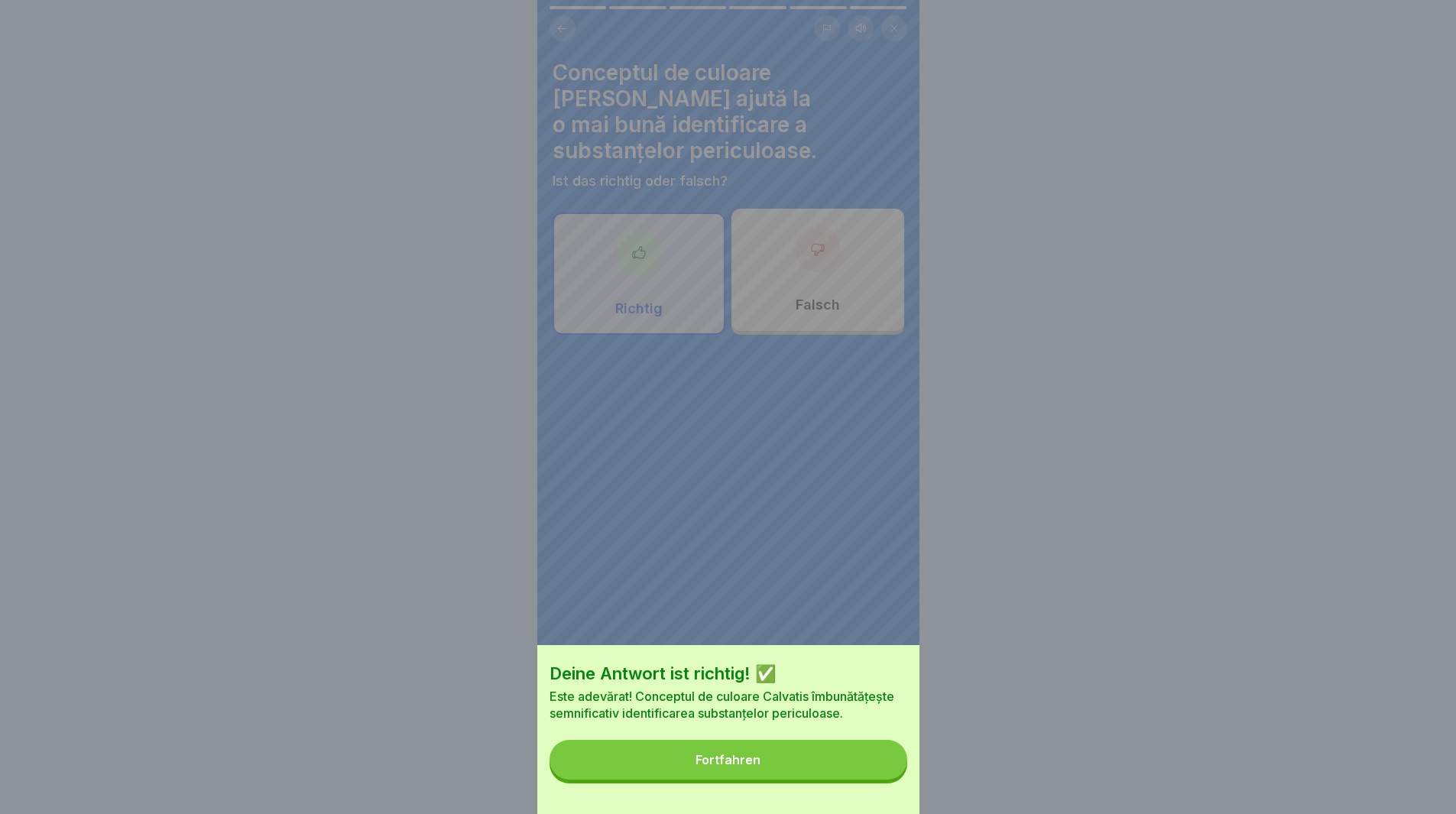
click at [847, 774] on button "Fortfahren" at bounding box center [728, 760] width 358 height 40
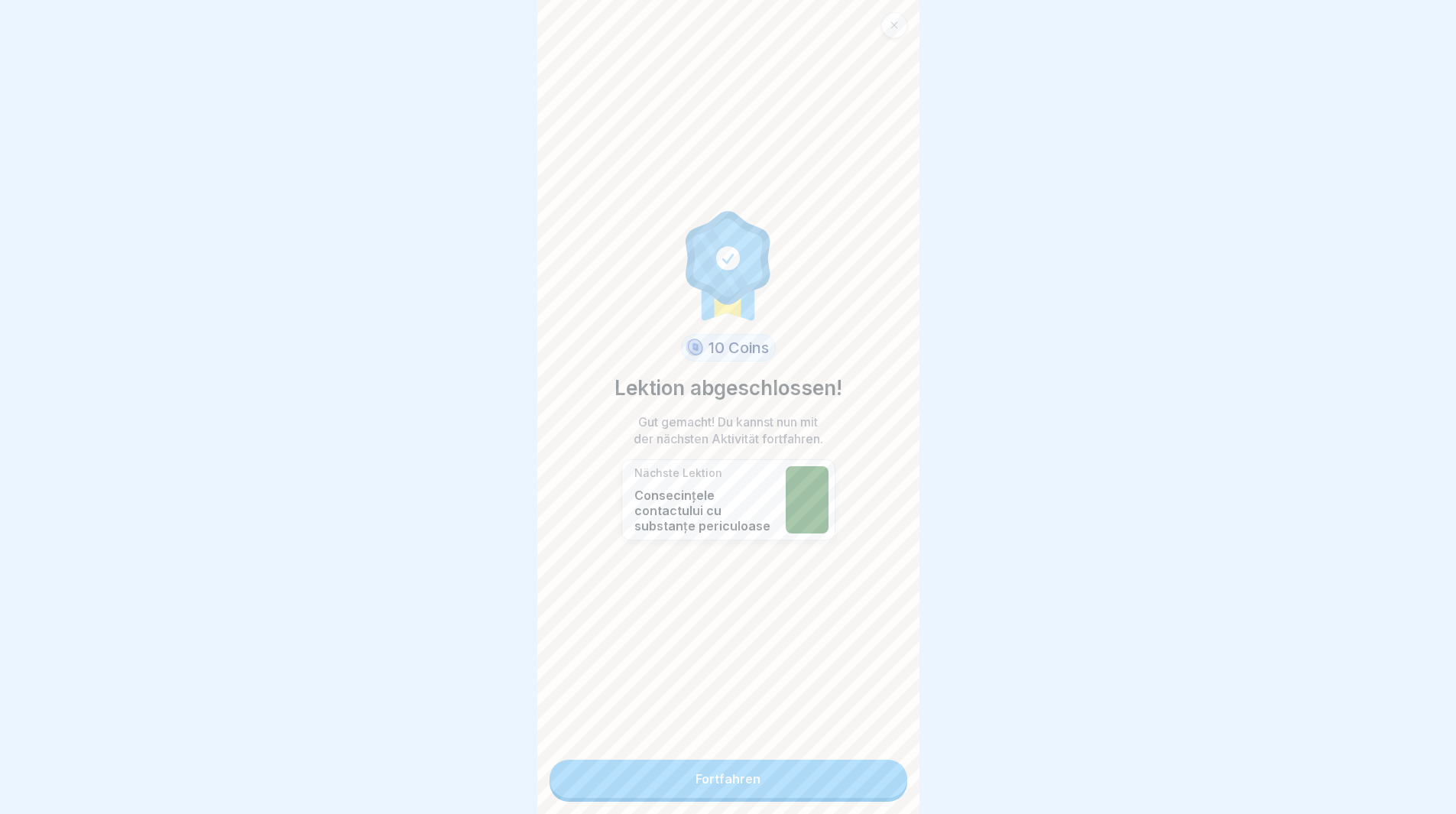
click at [801, 778] on link "Fortfahren" at bounding box center [728, 779] width 358 height 38
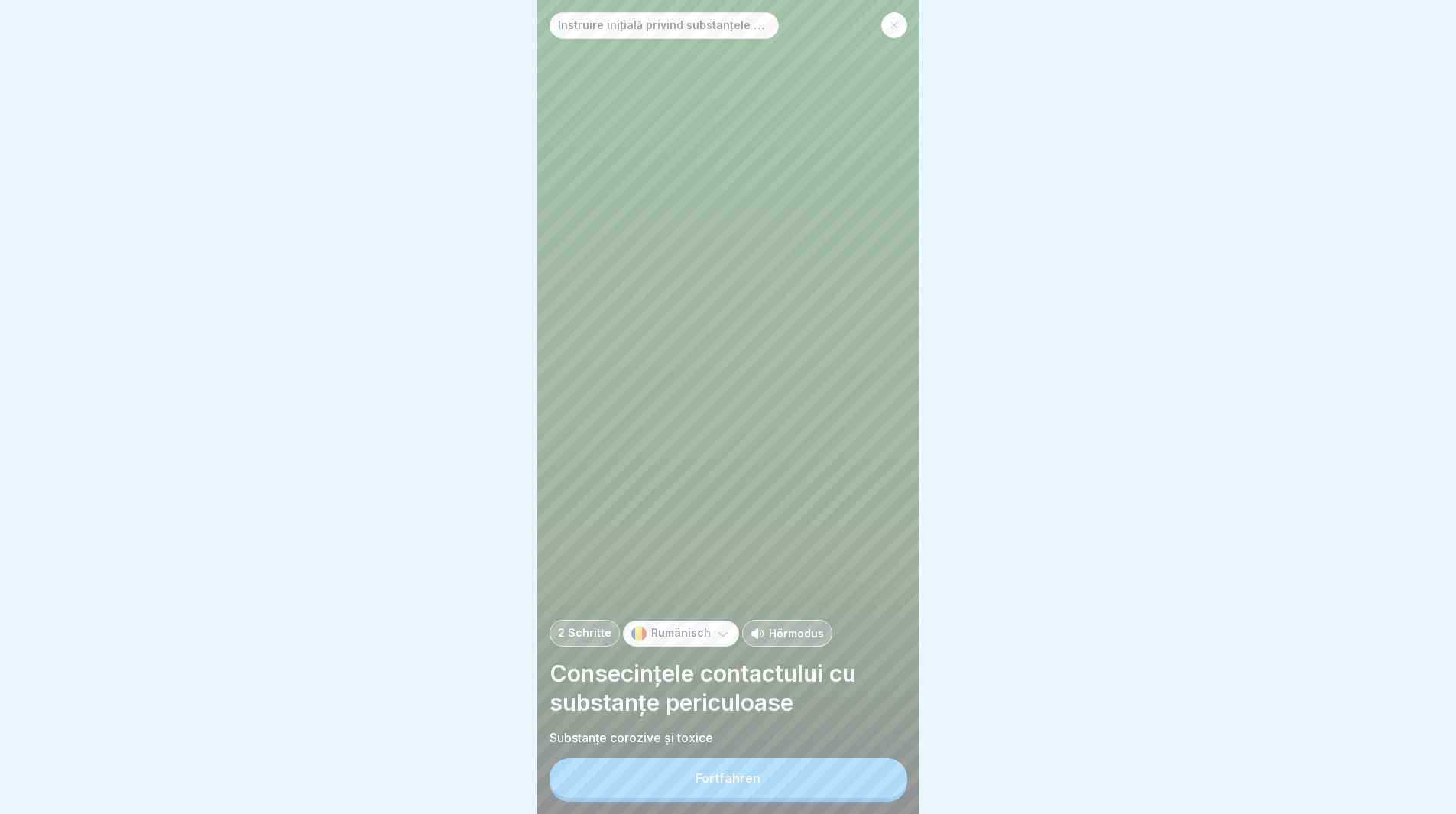
click at [799, 782] on button "Fortfahren" at bounding box center [728, 778] width 358 height 40
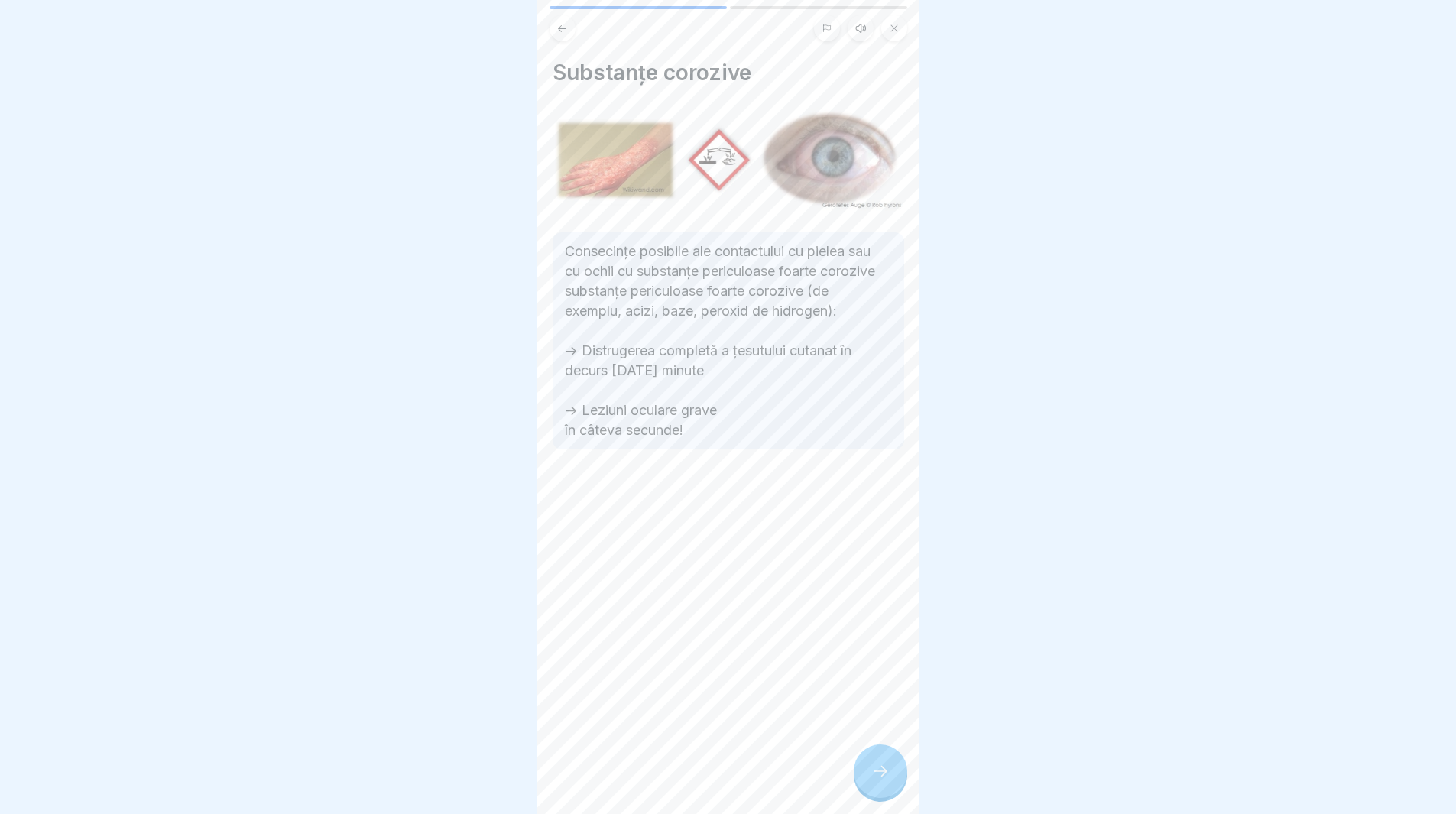
click at [874, 774] on div at bounding box center [880, 770] width 53 height 53
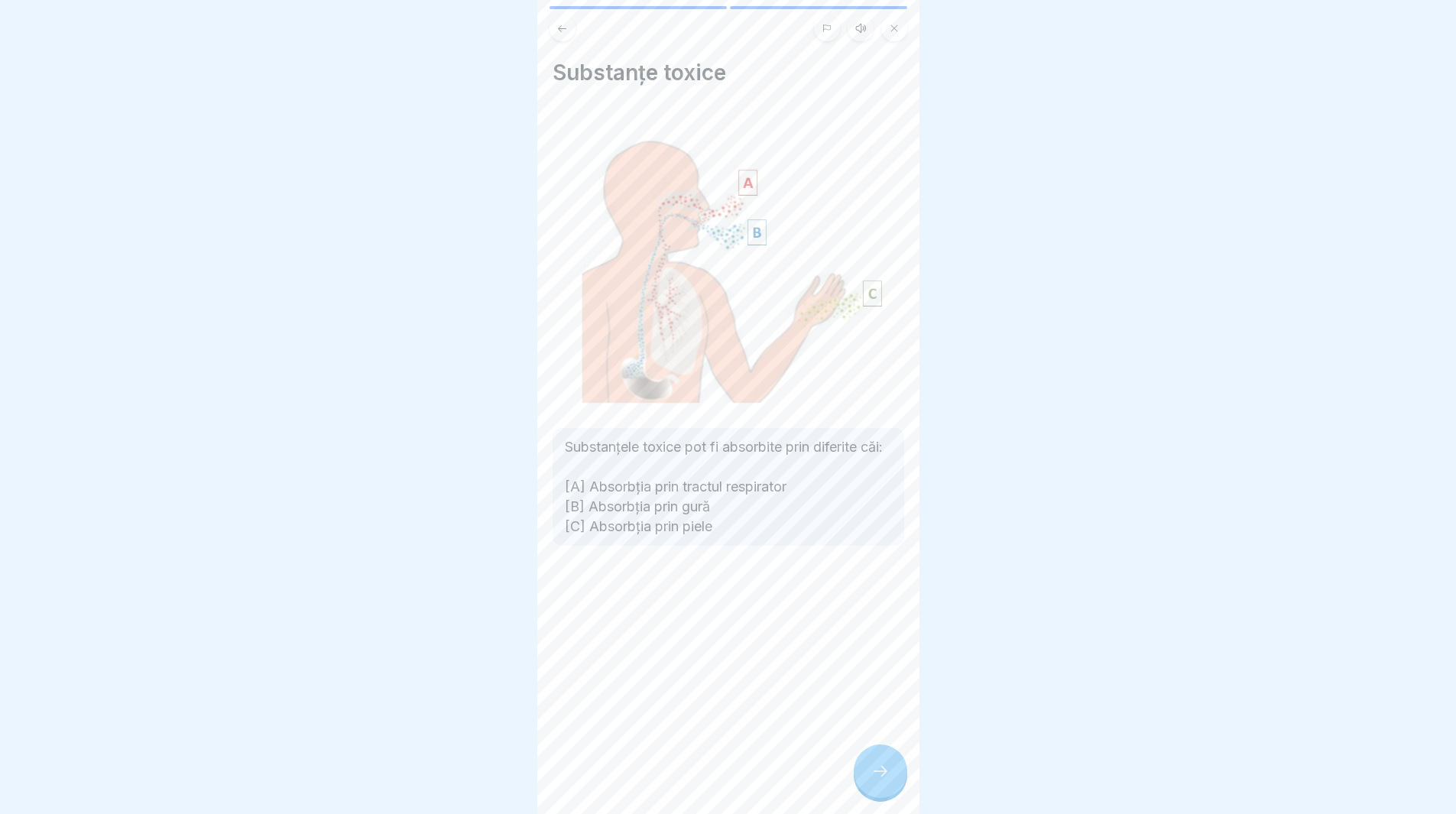
click at [880, 781] on icon at bounding box center [880, 771] width 18 height 18
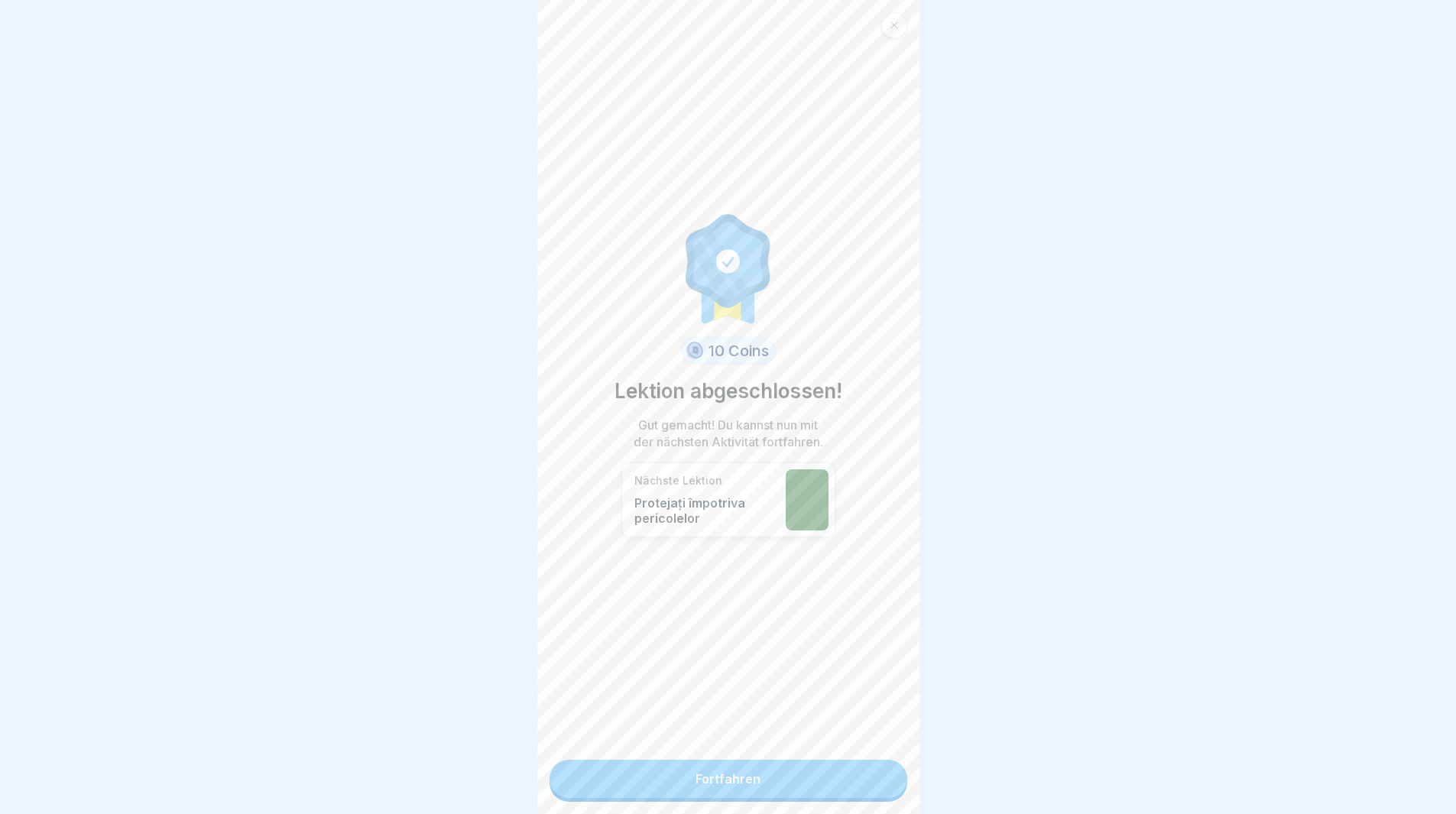
click at [836, 770] on link "Fortfahren" at bounding box center [728, 779] width 358 height 38
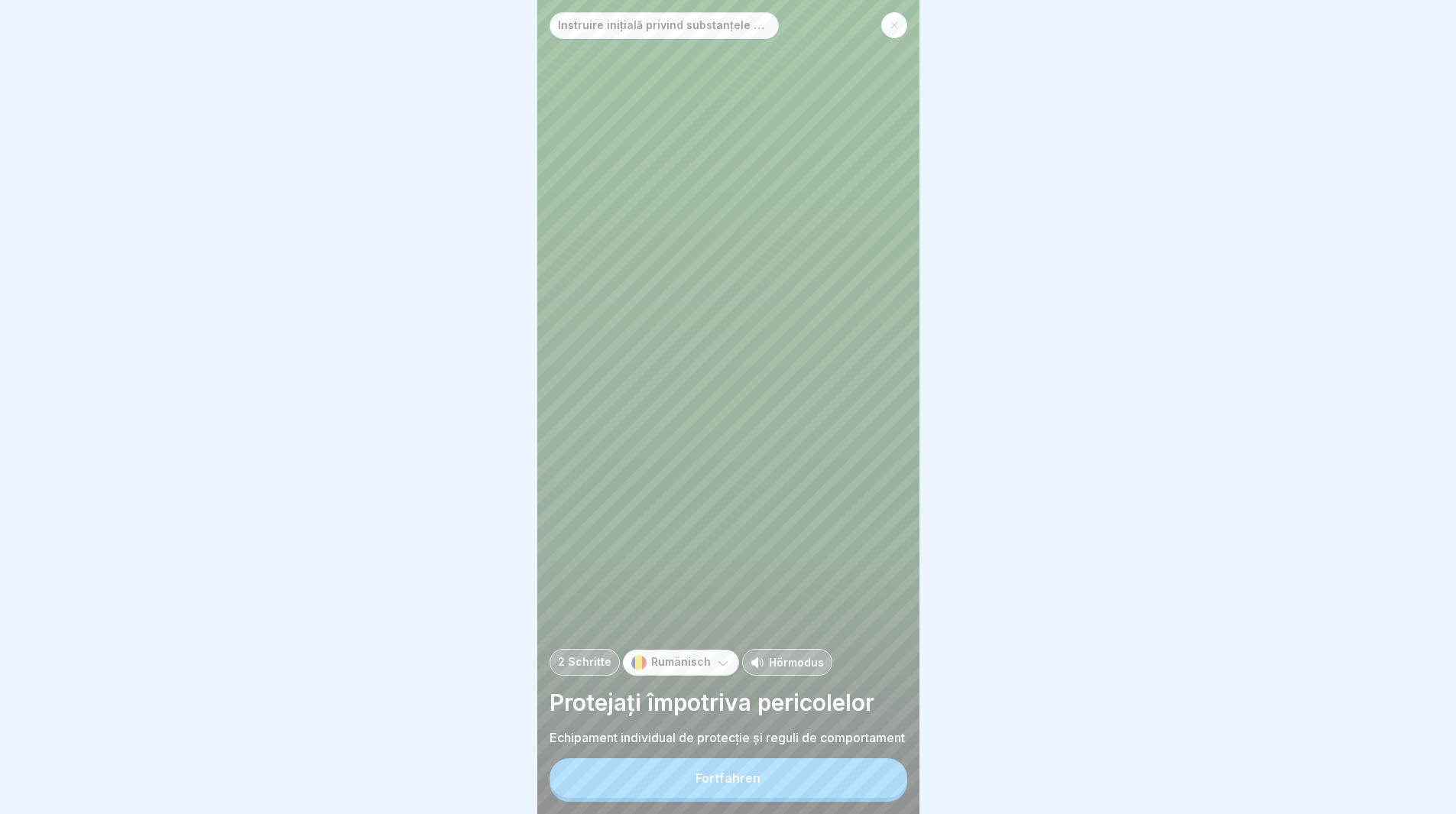
click at [836, 770] on div "Fortfahren" at bounding box center [728, 780] width 358 height 44
click at [836, 793] on button "Fortfahren" at bounding box center [728, 778] width 358 height 40
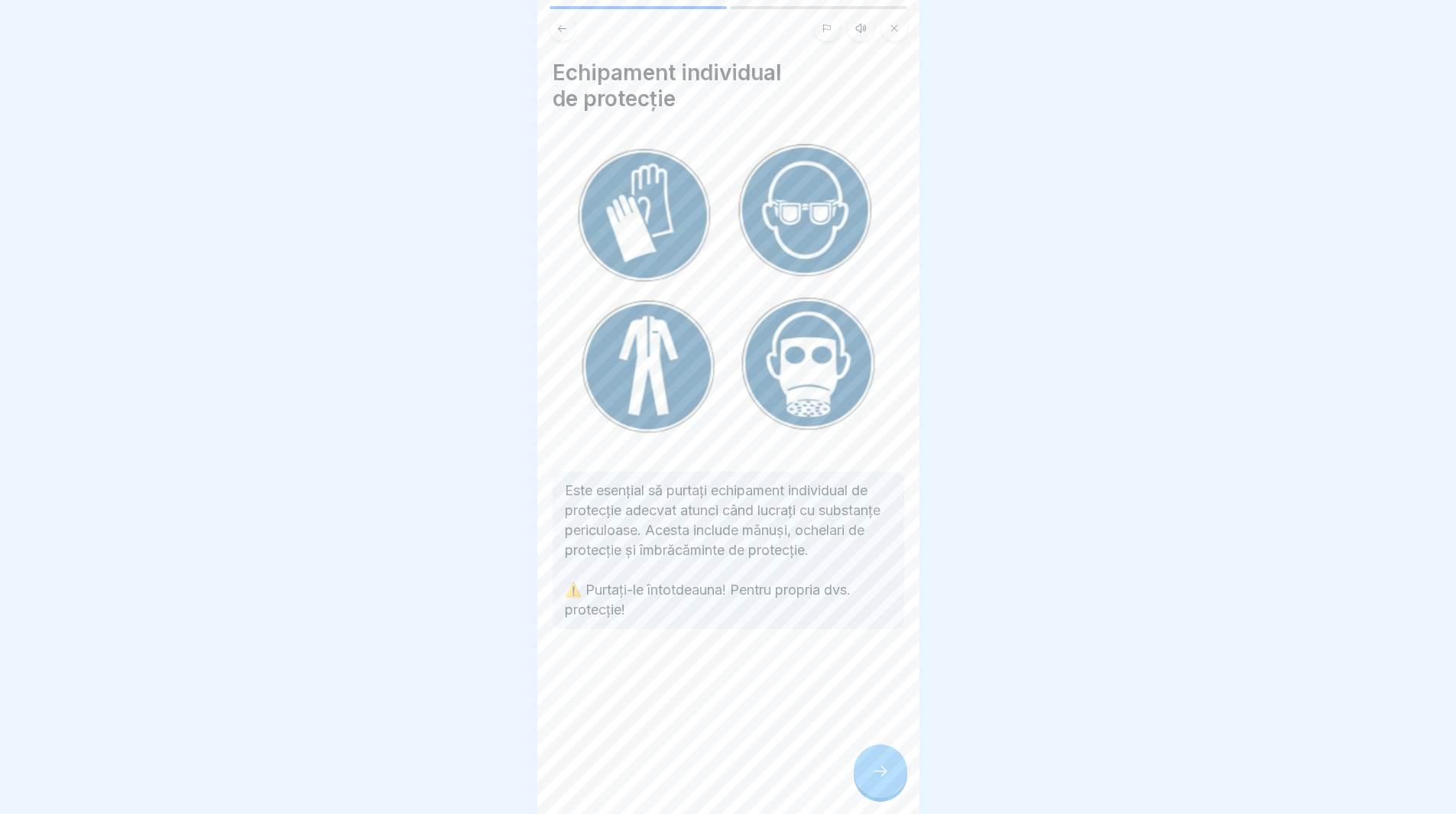
click at [867, 779] on div at bounding box center [880, 770] width 53 height 53
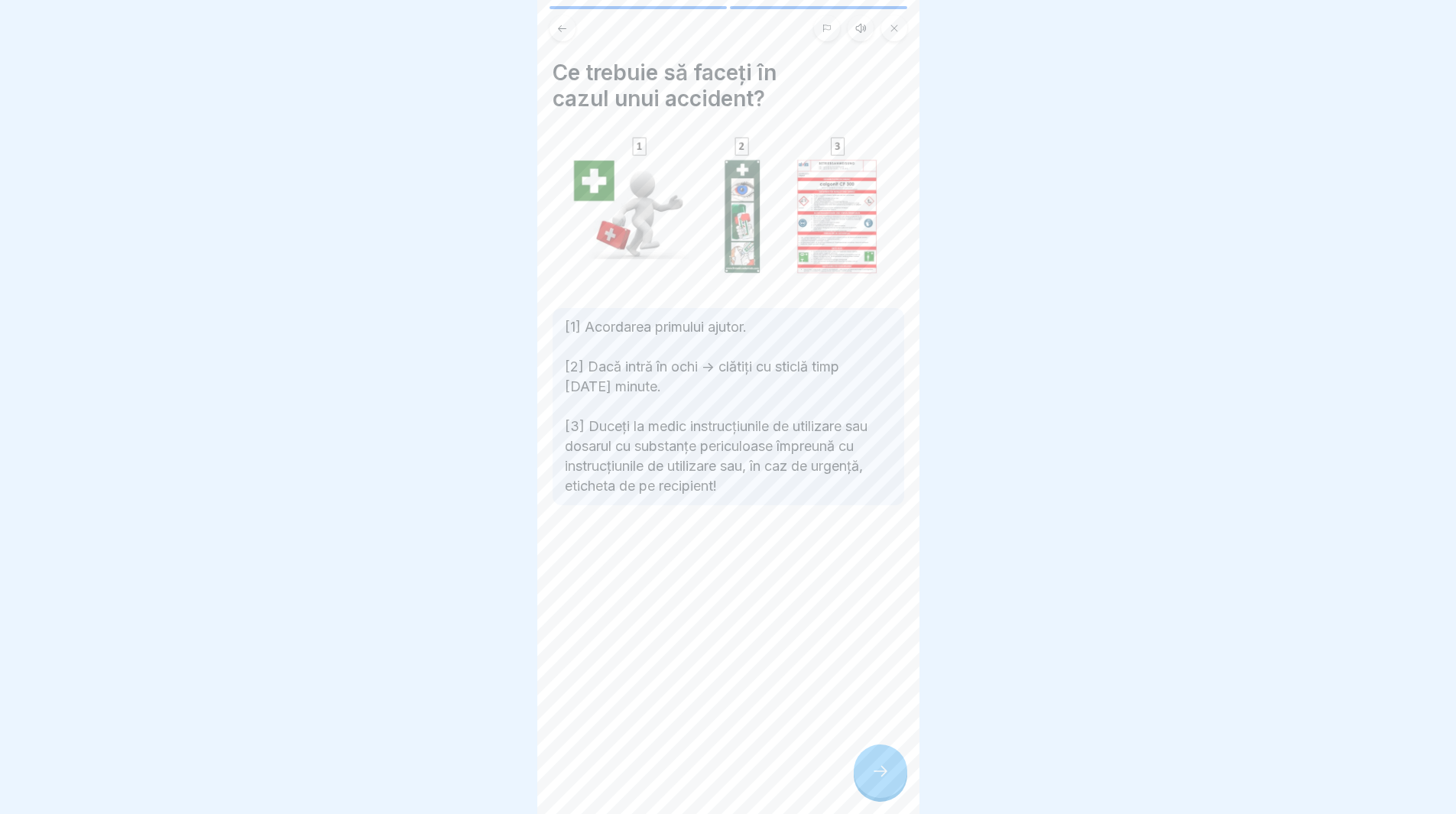
click at [889, 781] on icon at bounding box center [880, 771] width 18 height 18
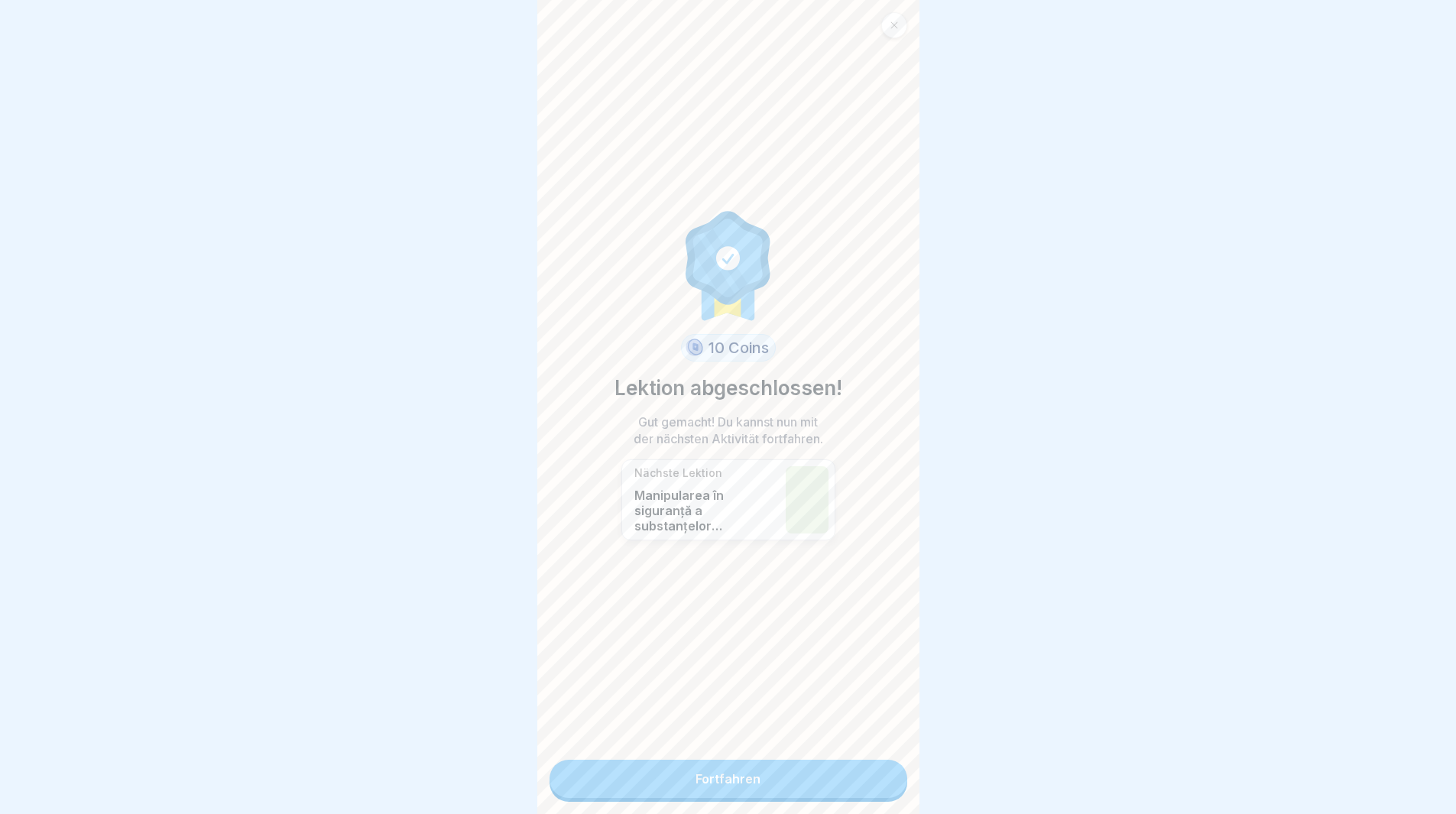
click at [843, 793] on link "Fortfahren" at bounding box center [728, 779] width 358 height 38
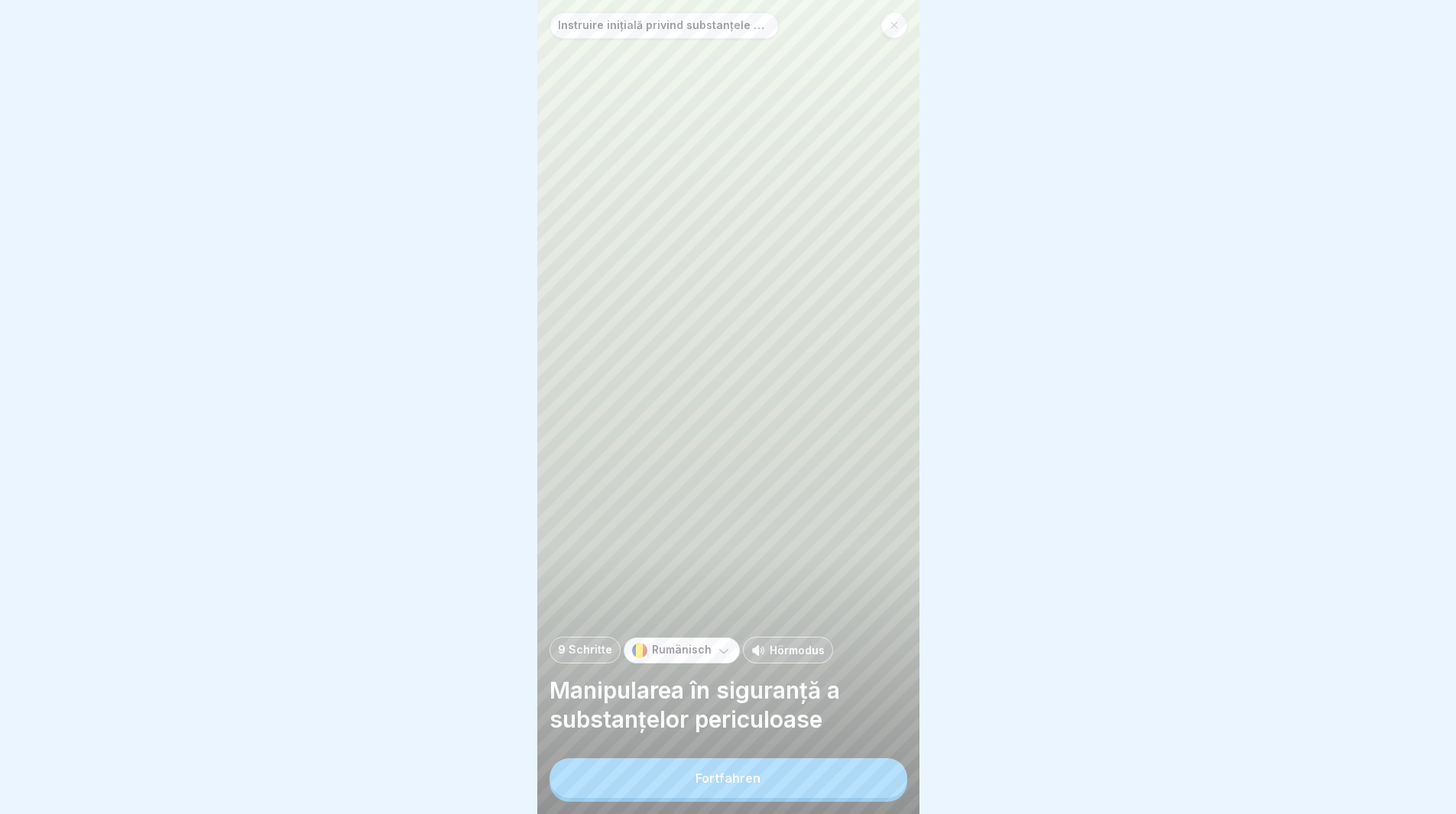
click at [843, 793] on button "Fortfahren" at bounding box center [728, 778] width 358 height 40
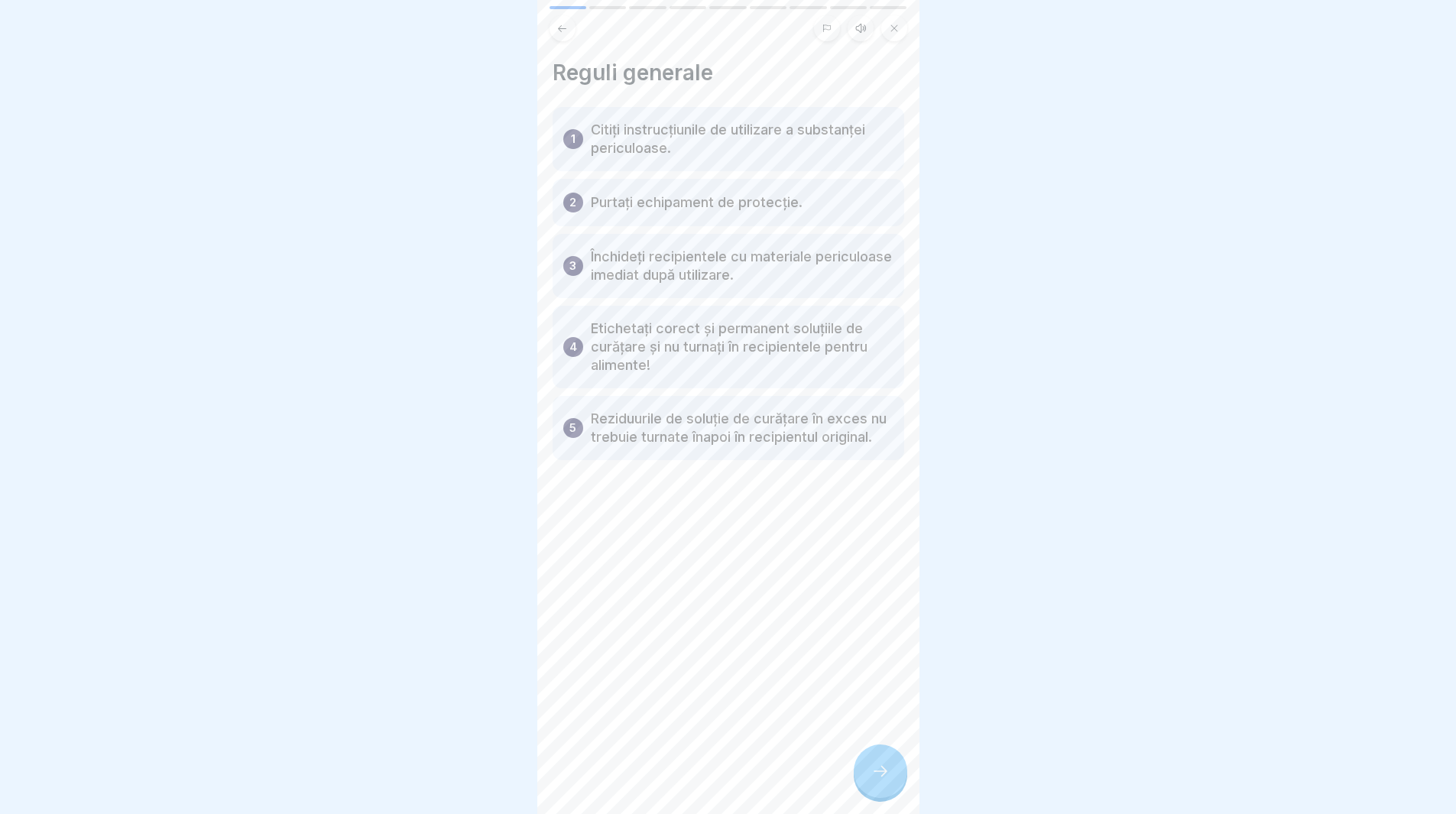
click at [881, 781] on icon at bounding box center [880, 771] width 18 height 18
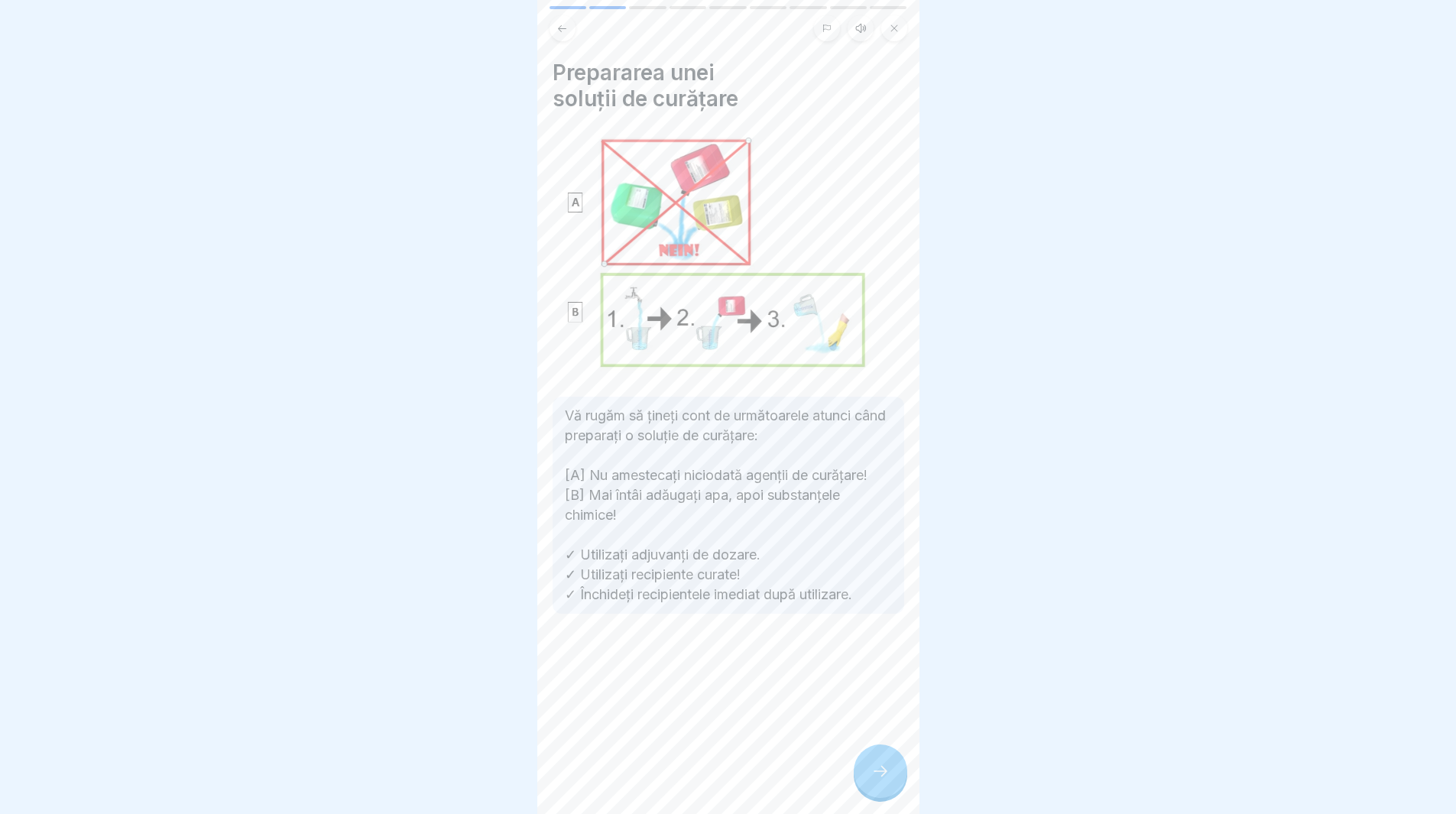
click at [881, 781] on icon at bounding box center [880, 771] width 18 height 18
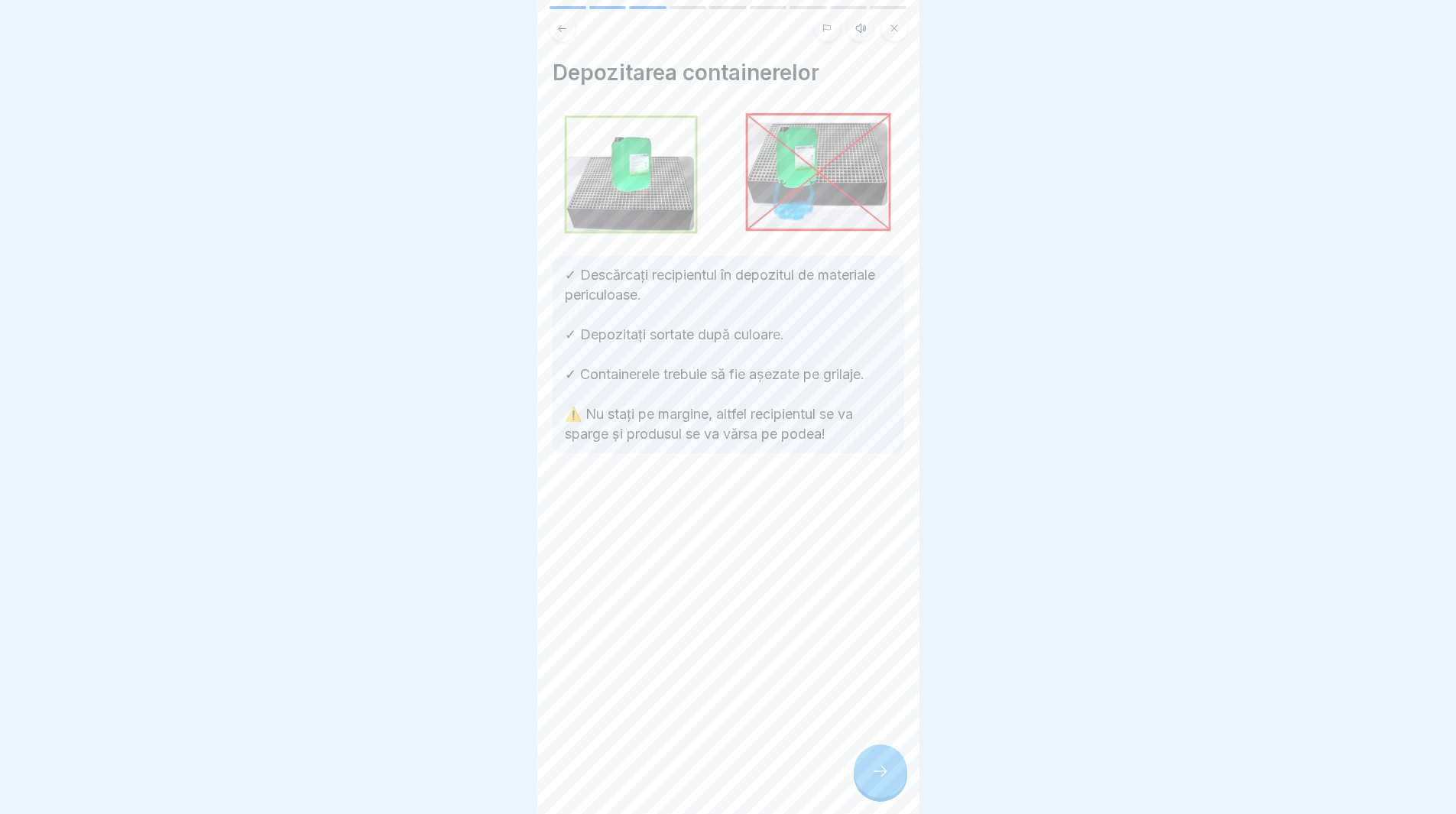
click at [878, 781] on icon at bounding box center [880, 771] width 18 height 18
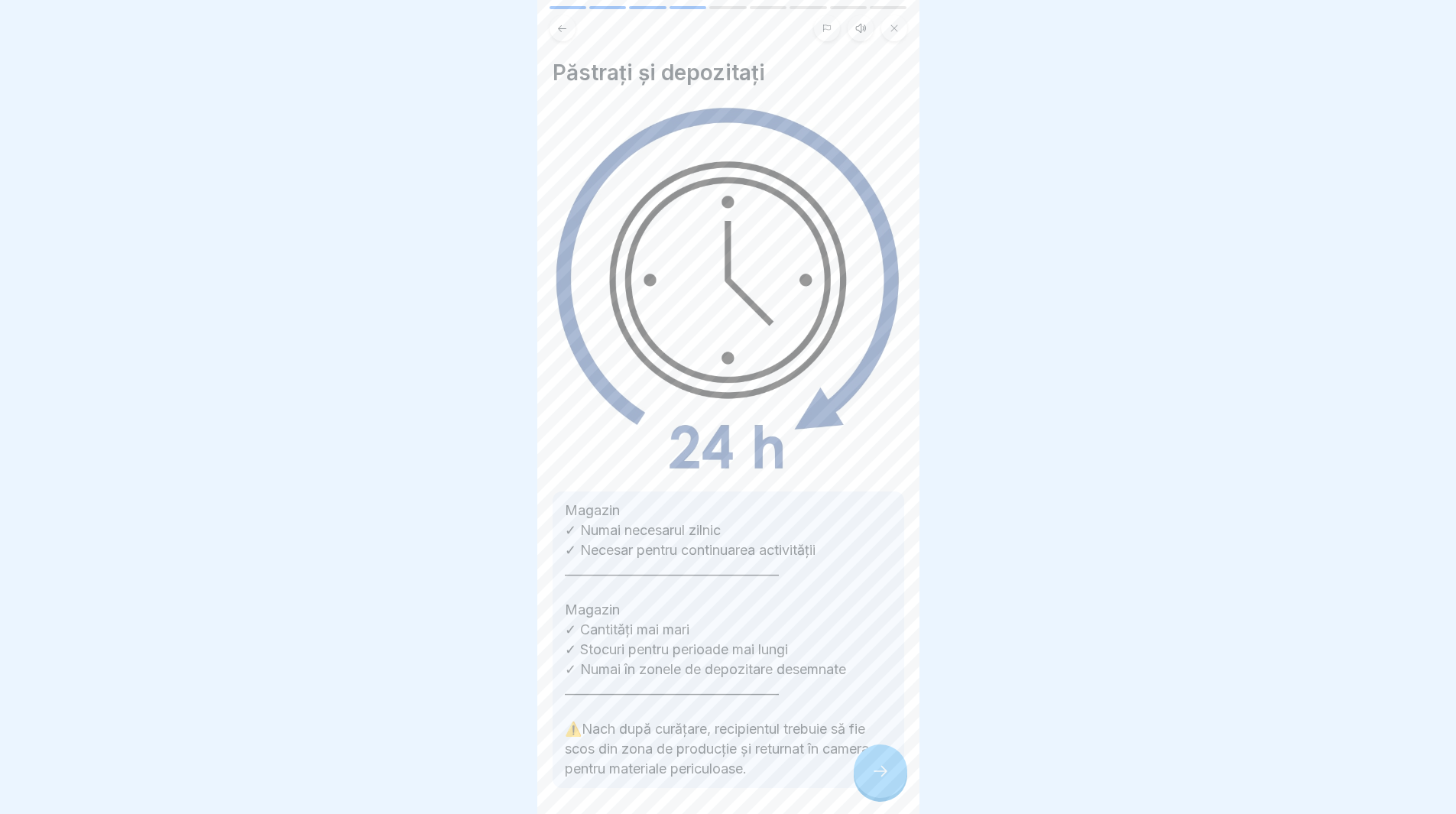
click at [890, 785] on div at bounding box center [880, 770] width 53 height 53
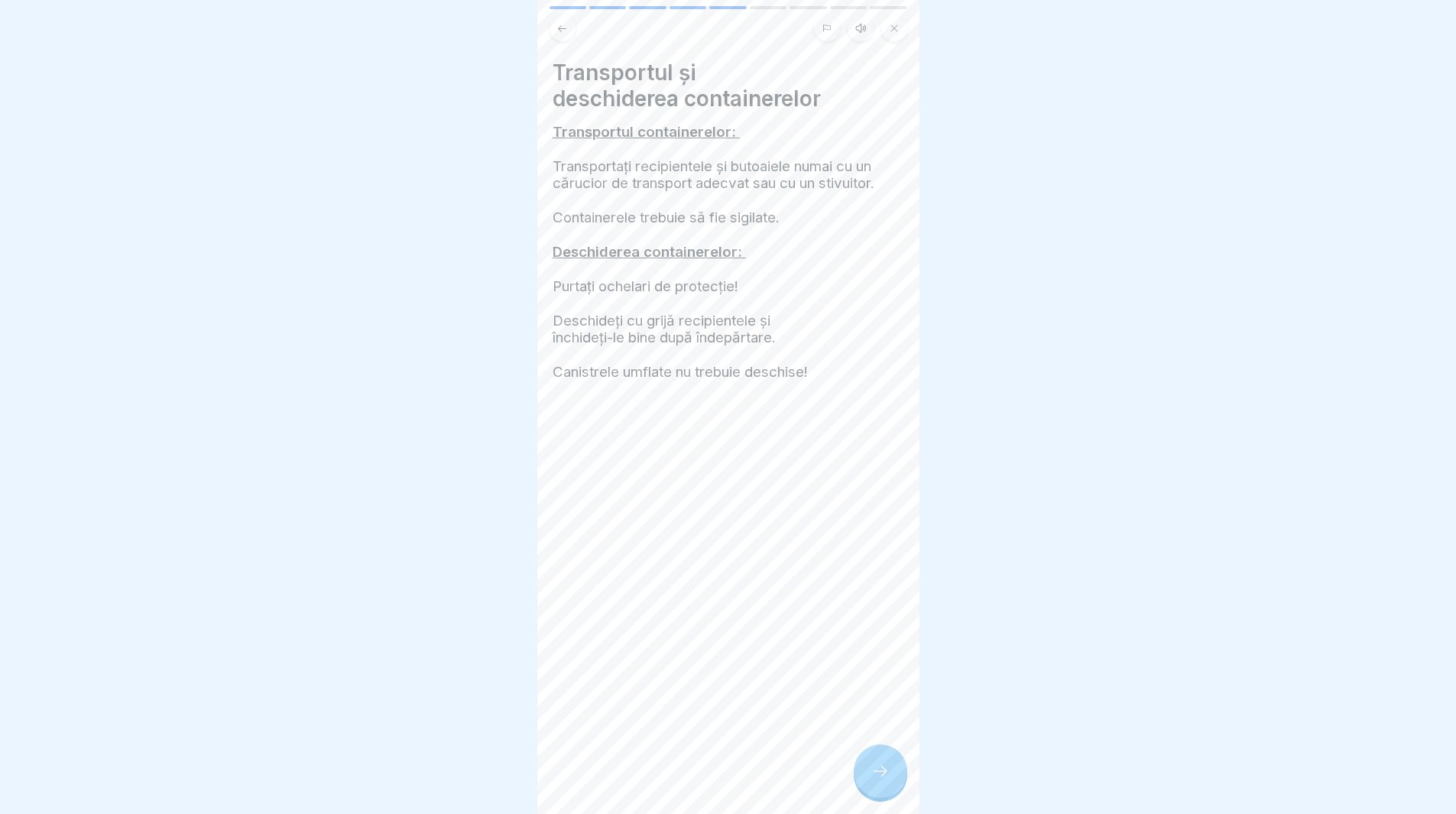
click at [890, 785] on div at bounding box center [880, 770] width 53 height 53
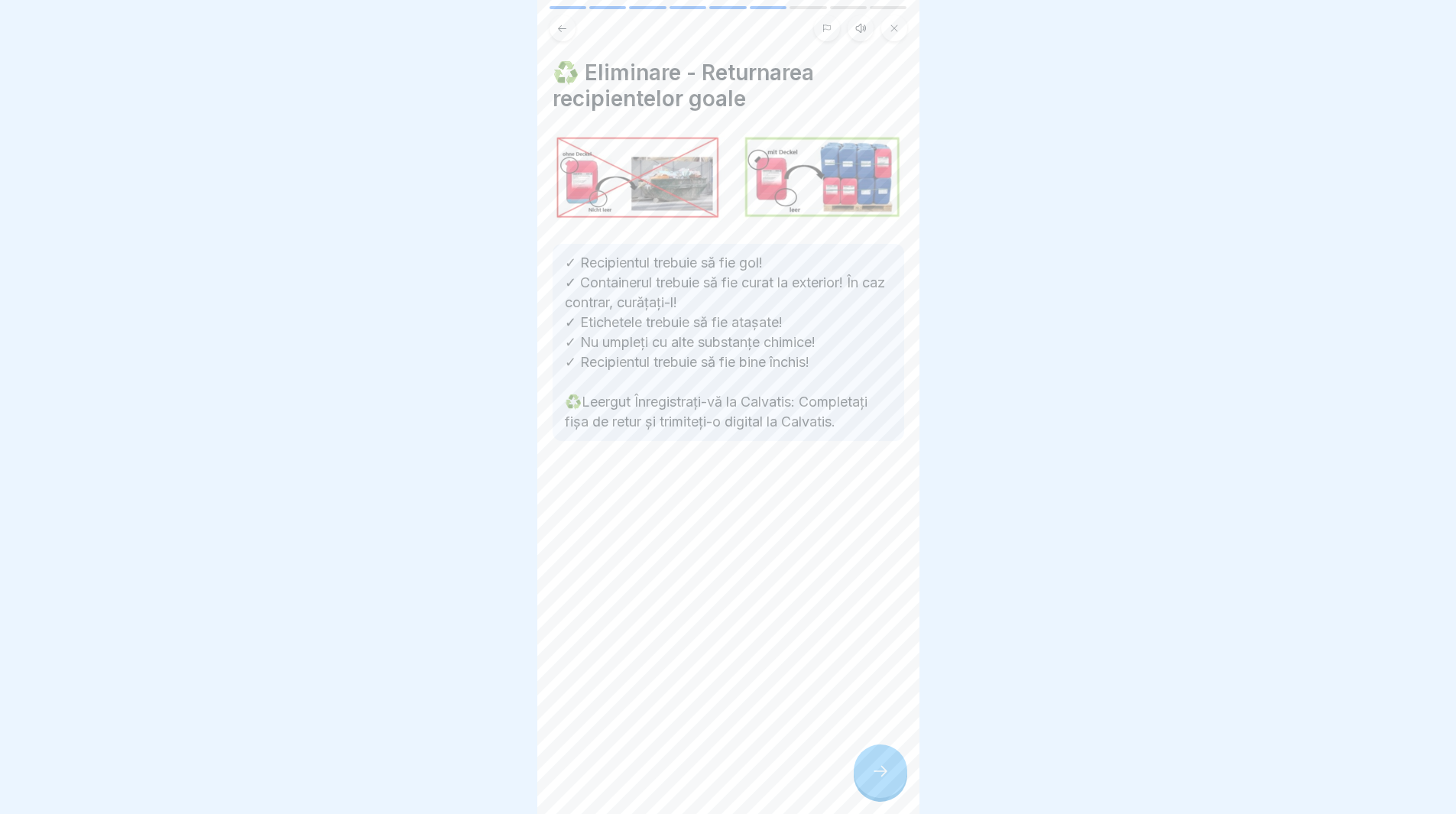
click at [890, 789] on div at bounding box center [880, 770] width 53 height 53
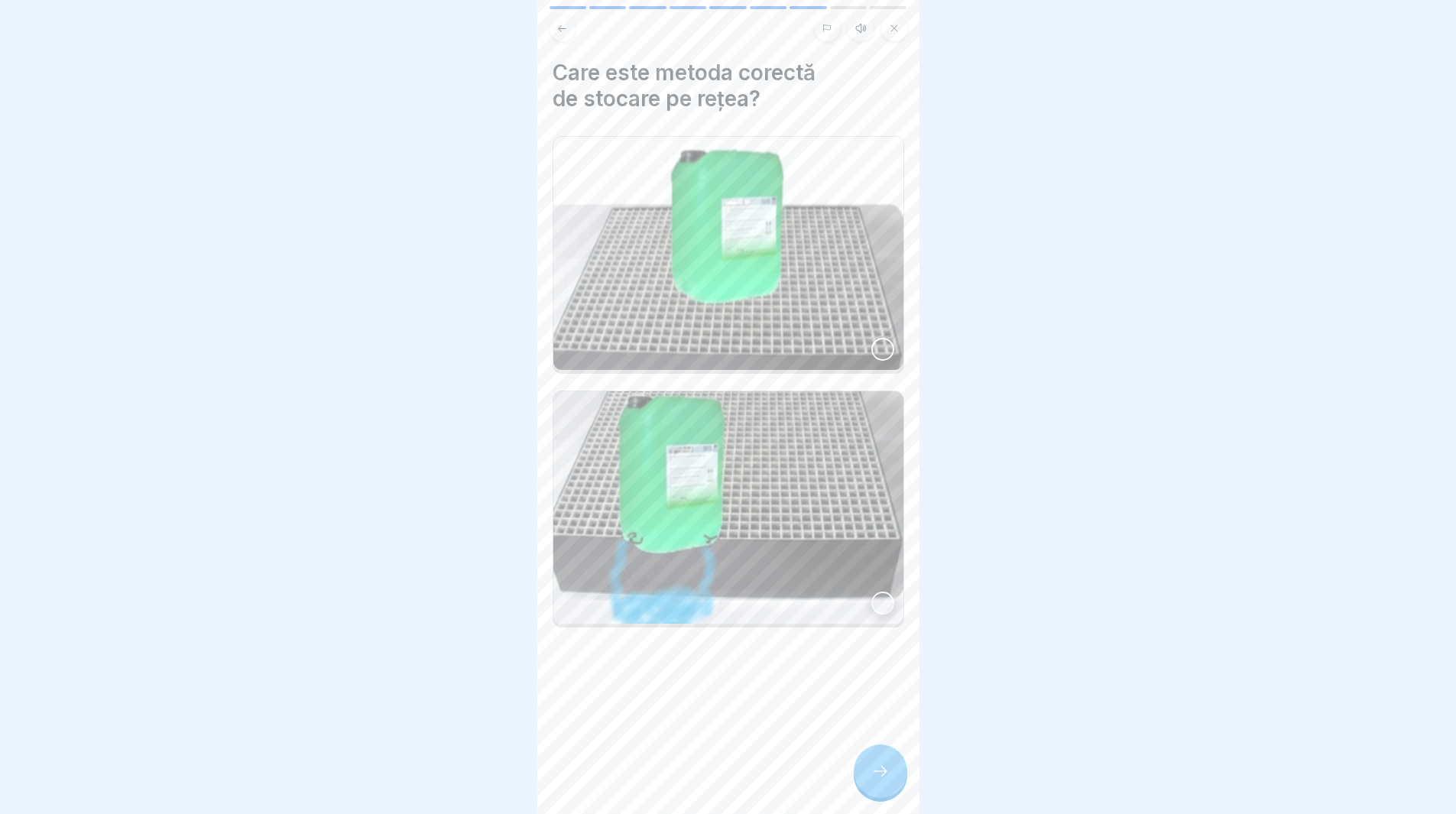
click at [871, 344] on div at bounding box center [882, 349] width 23 height 23
click at [877, 781] on icon at bounding box center [880, 771] width 18 height 18
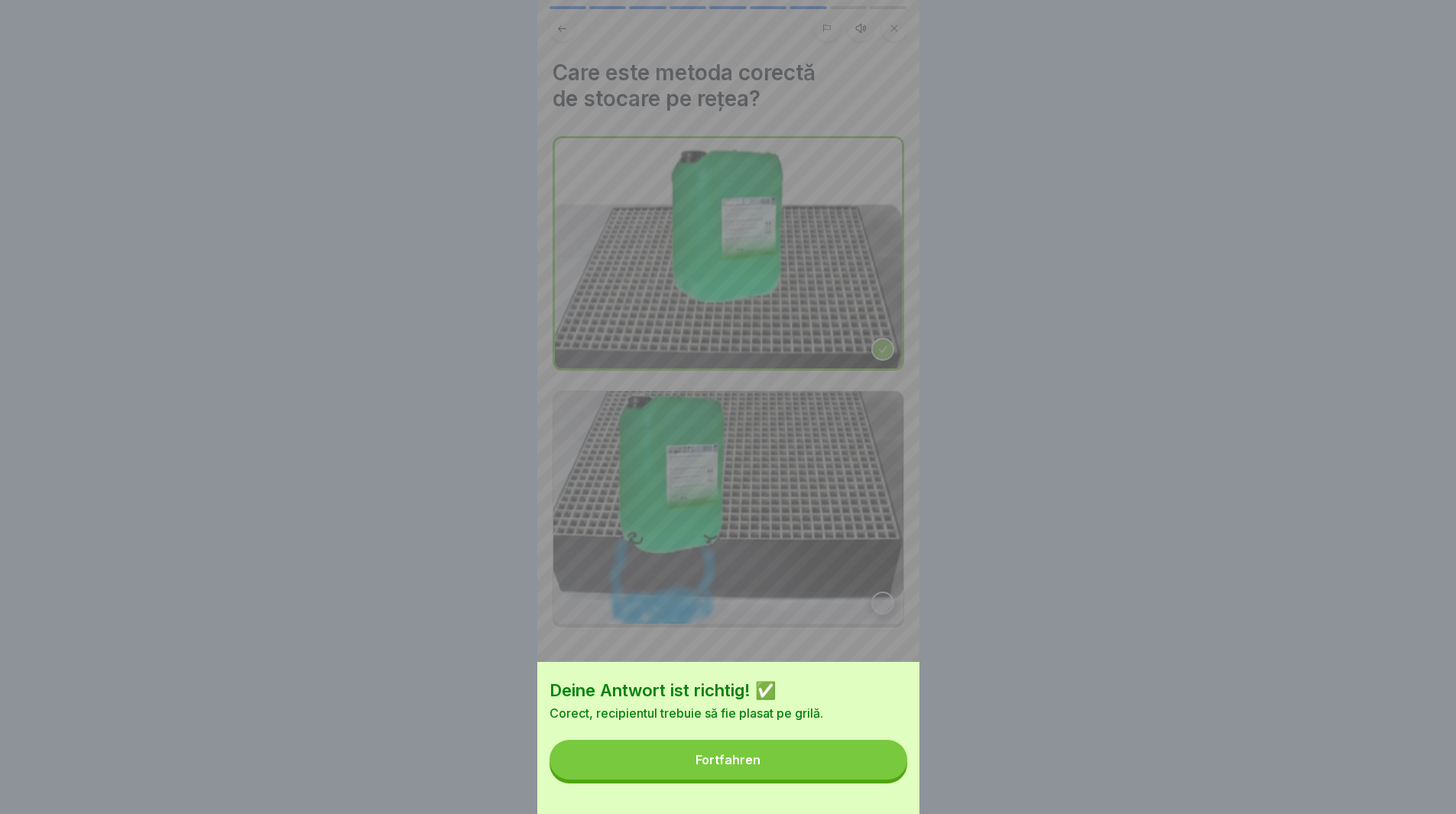
click at [876, 780] on button "Fortfahren" at bounding box center [728, 760] width 358 height 40
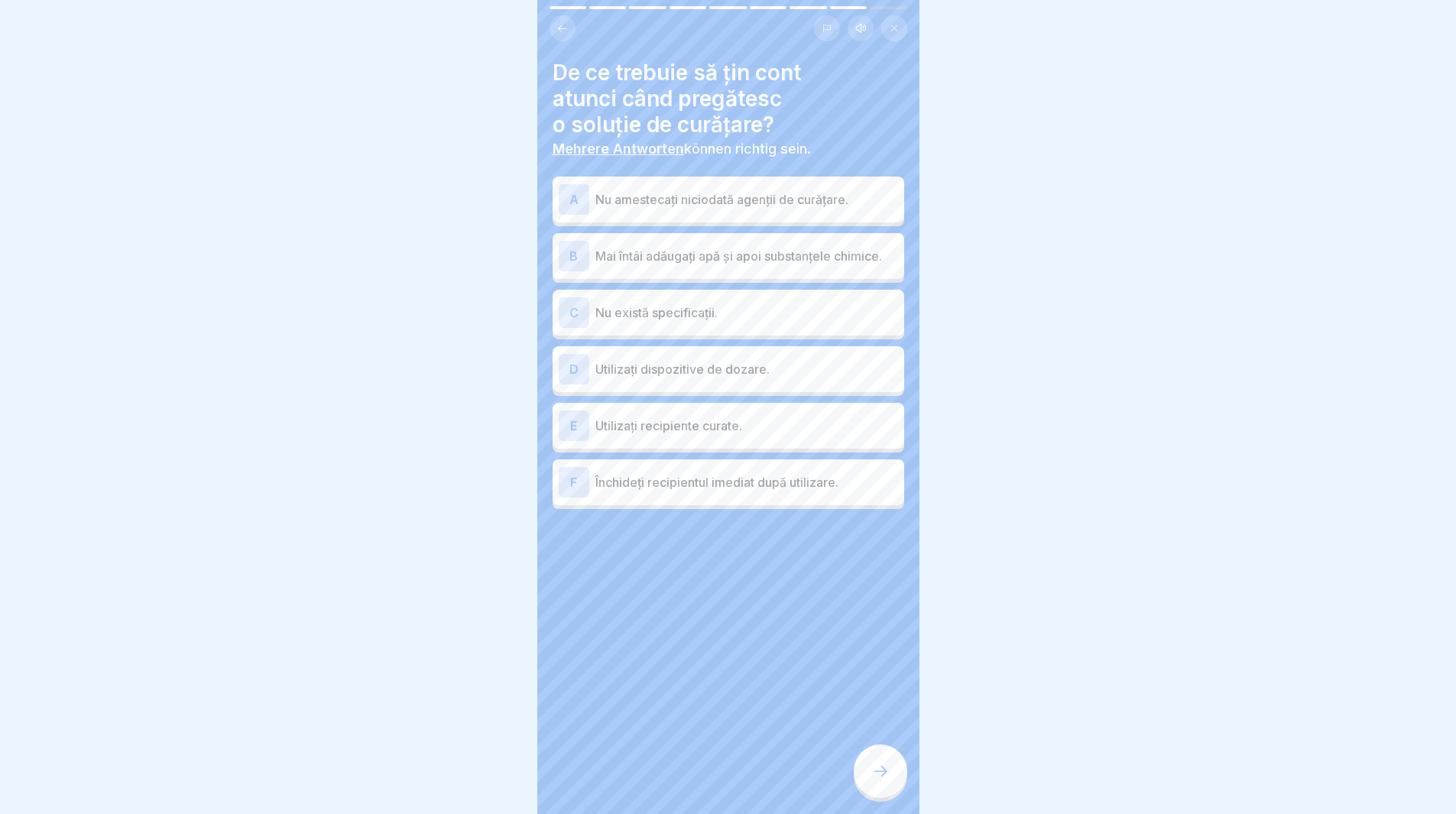
click at [567, 191] on div "A" at bounding box center [574, 199] width 31 height 31
click at [572, 371] on div "D" at bounding box center [574, 369] width 31 height 31
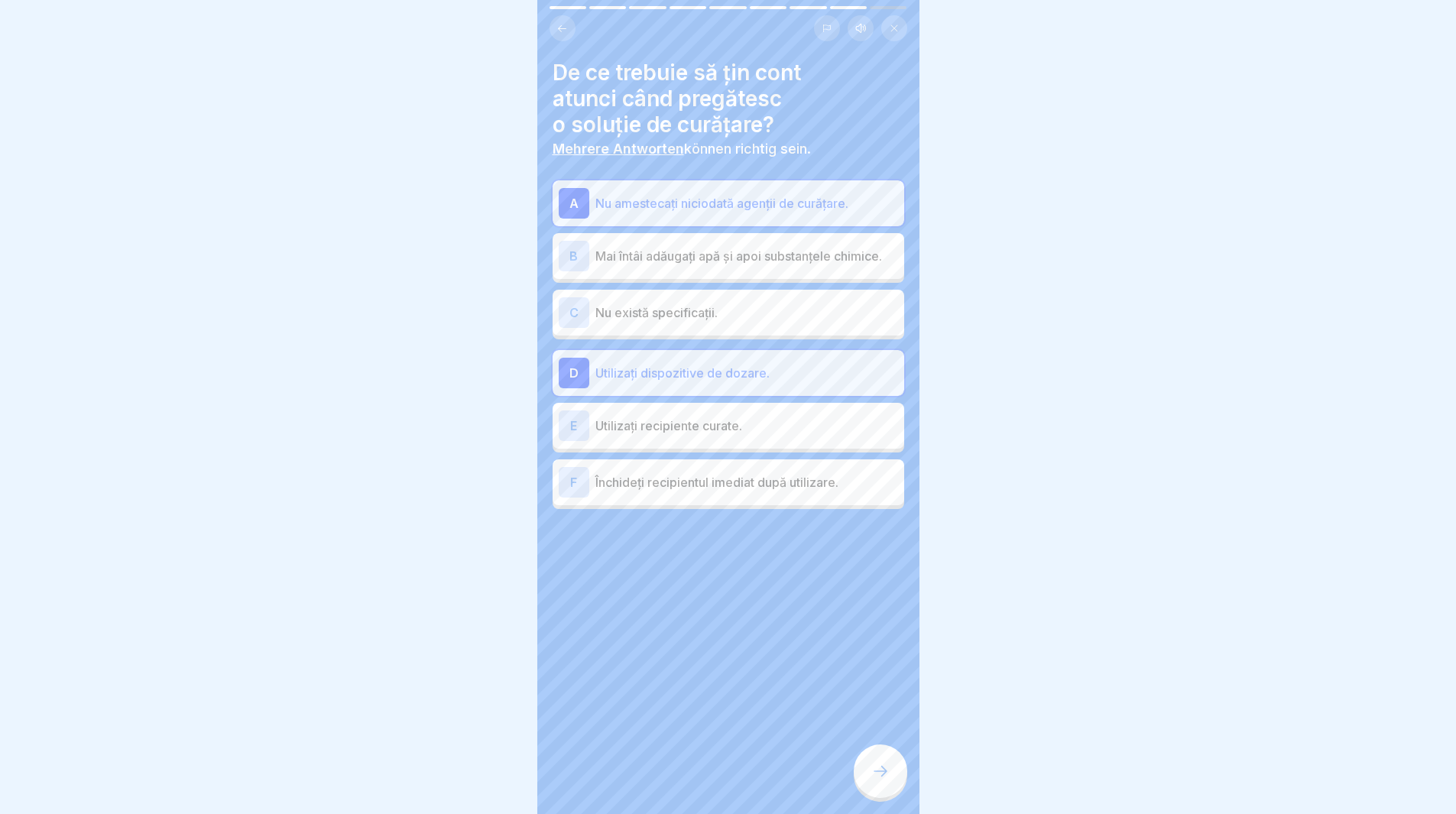
click at [563, 432] on div "E" at bounding box center [574, 425] width 31 height 31
click at [575, 496] on div "F" at bounding box center [574, 482] width 31 height 31
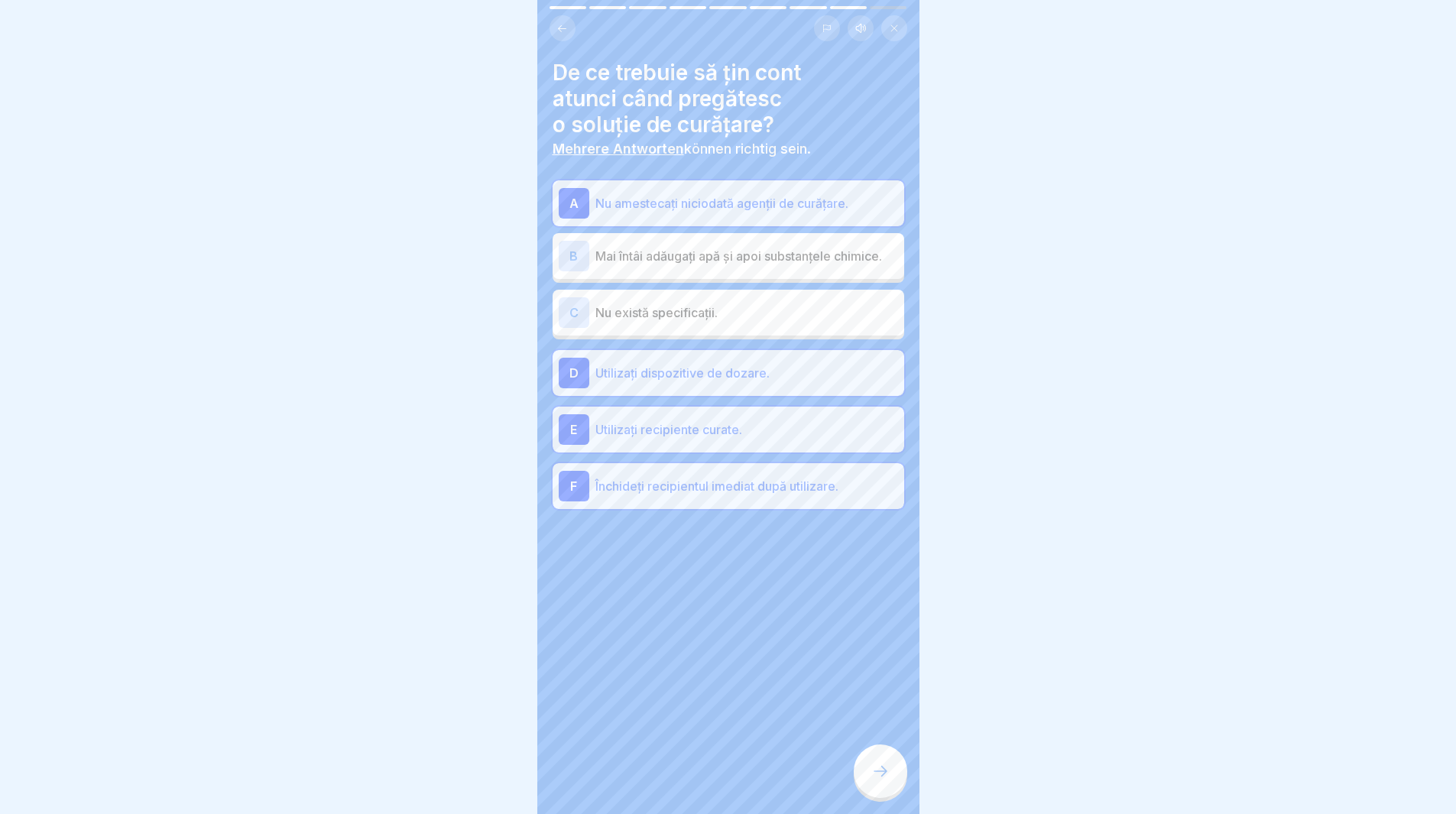
click at [878, 781] on icon at bounding box center [880, 771] width 18 height 18
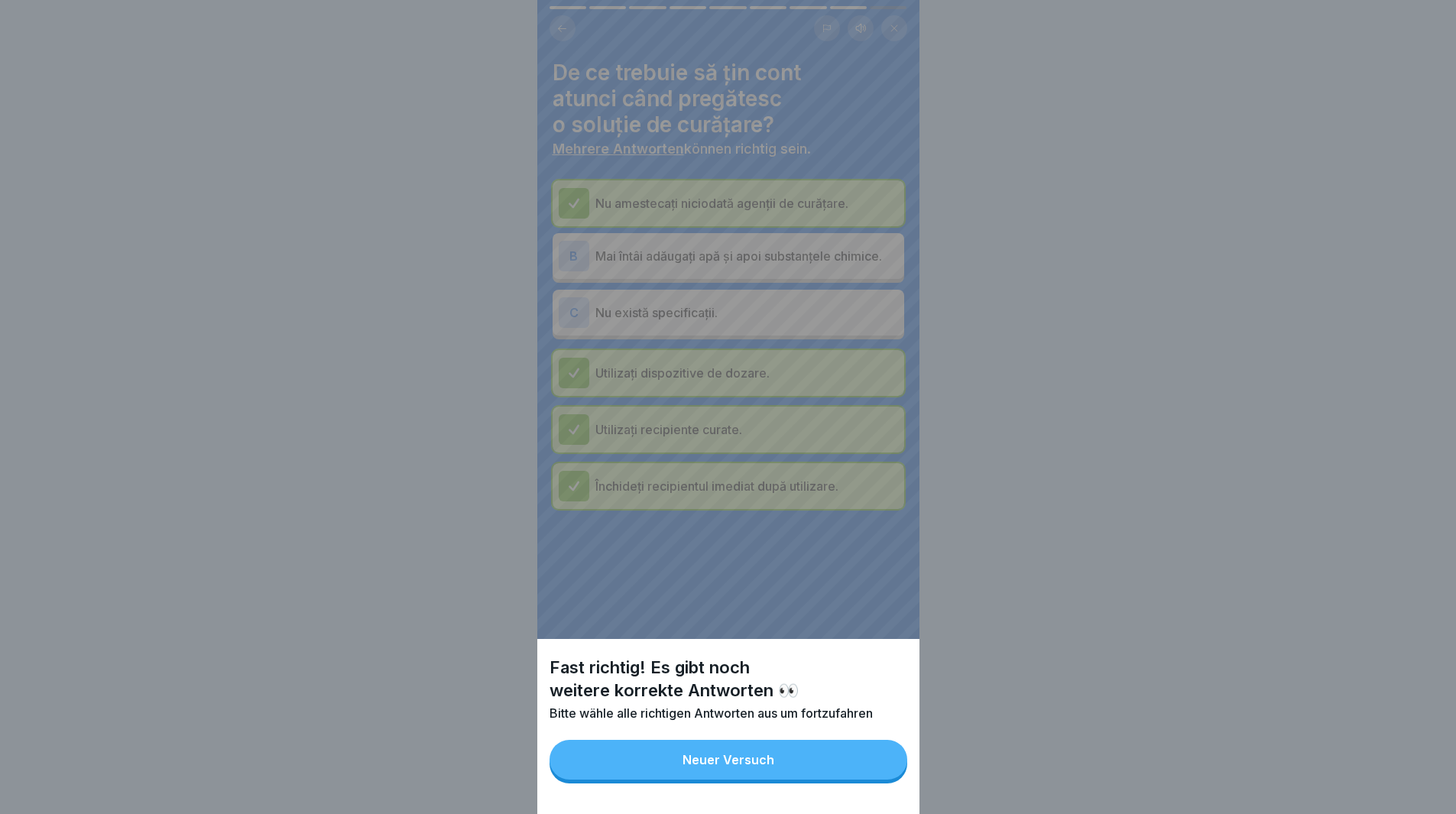
click at [841, 773] on button "Neuer Versuch" at bounding box center [728, 760] width 358 height 40
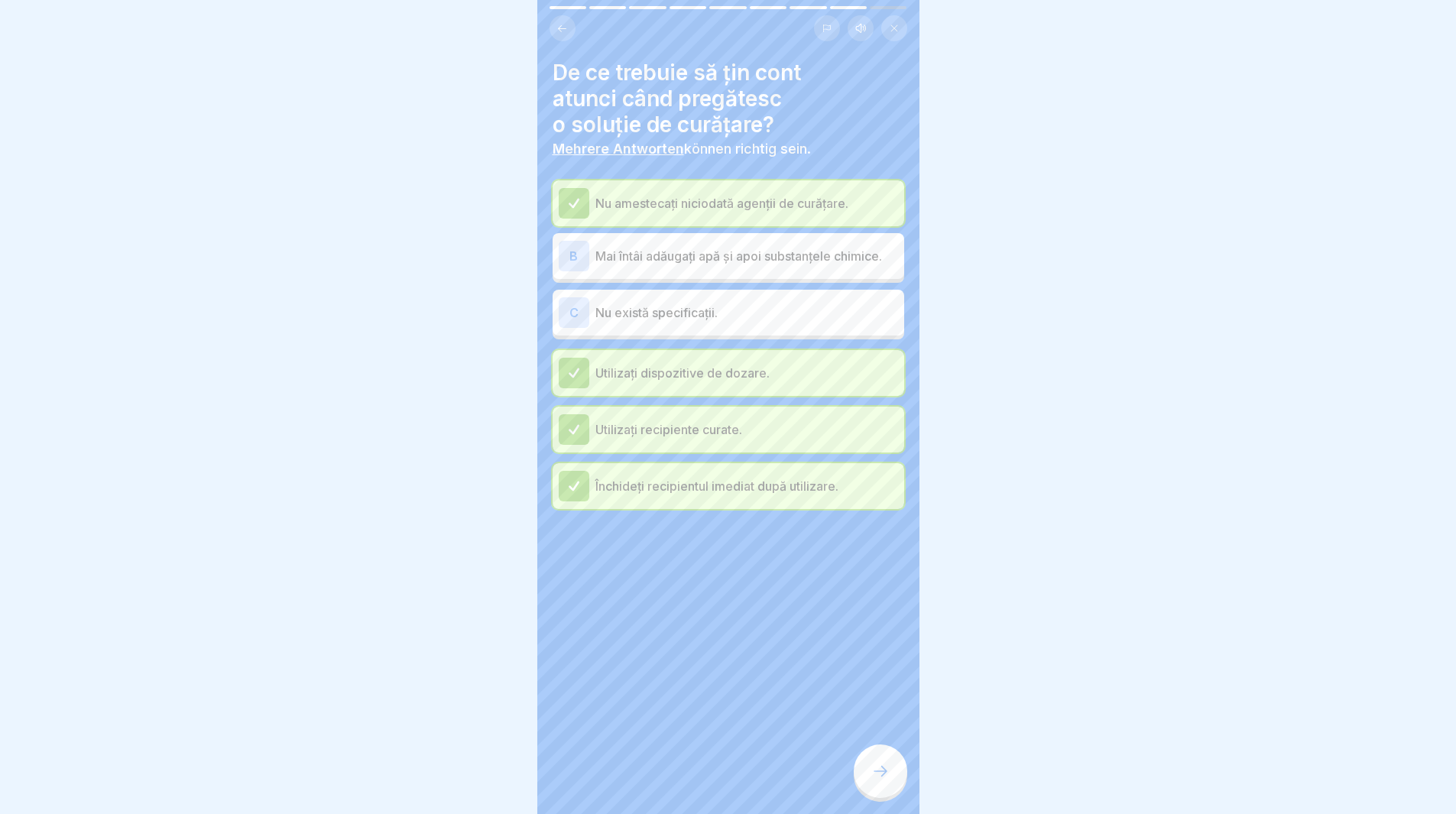
click at [877, 779] on icon at bounding box center [880, 771] width 18 height 18
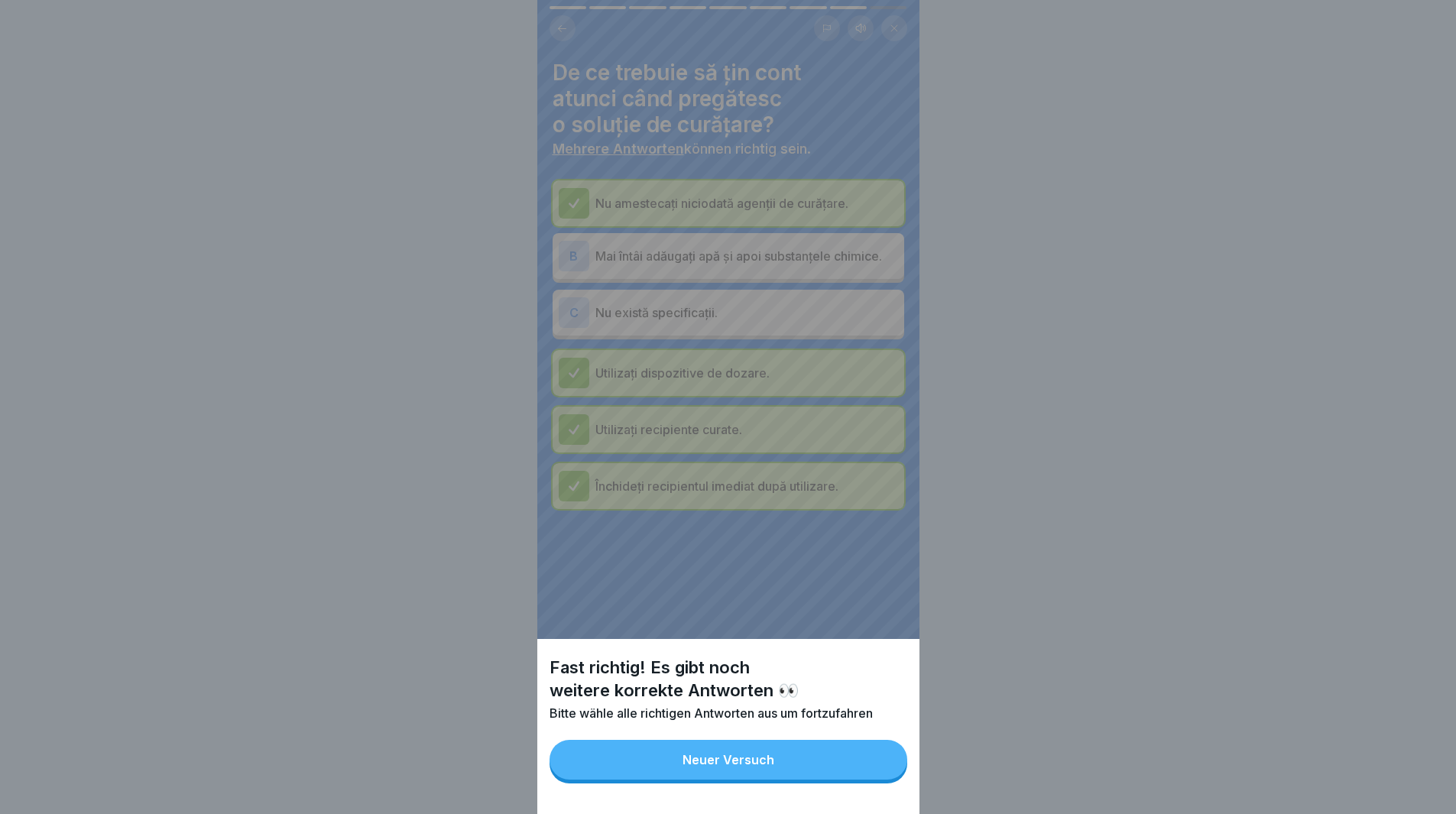
click at [576, 258] on div "Fast richtig! Es gibt noch weitere korrekte Antworten 👀 Bitte wähle alle richti…" at bounding box center [728, 407] width 382 height 814
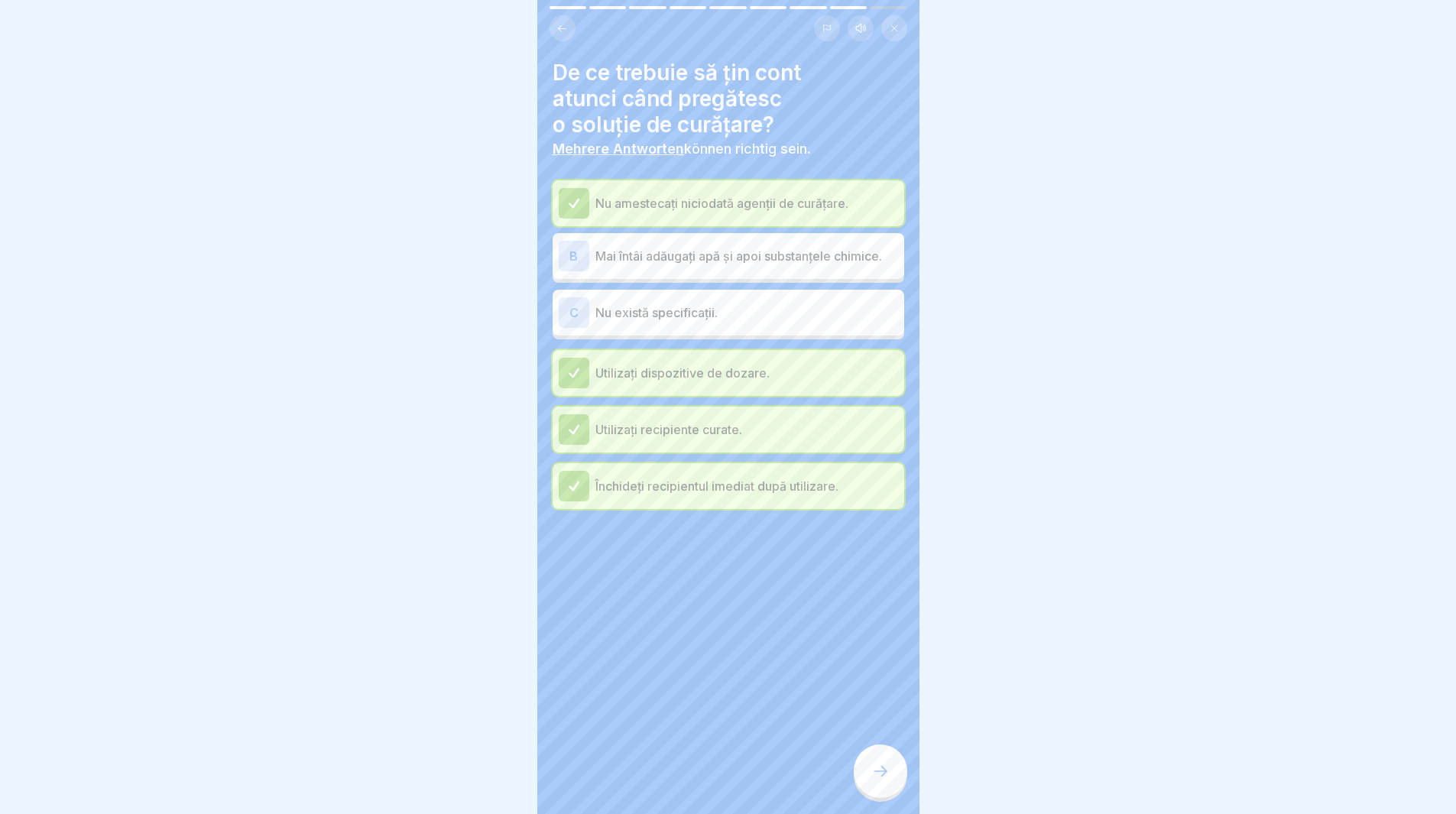
click at [576, 258] on div "B" at bounding box center [574, 255] width 31 height 31
click at [878, 795] on div at bounding box center [880, 770] width 53 height 53
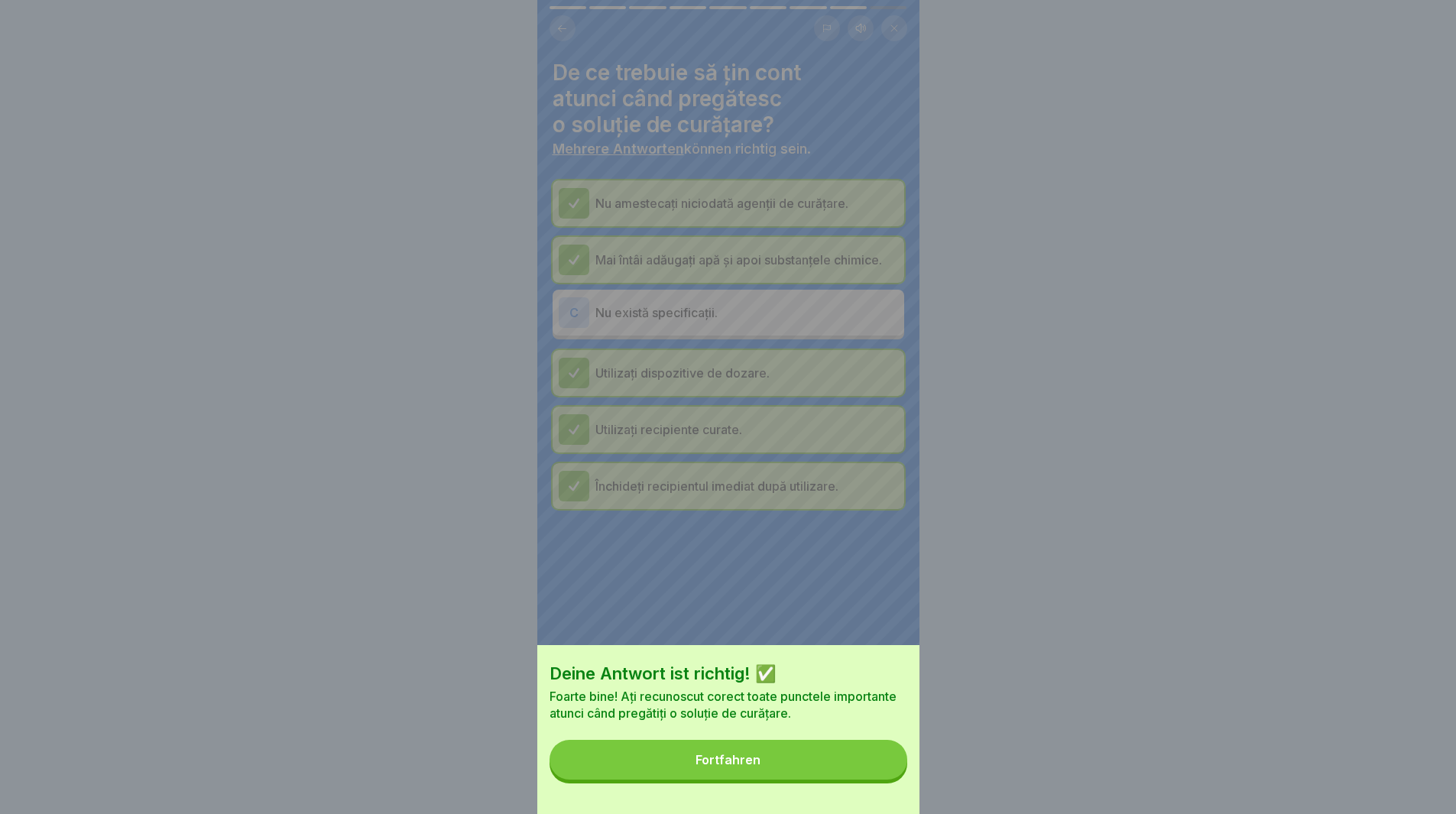
click at [766, 769] on button "Fortfahren" at bounding box center [728, 760] width 358 height 40
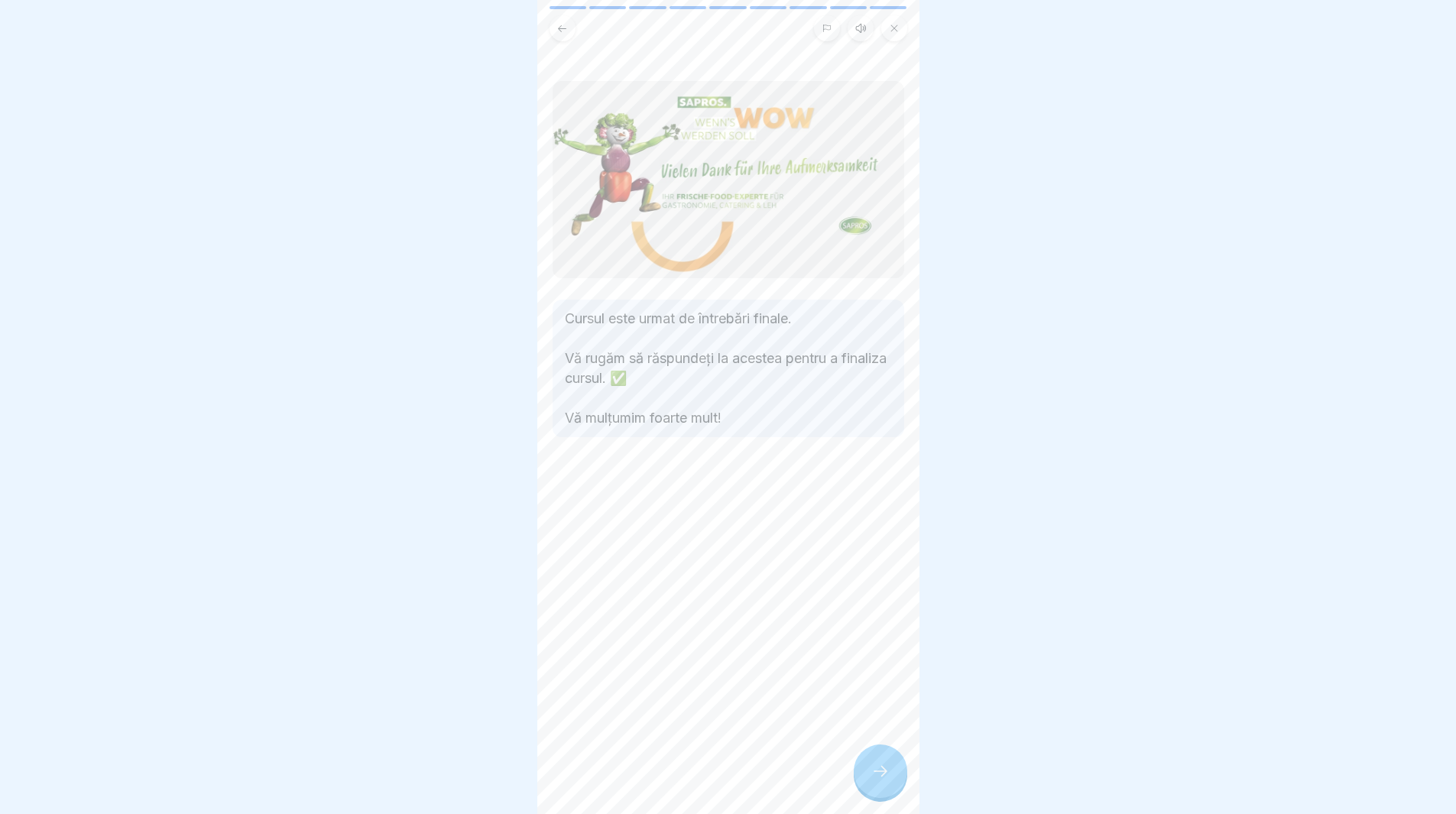
click at [879, 781] on icon at bounding box center [880, 771] width 18 height 18
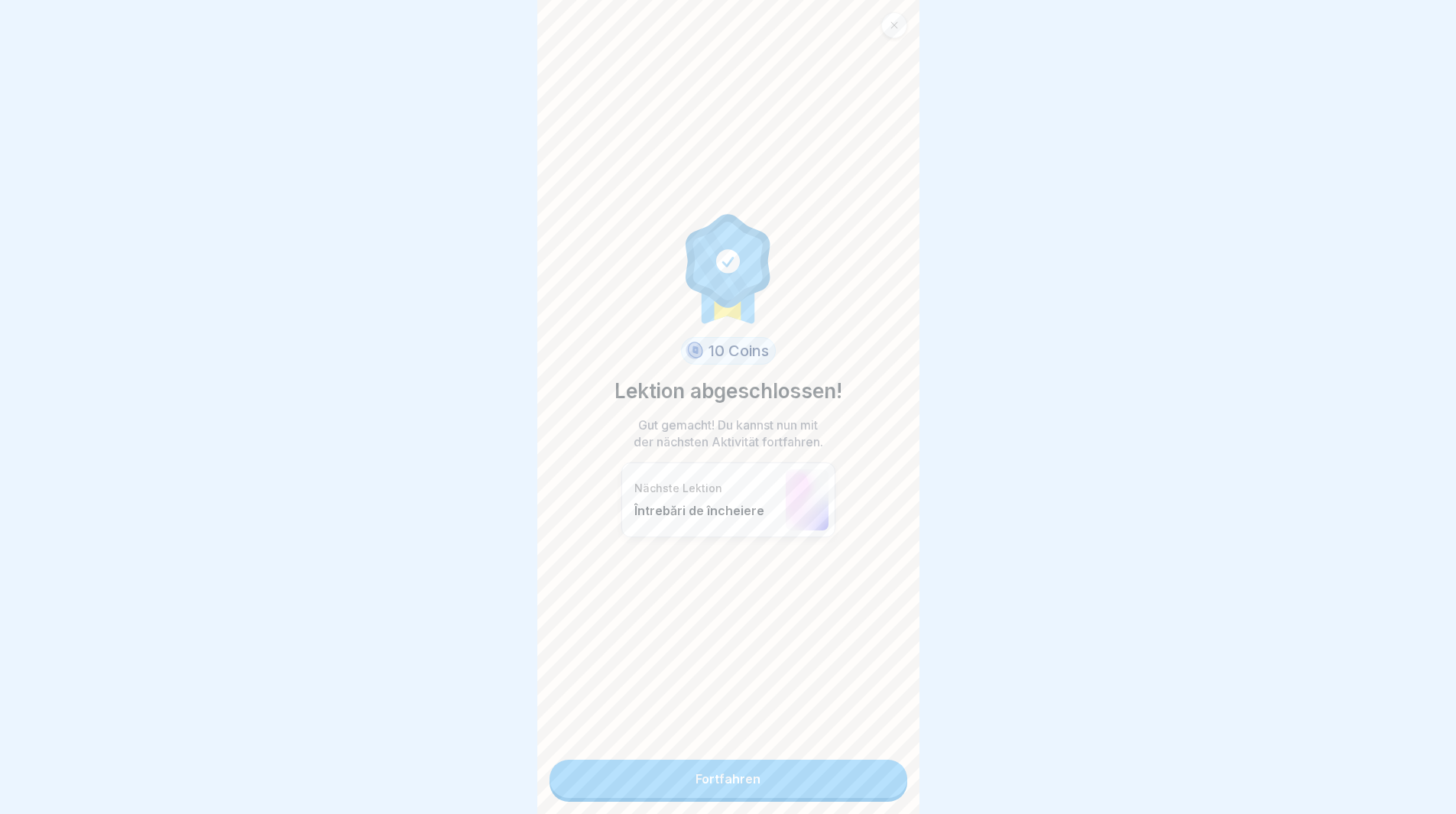
click at [865, 793] on link "Fortfahren" at bounding box center [728, 779] width 358 height 38
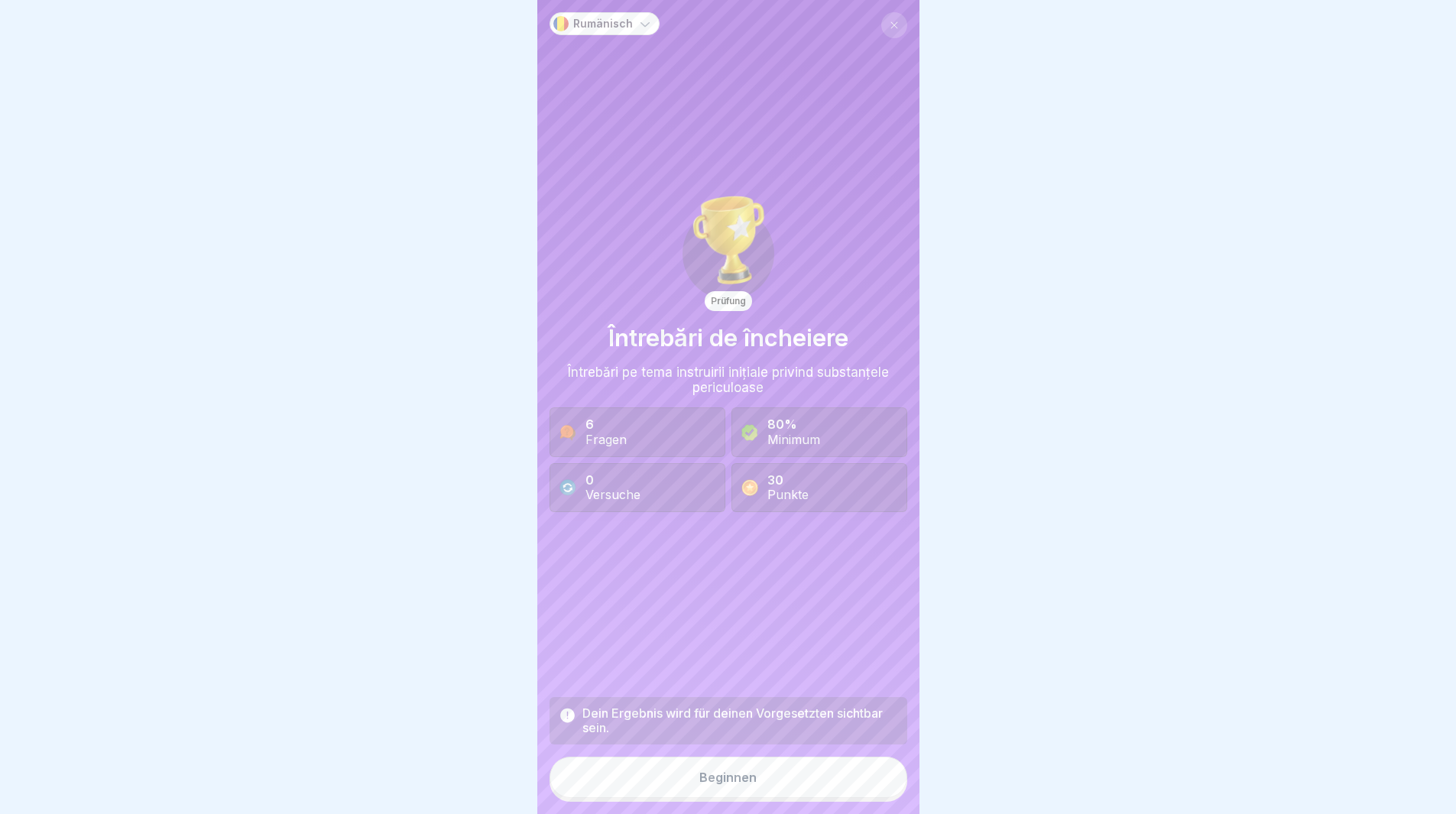
click at [850, 797] on button "Beginnen" at bounding box center [728, 778] width 358 height 41
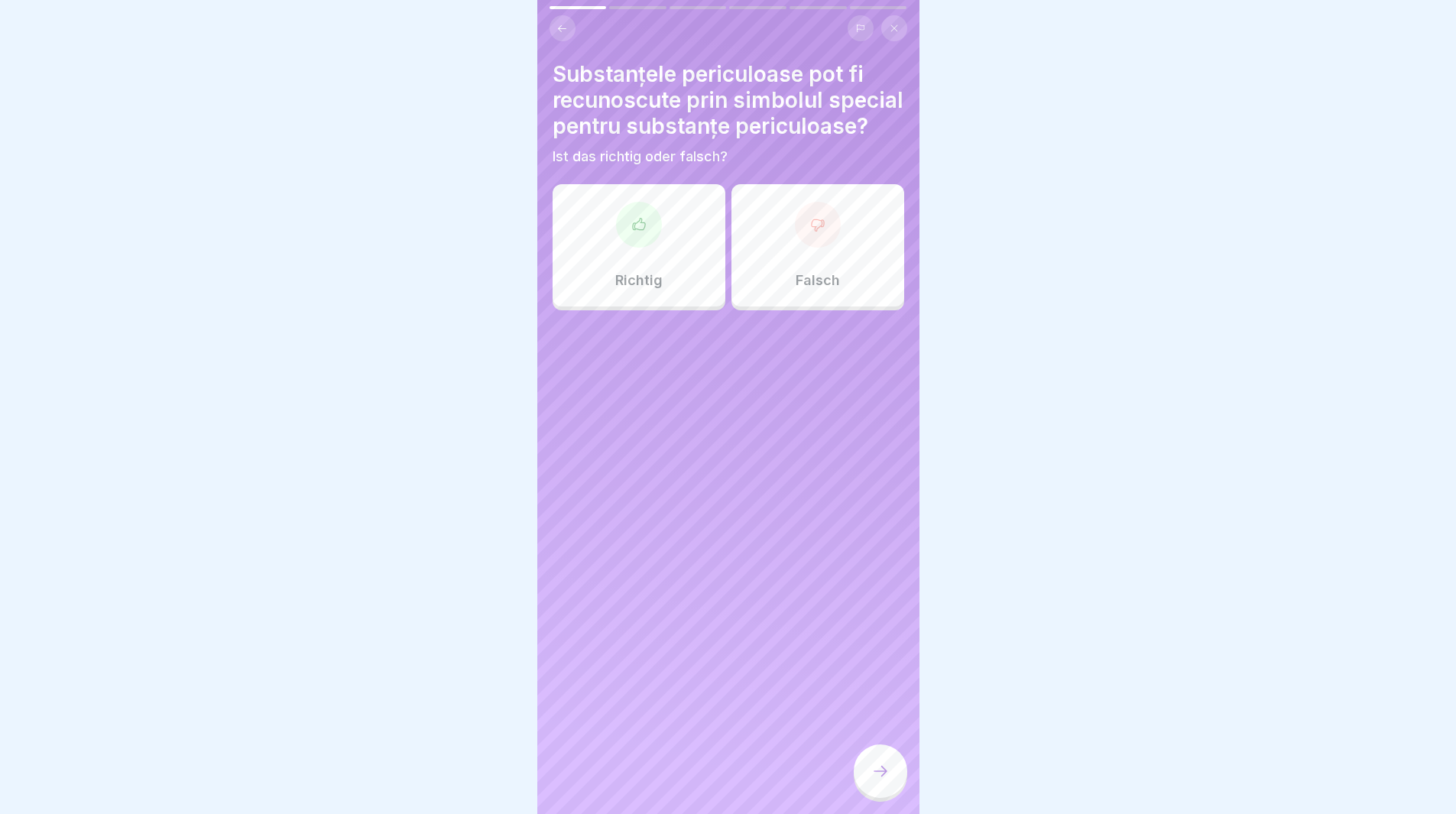
click at [633, 232] on icon at bounding box center [639, 225] width 15 height 15
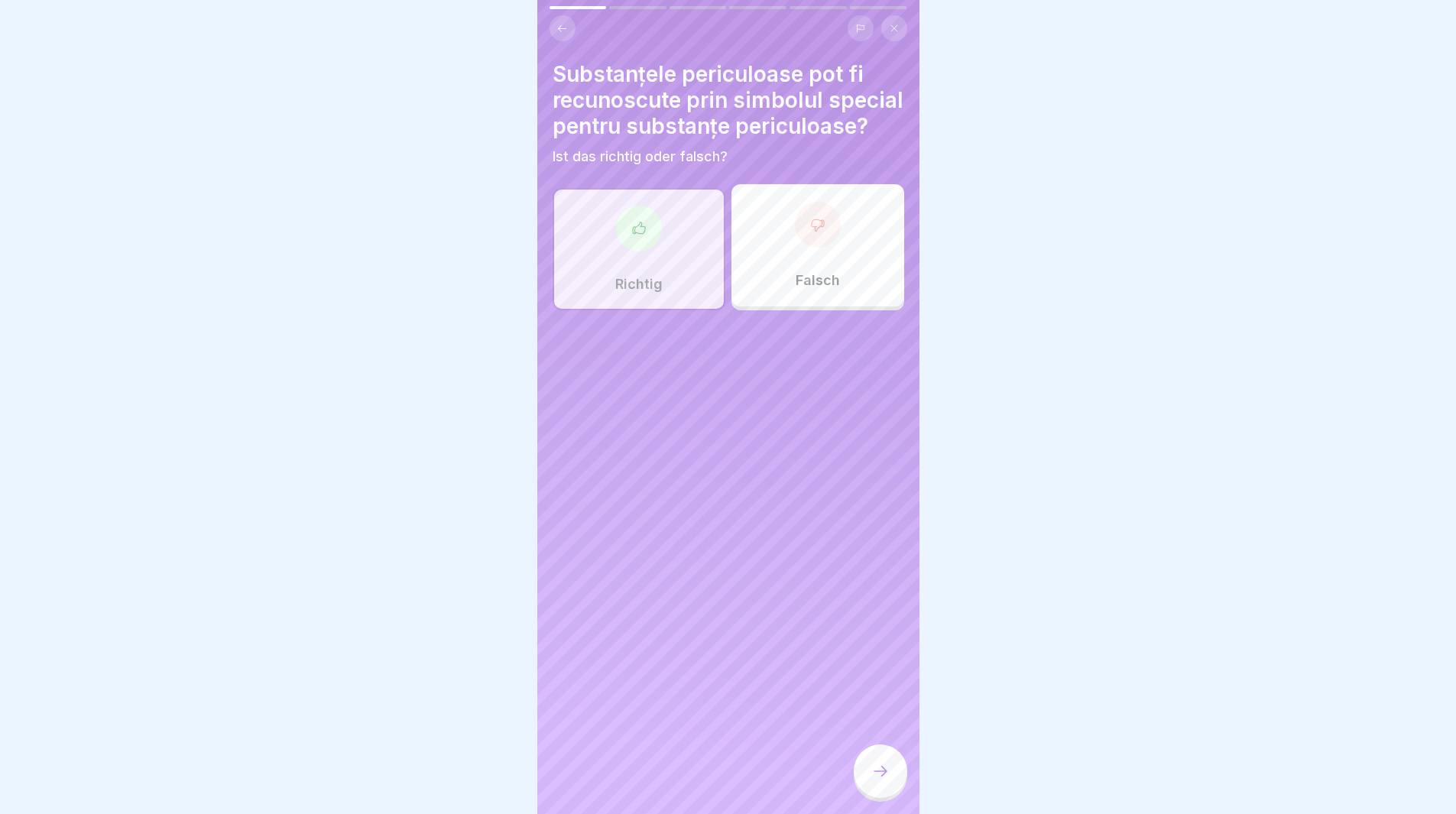
click at [861, 786] on div at bounding box center [880, 770] width 53 height 53
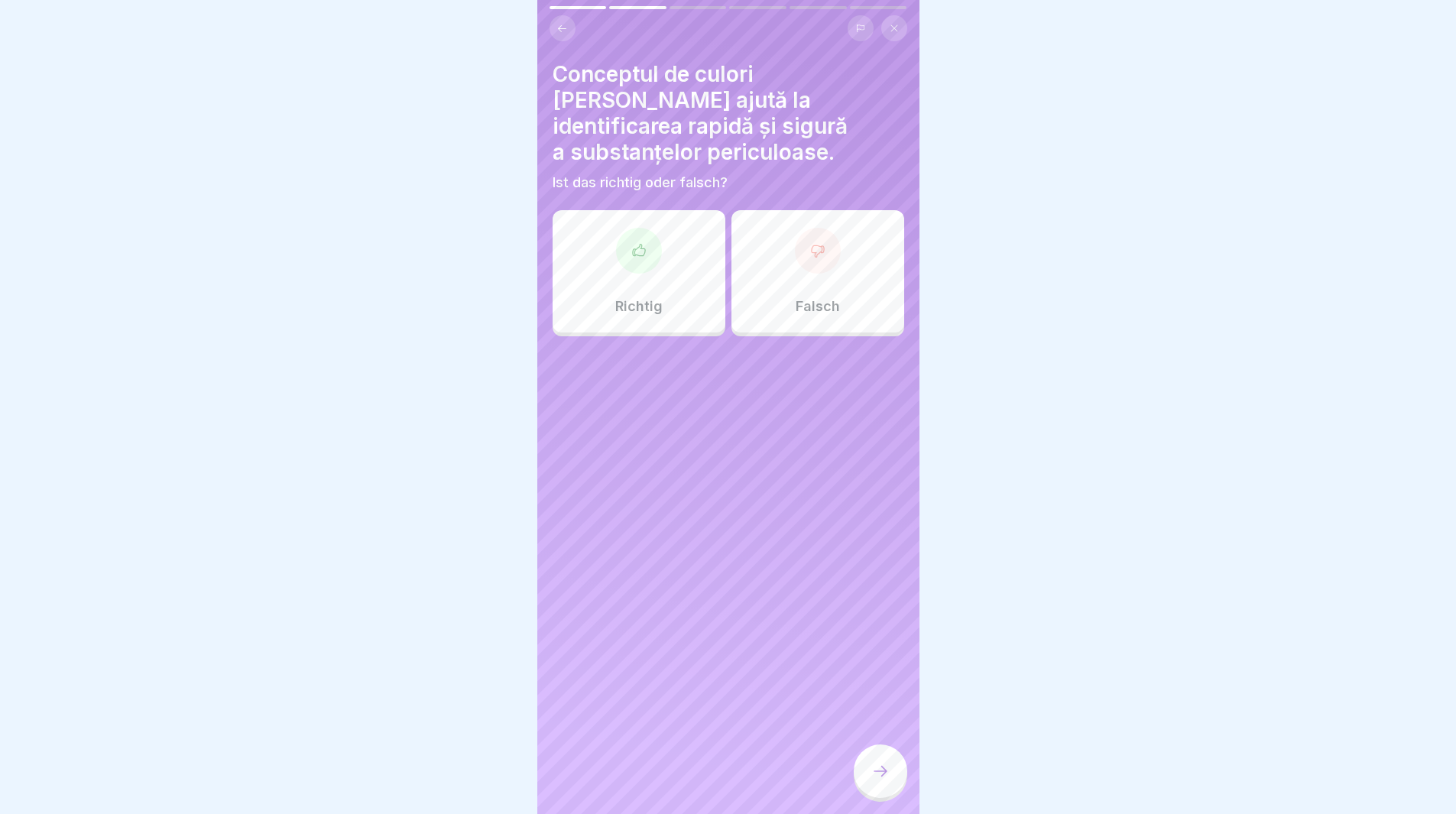
click at [620, 256] on div at bounding box center [640, 251] width 46 height 46
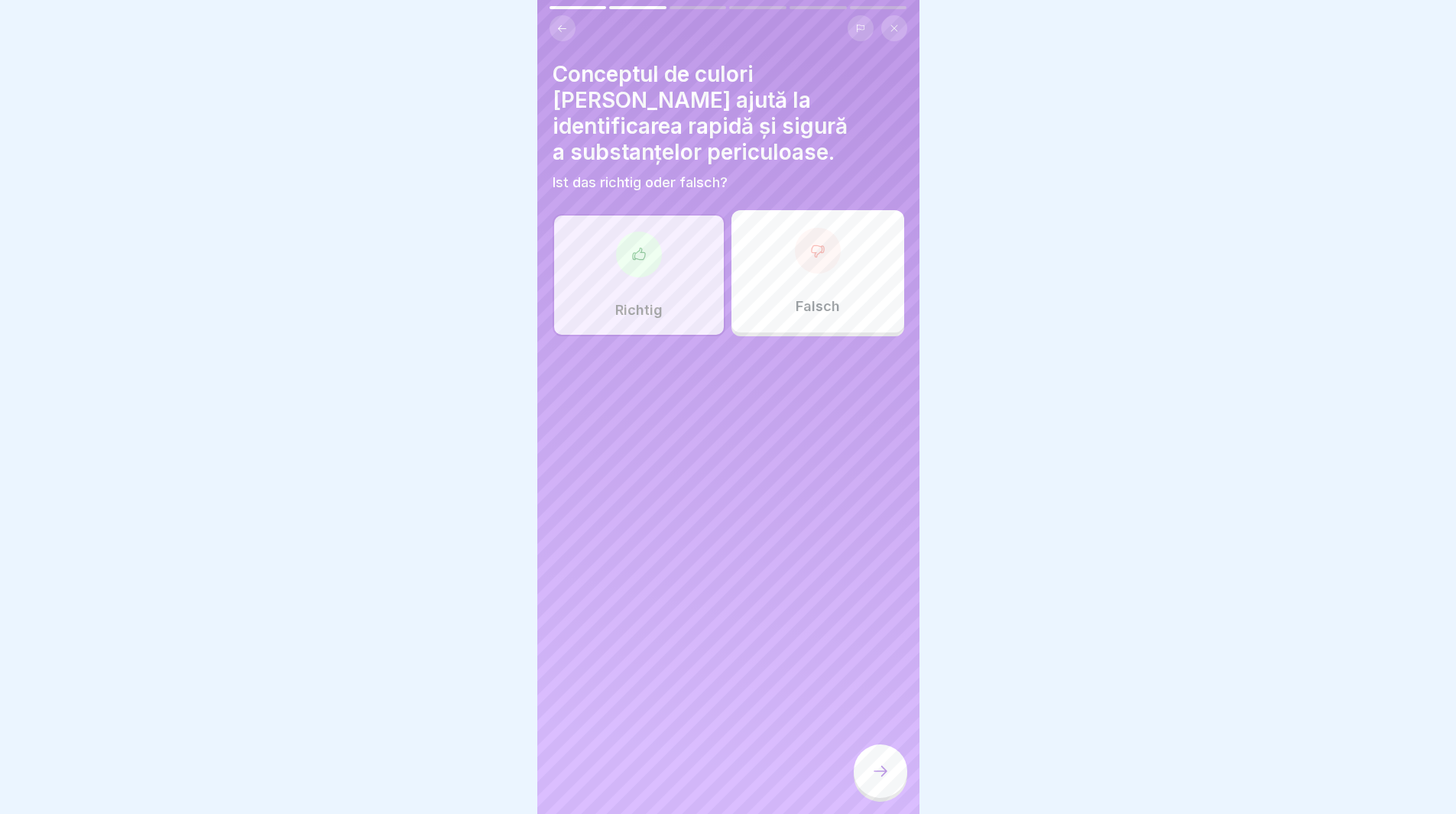
click at [870, 776] on div at bounding box center [880, 770] width 53 height 53
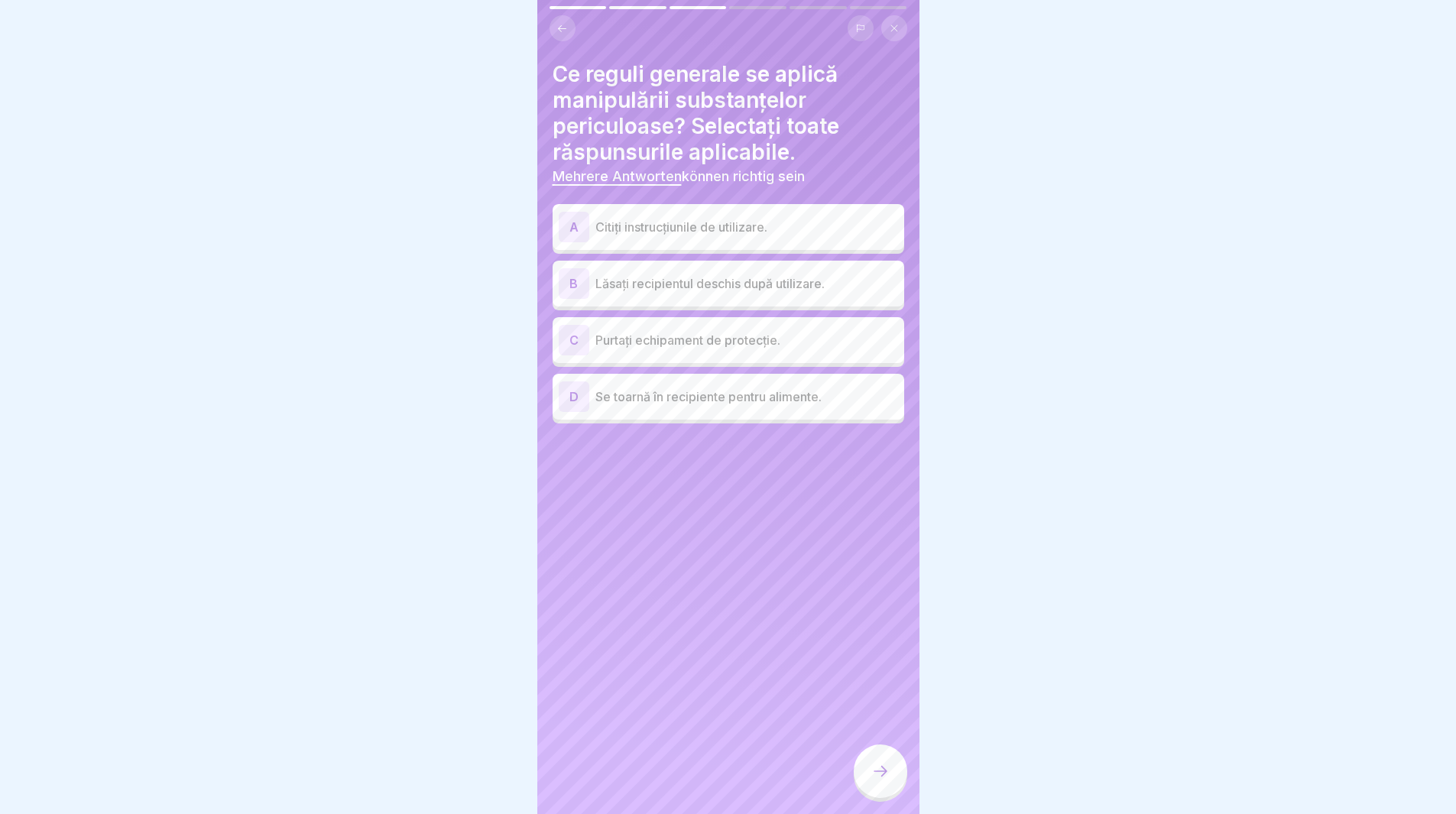
click at [559, 225] on div "A" at bounding box center [574, 227] width 31 height 31
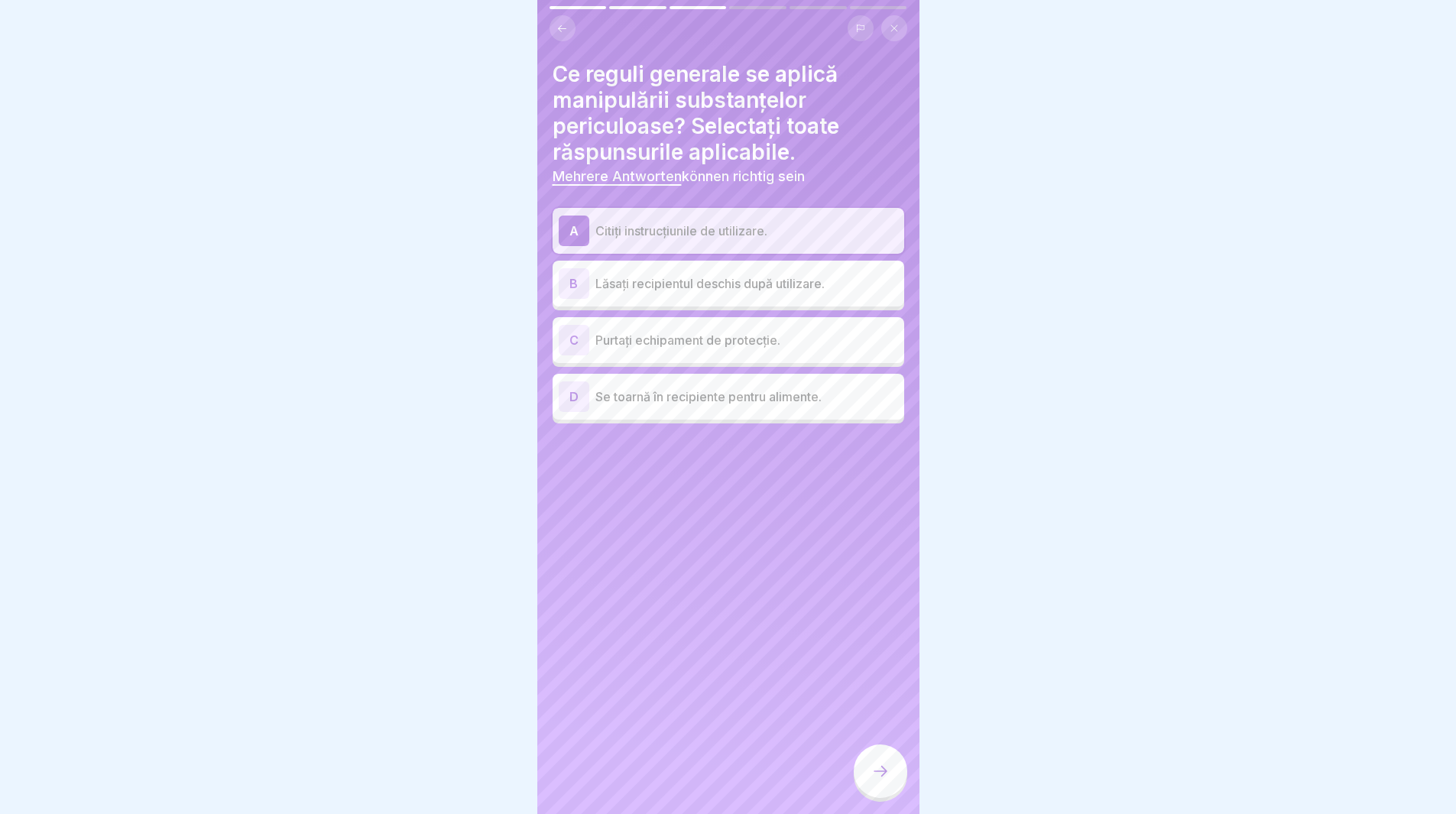
click at [569, 342] on div "C" at bounding box center [574, 340] width 31 height 31
click at [572, 392] on div "D" at bounding box center [574, 397] width 31 height 31
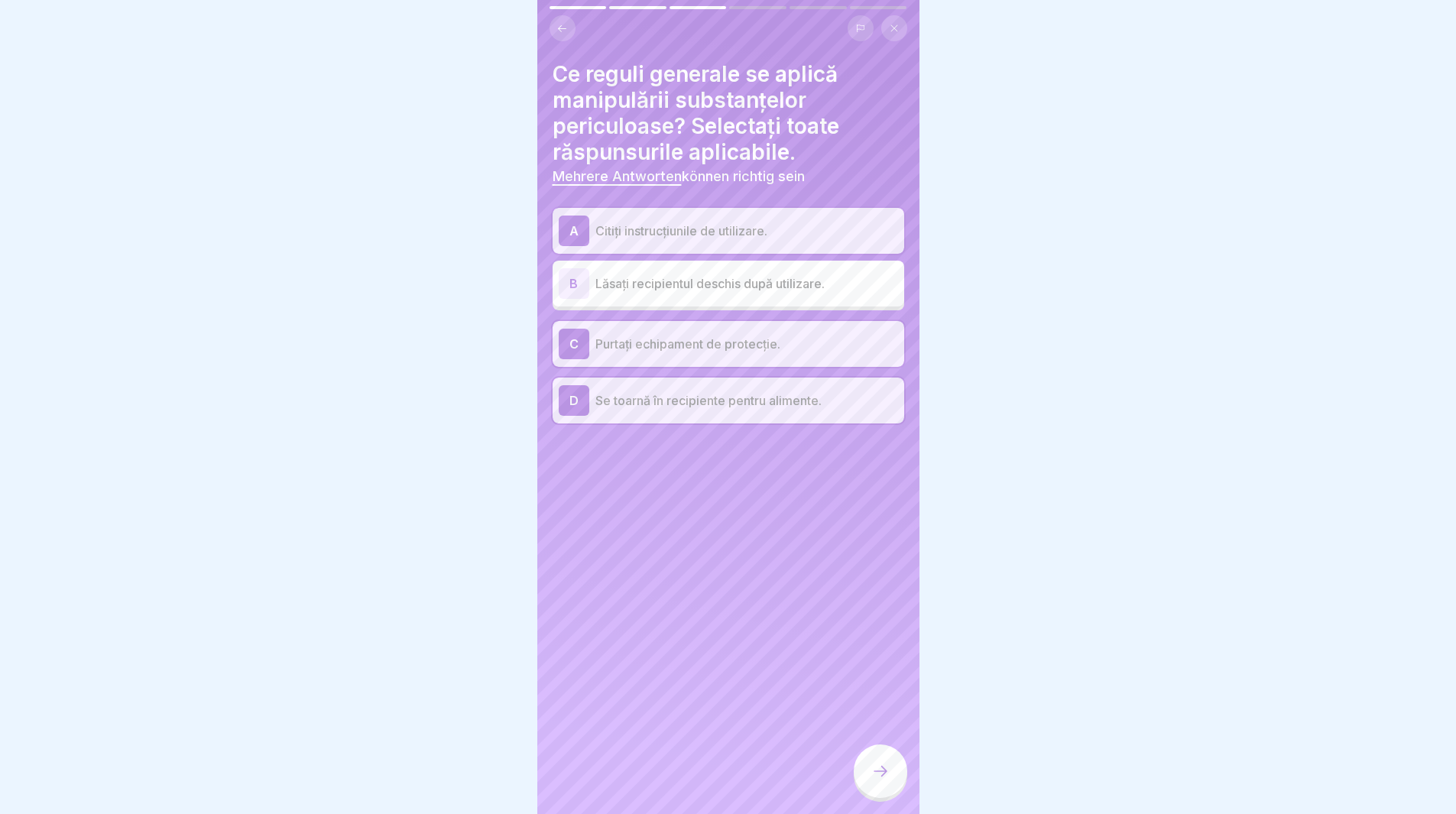
click at [861, 790] on div at bounding box center [880, 770] width 53 height 53
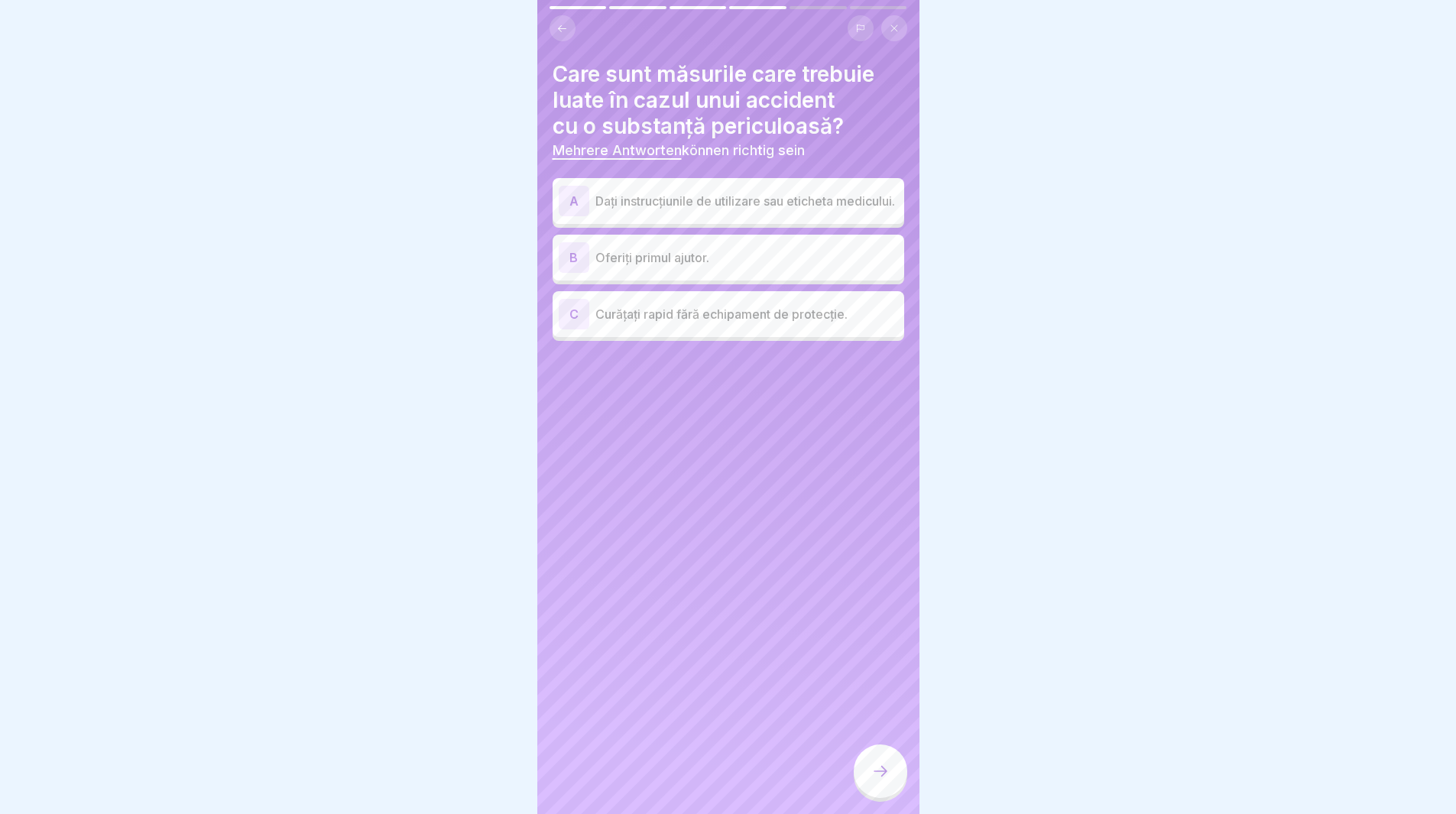
click at [571, 273] on div "B" at bounding box center [574, 257] width 31 height 31
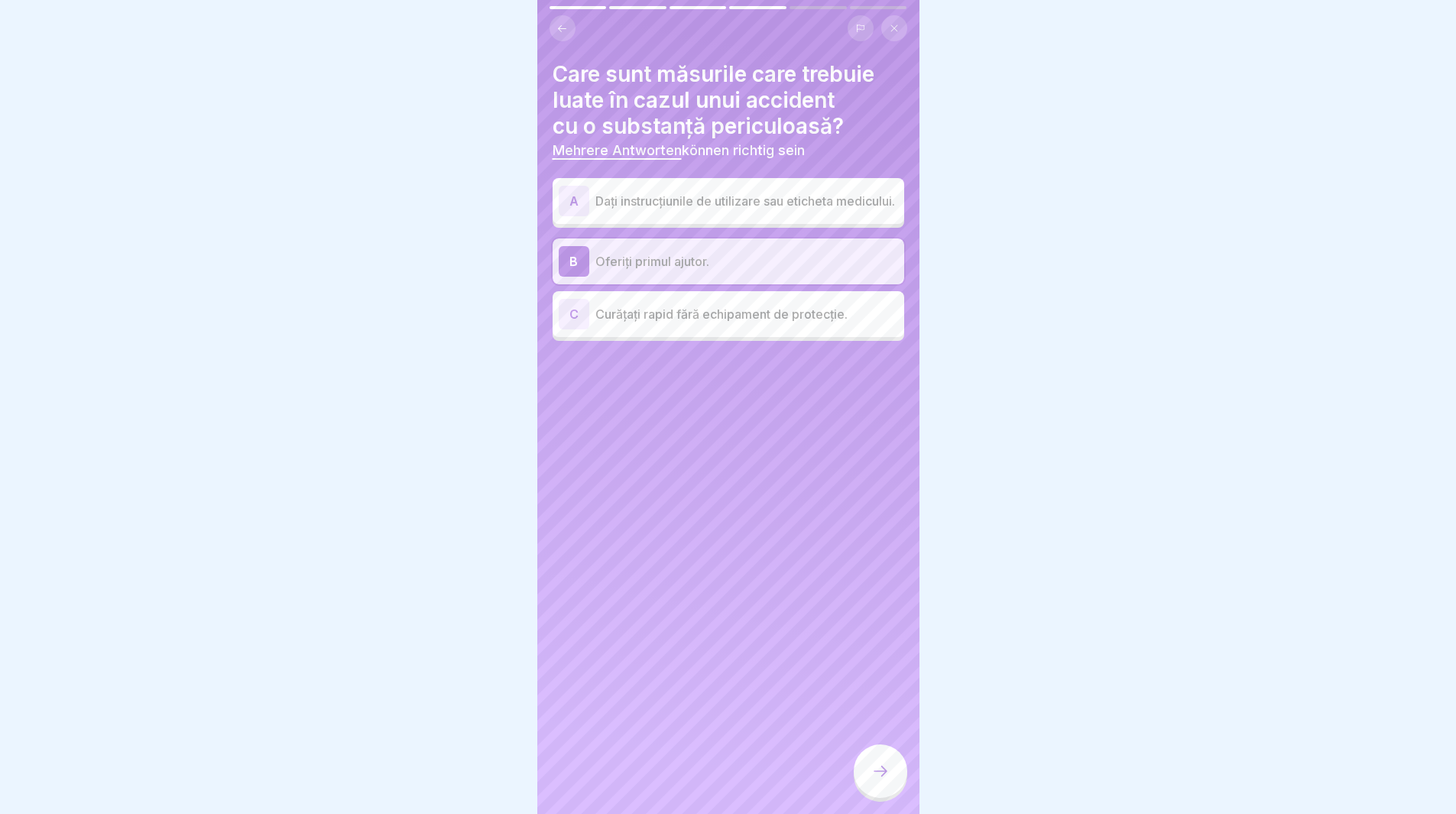
click at [576, 210] on div "A" at bounding box center [574, 201] width 31 height 31
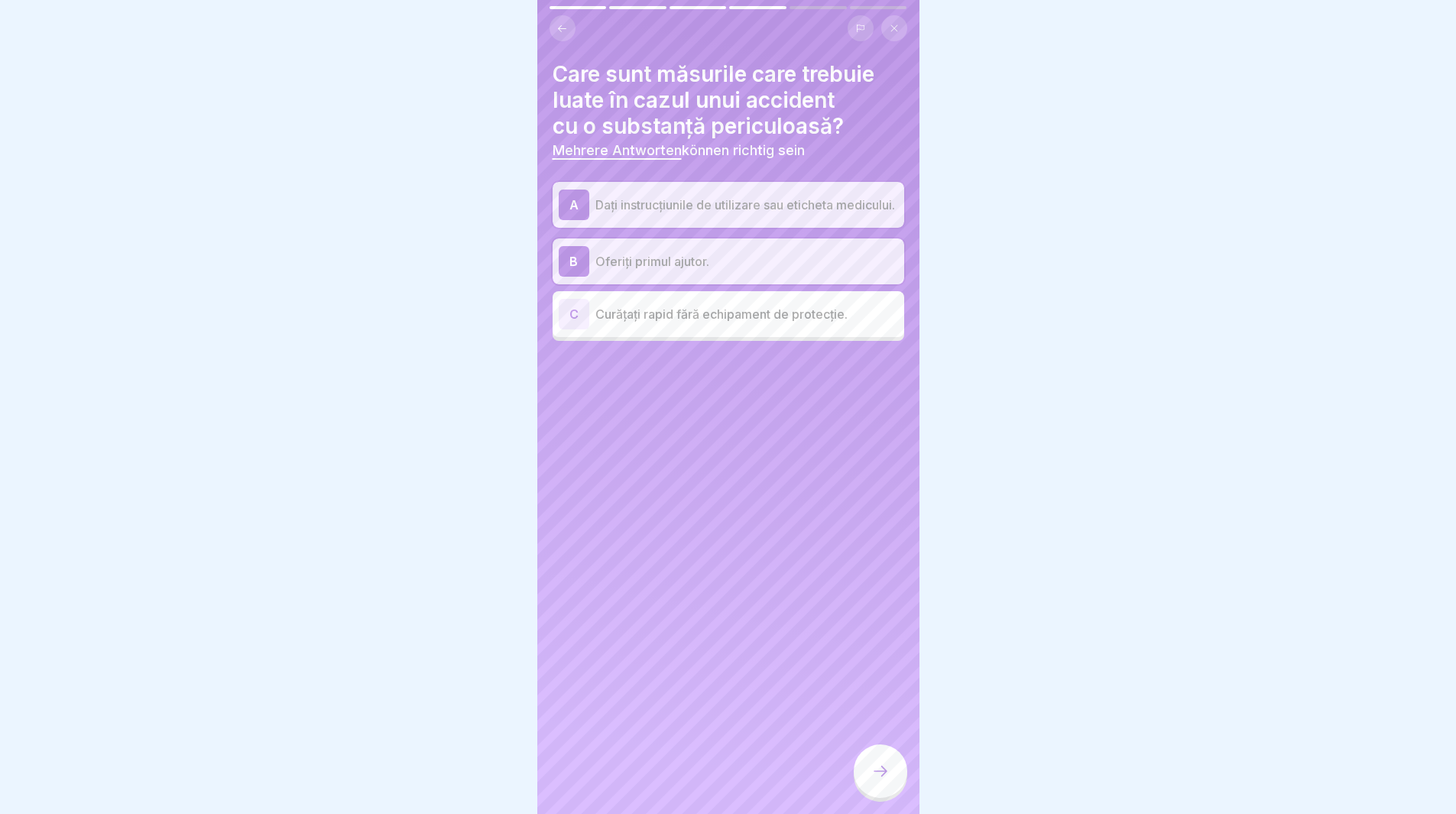
click at [893, 798] on div at bounding box center [880, 770] width 53 height 53
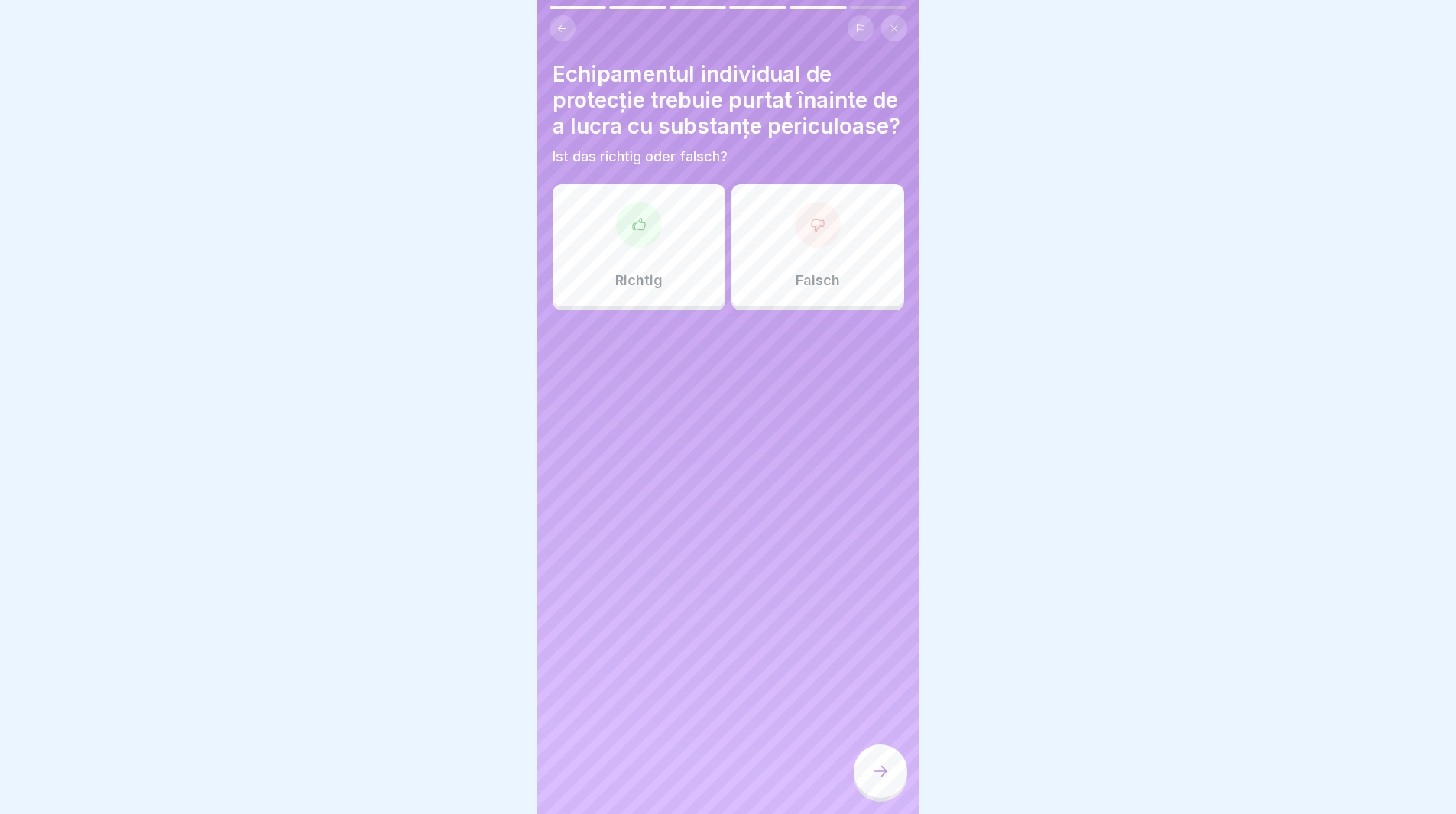
click at [620, 282] on div "Richtig" at bounding box center [640, 245] width 173 height 122
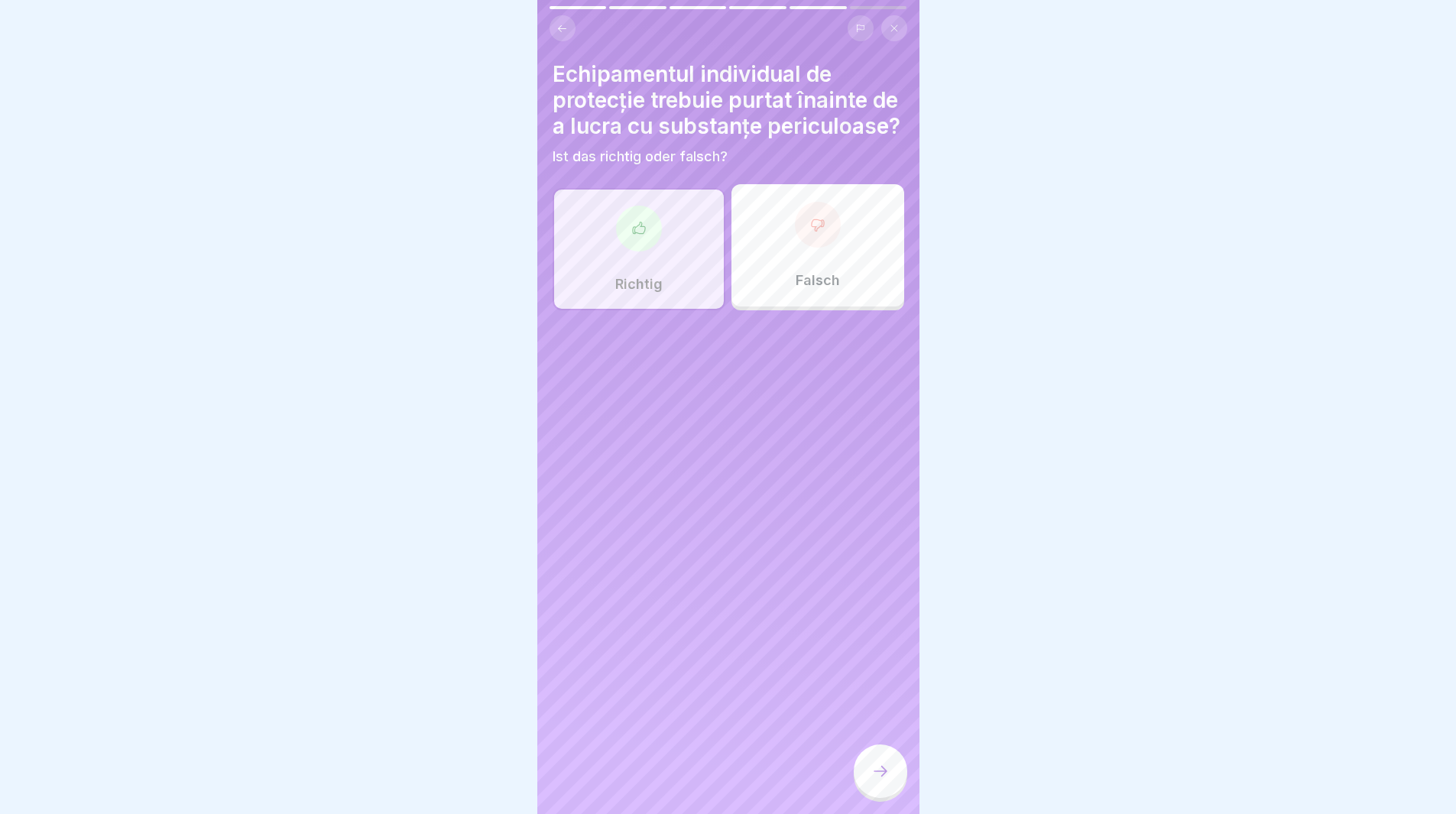
click at [903, 786] on div at bounding box center [880, 770] width 53 height 53
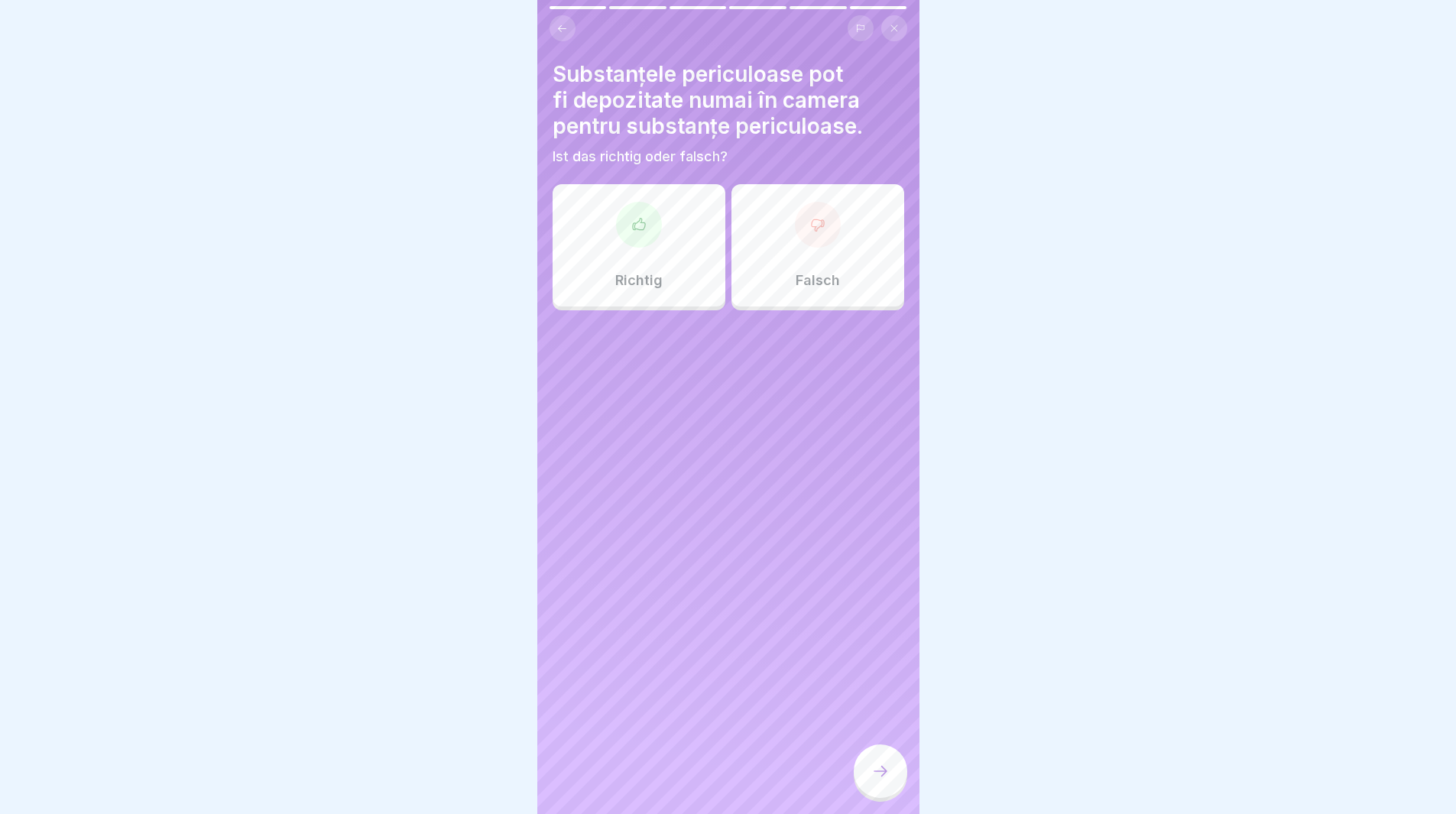
click at [642, 243] on div at bounding box center [640, 225] width 46 height 46
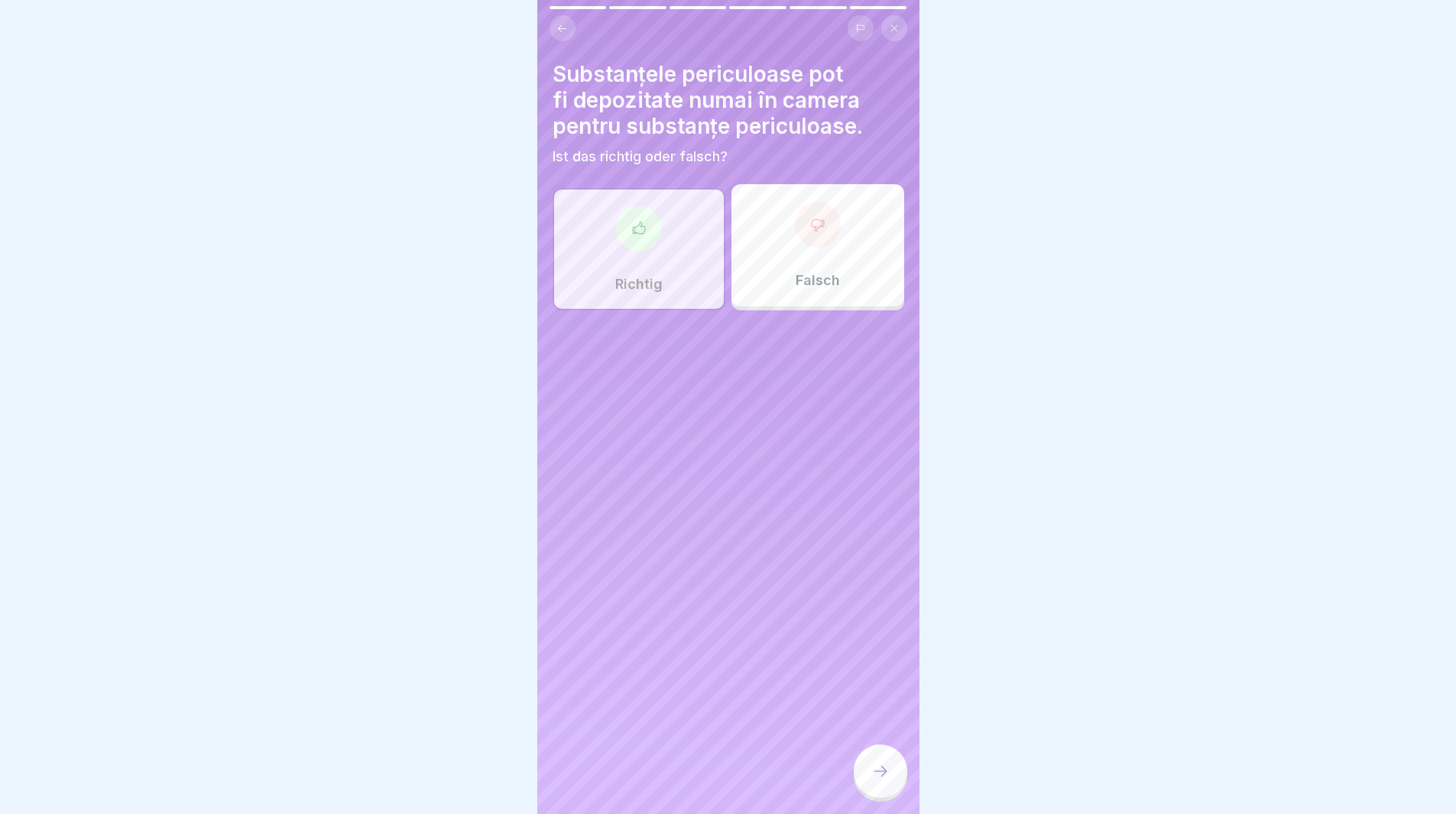
click at [863, 782] on div at bounding box center [880, 770] width 53 height 53
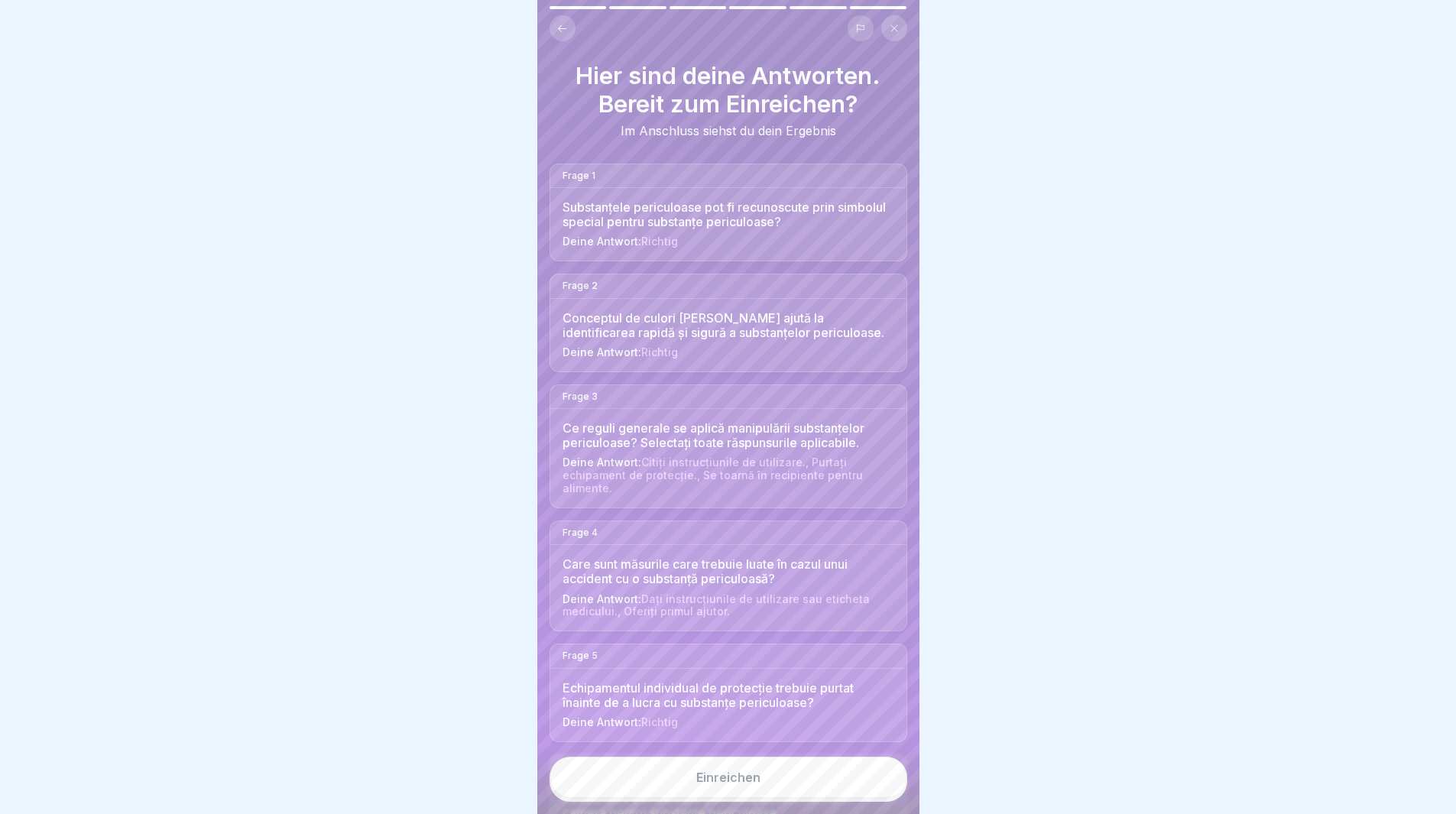
click at [852, 782] on button "Einreichen" at bounding box center [728, 778] width 358 height 41
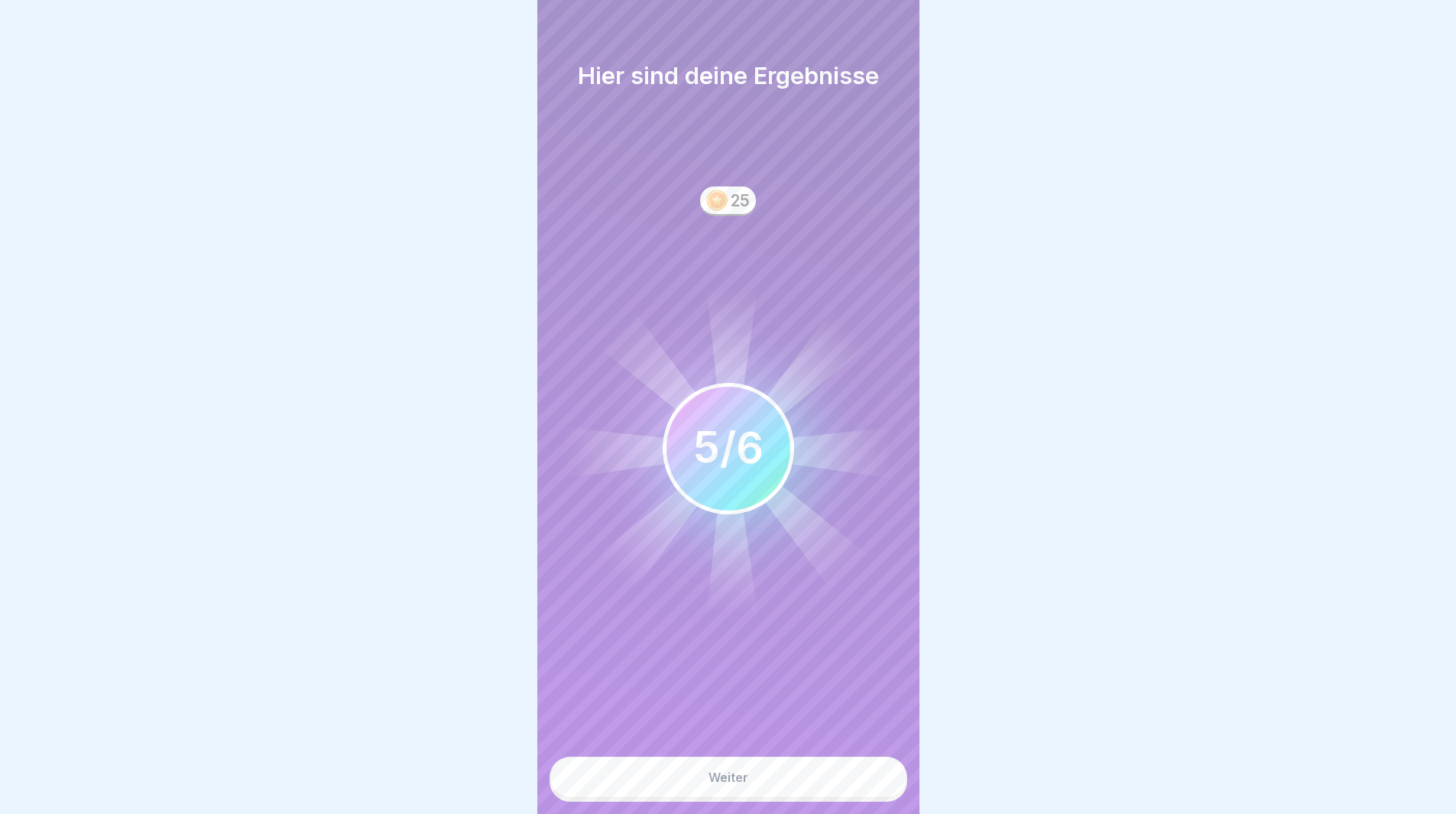
click at [836, 791] on button "Weiter" at bounding box center [728, 778] width 358 height 41
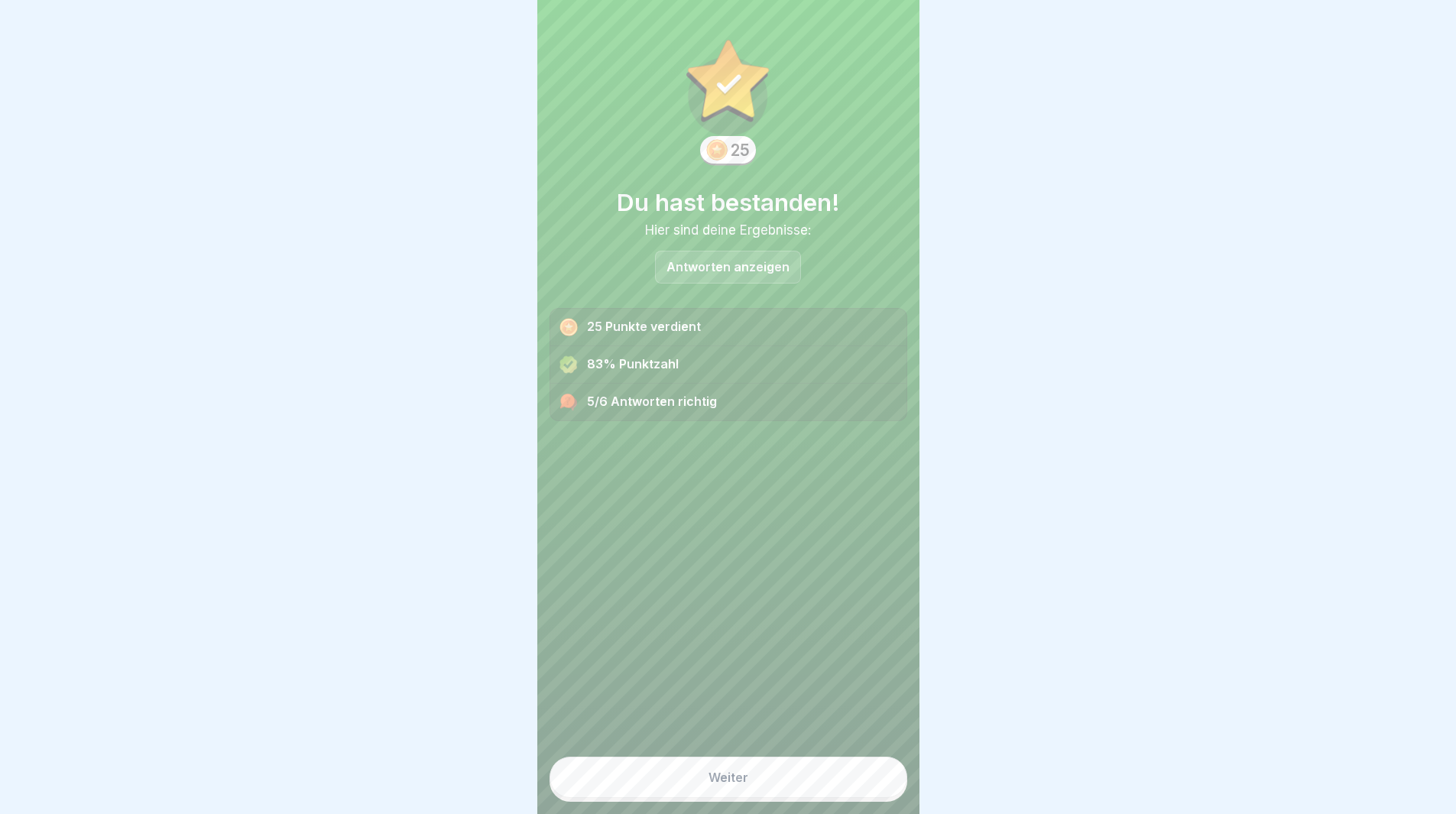
click at [815, 798] on button "Weiter" at bounding box center [728, 778] width 358 height 41
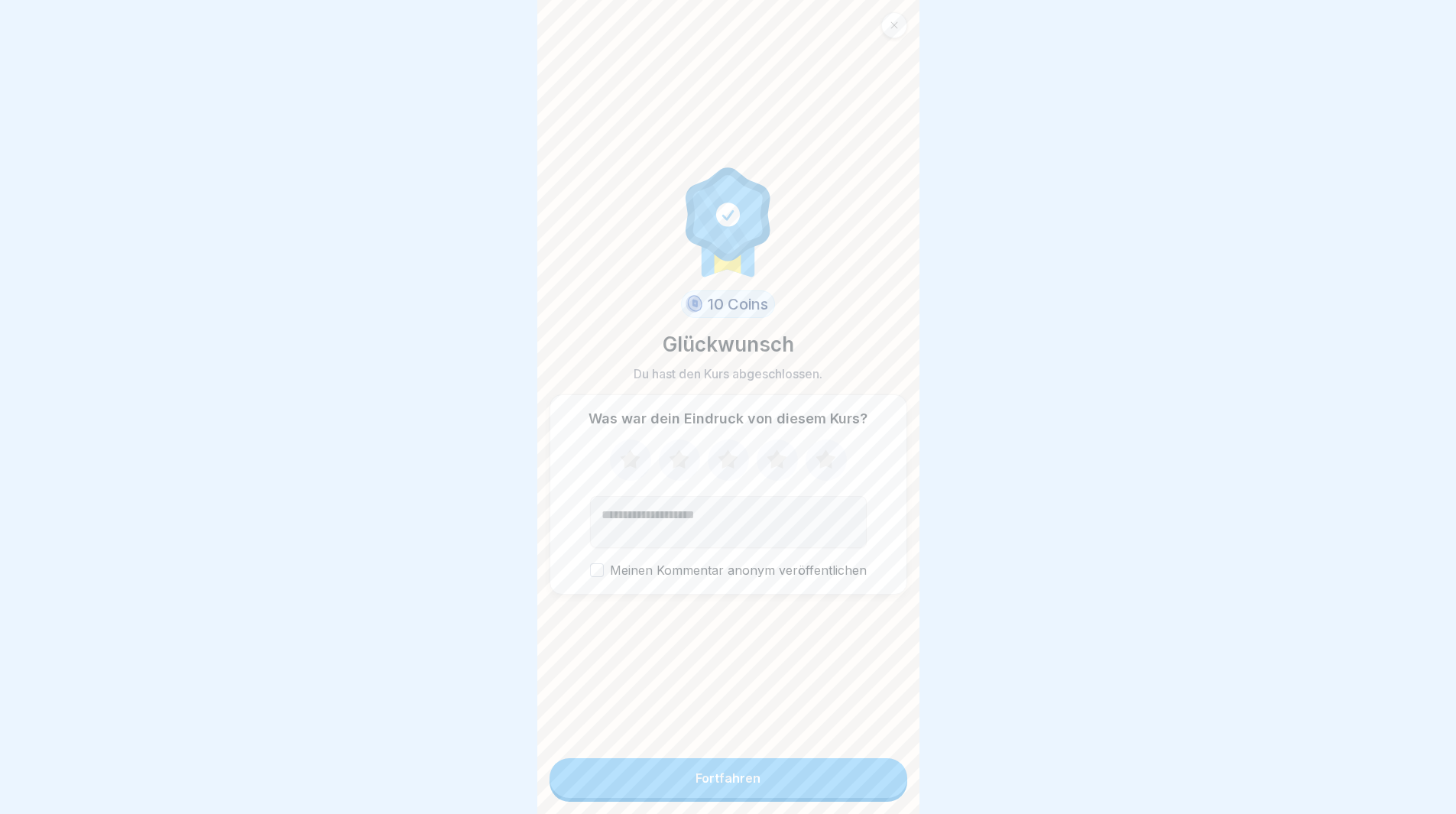
click at [810, 797] on button "Fortfahren" at bounding box center [728, 778] width 358 height 40
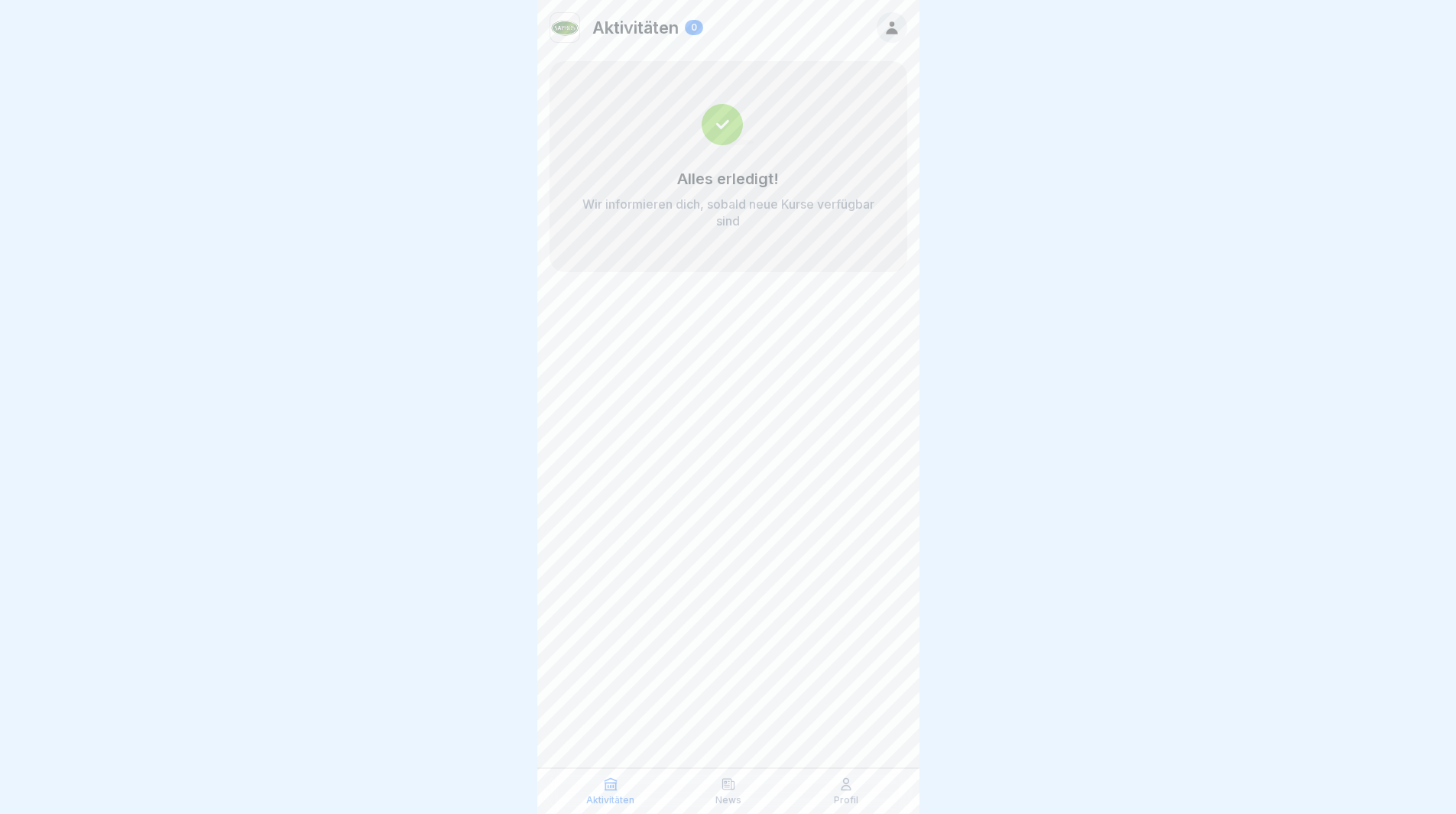
scroll to position [11, 0]
click at [894, 21] on icon at bounding box center [892, 28] width 11 height 13
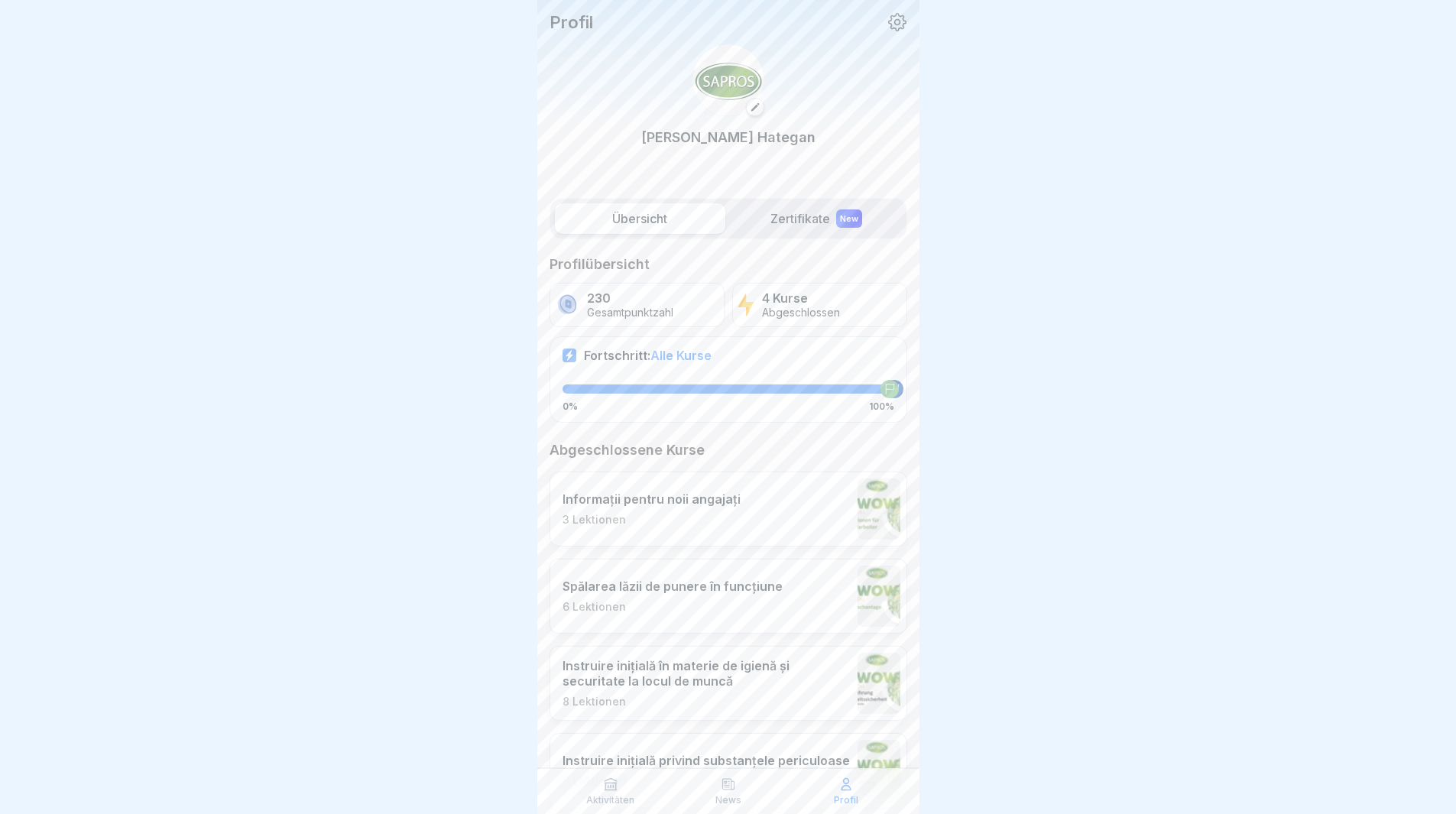
click at [607, 793] on div "Aktivitäten" at bounding box center [610, 791] width 110 height 29
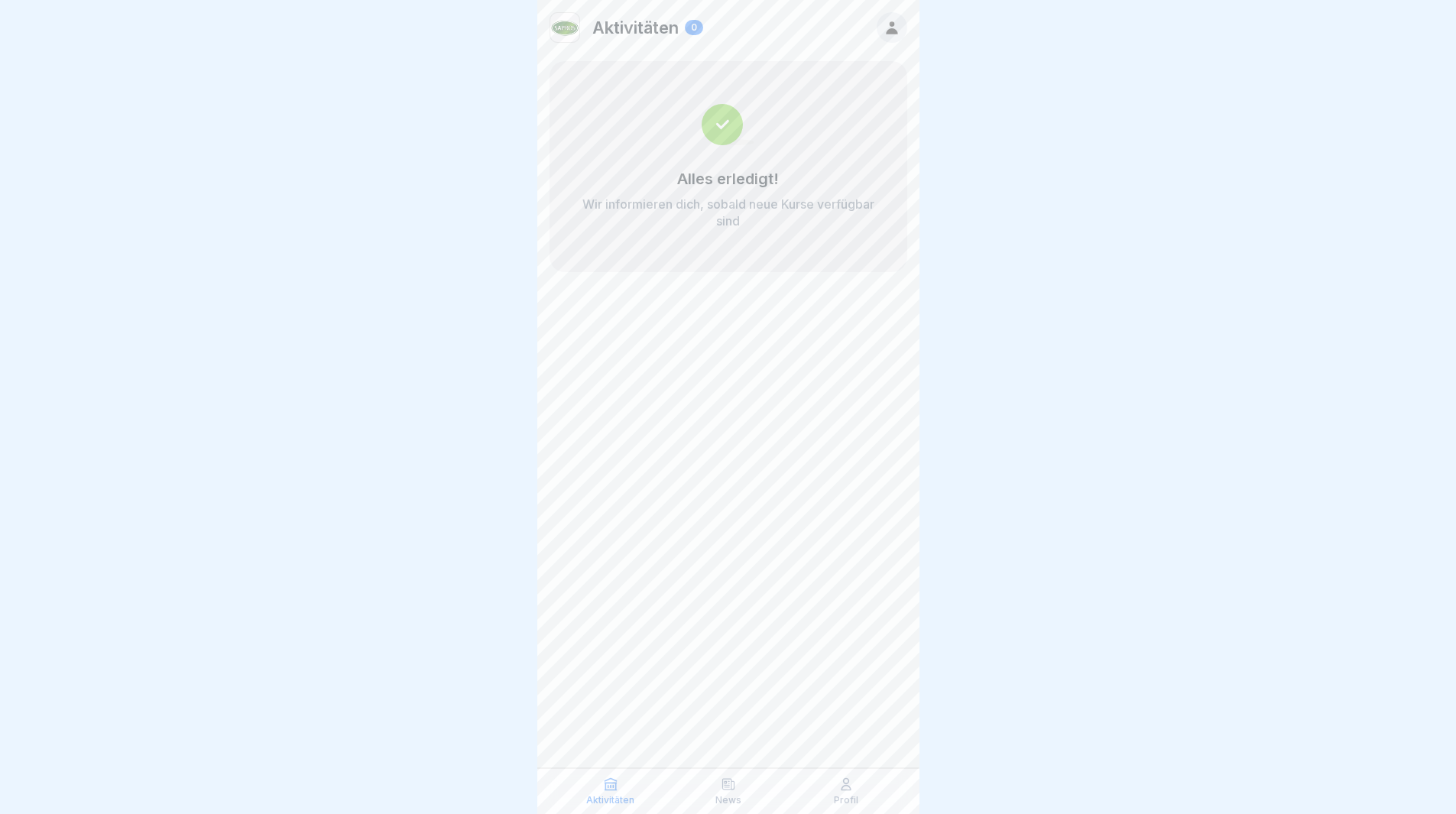
click at [893, 15] on div at bounding box center [892, 27] width 31 height 31
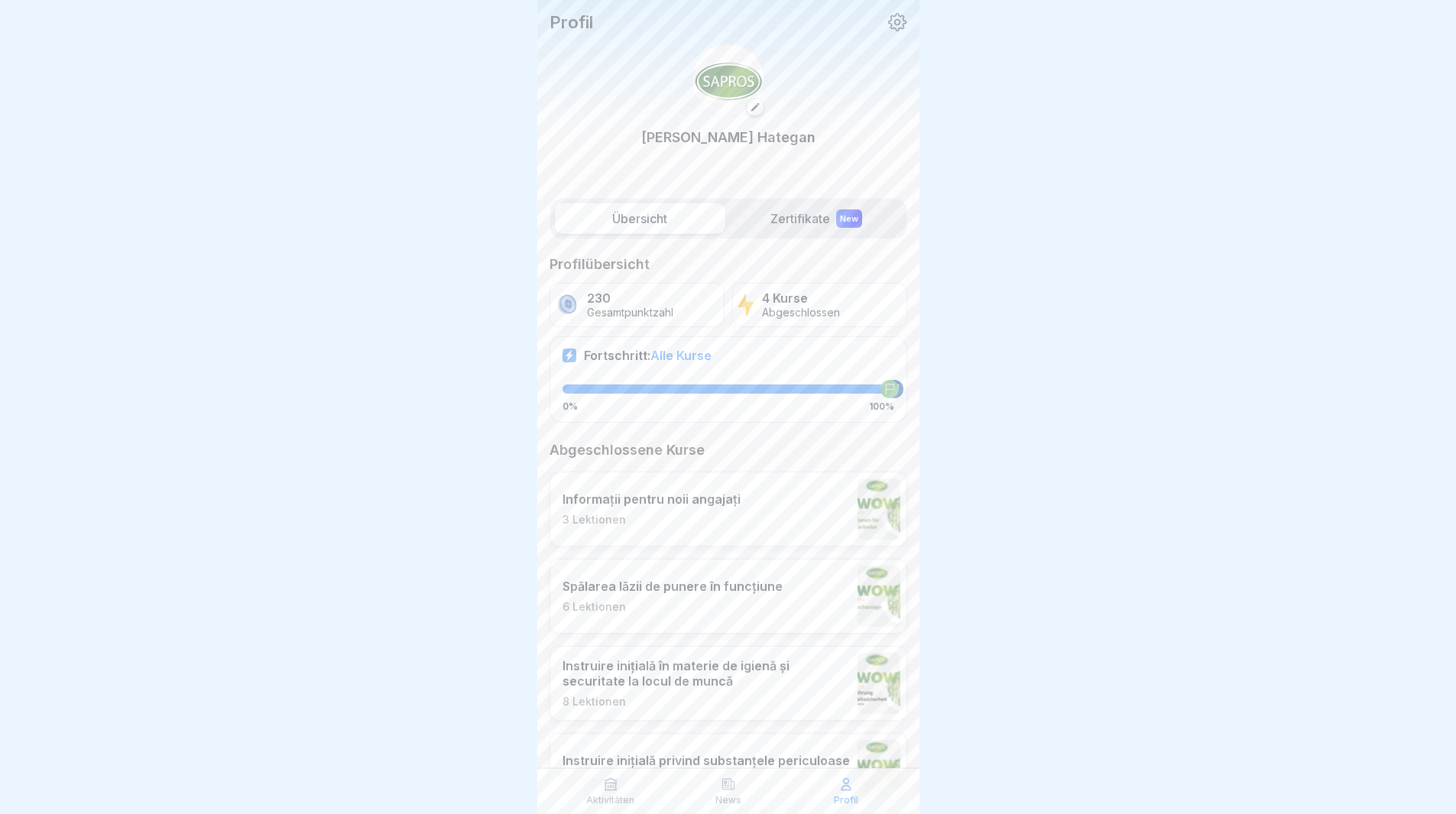
click at [892, 23] on icon at bounding box center [897, 21] width 20 height 20
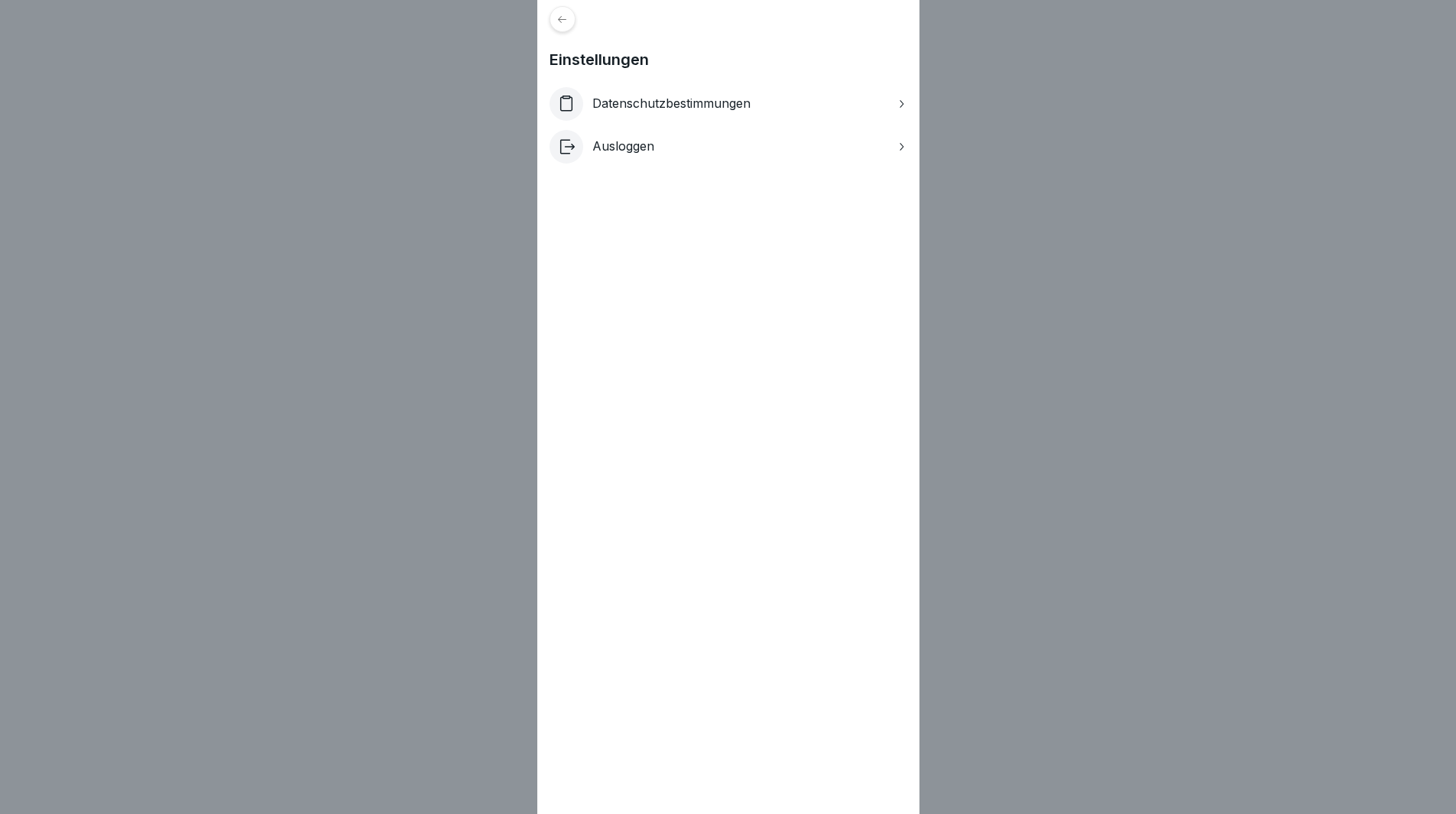
click at [716, 148] on div "Ausloggen" at bounding box center [728, 147] width 358 height 33
